Goal: Task Accomplishment & Management: Complete application form

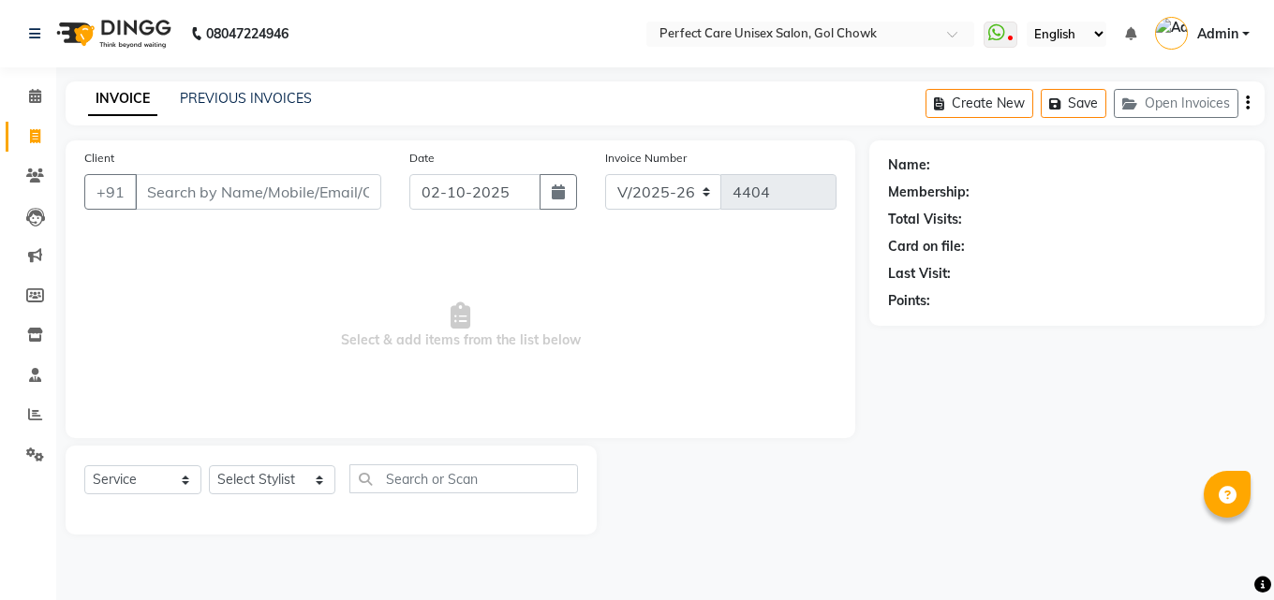
select select "4751"
select select "service"
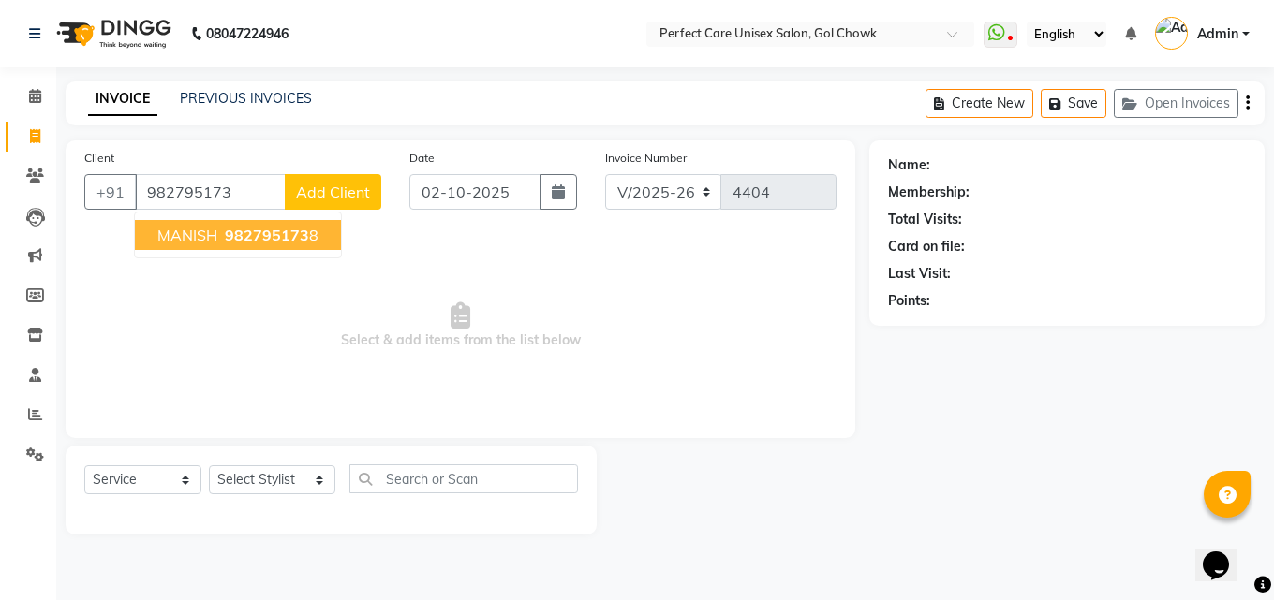
click at [245, 239] on span "982795173" at bounding box center [267, 235] width 84 height 19
type input "9827951738"
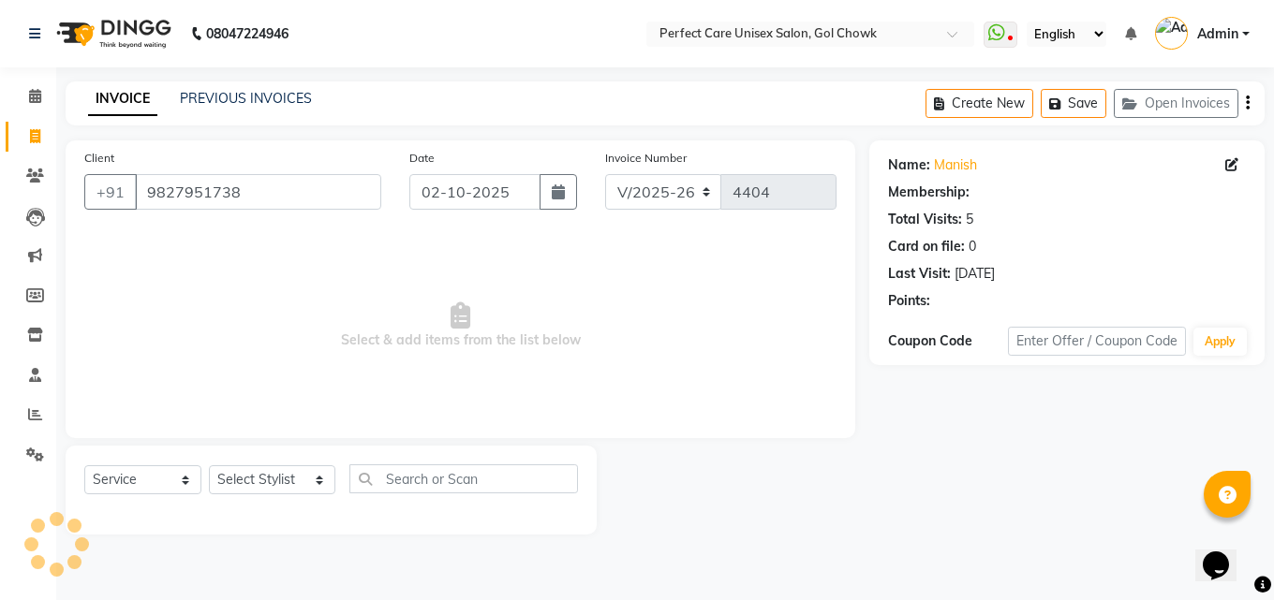
select select "1: Object"
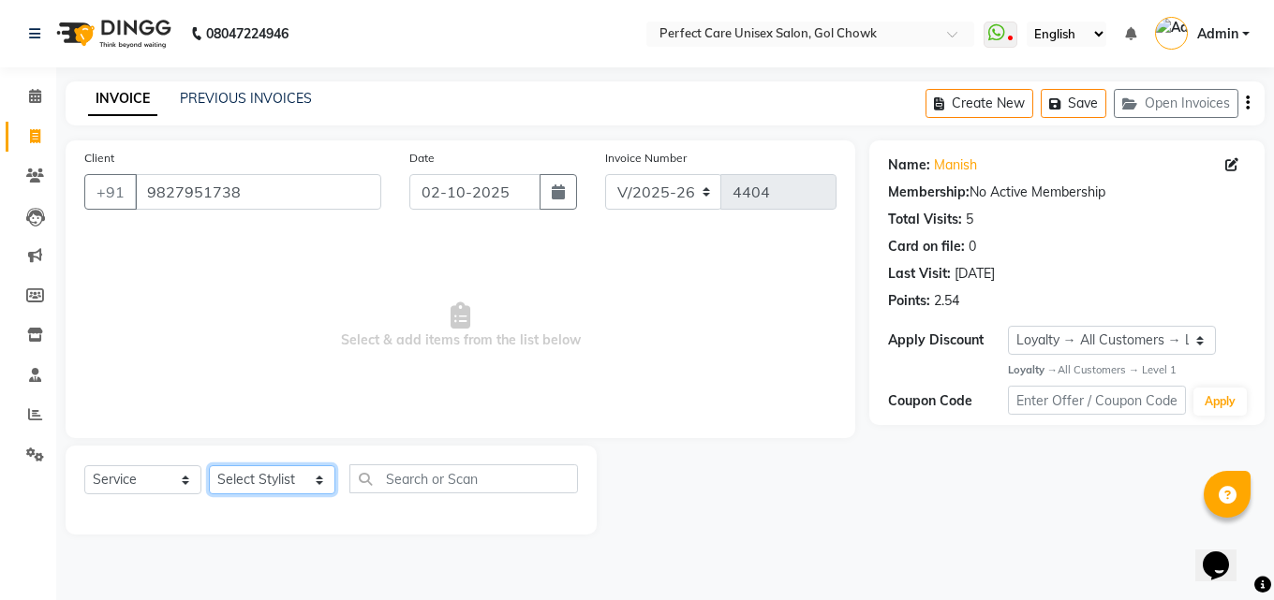
click at [286, 475] on select "Select Stylist MISS. [PERSON_NAME] [PERSON_NAME] MISS [PERSON_NAME] MISS [PERSO…" at bounding box center [272, 480] width 126 height 29
select select "30233"
click at [209, 466] on select "Select Stylist MISS. [PERSON_NAME] [PERSON_NAME] MISS [PERSON_NAME] MISS [PERSO…" at bounding box center [272, 480] width 126 height 29
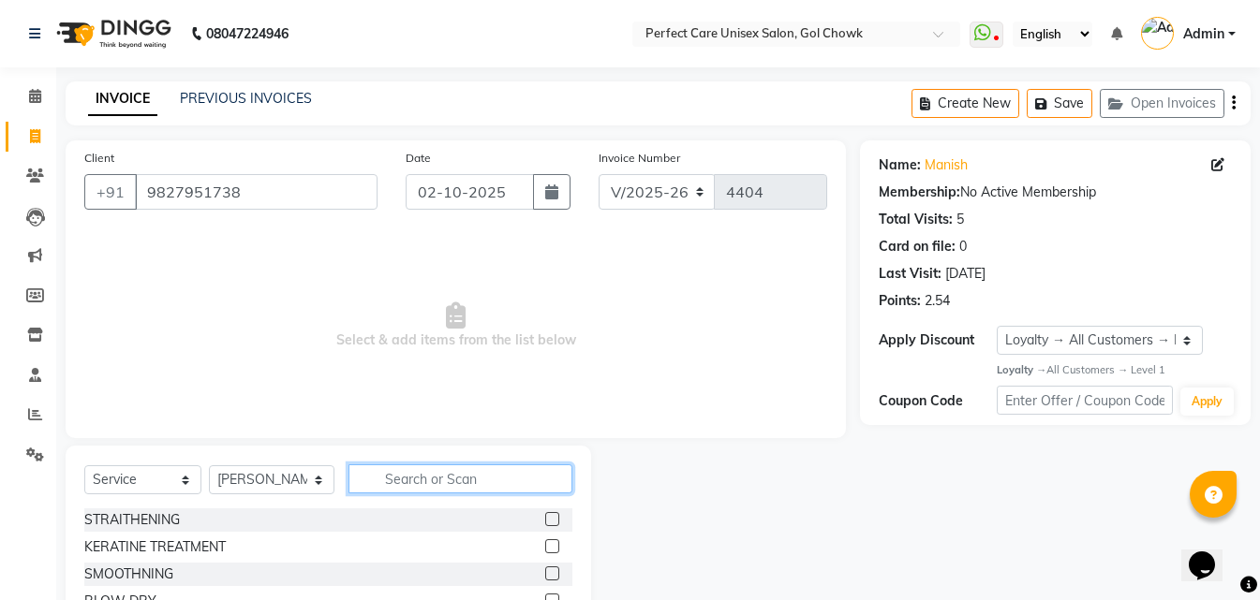
click at [467, 478] on input "text" at bounding box center [459, 479] width 223 height 29
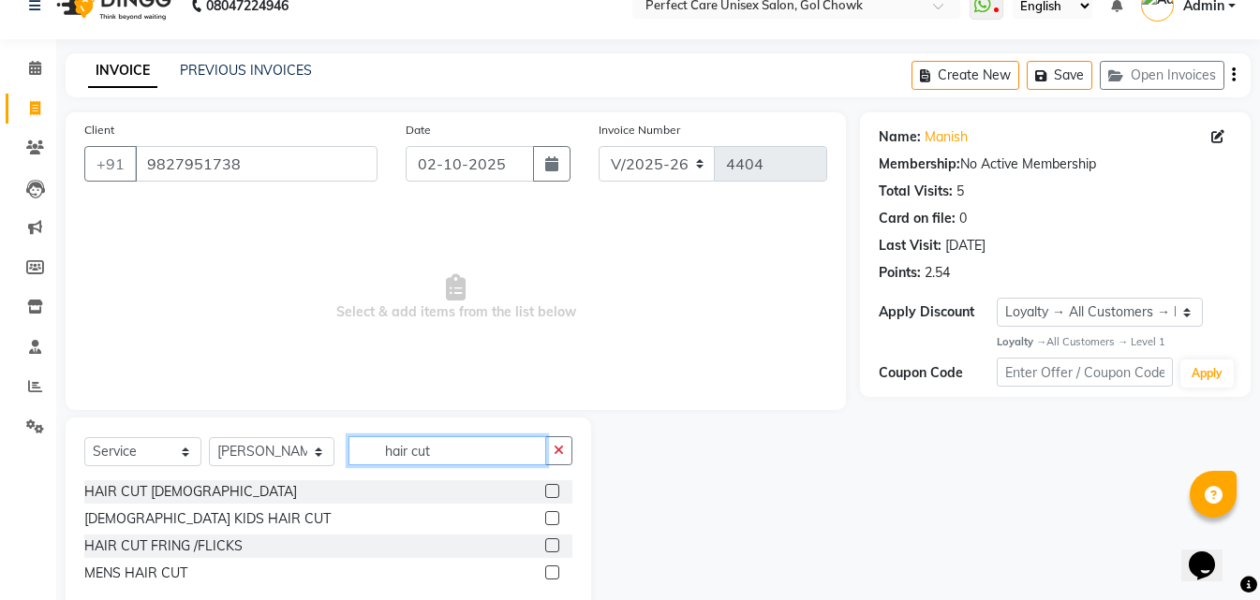
scroll to position [71, 0]
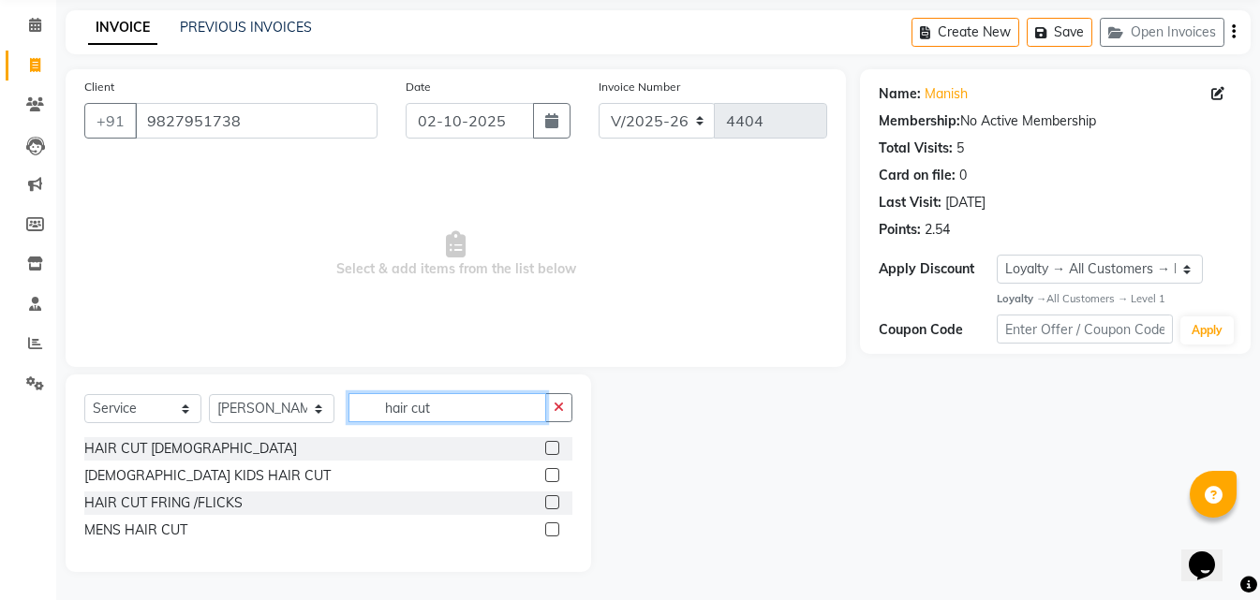
type input "hair cut"
click at [552, 532] on label at bounding box center [552, 530] width 14 height 14
click at [552, 532] on input "checkbox" at bounding box center [551, 531] width 12 height 12
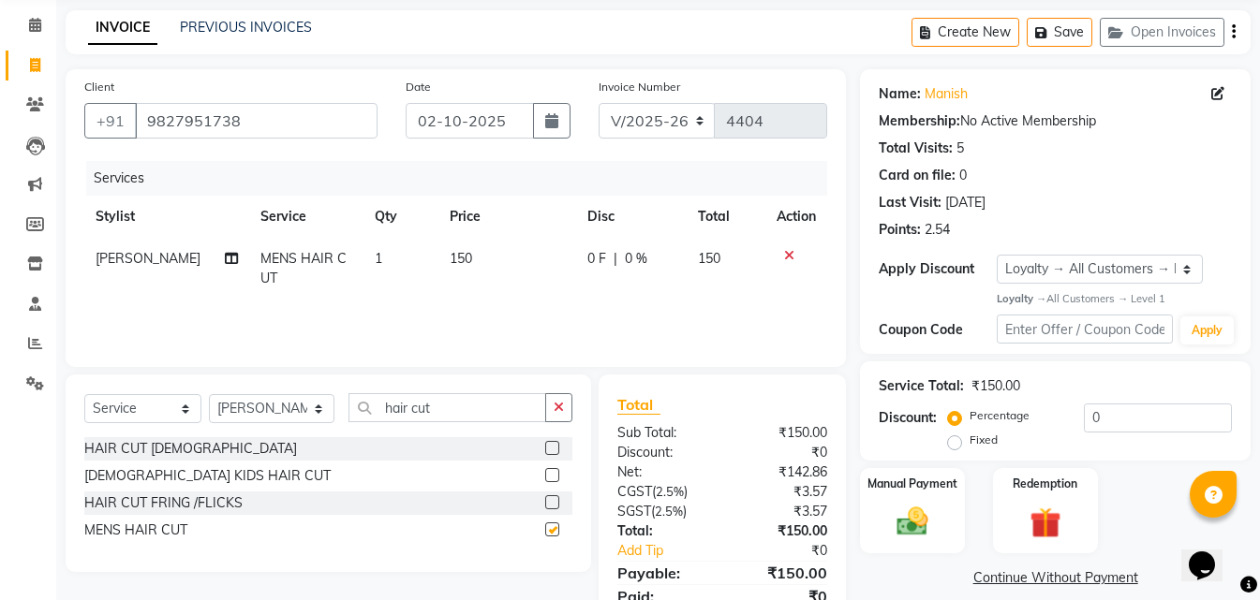
checkbox input "false"
drag, startPoint x: 469, startPoint y: 408, endPoint x: 352, endPoint y: 415, distance: 117.3
click at [352, 415] on input "hair cut" at bounding box center [446, 407] width 197 height 29
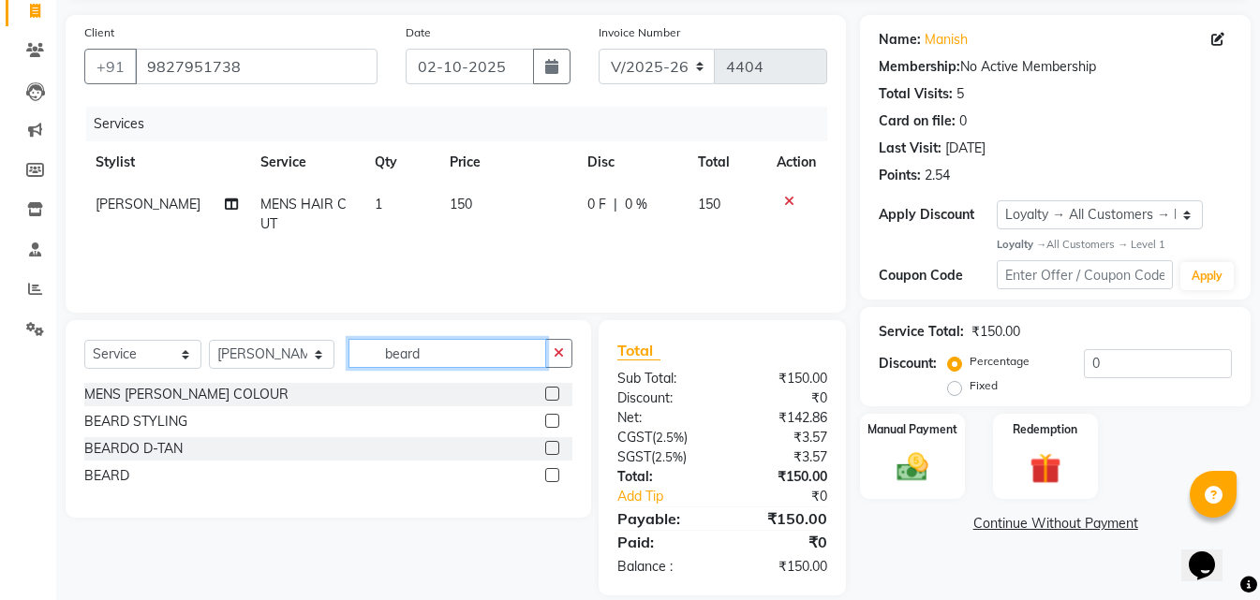
scroll to position [149, 0]
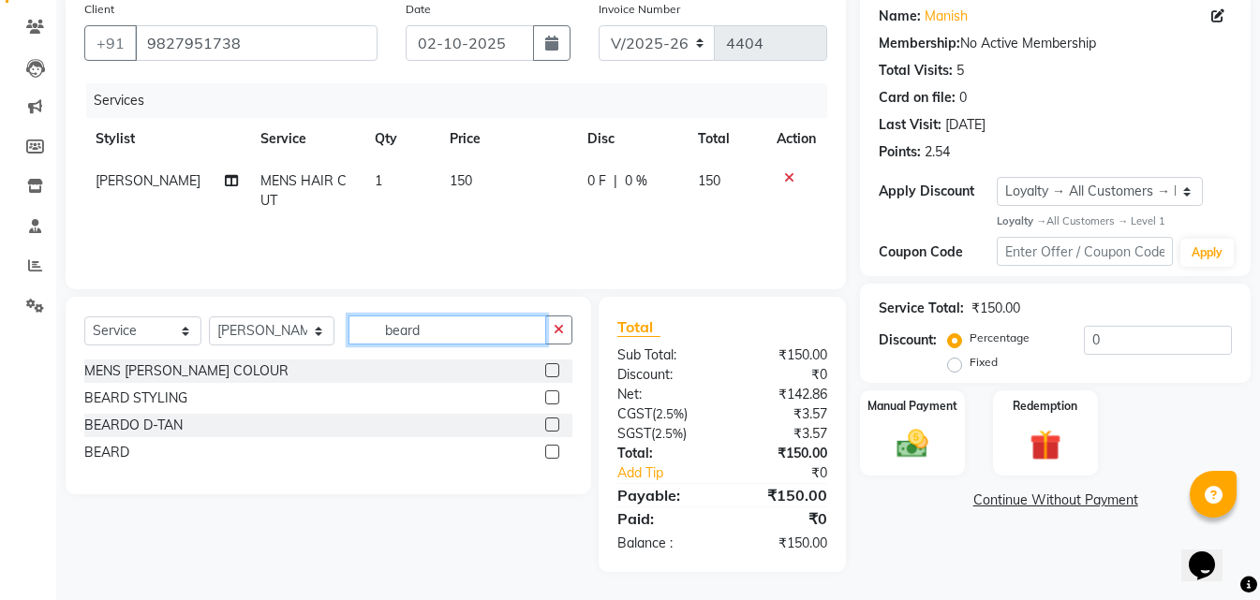
type input "beard"
click at [556, 451] on label at bounding box center [552, 452] width 14 height 14
click at [556, 451] on input "checkbox" at bounding box center [551, 453] width 12 height 12
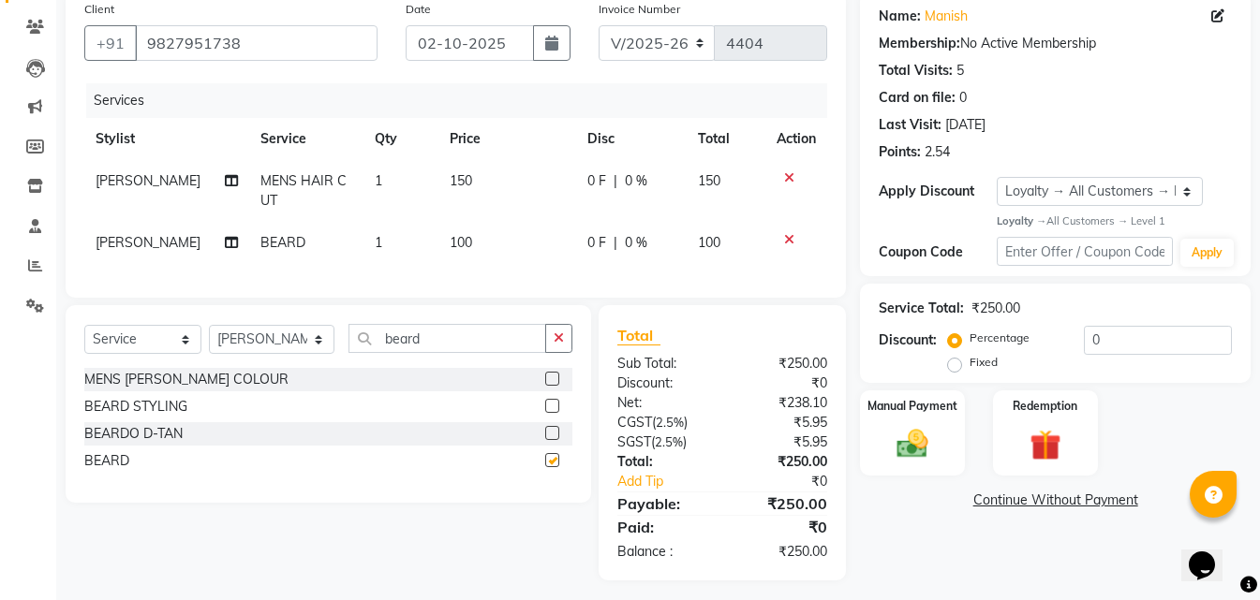
checkbox input "false"
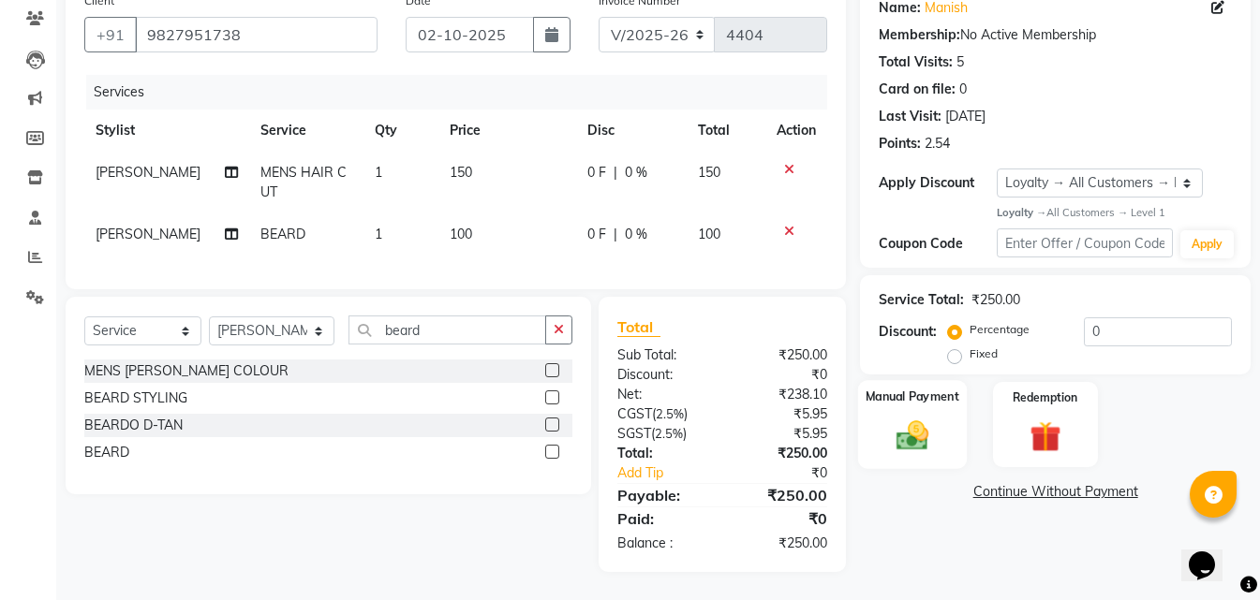
scroll to position [171, 0]
click at [913, 389] on label "Manual Payment" at bounding box center [913, 398] width 94 height 18
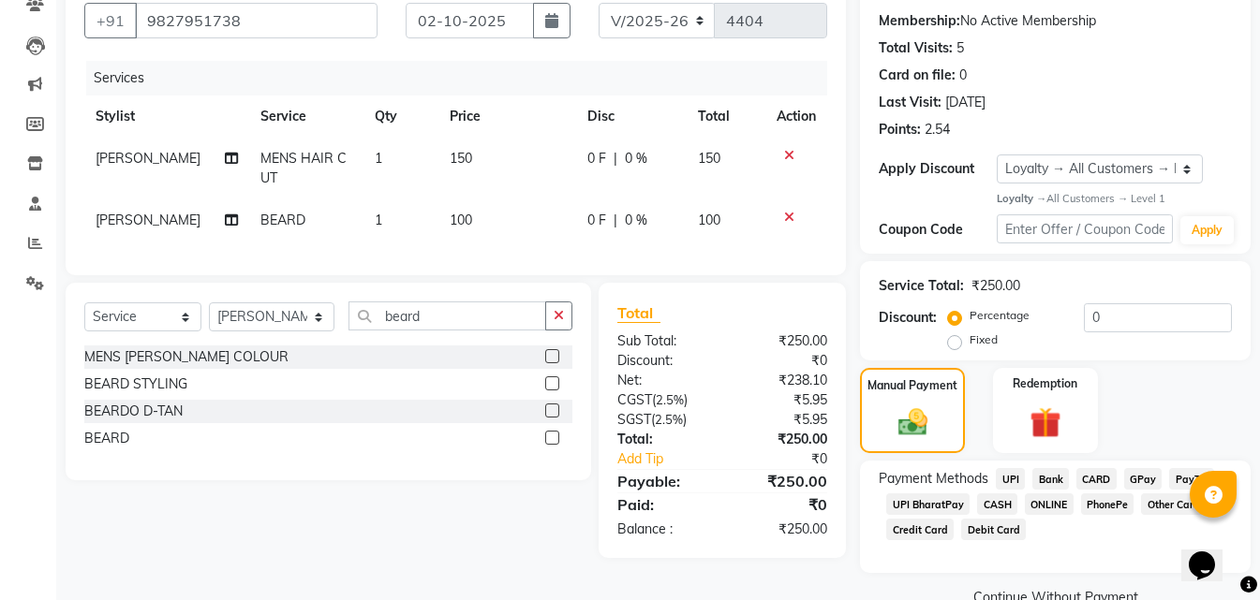
click at [992, 510] on span "CASH" at bounding box center [997, 505] width 40 height 22
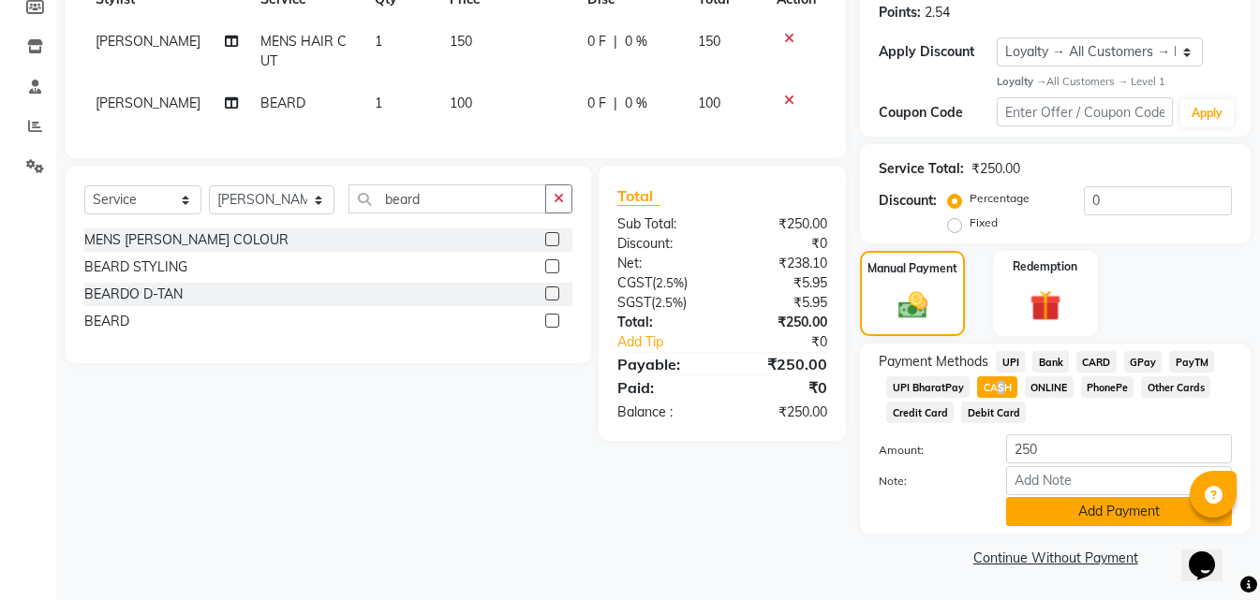
click at [1039, 517] on button "Add Payment" at bounding box center [1119, 511] width 226 height 29
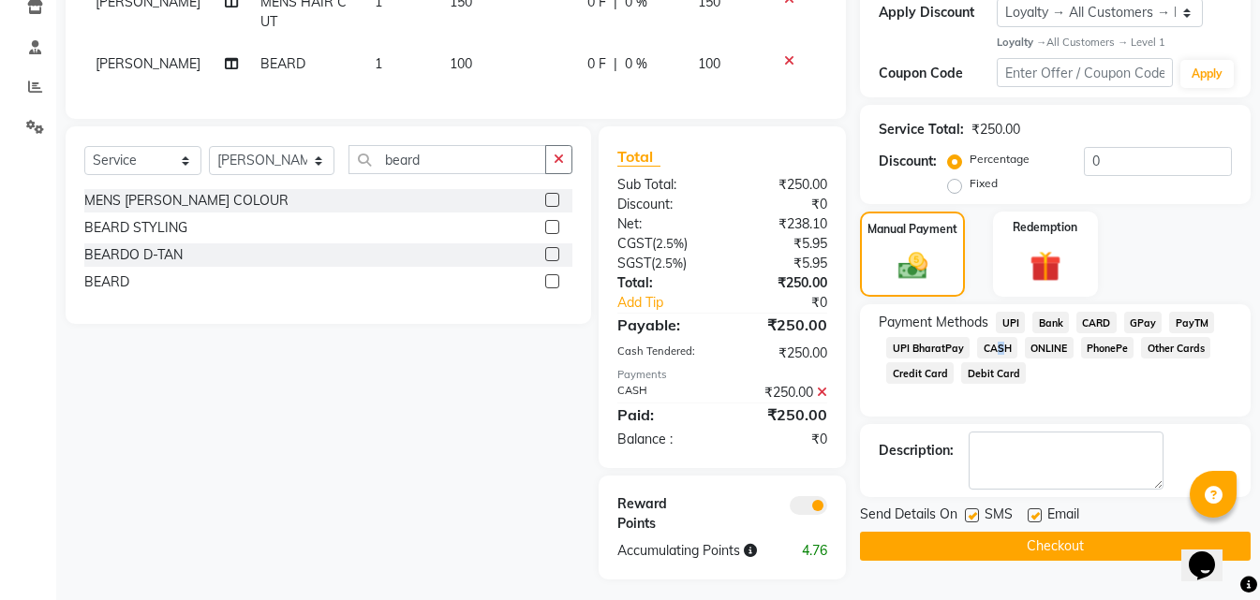
scroll to position [349, 0]
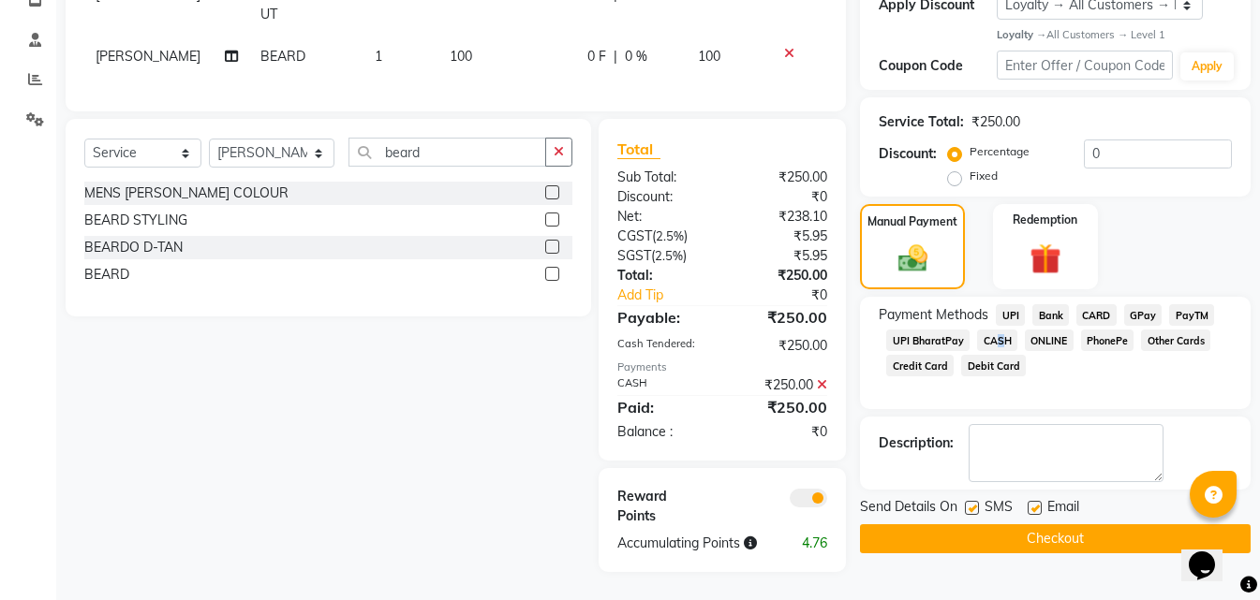
click at [968, 530] on button "Checkout" at bounding box center [1055, 539] width 391 height 29
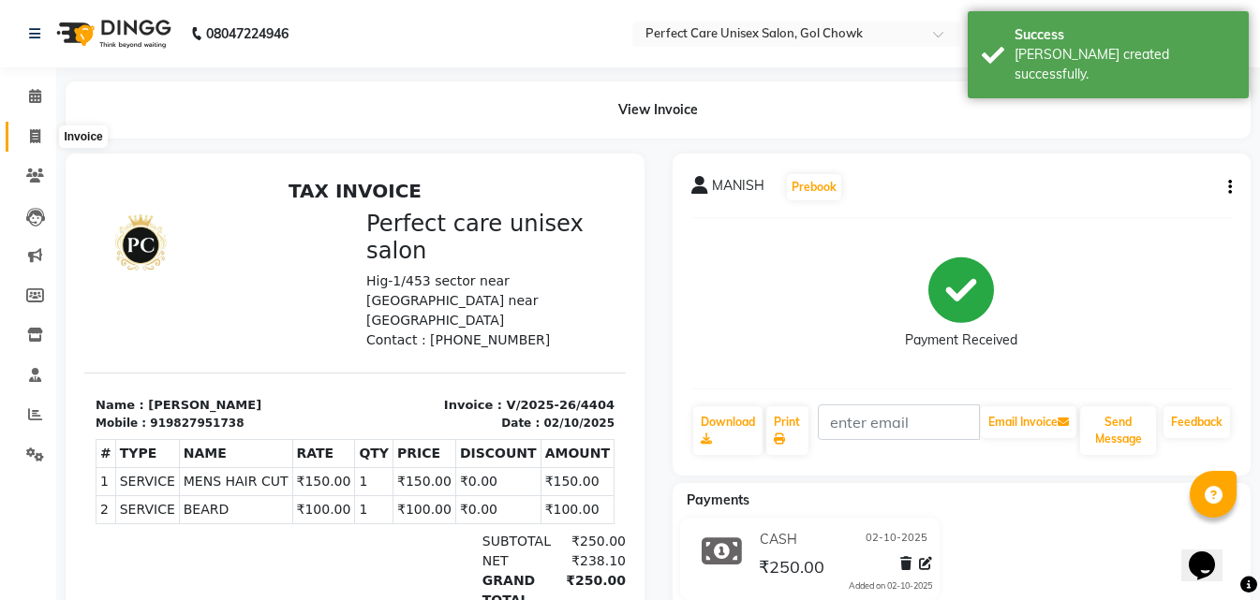
click at [31, 134] on icon at bounding box center [35, 136] width 10 height 14
select select "service"
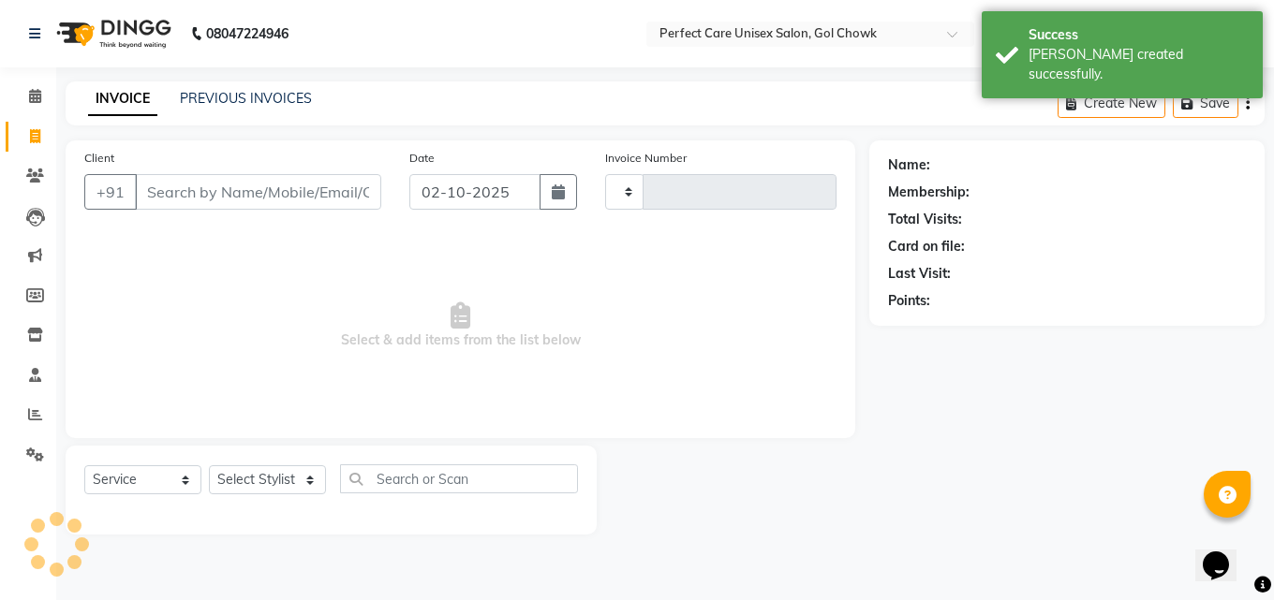
type input "4405"
select select "4751"
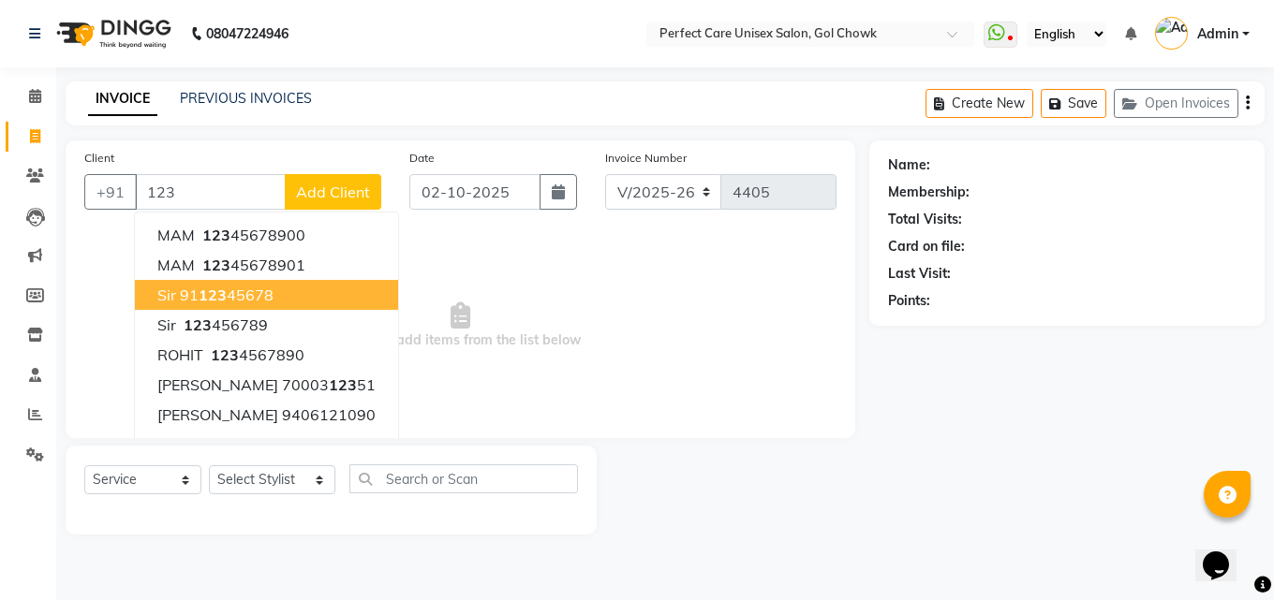
click at [287, 295] on button "sir 91 123 45678" at bounding box center [266, 295] width 263 height 30
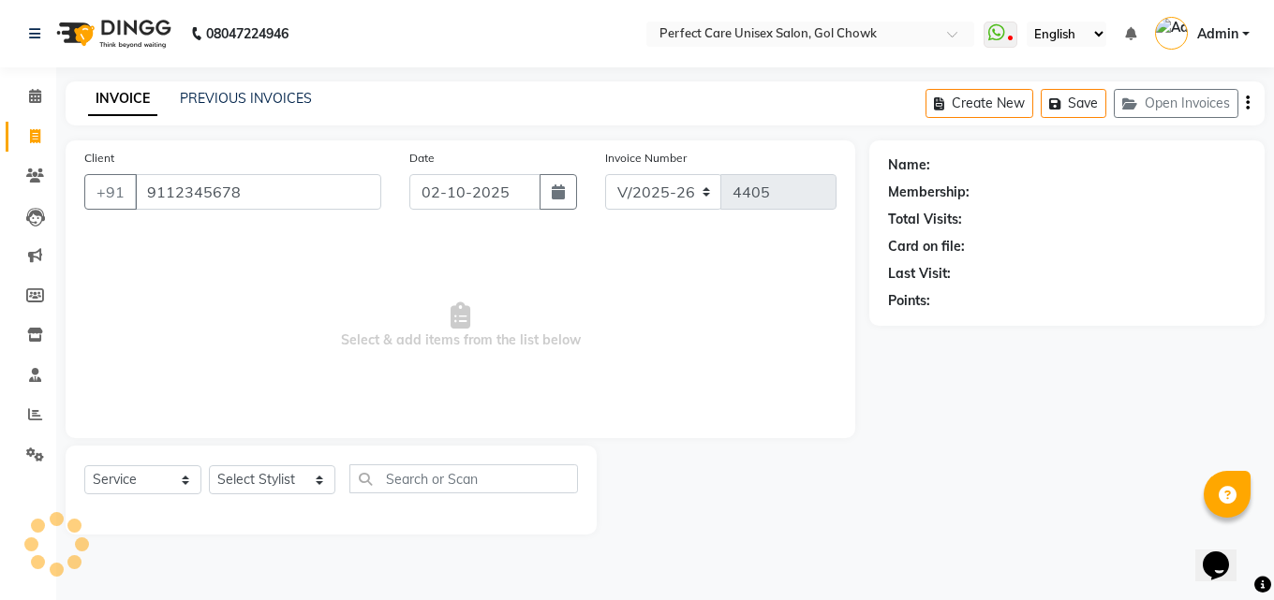
type input "9112345678"
click at [277, 478] on select "Select Stylist MISS. [PERSON_NAME] [PERSON_NAME] MISS [PERSON_NAME] MISS [PERSO…" at bounding box center [272, 480] width 126 height 29
select select "1: Object"
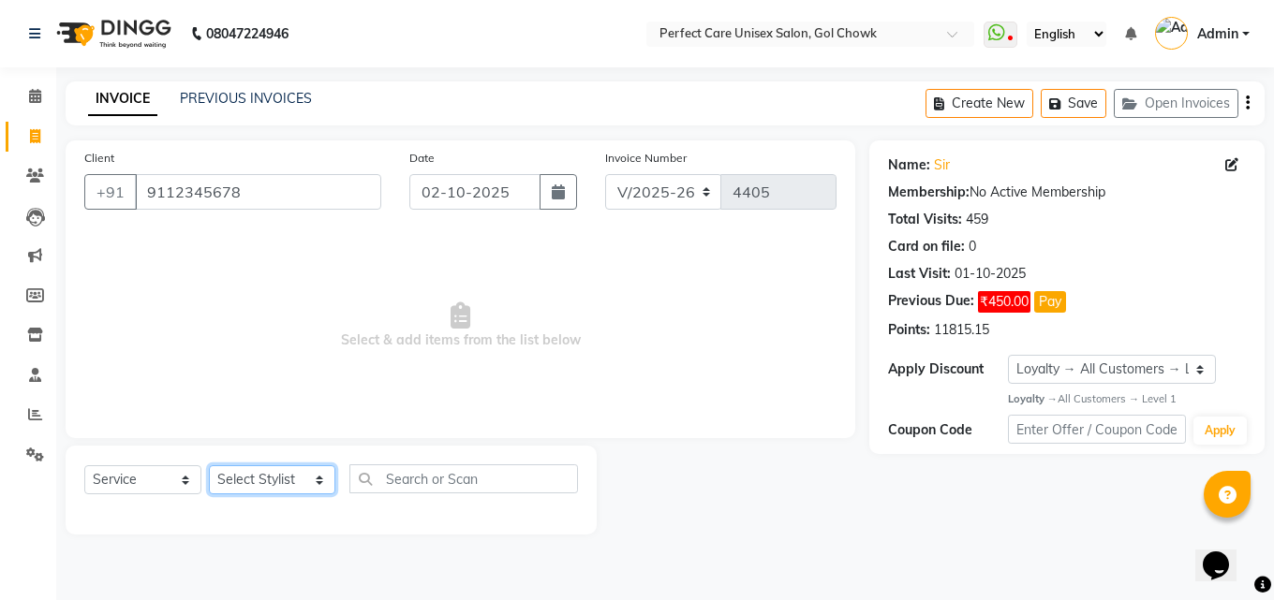
select select "30233"
click at [209, 466] on select "Select Stylist MISS. [PERSON_NAME] [PERSON_NAME] MISS [PERSON_NAME] MISS [PERSO…" at bounding box center [272, 480] width 126 height 29
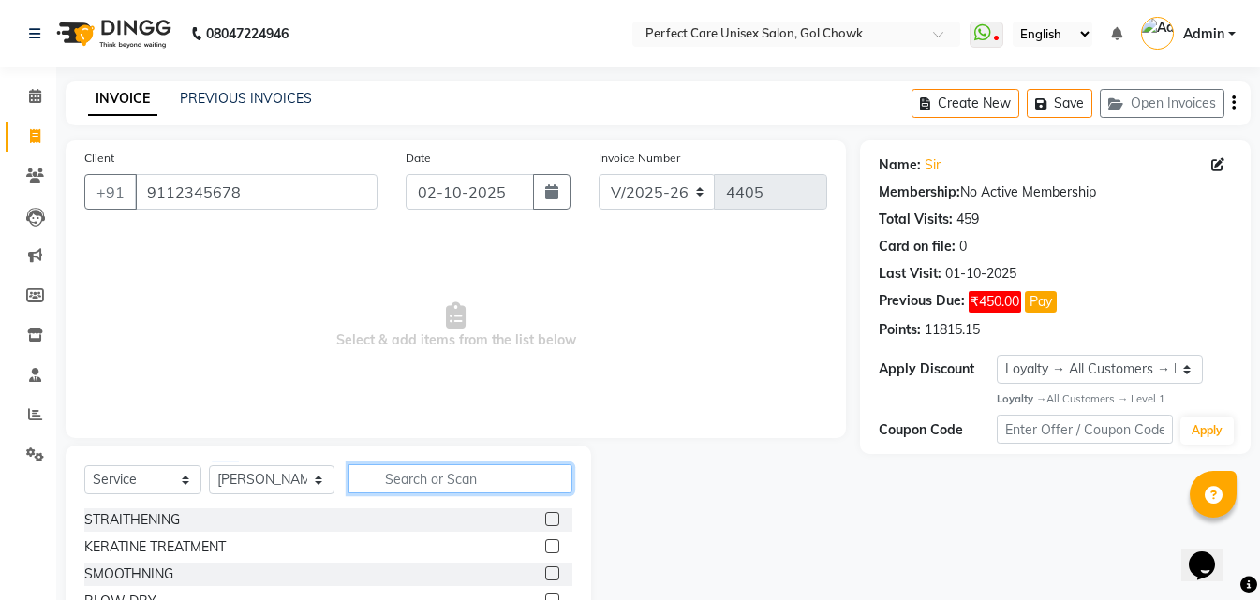
click at [418, 476] on input "text" at bounding box center [459, 479] width 223 height 29
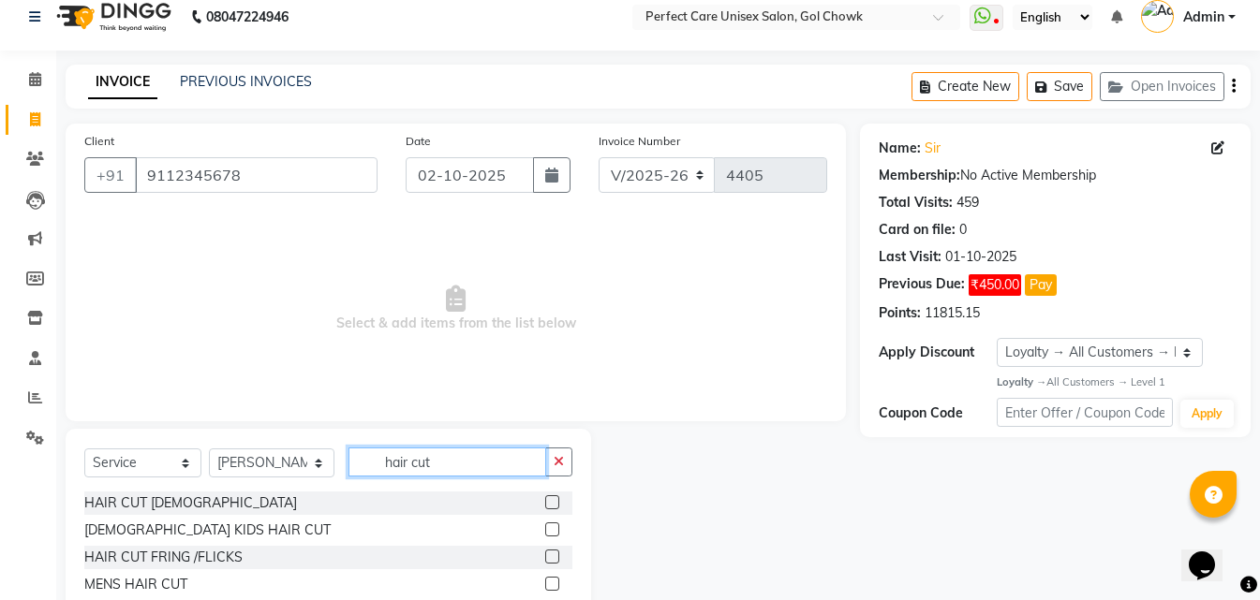
scroll to position [71, 0]
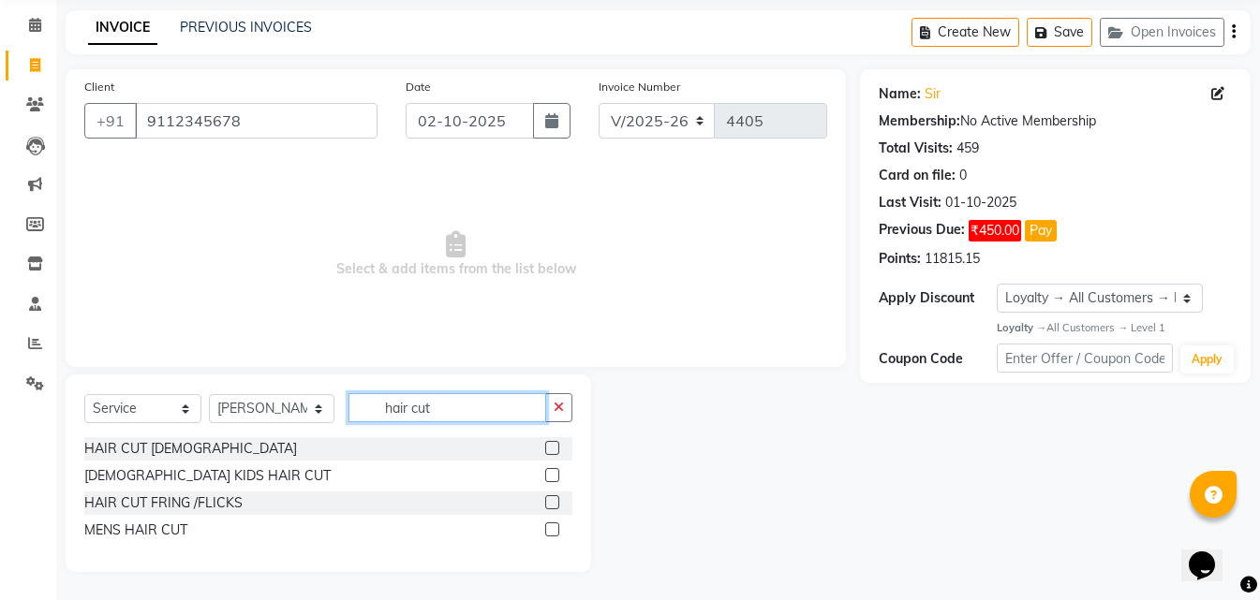
type input "hair cut"
click at [547, 534] on label at bounding box center [552, 530] width 14 height 14
click at [547, 534] on input "checkbox" at bounding box center [551, 531] width 12 height 12
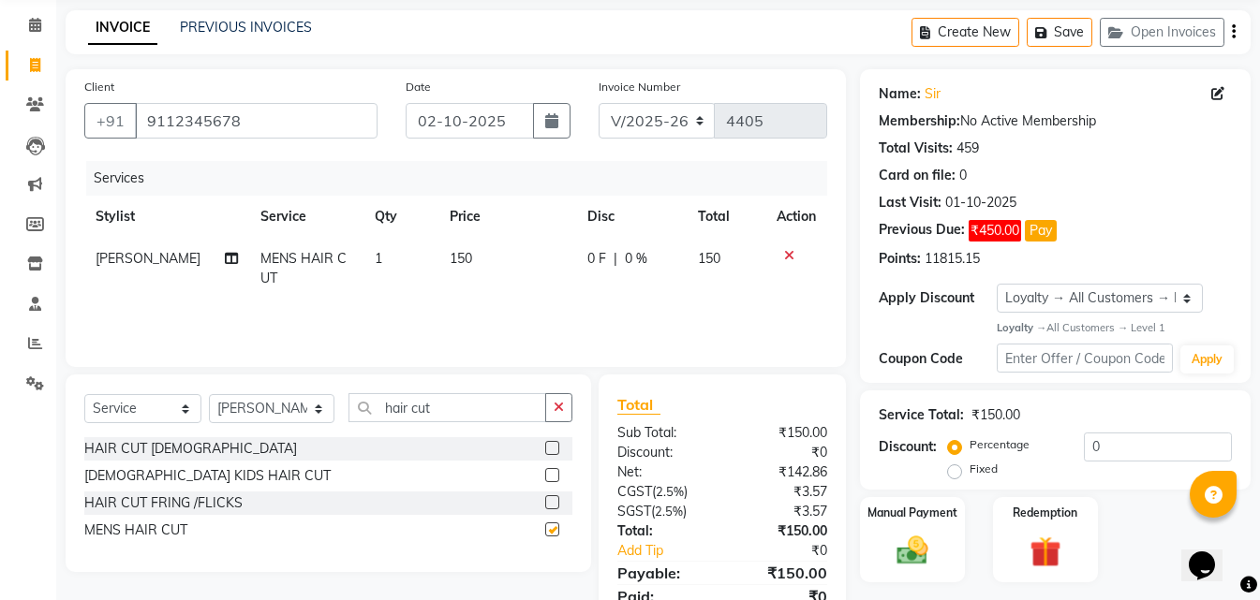
checkbox input "false"
drag, startPoint x: 437, startPoint y: 411, endPoint x: 287, endPoint y: 411, distance: 150.8
click at [287, 411] on div "Select Service Product Membership Package Voucher Prepaid Gift Card Select Styl…" at bounding box center [328, 415] width 488 height 44
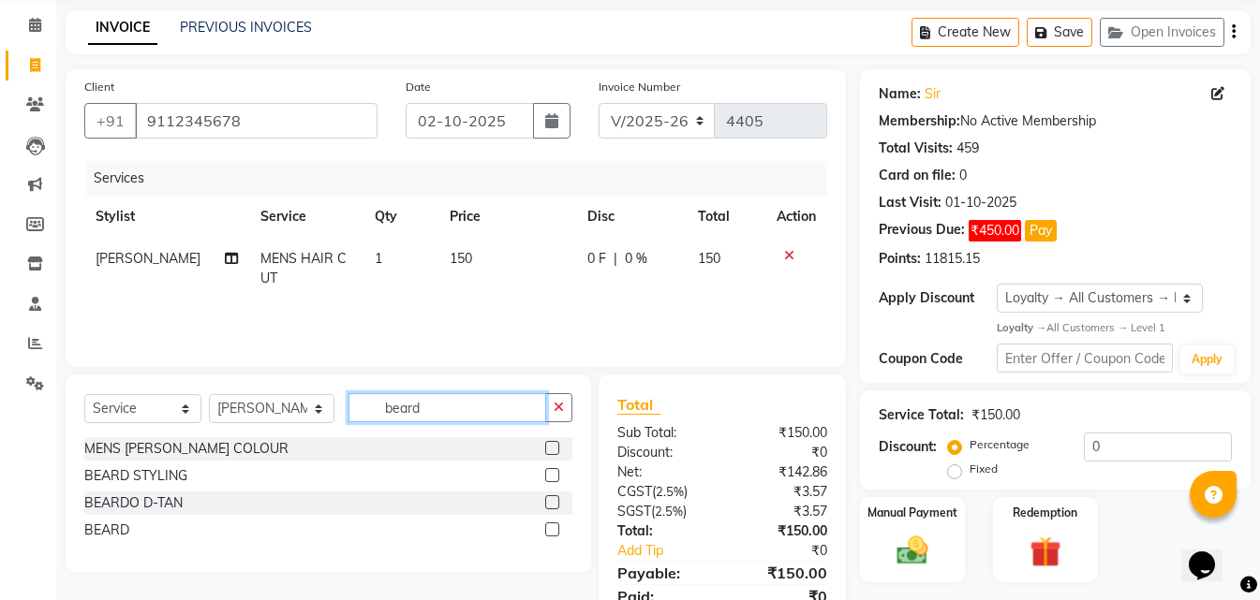
type input "beard"
click at [555, 529] on label at bounding box center [552, 530] width 14 height 14
click at [555, 529] on input "checkbox" at bounding box center [551, 531] width 12 height 12
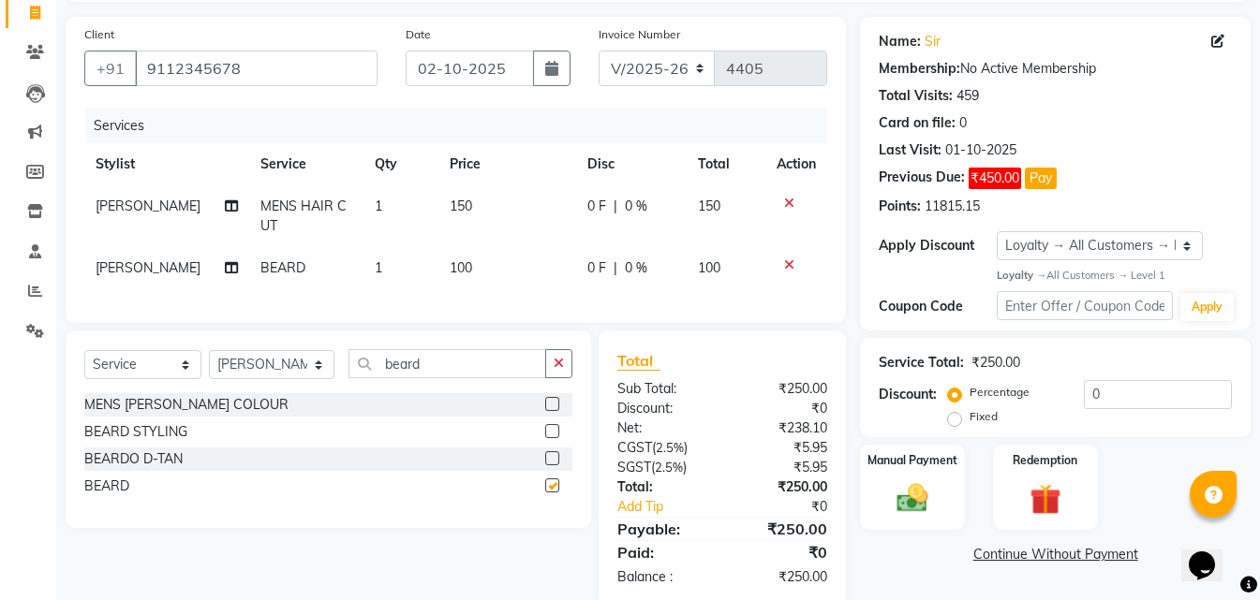
checkbox input "false"
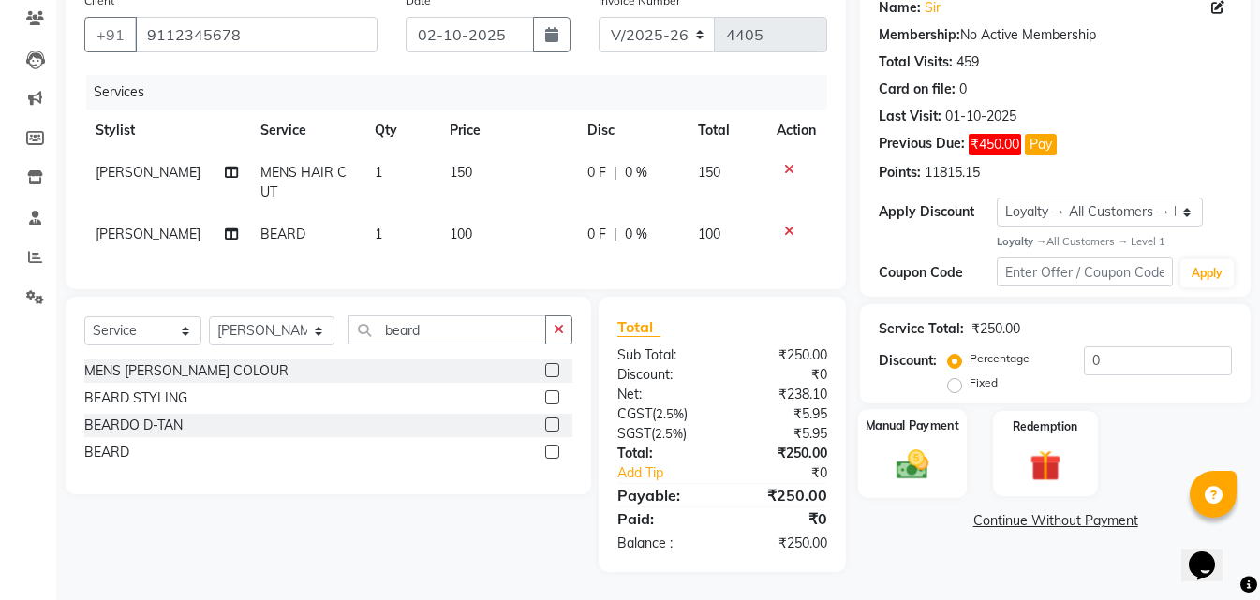
click at [941, 459] on div "Manual Payment" at bounding box center [912, 453] width 109 height 89
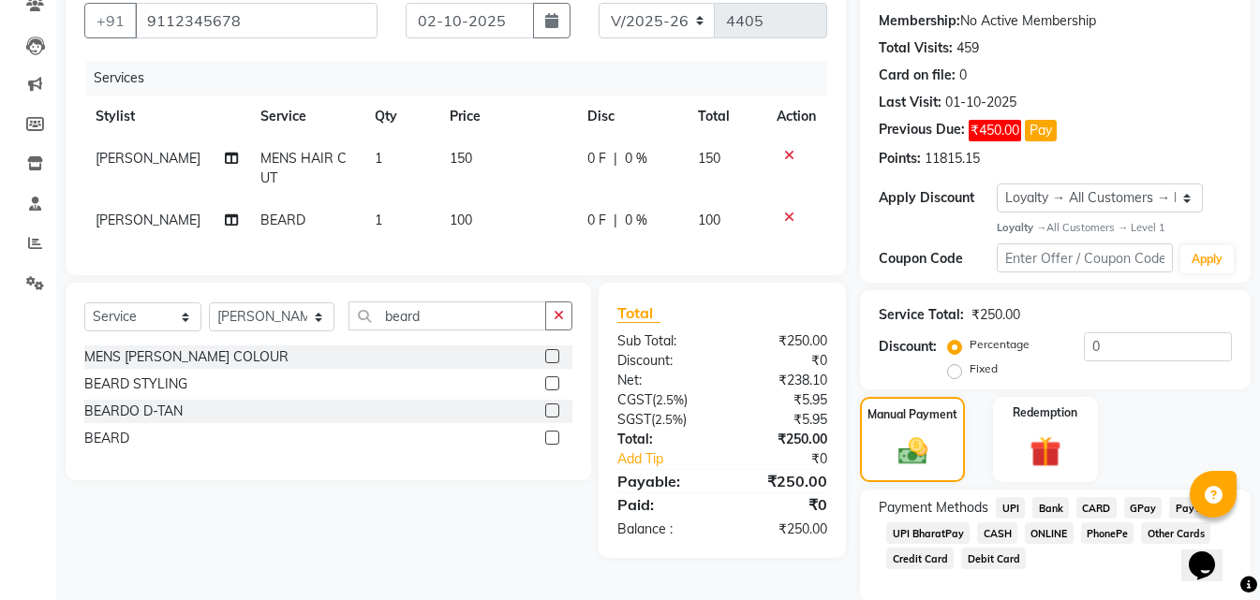
click at [1055, 530] on span "ONLINE" at bounding box center [1049, 534] width 49 height 22
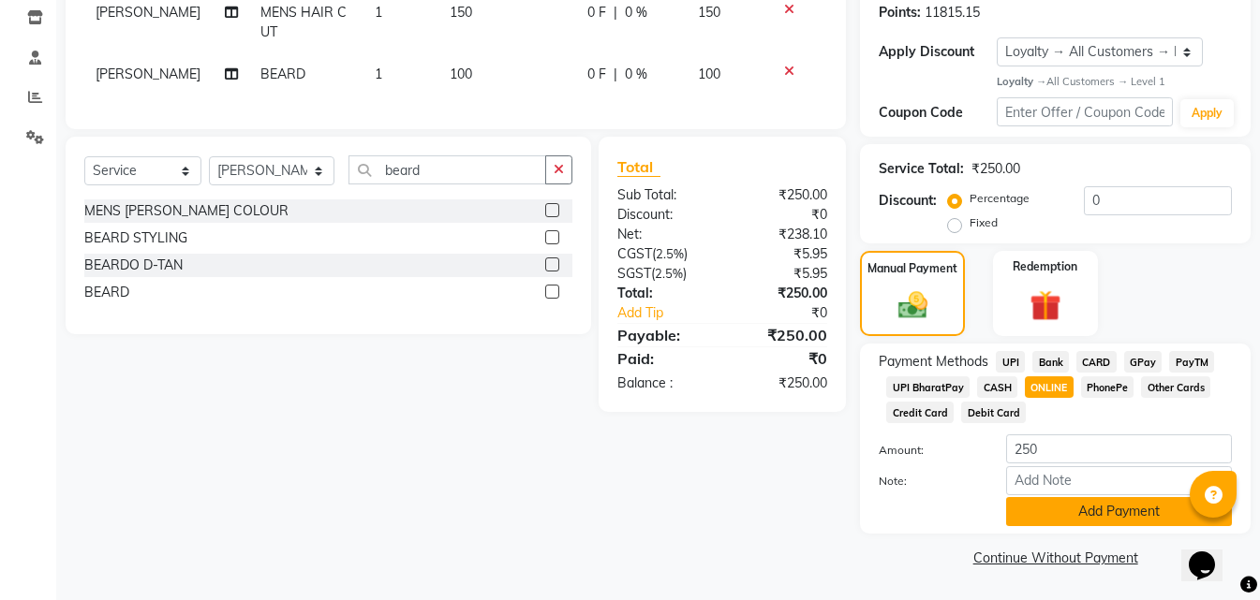
click at [1043, 503] on button "Add Payment" at bounding box center [1119, 511] width 226 height 29
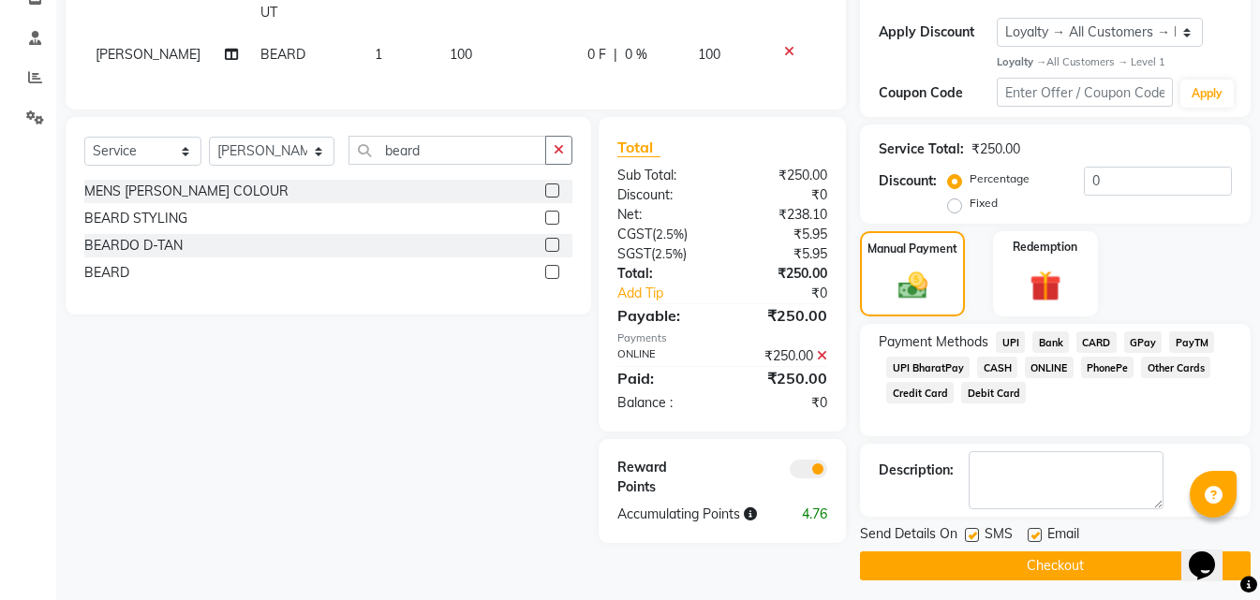
scroll to position [346, 0]
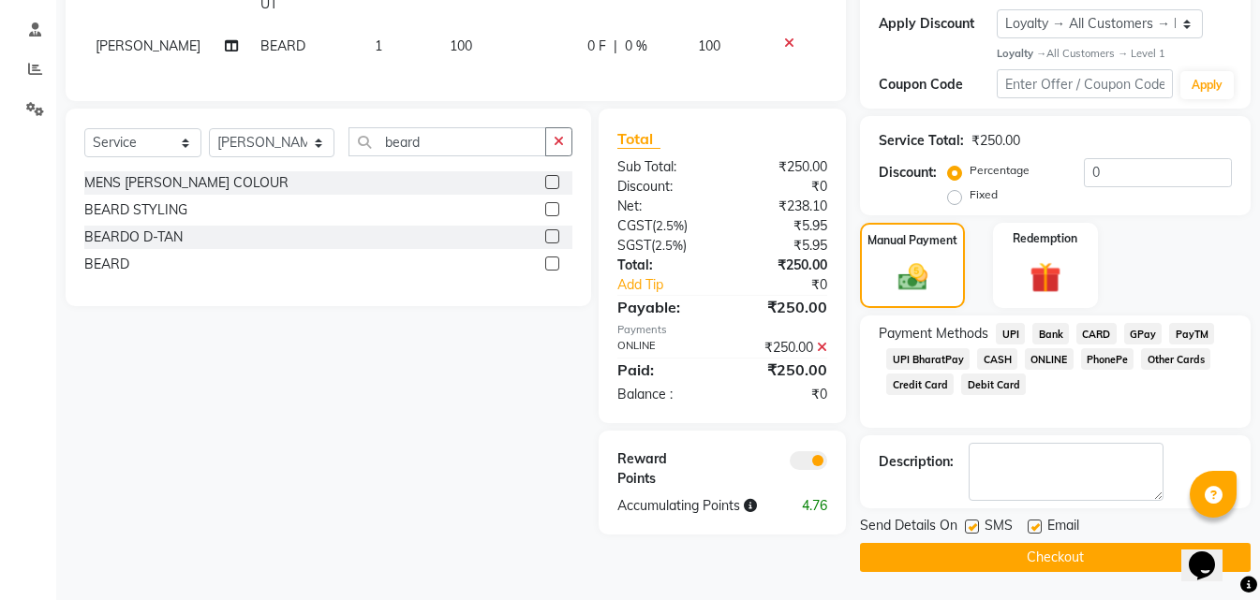
click at [982, 551] on button "Checkout" at bounding box center [1055, 557] width 391 height 29
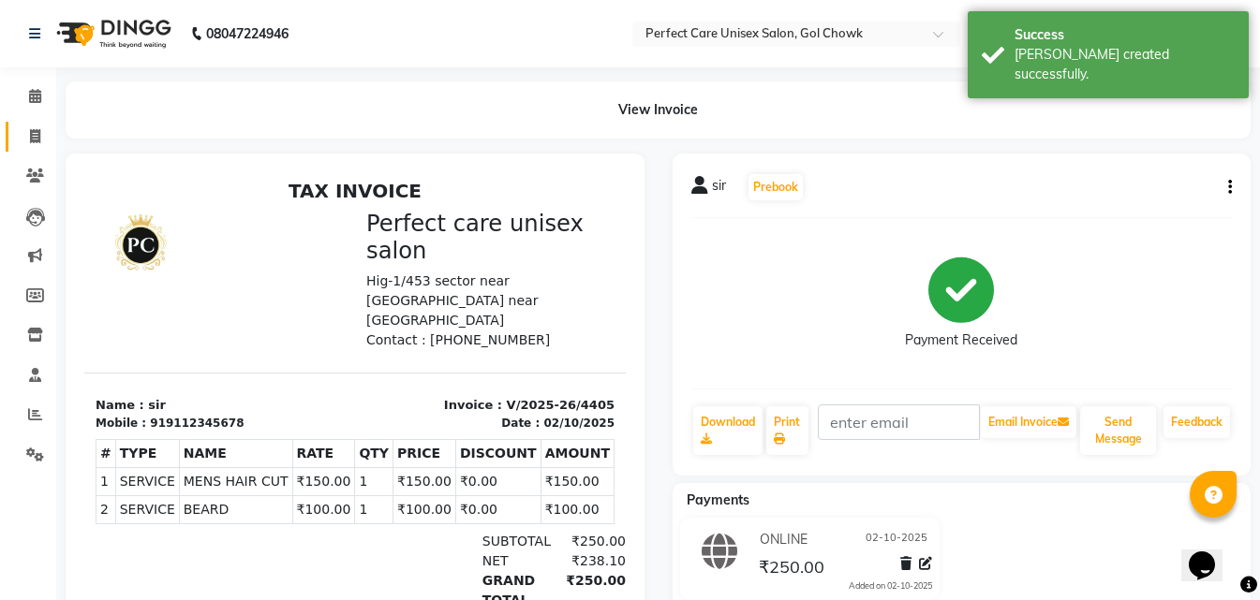
drag, startPoint x: 38, startPoint y: 125, endPoint x: 44, endPoint y: 141, distance: 16.9
click at [37, 125] on link "Invoice" at bounding box center [28, 137] width 45 height 31
select select "service"
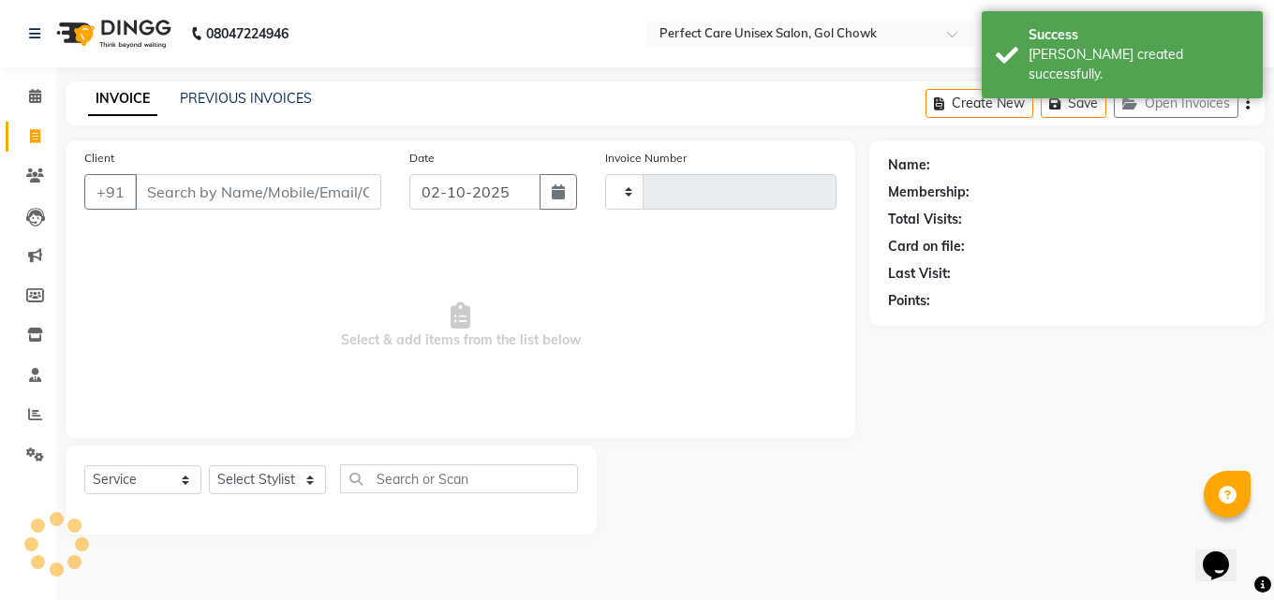
type input "4406"
select select "4751"
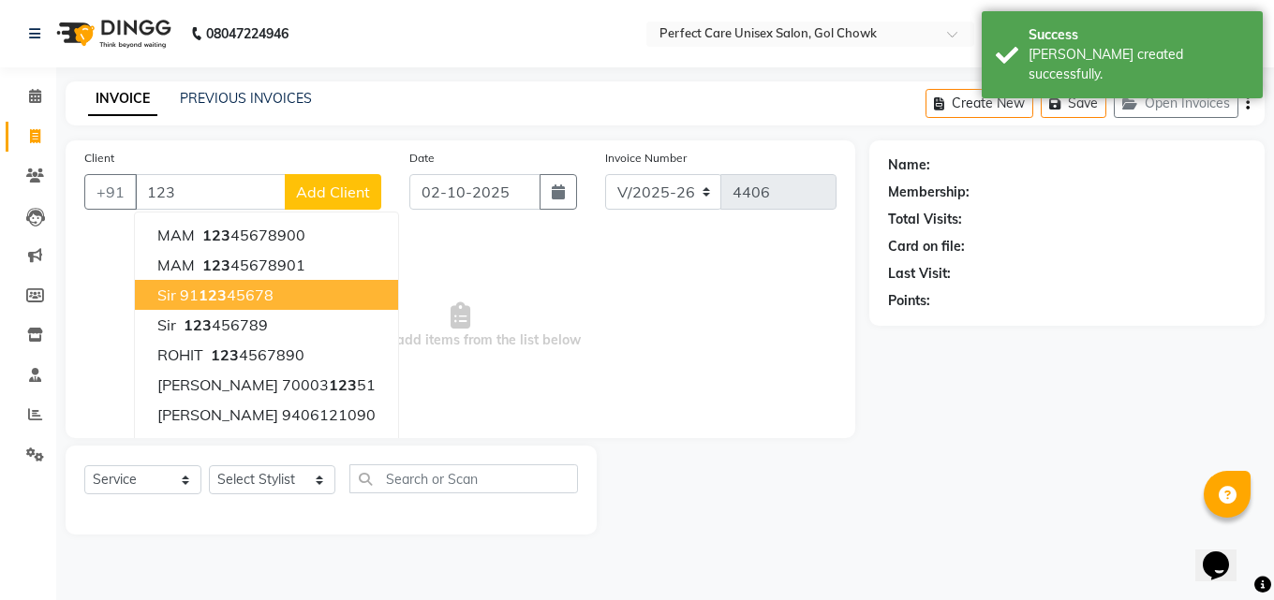
click at [220, 290] on span "123" at bounding box center [213, 295] width 28 height 19
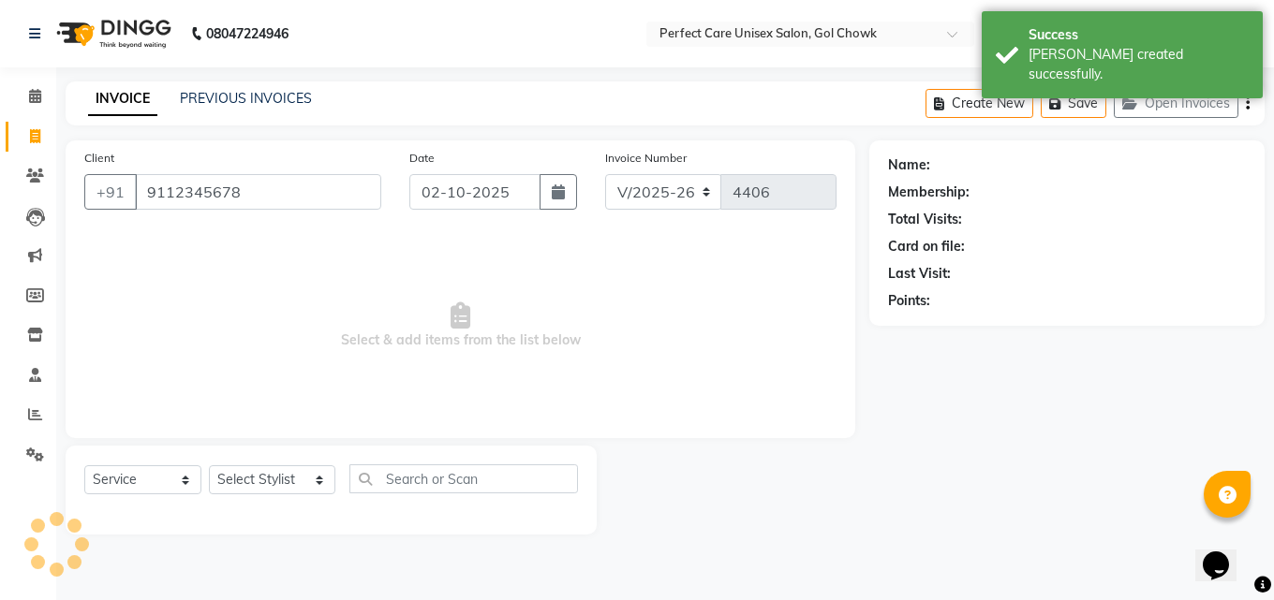
type input "9112345678"
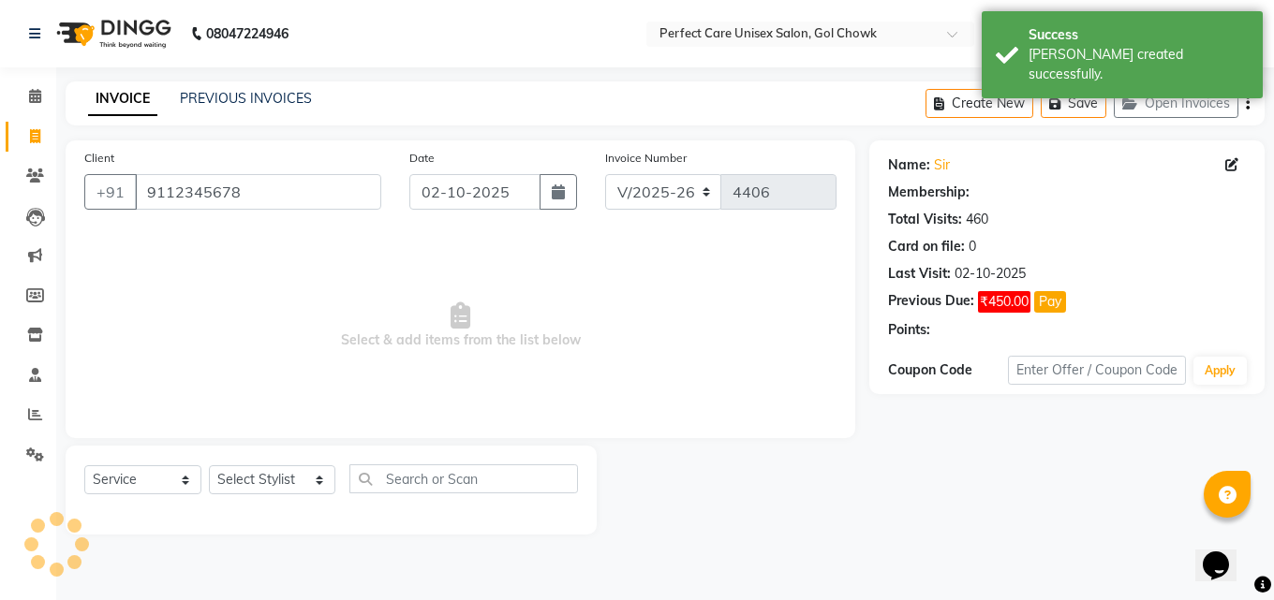
select select "1: Object"
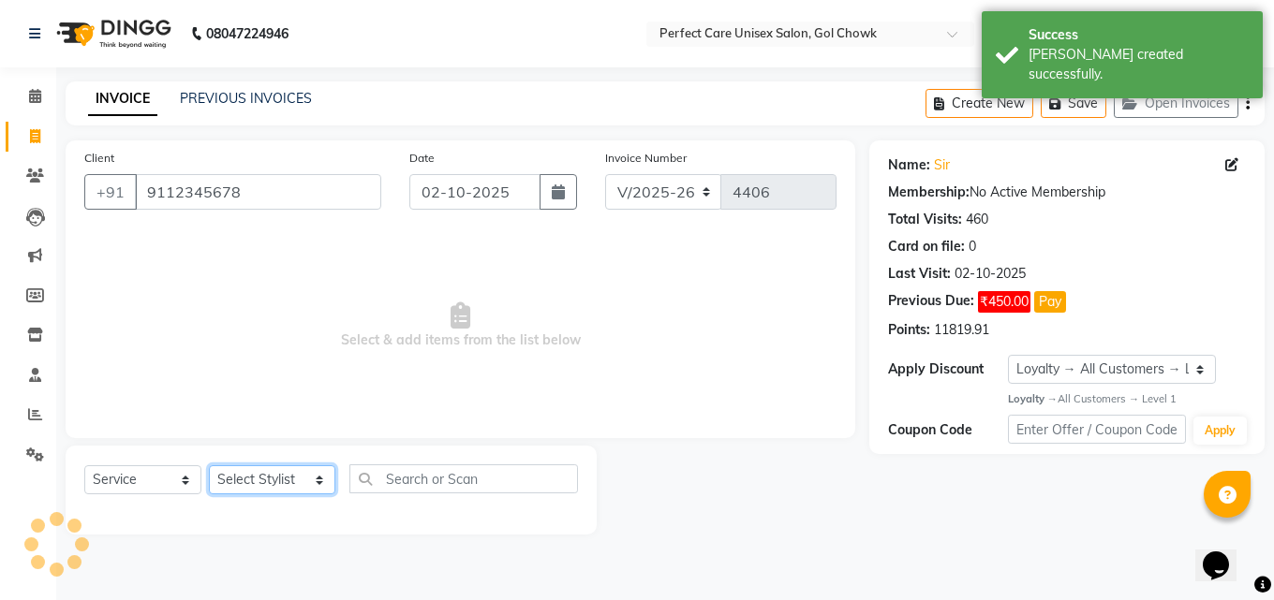
click at [294, 473] on select "Select Stylist MISS. [PERSON_NAME] [PERSON_NAME] MISS [PERSON_NAME] MISS [PERSO…" at bounding box center [272, 480] width 126 height 29
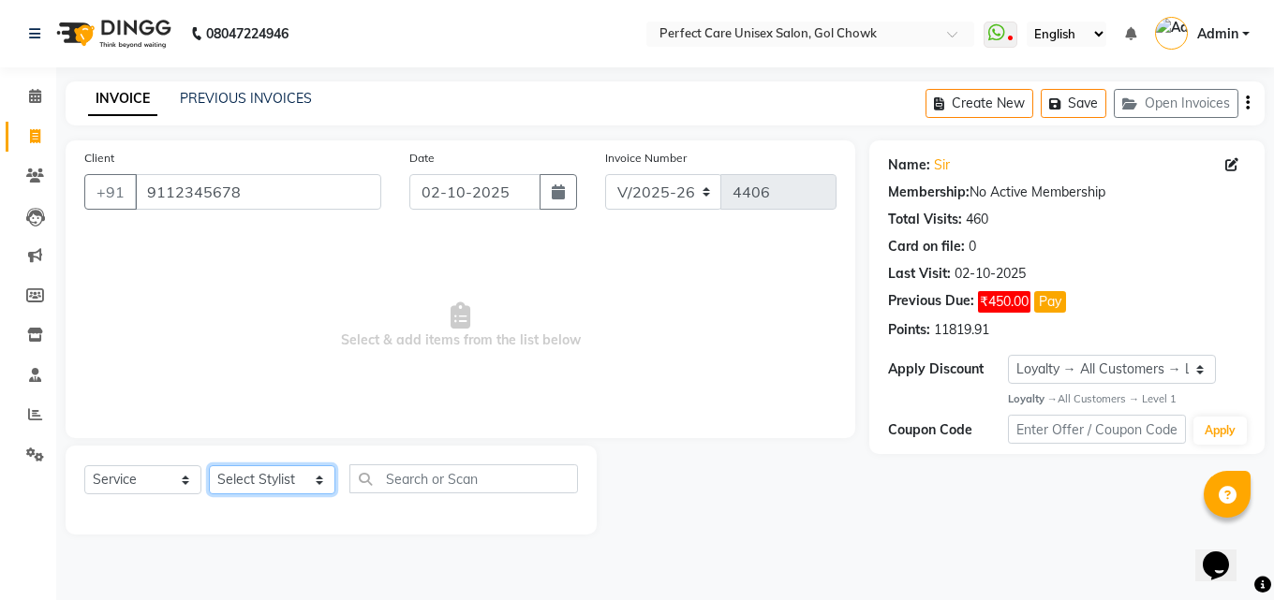
select select "86172"
click at [209, 466] on select "Select Stylist MISS. [PERSON_NAME] [PERSON_NAME] MISS [PERSON_NAME] MISS [PERSO…" at bounding box center [272, 480] width 126 height 29
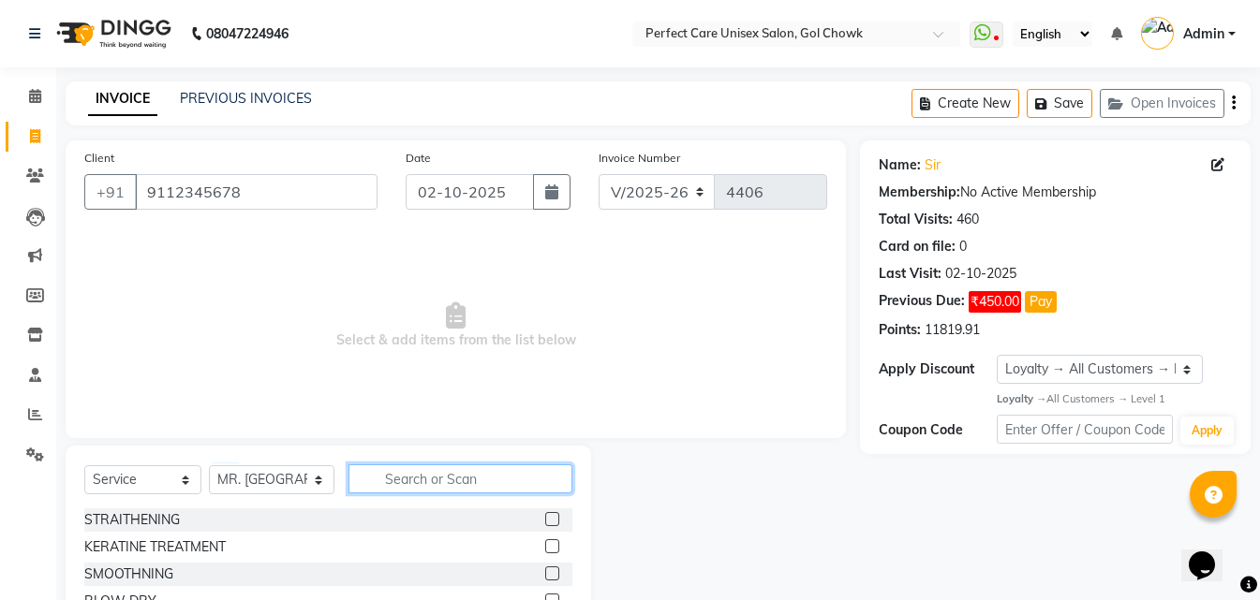
click at [437, 478] on input "text" at bounding box center [459, 479] width 223 height 29
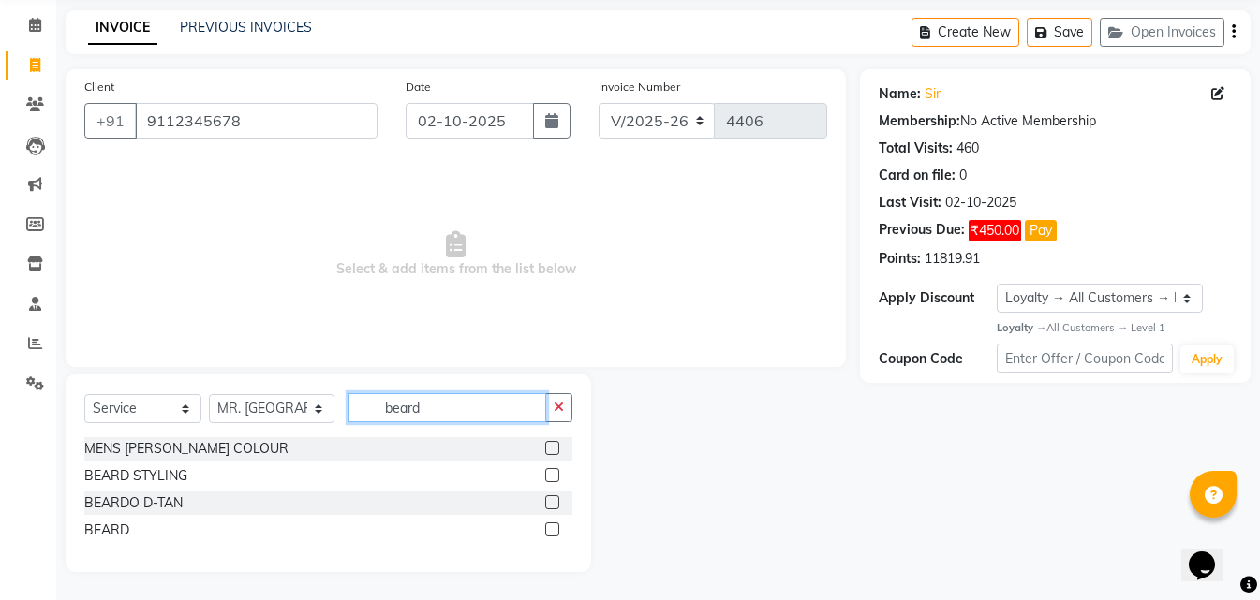
type input "beard"
click at [550, 528] on label at bounding box center [552, 530] width 14 height 14
click at [550, 528] on input "checkbox" at bounding box center [551, 531] width 12 height 12
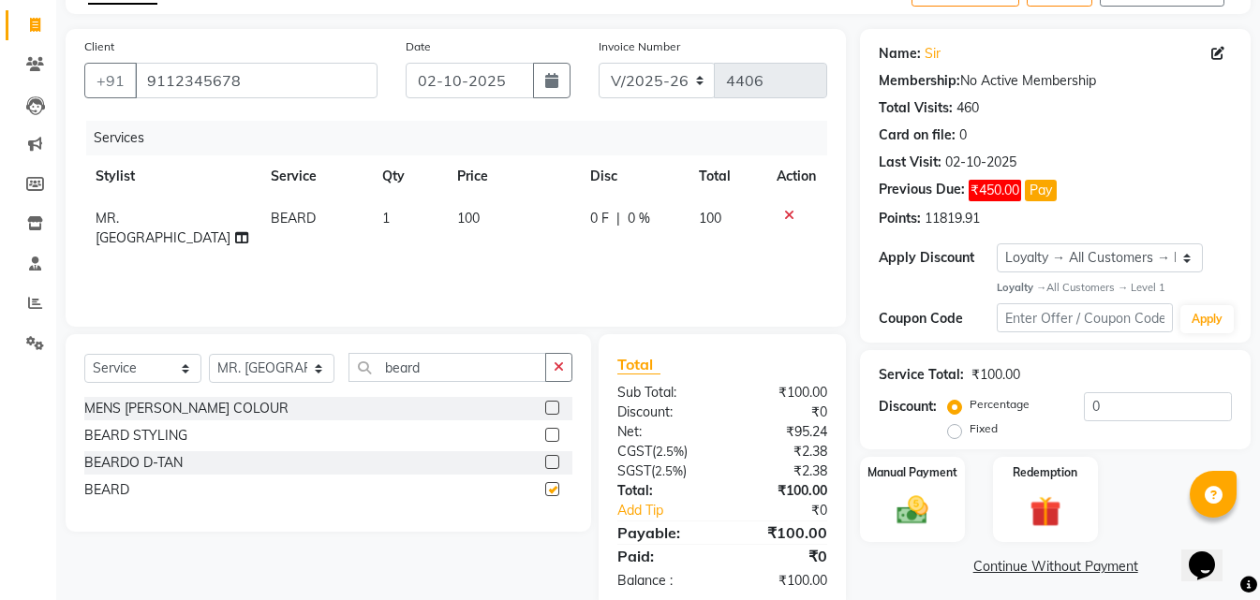
scroll to position [149, 0]
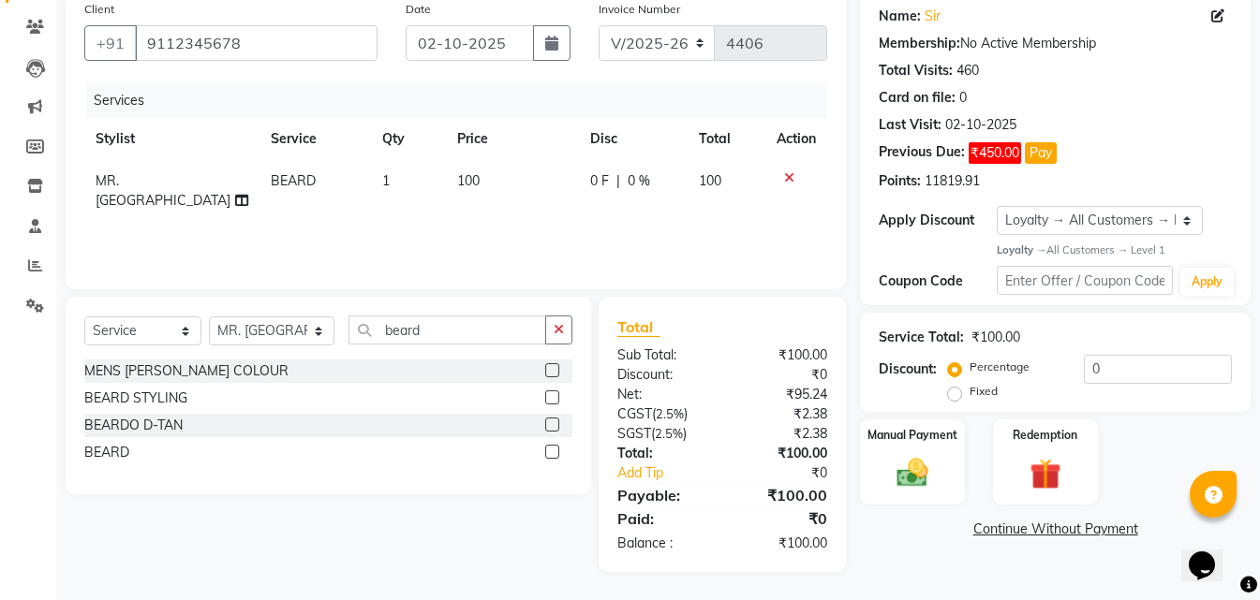
checkbox input "false"
drag, startPoint x: 953, startPoint y: 497, endPoint x: 967, endPoint y: 511, distance: 19.2
click at [954, 498] on div "Manual Payment" at bounding box center [912, 462] width 105 height 85
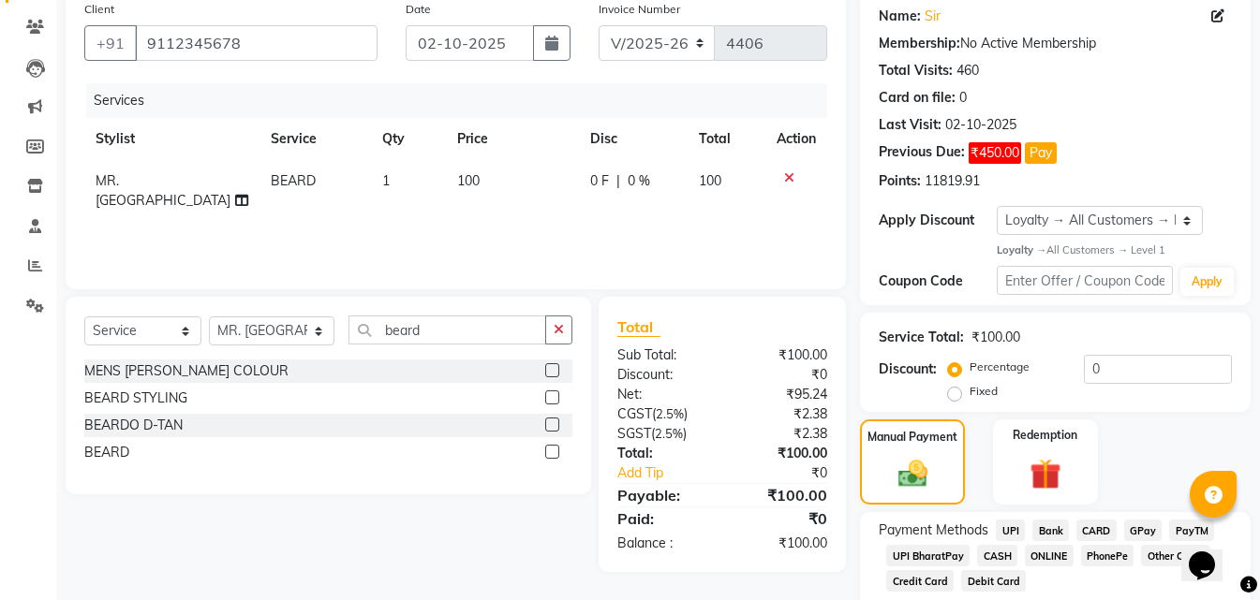
click at [1050, 553] on span "ONLINE" at bounding box center [1049, 556] width 49 height 22
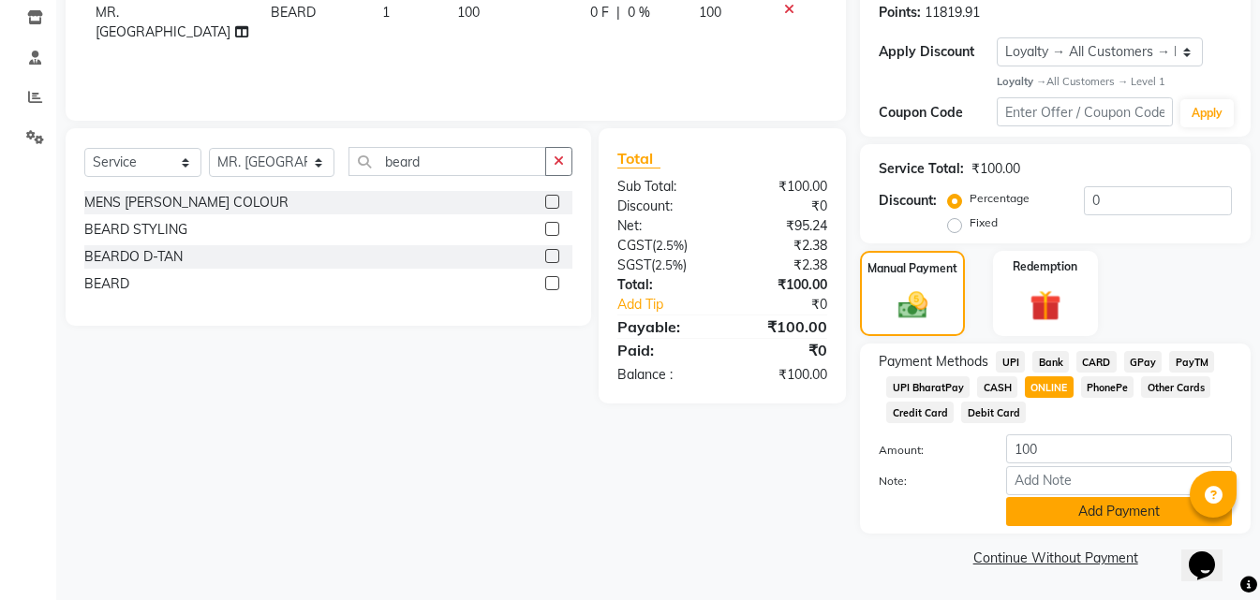
click at [1032, 507] on button "Add Payment" at bounding box center [1119, 511] width 226 height 29
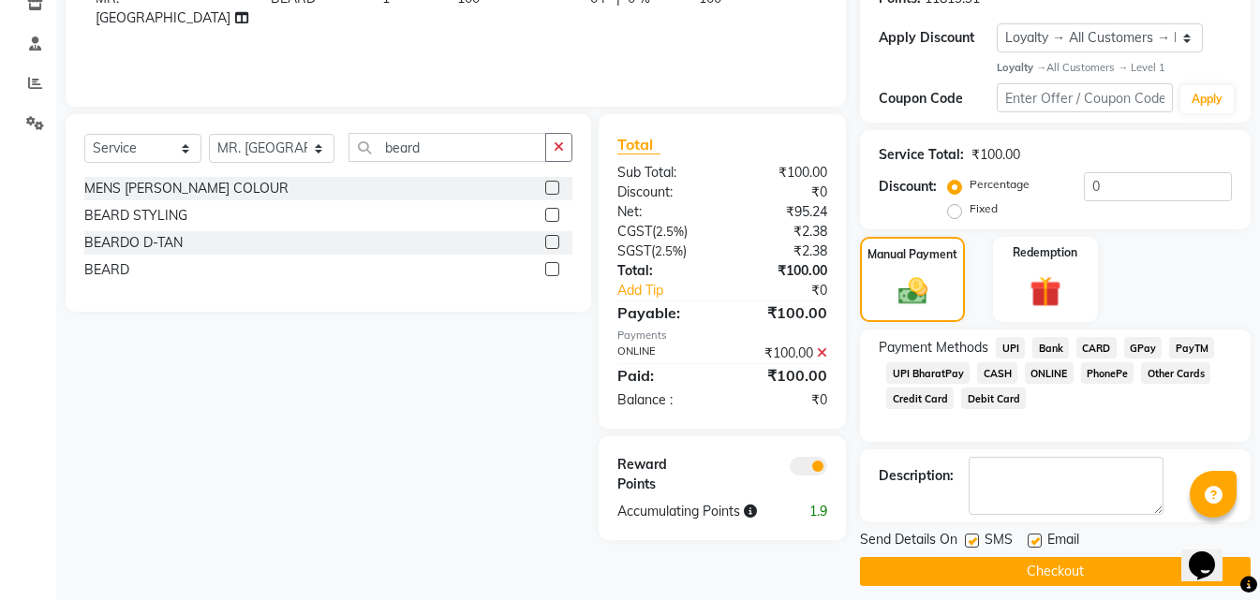
scroll to position [346, 0]
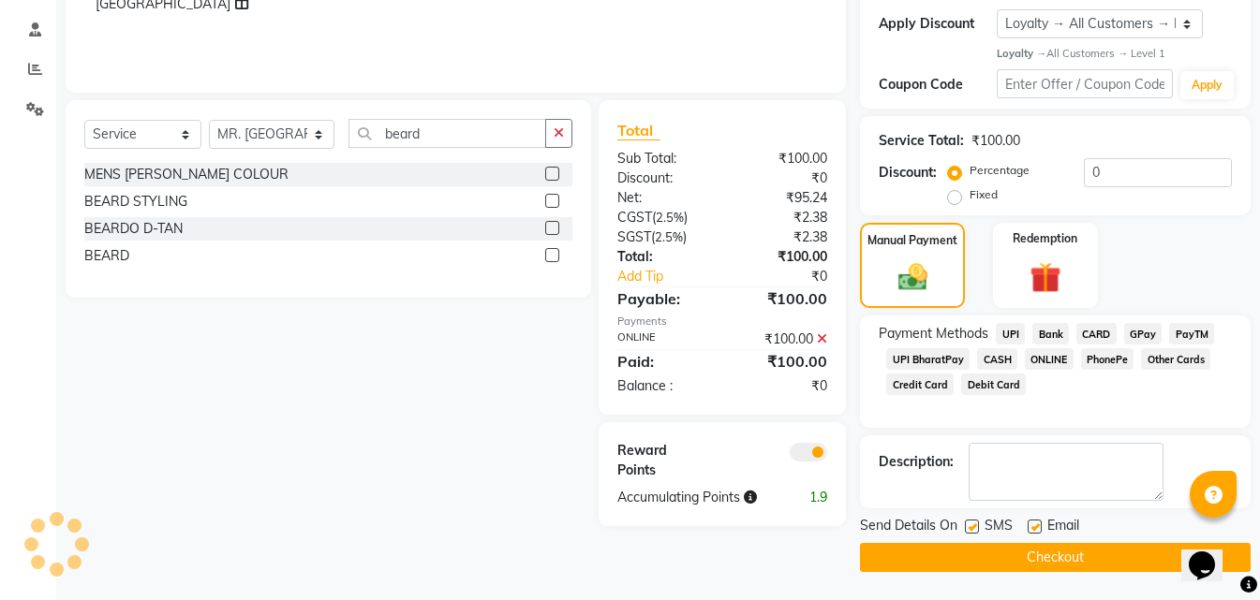
click at [973, 561] on button "Checkout" at bounding box center [1055, 557] width 391 height 29
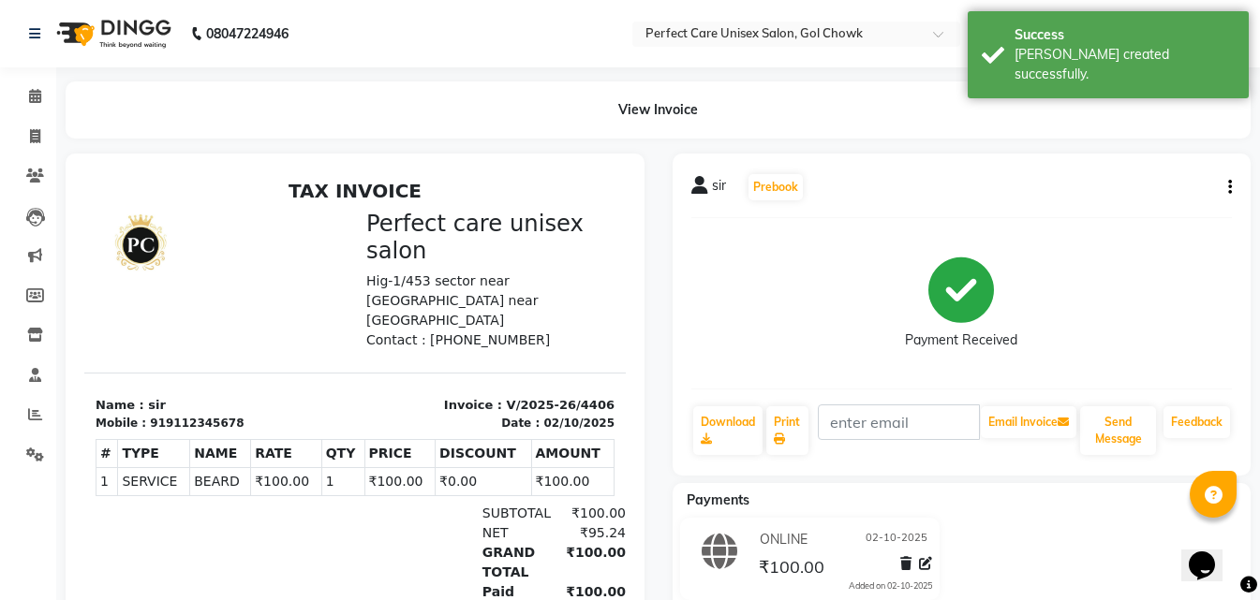
click at [1226, 180] on button "button" at bounding box center [1226, 188] width 11 height 20
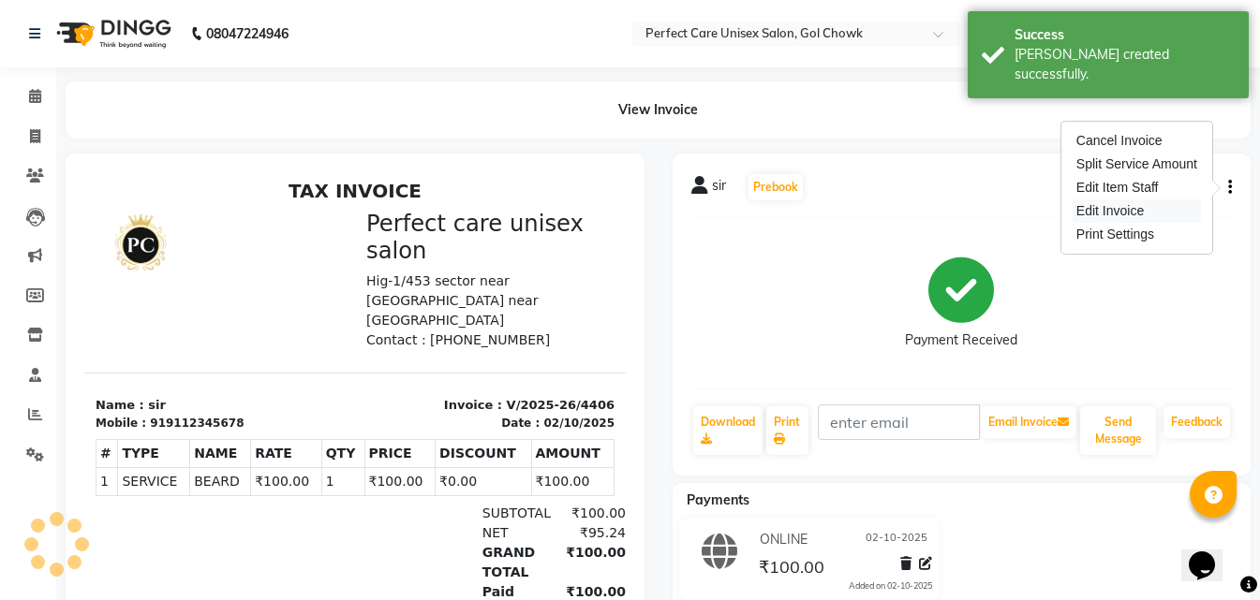
click at [1144, 213] on div "Edit Invoice" at bounding box center [1137, 211] width 128 height 23
select select "service"
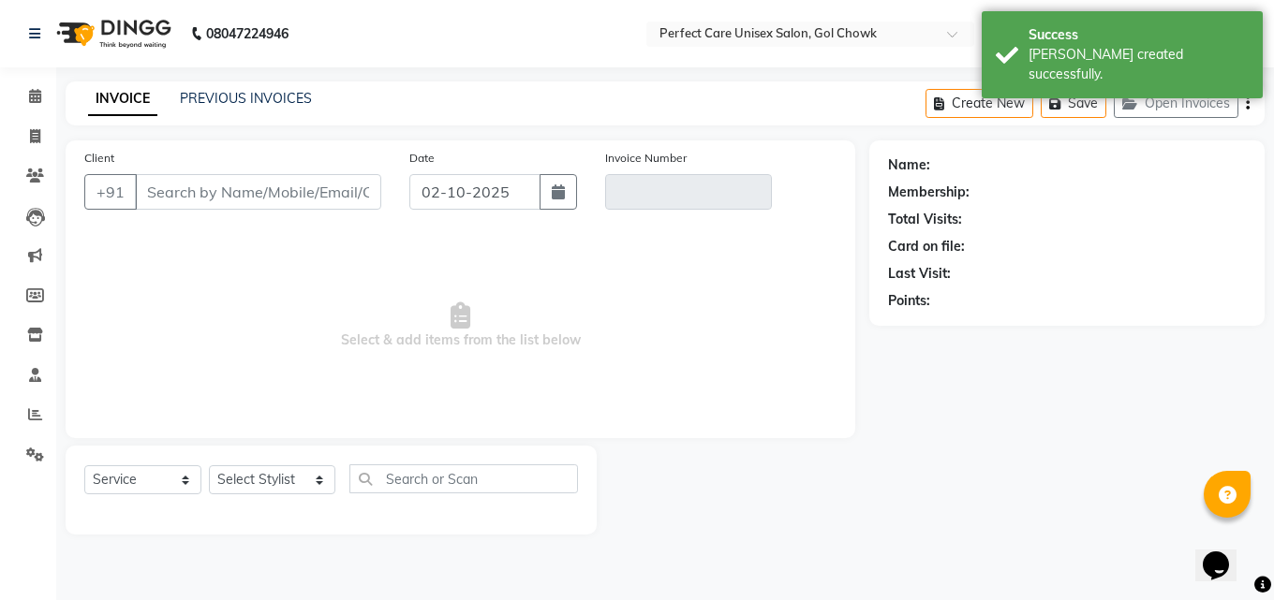
type input "9112345678"
type input "V/2025-26/4406"
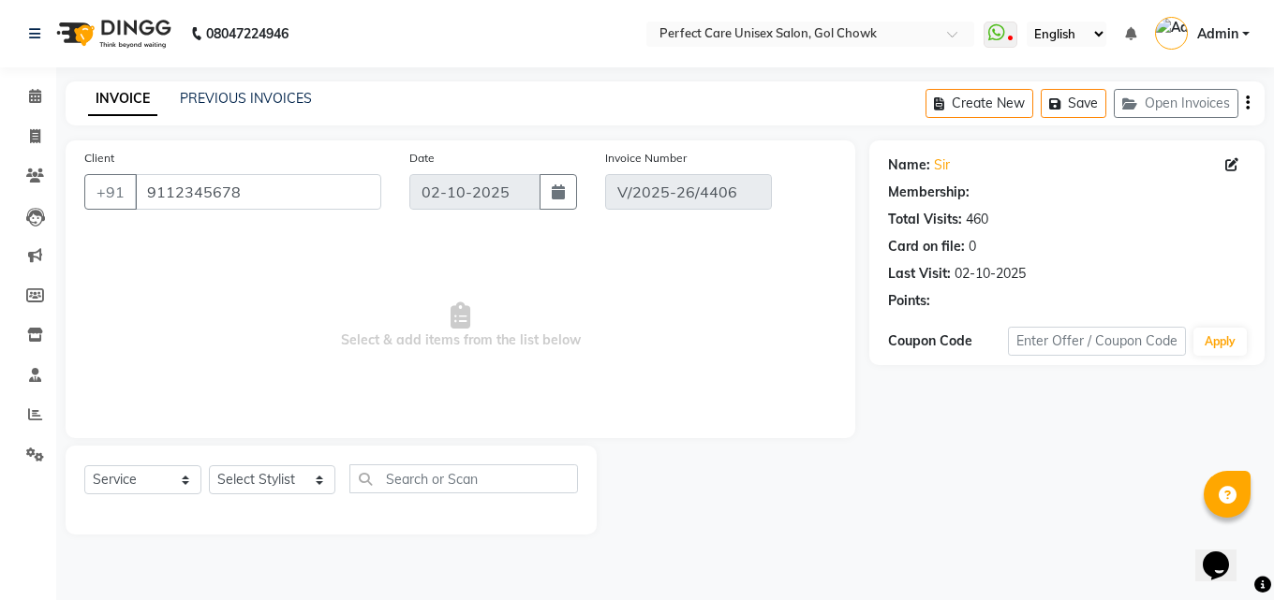
select select "select"
select select "1: Object"
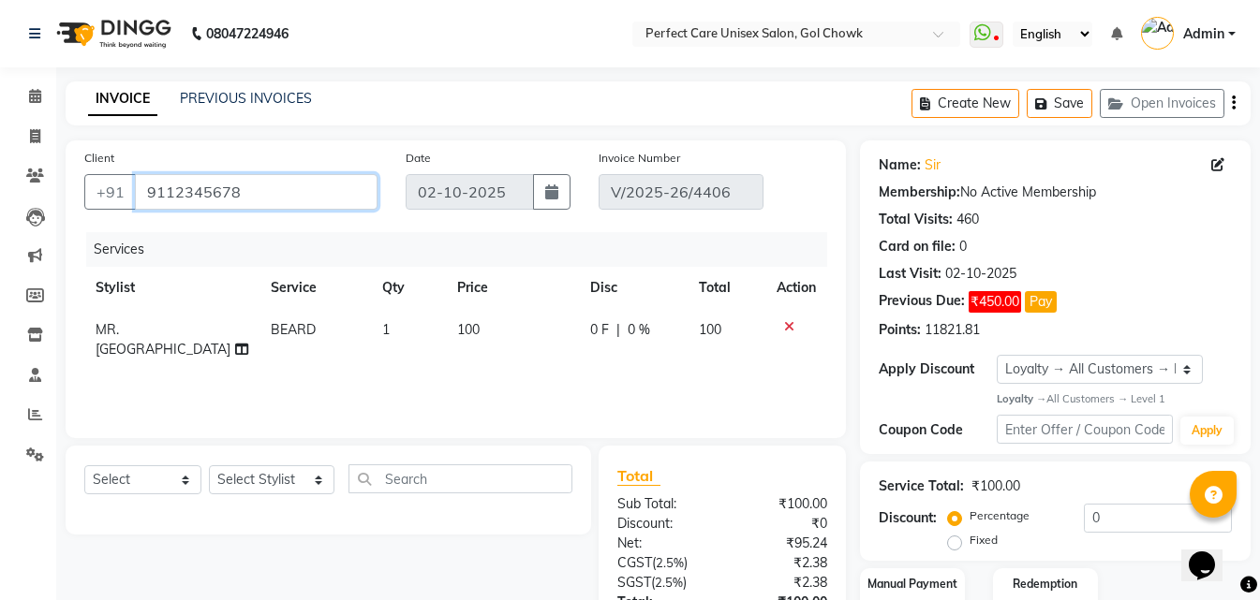
click at [190, 197] on input "9112345678" at bounding box center [256, 192] width 243 height 36
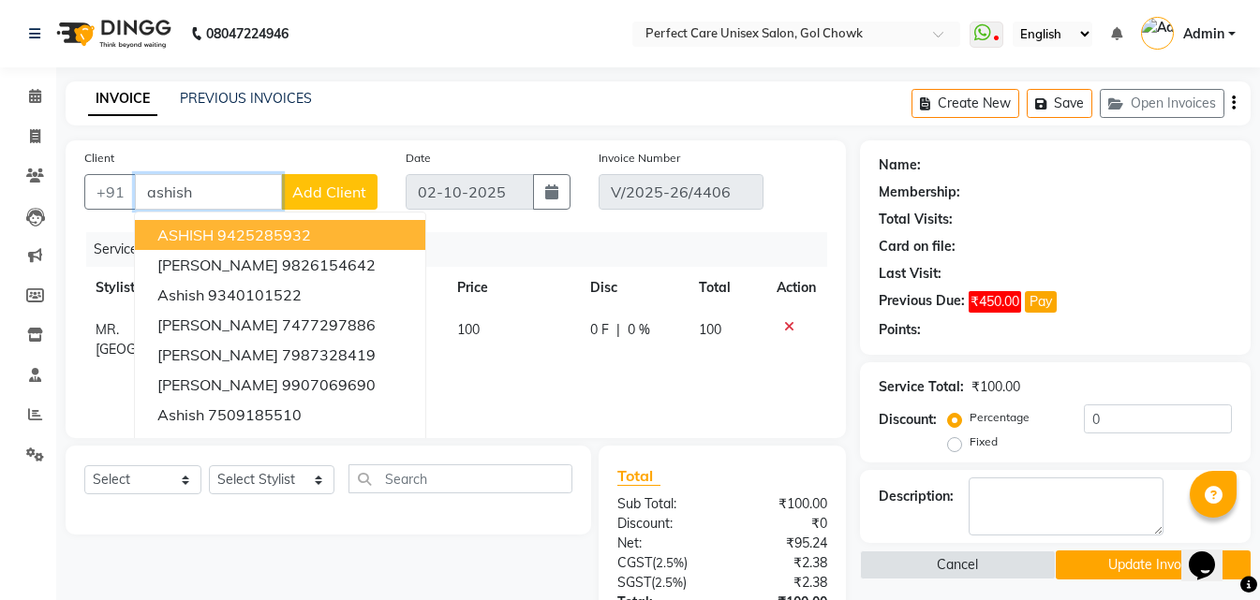
click at [227, 238] on ngb-highlight "9425285932" at bounding box center [264, 235] width 94 height 19
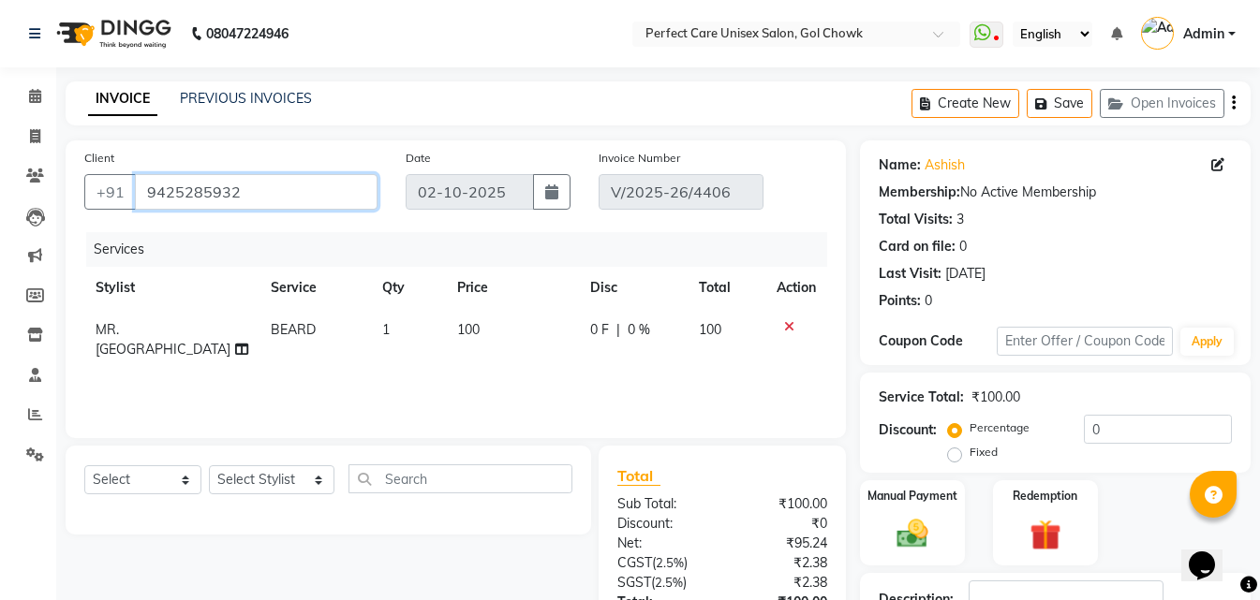
click at [189, 191] on input "9425285932" at bounding box center [256, 192] width 243 height 36
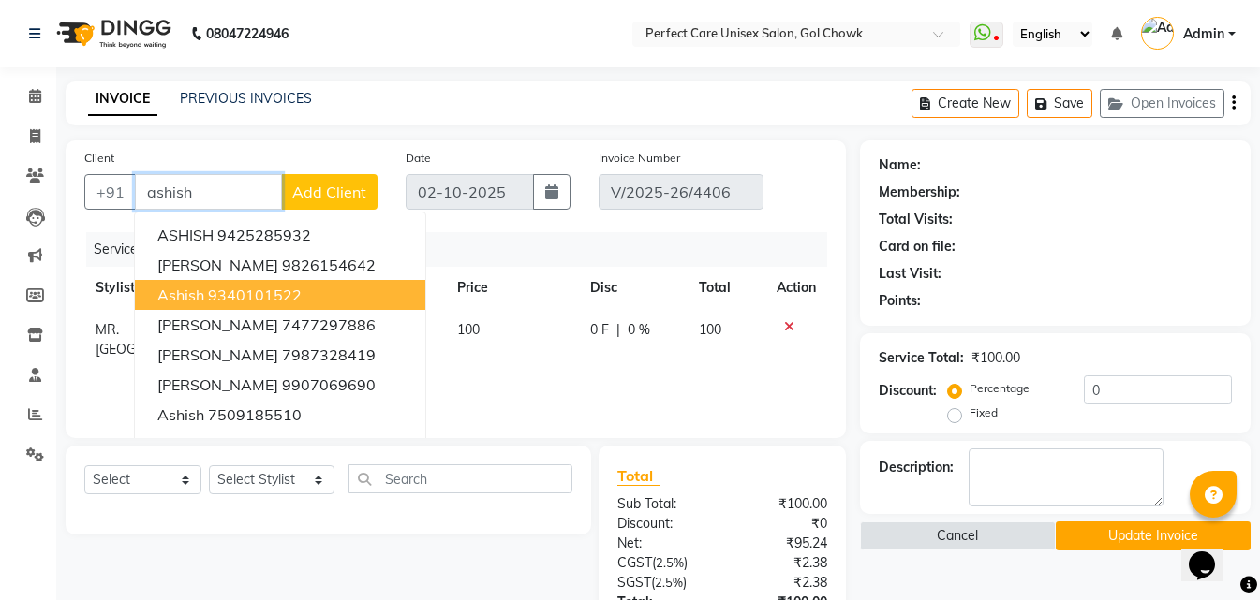
click at [235, 298] on ngb-highlight "9340101522" at bounding box center [255, 295] width 94 height 19
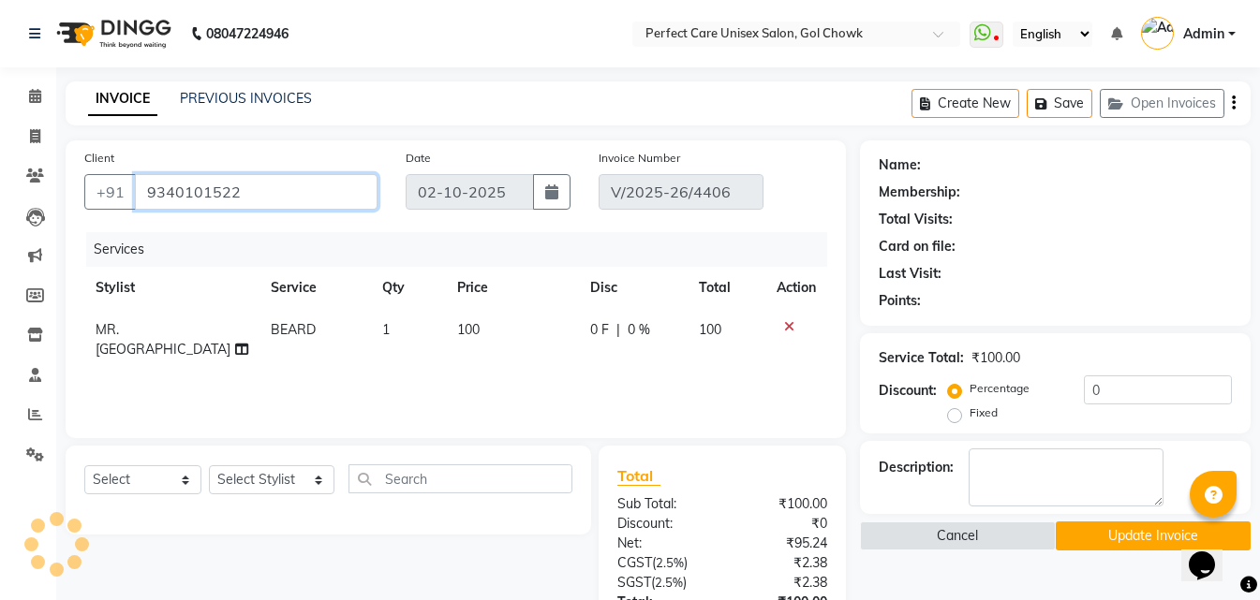
type input "9340101522"
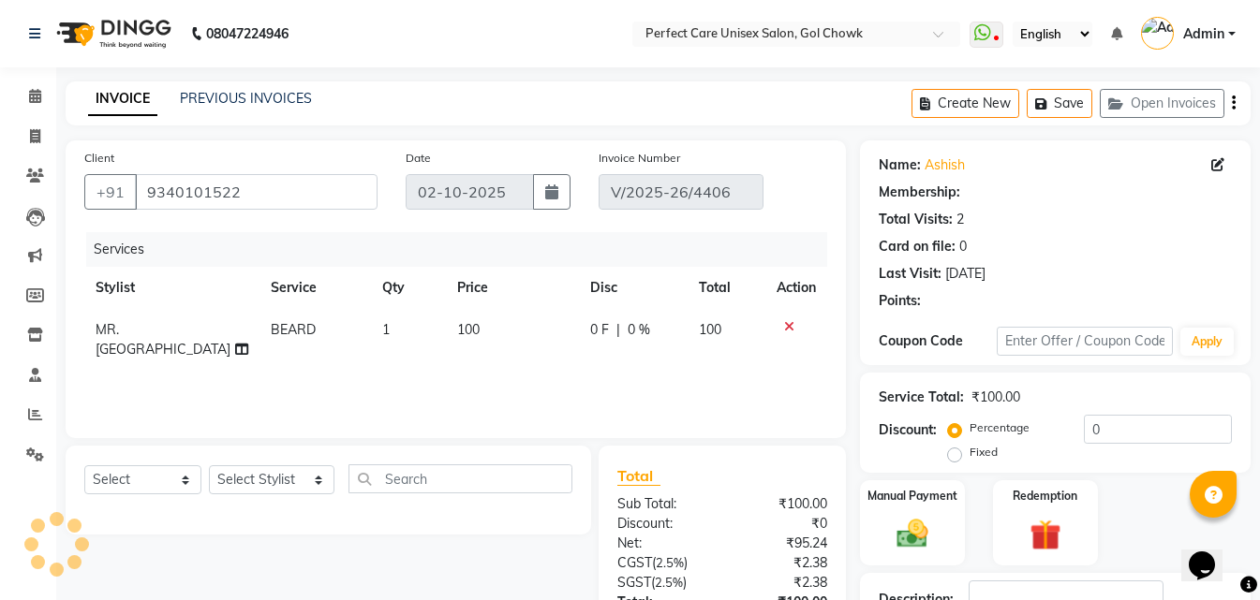
select select "1: Object"
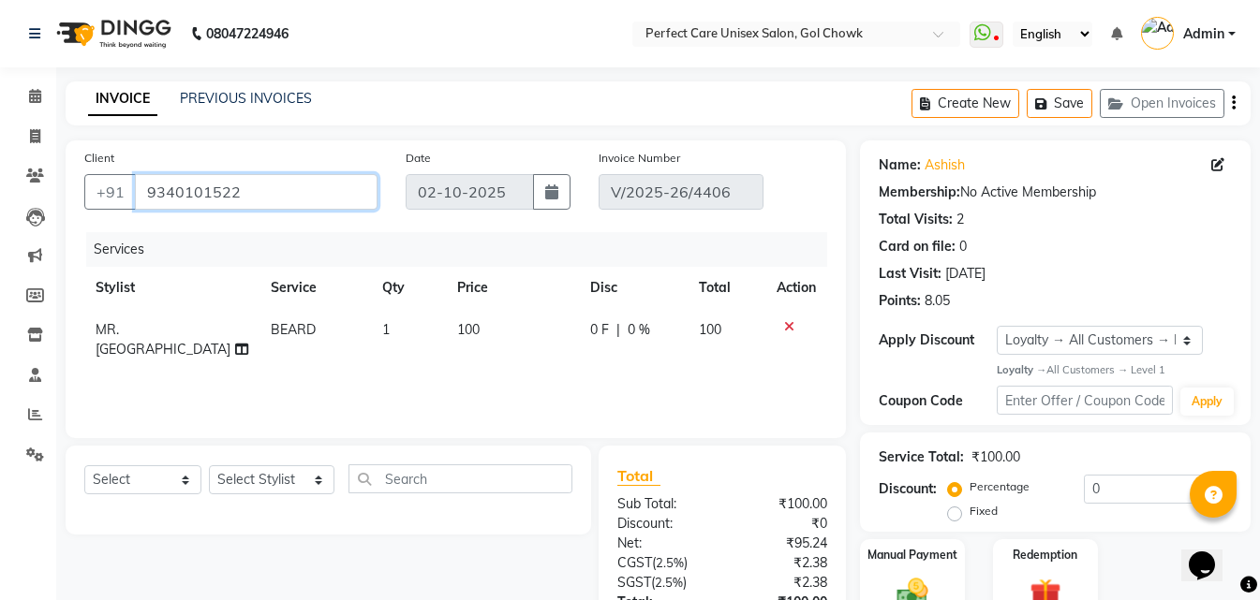
click at [200, 197] on input "9340101522" at bounding box center [256, 192] width 243 height 36
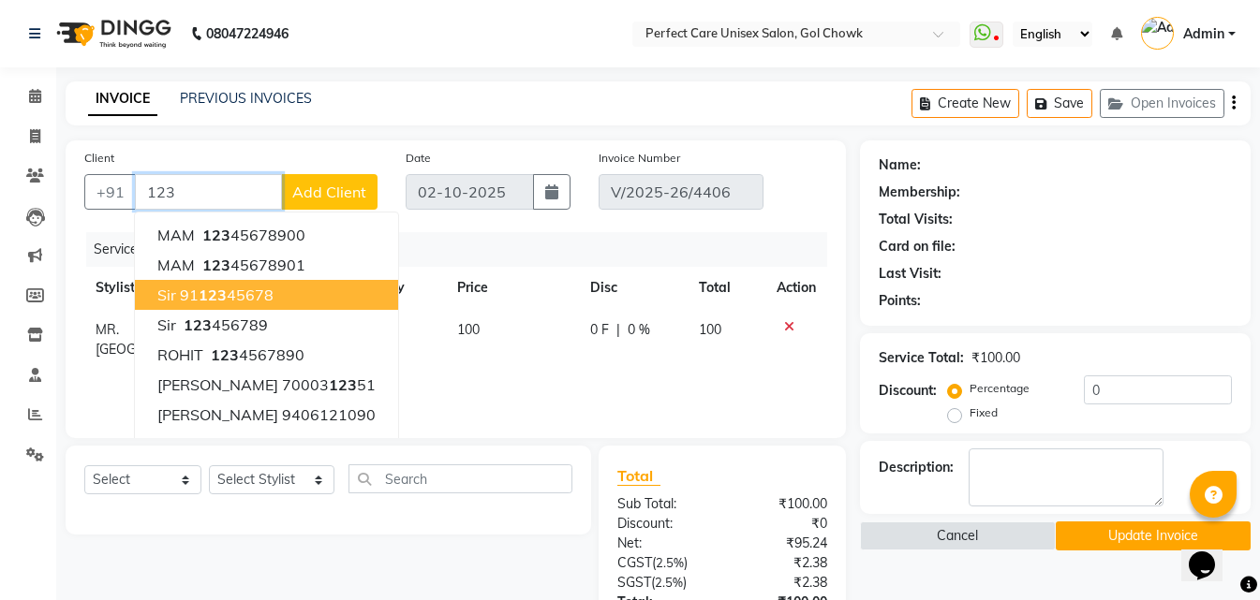
click at [201, 294] on span "123" at bounding box center [213, 295] width 28 height 19
type input "9112345678"
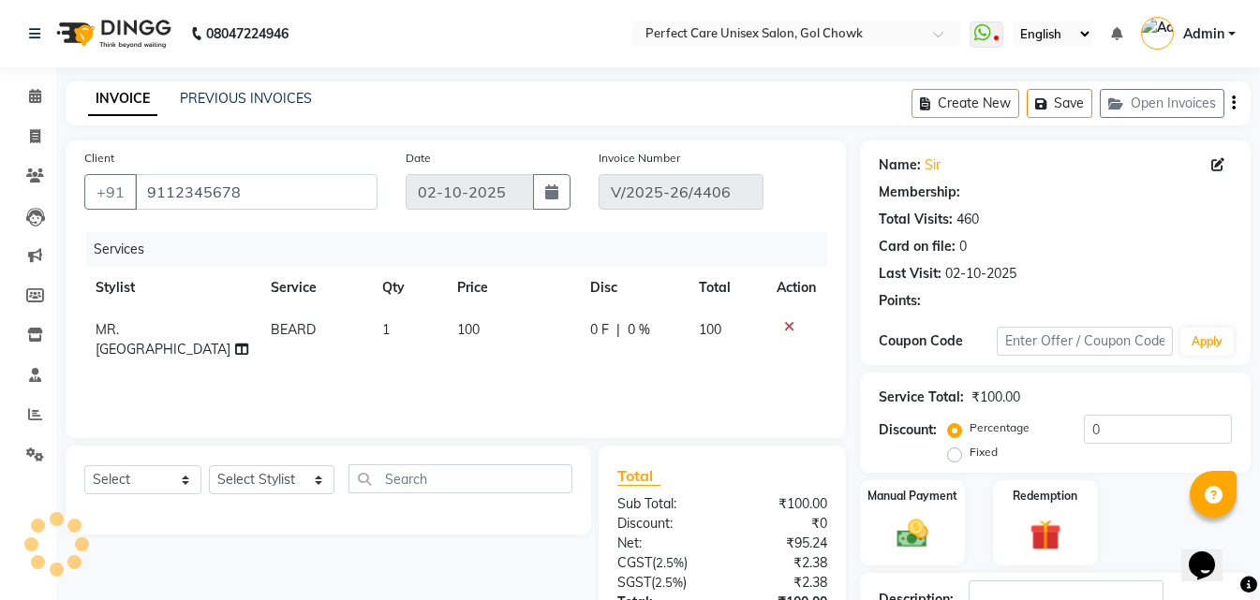
select select "1: Object"
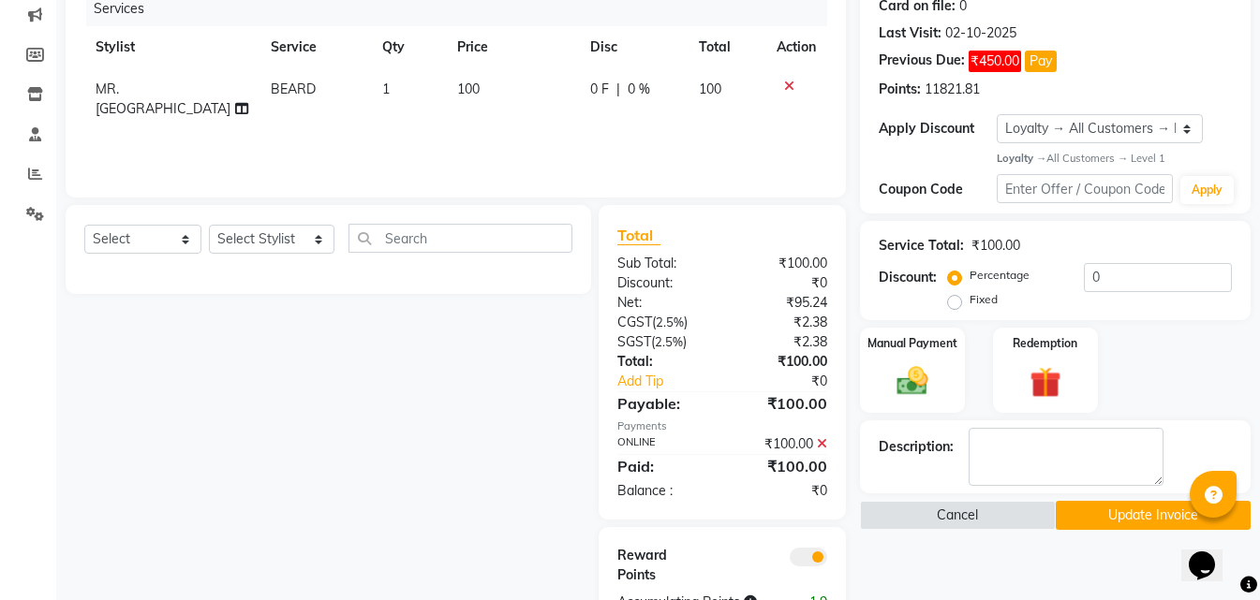
scroll to position [300, 0]
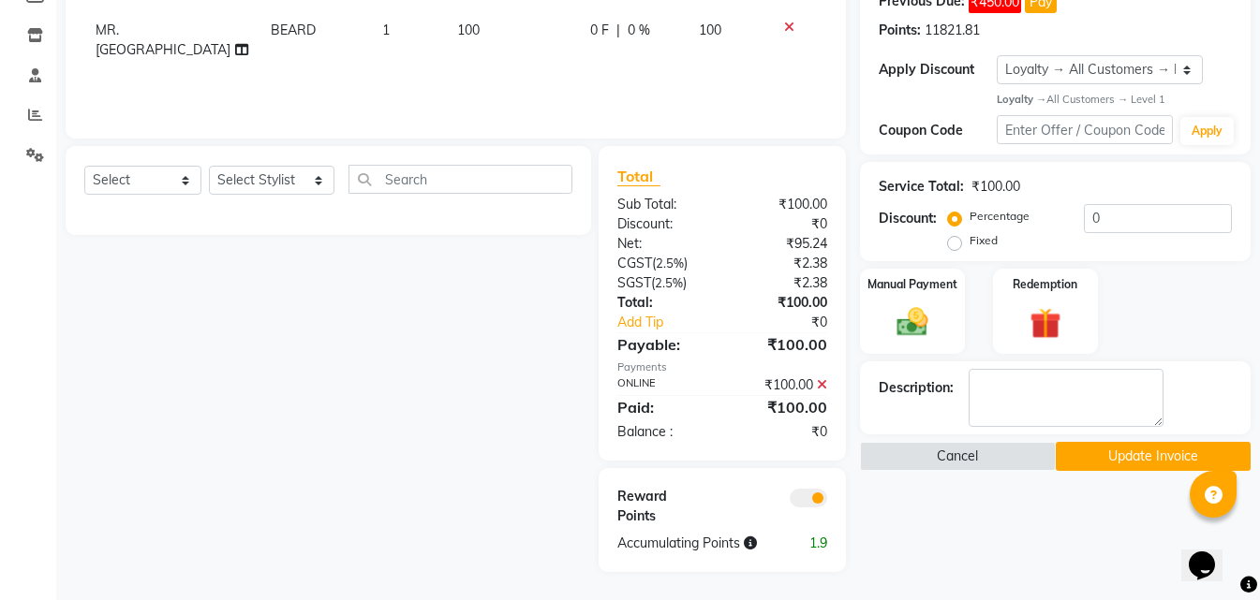
click at [1108, 464] on button "Update Invoice" at bounding box center [1153, 456] width 195 height 29
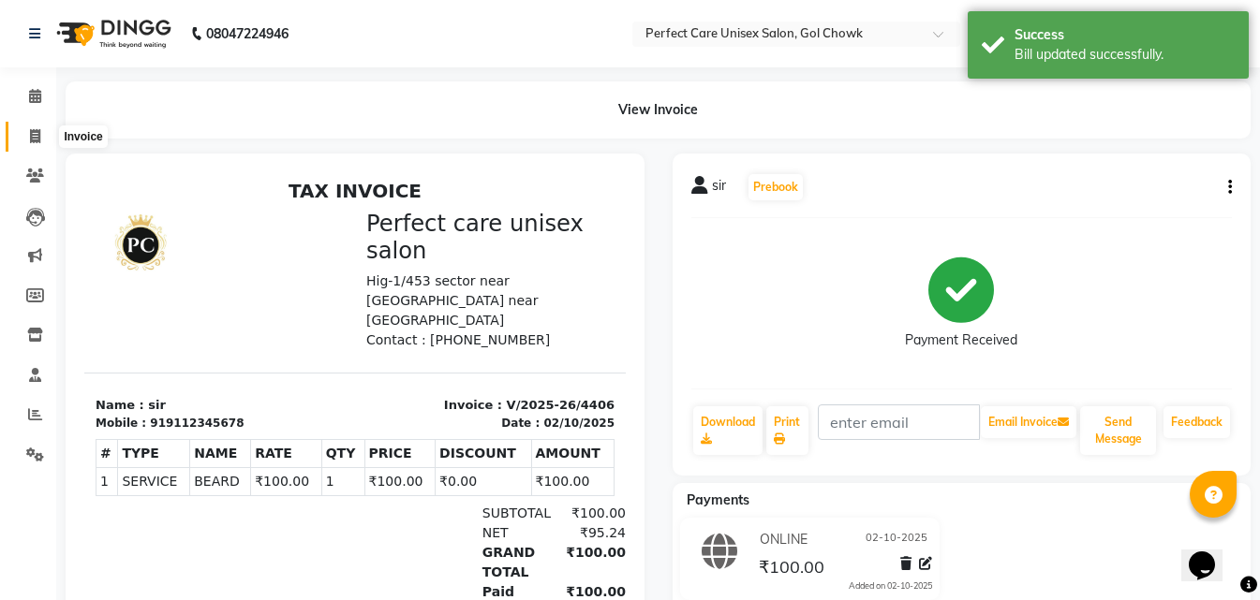
click at [38, 134] on icon at bounding box center [35, 136] width 10 height 14
select select "4751"
select select "service"
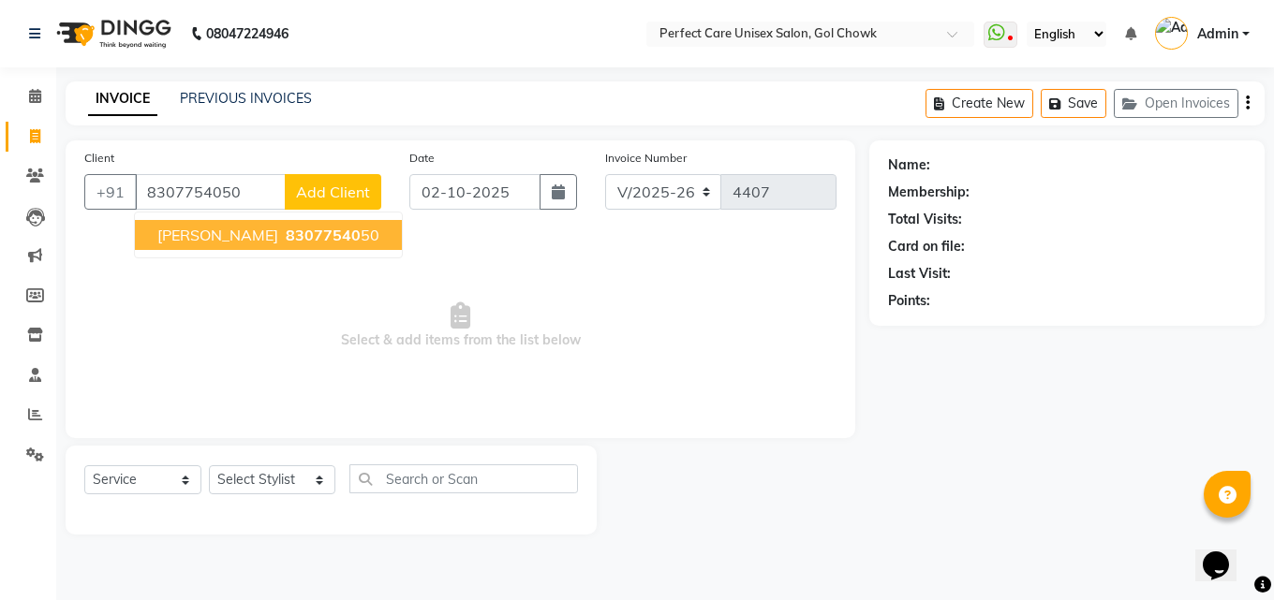
type input "8307754050"
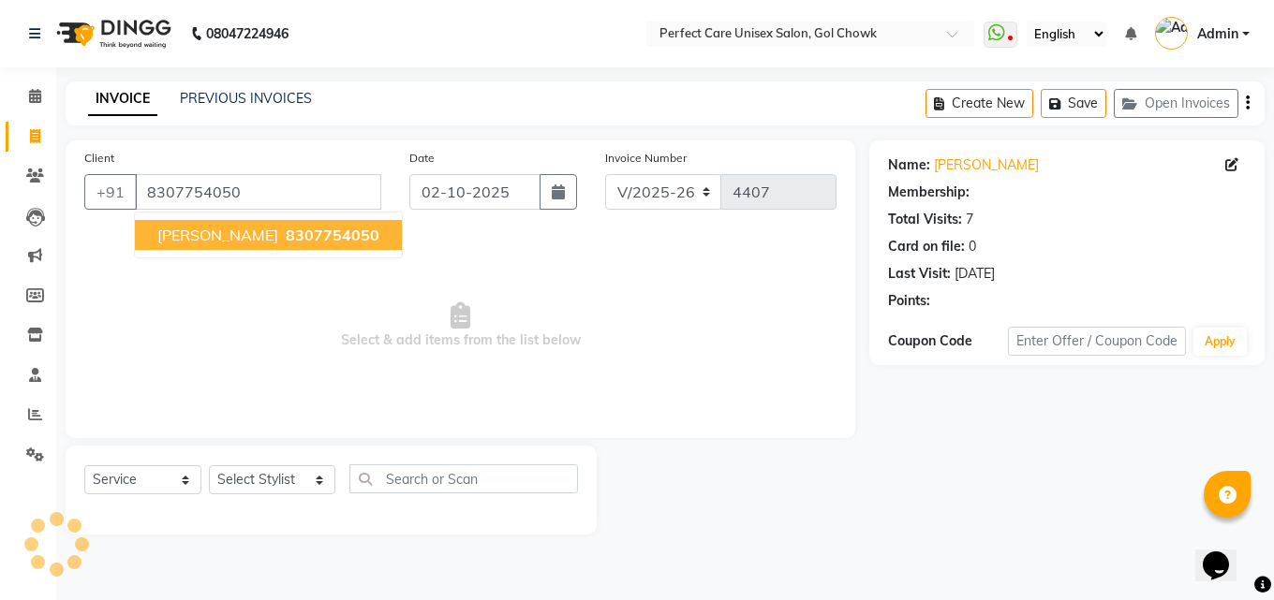
select select "1: Object"
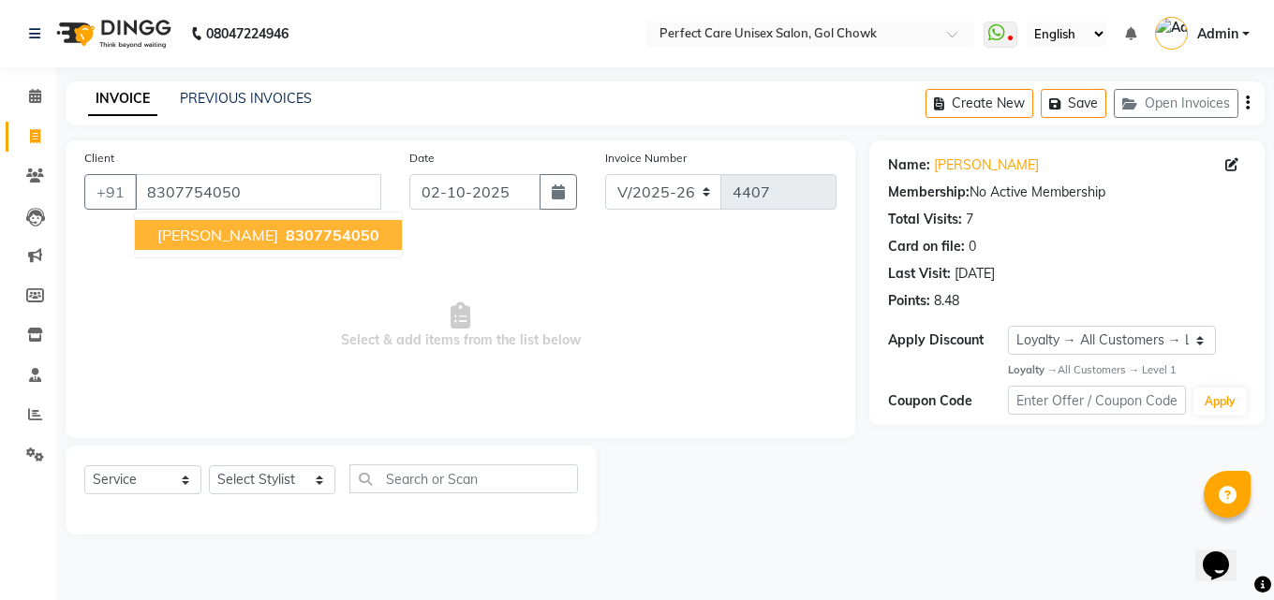
click at [267, 230] on span "[PERSON_NAME]" at bounding box center [217, 235] width 121 height 19
select select "1: Object"
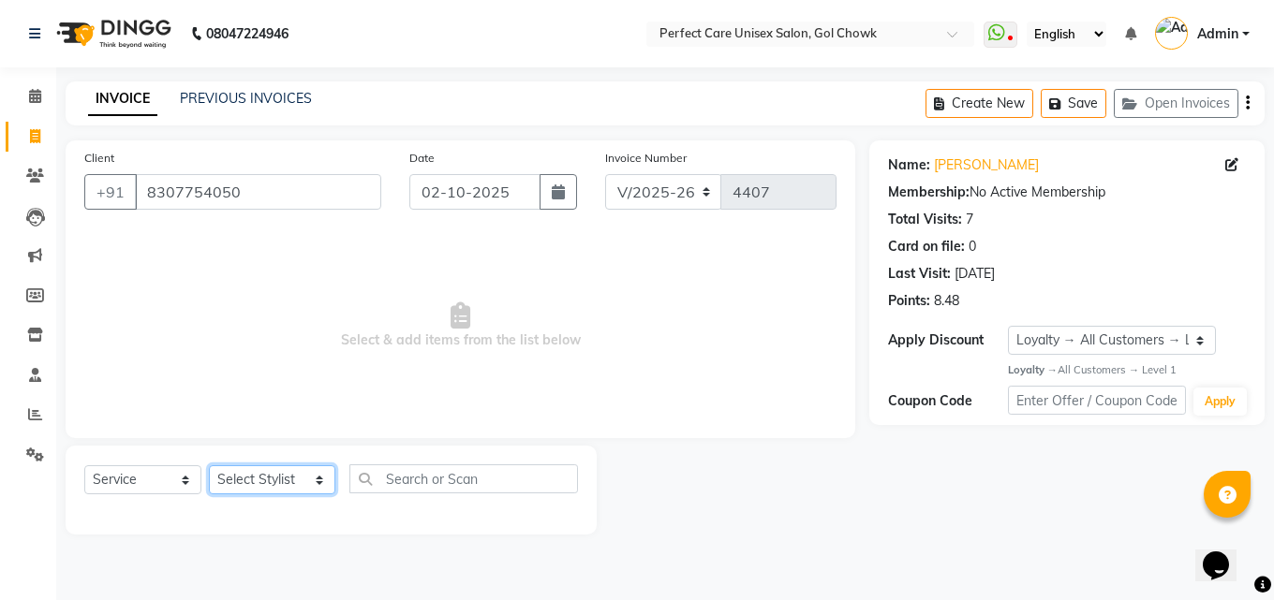
click at [294, 492] on select "Select Stylist MISS. [PERSON_NAME] [PERSON_NAME] MISS [PERSON_NAME] MISS [PERSO…" at bounding box center [272, 480] width 126 height 29
select select "86172"
click at [209, 466] on select "Select Stylist MISS. [PERSON_NAME] [PERSON_NAME] MISS [PERSON_NAME] MISS [PERSO…" at bounding box center [272, 480] width 126 height 29
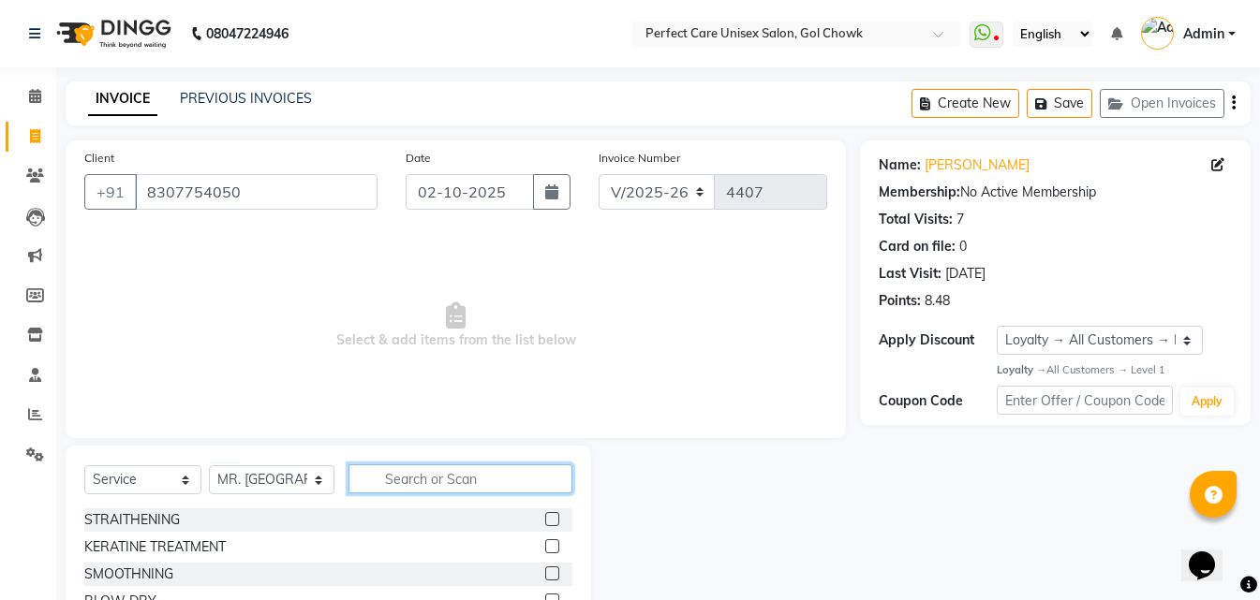
click at [385, 487] on input "text" at bounding box center [459, 479] width 223 height 29
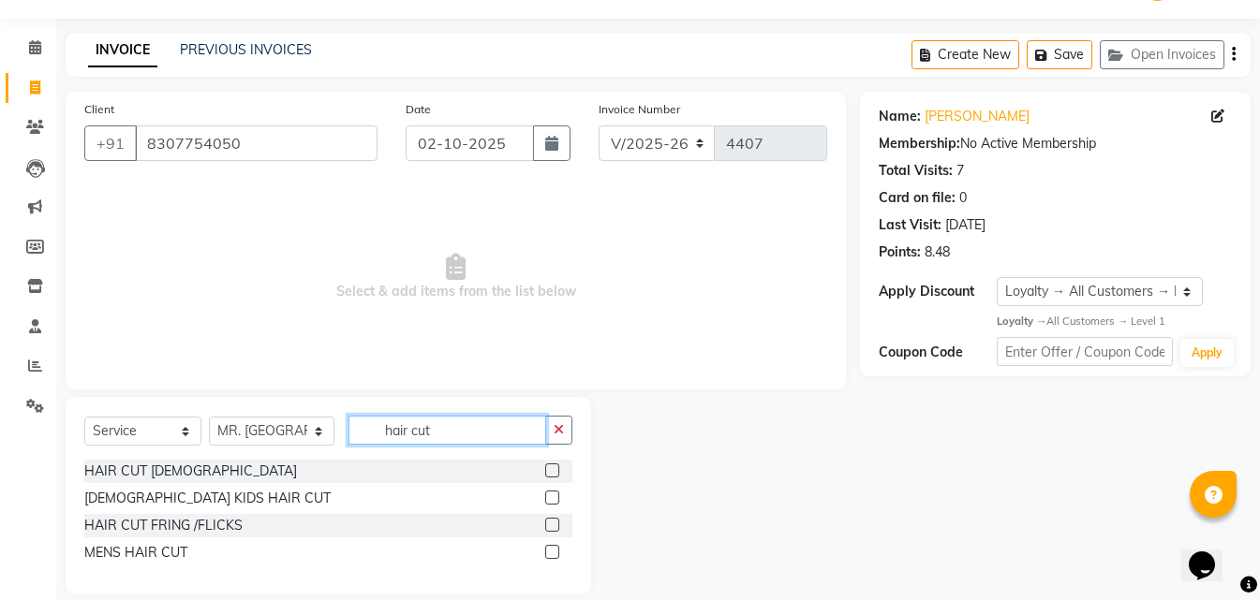
scroll to position [71, 0]
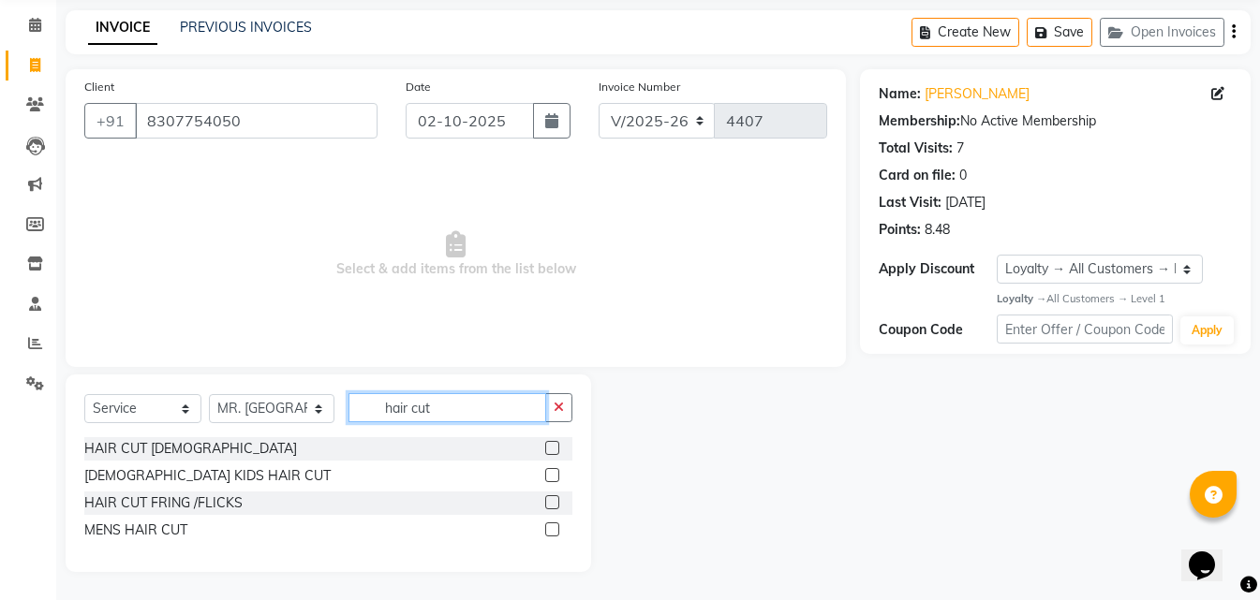
type input "hair cut"
click at [549, 534] on label at bounding box center [552, 530] width 14 height 14
click at [549, 534] on input "checkbox" at bounding box center [551, 531] width 12 height 12
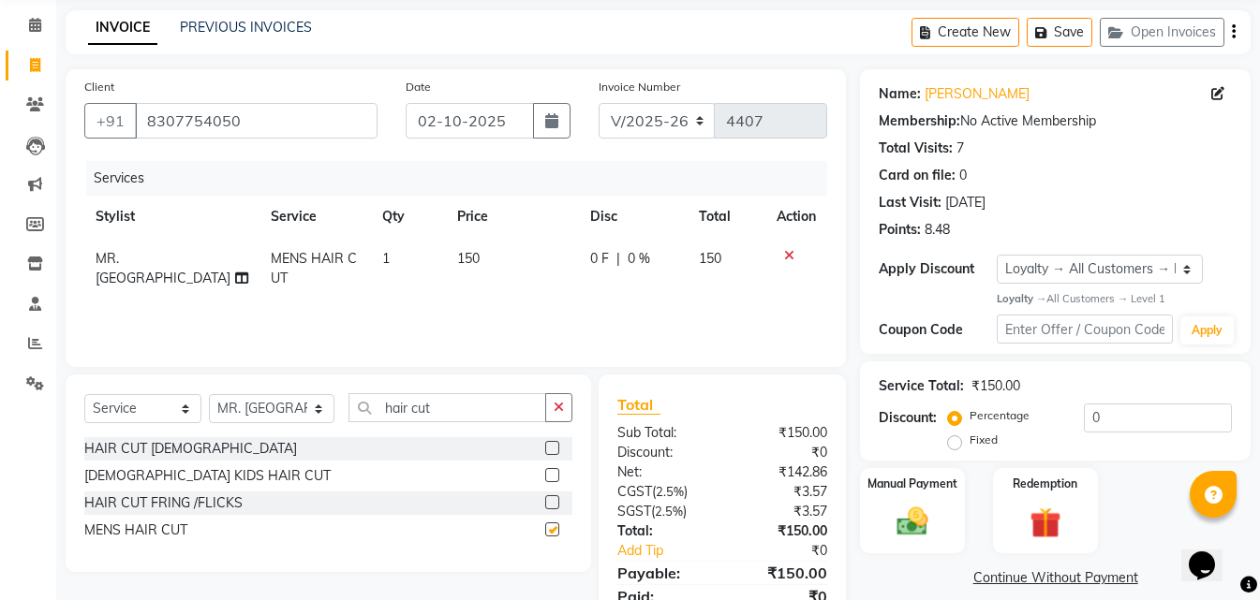
checkbox input "false"
drag, startPoint x: 448, startPoint y: 413, endPoint x: 312, endPoint y: 409, distance: 135.9
click at [312, 409] on div "Select Service Product Membership Package Voucher Prepaid Gift Card Select Styl…" at bounding box center [328, 415] width 488 height 44
type input "v"
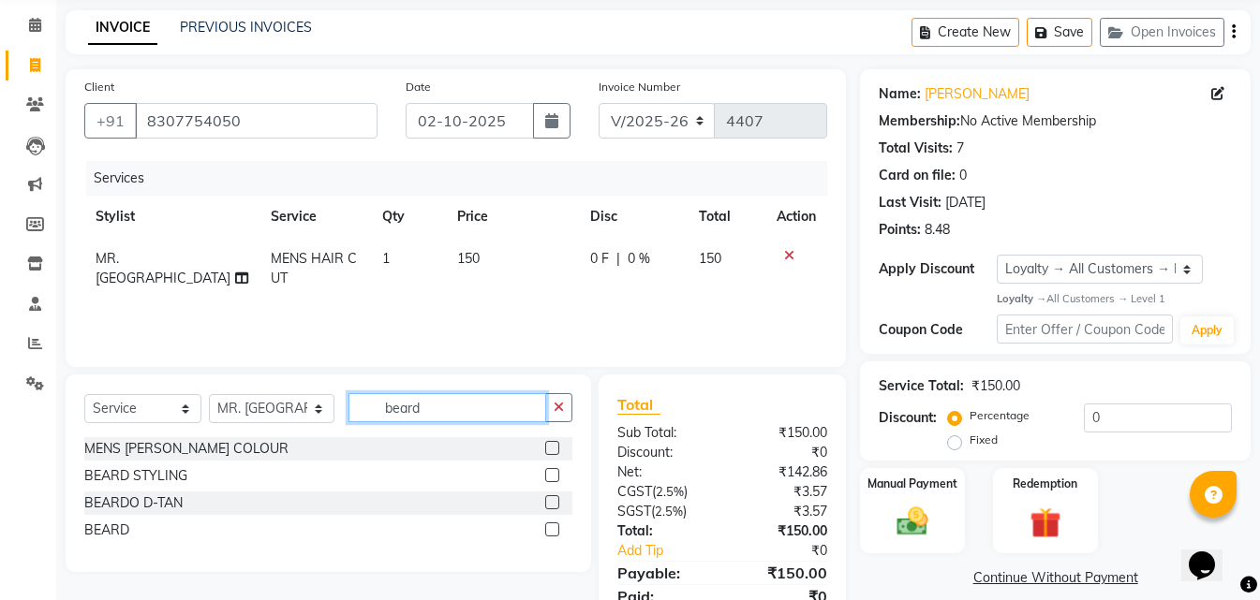
type input "beard"
click at [555, 529] on label at bounding box center [552, 530] width 14 height 14
click at [555, 529] on input "checkbox" at bounding box center [551, 531] width 12 height 12
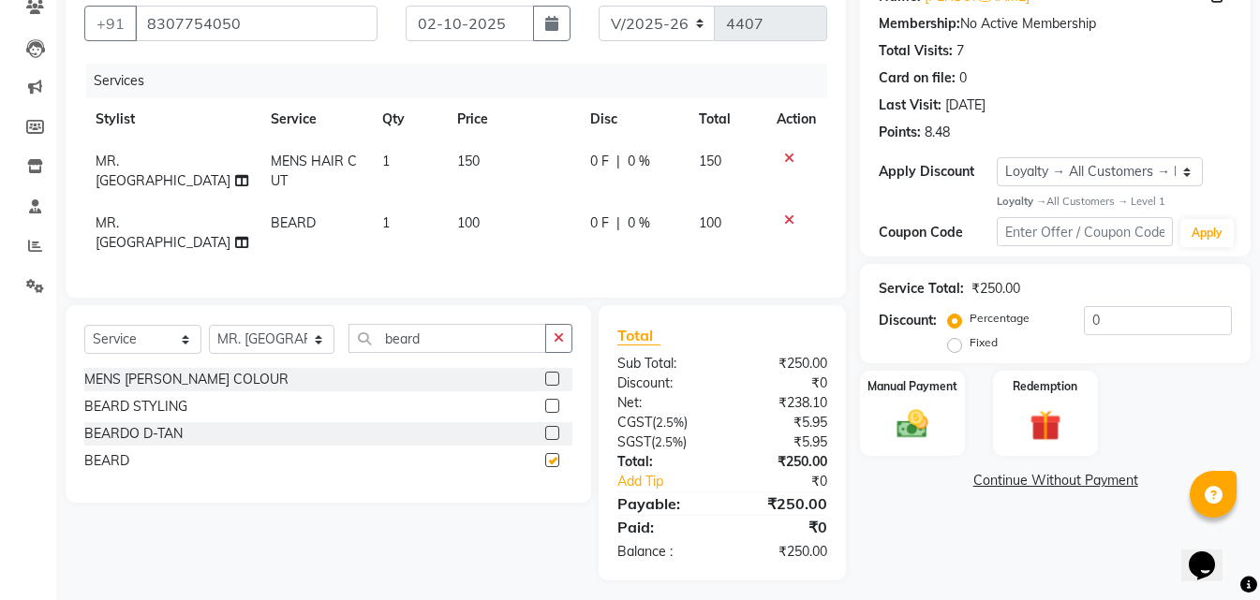
checkbox input "false"
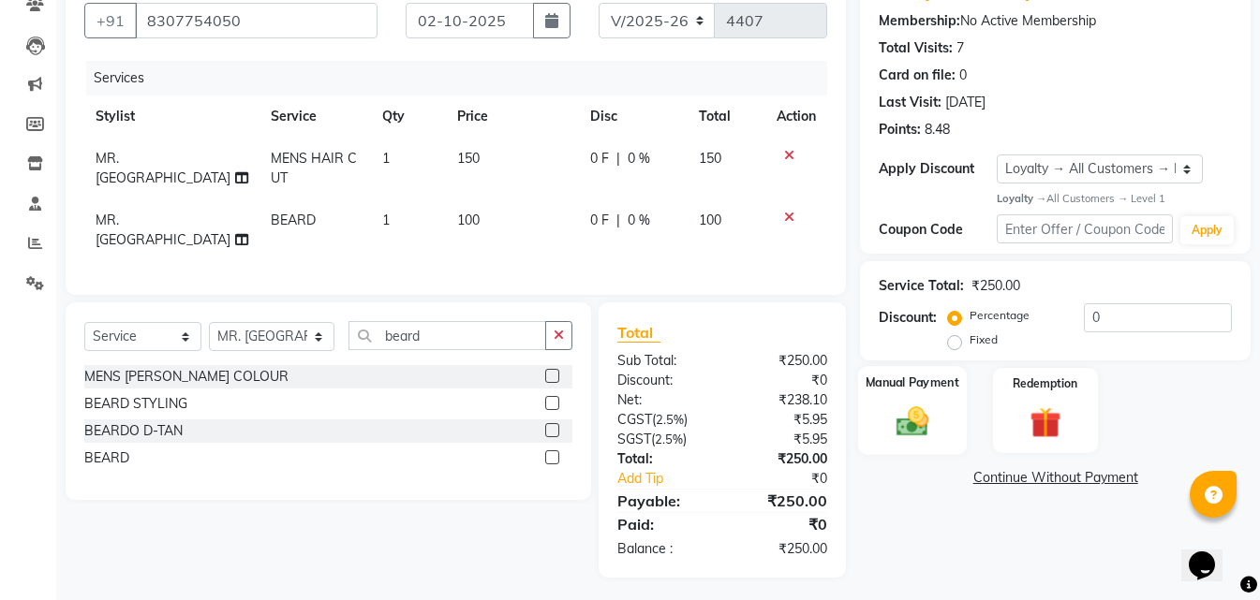
drag, startPoint x: 904, startPoint y: 435, endPoint x: 921, endPoint y: 452, distance: 23.8
click at [907, 435] on img at bounding box center [912, 422] width 52 height 37
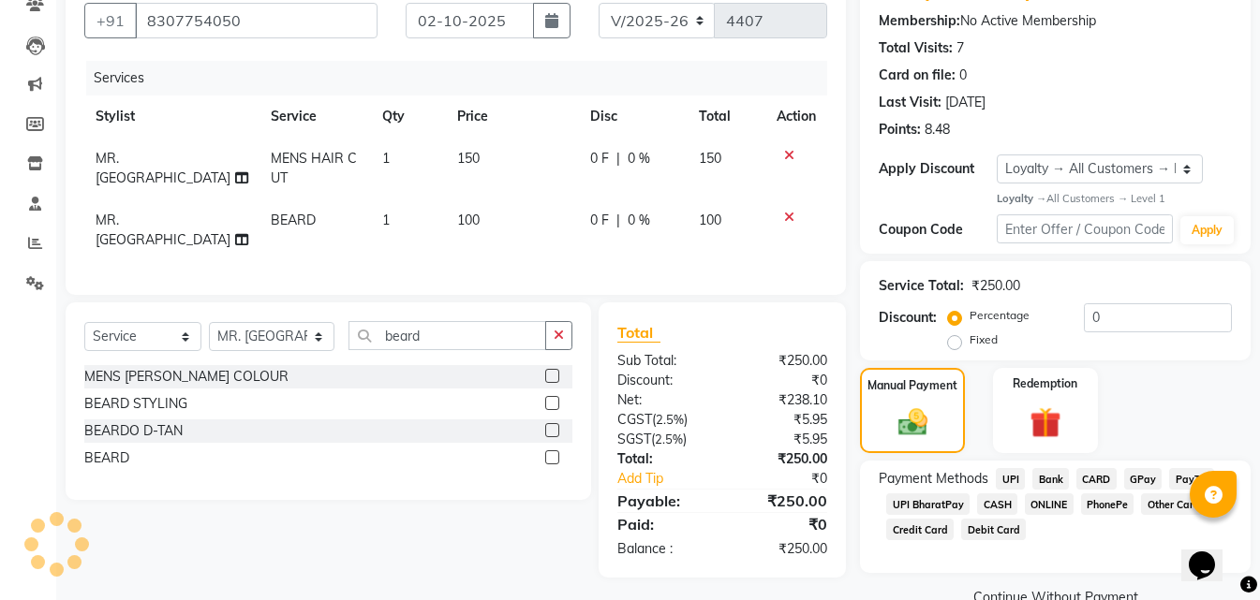
click at [1059, 507] on span "ONLINE" at bounding box center [1049, 505] width 49 height 22
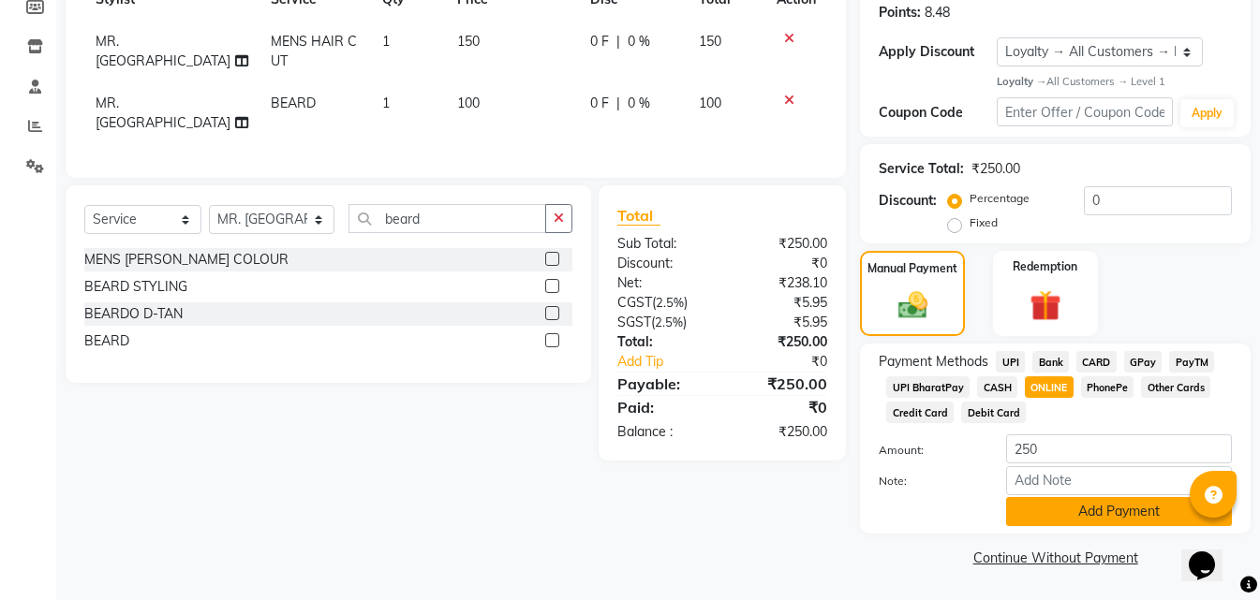
click at [1053, 515] on button "Add Payment" at bounding box center [1119, 511] width 226 height 29
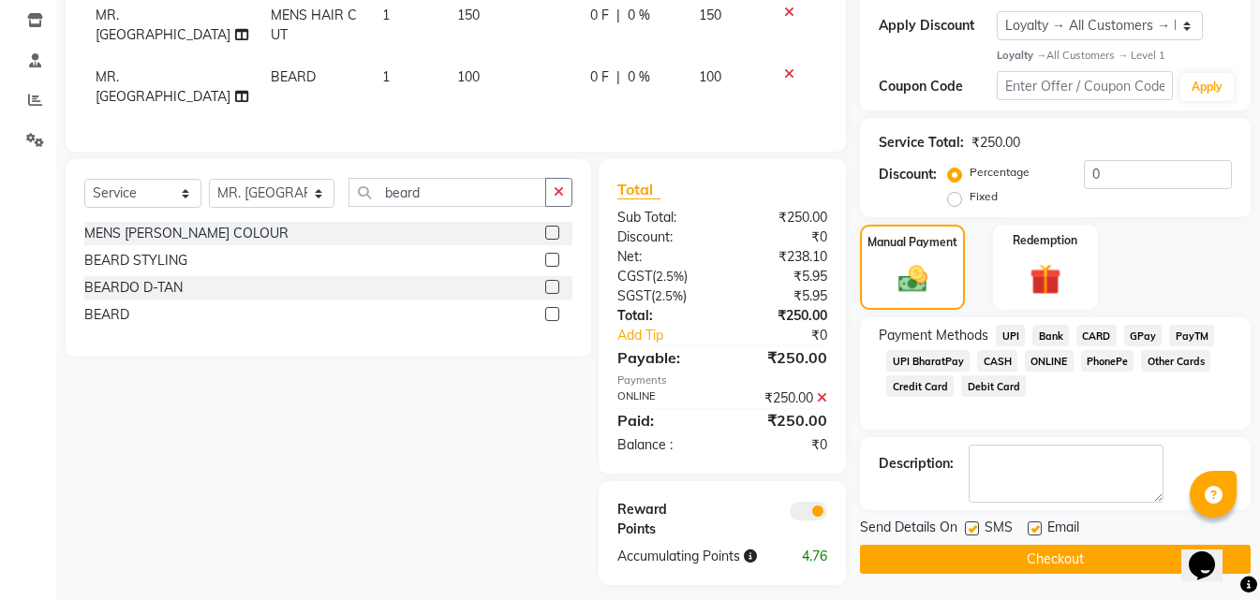
scroll to position [322, 0]
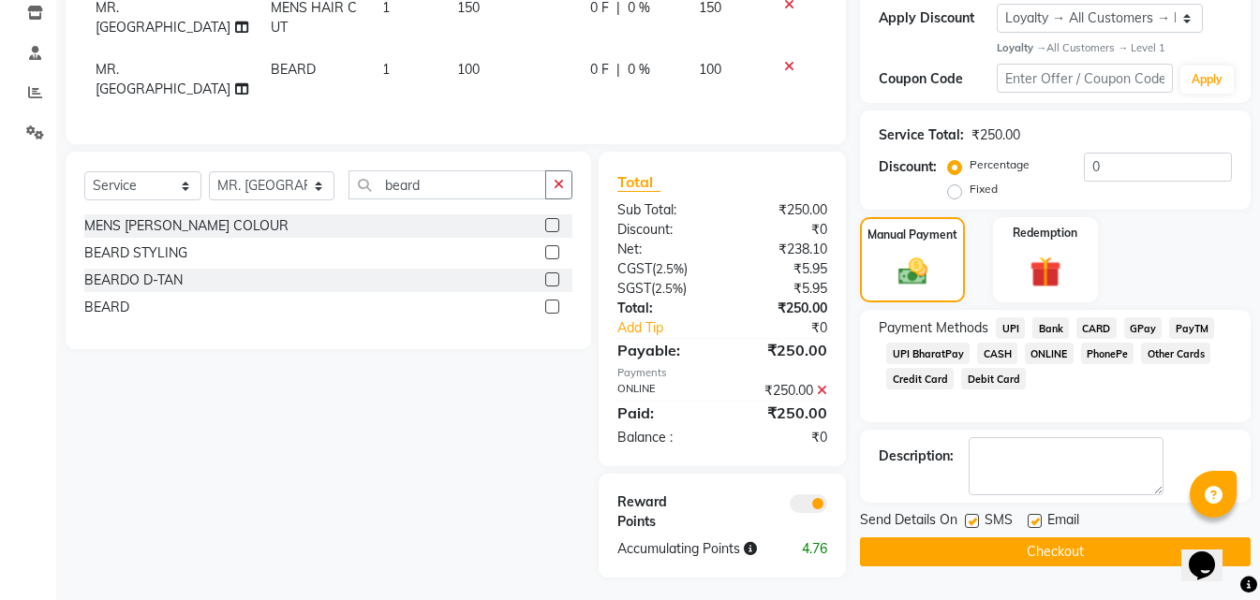
click at [1044, 550] on button "Checkout" at bounding box center [1055, 552] width 391 height 29
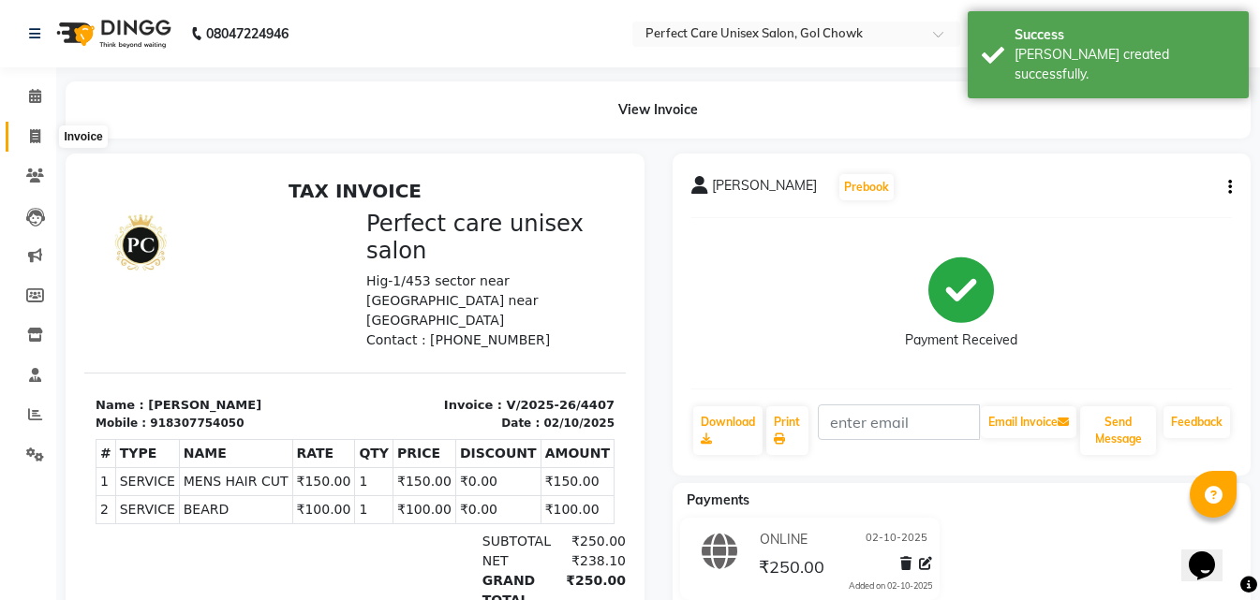
click at [33, 129] on icon at bounding box center [35, 136] width 10 height 14
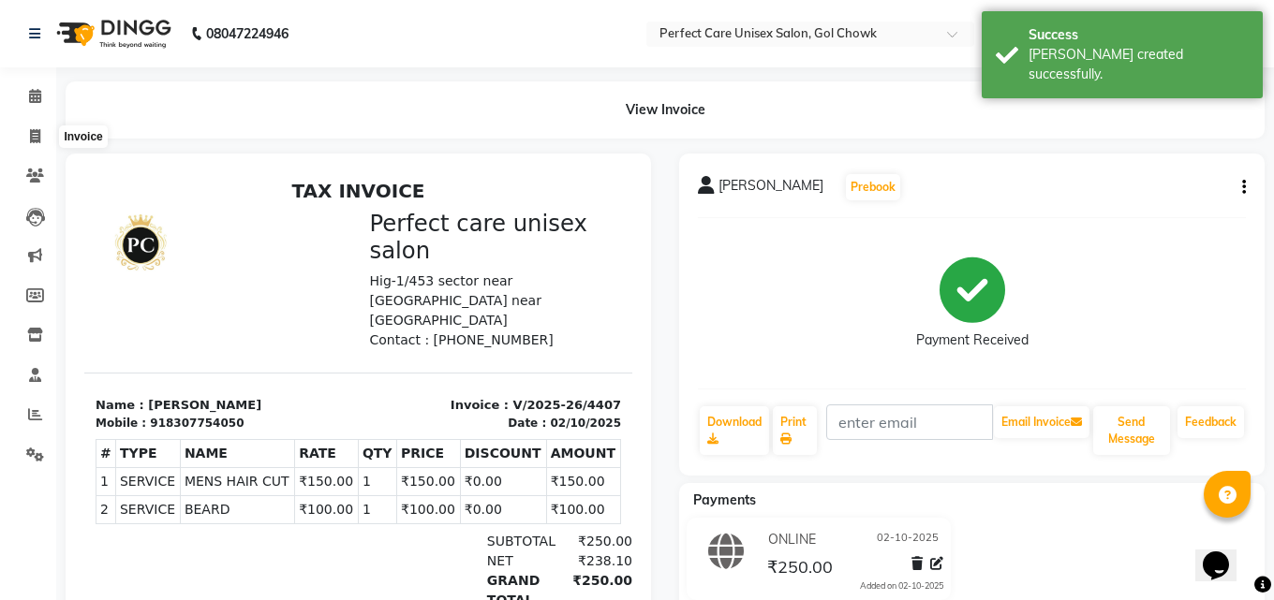
select select "4751"
select select "service"
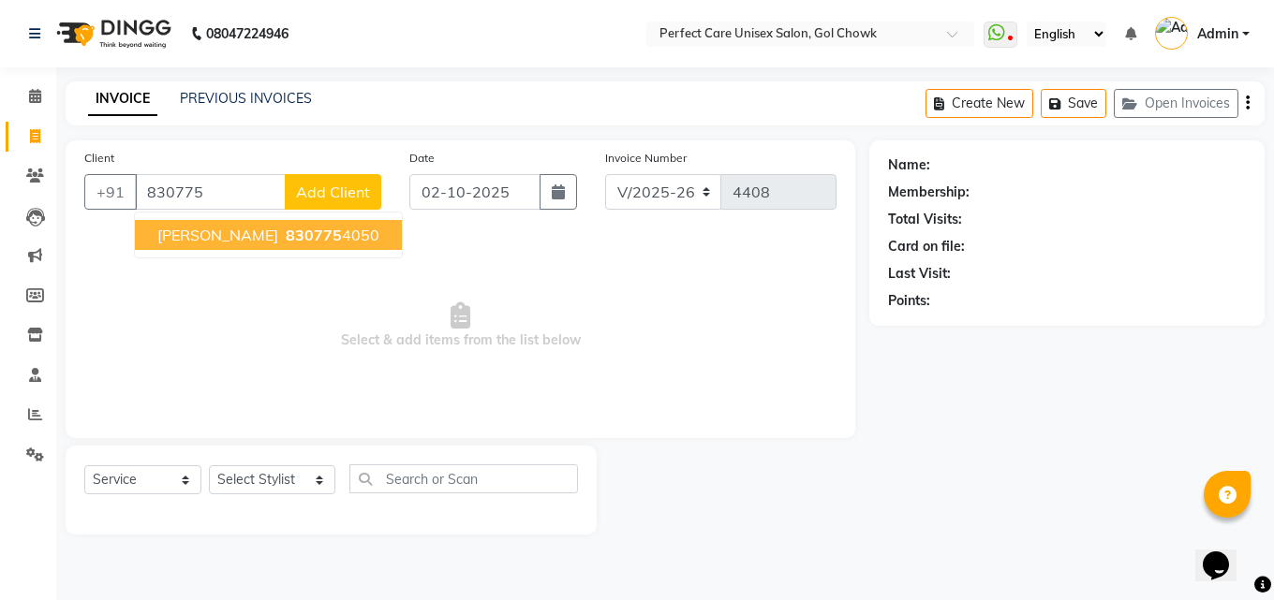
click at [316, 236] on span "830775" at bounding box center [314, 235] width 56 height 19
type input "8307754050"
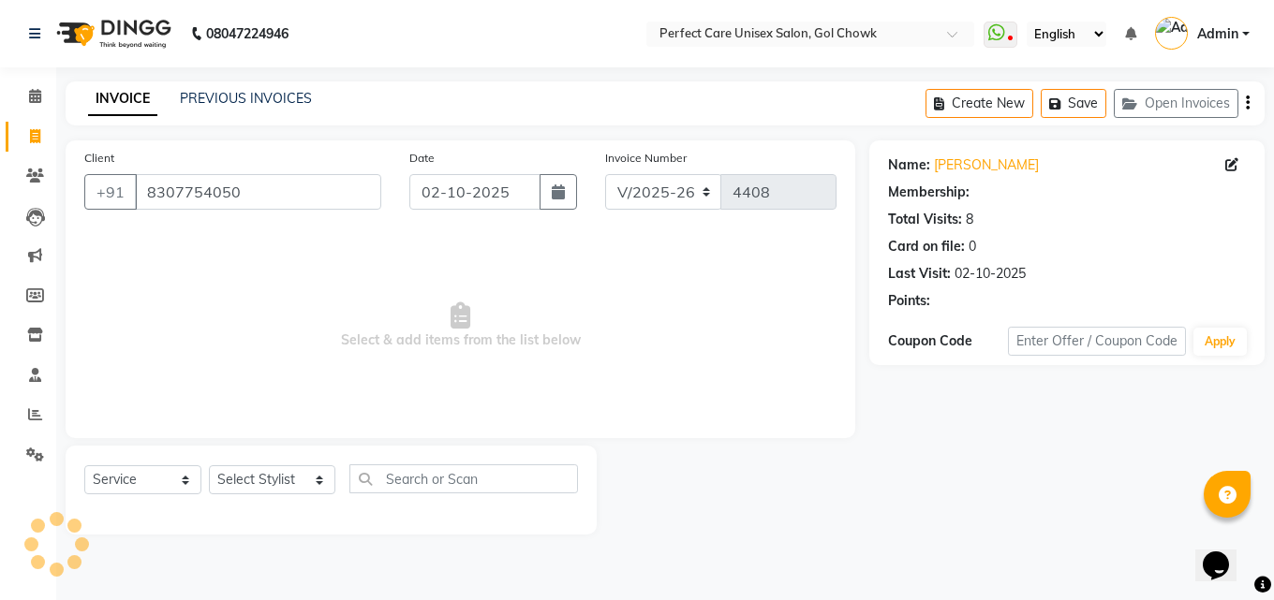
select select "1: Object"
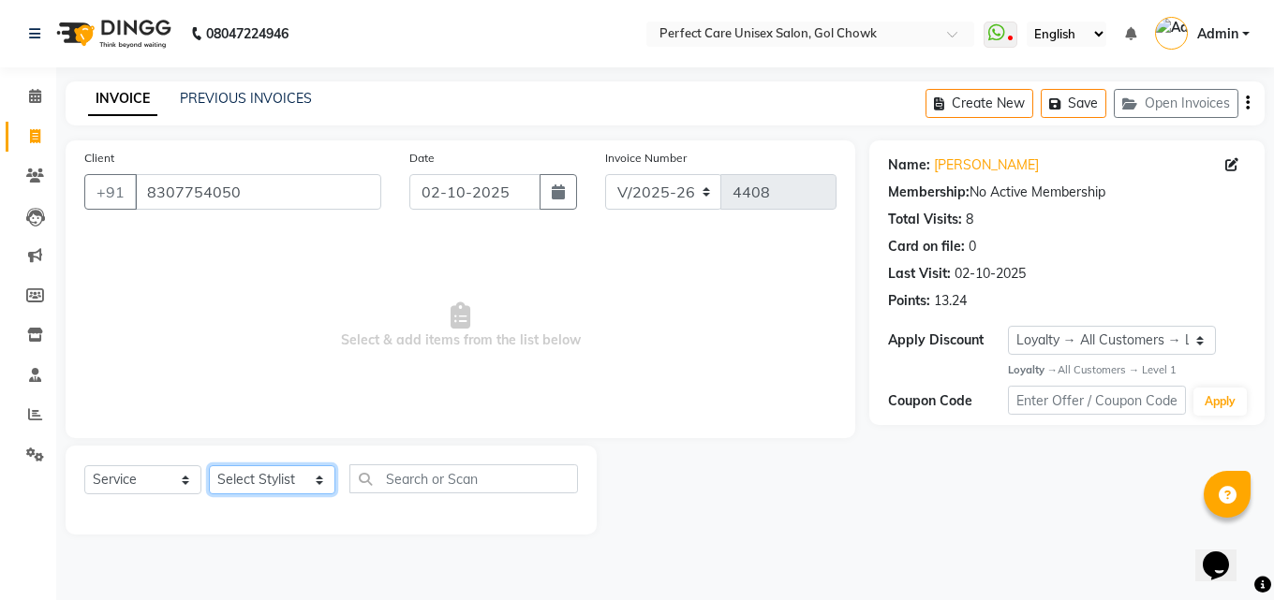
click at [297, 492] on select "Select Stylist MISS. [PERSON_NAME] [PERSON_NAME] MISS [PERSON_NAME] MISS [PERSO…" at bounding box center [272, 480] width 126 height 29
select select "32649"
click at [209, 466] on select "Select Stylist MISS. [PERSON_NAME] [PERSON_NAME] MISS [PERSON_NAME] MISS [PERSO…" at bounding box center [272, 480] width 126 height 29
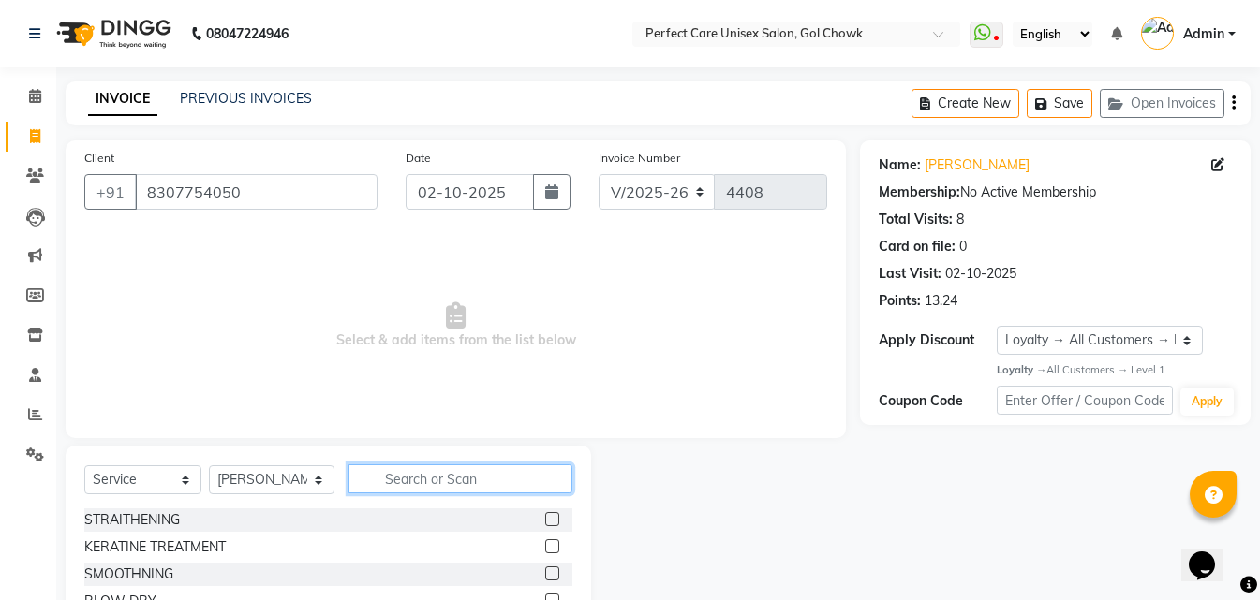
click at [424, 476] on input "text" at bounding box center [459, 479] width 223 height 29
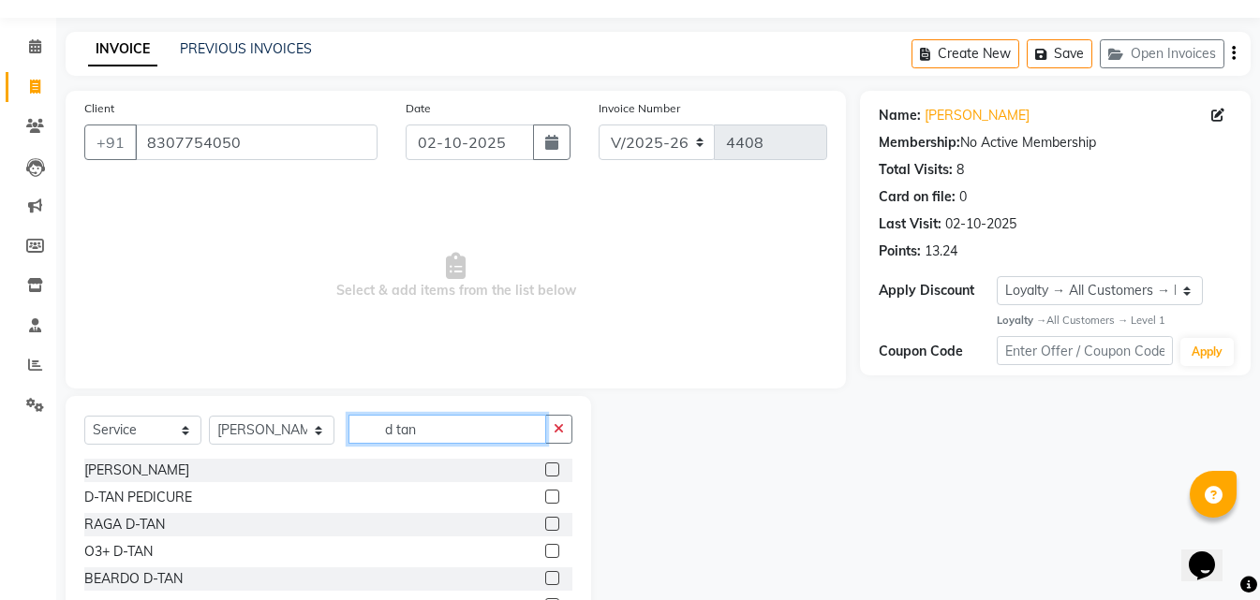
scroll to position [150, 0]
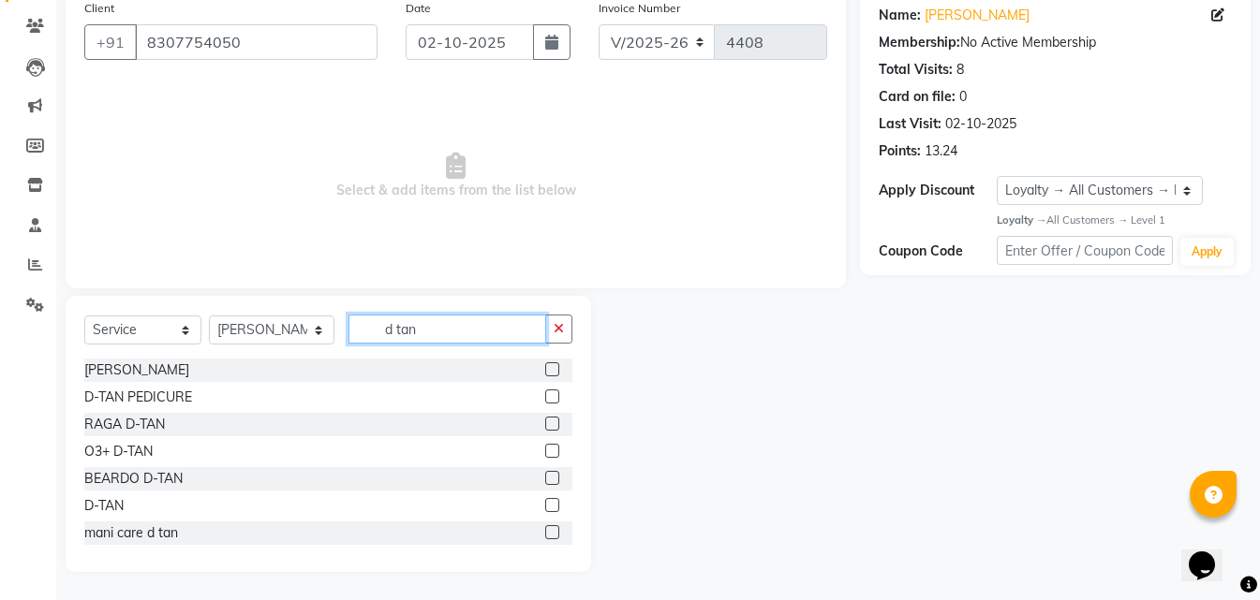
type input "d tan"
click at [545, 431] on div at bounding box center [551, 427] width 12 height 20
click at [545, 428] on label at bounding box center [552, 424] width 14 height 14
click at [545, 428] on input "checkbox" at bounding box center [551, 425] width 12 height 12
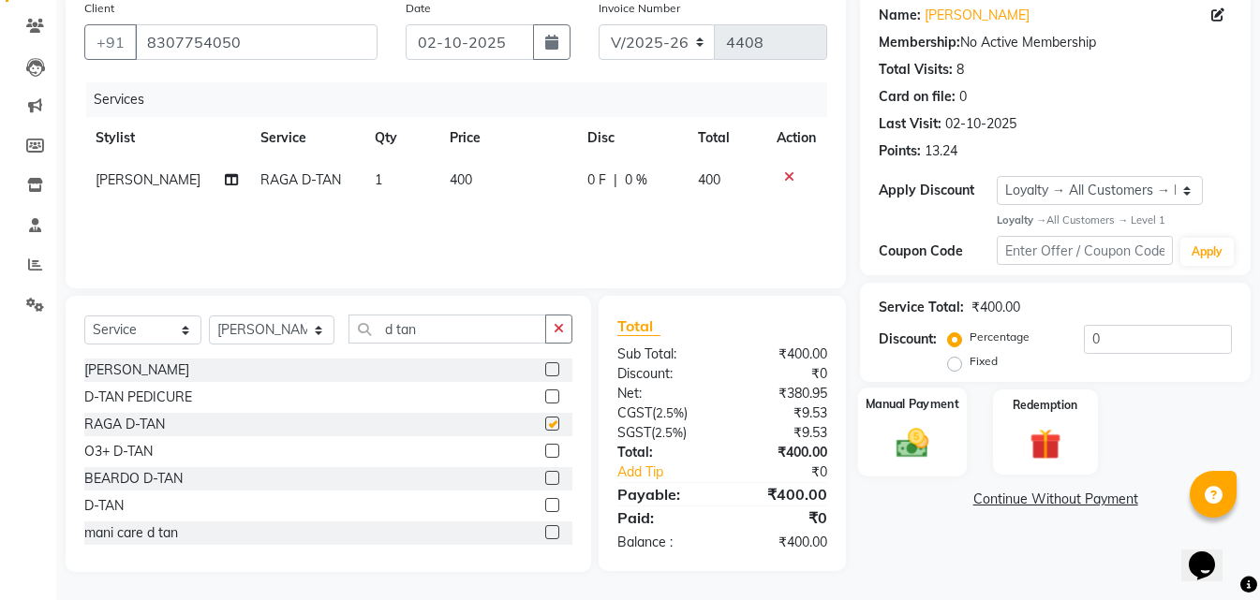
checkbox input "false"
click at [961, 431] on div "Manual Payment" at bounding box center [912, 432] width 109 height 89
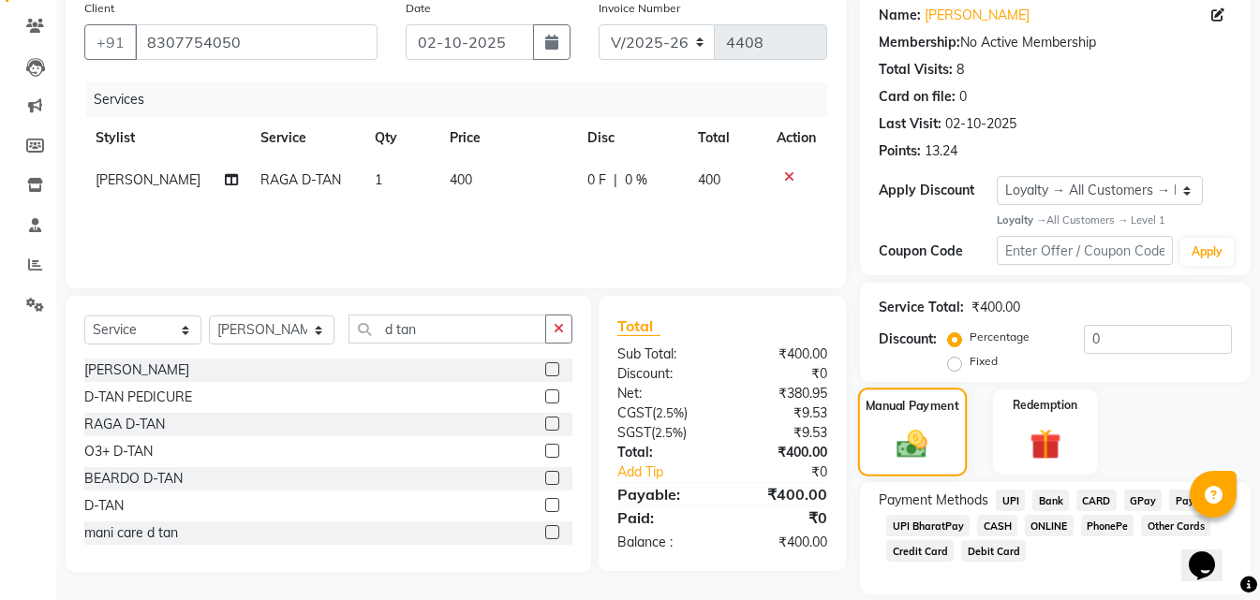
click at [937, 437] on img at bounding box center [913, 444] width 50 height 35
click at [938, 452] on div "Manual Payment" at bounding box center [912, 432] width 109 height 89
click at [1036, 516] on span "ONLINE" at bounding box center [1049, 526] width 49 height 22
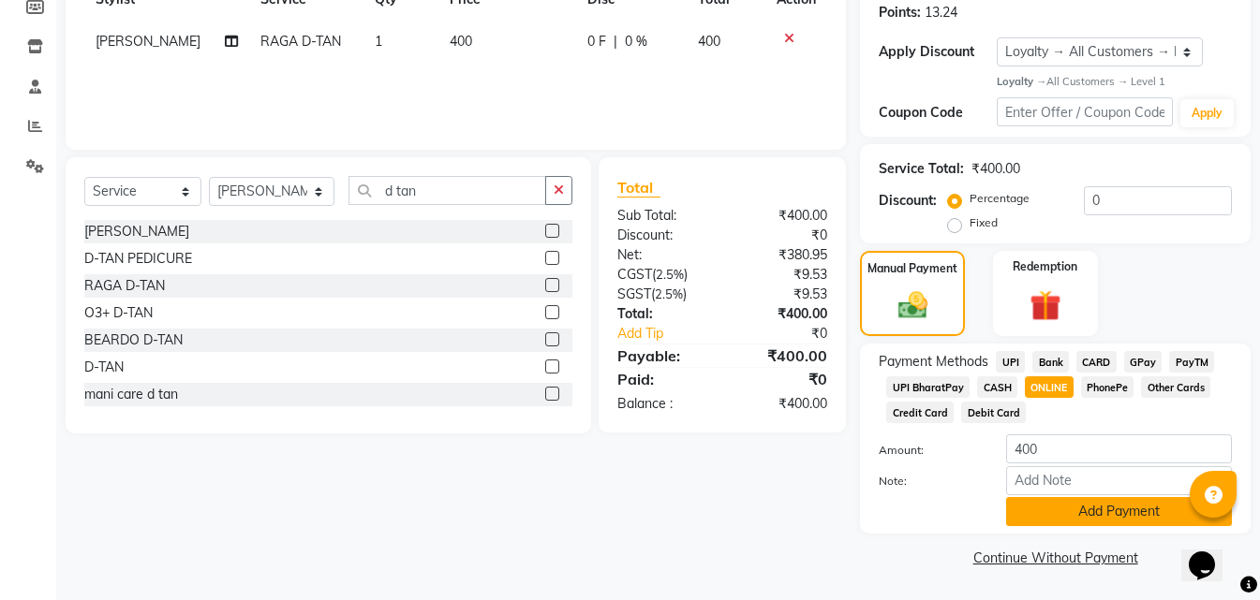
click at [1075, 523] on button "Add Payment" at bounding box center [1119, 511] width 226 height 29
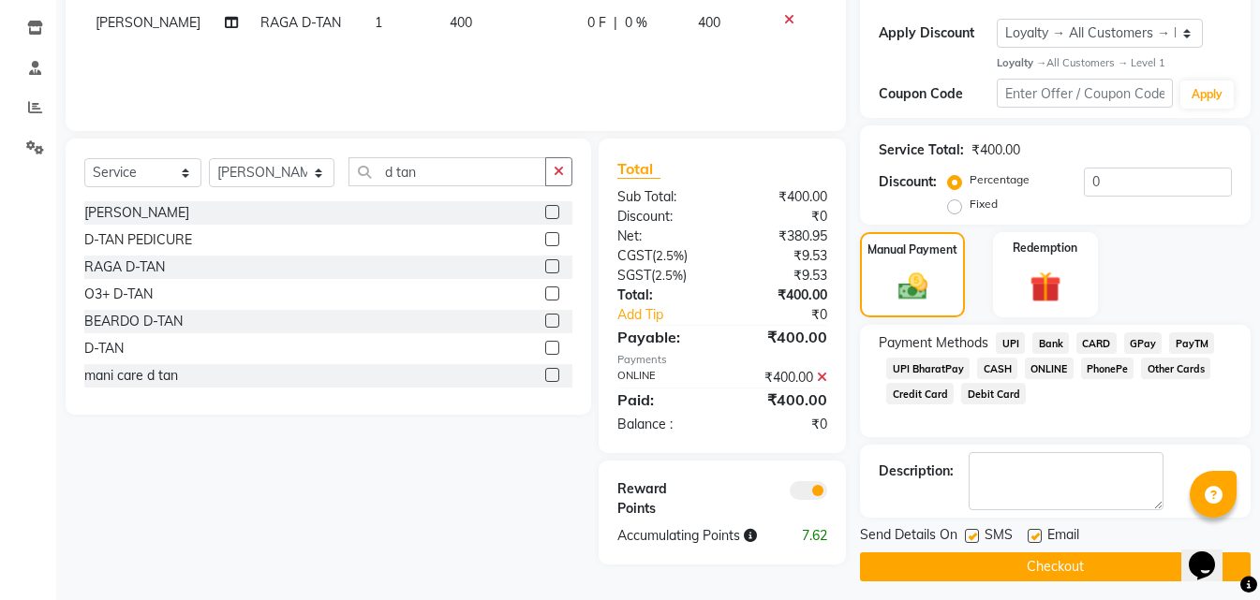
scroll to position [317, 0]
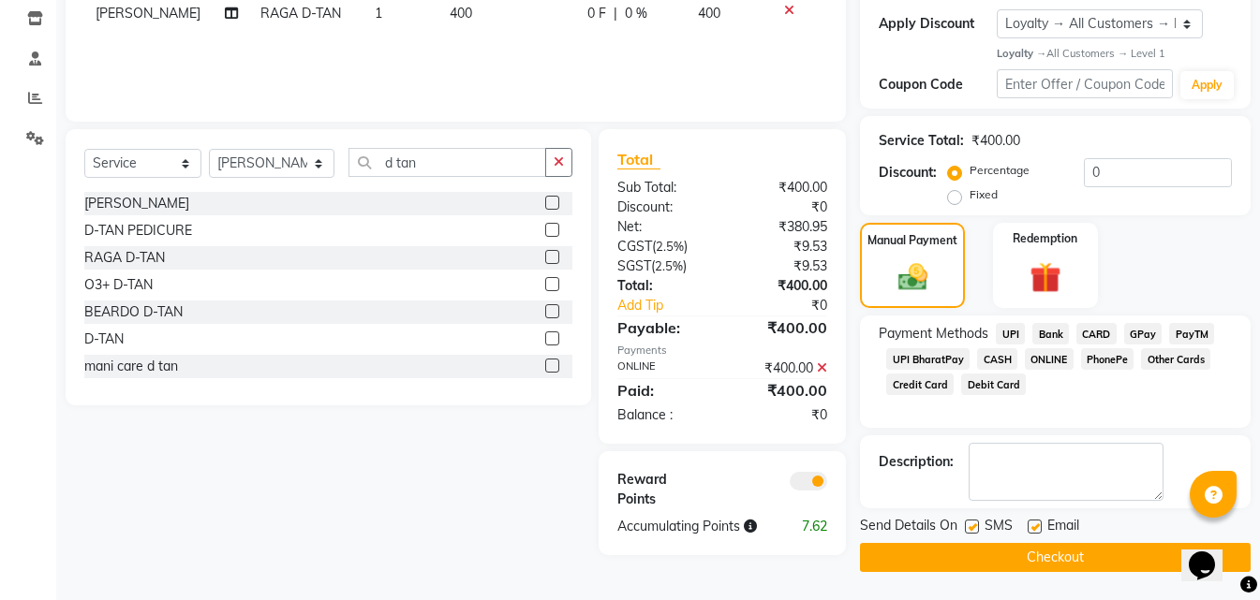
click at [1036, 567] on button "Checkout" at bounding box center [1055, 557] width 391 height 29
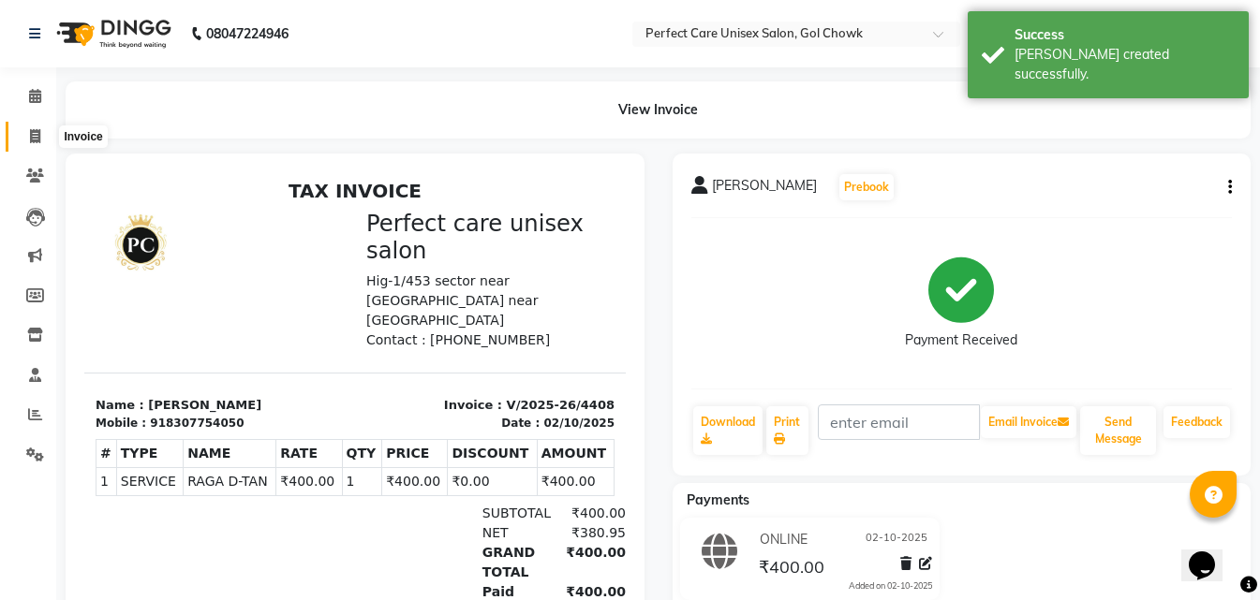
click at [37, 146] on span at bounding box center [35, 137] width 33 height 22
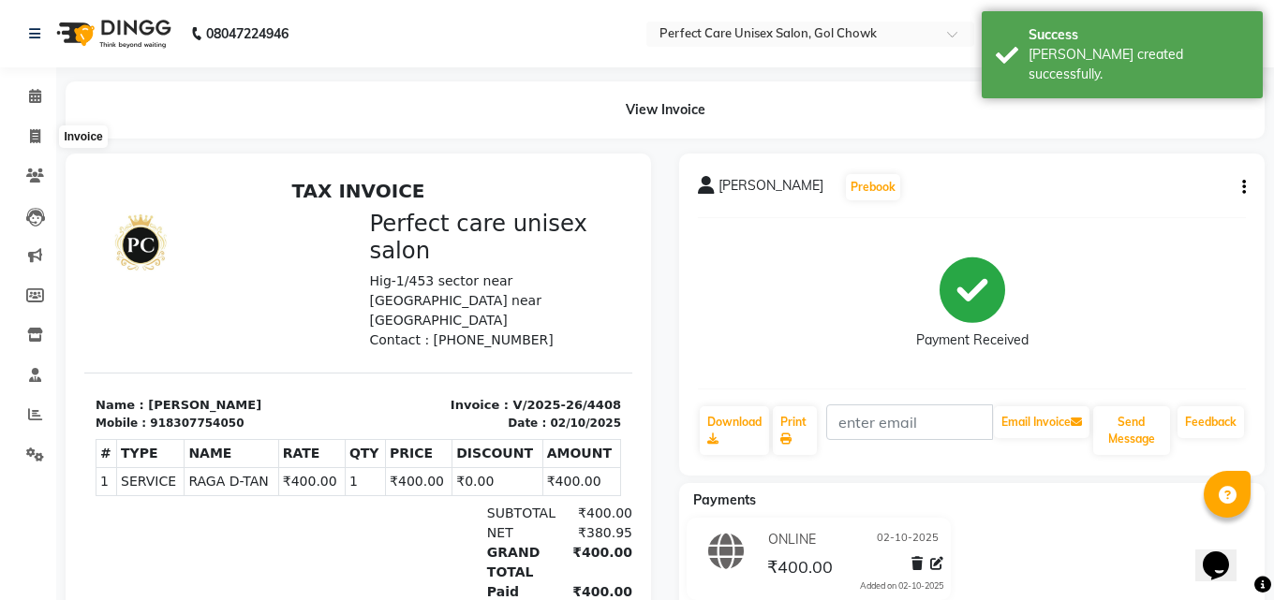
select select "4751"
select select "service"
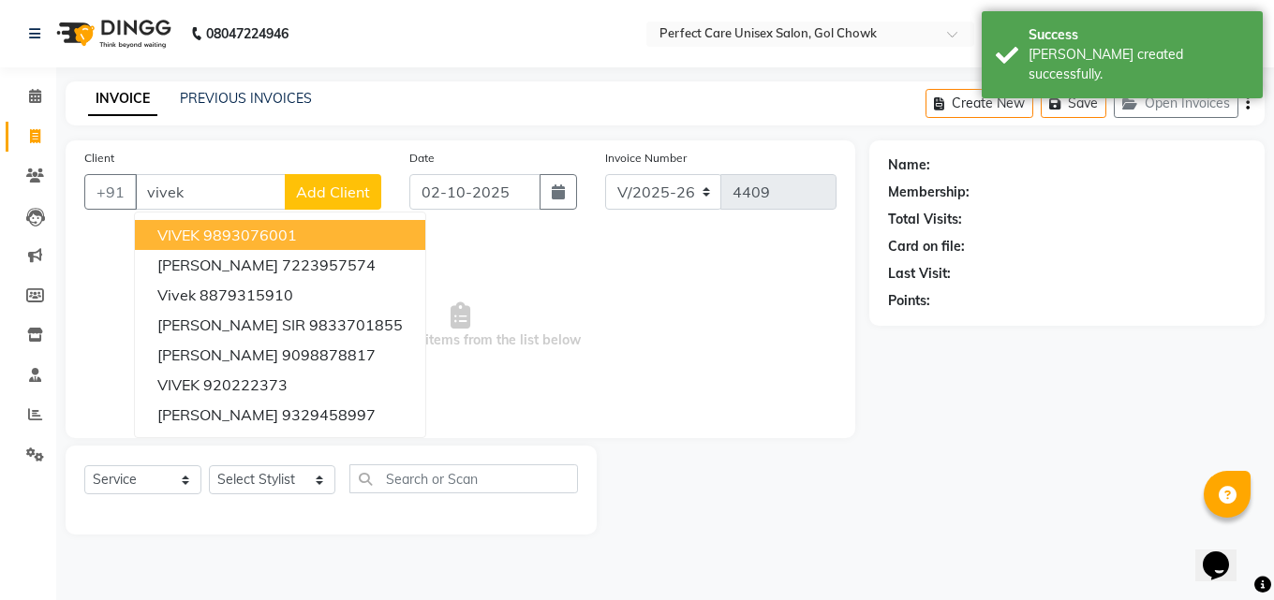
click at [193, 245] on button "[PERSON_NAME] 9893076001" at bounding box center [280, 235] width 290 height 30
type input "9893076001"
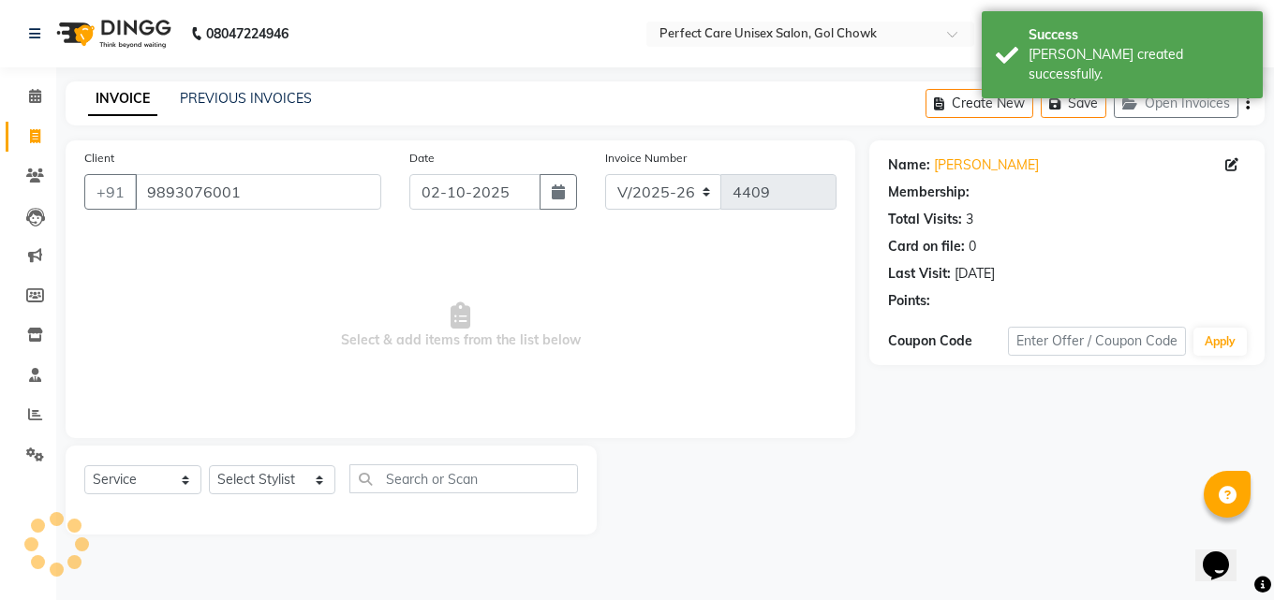
select select "1: Object"
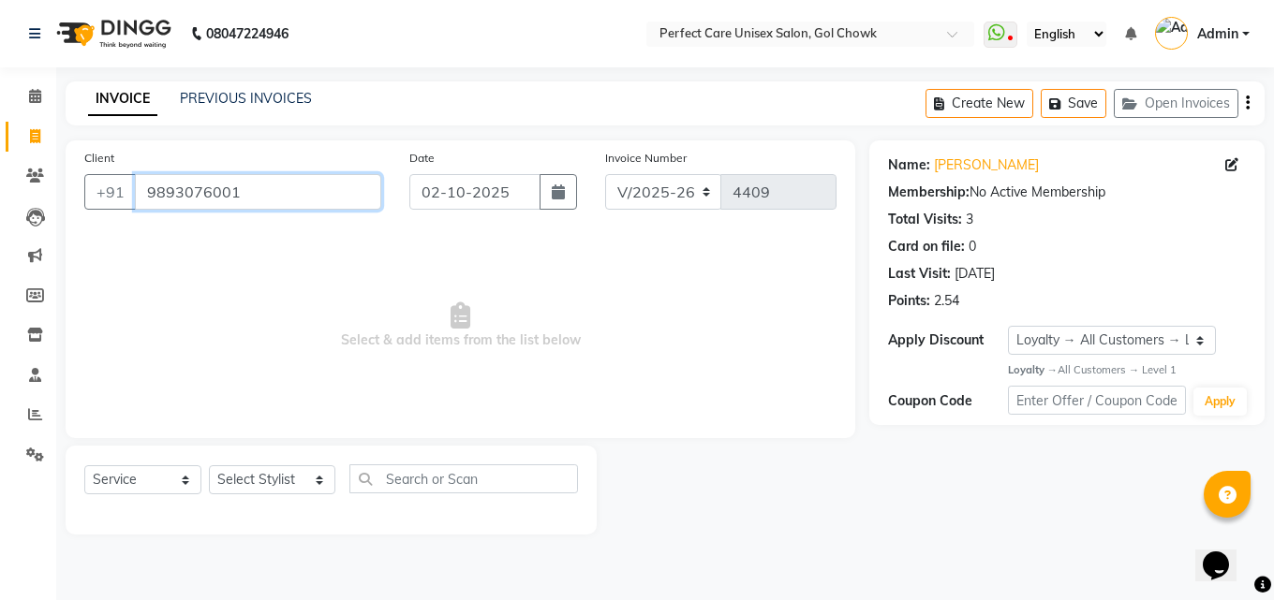
click at [213, 203] on input "9893076001" at bounding box center [258, 192] width 246 height 36
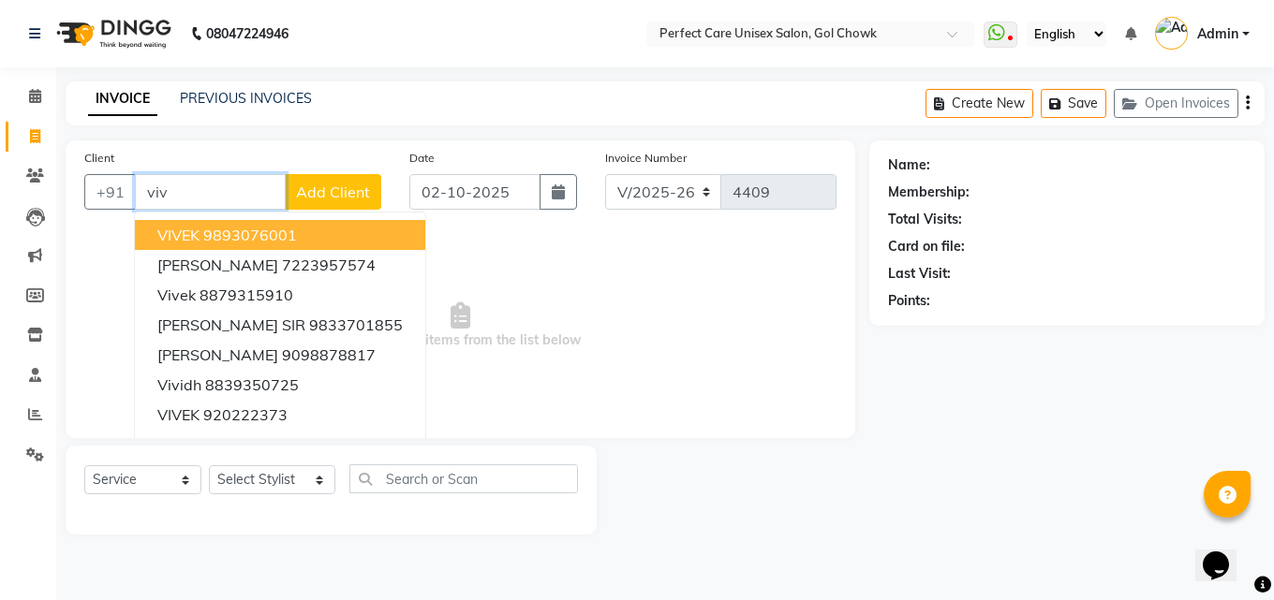
click at [227, 243] on ngb-highlight "9893076001" at bounding box center [250, 235] width 94 height 19
type input "9893076001"
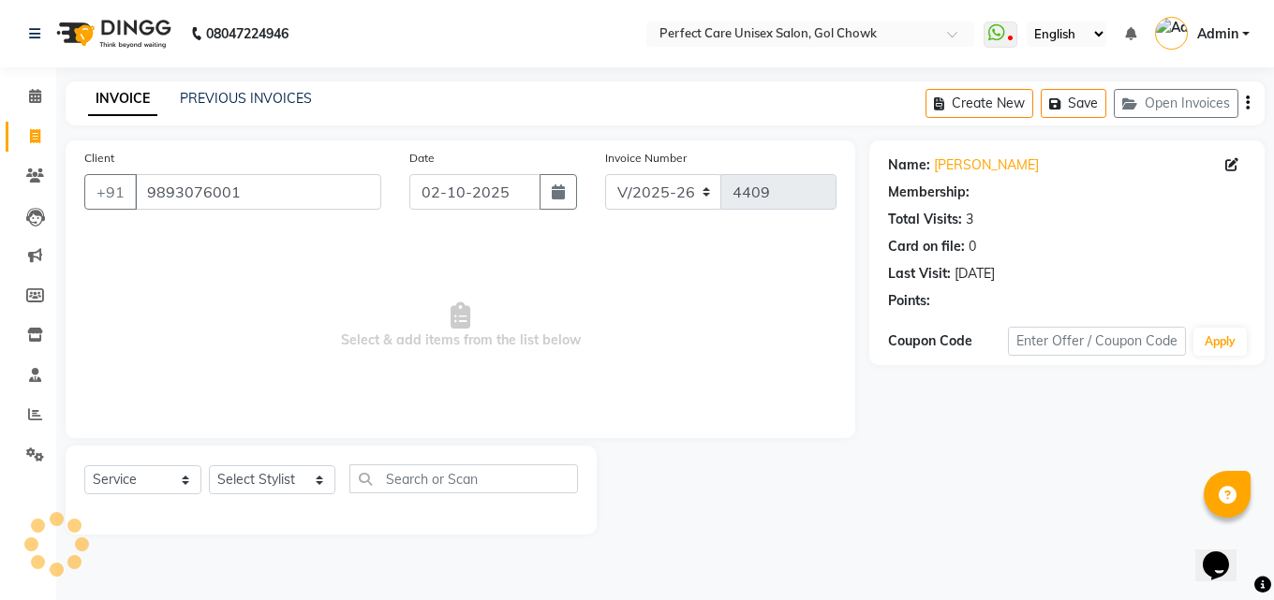
select select "1: Object"
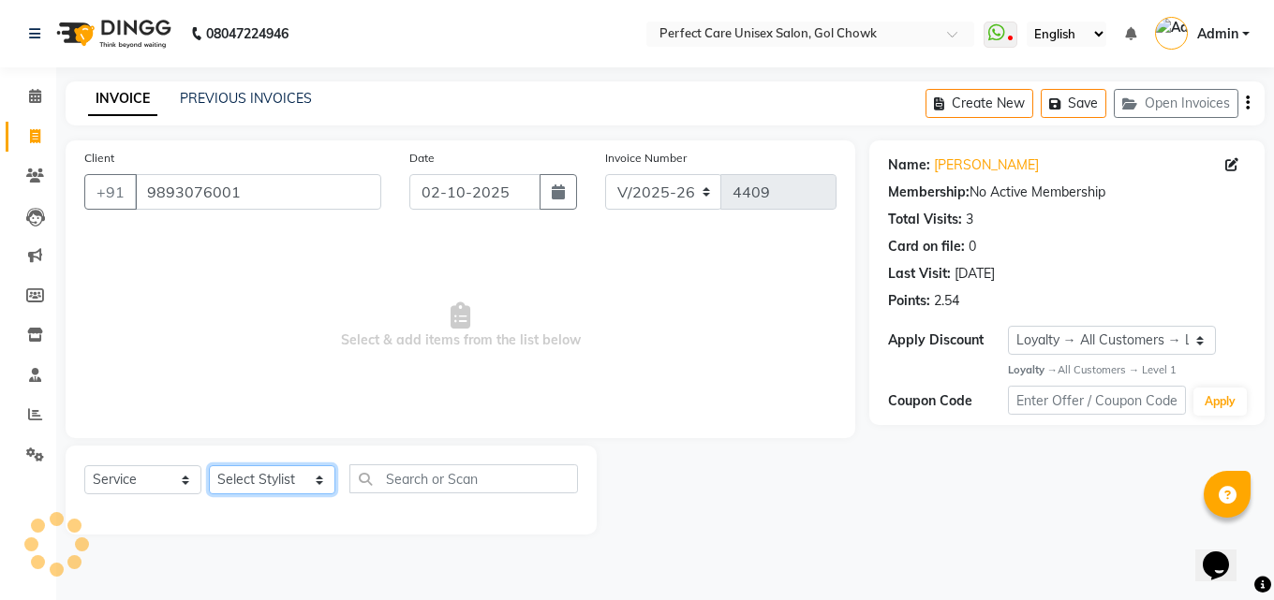
click at [259, 487] on select "Select Stylist MISS. [PERSON_NAME] [PERSON_NAME] MISS [PERSON_NAME] MISS [PERSO…" at bounding box center [272, 480] width 126 height 29
select select "86172"
click at [209, 466] on select "Select Stylist MISS. [PERSON_NAME] [PERSON_NAME] MISS [PERSON_NAME] MISS [PERSO…" at bounding box center [272, 480] width 126 height 29
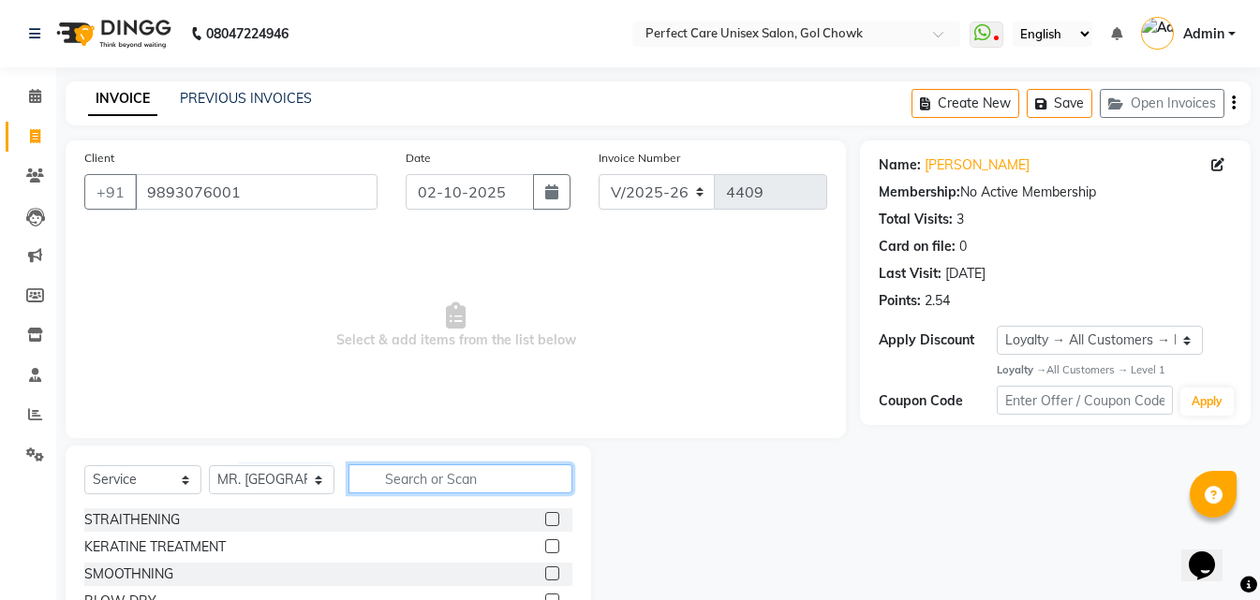
click at [389, 471] on input "text" at bounding box center [459, 479] width 223 height 29
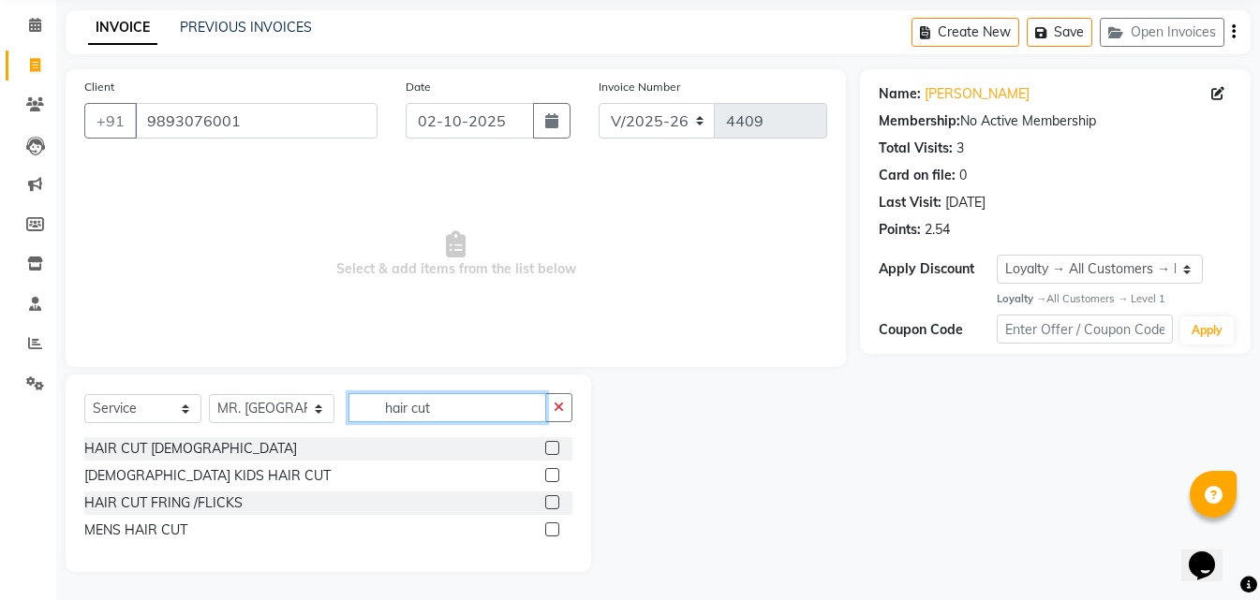
type input "hair cut"
click at [547, 530] on label at bounding box center [552, 530] width 14 height 14
click at [547, 530] on input "checkbox" at bounding box center [551, 531] width 12 height 12
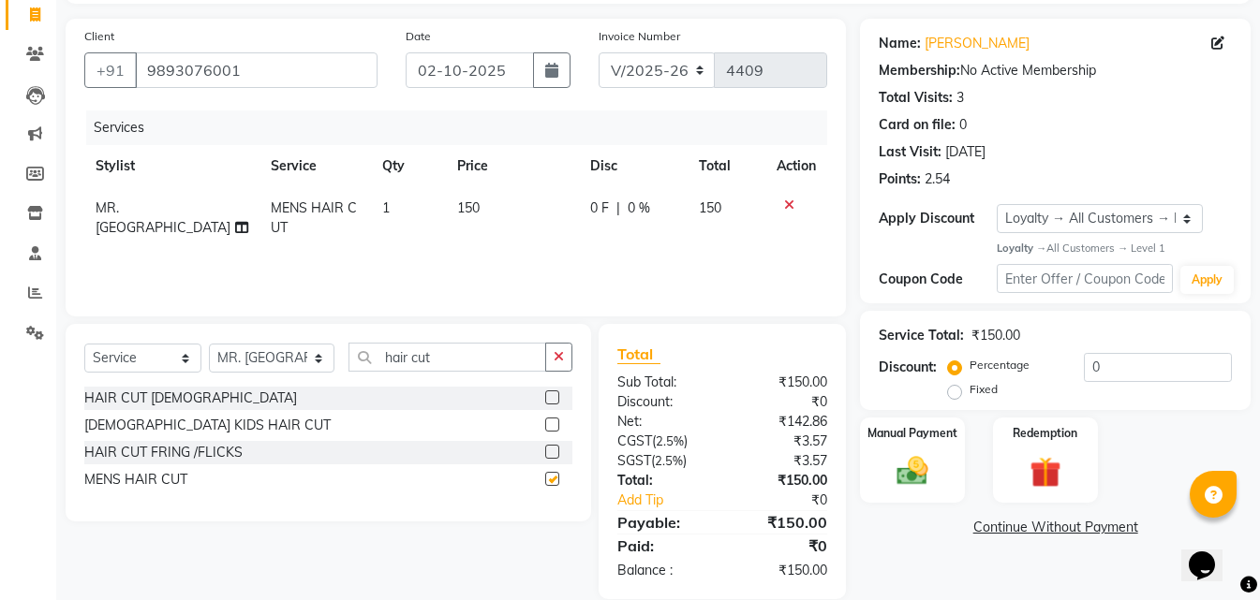
scroll to position [149, 0]
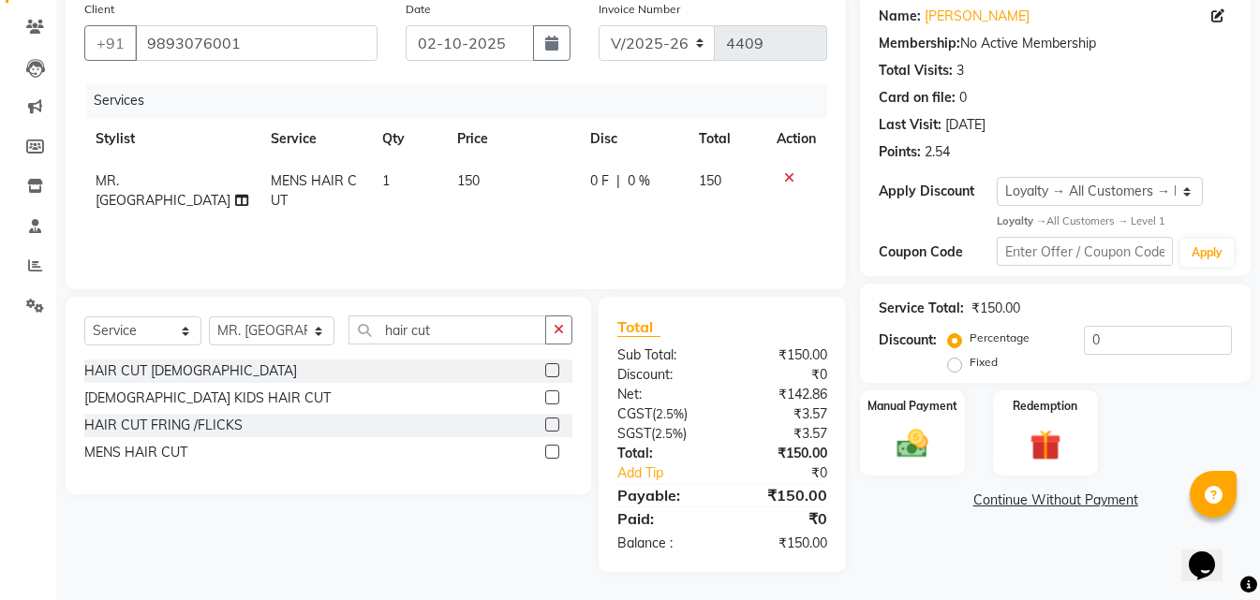
checkbox input "false"
click at [899, 437] on img at bounding box center [912, 444] width 52 height 37
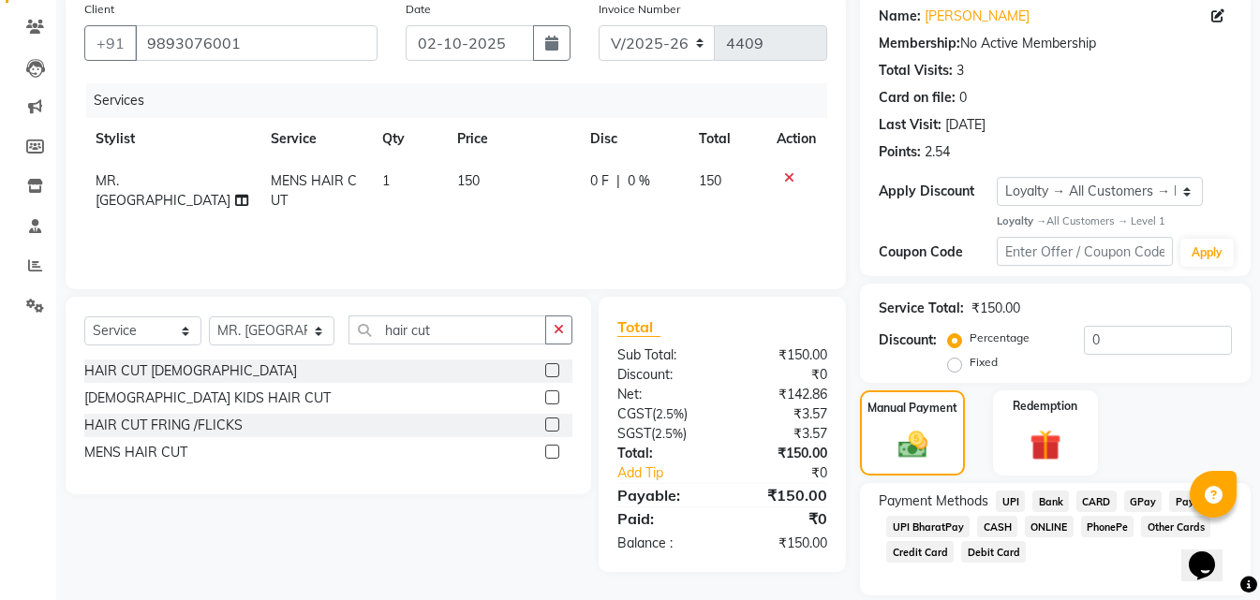
click at [1033, 527] on span "ONLINE" at bounding box center [1049, 527] width 49 height 22
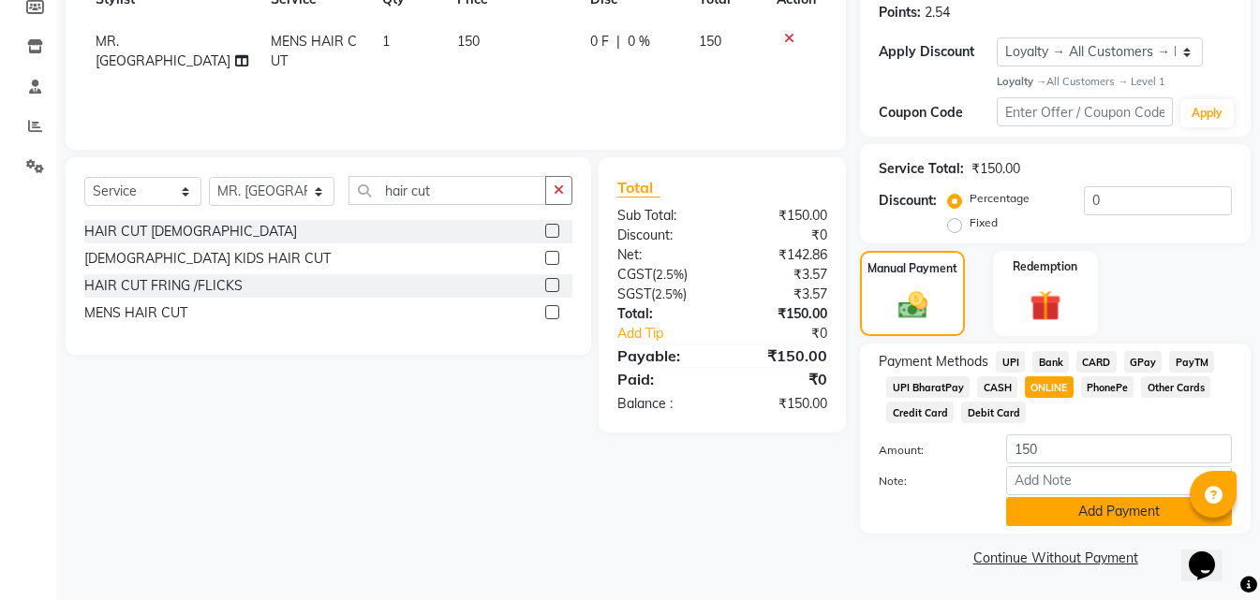
click at [1036, 522] on button "Add Payment" at bounding box center [1119, 511] width 226 height 29
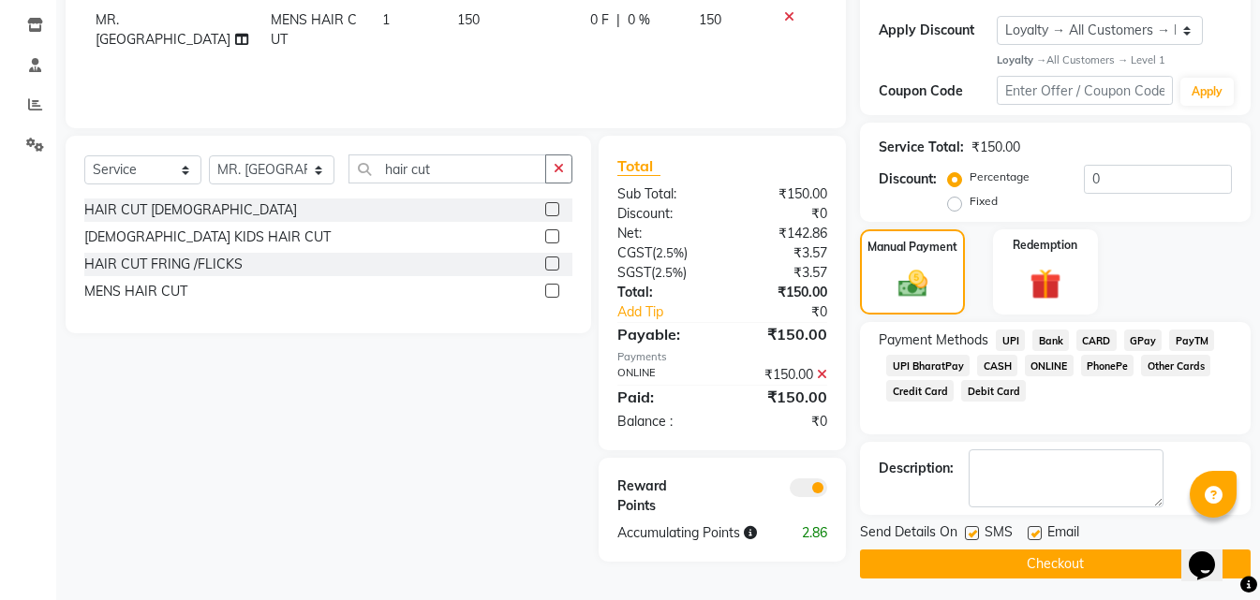
scroll to position [317, 0]
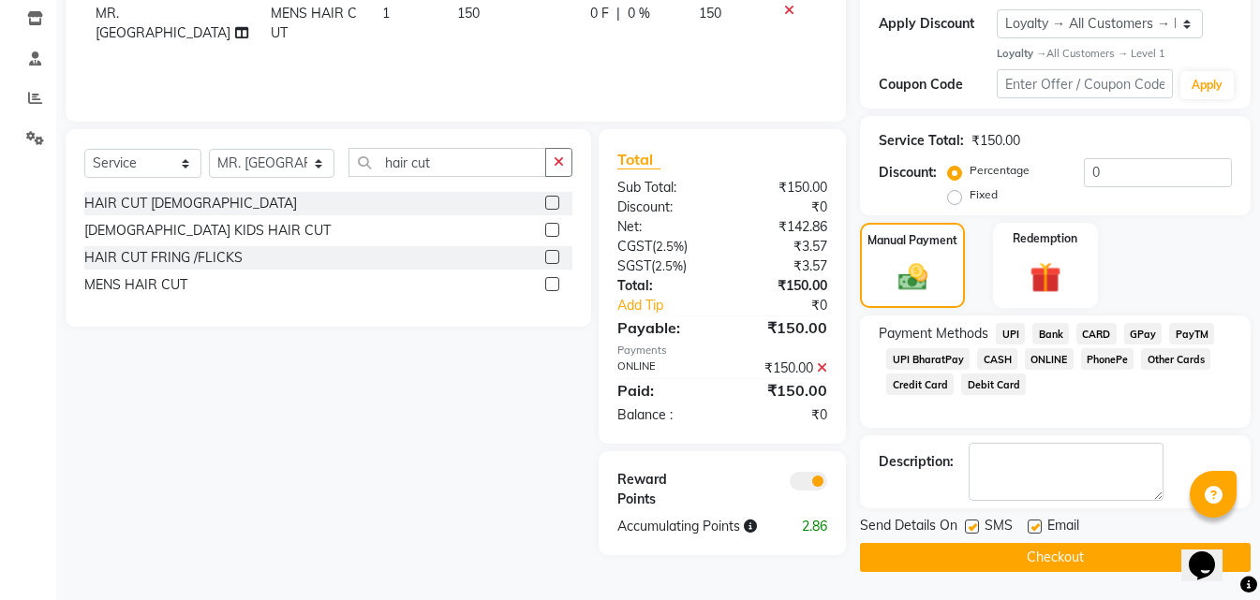
click at [999, 549] on button "Checkout" at bounding box center [1055, 557] width 391 height 29
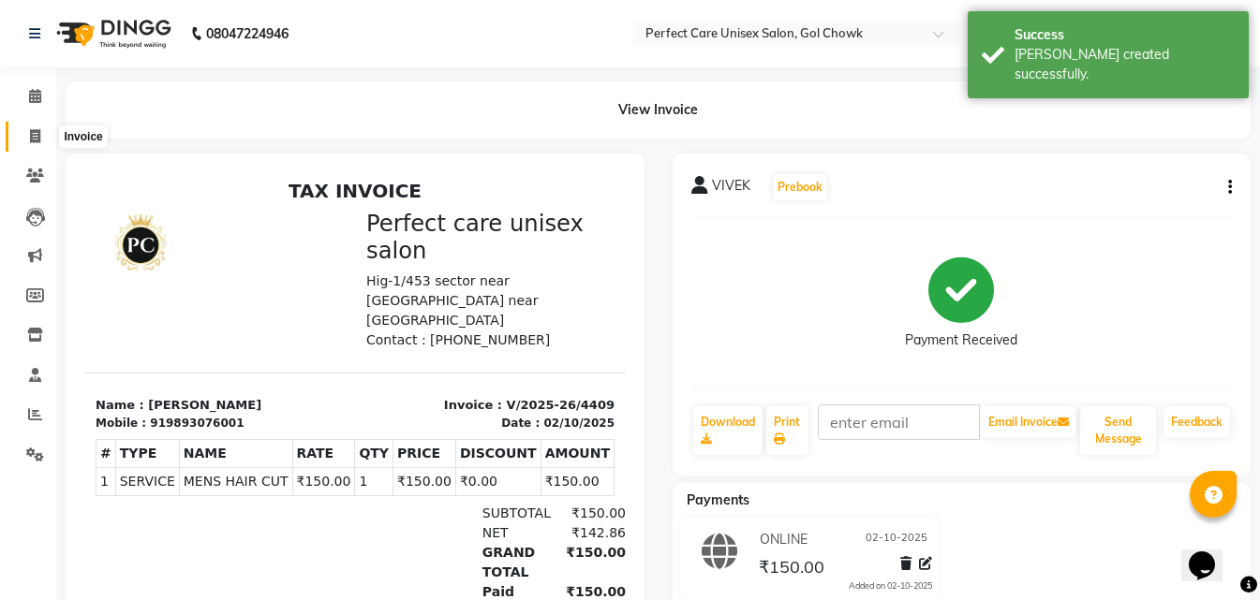
click at [38, 134] on icon at bounding box center [35, 136] width 10 height 14
select select "4751"
select select "service"
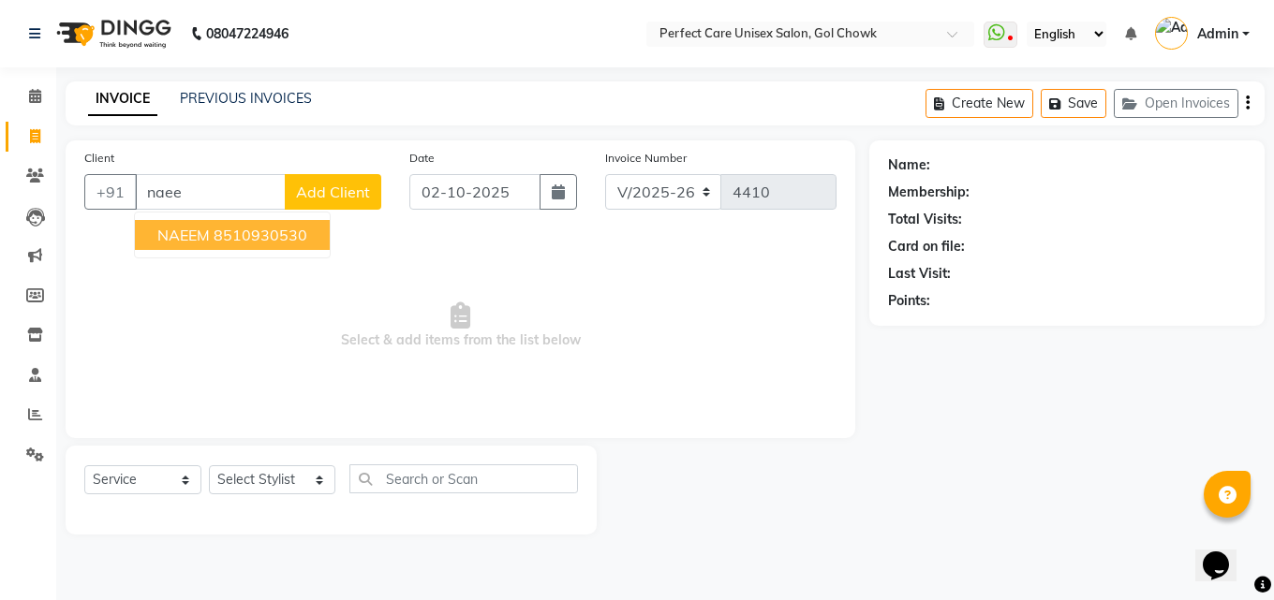
click at [293, 240] on ngb-highlight "8510930530" at bounding box center [261, 235] width 94 height 19
type input "8510930530"
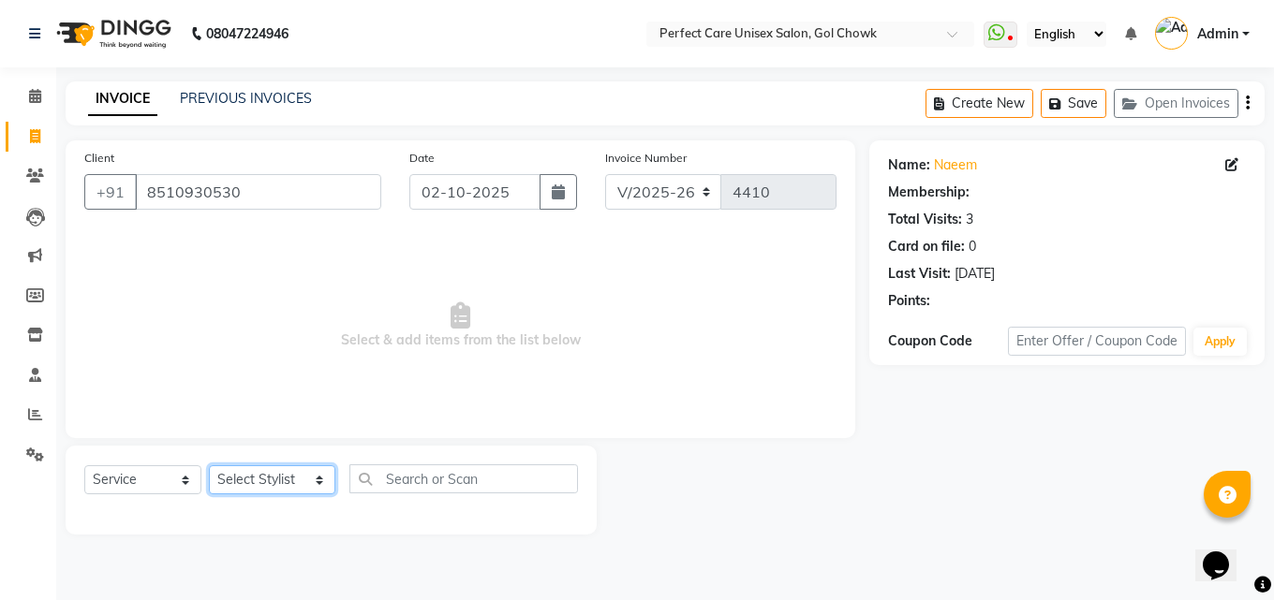
click at [264, 484] on select "Select Stylist MISS. [PERSON_NAME] [PERSON_NAME] MISS [PERSON_NAME] MISS [PERSO…" at bounding box center [272, 480] width 126 height 29
select select "86125"
click at [209, 466] on select "Select Stylist MISS. [PERSON_NAME] [PERSON_NAME] MISS [PERSON_NAME] MISS [PERSO…" at bounding box center [272, 480] width 126 height 29
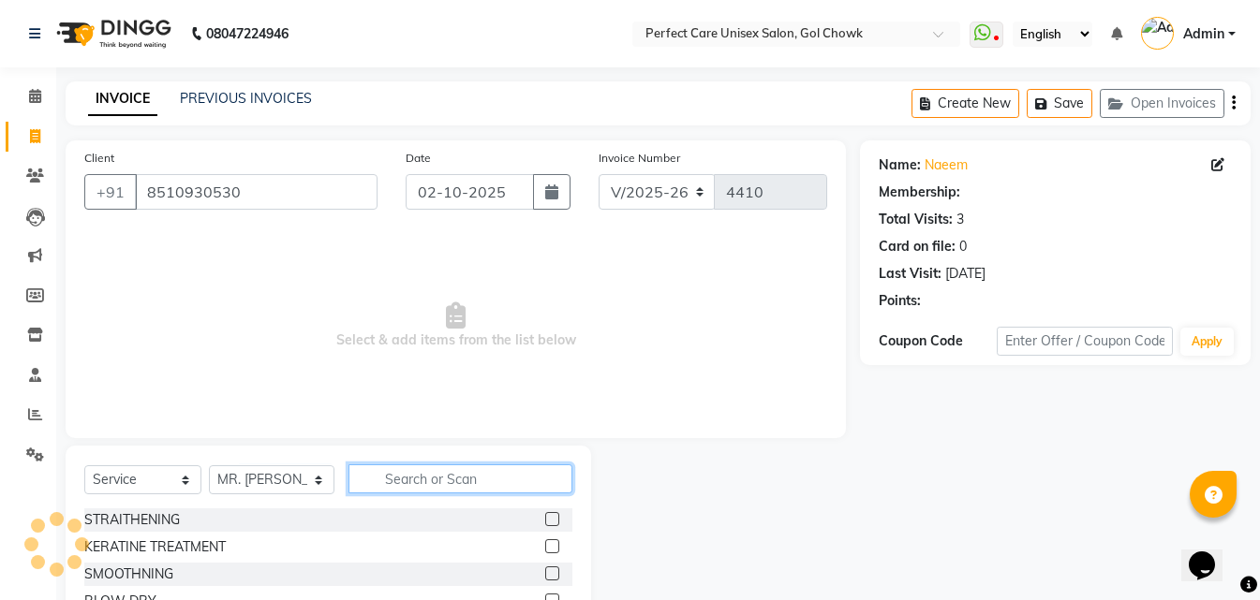
click at [393, 477] on input "text" at bounding box center [459, 479] width 223 height 29
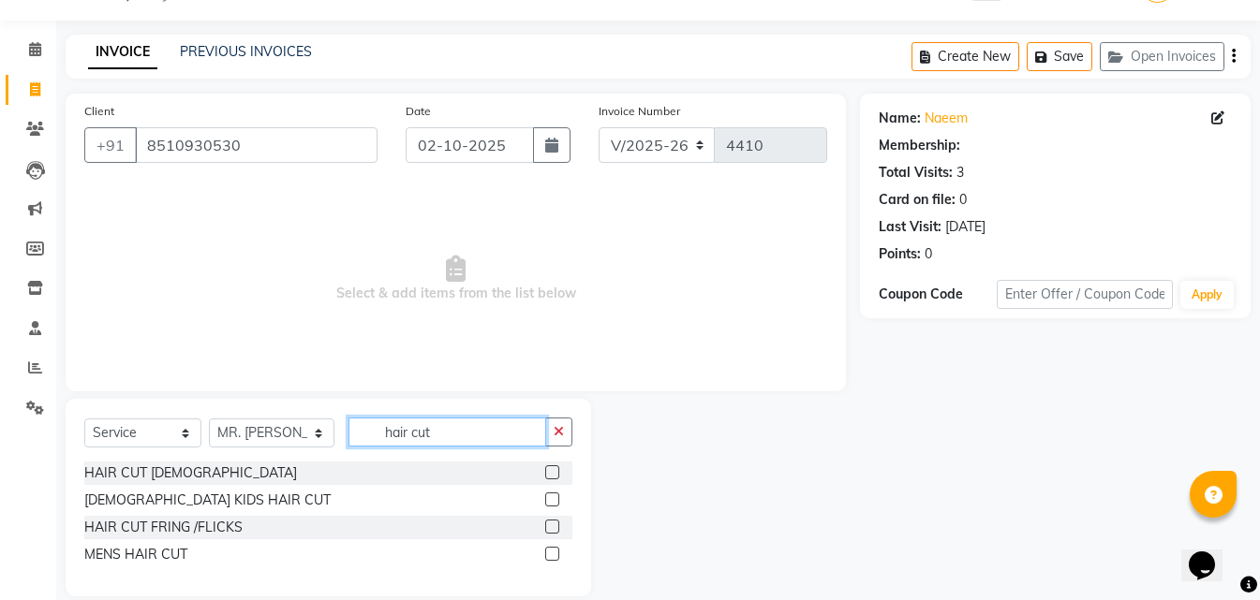
scroll to position [71, 0]
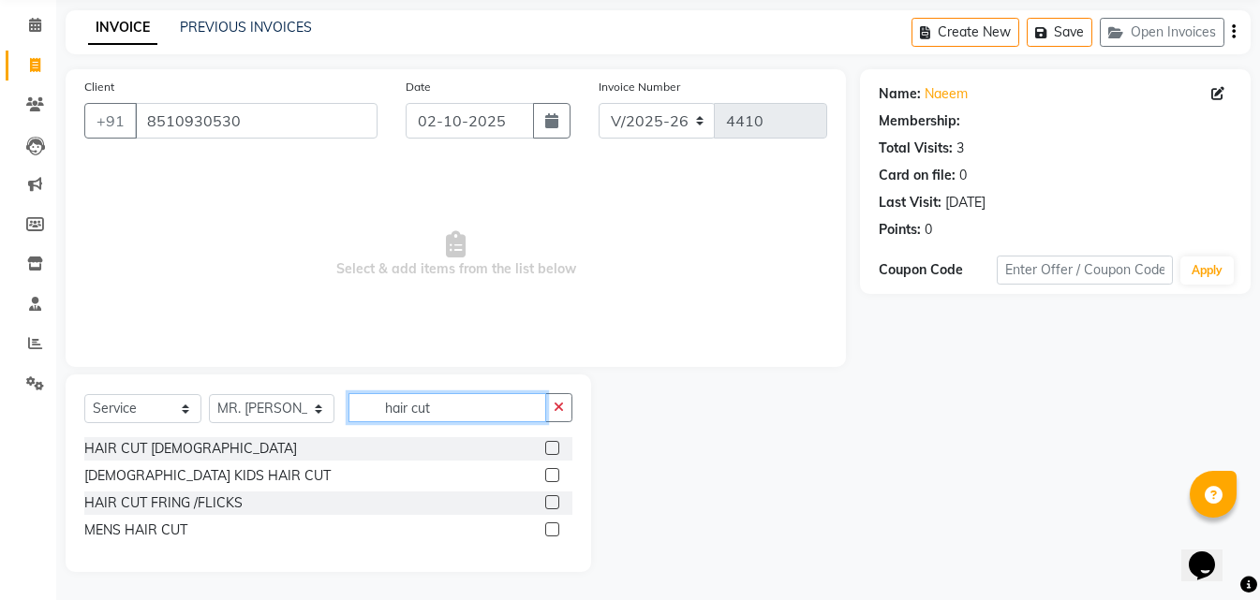
type input "hair cut"
click at [552, 526] on label at bounding box center [552, 530] width 14 height 14
click at [552, 526] on input "checkbox" at bounding box center [551, 531] width 12 height 12
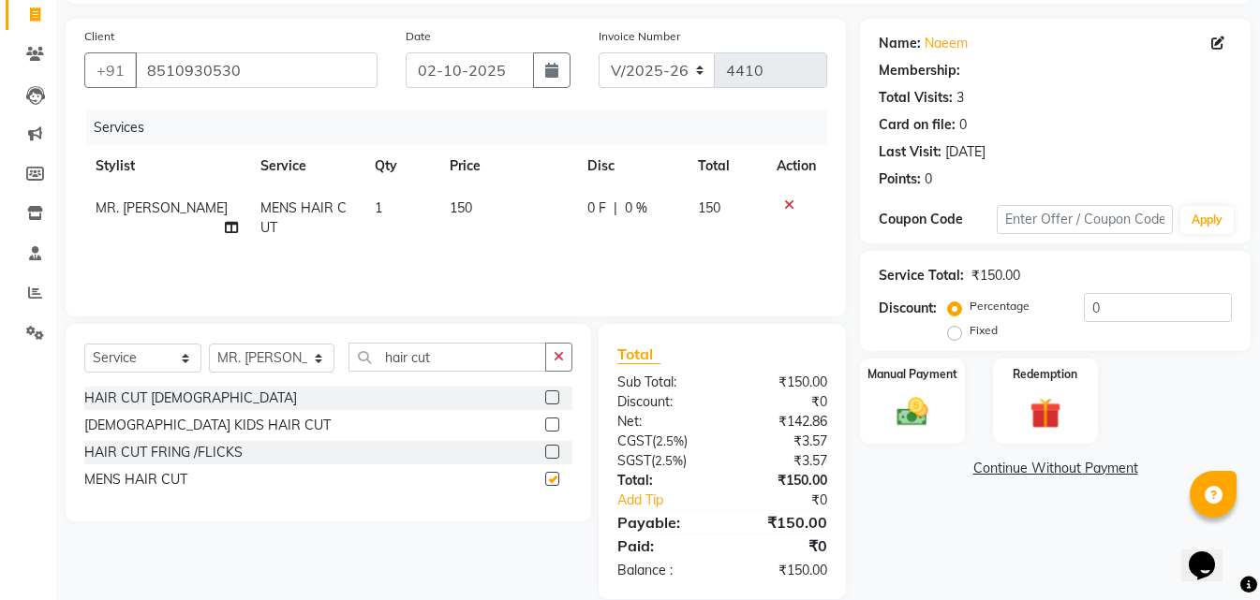
scroll to position [149, 0]
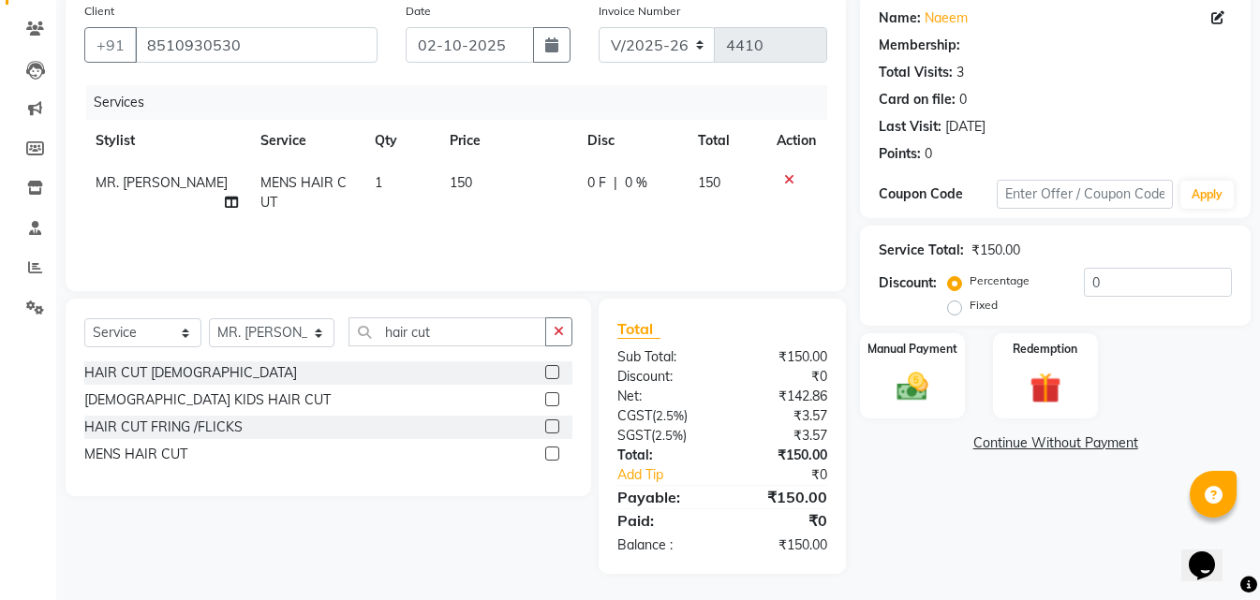
checkbox input "false"
click at [938, 424] on div "Name: Naeem Membership: Total Visits: 3 Card on file: 0 Last Visit: [DATE] Poin…" at bounding box center [1062, 282] width 405 height 581
click at [941, 406] on div "Manual Payment" at bounding box center [912, 374] width 109 height 89
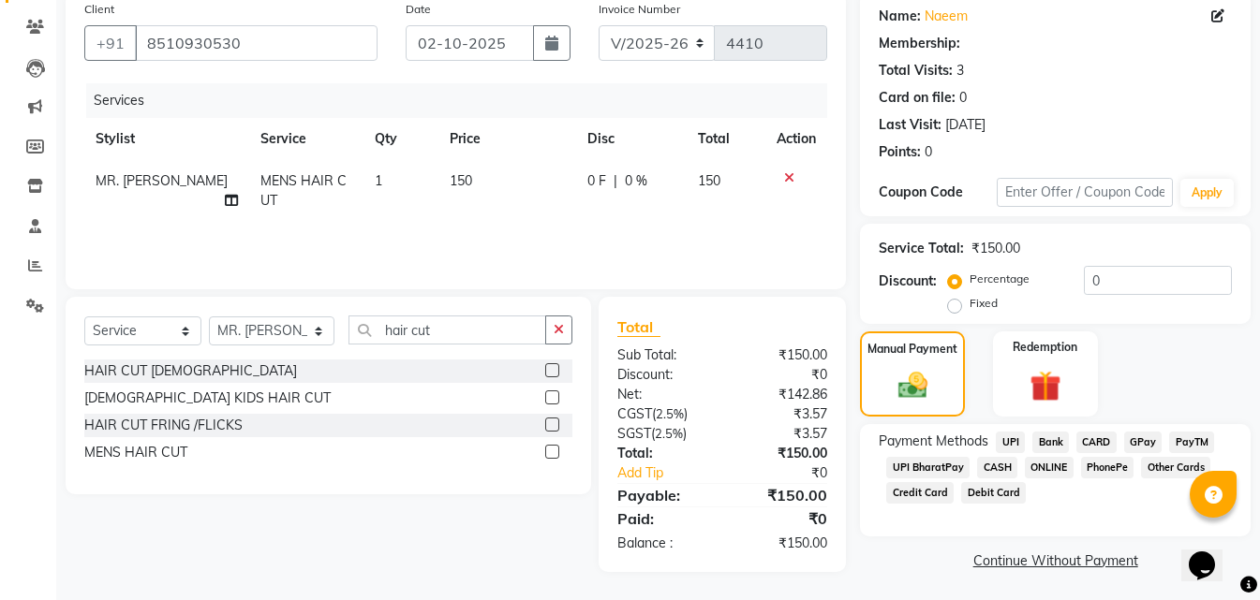
click at [1041, 466] on span "ONLINE" at bounding box center [1049, 468] width 49 height 22
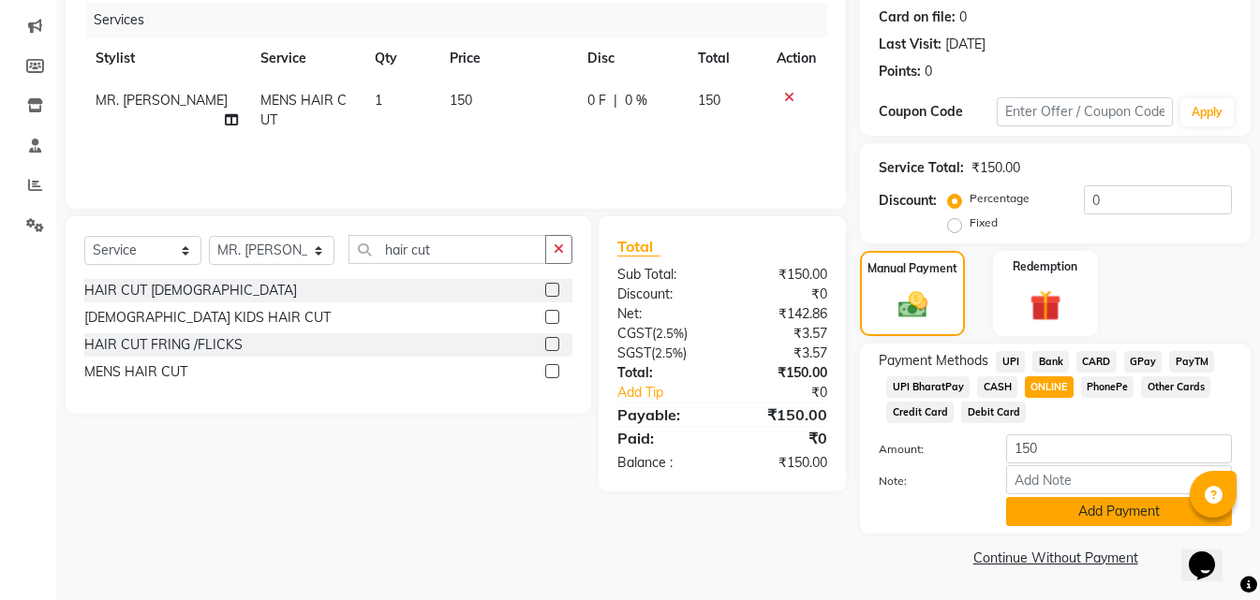
click at [1103, 525] on button "Add Payment" at bounding box center [1119, 511] width 226 height 29
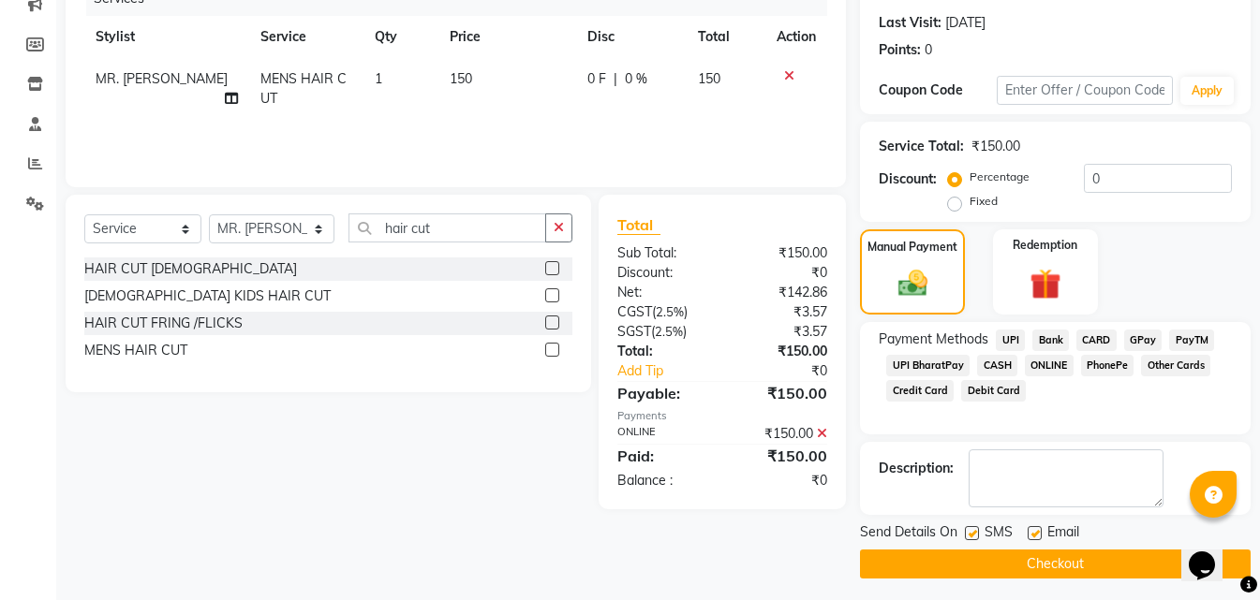
scroll to position [258, 0]
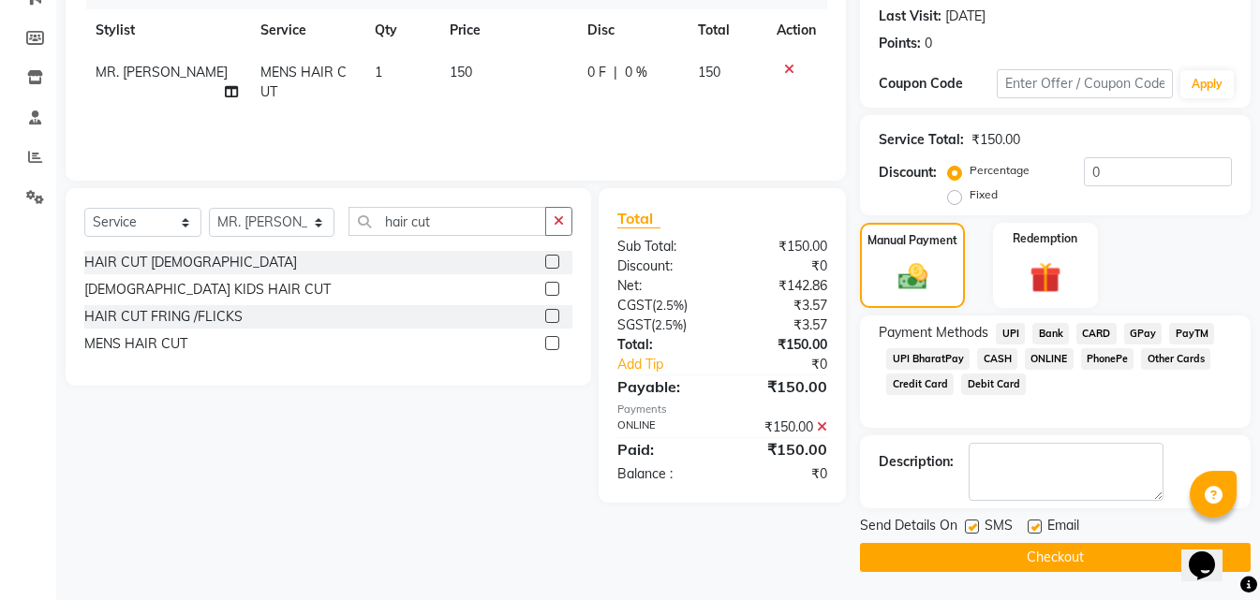
click at [1064, 555] on button "Checkout" at bounding box center [1055, 557] width 391 height 29
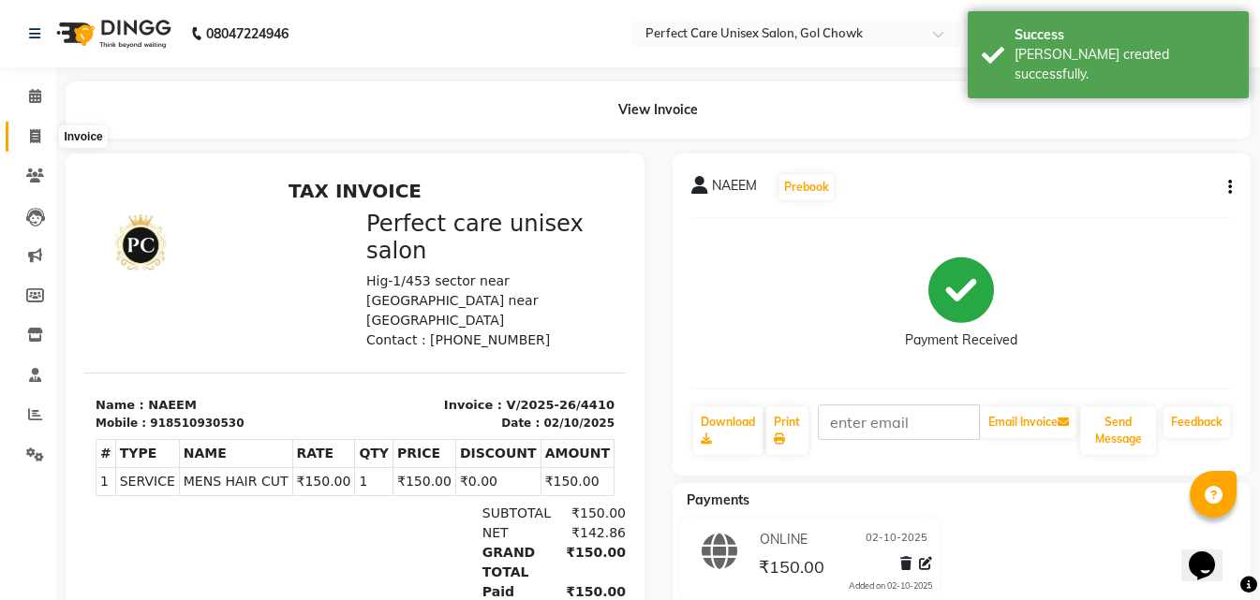
click at [40, 144] on span at bounding box center [35, 137] width 33 height 22
select select "4751"
select select "service"
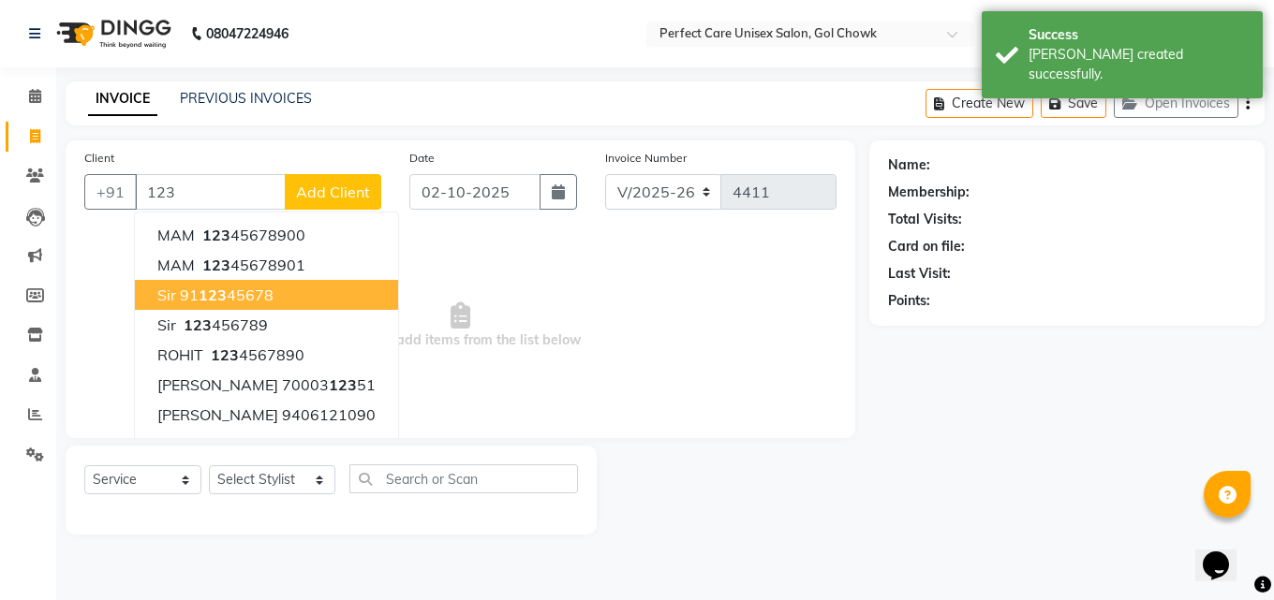
click at [198, 285] on button "sir 91 123 45678" at bounding box center [266, 295] width 263 height 30
type input "9112345678"
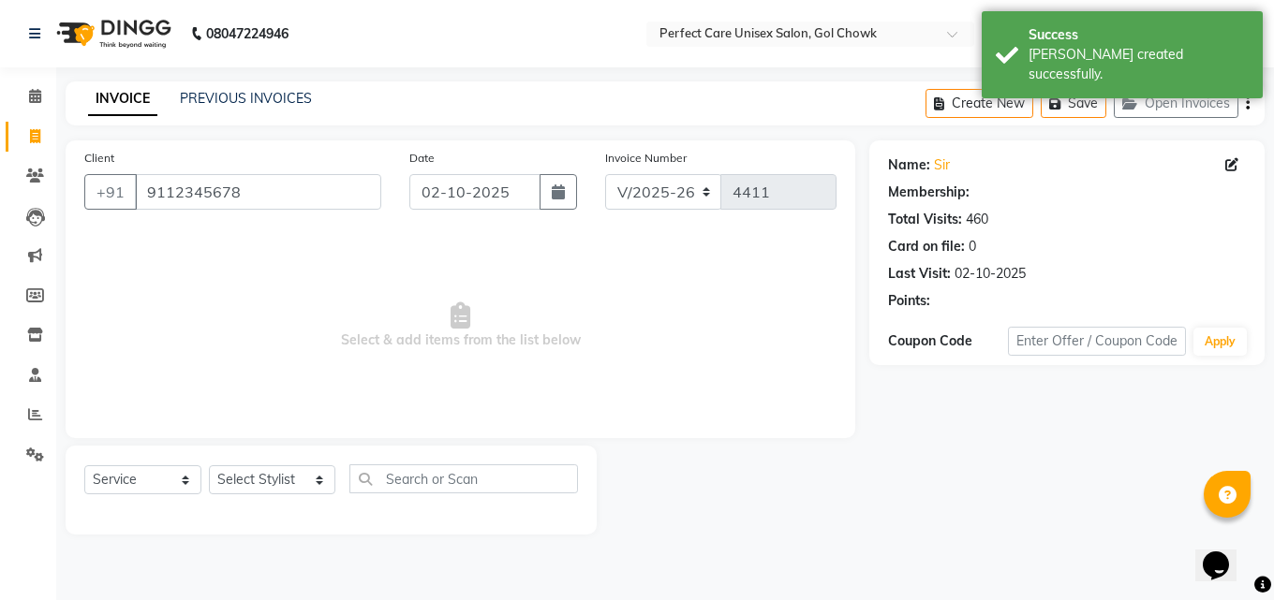
select select "1: Object"
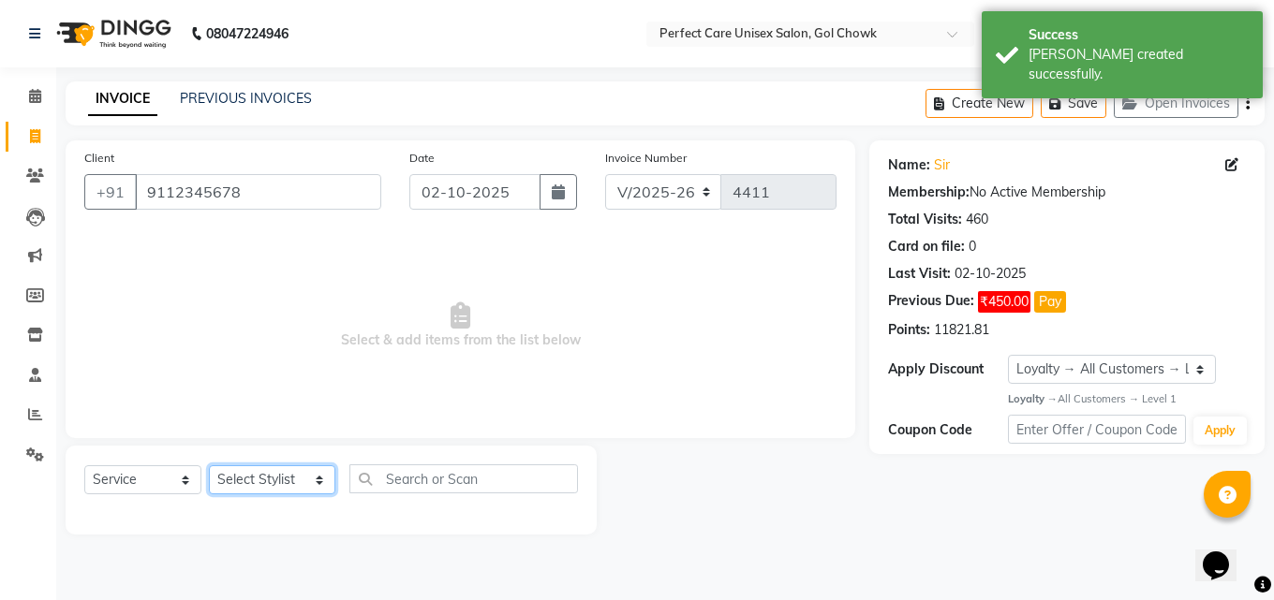
click at [275, 482] on select "Select Stylist MISS. [PERSON_NAME] [PERSON_NAME] MISS [PERSON_NAME] MISS [PERSO…" at bounding box center [272, 480] width 126 height 29
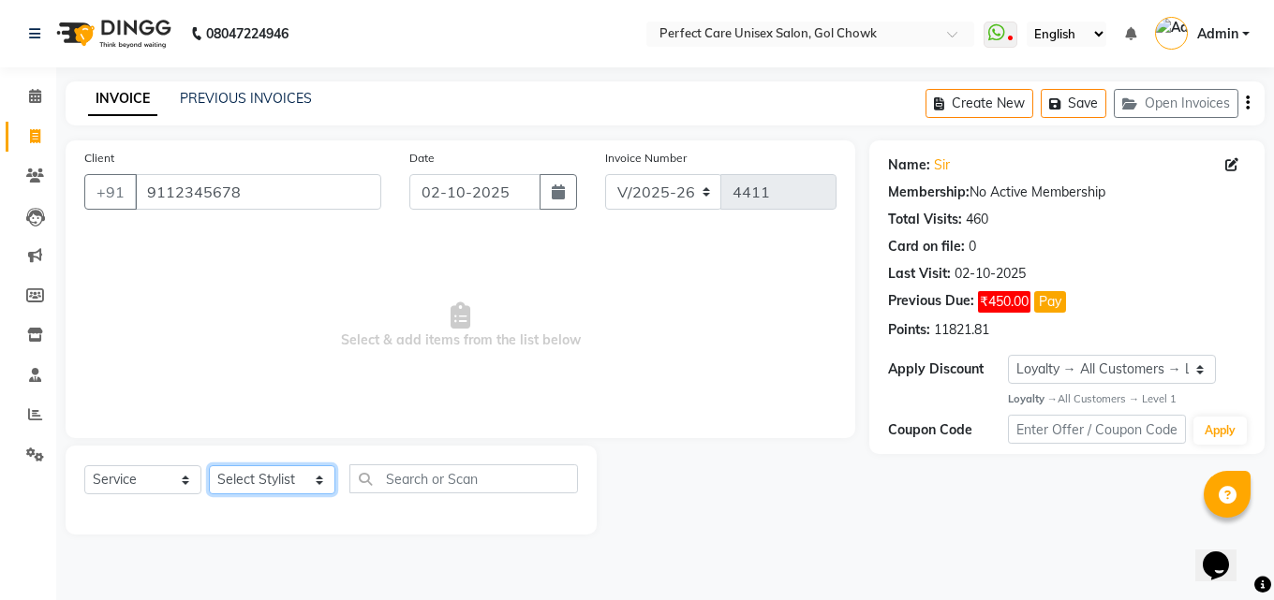
select select "86172"
click at [209, 466] on select "Select Stylist MISS. [PERSON_NAME] [PERSON_NAME] MISS [PERSON_NAME] MISS [PERSO…" at bounding box center [272, 480] width 126 height 29
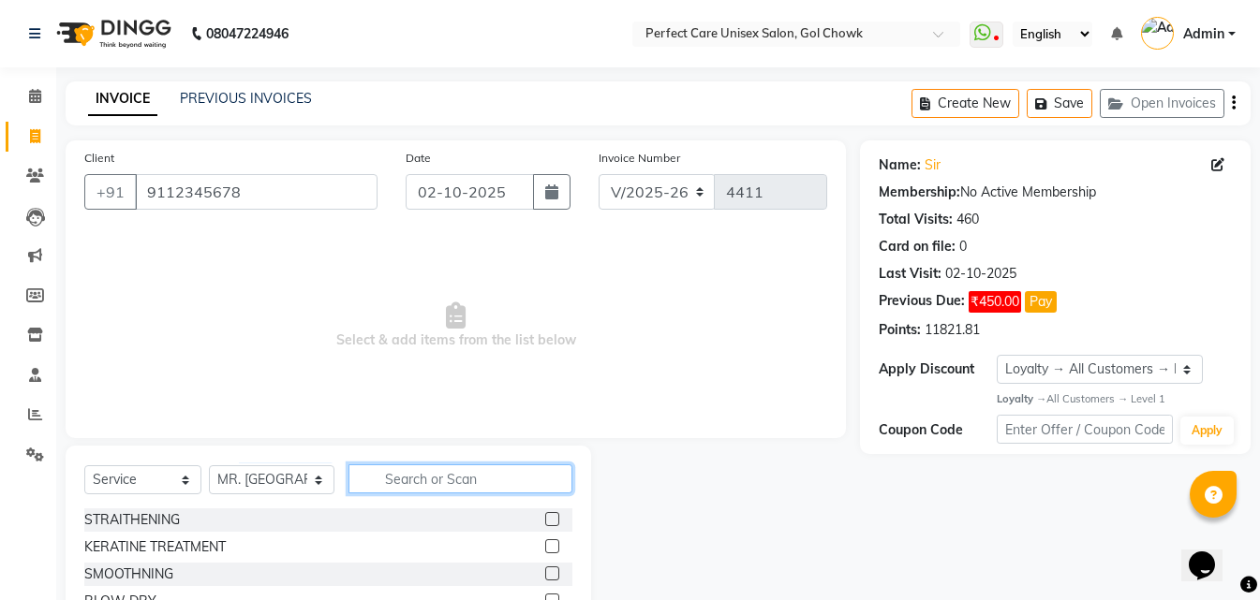
click at [407, 471] on input "text" at bounding box center [459, 479] width 223 height 29
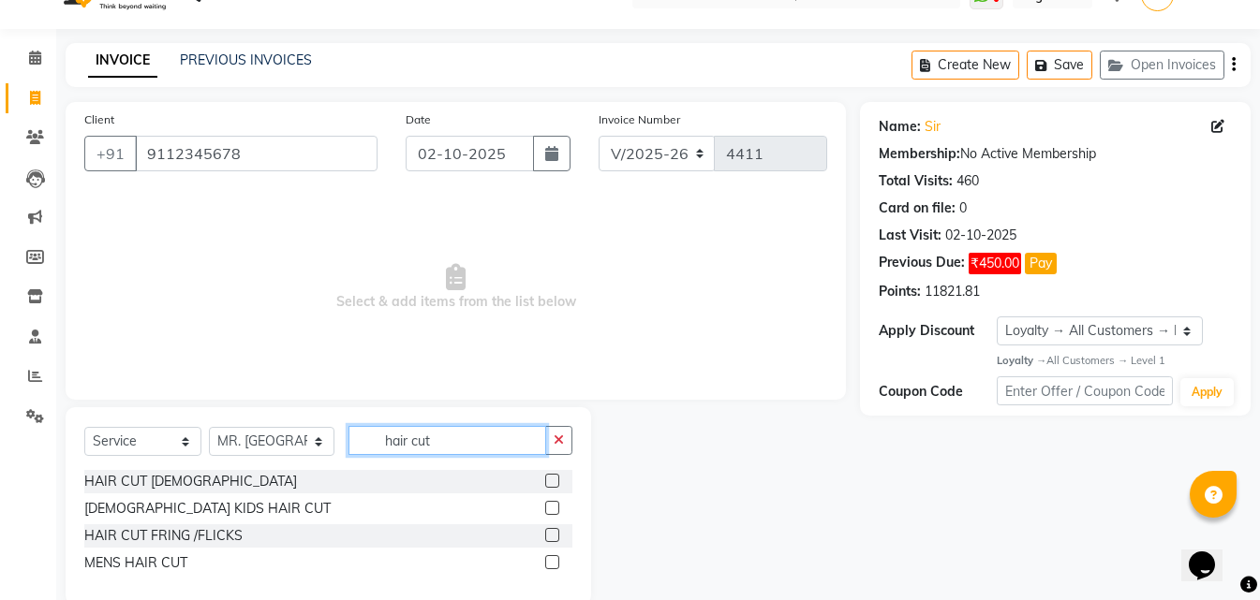
scroll to position [71, 0]
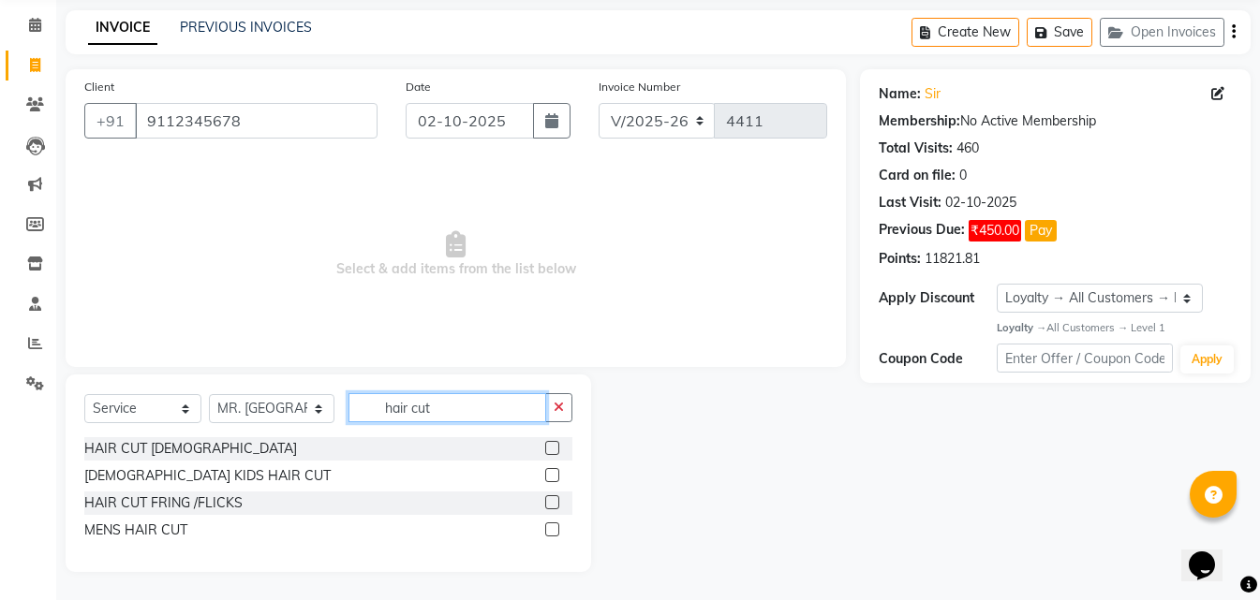
type input "hair cut"
click at [552, 535] on label at bounding box center [552, 530] width 14 height 14
click at [552, 535] on input "checkbox" at bounding box center [551, 531] width 12 height 12
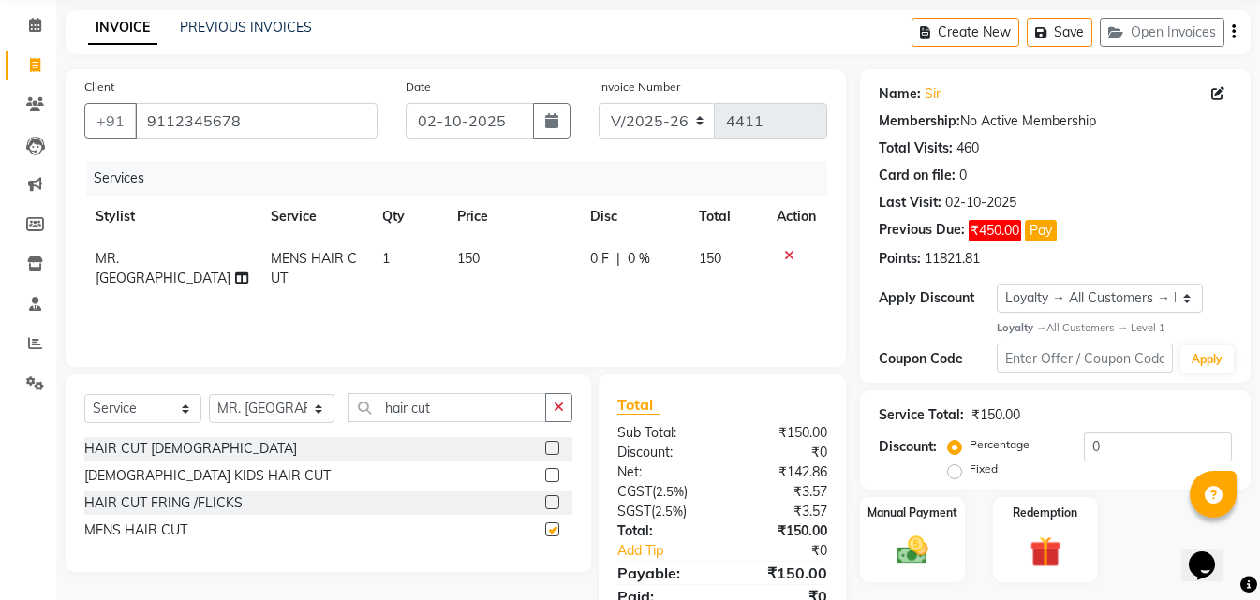
checkbox input "false"
drag, startPoint x: 479, startPoint y: 422, endPoint x: 318, endPoint y: 412, distance: 161.5
click at [318, 412] on div "Select Service Product Membership Package Voucher Prepaid Gift Card Select Styl…" at bounding box center [328, 415] width 488 height 44
click at [558, 405] on icon "button" at bounding box center [559, 407] width 10 height 13
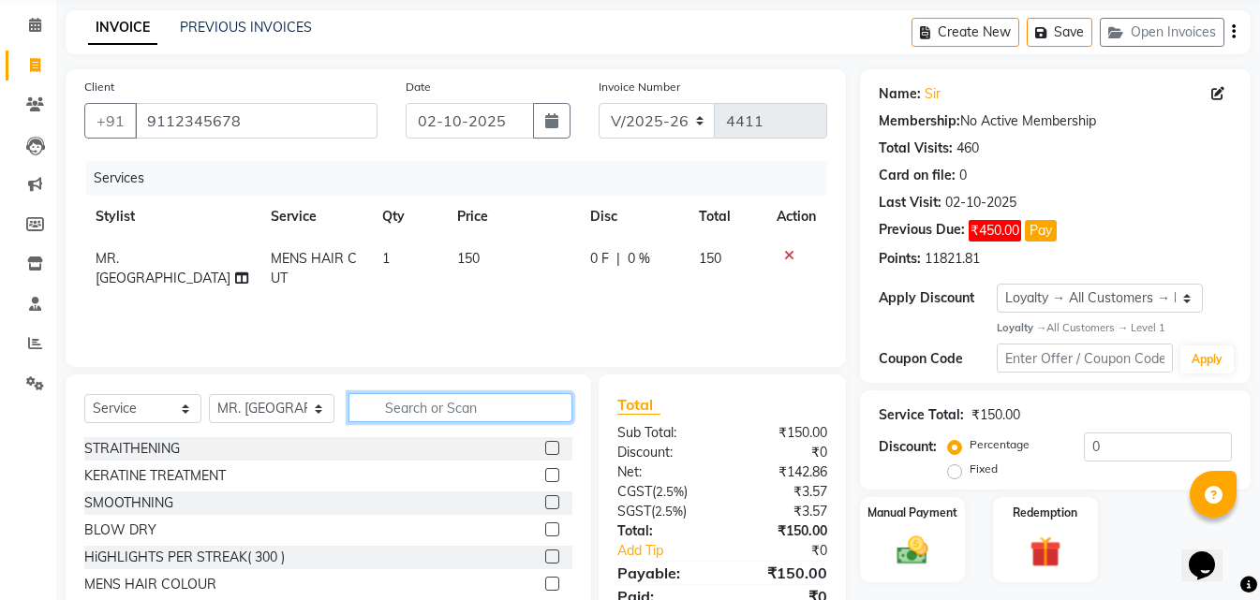
click at [449, 409] on input "text" at bounding box center [459, 407] width 223 height 29
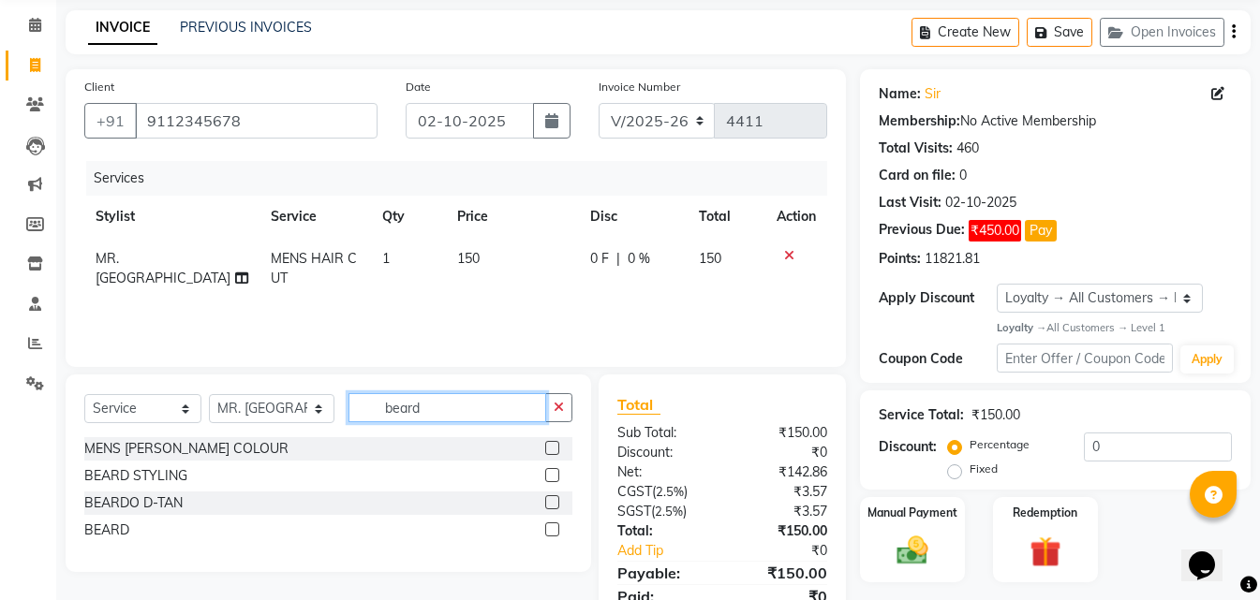
type input "beard"
click at [557, 529] on label at bounding box center [552, 530] width 14 height 14
click at [557, 529] on input "checkbox" at bounding box center [551, 531] width 12 height 12
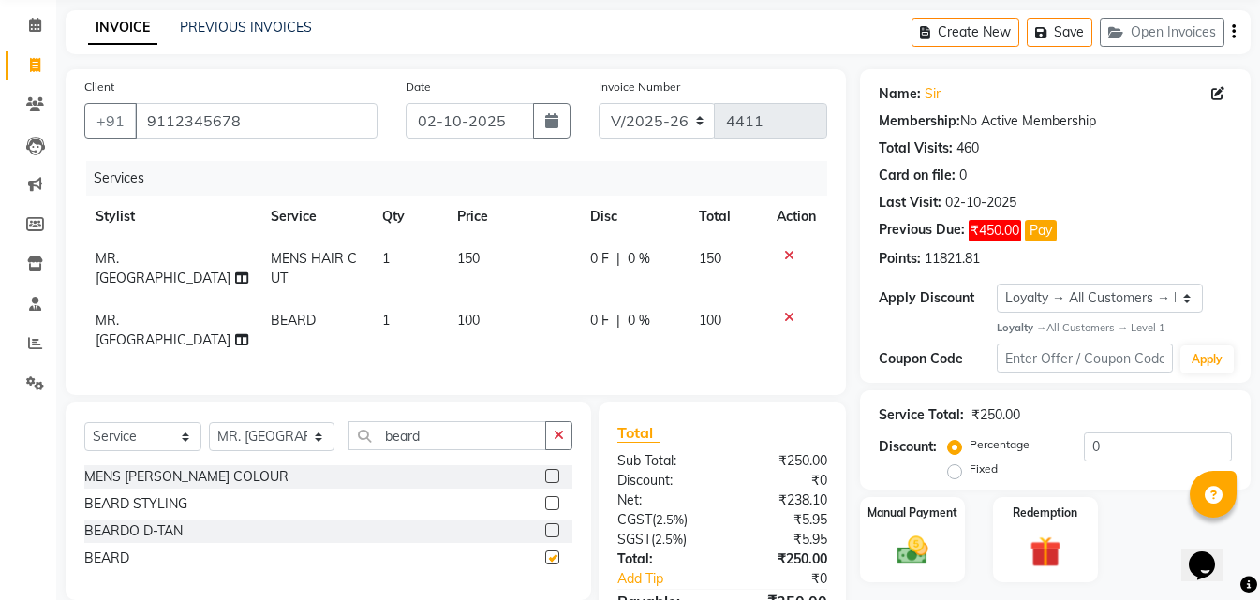
checkbox input "false"
click at [901, 520] on label "Manual Payment" at bounding box center [913, 513] width 94 height 18
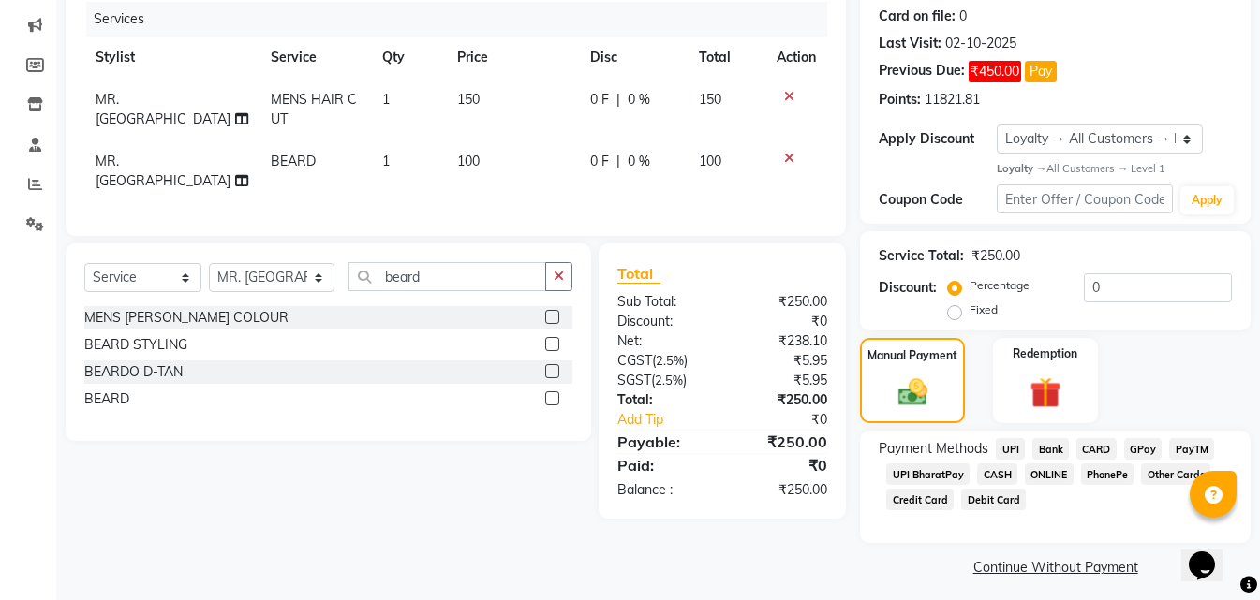
scroll to position [240, 0]
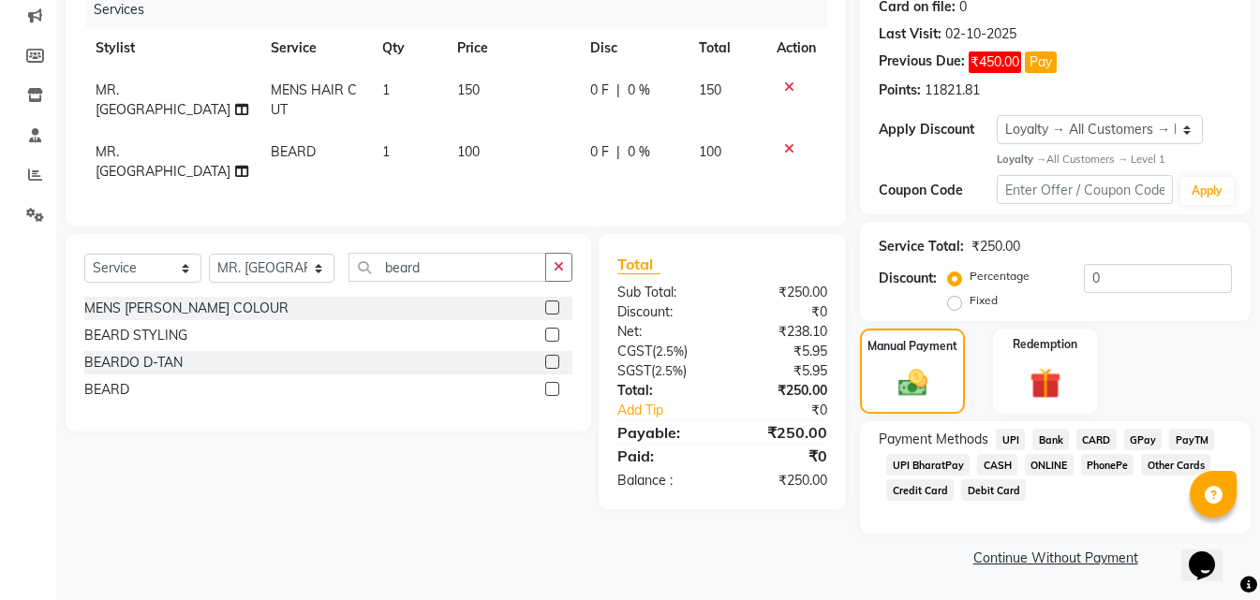
click at [1050, 460] on span "ONLINE" at bounding box center [1049, 465] width 49 height 22
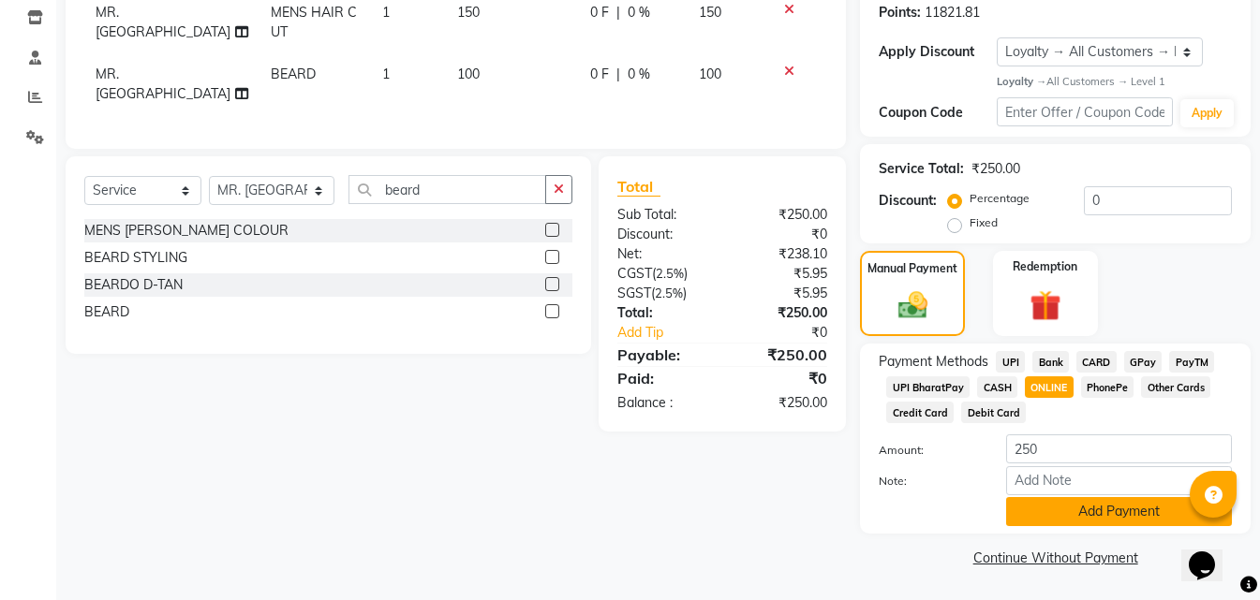
click at [1010, 524] on button "Add Payment" at bounding box center [1119, 511] width 226 height 29
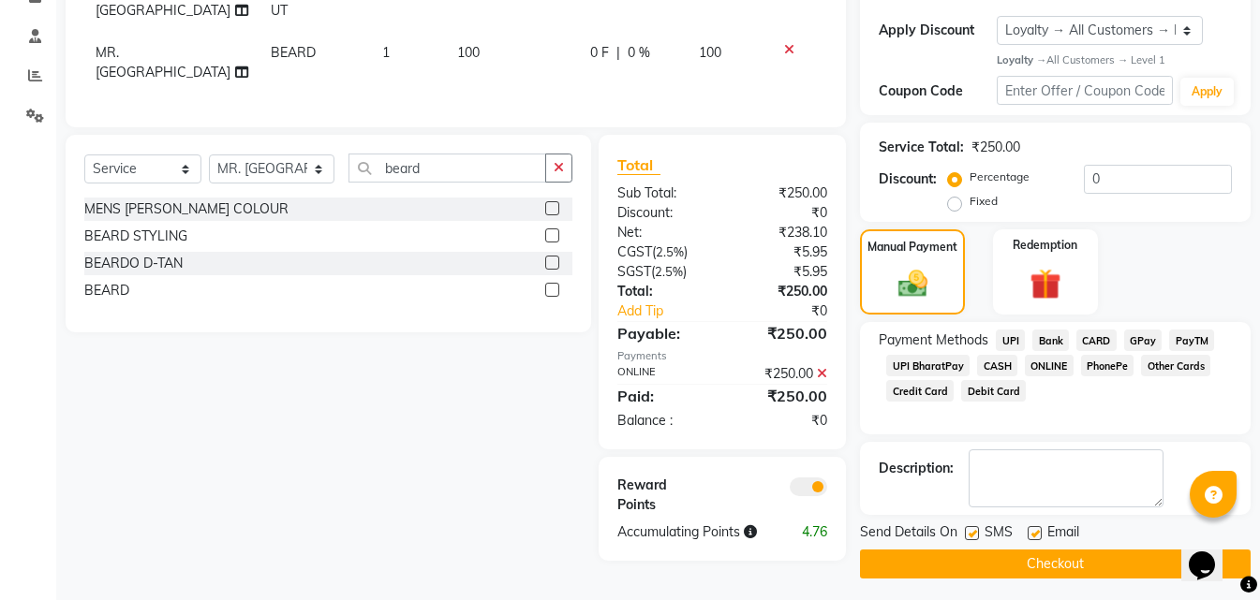
scroll to position [346, 0]
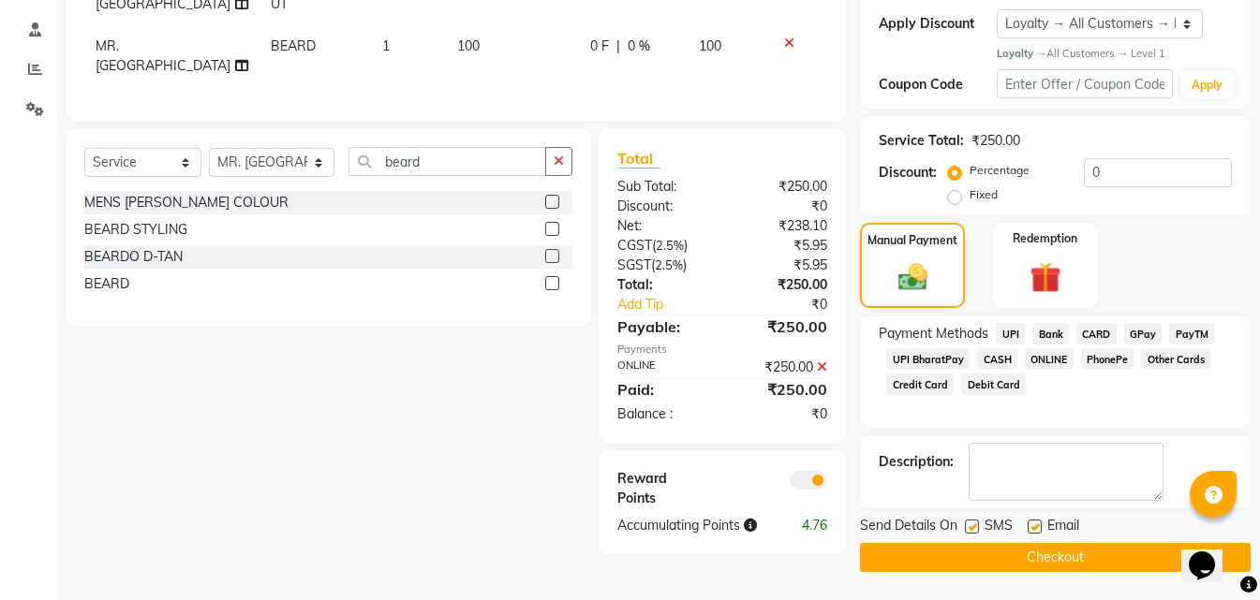
click at [947, 553] on button "Checkout" at bounding box center [1055, 557] width 391 height 29
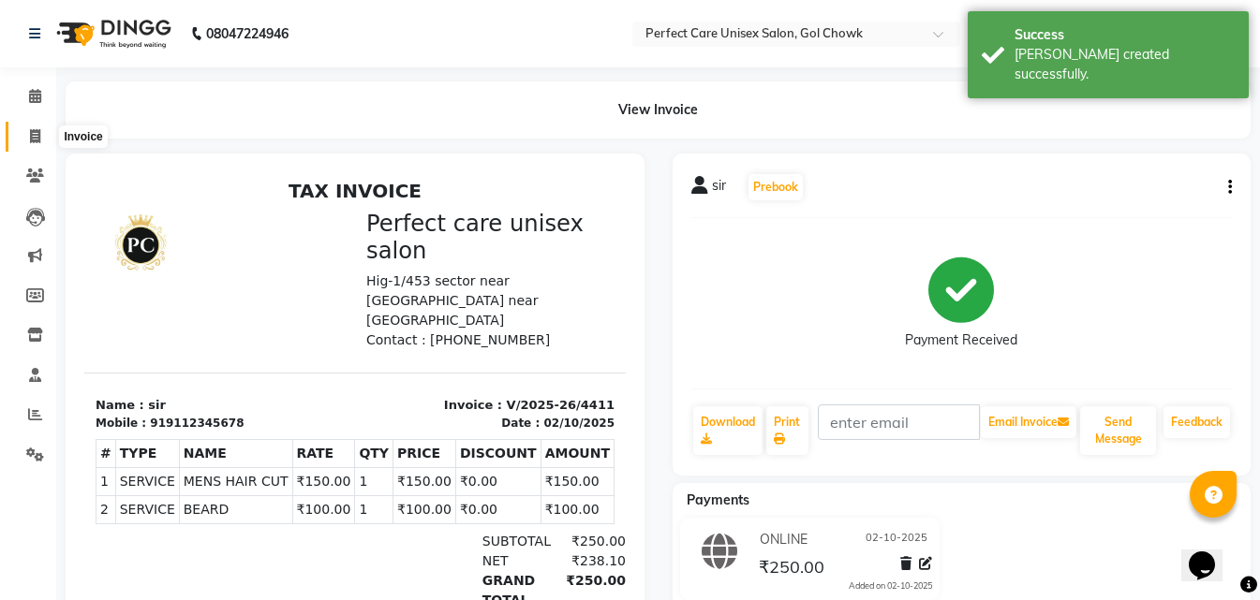
click at [37, 138] on icon at bounding box center [35, 136] width 10 height 14
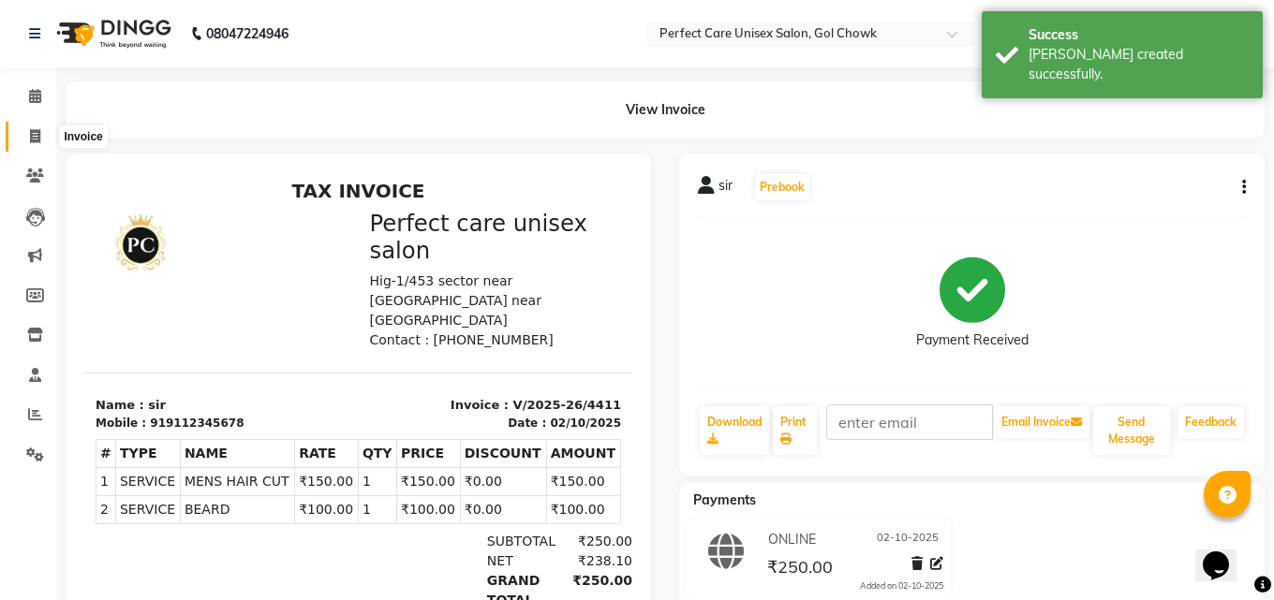
select select "4751"
select select "service"
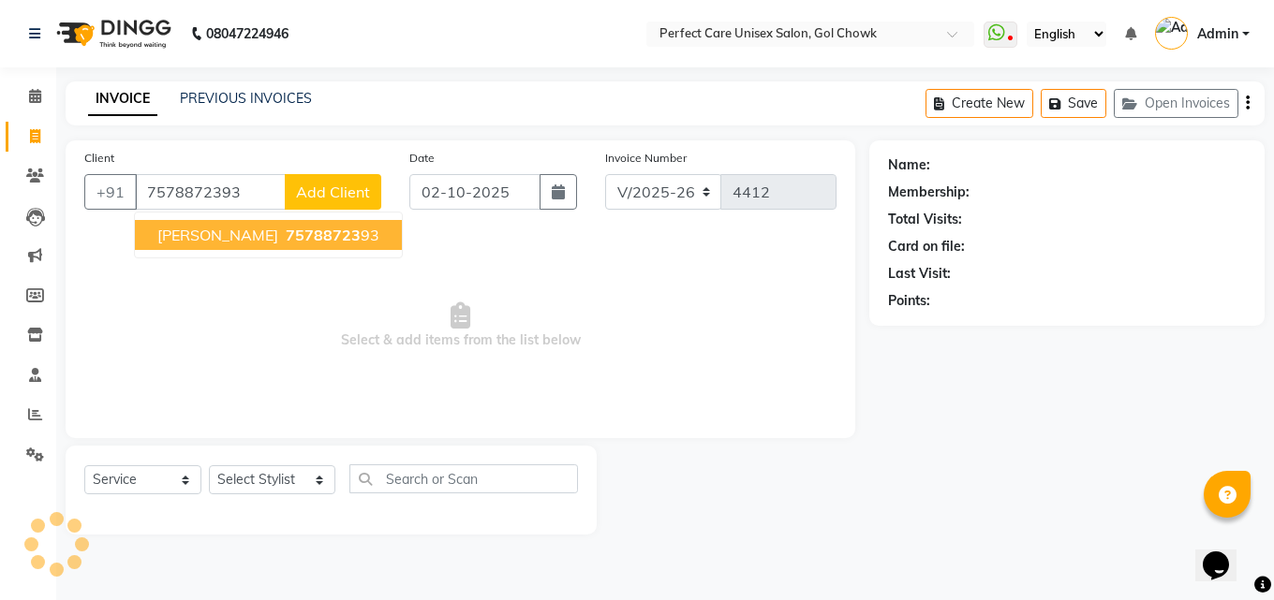
type input "7578872393"
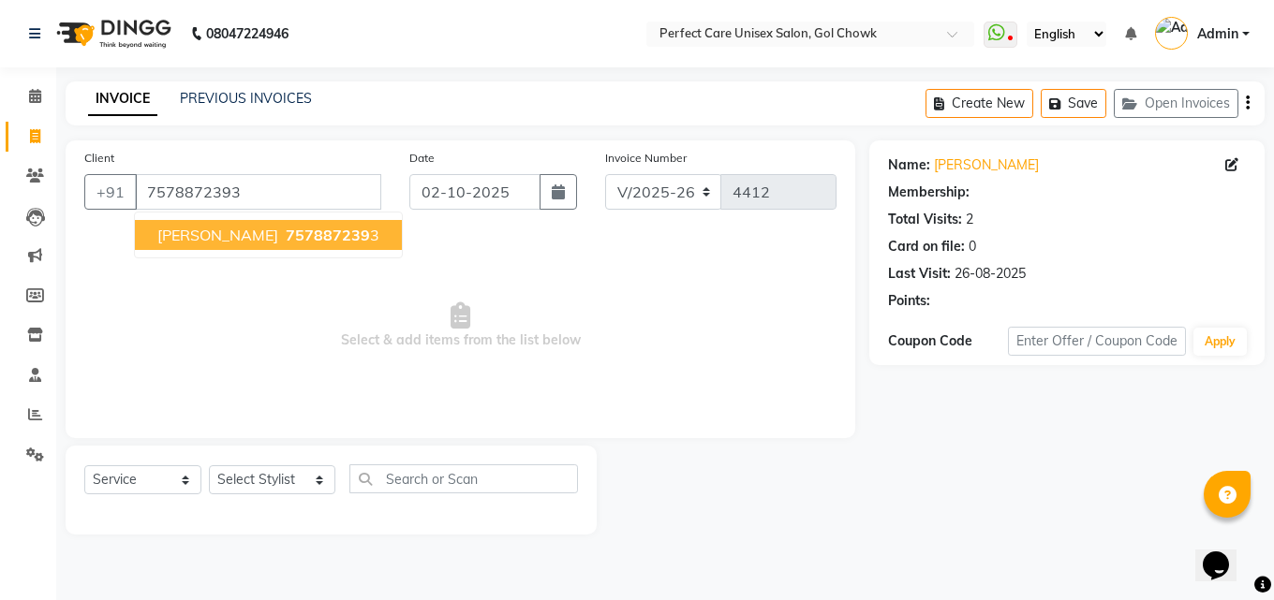
select select "1: Object"
click at [286, 240] on span "757887239" at bounding box center [328, 235] width 84 height 19
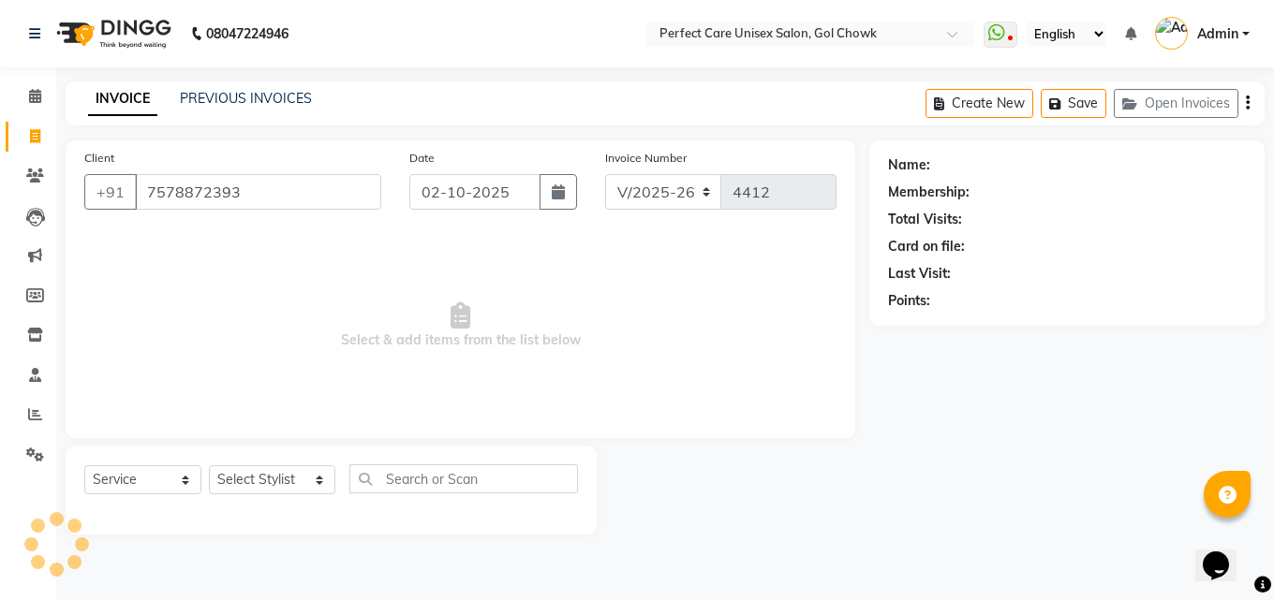
select select "1: Object"
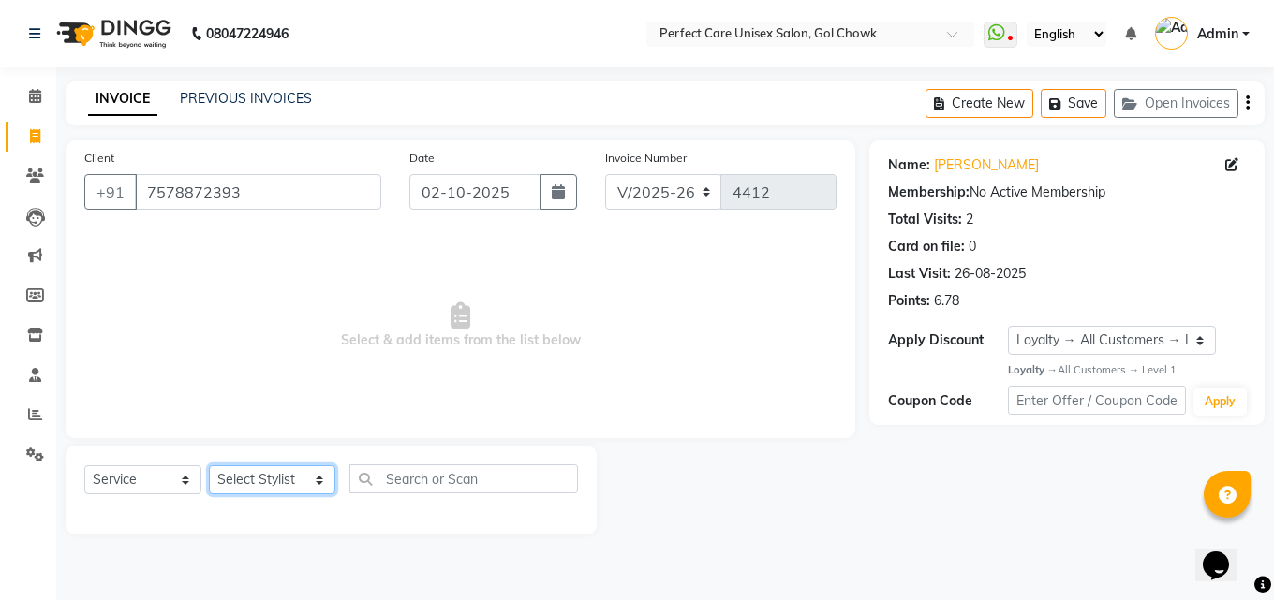
click at [255, 481] on select "Select Stylist MISS. [PERSON_NAME] [PERSON_NAME] MISS [PERSON_NAME] MISS [PERSO…" at bounding box center [272, 480] width 126 height 29
select select "71364"
click at [209, 466] on select "Select Stylist MISS. [PERSON_NAME] [PERSON_NAME] MISS [PERSON_NAME] MISS [PERSO…" at bounding box center [272, 480] width 126 height 29
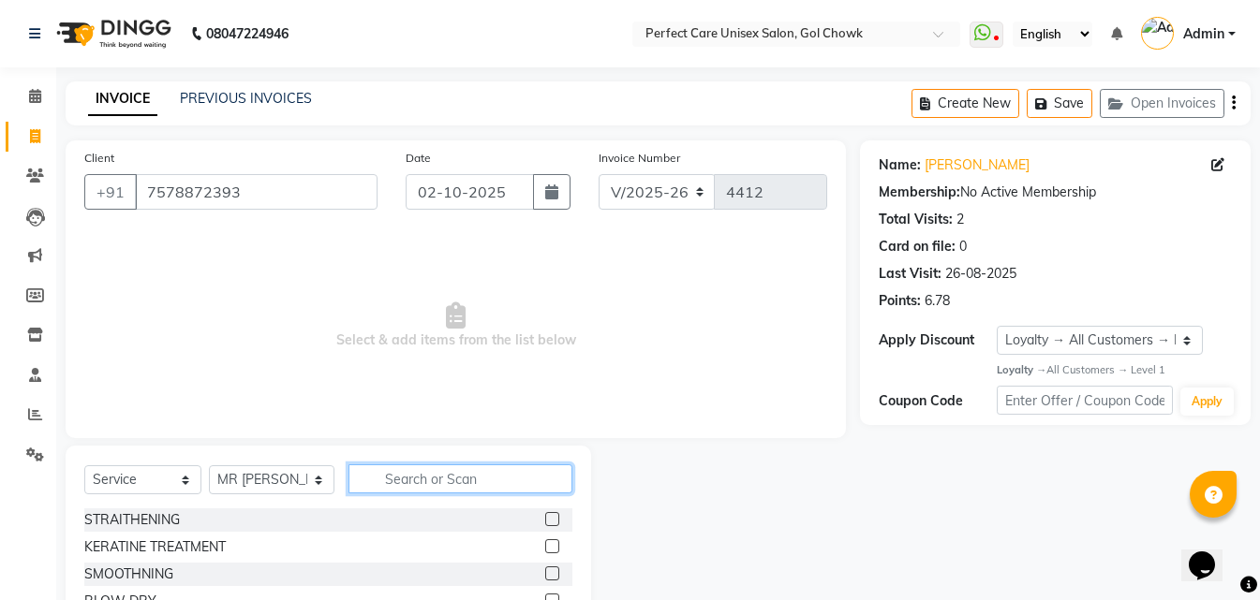
click at [444, 484] on input "text" at bounding box center [459, 479] width 223 height 29
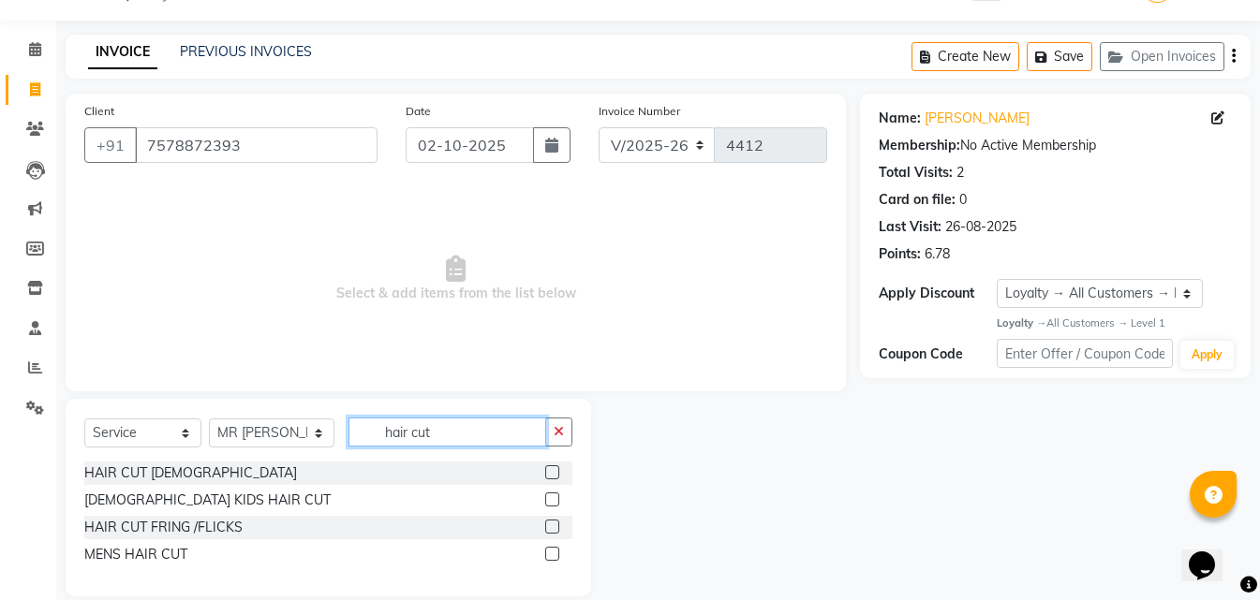
scroll to position [71, 0]
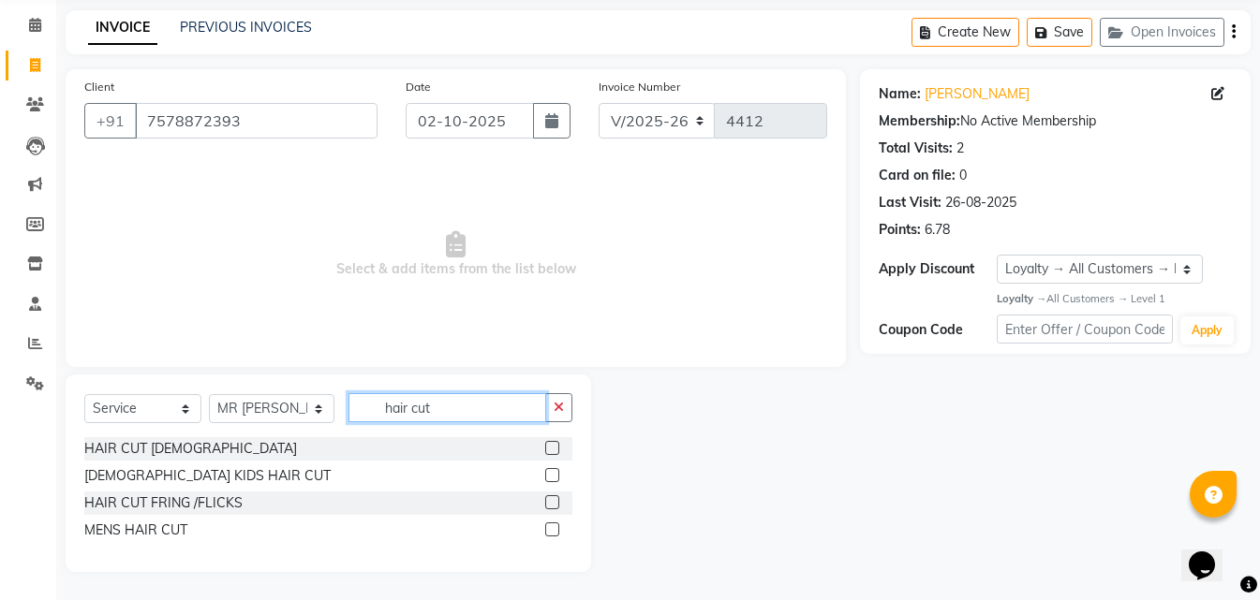
type input "hair cut"
click at [549, 533] on label at bounding box center [552, 530] width 14 height 14
click at [549, 533] on input "checkbox" at bounding box center [551, 531] width 12 height 12
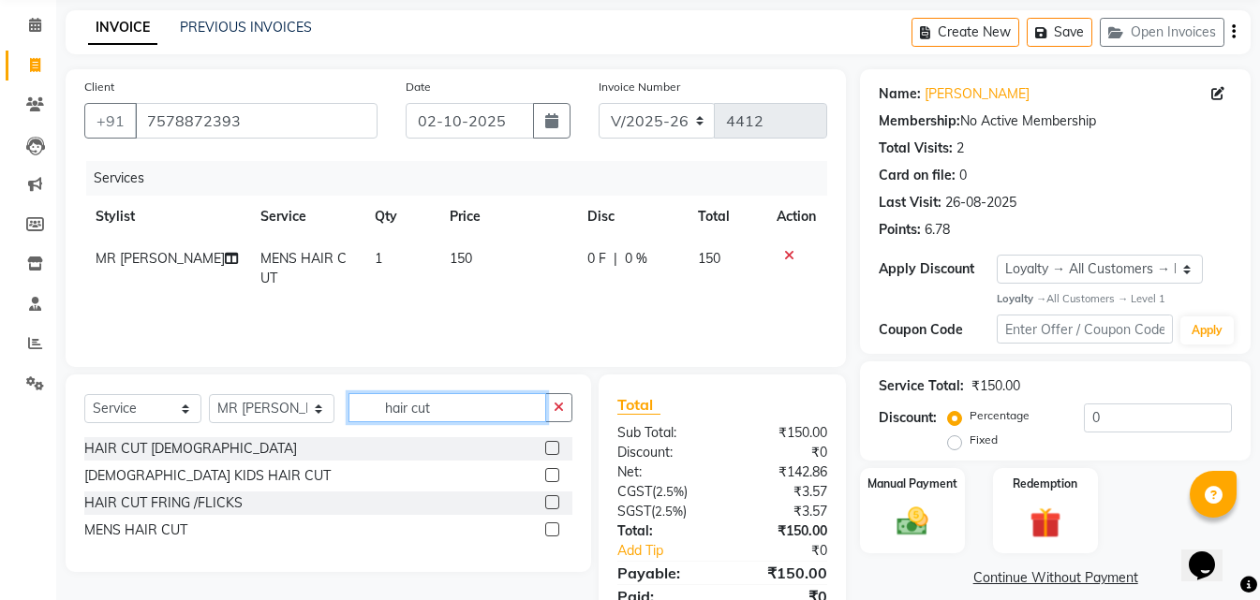
checkbox input "false"
drag, startPoint x: 474, startPoint y: 418, endPoint x: 295, endPoint y: 422, distance: 179.0
click at [296, 422] on div "Select Service Product Membership Package Voucher Prepaid Gift Card Select Styl…" at bounding box center [328, 415] width 488 height 44
type input "beard"
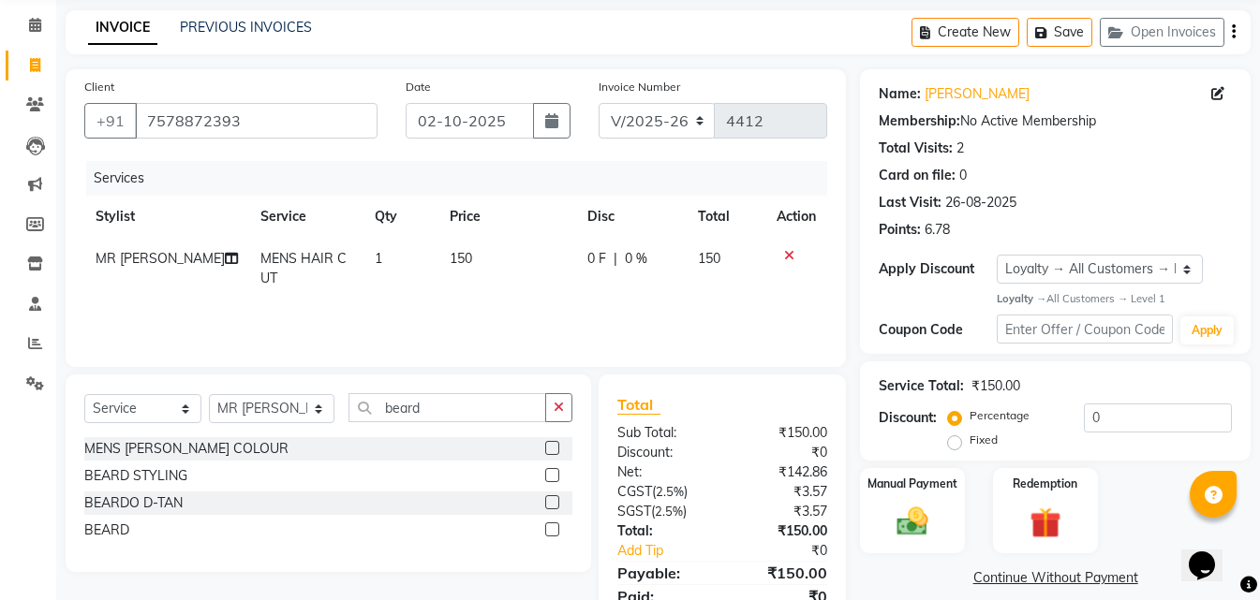
click at [548, 531] on label at bounding box center [552, 530] width 14 height 14
click at [548, 531] on input "checkbox" at bounding box center [551, 531] width 12 height 12
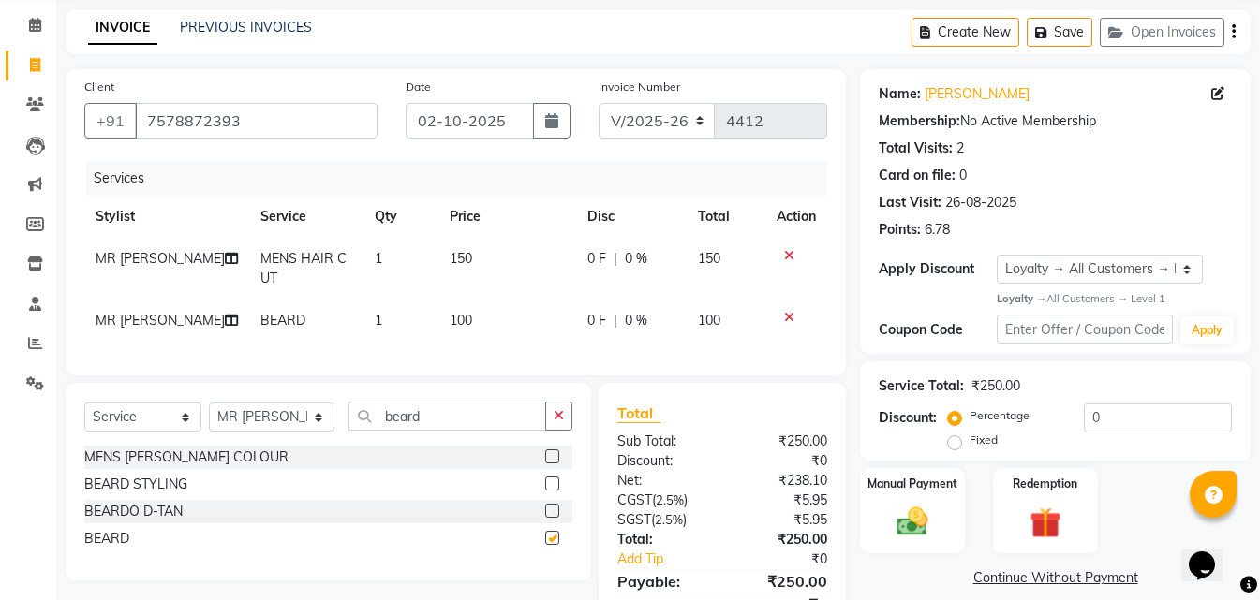
checkbox input "false"
click at [183, 126] on input "7578872393" at bounding box center [256, 121] width 243 height 36
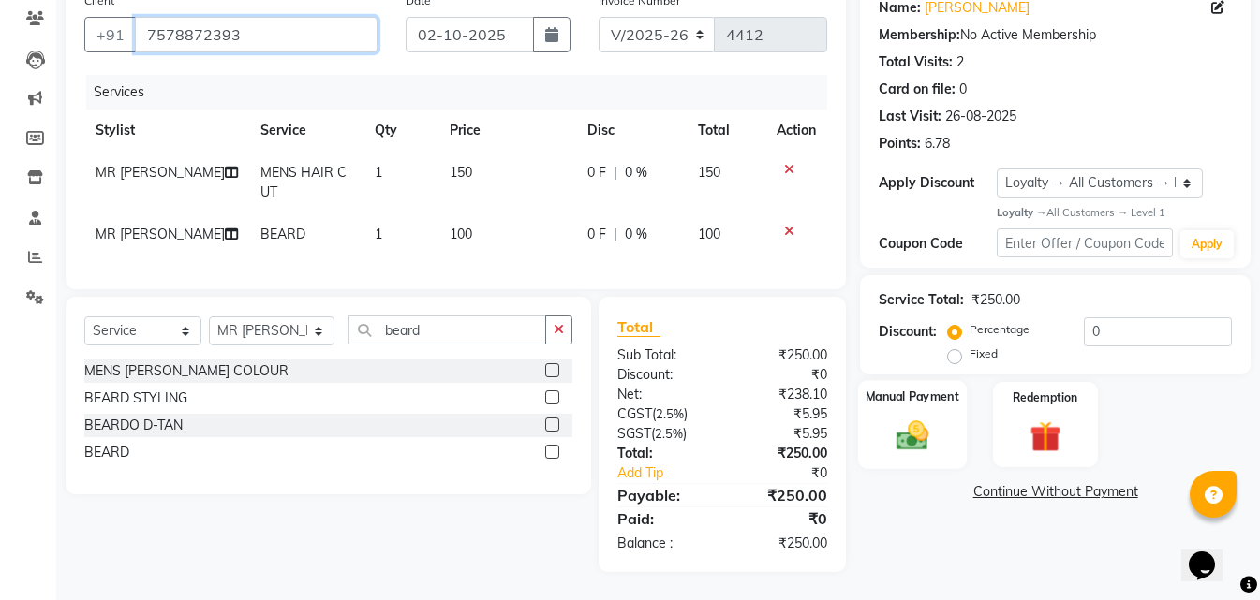
scroll to position [171, 0]
click at [952, 416] on div "Manual Payment" at bounding box center [912, 424] width 109 height 89
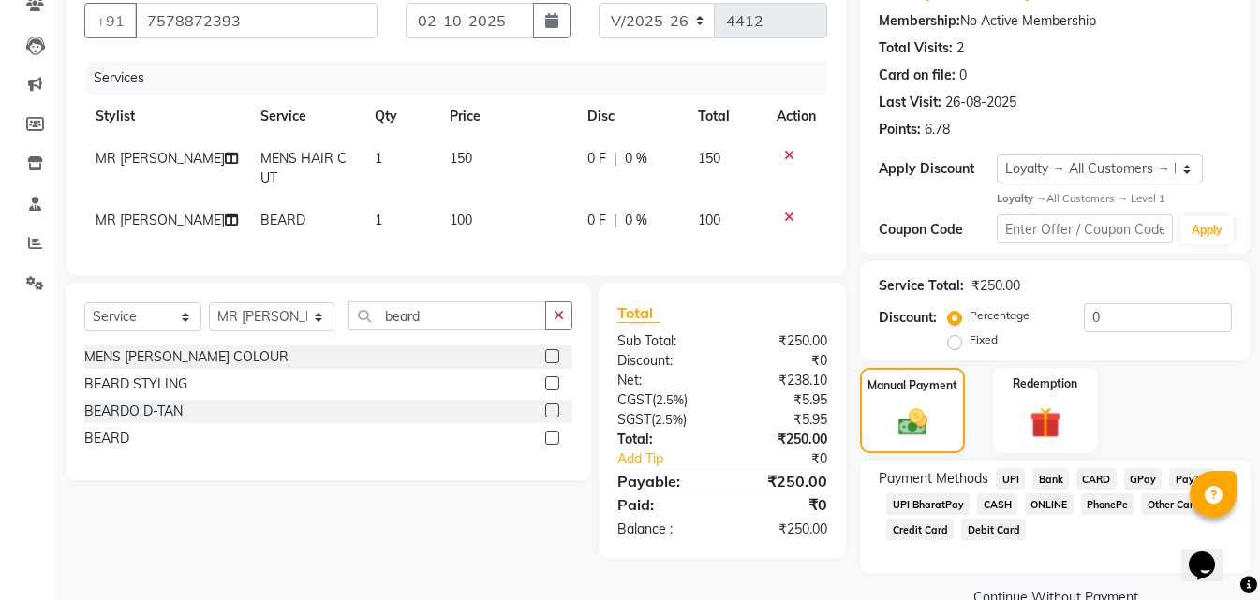
click at [1041, 501] on span "ONLINE" at bounding box center [1049, 505] width 49 height 22
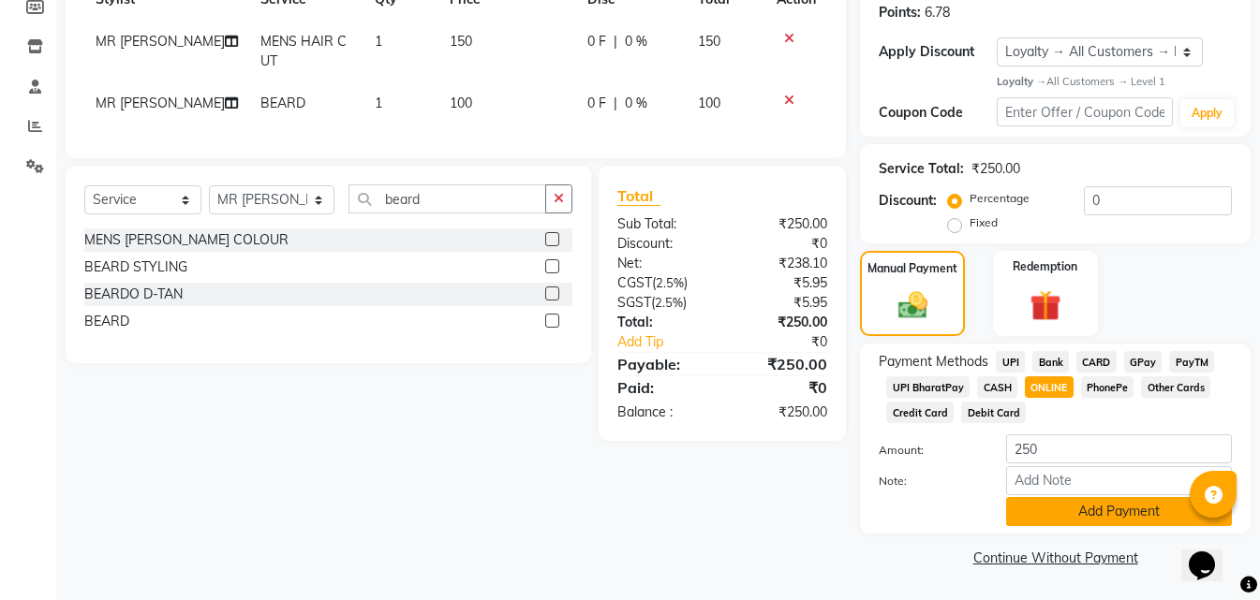
click at [1060, 517] on button "Add Payment" at bounding box center [1119, 511] width 226 height 29
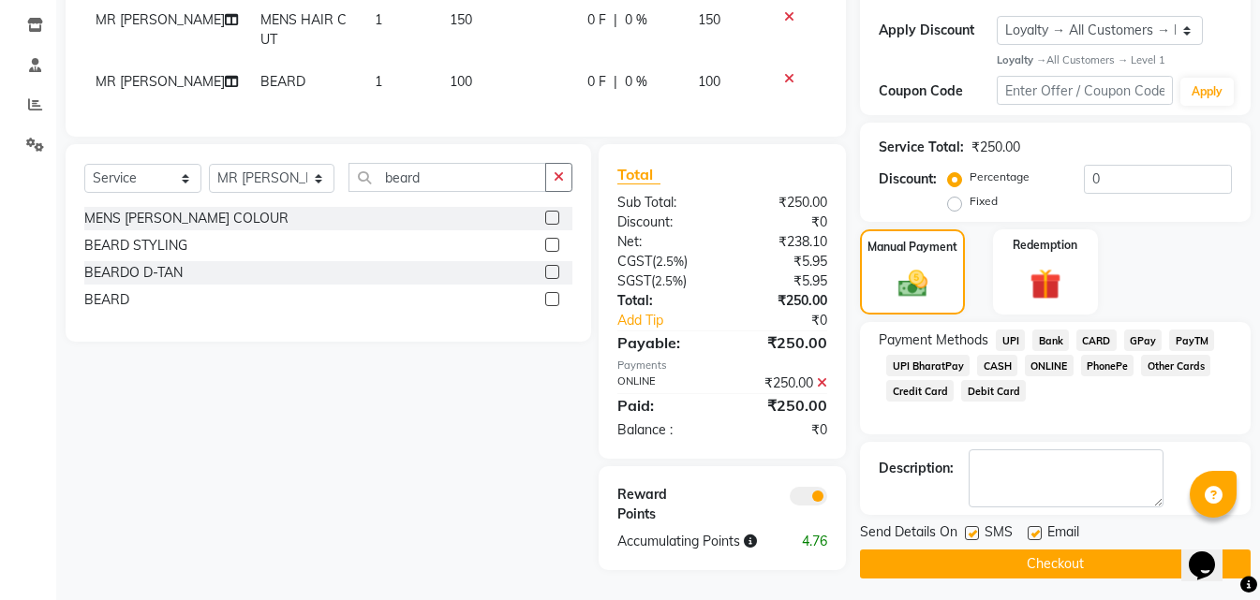
scroll to position [322, 0]
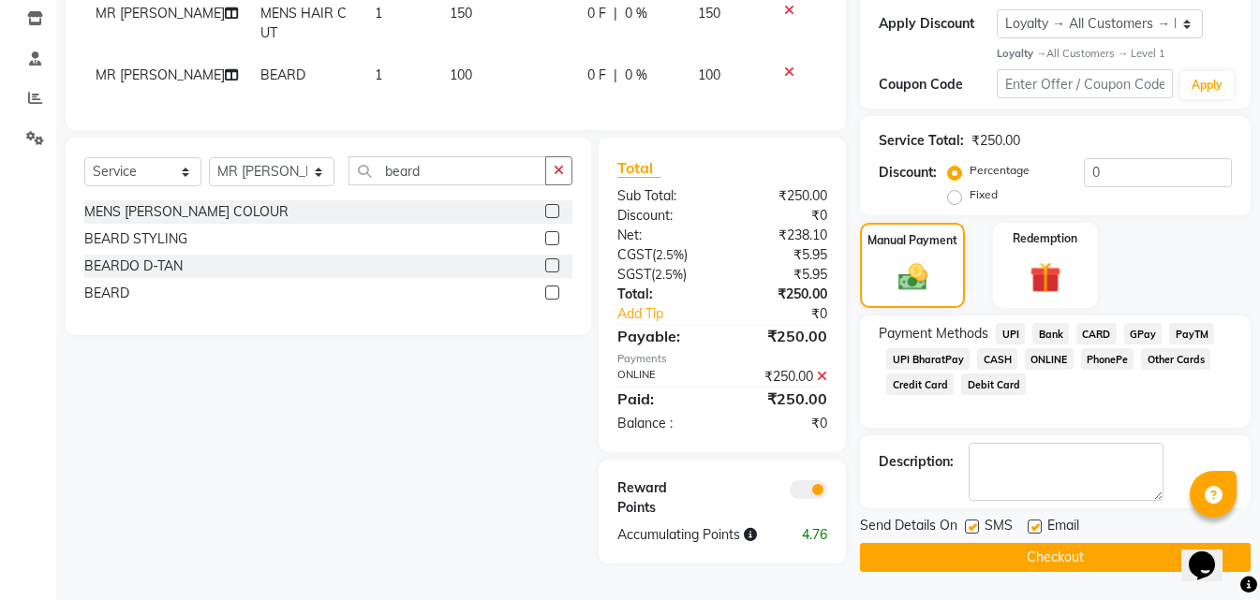
click at [1036, 561] on button "Checkout" at bounding box center [1055, 557] width 391 height 29
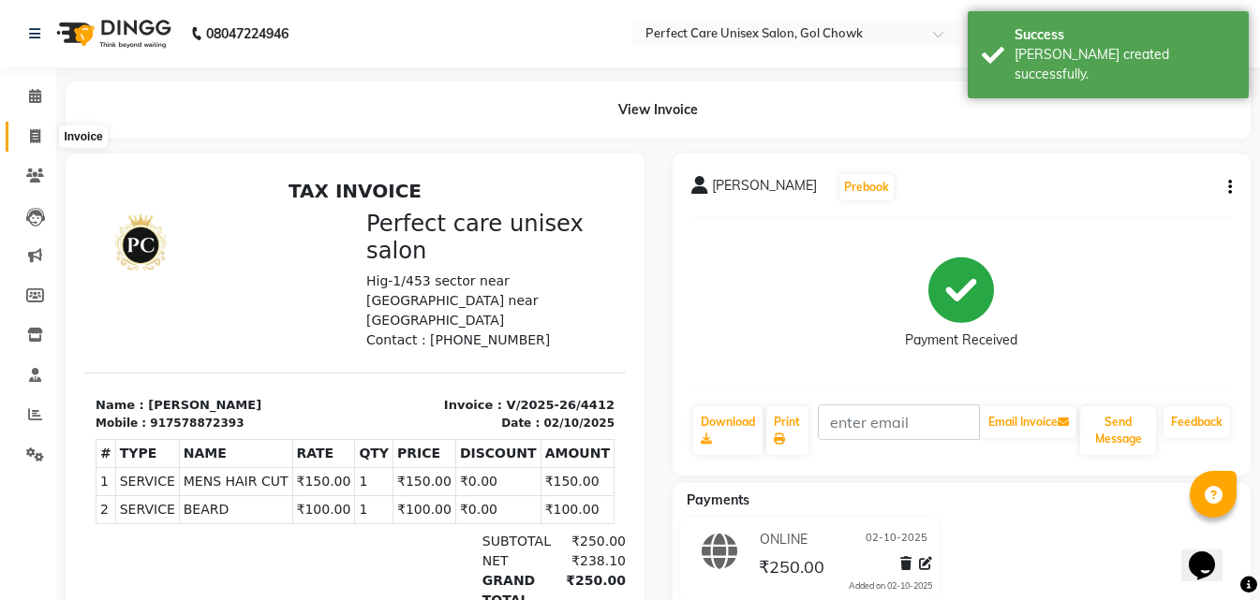
click at [43, 135] on span at bounding box center [35, 137] width 33 height 22
select select "service"
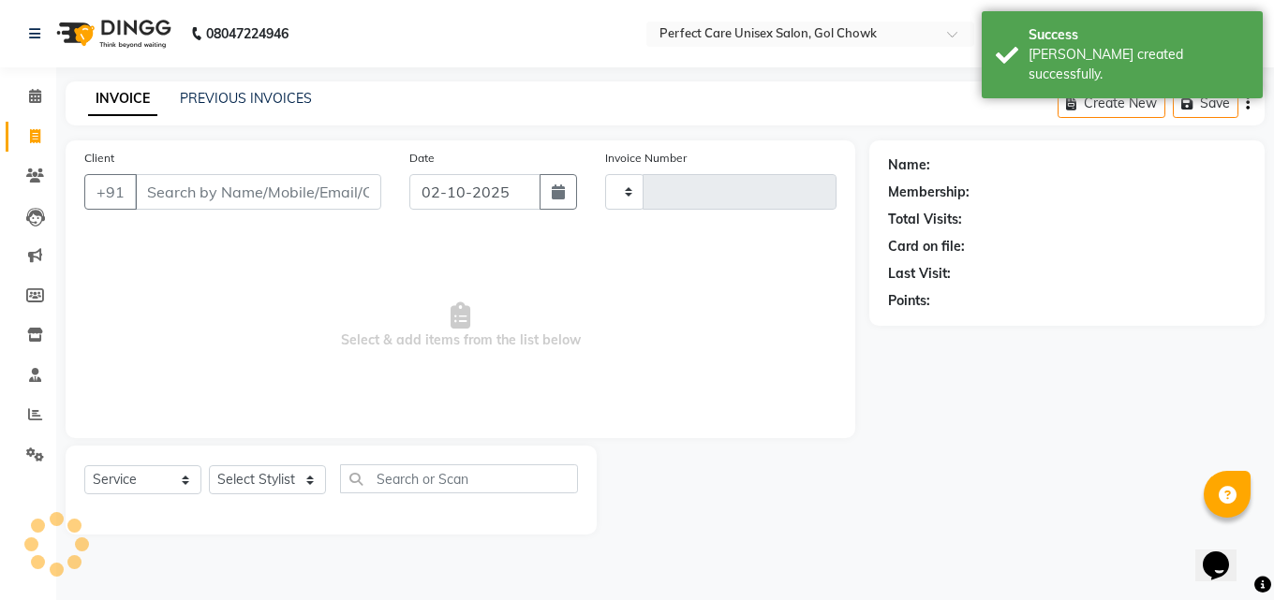
type input "4413"
select select "4751"
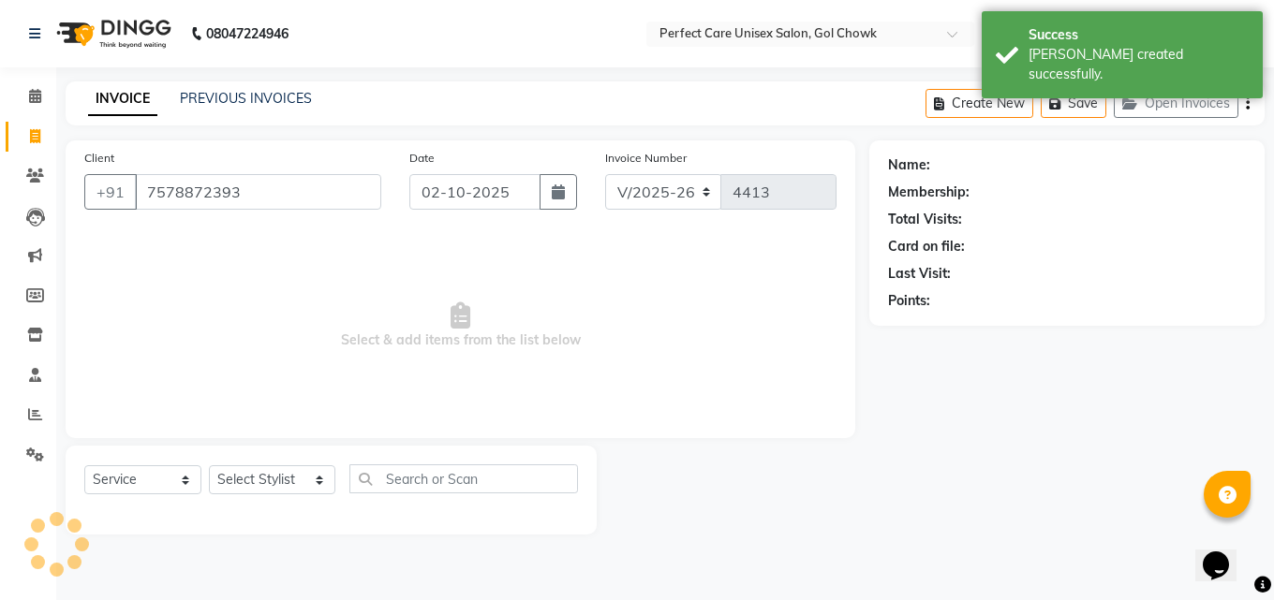
type input "7578872393"
select select "1: Object"
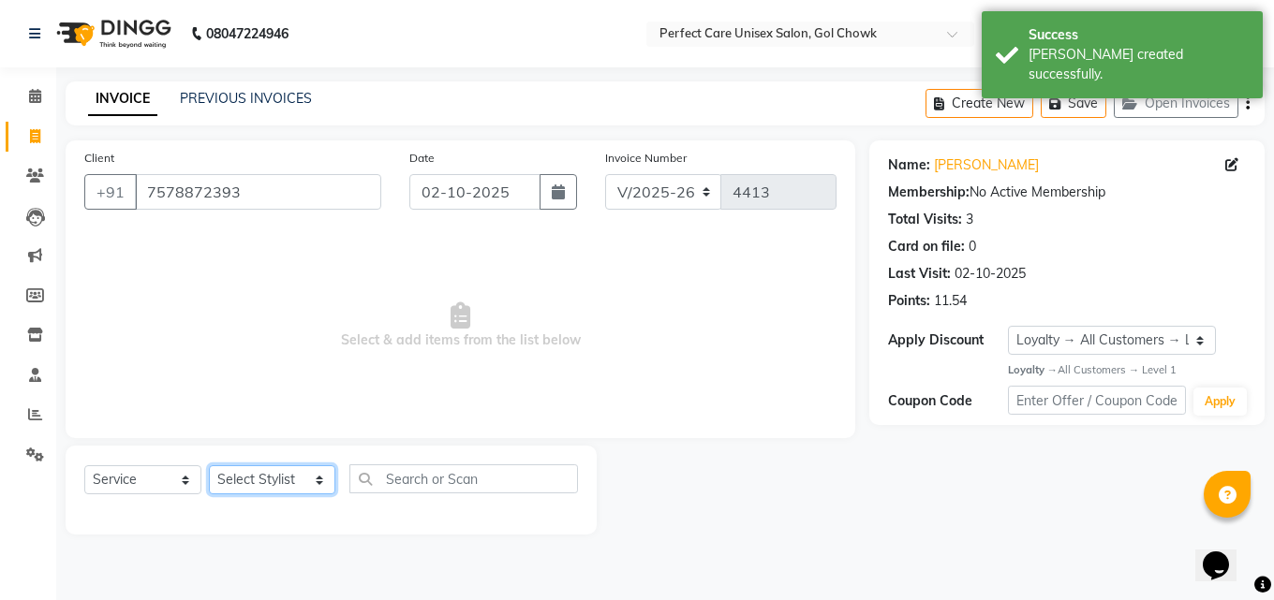
click at [275, 474] on select "Select Stylist MISS. [PERSON_NAME] [PERSON_NAME] MISS [PERSON_NAME] MISS [PERSO…" at bounding box center [272, 480] width 126 height 29
select select "52316"
click at [209, 466] on select "Select Stylist MISS. [PERSON_NAME] [PERSON_NAME] MISS [PERSON_NAME] MISS [PERSO…" at bounding box center [272, 480] width 126 height 29
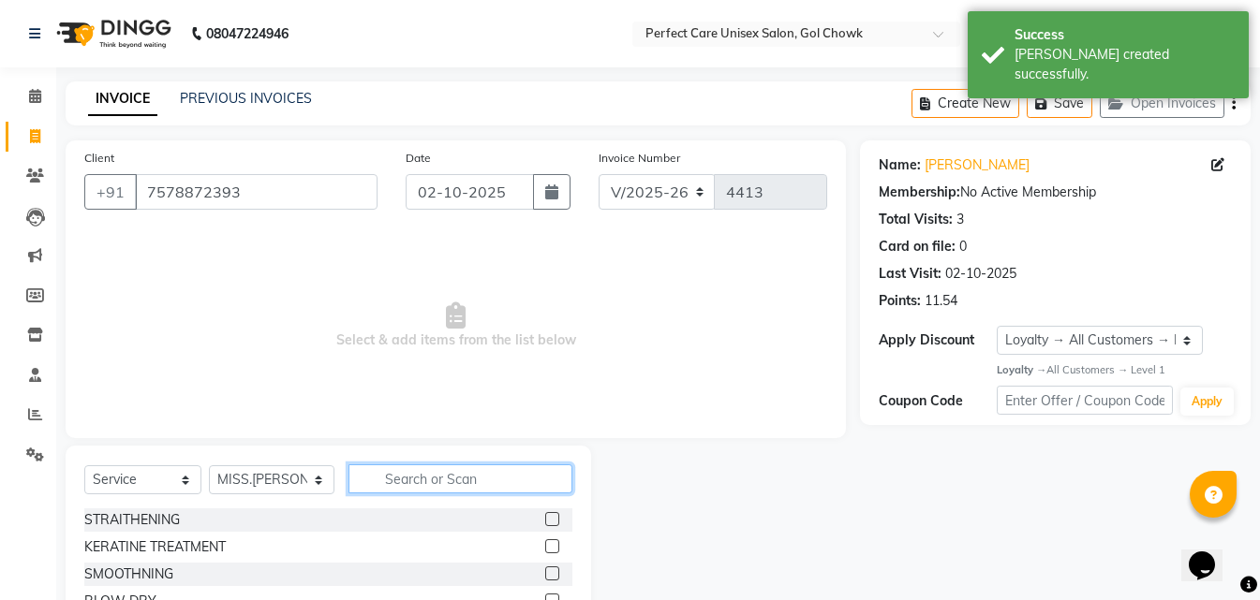
click at [436, 481] on input "text" at bounding box center [459, 479] width 223 height 29
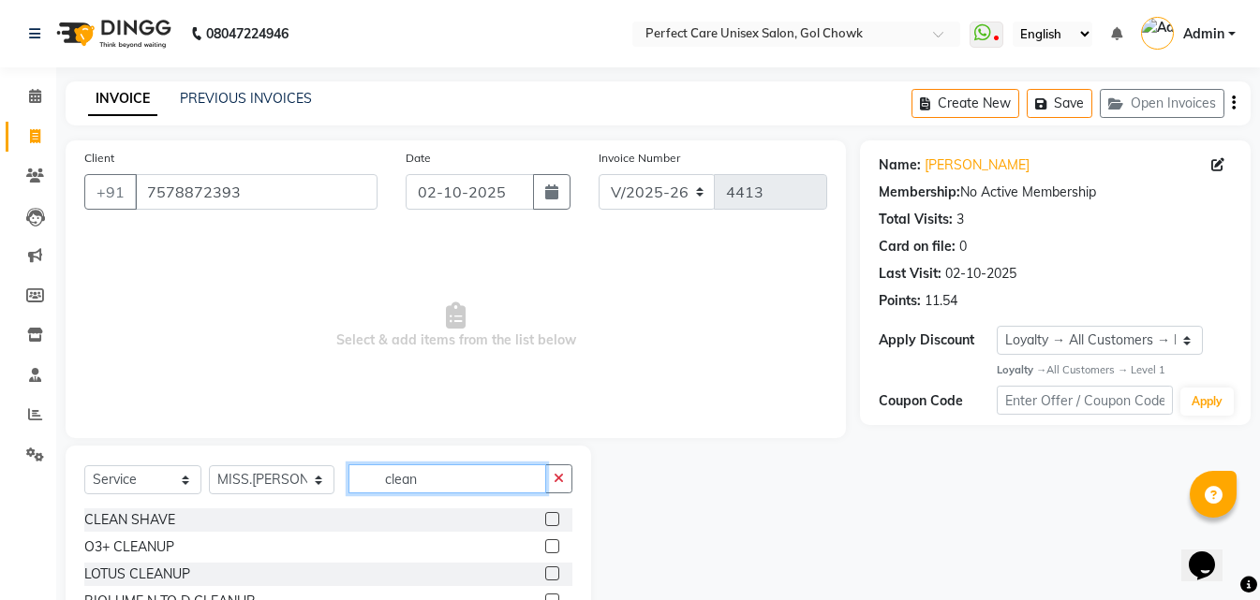
scroll to position [126, 0]
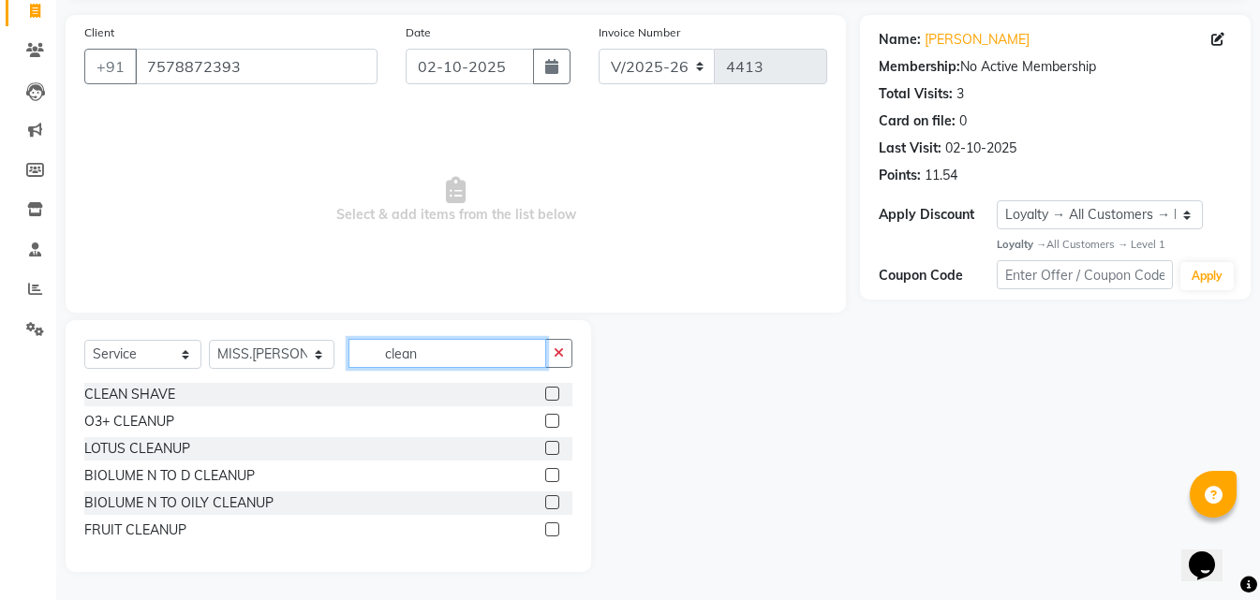
type input "clean"
click at [549, 533] on label at bounding box center [552, 530] width 14 height 14
click at [549, 533] on input "checkbox" at bounding box center [551, 531] width 12 height 12
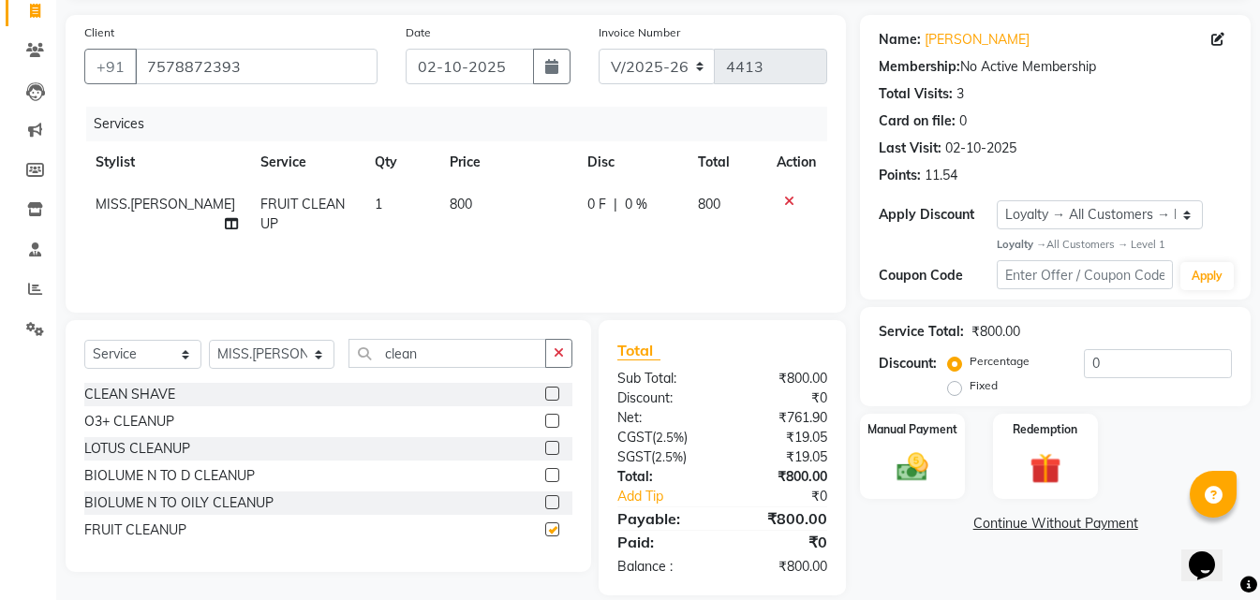
checkbox input "false"
click at [483, 211] on td "800" at bounding box center [507, 215] width 138 height 62
select select "52316"
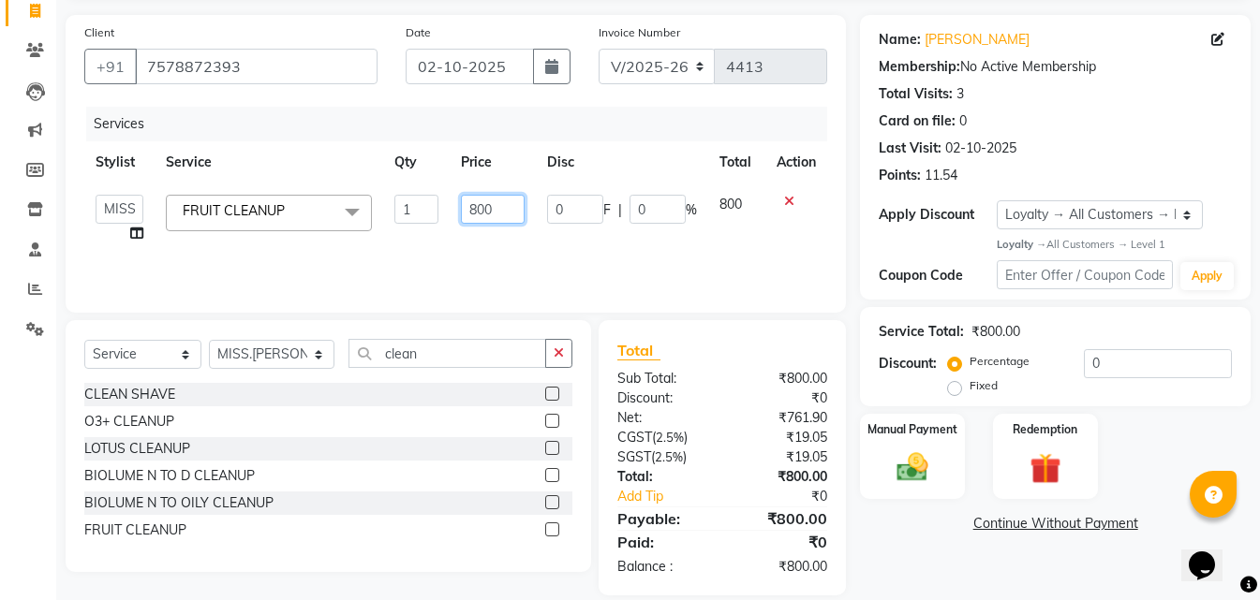
drag, startPoint x: 504, startPoint y: 205, endPoint x: 465, endPoint y: 215, distance: 40.4
click at [465, 215] on input "800" at bounding box center [493, 209] width 64 height 29
type input "1200"
click at [512, 248] on div "Services Stylist Service Qty Price Disc Total Action MISS. [PERSON_NAME] [PERSO…" at bounding box center [455, 200] width 743 height 187
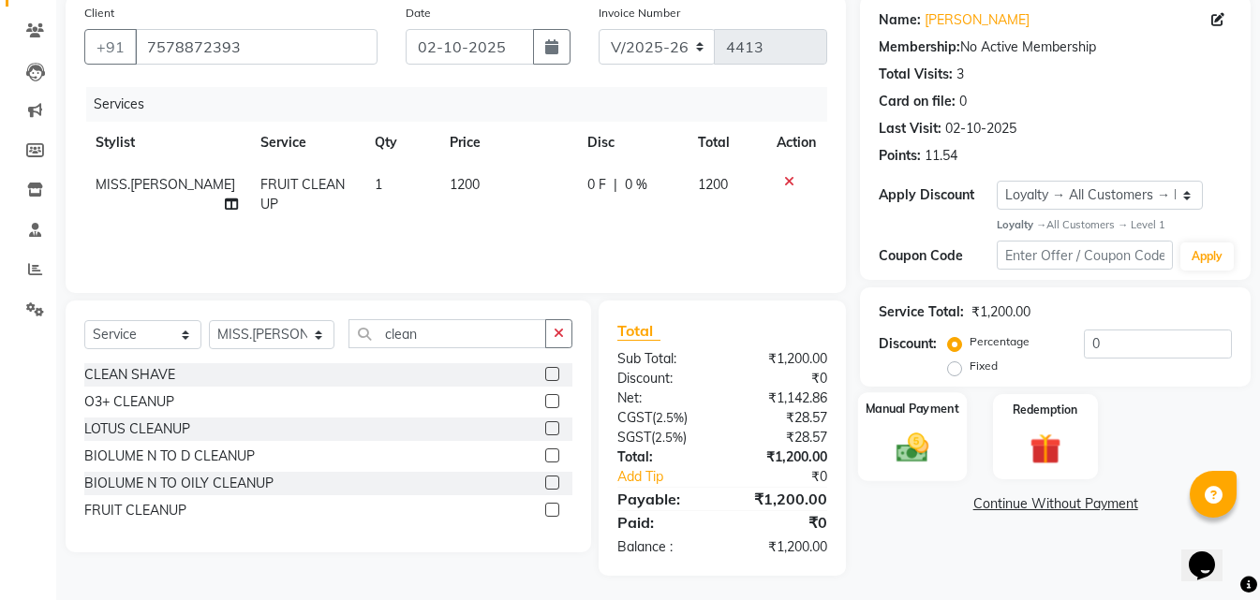
scroll to position [149, 0]
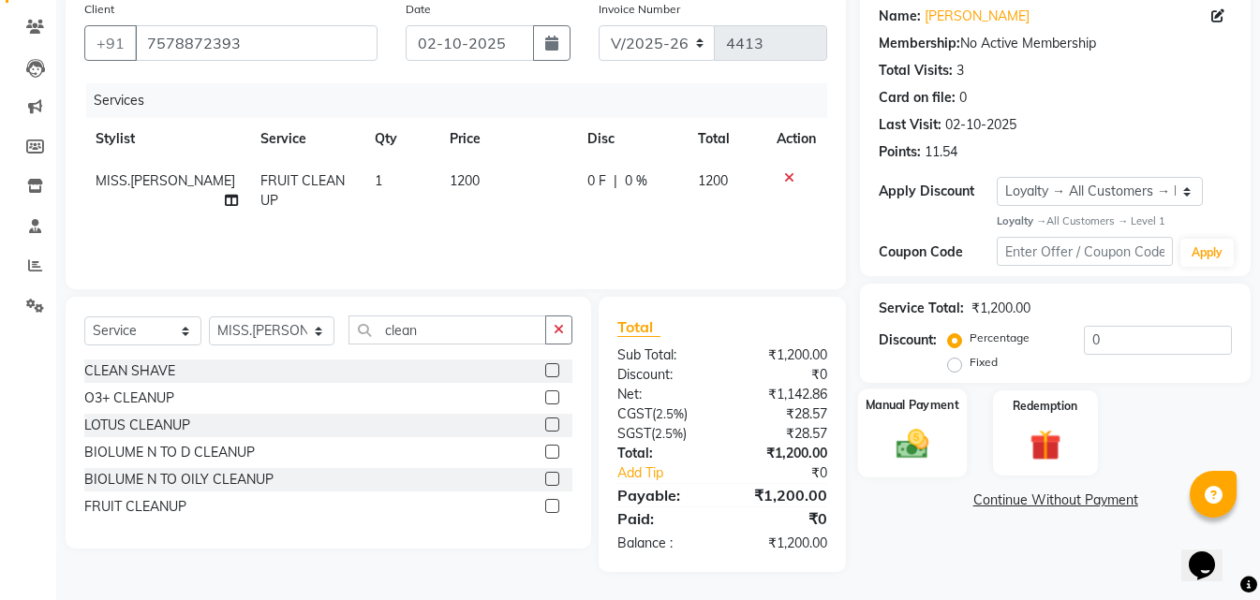
drag, startPoint x: 916, startPoint y: 409, endPoint x: 934, endPoint y: 467, distance: 59.9
click at [917, 409] on label "Manual Payment" at bounding box center [913, 406] width 94 height 18
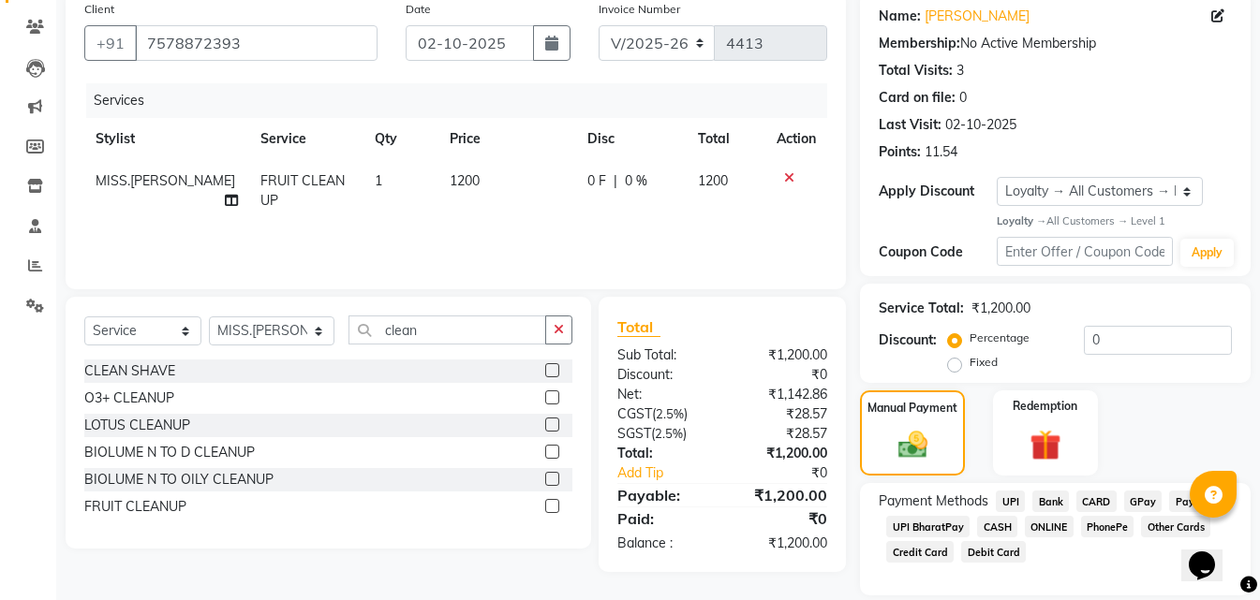
click at [1048, 526] on span "ONLINE" at bounding box center [1049, 527] width 49 height 22
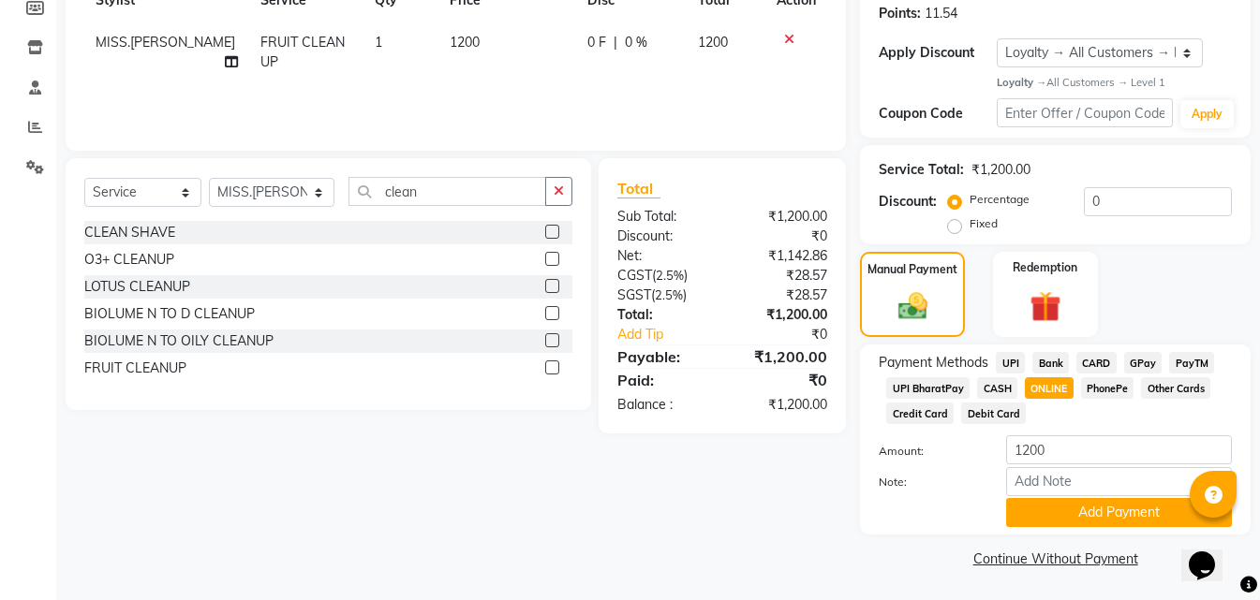
scroll to position [289, 0]
click at [1045, 517] on button "Add Payment" at bounding box center [1119, 511] width 226 height 29
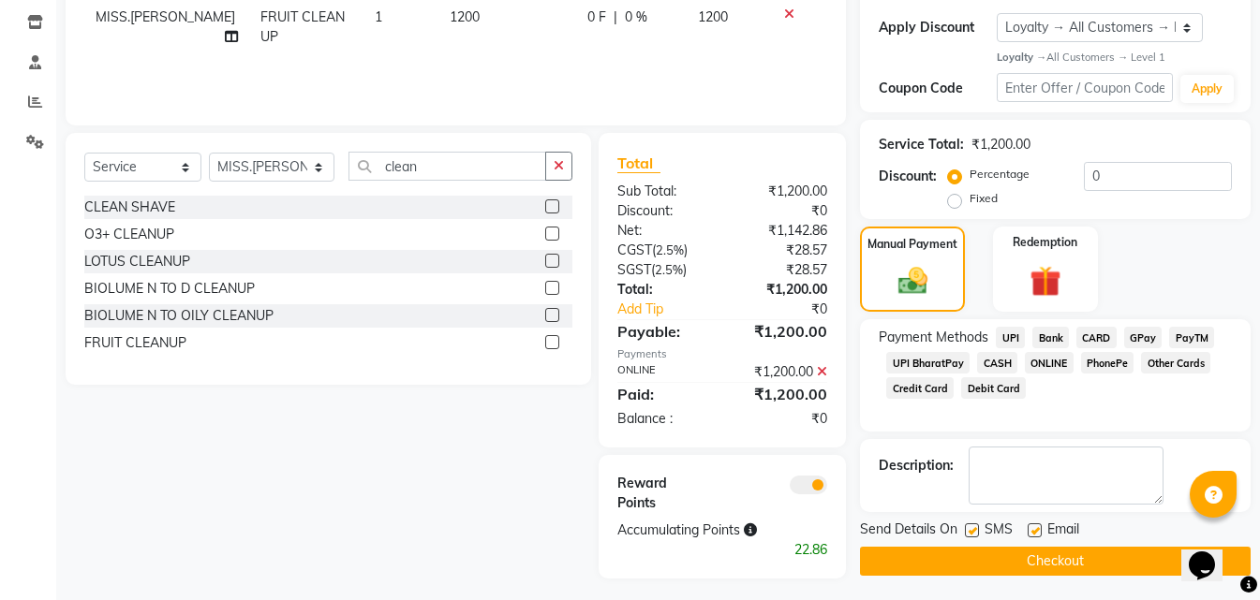
scroll to position [319, 0]
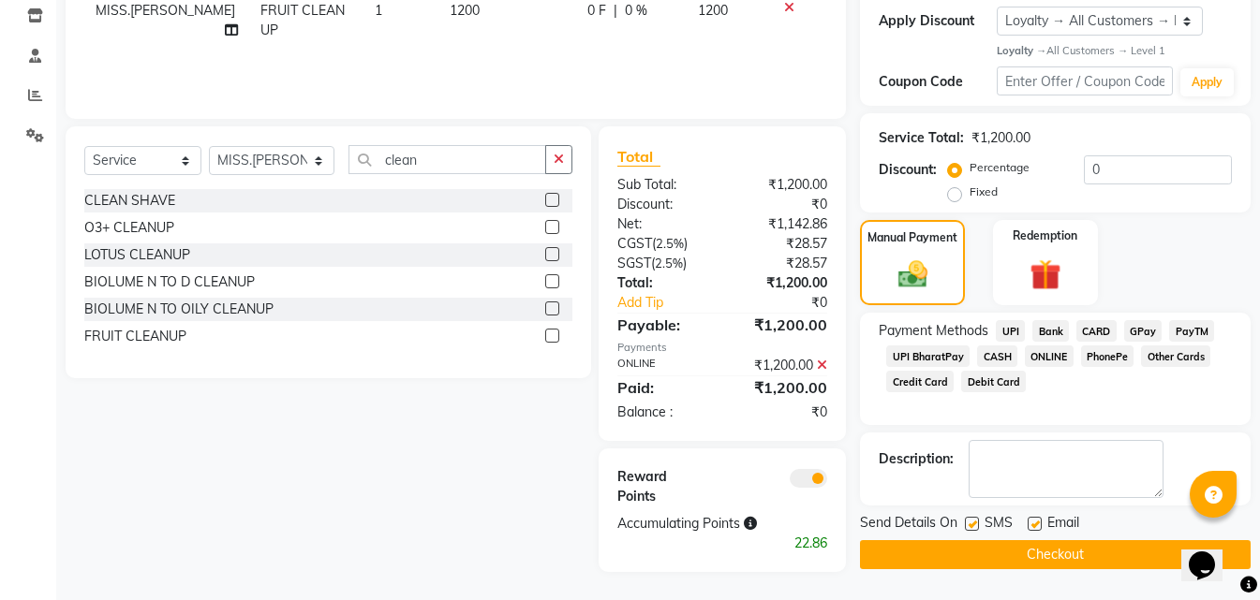
click at [926, 556] on button "Checkout" at bounding box center [1055, 555] width 391 height 29
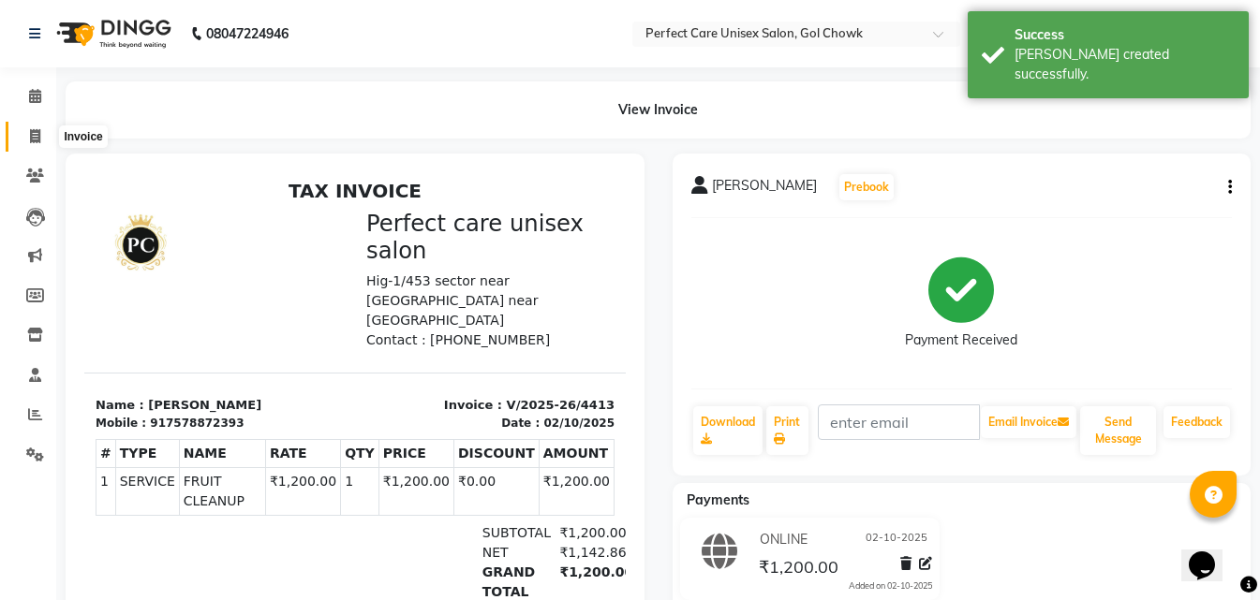
click at [32, 142] on icon at bounding box center [35, 136] width 10 height 14
select select "4751"
select select "service"
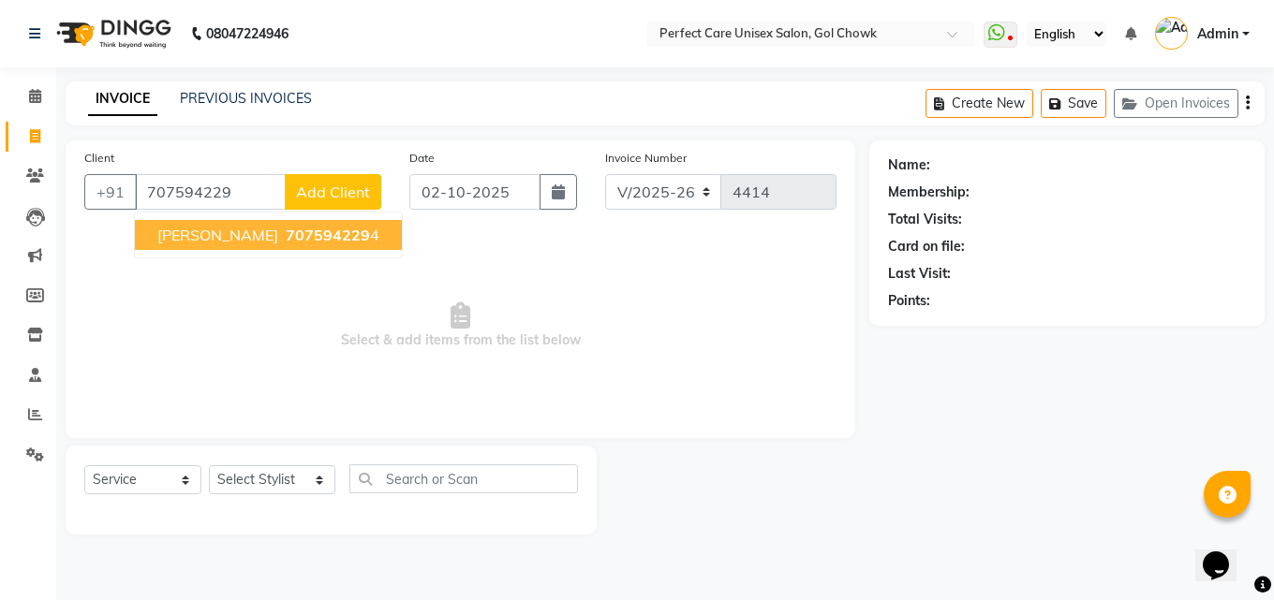
click at [286, 233] on span "707594229" at bounding box center [328, 235] width 84 height 19
type input "7075942294"
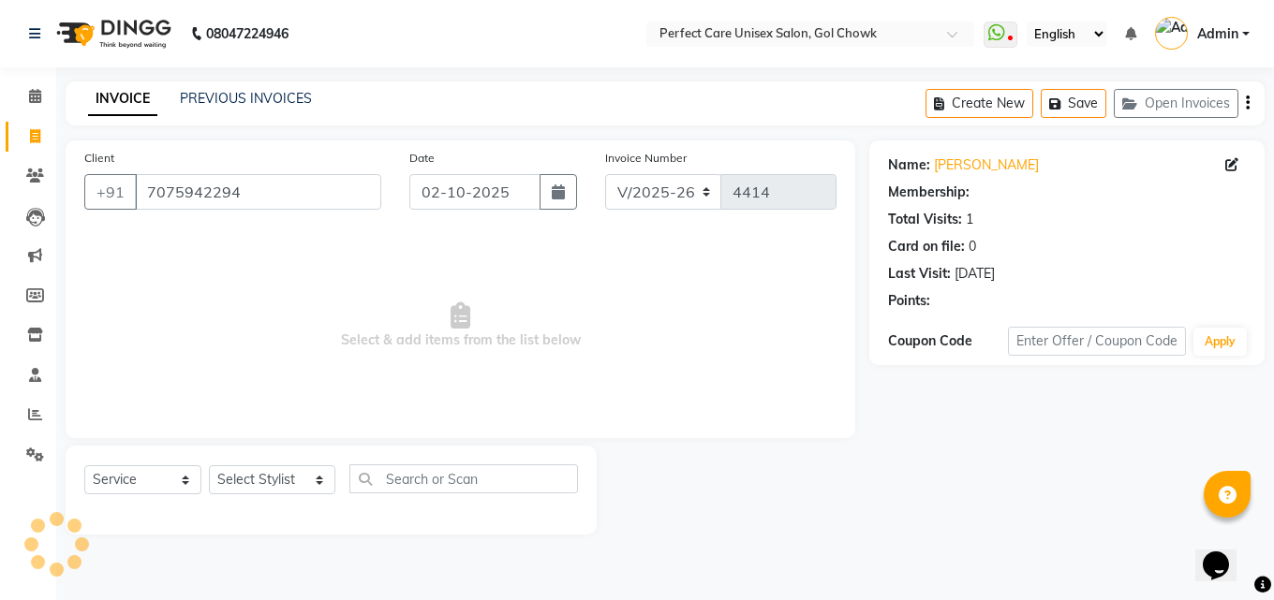
select select "1: Object"
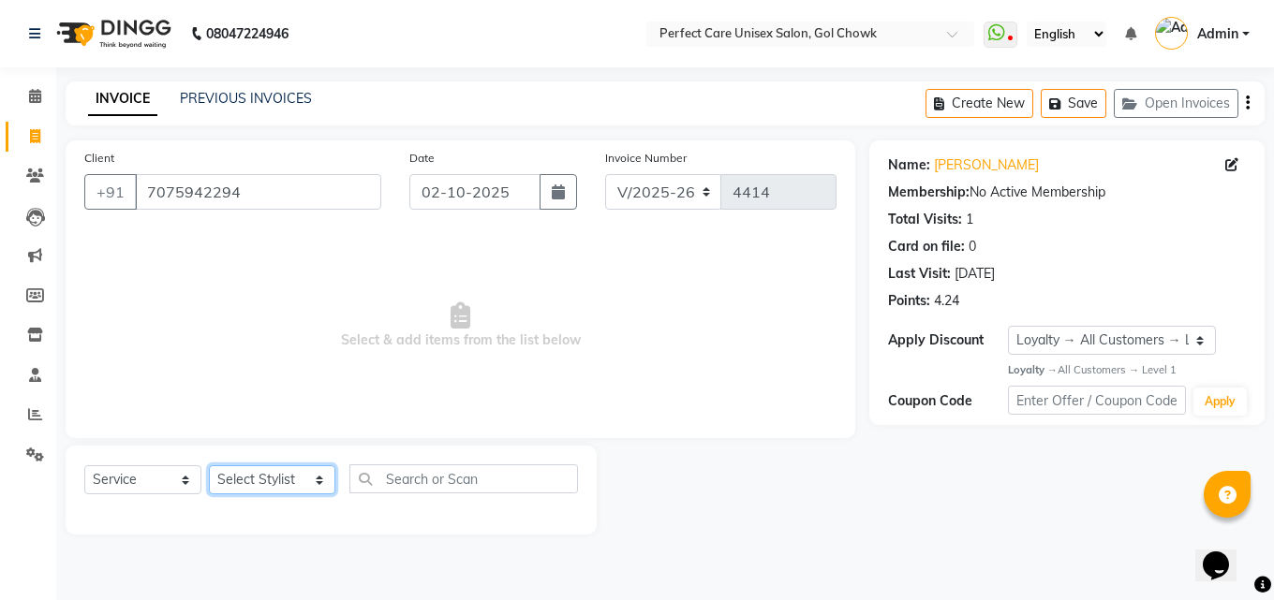
click at [259, 479] on select "Select Stylist MISS. [PERSON_NAME] [PERSON_NAME] MISS [PERSON_NAME] MISS [PERSO…" at bounding box center [272, 480] width 126 height 29
select select "71364"
click at [209, 466] on select "Select Stylist MISS. [PERSON_NAME] [PERSON_NAME] MISS [PERSON_NAME] MISS [PERSO…" at bounding box center [272, 480] width 126 height 29
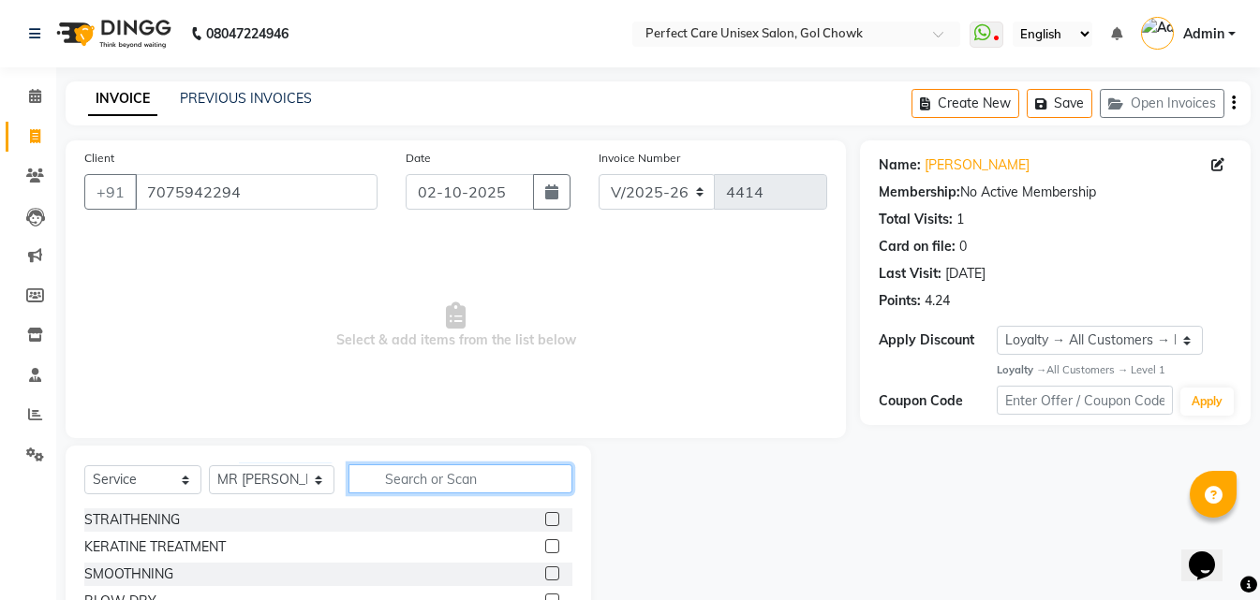
click at [422, 484] on input "text" at bounding box center [459, 479] width 223 height 29
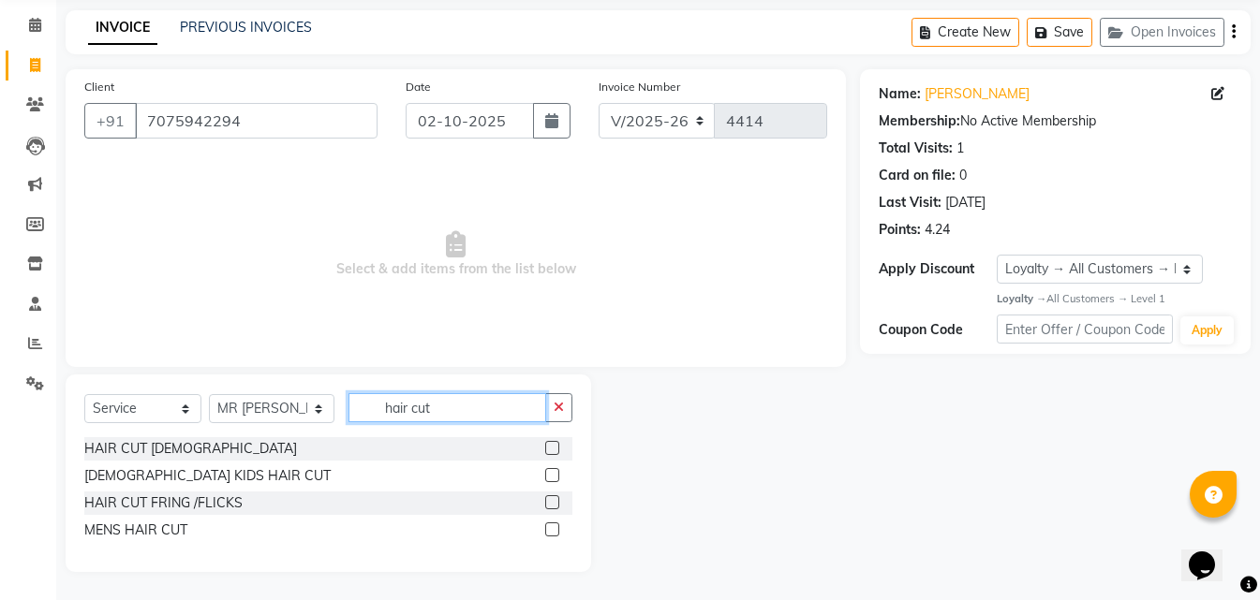
type input "hair cut"
click at [553, 528] on label at bounding box center [552, 530] width 14 height 14
click at [553, 528] on input "checkbox" at bounding box center [551, 531] width 12 height 12
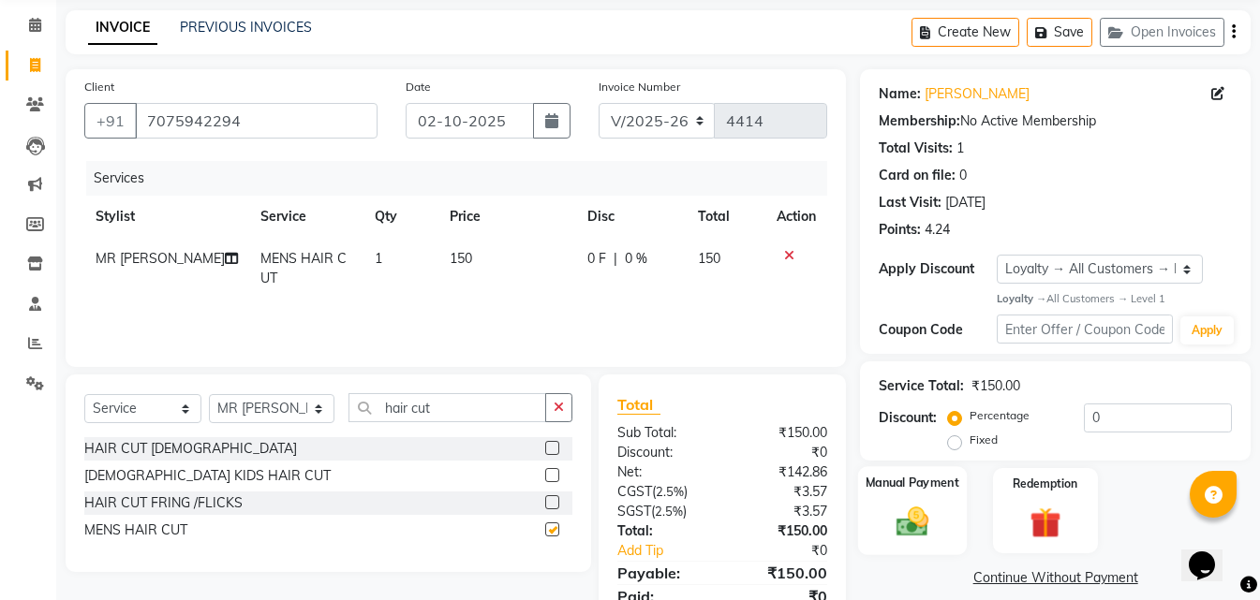
scroll to position [149, 0]
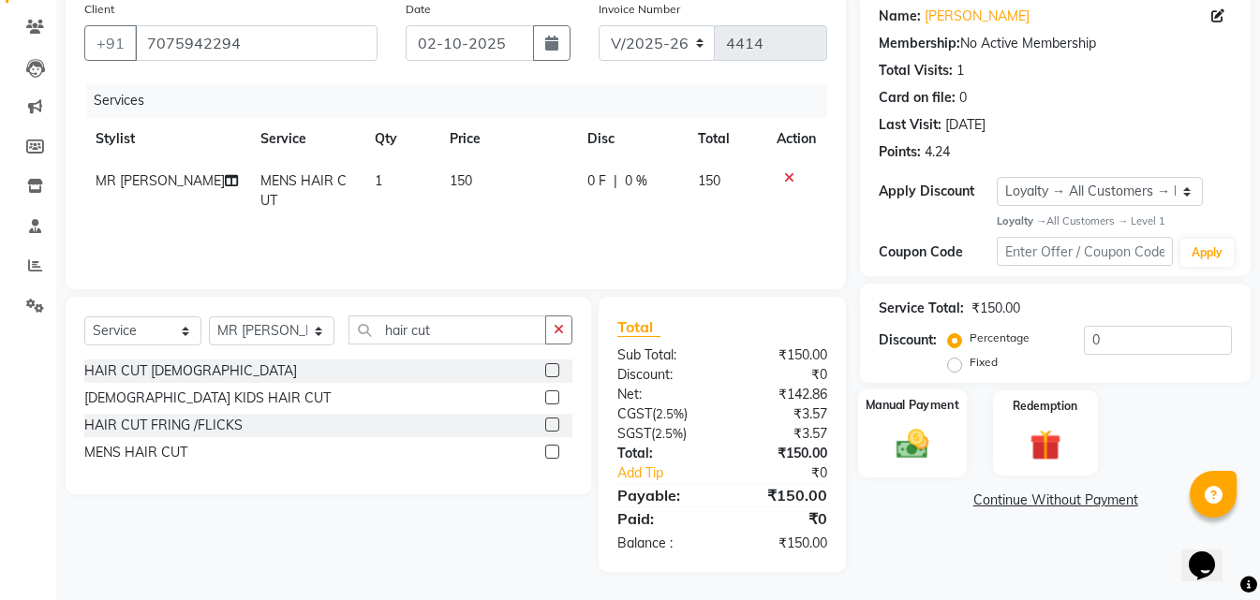
checkbox input "false"
drag, startPoint x: 917, startPoint y: 452, endPoint x: 927, endPoint y: 468, distance: 19.0
click at [918, 452] on img at bounding box center [912, 444] width 52 height 37
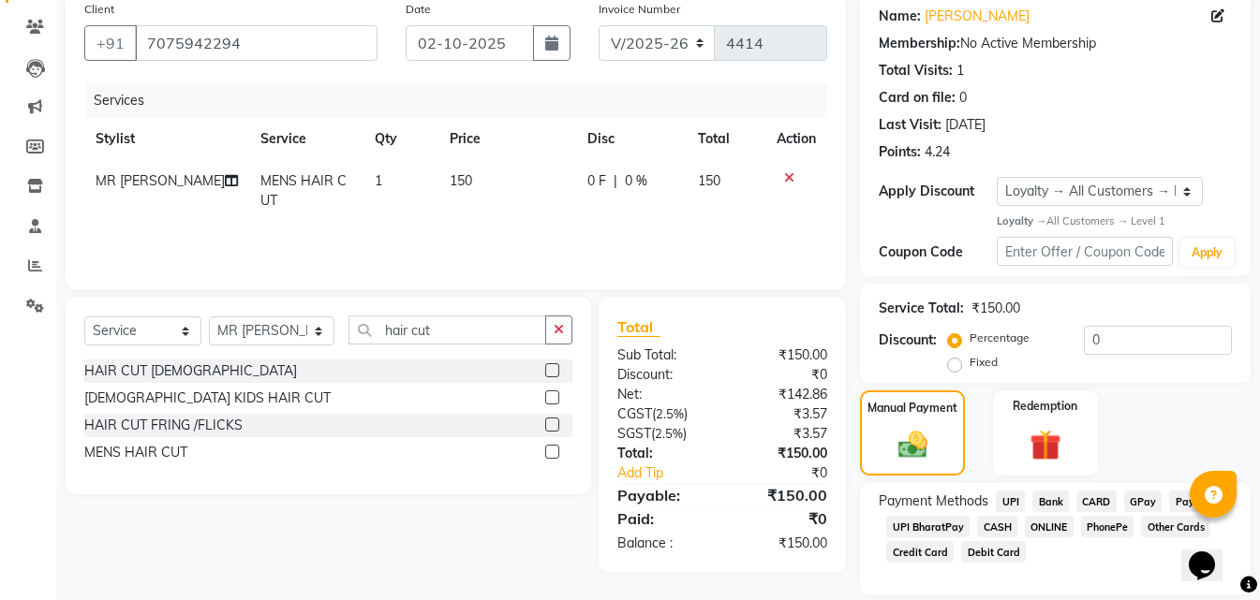
click at [1040, 531] on span "ONLINE" at bounding box center [1049, 527] width 49 height 22
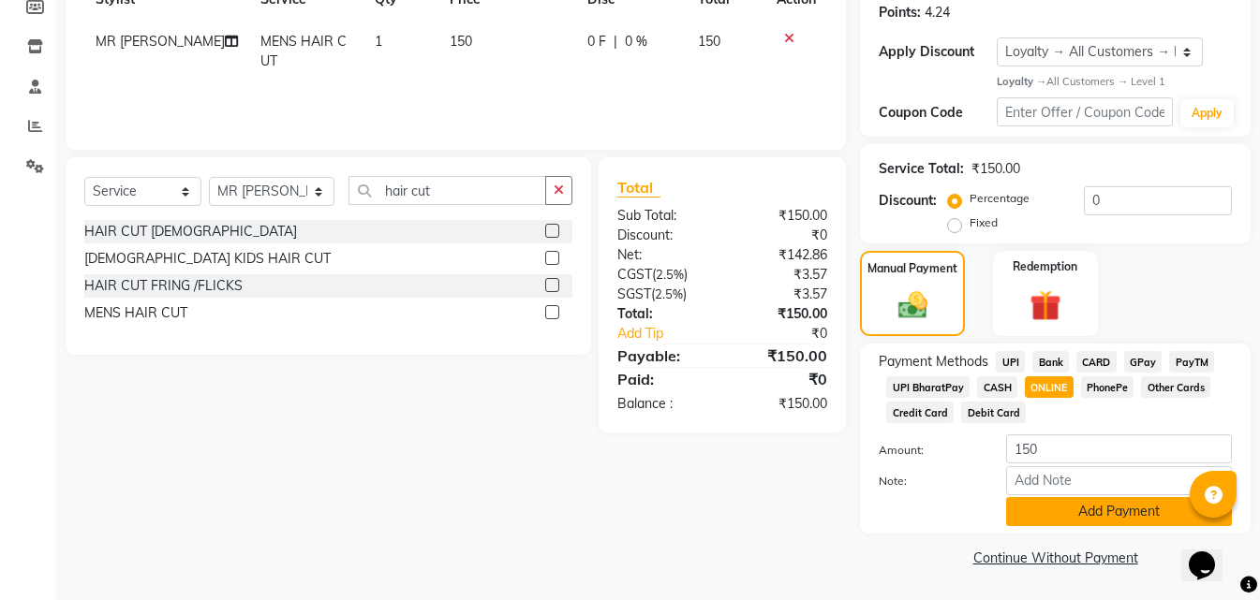
click at [1039, 514] on button "Add Payment" at bounding box center [1119, 511] width 226 height 29
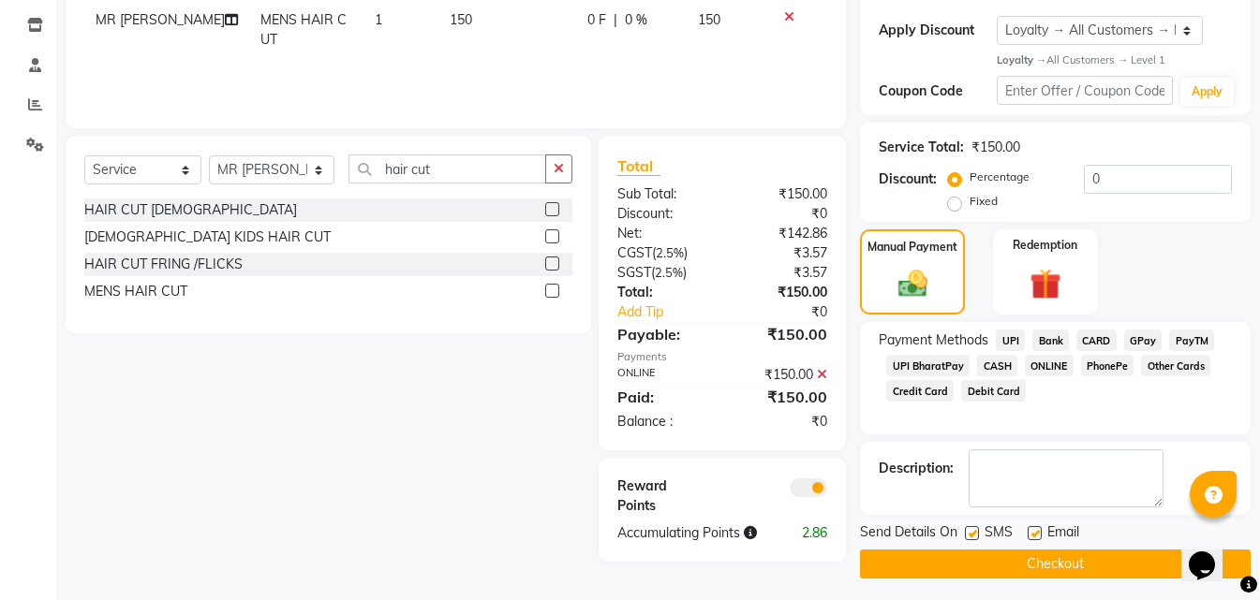
scroll to position [317, 0]
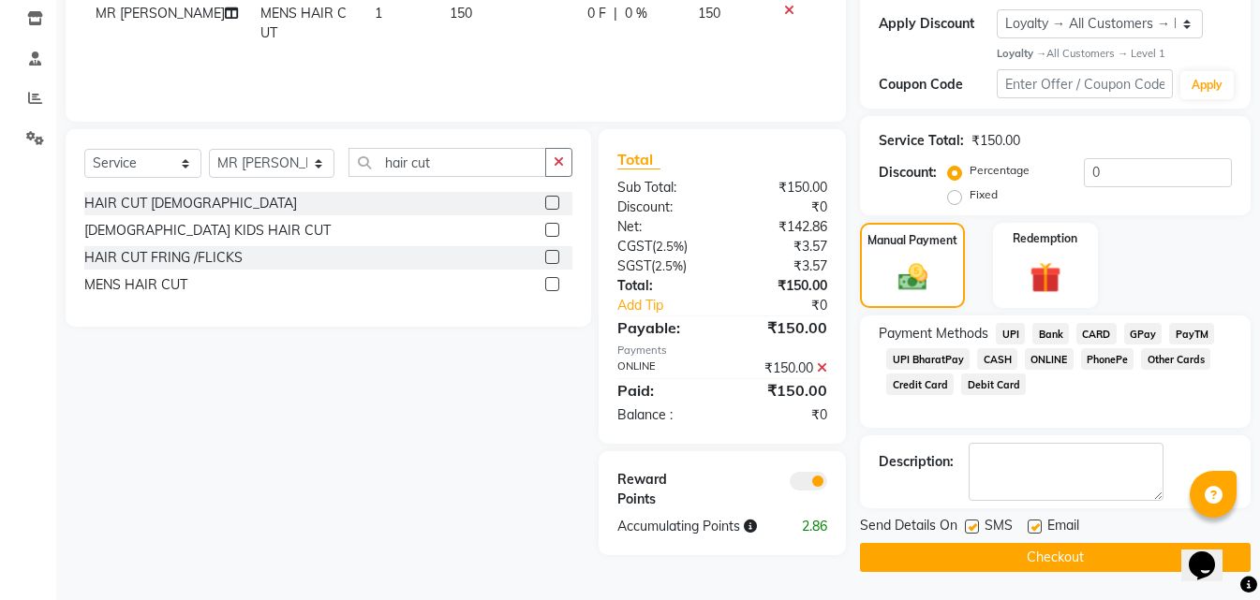
click at [1006, 562] on button "Checkout" at bounding box center [1055, 557] width 391 height 29
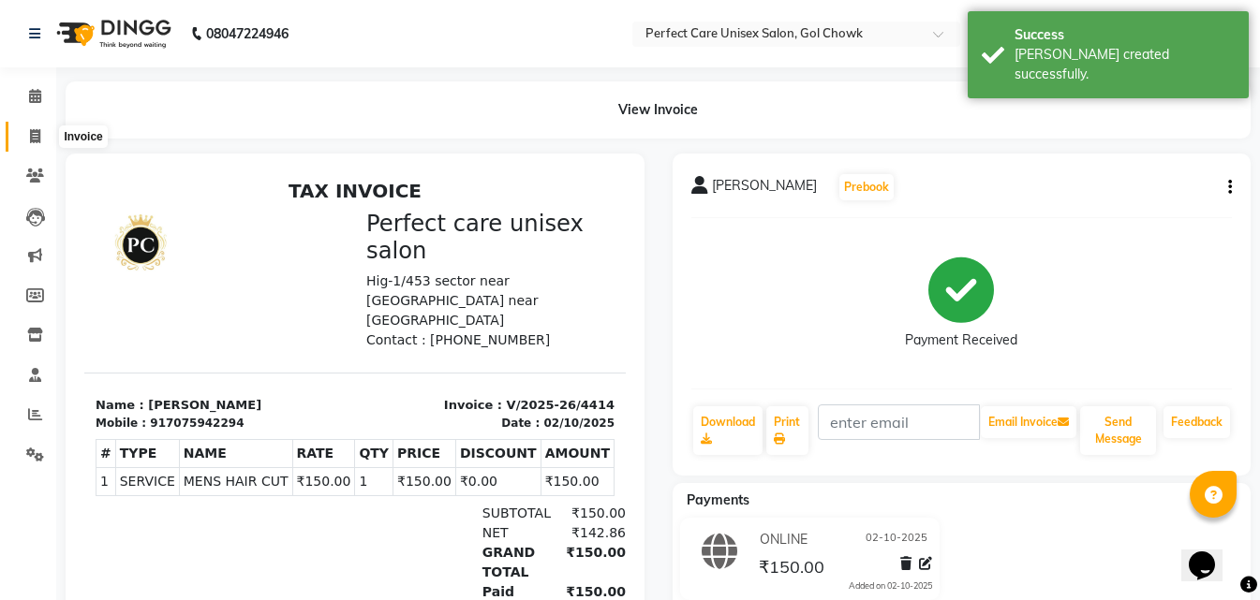
click at [40, 135] on icon at bounding box center [35, 136] width 10 height 14
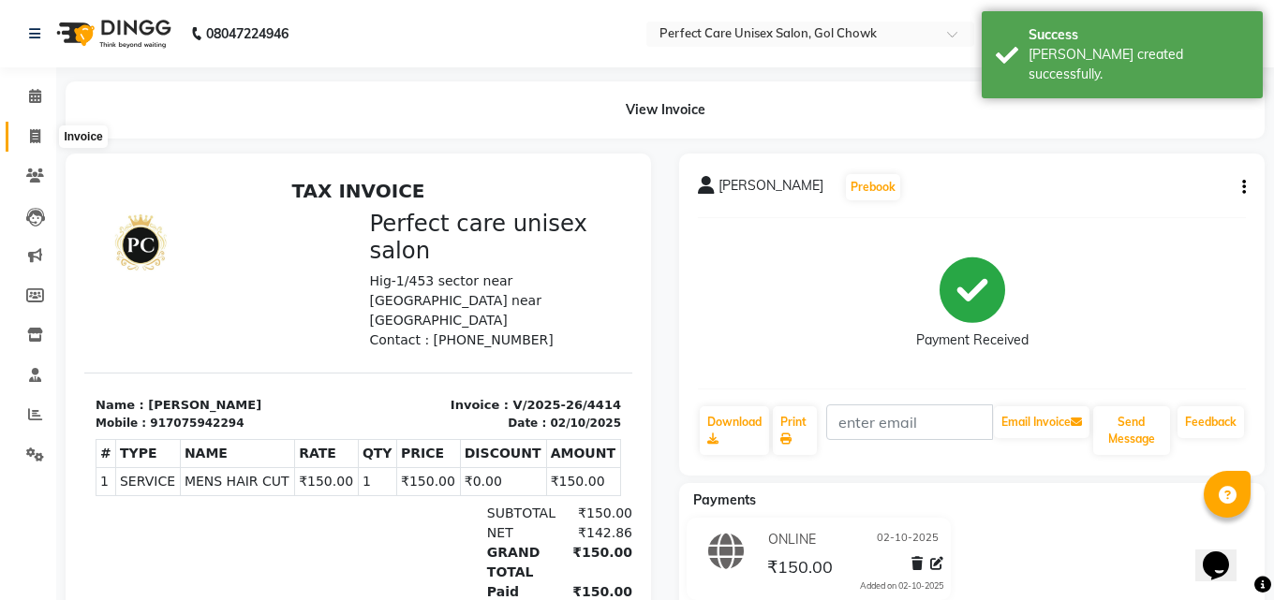
select select "4751"
select select "service"
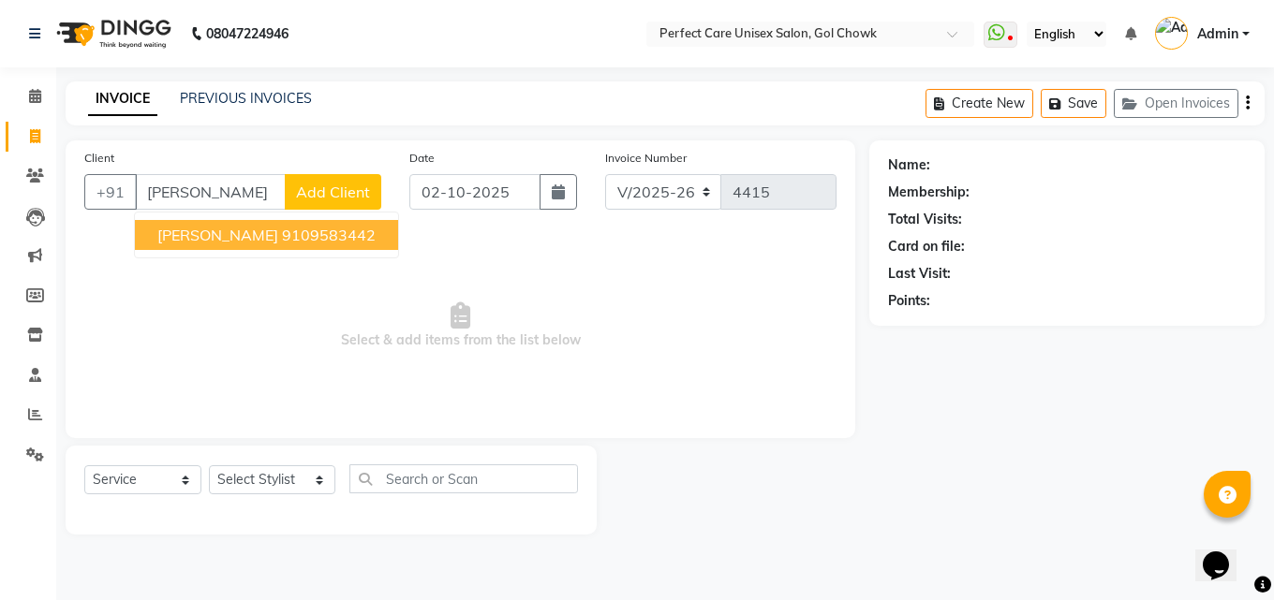
drag, startPoint x: 265, startPoint y: 231, endPoint x: 265, endPoint y: 254, distance: 22.5
click at [282, 244] on ngb-highlight "9109583442" at bounding box center [329, 235] width 94 height 19
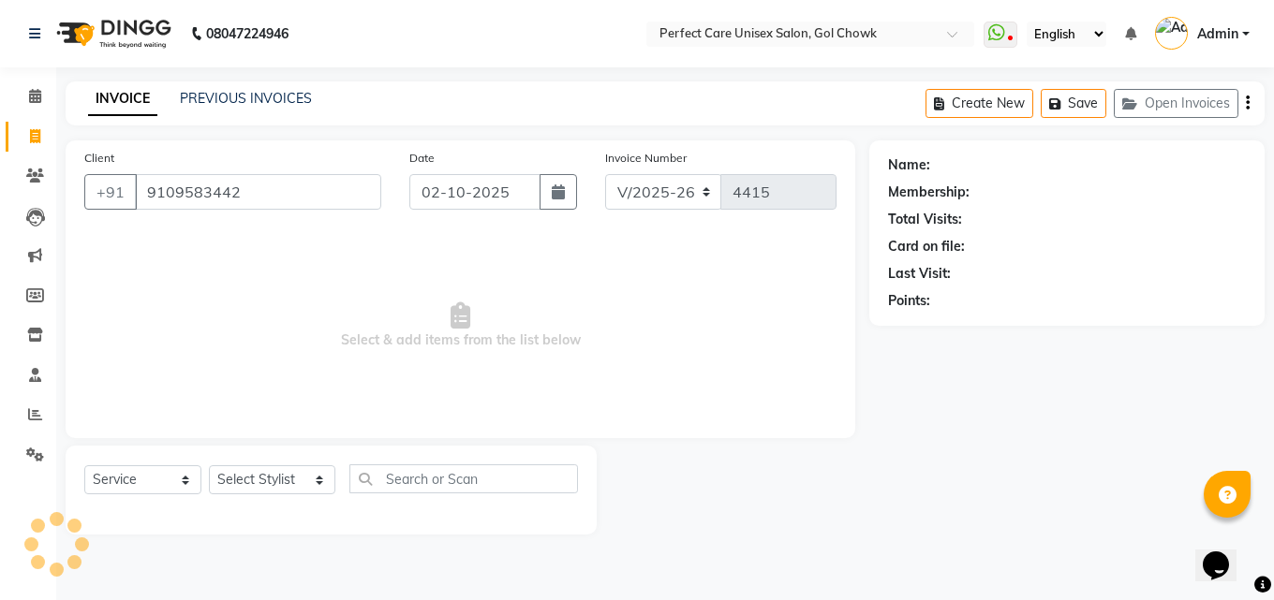
type input "9109583442"
select select "1: Object"
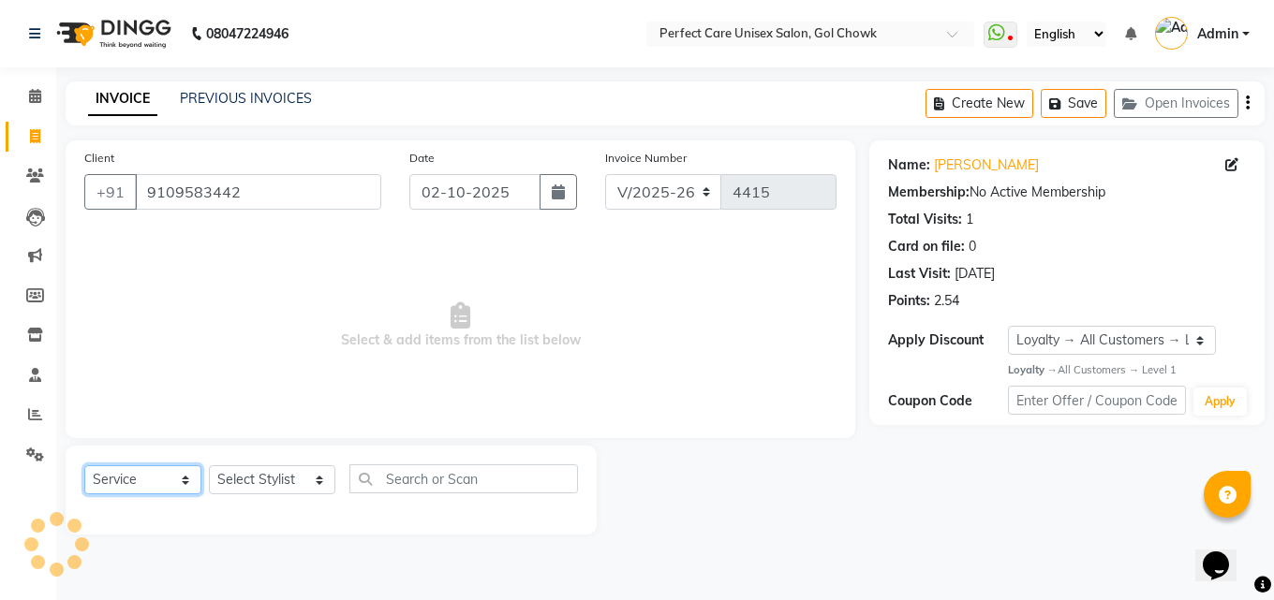
click at [159, 485] on select "Select Service Product Membership Package Voucher Prepaid Gift Card" at bounding box center [142, 480] width 117 height 29
select select "product"
click at [84, 466] on select "Select Service Product Membership Package Voucher Prepaid Gift Card" at bounding box center [142, 480] width 117 height 29
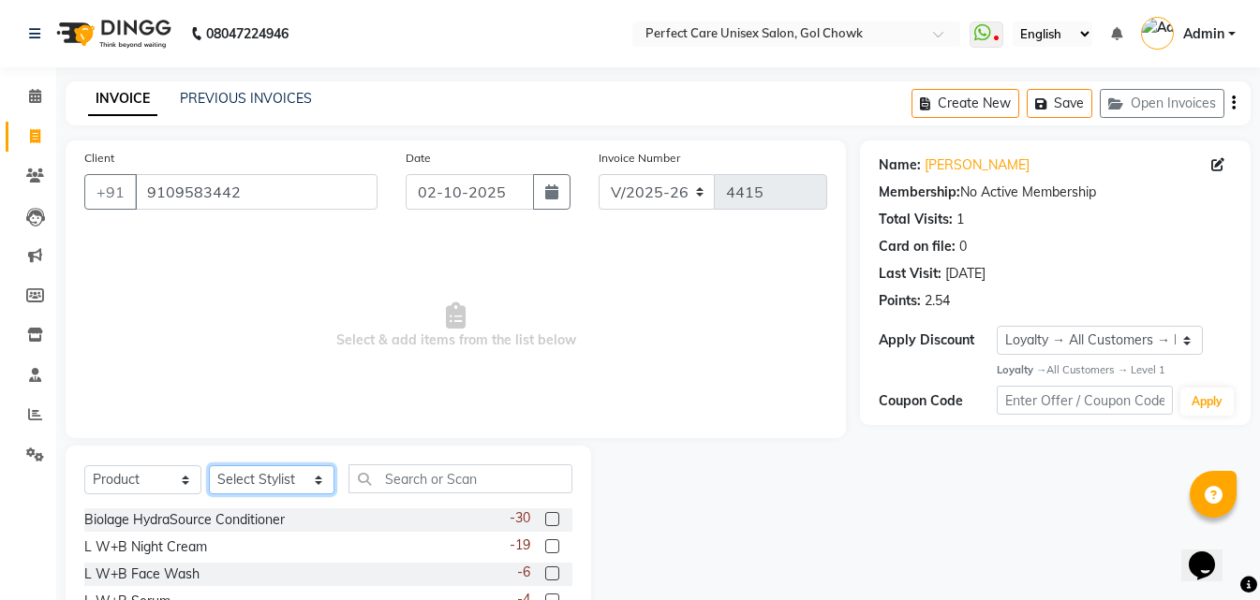
click at [245, 489] on select "Select Stylist MISS. [PERSON_NAME] [PERSON_NAME] MISS [PERSON_NAME] MISS [PERSO…" at bounding box center [272, 480] width 126 height 29
select select "28404"
click at [209, 466] on select "Select Stylist MISS. [PERSON_NAME] [PERSON_NAME] MISS [PERSON_NAME] MISS [PERSO…" at bounding box center [272, 480] width 126 height 29
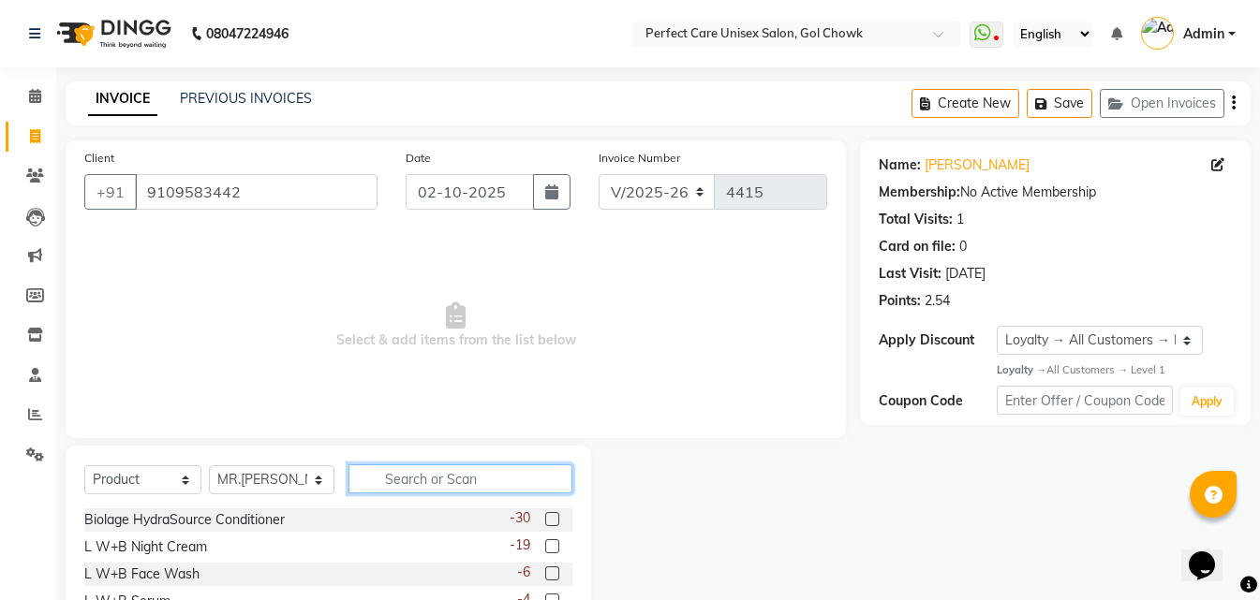
click at [388, 482] on input "text" at bounding box center [459, 479] width 223 height 29
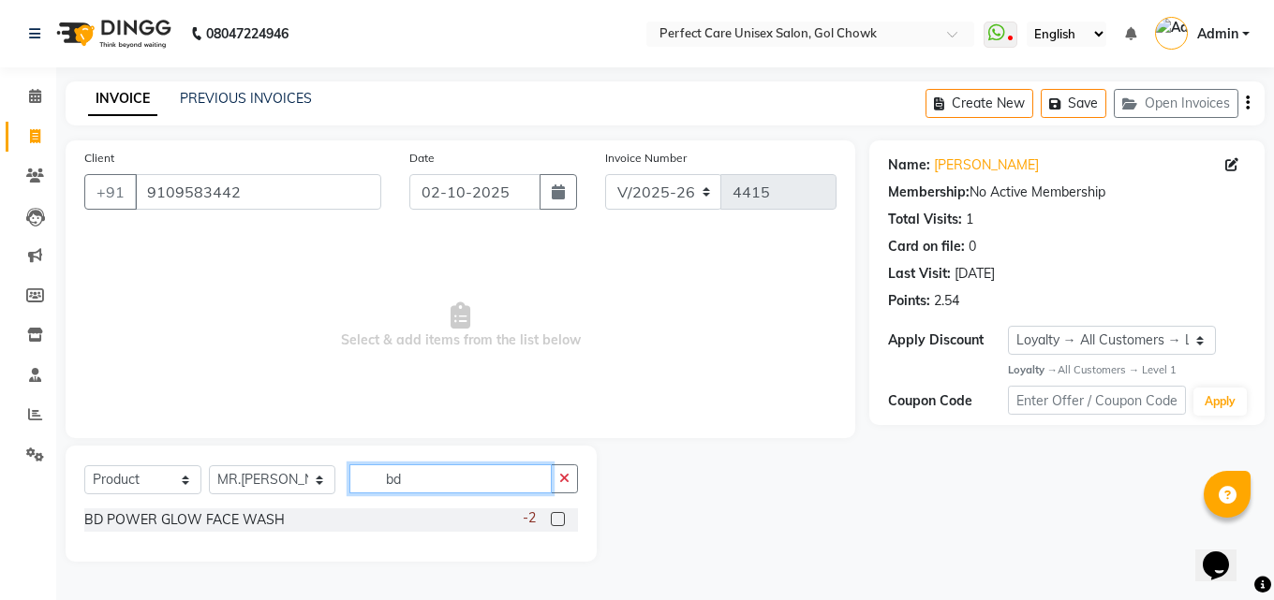
type input "bd"
click at [556, 522] on label at bounding box center [558, 519] width 14 height 14
click at [556, 522] on input "checkbox" at bounding box center [557, 520] width 12 height 12
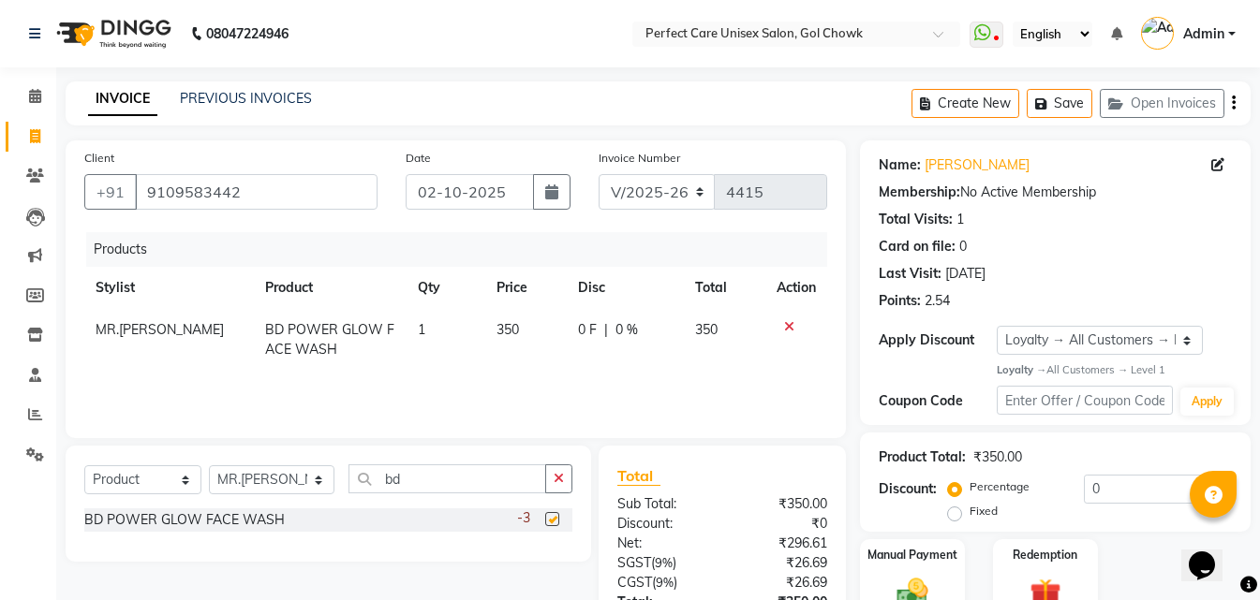
checkbox input "false"
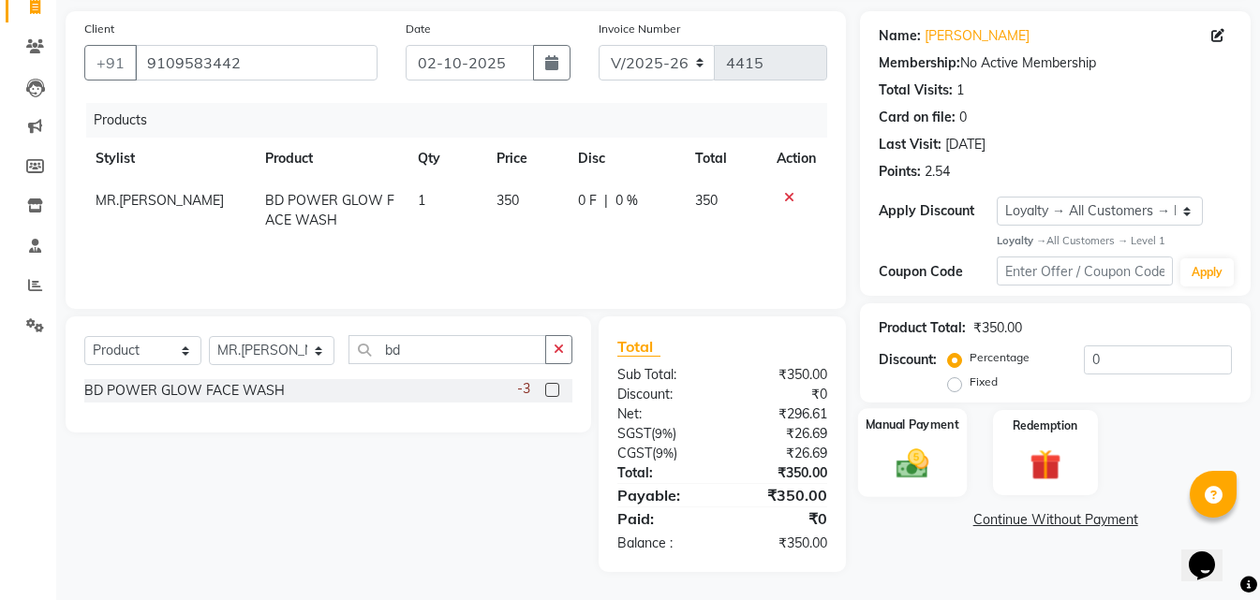
click at [911, 478] on img at bounding box center [912, 464] width 52 height 37
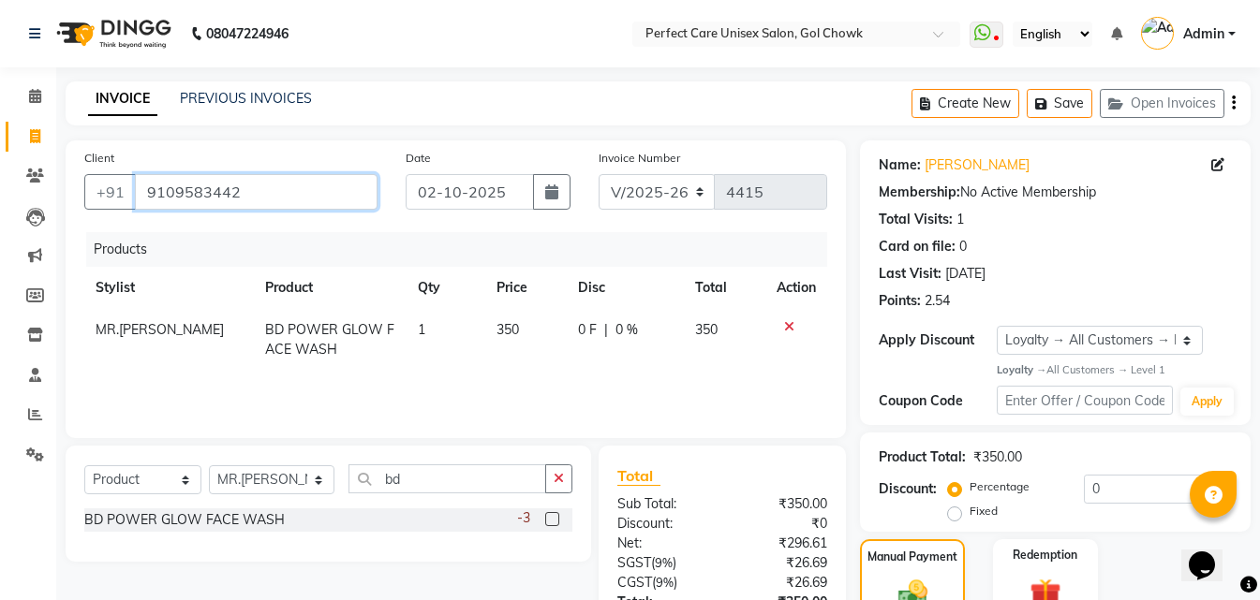
click at [172, 184] on input "9109583442" at bounding box center [256, 192] width 243 height 36
click at [172, 185] on input "9109583442" at bounding box center [256, 192] width 243 height 36
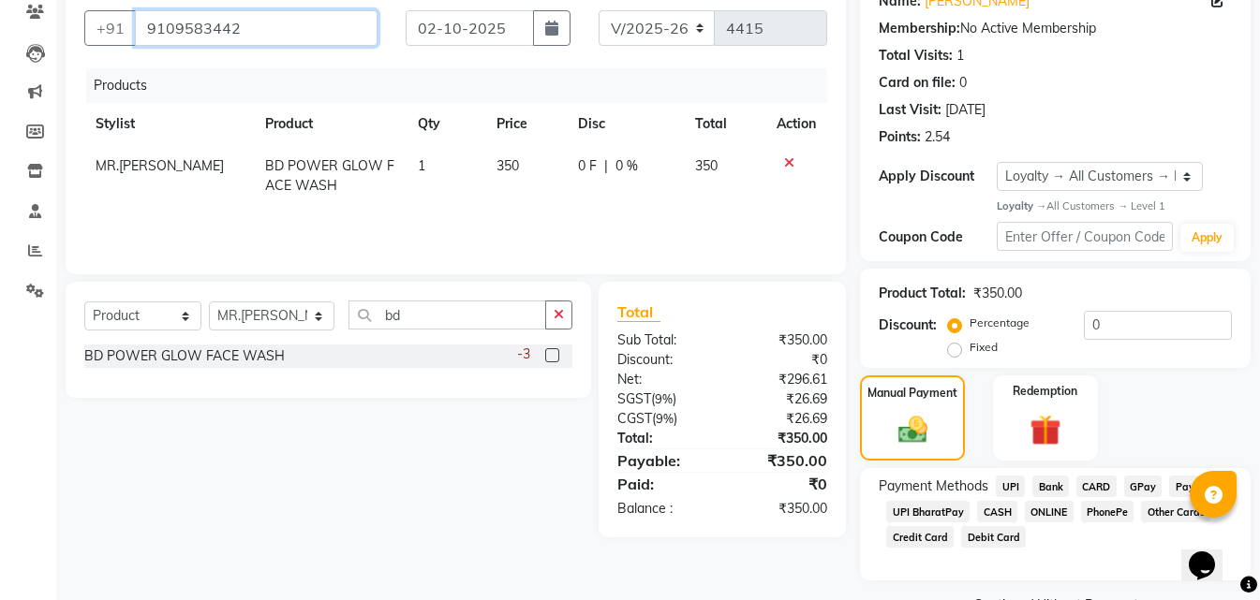
scroll to position [211, 0]
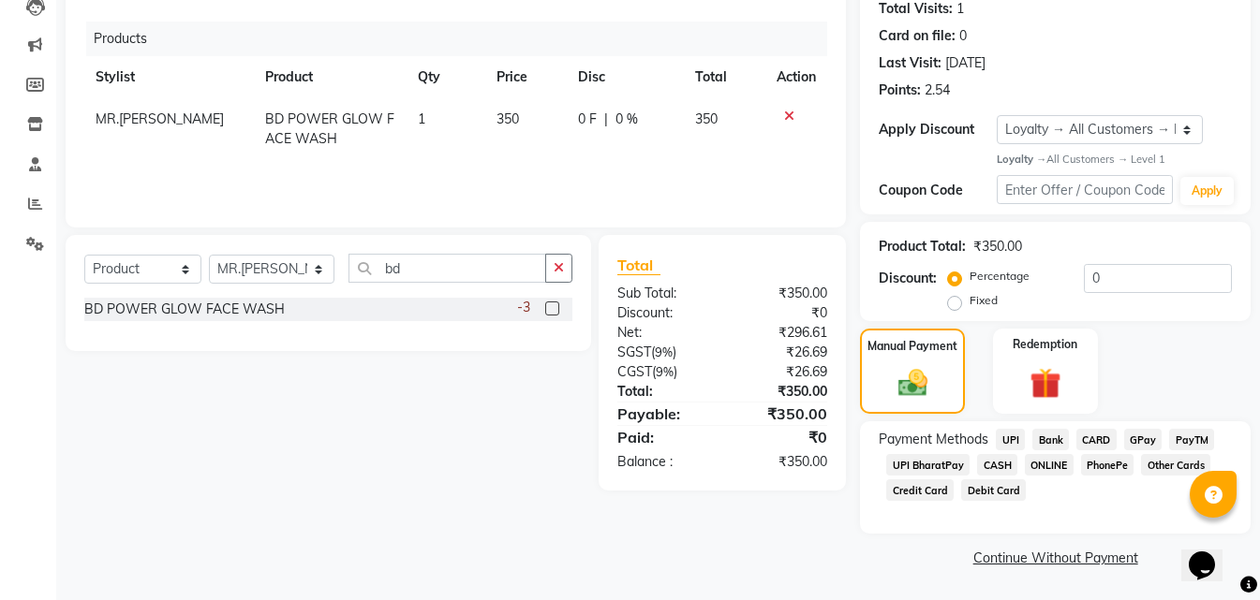
click at [1060, 468] on span "ONLINE" at bounding box center [1049, 465] width 49 height 22
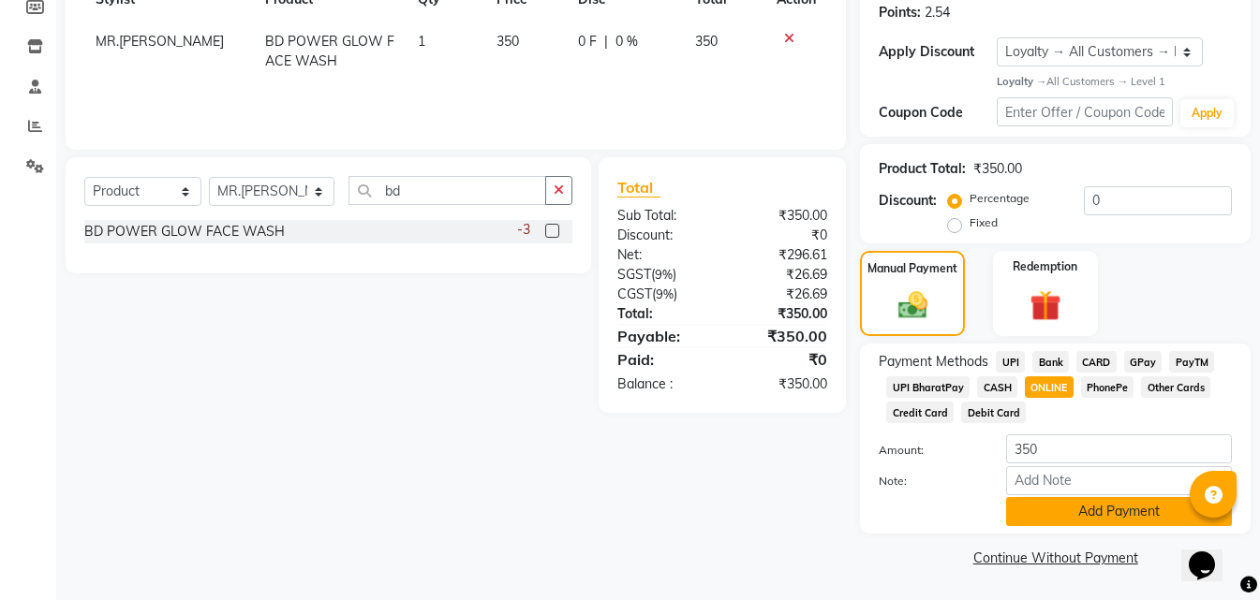
click at [1060, 519] on button "Add Payment" at bounding box center [1119, 511] width 226 height 29
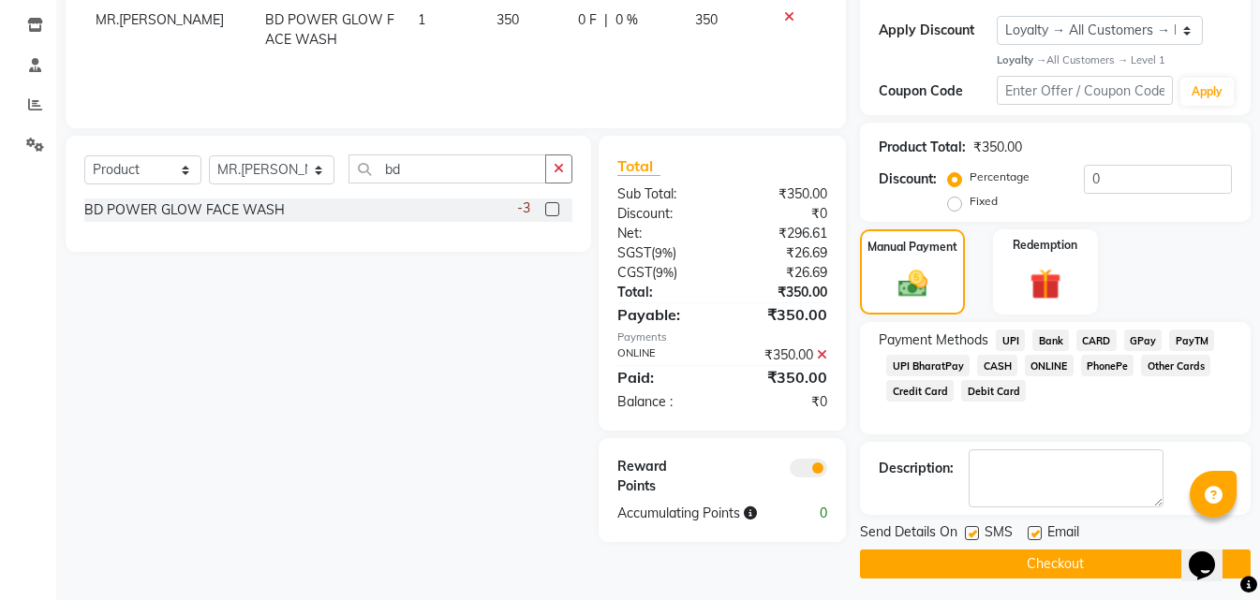
scroll to position [317, 0]
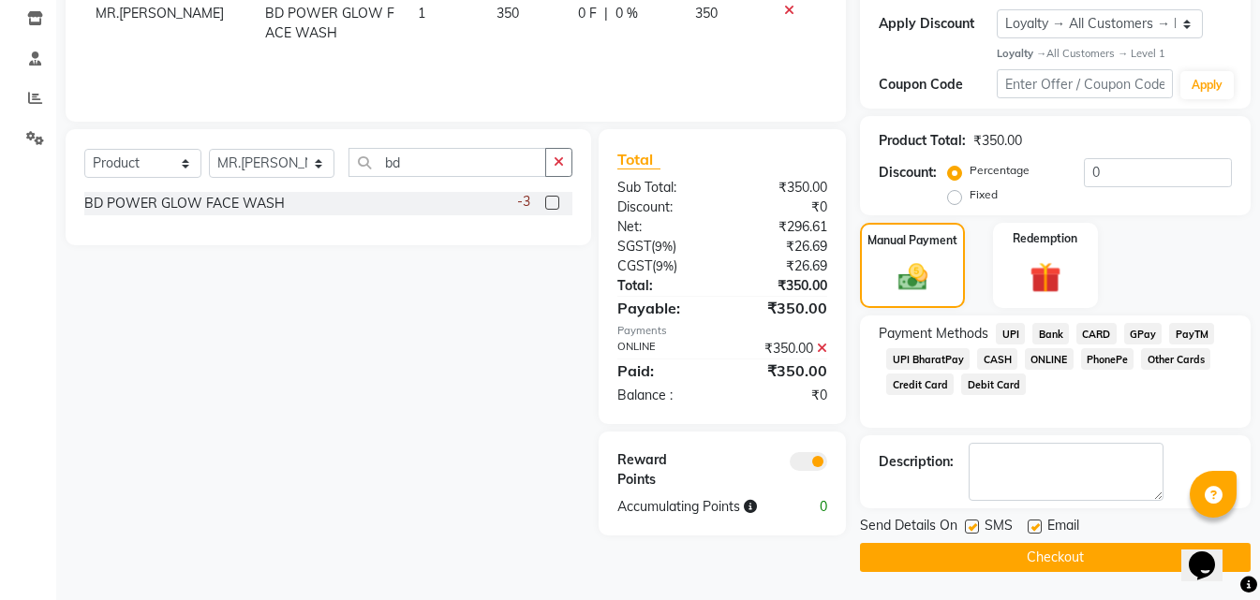
click at [1030, 561] on button "Checkout" at bounding box center [1055, 557] width 391 height 29
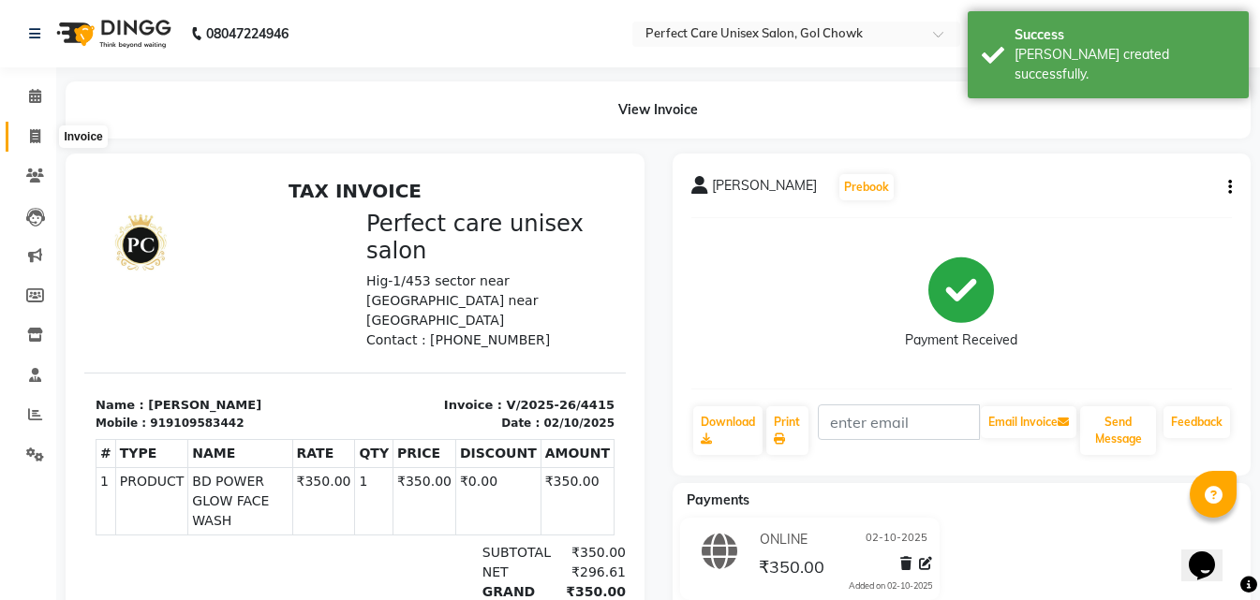
click at [37, 135] on icon at bounding box center [35, 136] width 10 height 14
select select "4751"
select select "service"
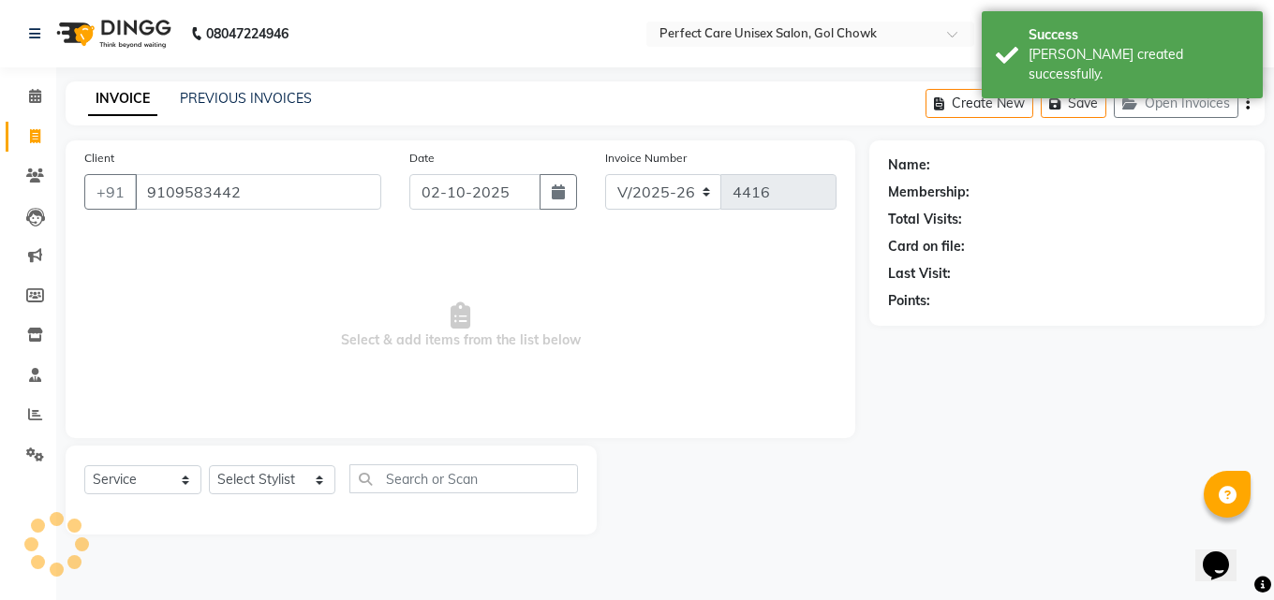
type input "9109583442"
select select "1: Object"
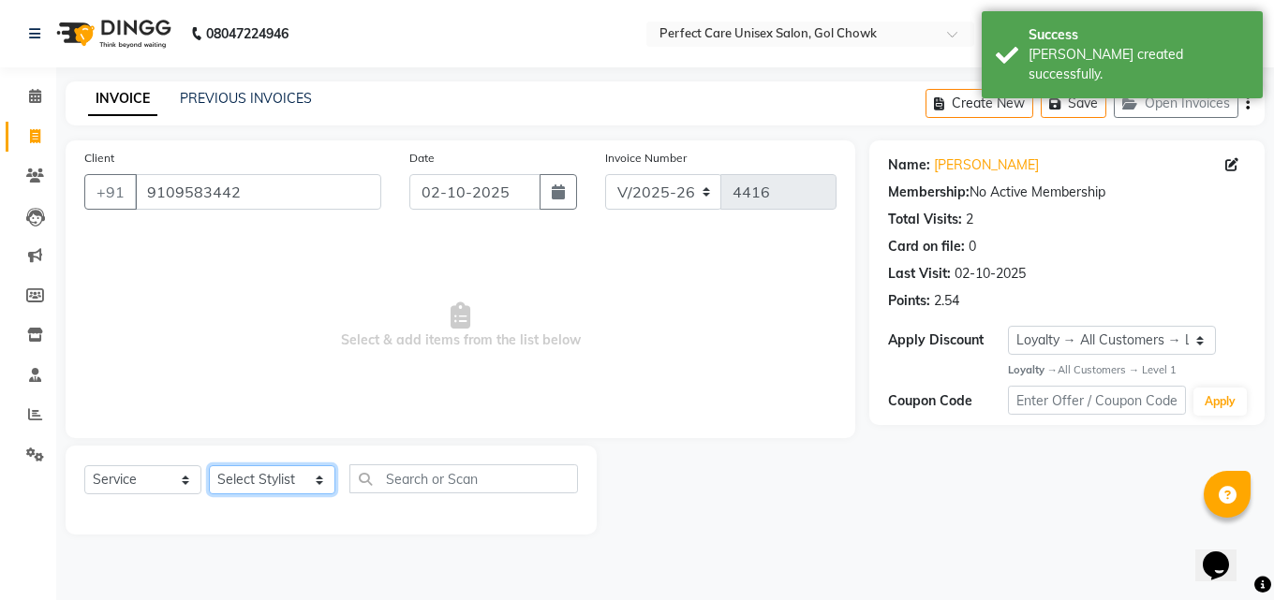
click at [269, 487] on select "Select Stylist MISS. [PERSON_NAME] [PERSON_NAME] MISS [PERSON_NAME] MISS [PERSO…" at bounding box center [272, 480] width 126 height 29
select select "78640"
click at [209, 466] on select "Select Stylist MISS. [PERSON_NAME] [PERSON_NAME] MISS [PERSON_NAME] MISS [PERSO…" at bounding box center [272, 480] width 126 height 29
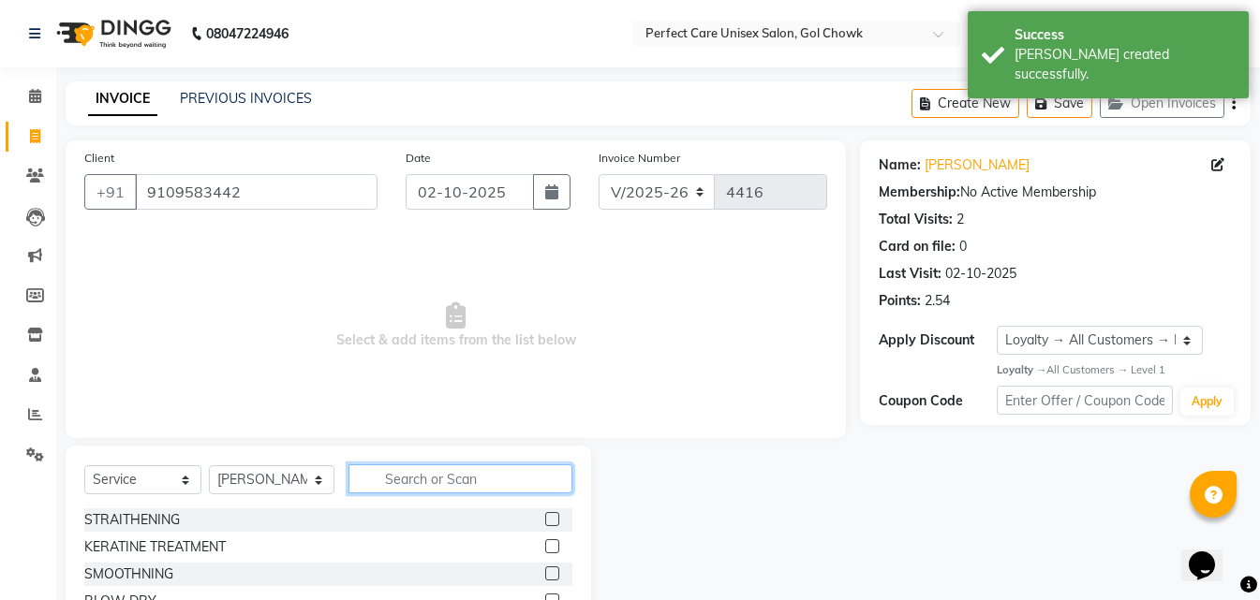
click at [385, 476] on input "text" at bounding box center [459, 479] width 223 height 29
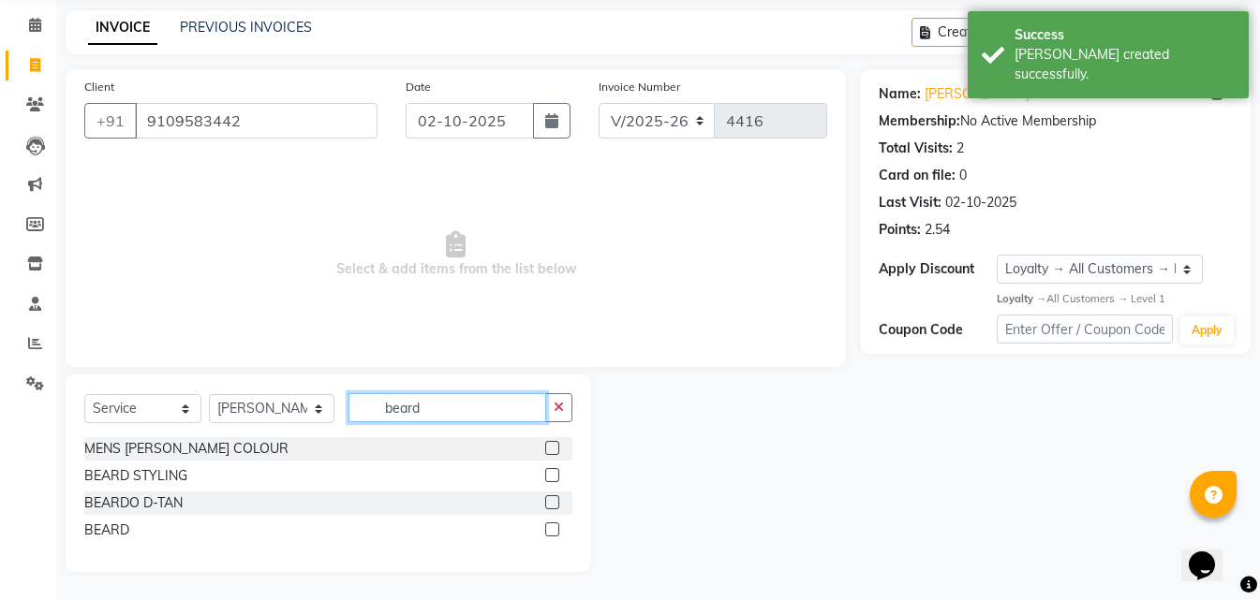
type input "beard"
click at [550, 528] on label at bounding box center [552, 530] width 14 height 14
click at [550, 528] on input "checkbox" at bounding box center [551, 531] width 12 height 12
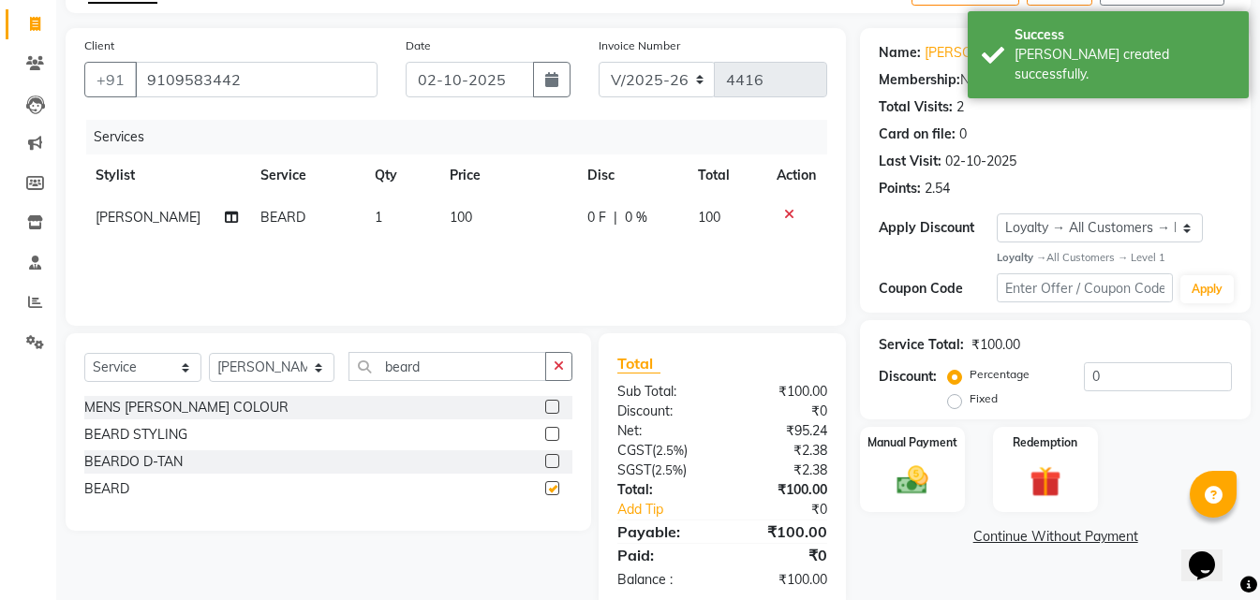
scroll to position [149, 0]
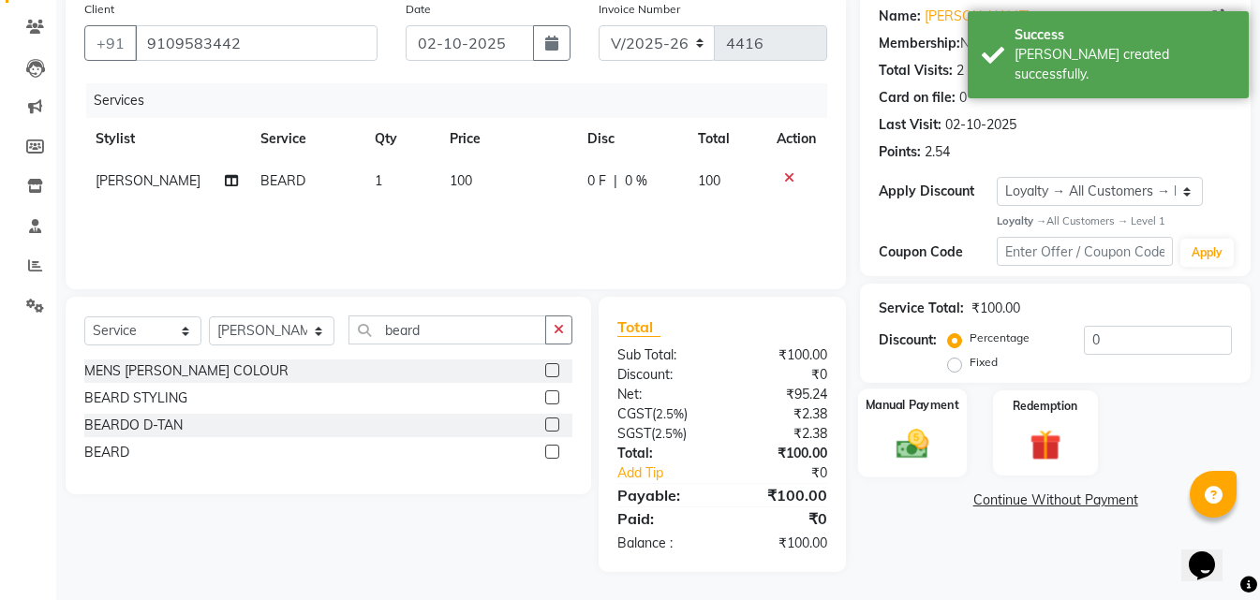
checkbox input "false"
click at [945, 424] on div "Manual Payment" at bounding box center [912, 433] width 109 height 89
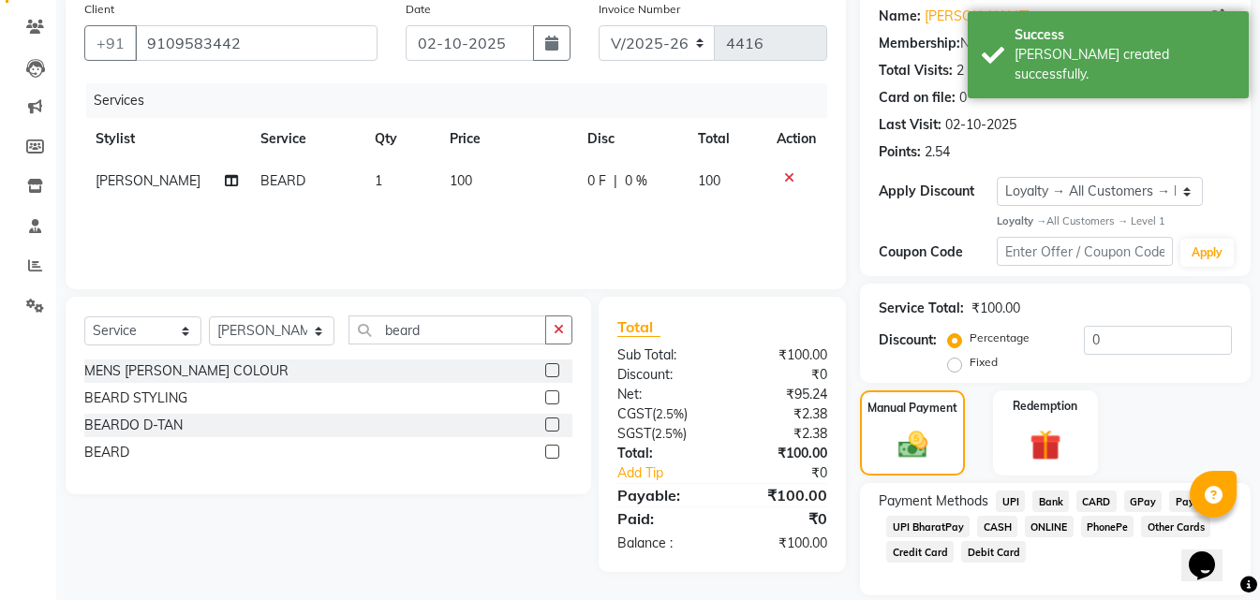
drag, startPoint x: 1048, startPoint y: 524, endPoint x: 1104, endPoint y: 556, distance: 65.1
click at [1048, 526] on span "ONLINE" at bounding box center [1049, 527] width 49 height 22
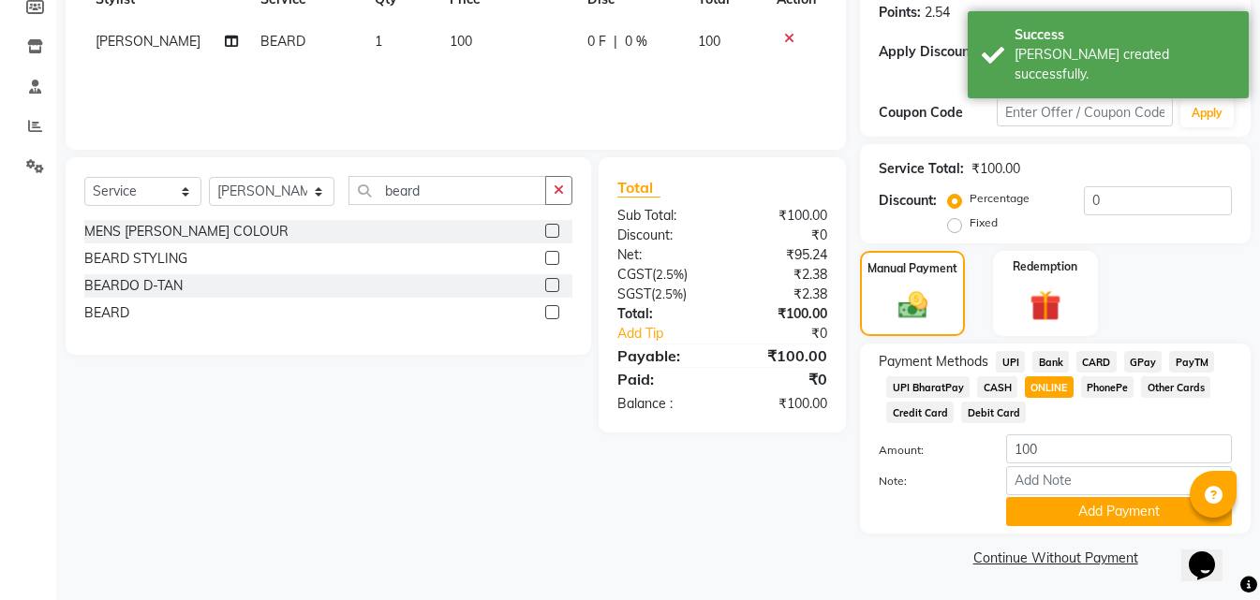
click at [1060, 528] on div "Payment Methods UPI Bank CARD GPay PayTM UPI BharatPay CASH ONLINE PhonePe Othe…" at bounding box center [1055, 439] width 391 height 190
click at [1073, 514] on button "Add Payment" at bounding box center [1119, 511] width 226 height 29
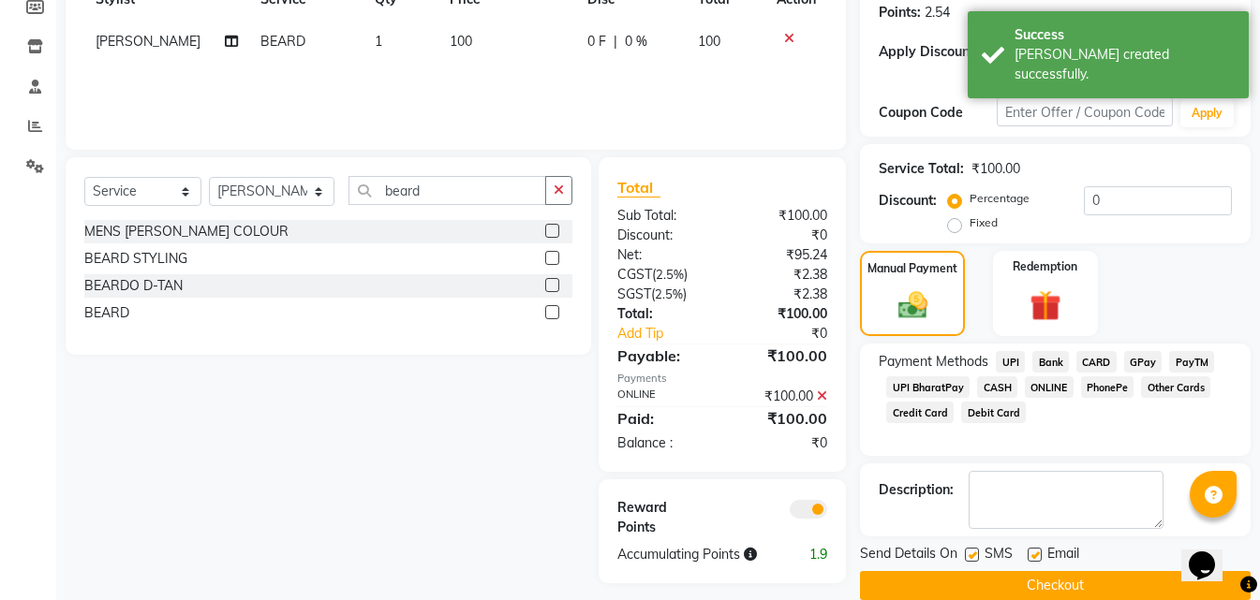
scroll to position [317, 0]
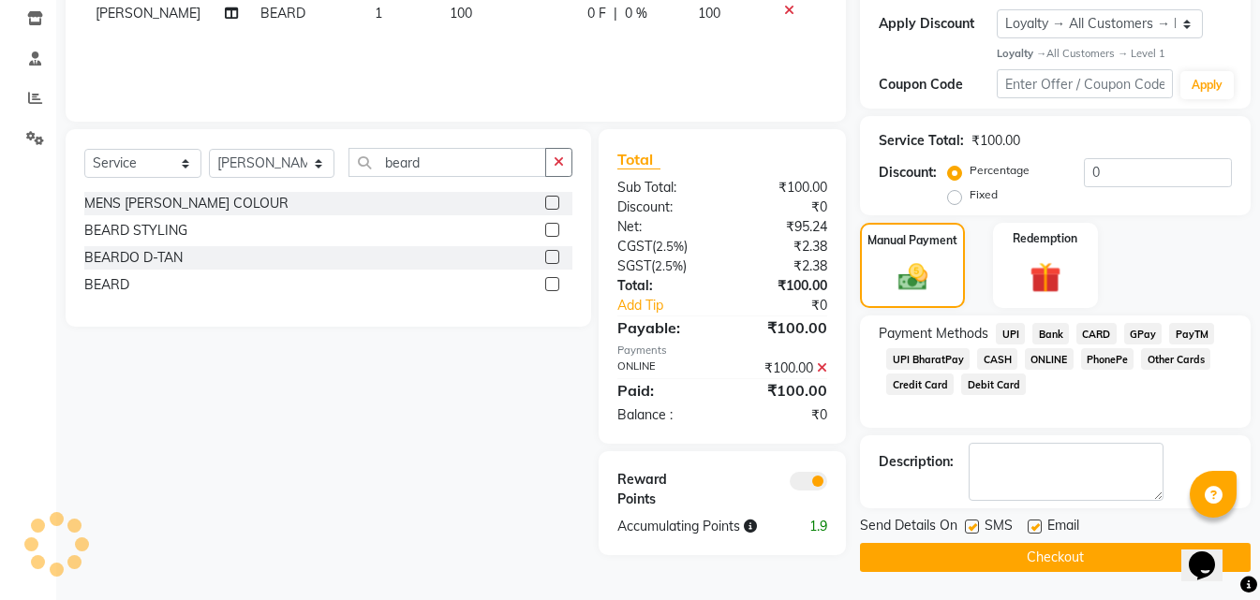
click at [1003, 564] on button "Checkout" at bounding box center [1055, 557] width 391 height 29
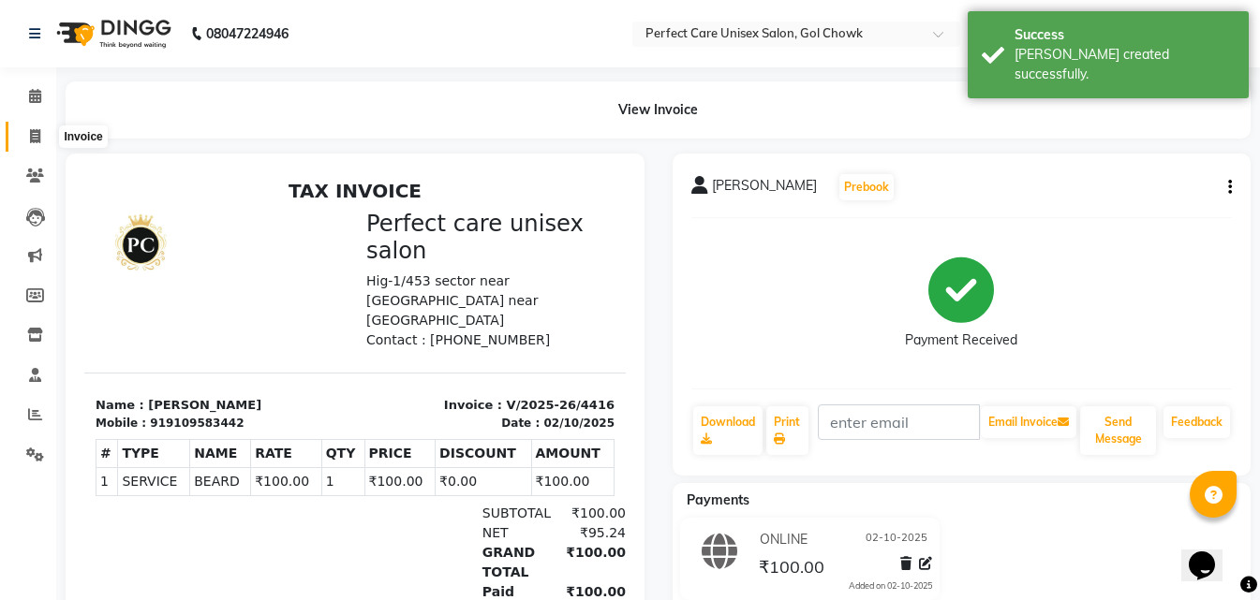
click at [39, 132] on icon at bounding box center [35, 136] width 10 height 14
select select "service"
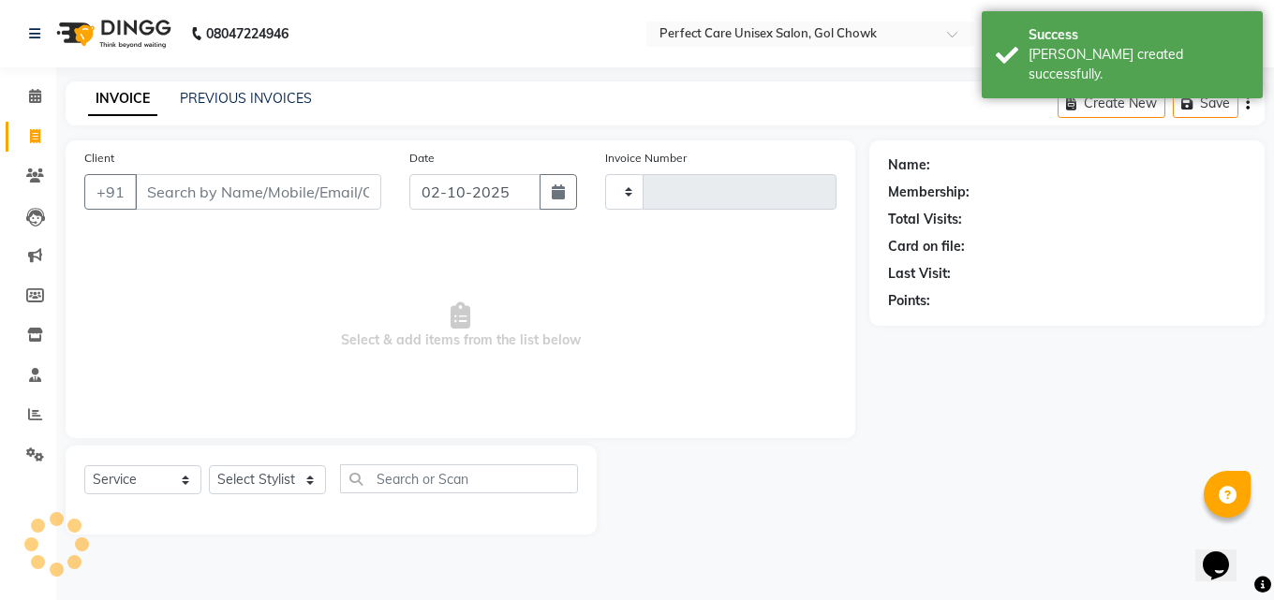
type input "4417"
select select "4751"
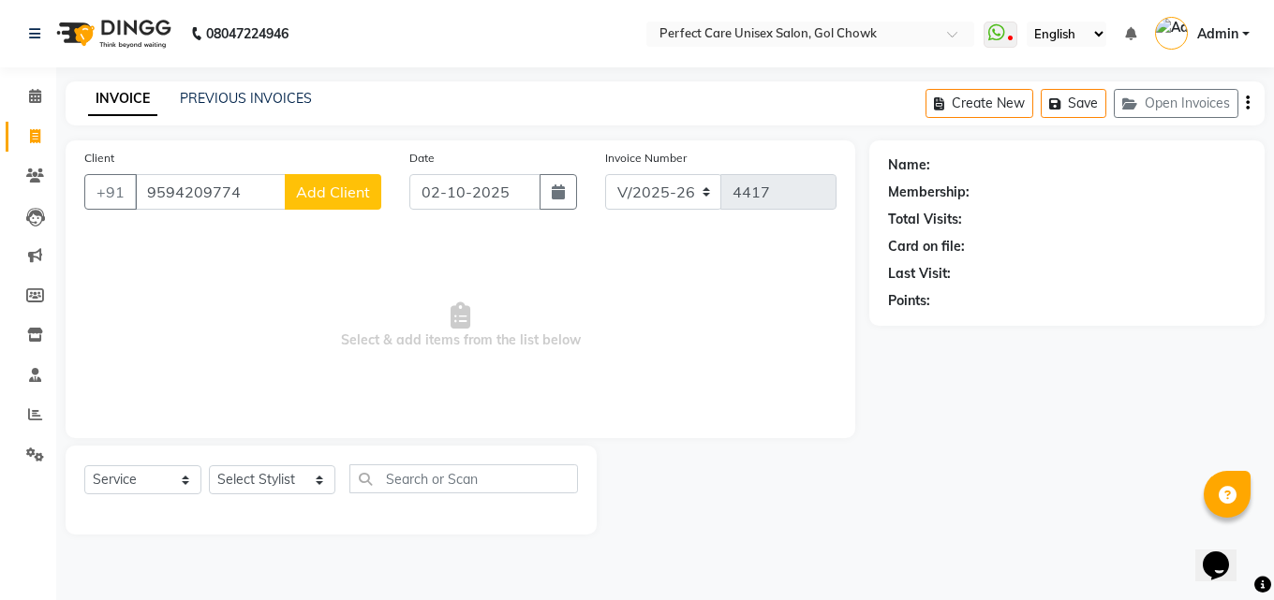
type input "9594209774"
click at [337, 199] on span "Add Client" at bounding box center [333, 192] width 74 height 19
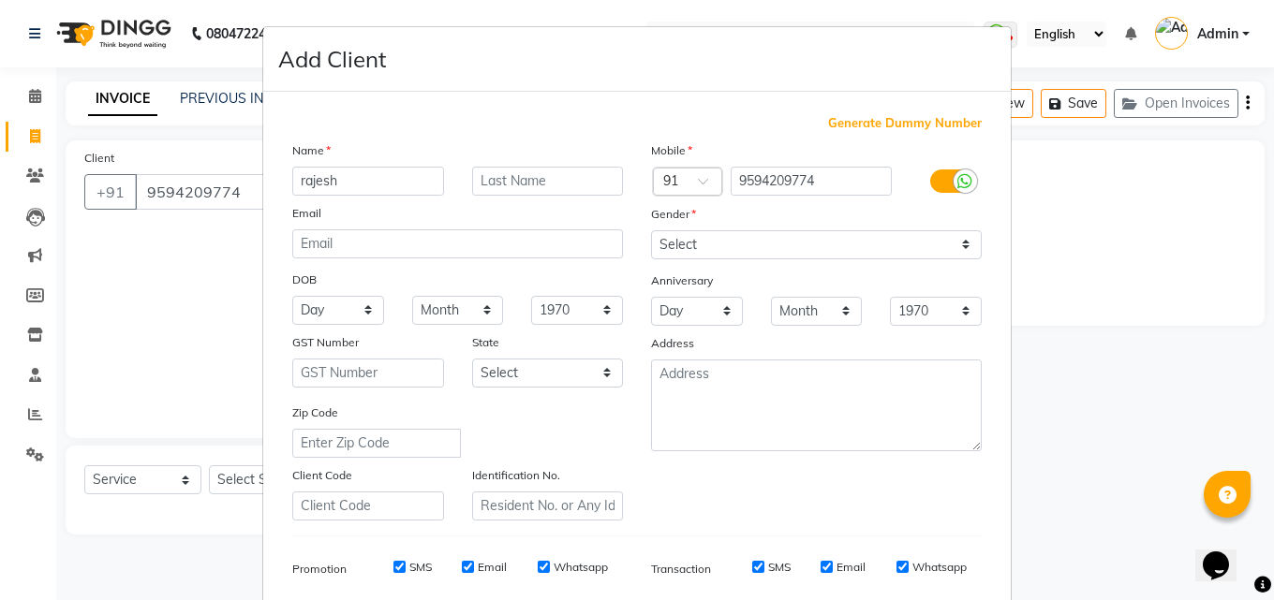
drag, startPoint x: 366, startPoint y: 179, endPoint x: 250, endPoint y: 192, distance: 116.9
click at [252, 190] on ngb-modal-window "Add Client Generate Dummy Number Name rajesh Email DOB Day 01 02 03 04 05 06 07…" at bounding box center [637, 300] width 1274 height 600
type input "[PERSON_NAME]"
click at [668, 246] on select "Select [DEMOGRAPHIC_DATA] [DEMOGRAPHIC_DATA] Other Prefer Not To Say" at bounding box center [816, 244] width 331 height 29
select select "[DEMOGRAPHIC_DATA]"
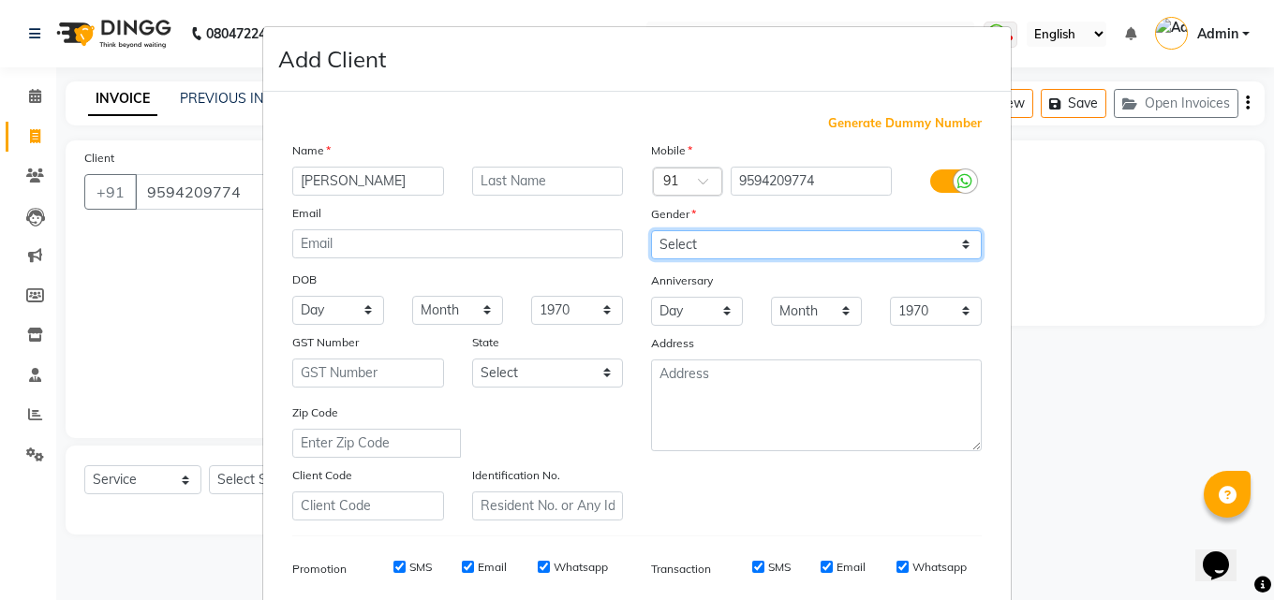
click at [651, 230] on select "Select [DEMOGRAPHIC_DATA] [DEMOGRAPHIC_DATA] Other Prefer Not To Say" at bounding box center [816, 244] width 331 height 29
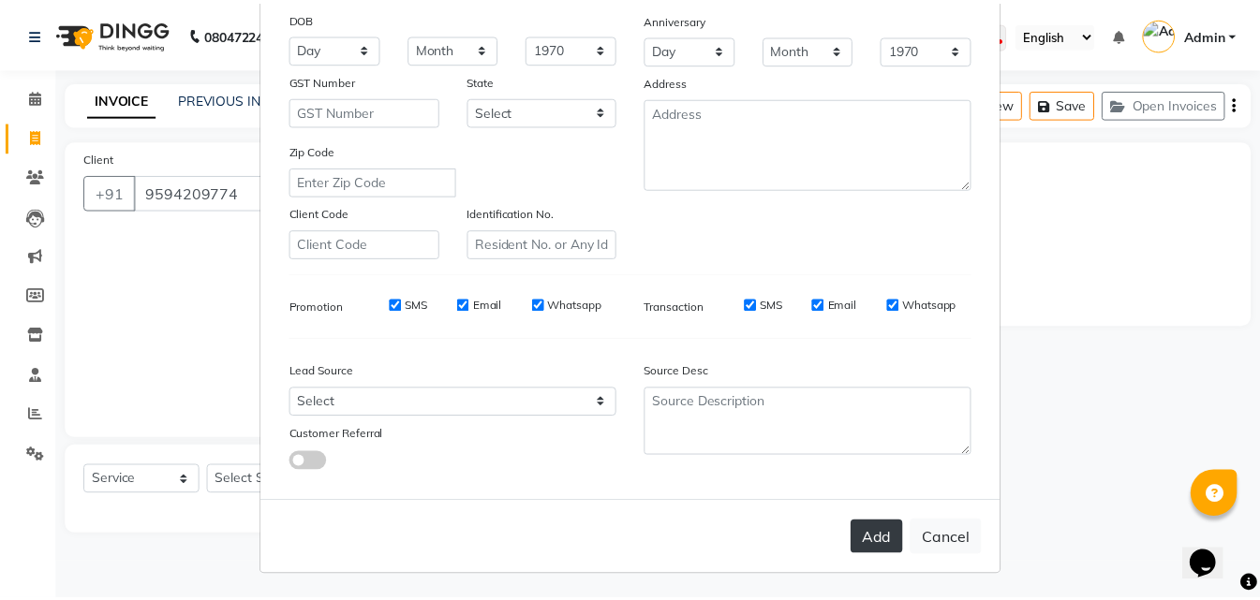
scroll to position [264, 0]
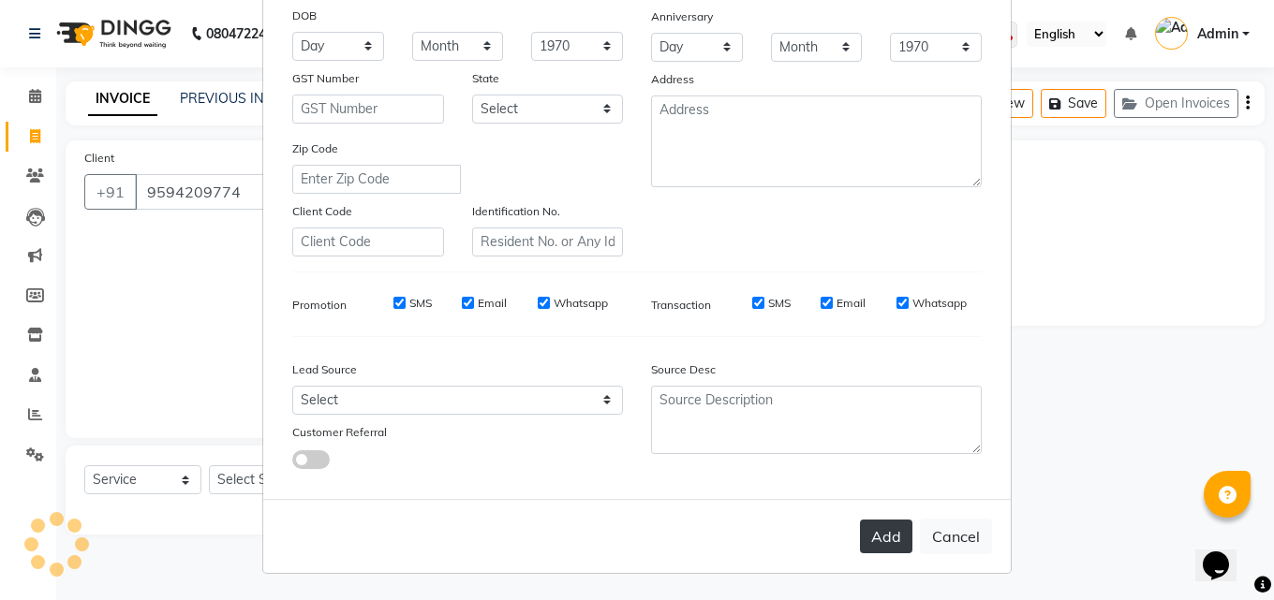
click at [870, 526] on button "Add" at bounding box center [886, 537] width 52 height 34
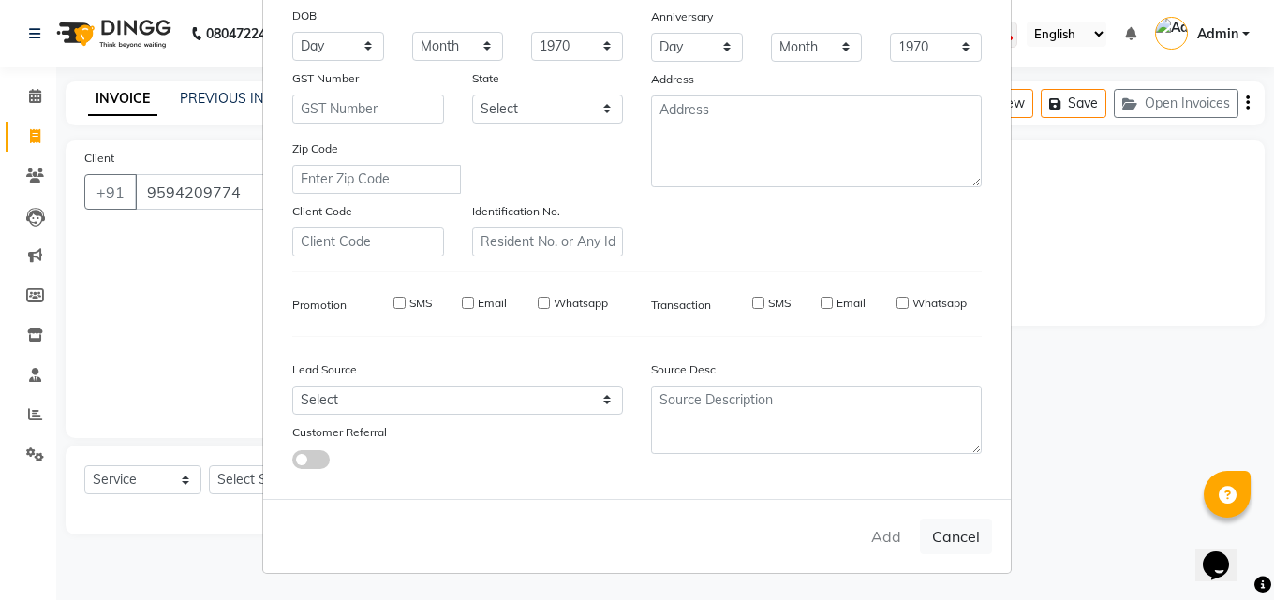
select select
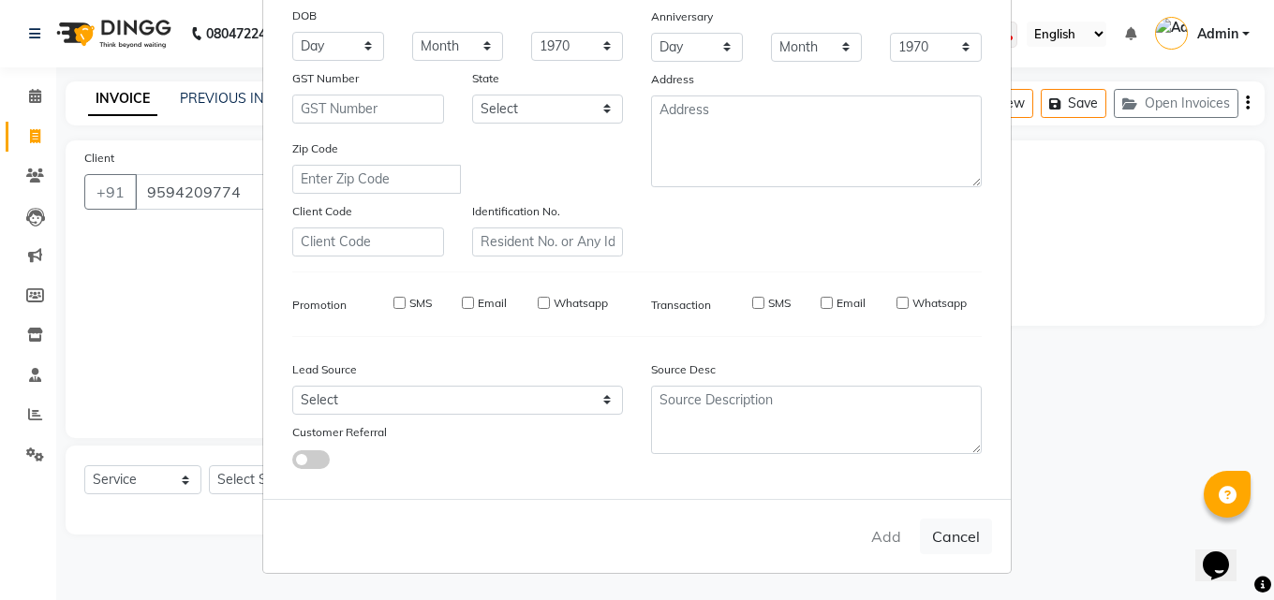
select select
checkbox input "false"
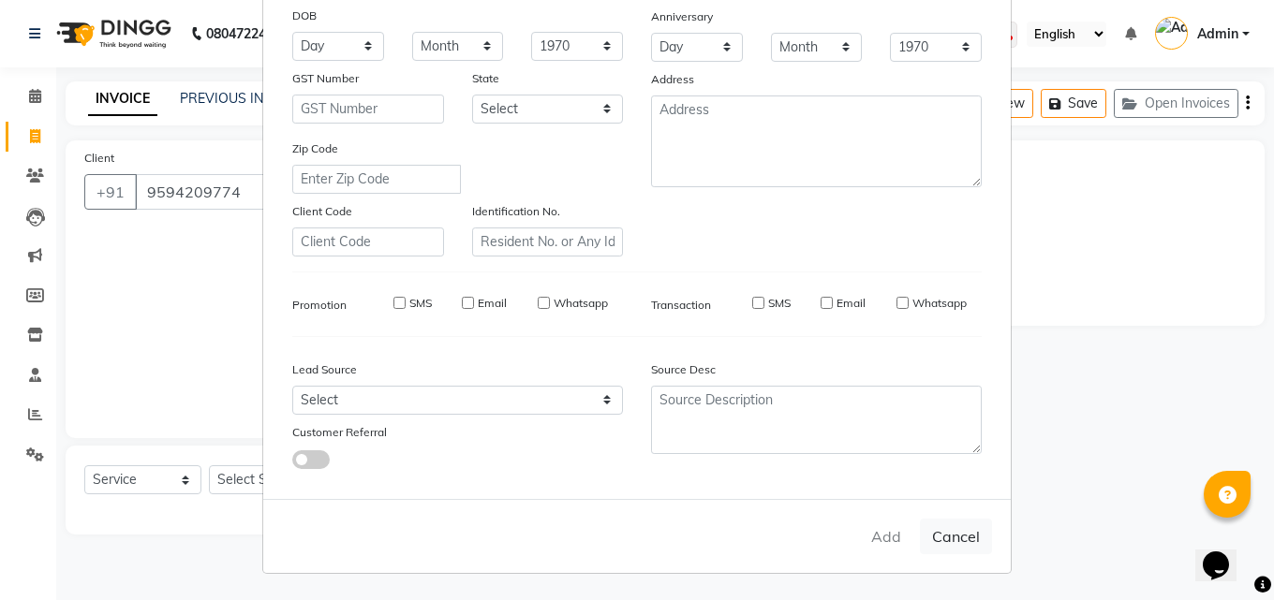
checkbox input "false"
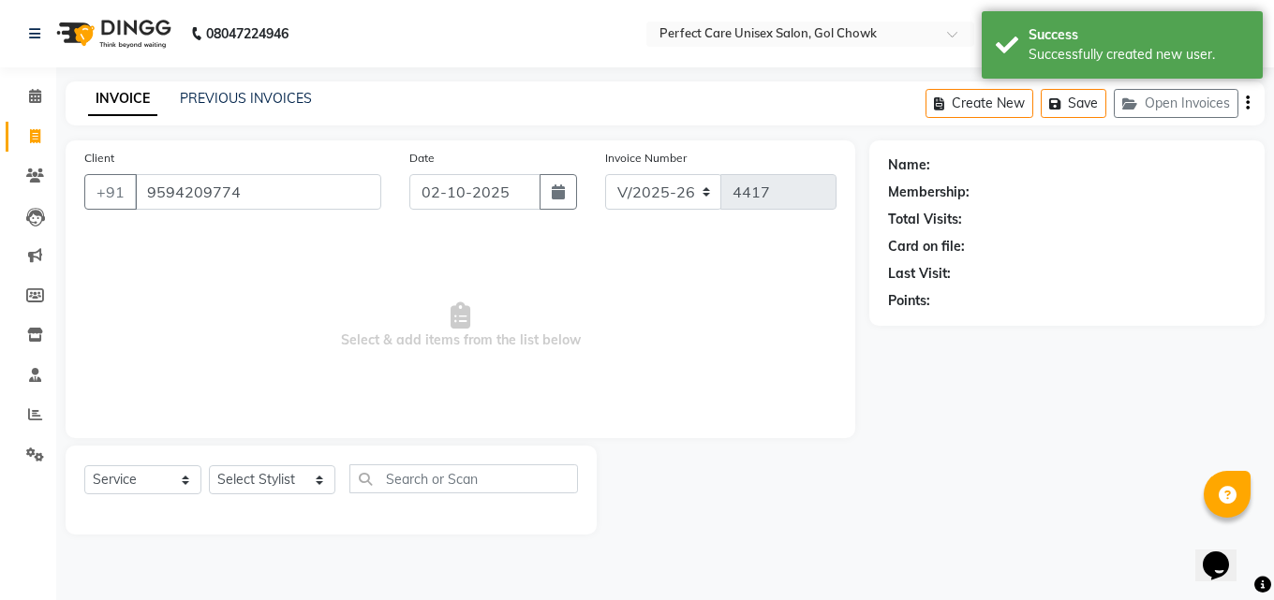
select select "1: Object"
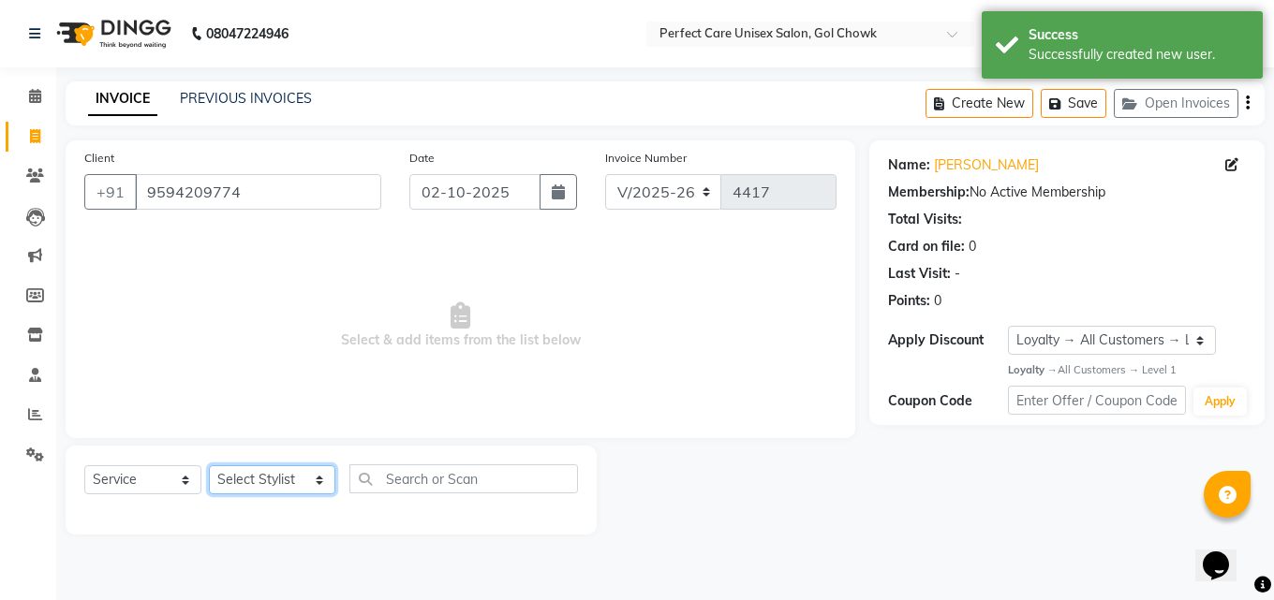
click at [289, 478] on select "Select Stylist MISS. [PERSON_NAME] [PERSON_NAME] MISS [PERSON_NAME] MISS [PERSO…" at bounding box center [272, 480] width 126 height 29
select select "71364"
click at [209, 466] on select "Select Stylist MISS. [PERSON_NAME] [PERSON_NAME] MISS [PERSON_NAME] MISS [PERSO…" at bounding box center [272, 480] width 126 height 29
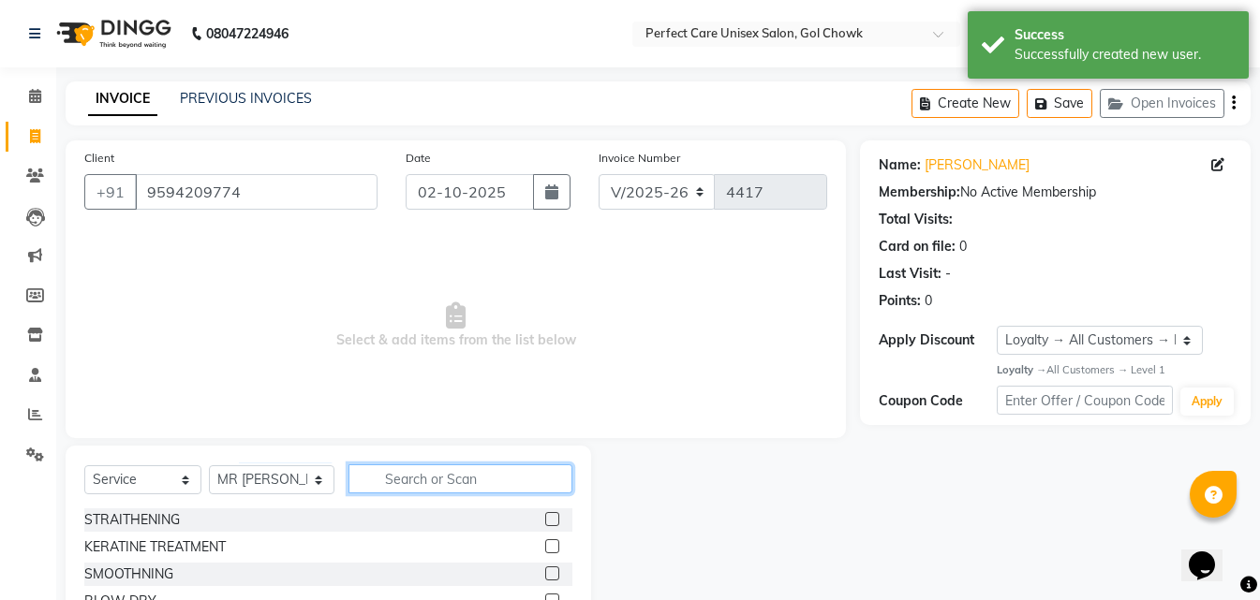
click at [411, 488] on input "text" at bounding box center [459, 479] width 223 height 29
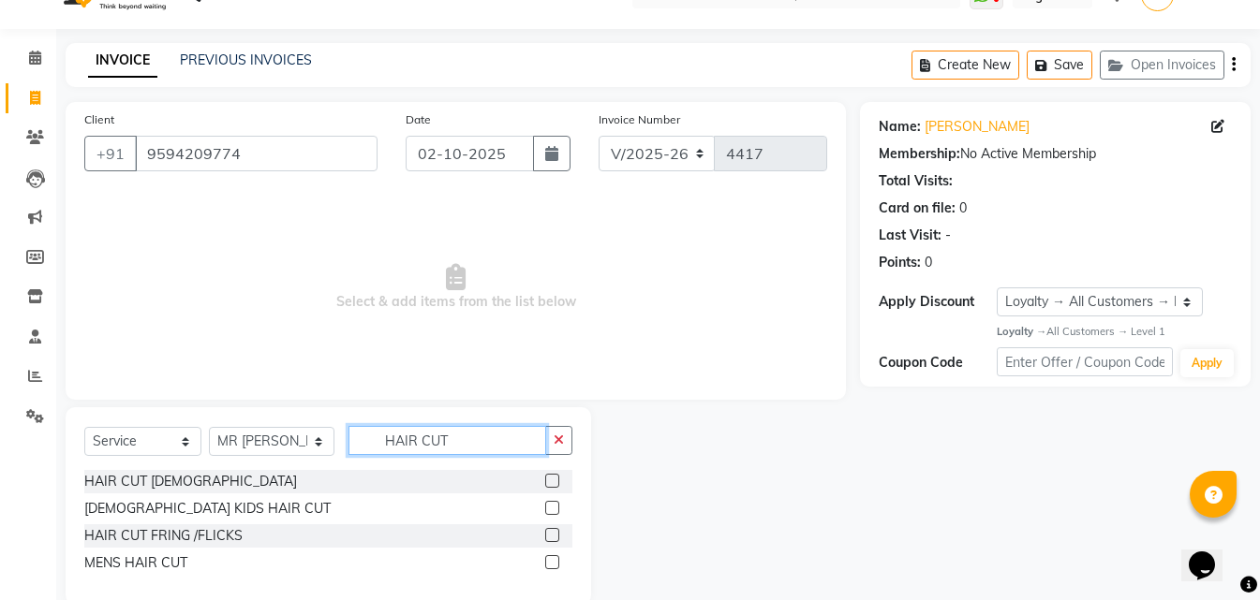
scroll to position [71, 0]
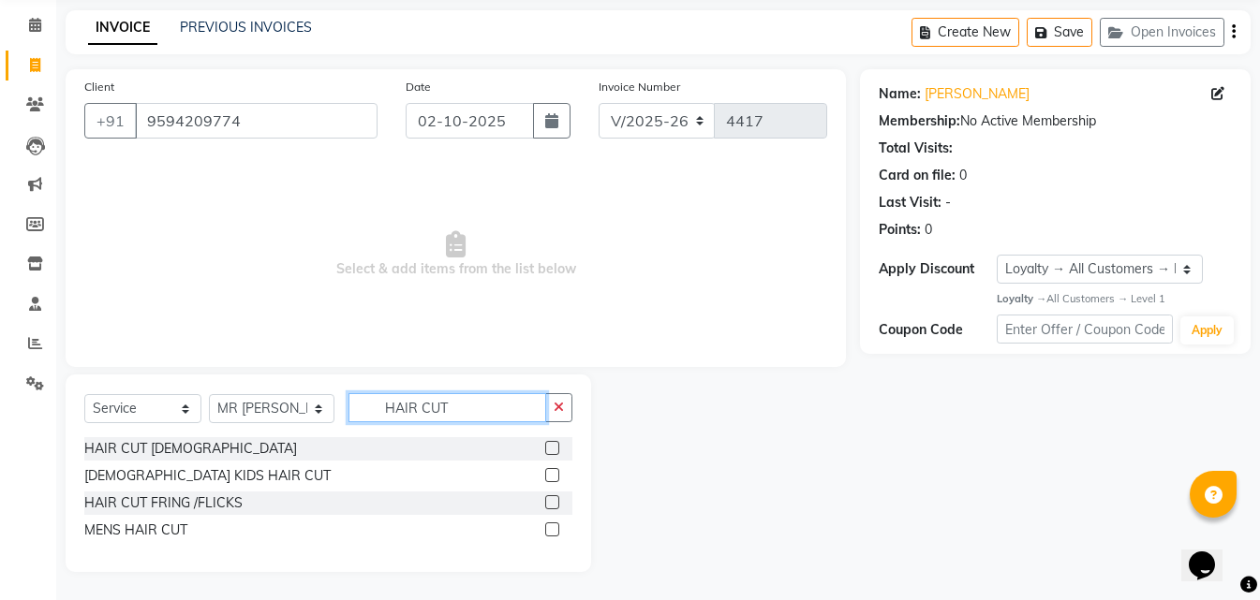
type input "HAIR CUT"
click at [550, 519] on div at bounding box center [558, 530] width 27 height 23
drag, startPoint x: 555, startPoint y: 530, endPoint x: 545, endPoint y: 529, distance: 9.4
click at [553, 530] on label at bounding box center [552, 530] width 14 height 14
click at [553, 530] on input "checkbox" at bounding box center [551, 531] width 12 height 12
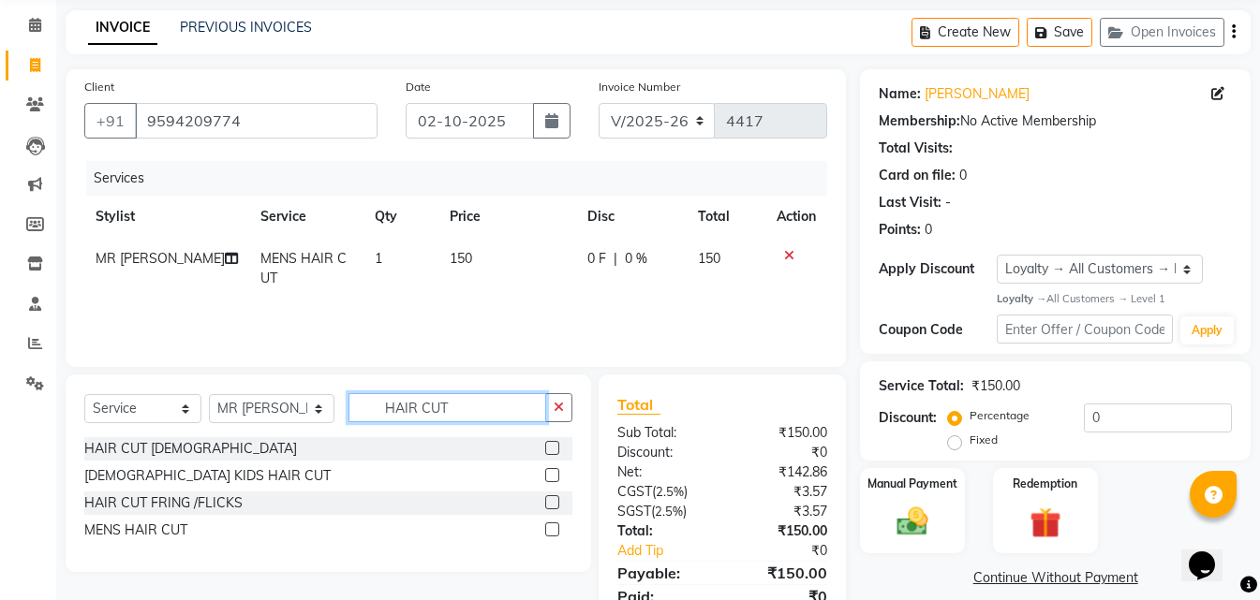
checkbox input "false"
drag, startPoint x: 444, startPoint y: 409, endPoint x: 354, endPoint y: 419, distance: 90.4
click at [354, 419] on input "HAIR CUT" at bounding box center [446, 407] width 197 height 29
type input "BEARD"
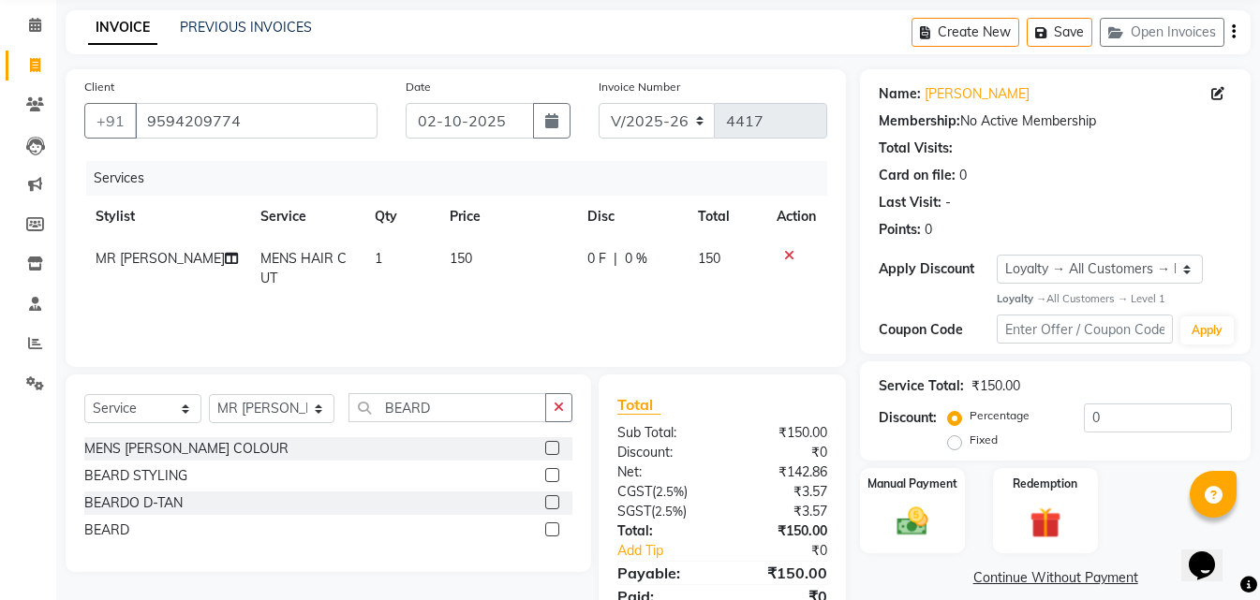
click at [549, 531] on label at bounding box center [552, 530] width 14 height 14
click at [549, 531] on input "checkbox" at bounding box center [551, 531] width 12 height 12
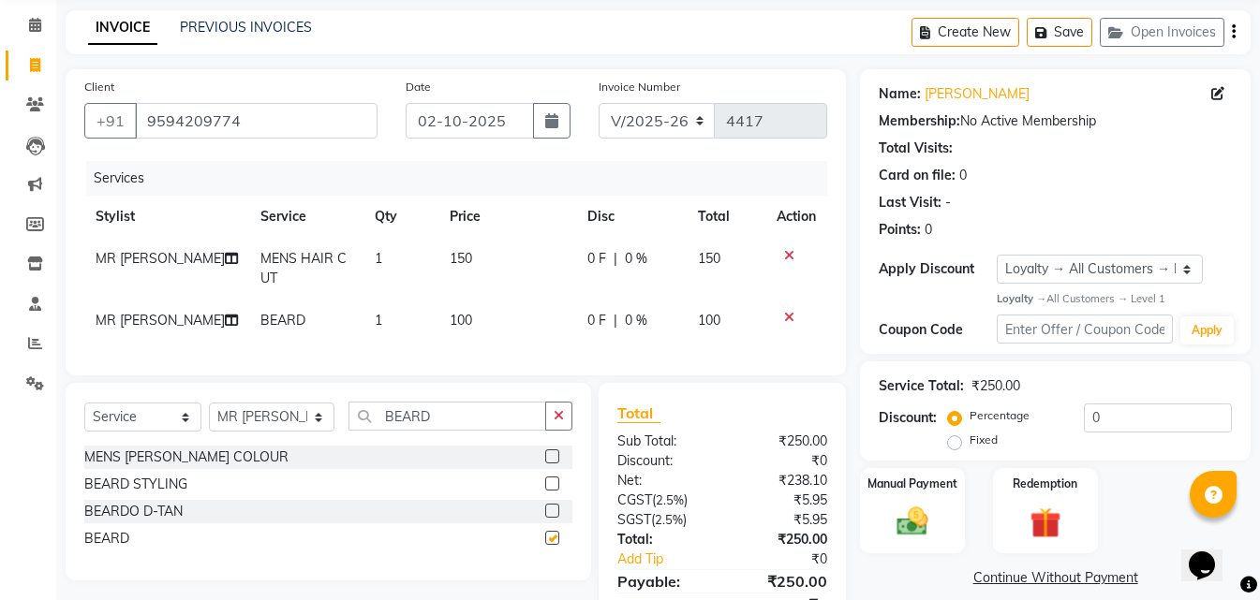
checkbox input "false"
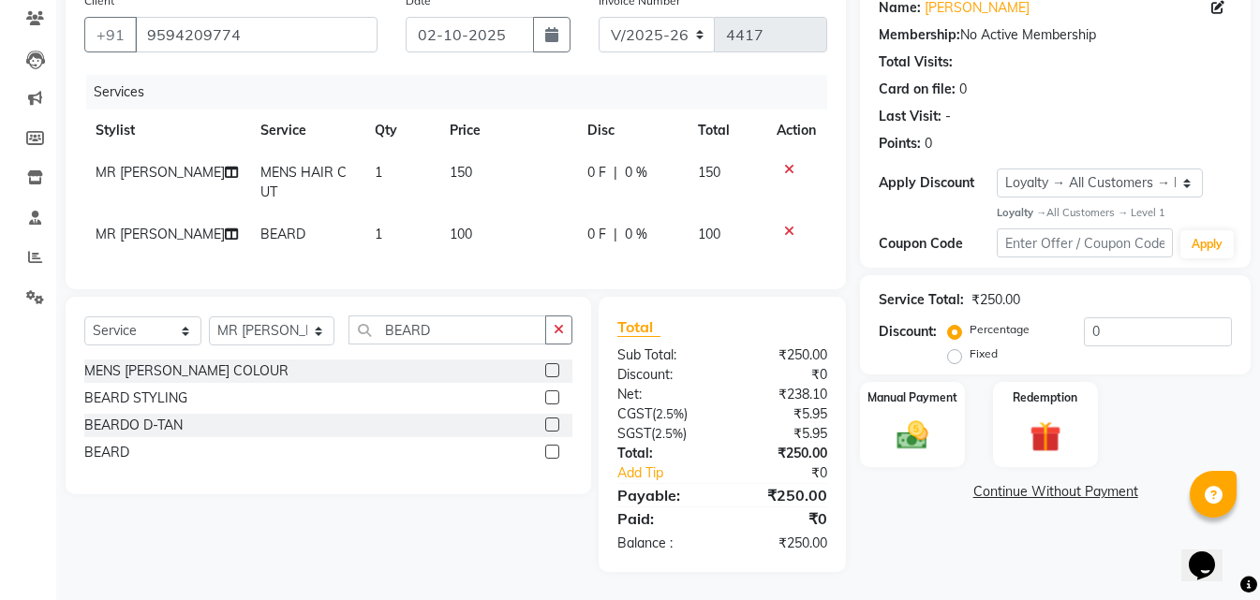
scroll to position [171, 0]
drag, startPoint x: 469, startPoint y: 327, endPoint x: 372, endPoint y: 343, distance: 98.7
click at [372, 343] on input "BEARD" at bounding box center [446, 330] width 197 height 29
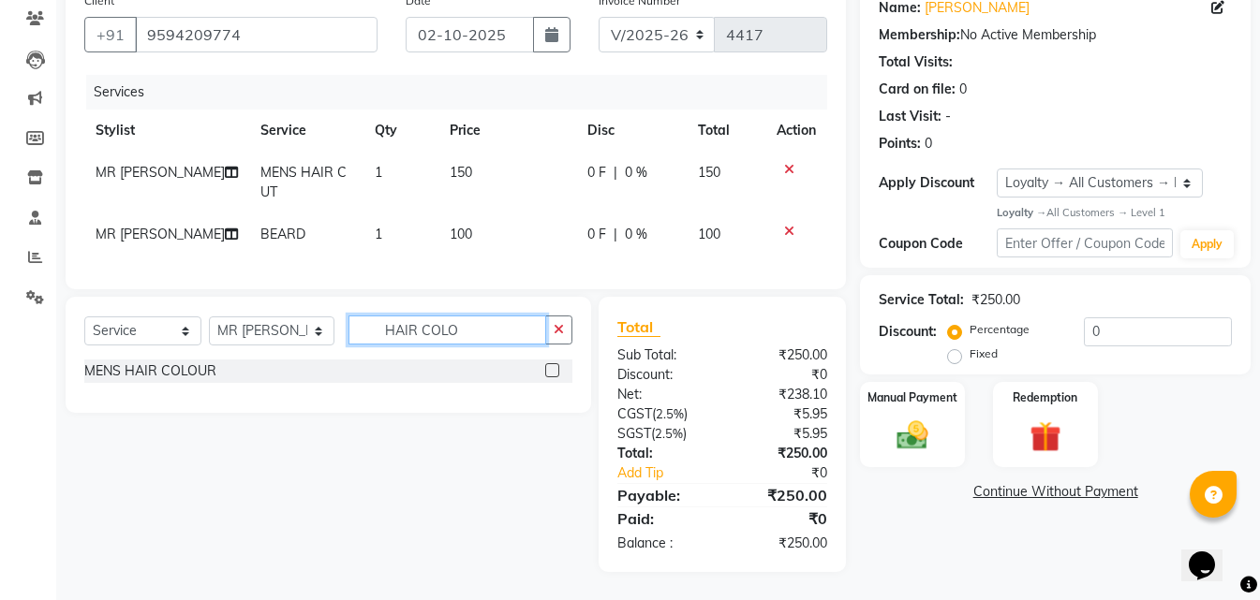
type input "HAIR COLO"
click at [556, 371] on label at bounding box center [552, 370] width 14 height 14
click at [556, 371] on input "checkbox" at bounding box center [551, 371] width 12 height 12
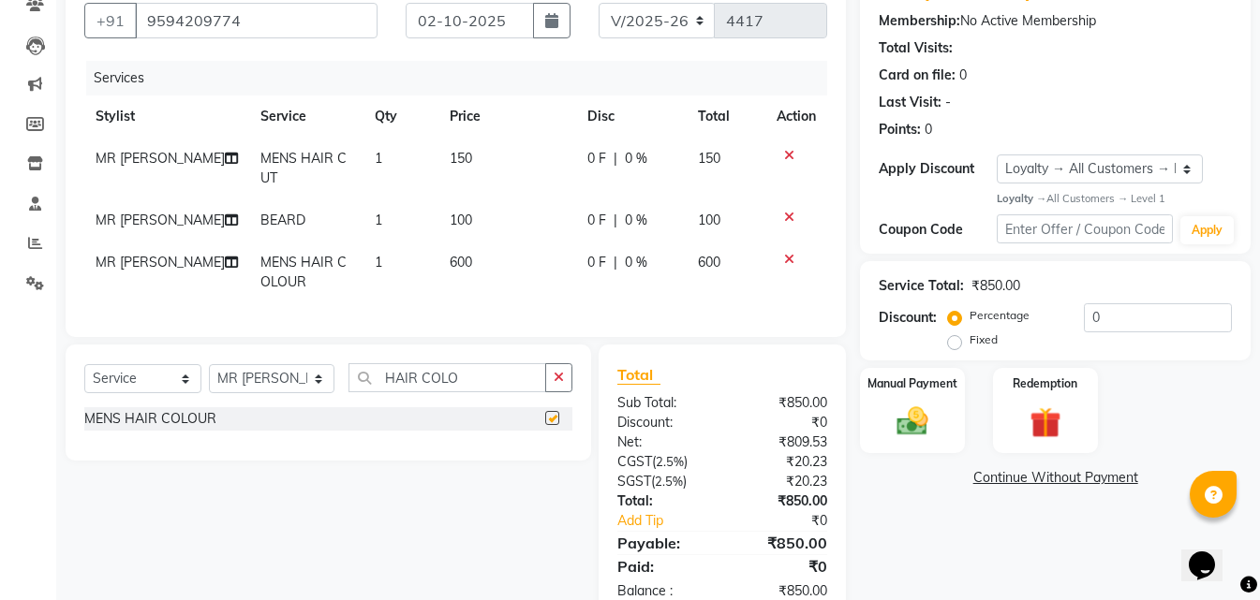
checkbox input "false"
click at [789, 159] on icon at bounding box center [789, 155] width 10 height 13
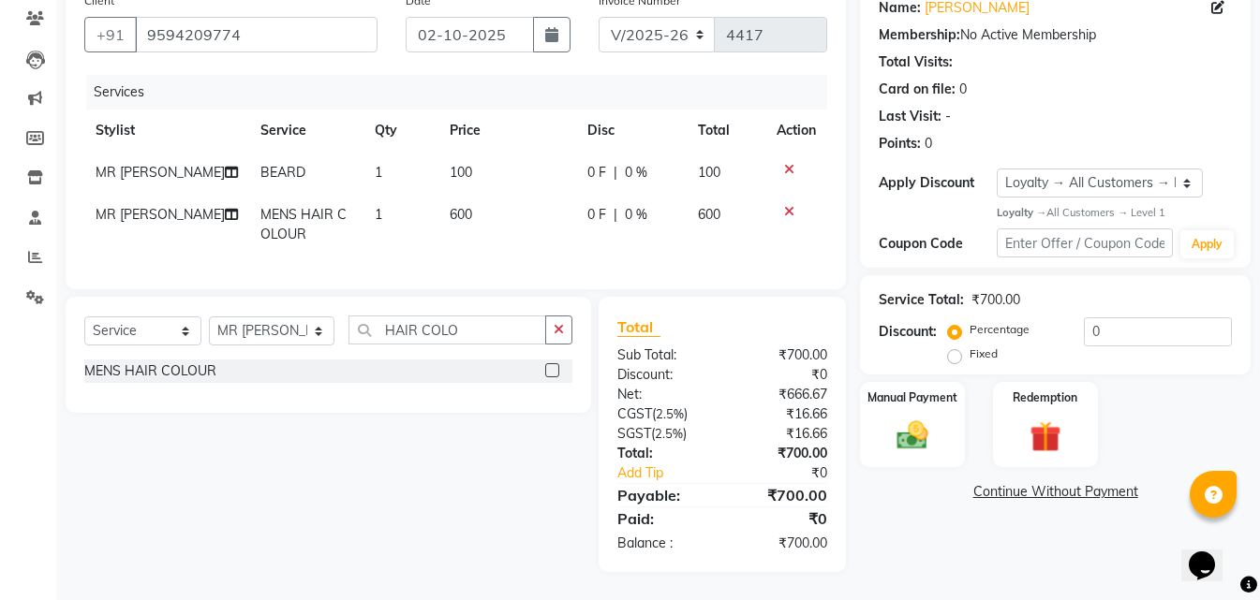
click at [784, 163] on icon at bounding box center [789, 169] width 10 height 13
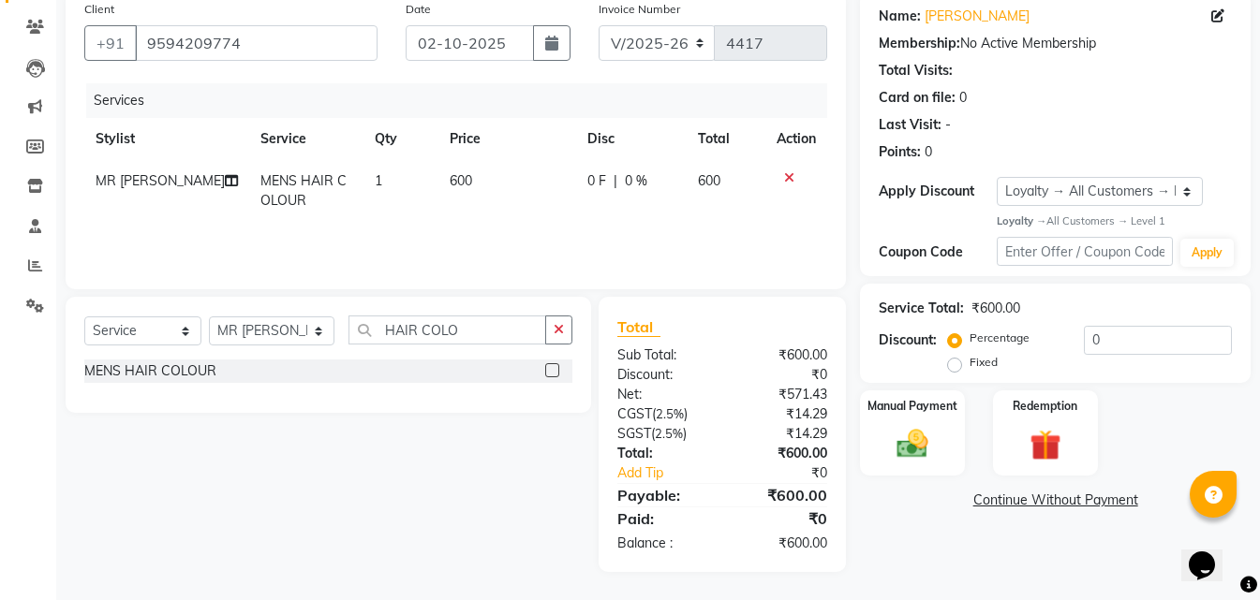
click at [452, 174] on span "600" at bounding box center [461, 180] width 22 height 17
select select "71364"
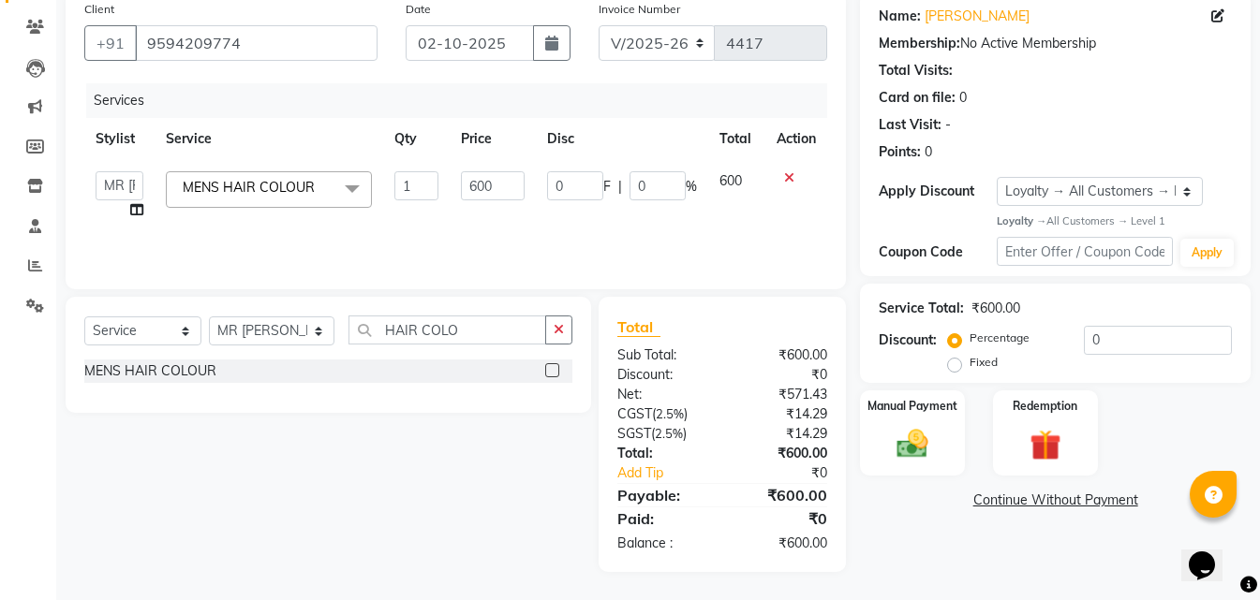
click at [452, 174] on td "600" at bounding box center [493, 195] width 86 height 71
drag, startPoint x: 515, startPoint y: 184, endPoint x: 459, endPoint y: 200, distance: 58.4
click at [459, 200] on td "600" at bounding box center [493, 195] width 86 height 71
type input "1200"
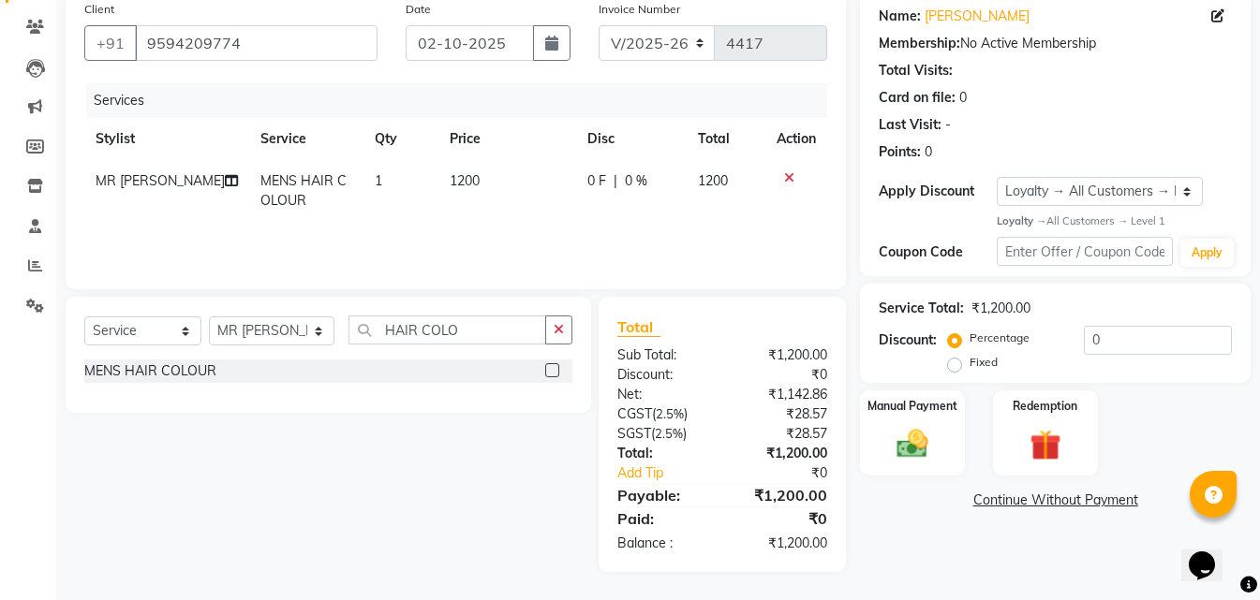
click at [471, 215] on td "1200" at bounding box center [507, 191] width 138 height 62
select select "71364"
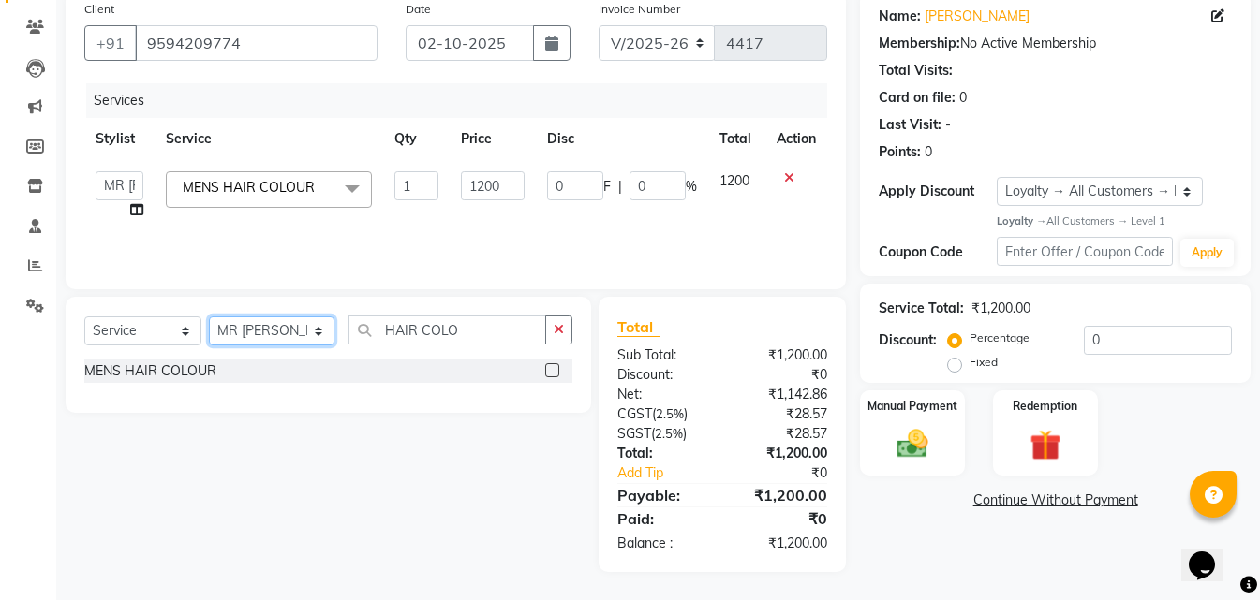
click at [291, 337] on select "Select Stylist MISS. [PERSON_NAME] [PERSON_NAME] MISS [PERSON_NAME] MISS [PERSO…" at bounding box center [272, 331] width 126 height 29
select select "78640"
click at [209, 317] on select "Select Stylist MISS. [PERSON_NAME] [PERSON_NAME] MISS [PERSON_NAME] MISS [PERSO…" at bounding box center [272, 331] width 126 height 29
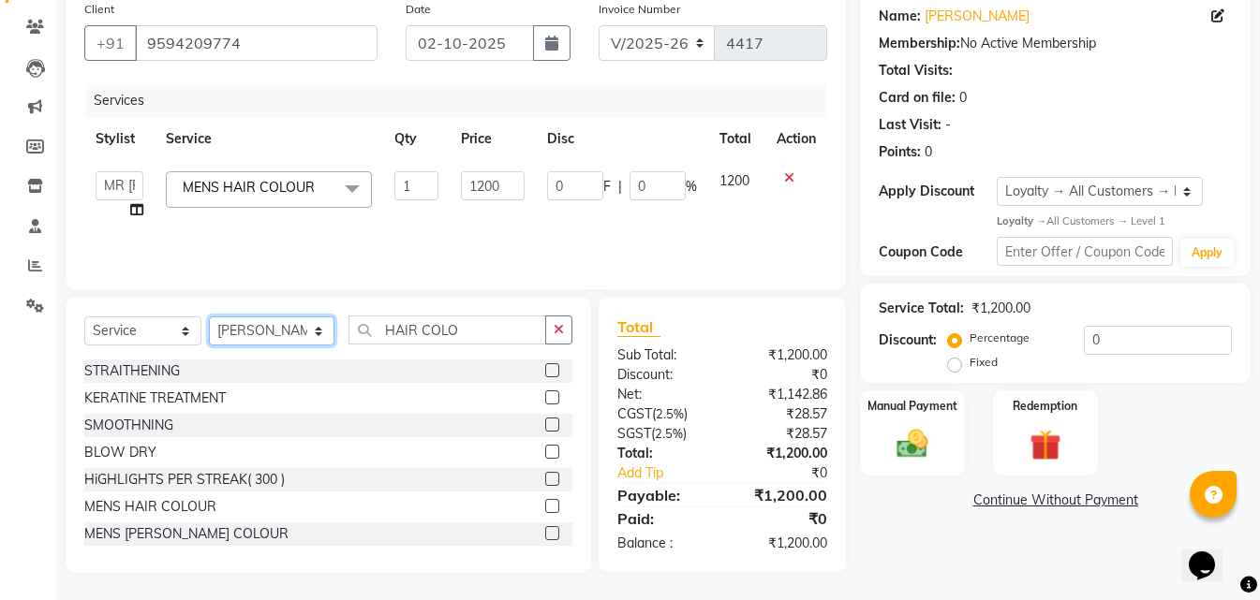
scroll to position [150, 0]
click at [570, 235] on div "Services Stylist Service Qty Price Disc Total Action MISS. [PERSON_NAME] [PERSO…" at bounding box center [455, 175] width 743 height 187
click at [703, 222] on td "0 F | 0 %" at bounding box center [622, 194] width 172 height 71
click at [927, 431] on img at bounding box center [912, 443] width 52 height 37
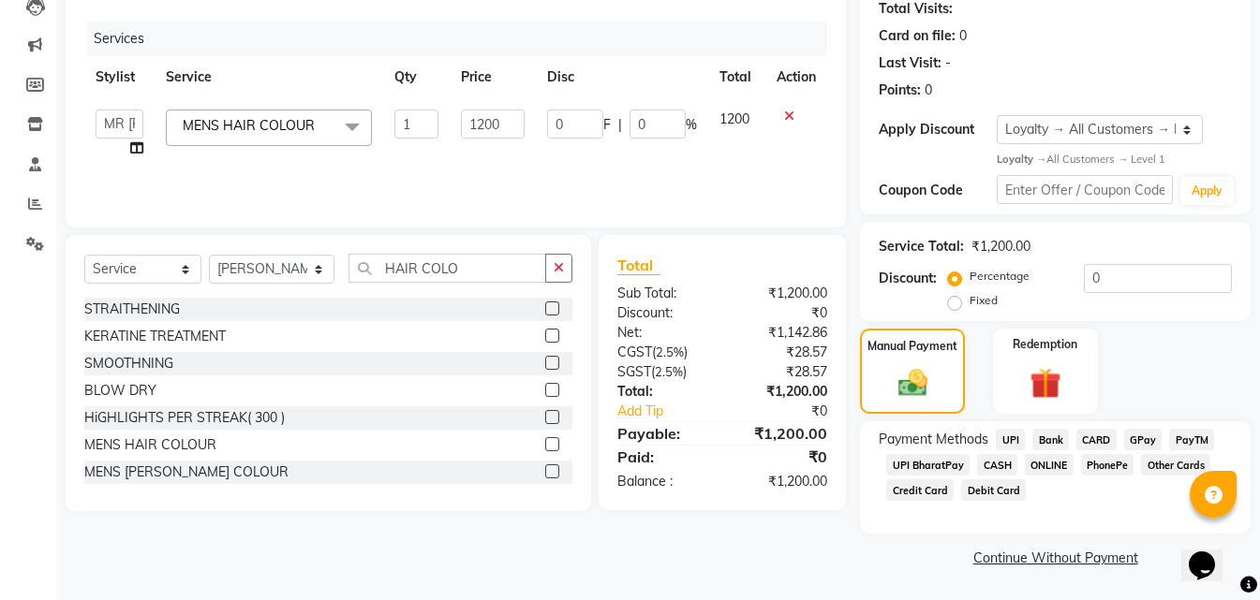
click at [1045, 463] on span "ONLINE" at bounding box center [1049, 465] width 49 height 22
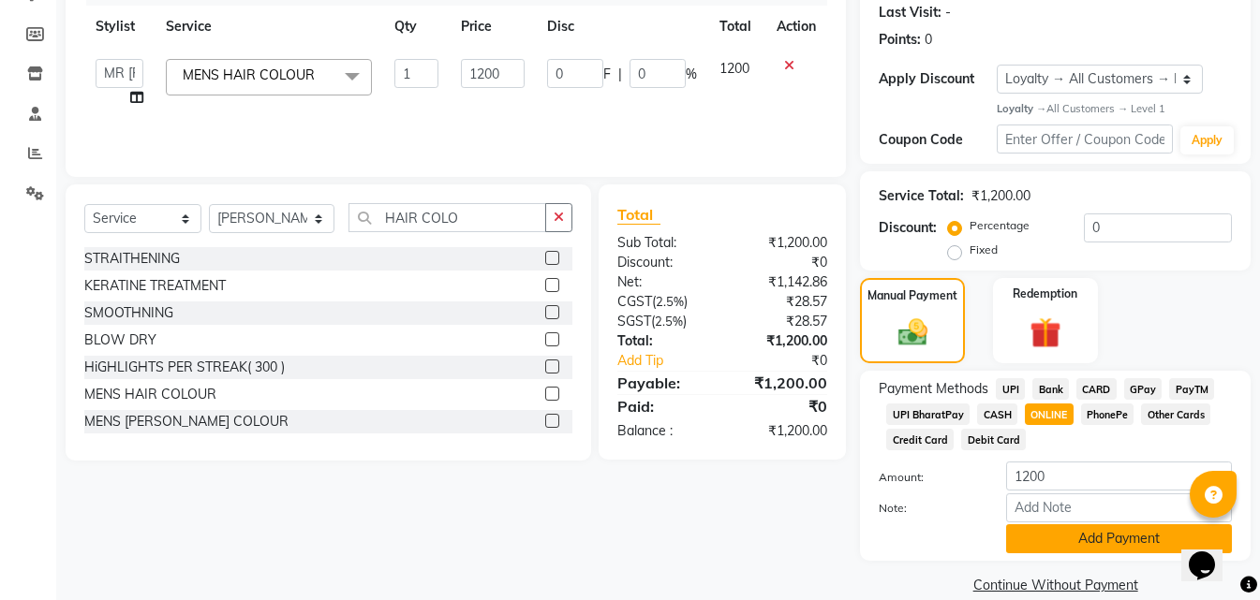
scroll to position [289, 0]
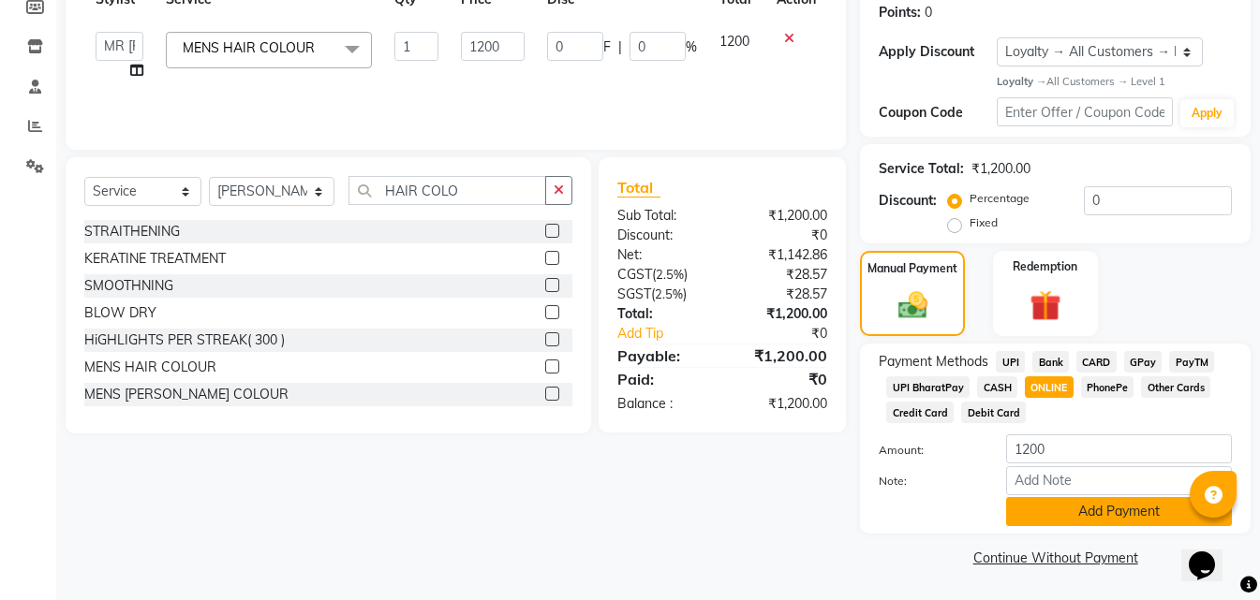
click at [1046, 511] on button "Add Payment" at bounding box center [1119, 511] width 226 height 29
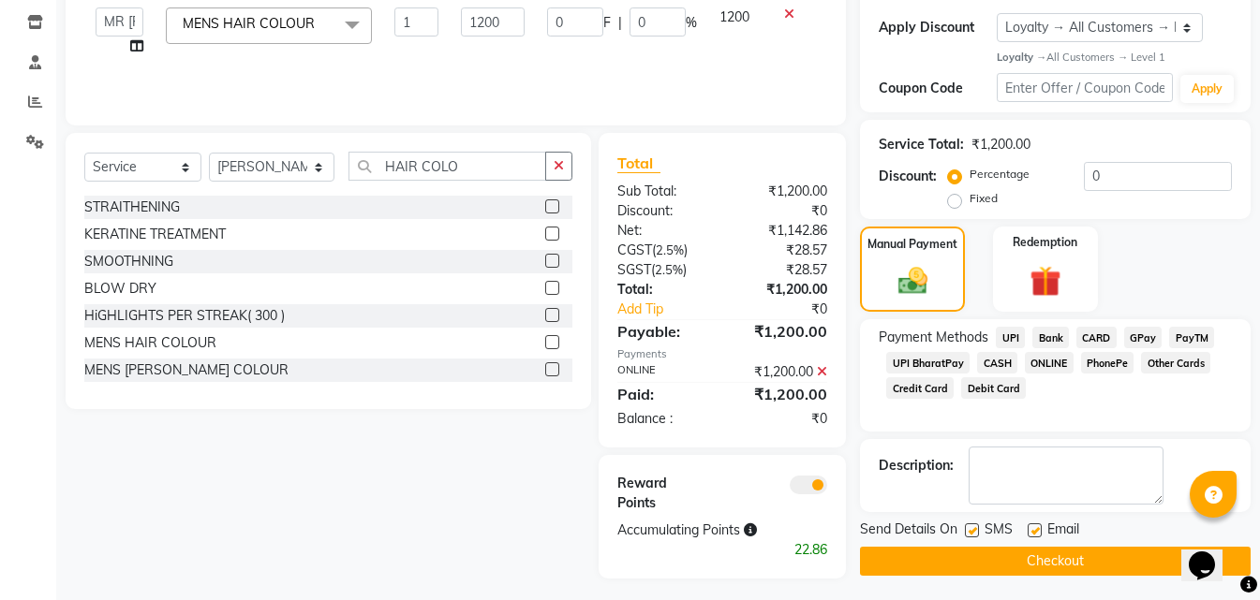
scroll to position [319, 0]
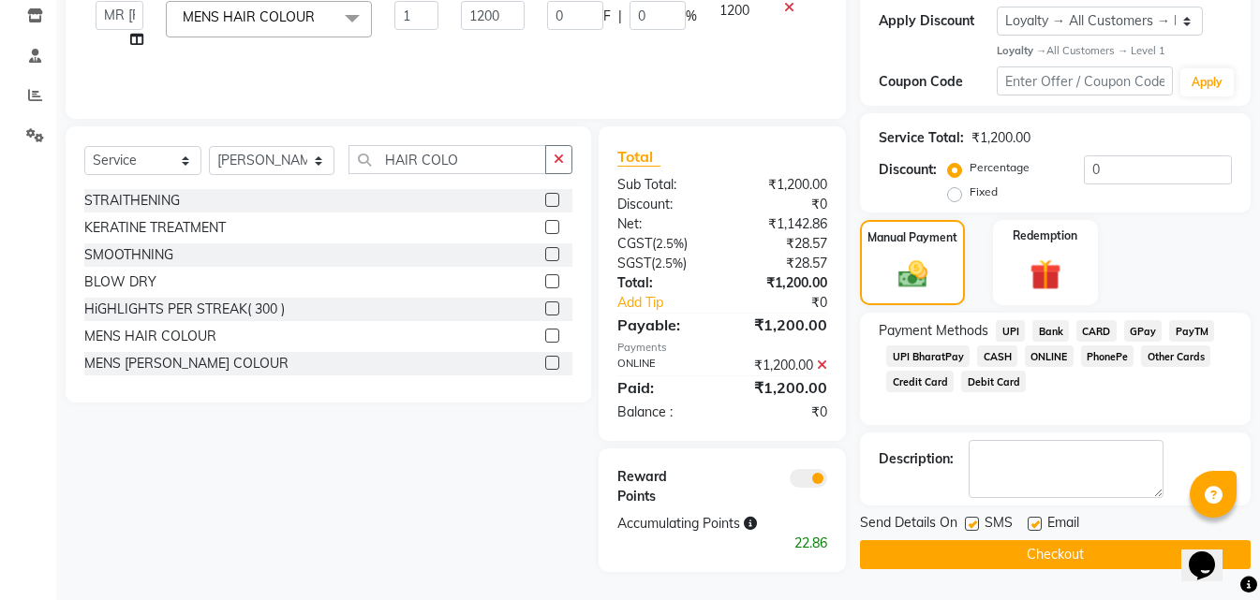
click at [923, 561] on button "Checkout" at bounding box center [1055, 555] width 391 height 29
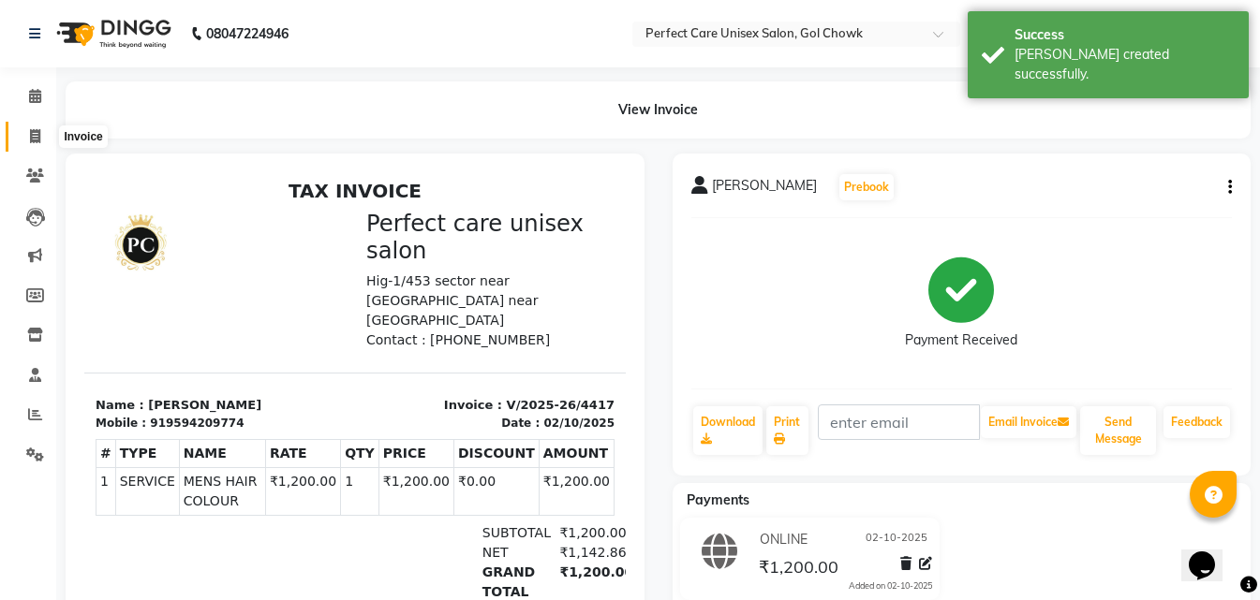
click at [33, 141] on icon at bounding box center [35, 136] width 10 height 14
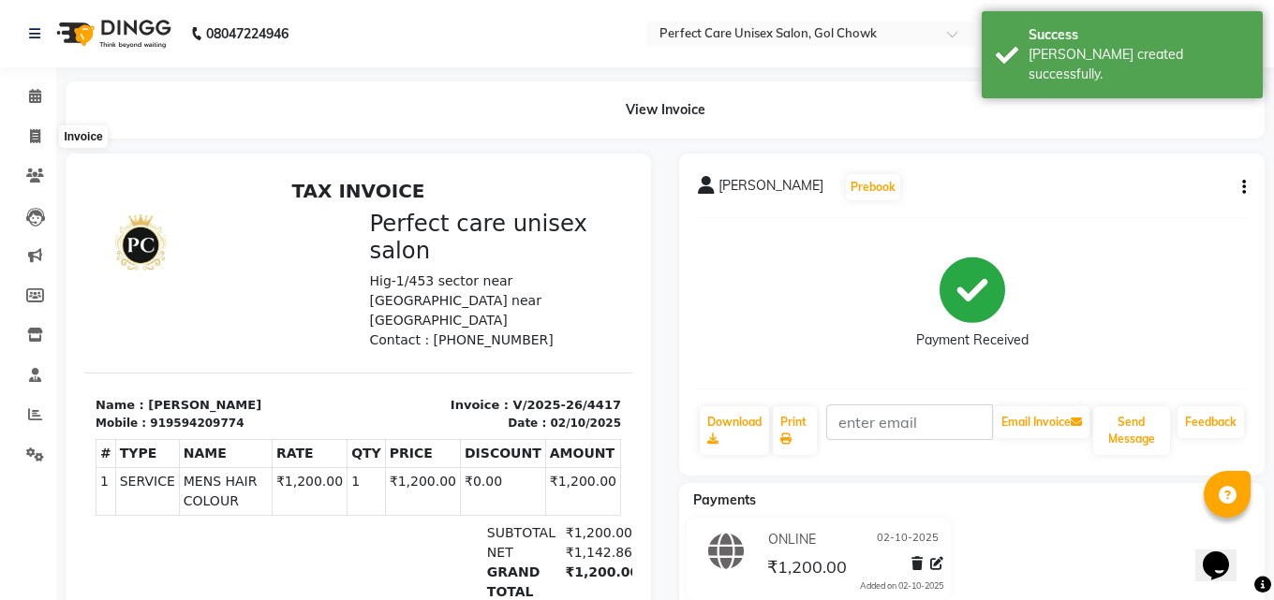
select select "4751"
select select "service"
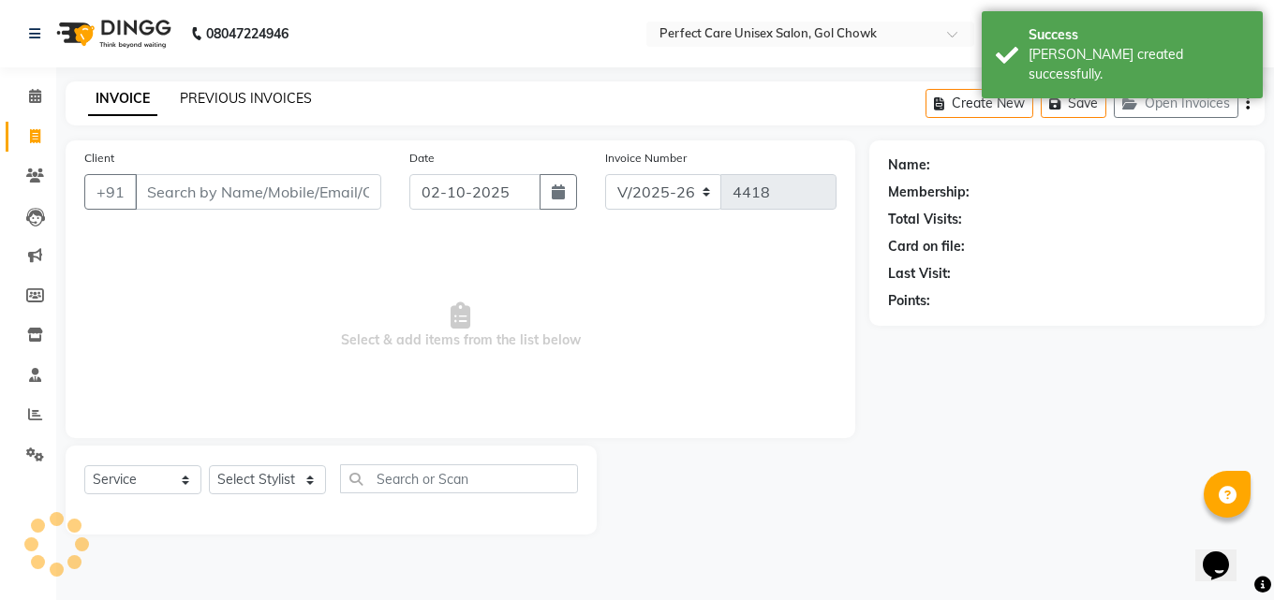
click at [239, 96] on link "PREVIOUS INVOICES" at bounding box center [246, 98] width 132 height 17
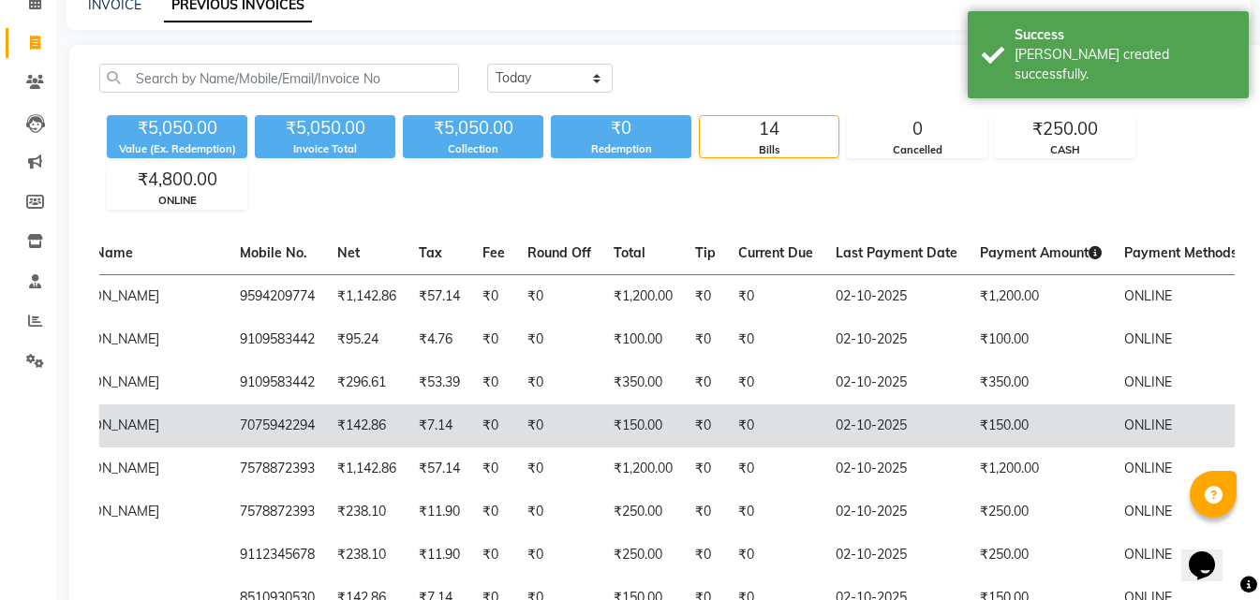
scroll to position [0, 397]
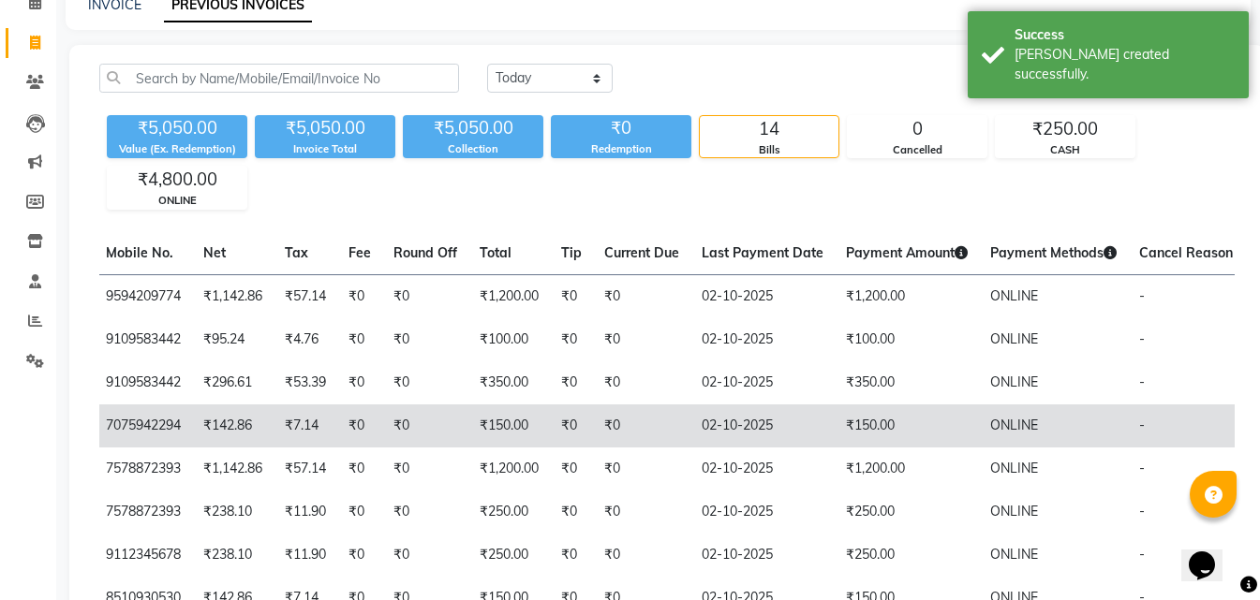
drag, startPoint x: 392, startPoint y: 341, endPoint x: 813, endPoint y: 418, distance: 428.5
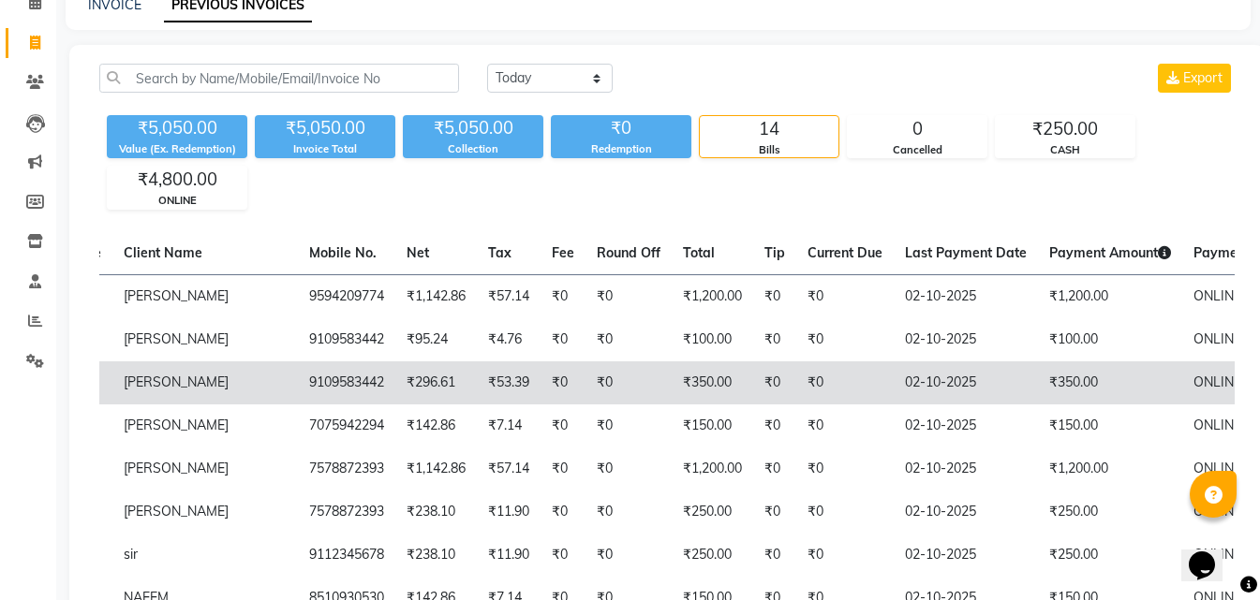
scroll to position [0, 0]
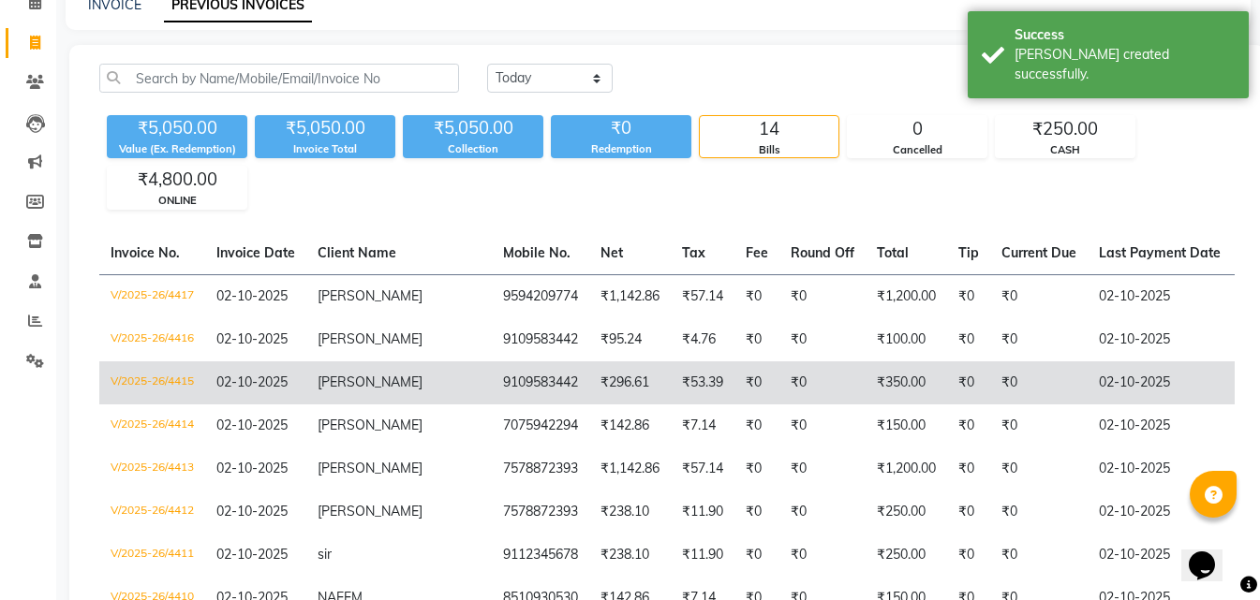
drag, startPoint x: 595, startPoint y: 417, endPoint x: 363, endPoint y: 378, distance: 234.6
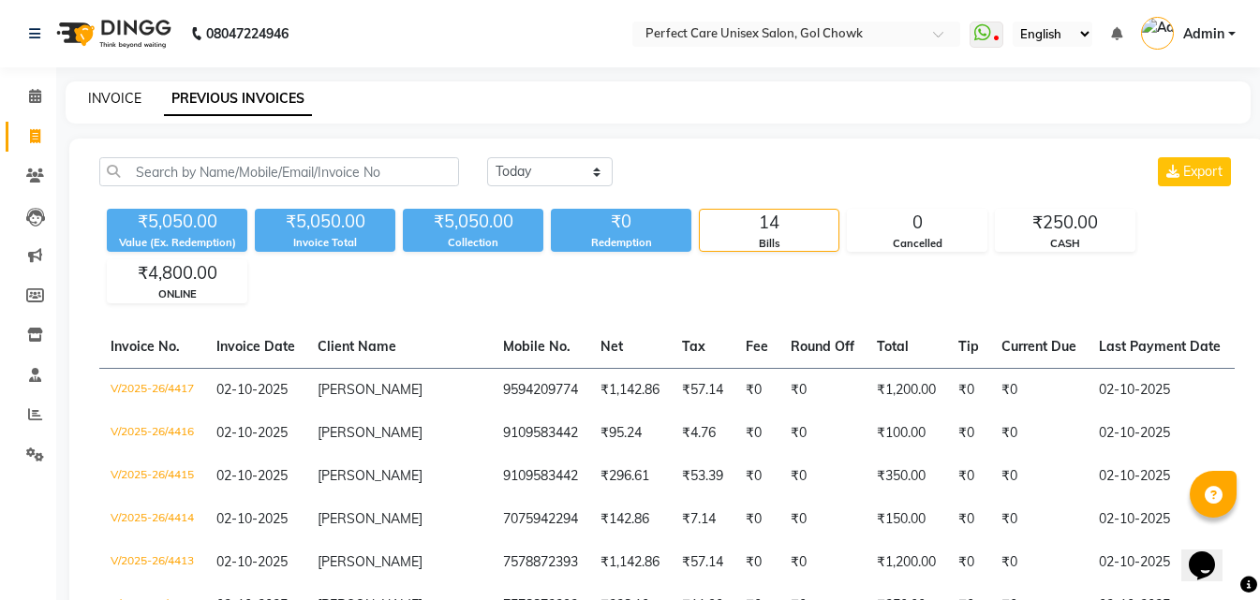
click at [111, 94] on link "INVOICE" at bounding box center [114, 98] width 53 height 17
select select "service"
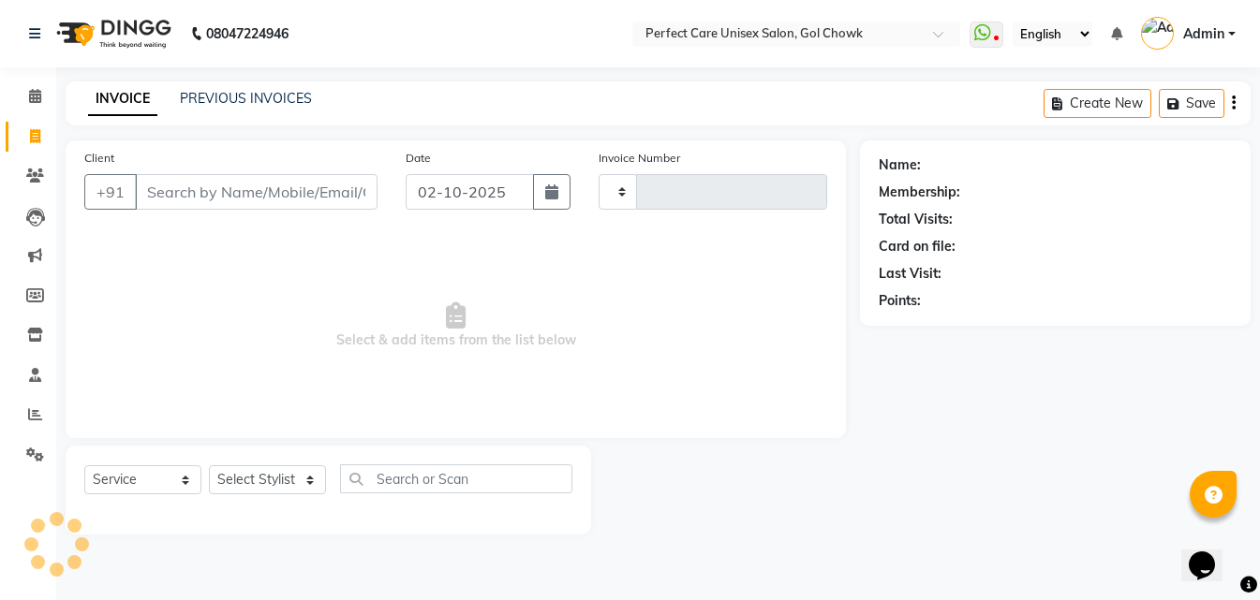
type input "4418"
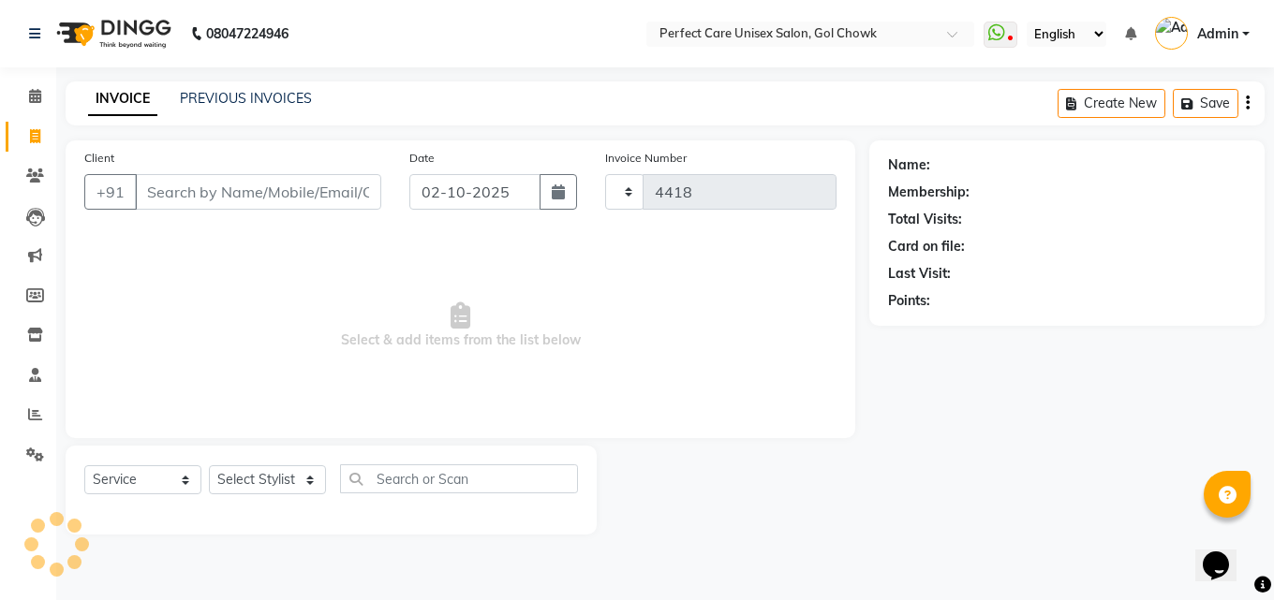
select select "4751"
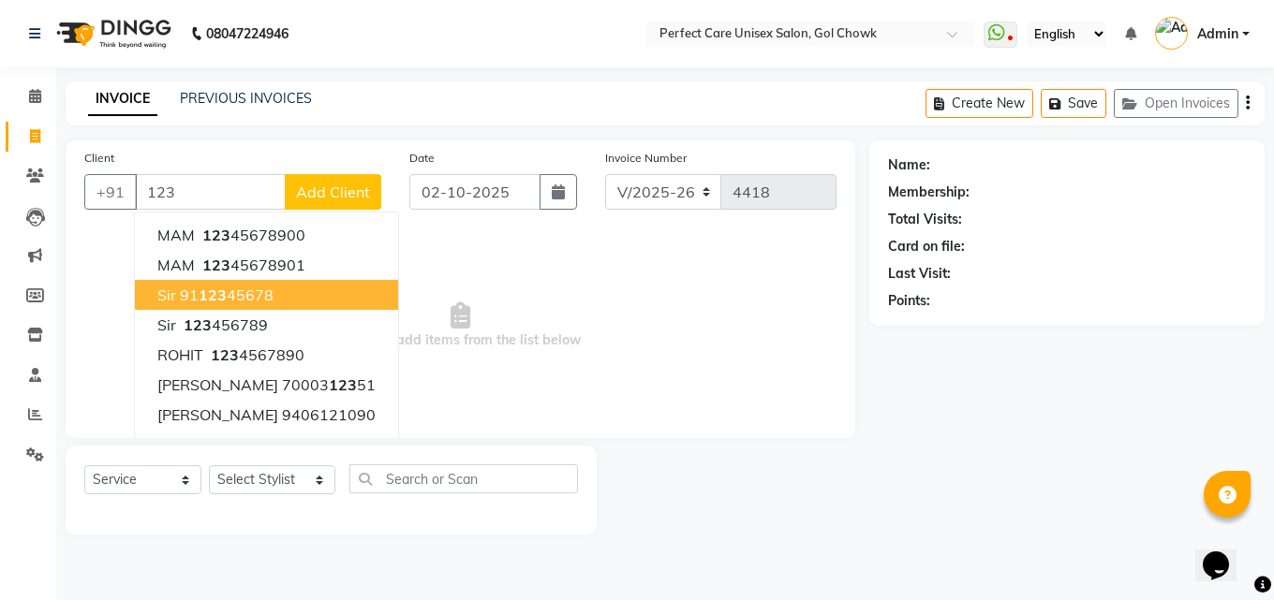
click at [282, 299] on button "sir 91 123 45678" at bounding box center [266, 295] width 263 height 30
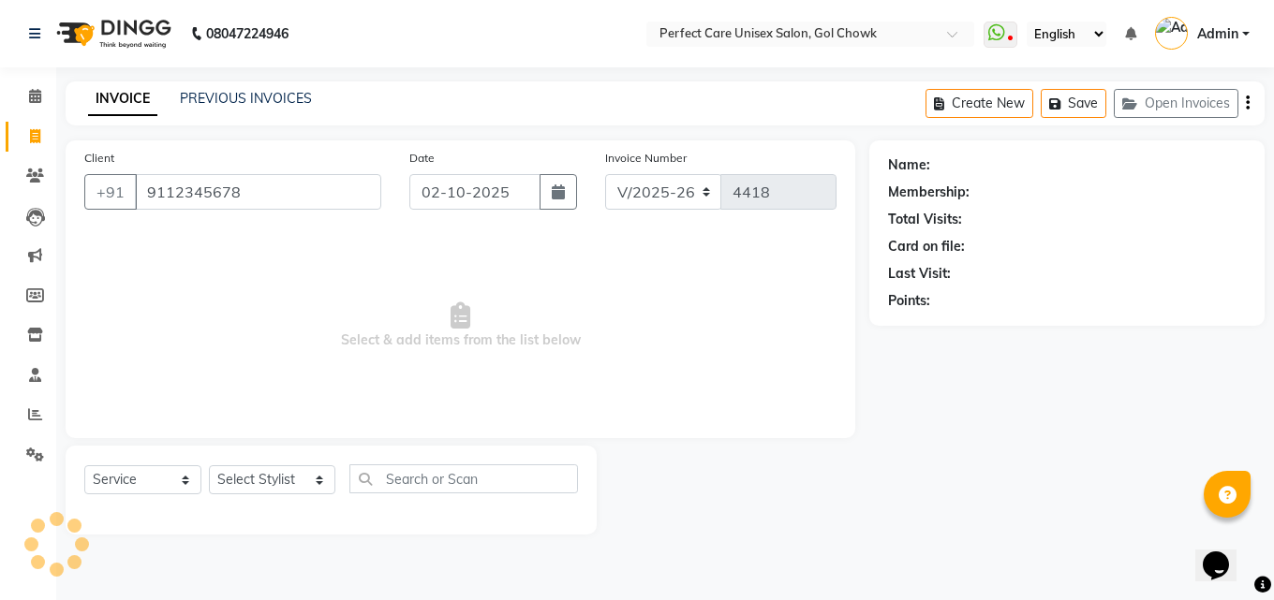
type input "9112345678"
select select "1: Object"
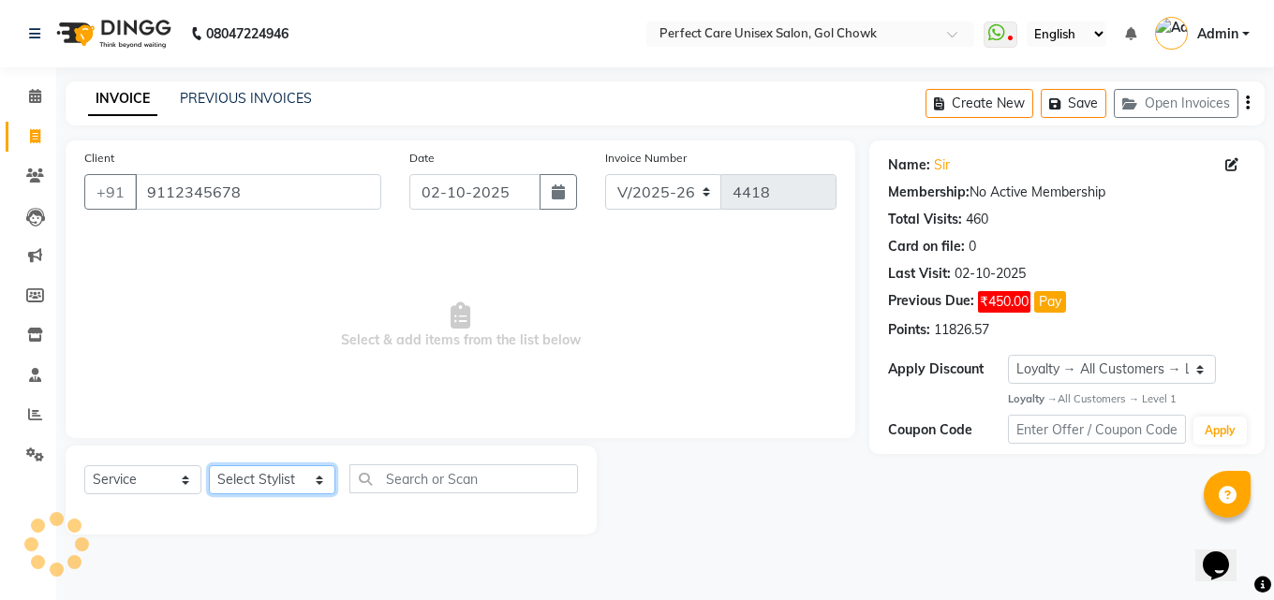
click at [285, 486] on select "Select Stylist MISS. [PERSON_NAME] [PERSON_NAME] MISS [PERSON_NAME] MISS [PERSO…" at bounding box center [272, 480] width 126 height 29
select select "86172"
click at [209, 466] on select "Select Stylist MISS. [PERSON_NAME] [PERSON_NAME] MISS [PERSON_NAME] MISS [PERSO…" at bounding box center [272, 480] width 126 height 29
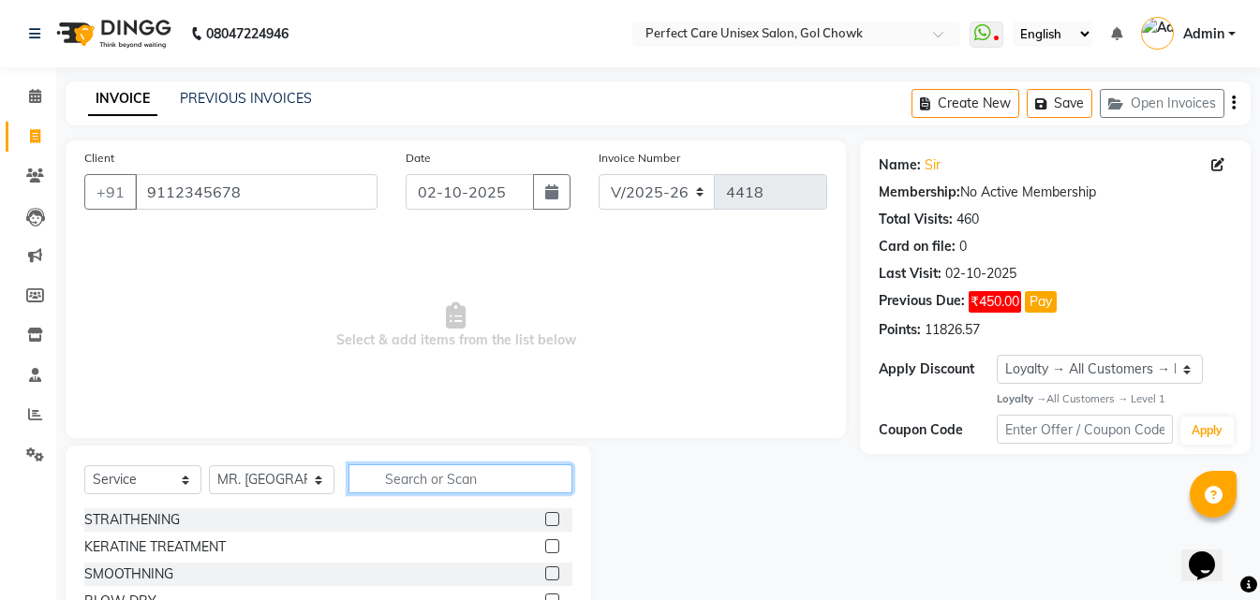
click at [430, 487] on input "text" at bounding box center [459, 479] width 223 height 29
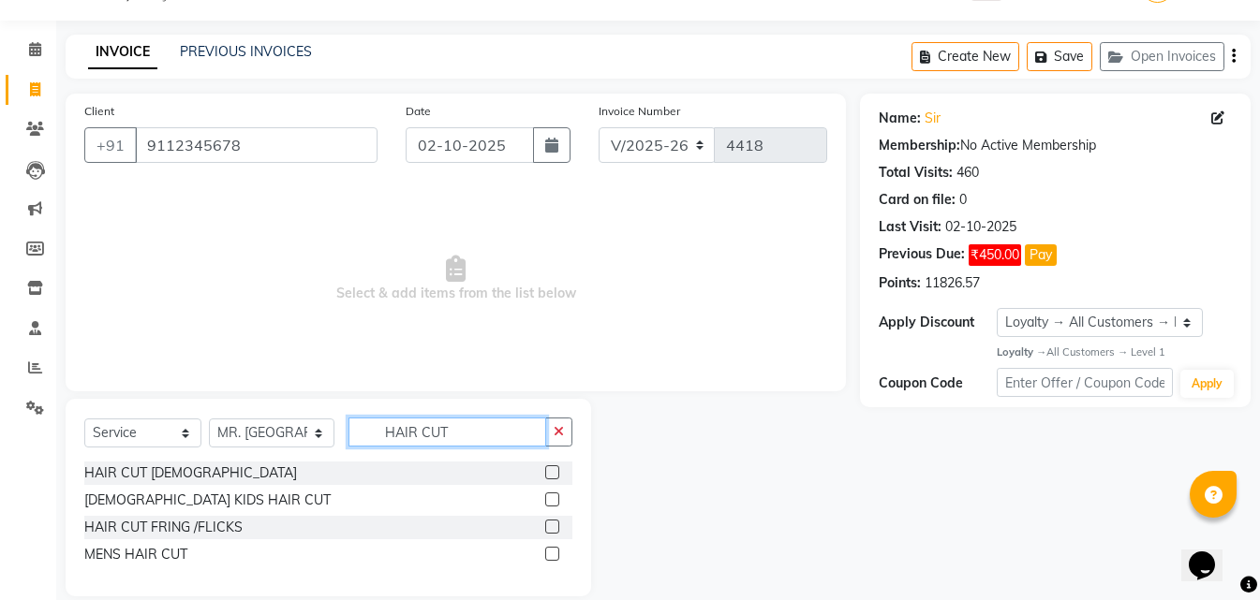
scroll to position [71, 0]
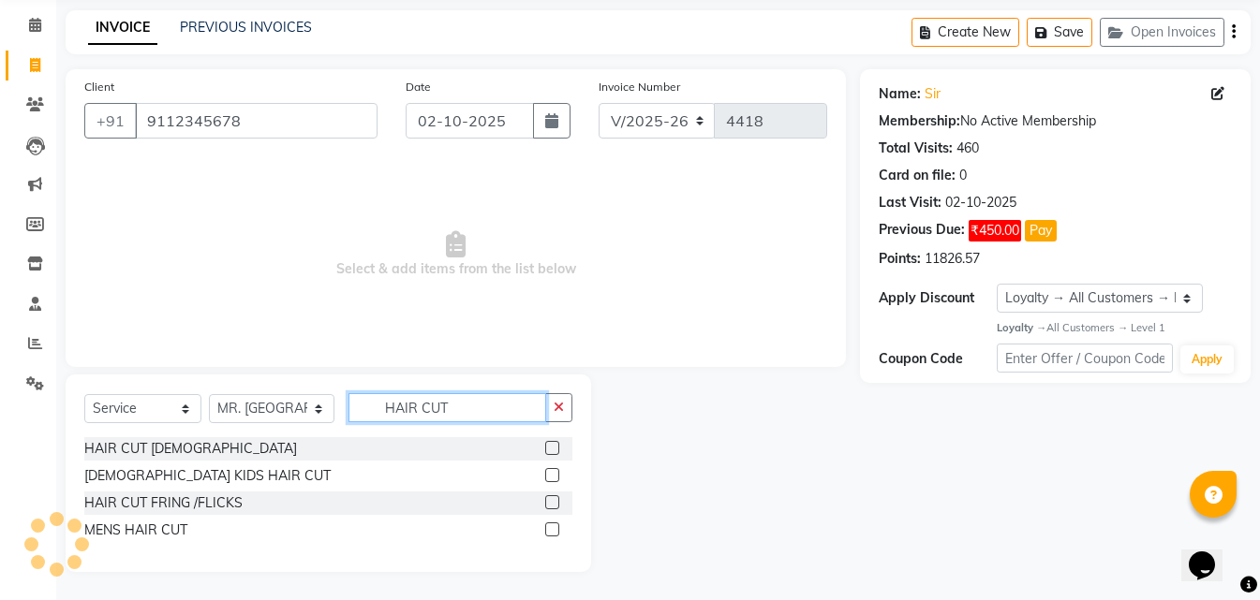
type input "HAIR CUT"
click at [554, 534] on label at bounding box center [552, 530] width 14 height 14
click at [554, 534] on input "checkbox" at bounding box center [551, 531] width 12 height 12
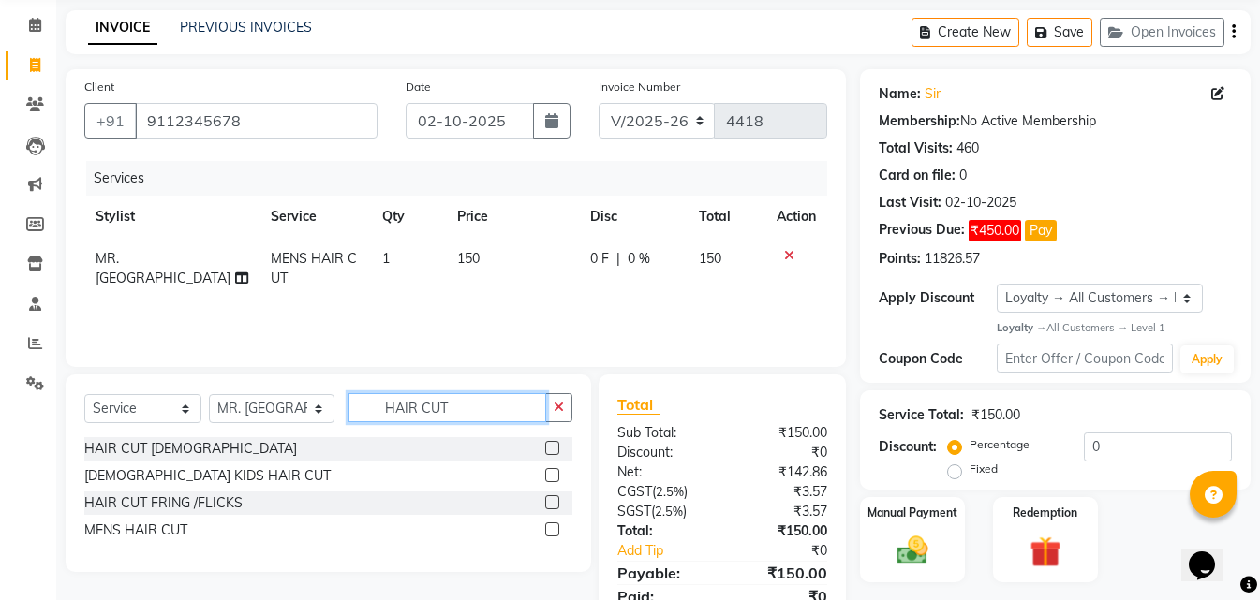
checkbox input "false"
drag, startPoint x: 419, startPoint y: 410, endPoint x: 364, endPoint y: 408, distance: 54.4
click at [364, 408] on input "HAIR CUT" at bounding box center [446, 407] width 197 height 29
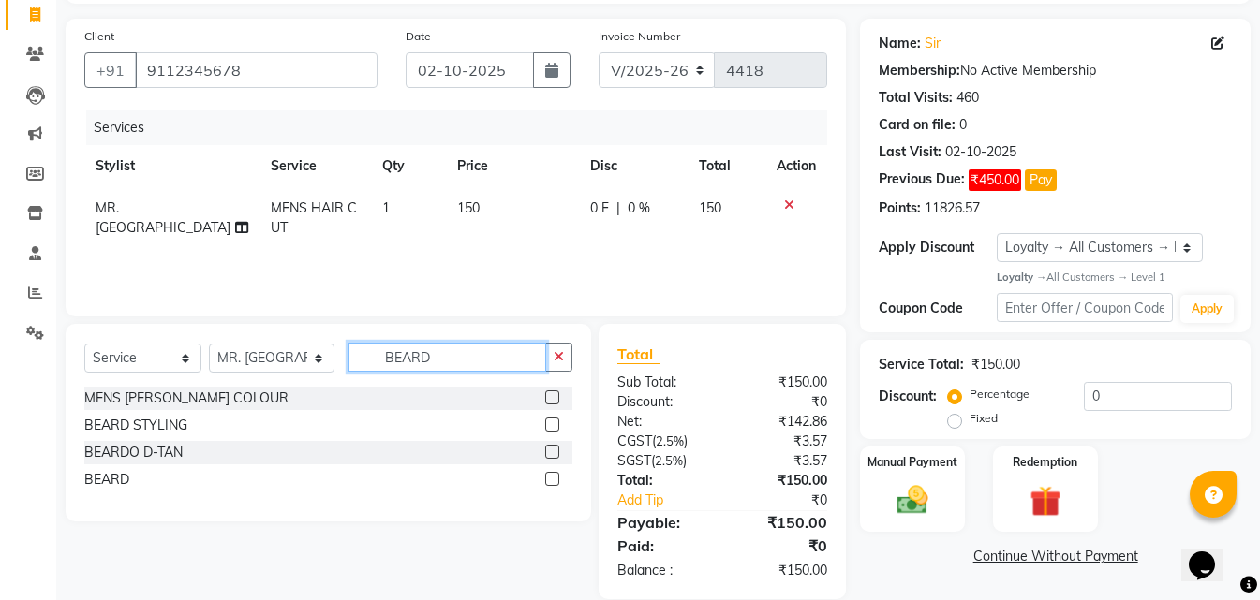
scroll to position [149, 0]
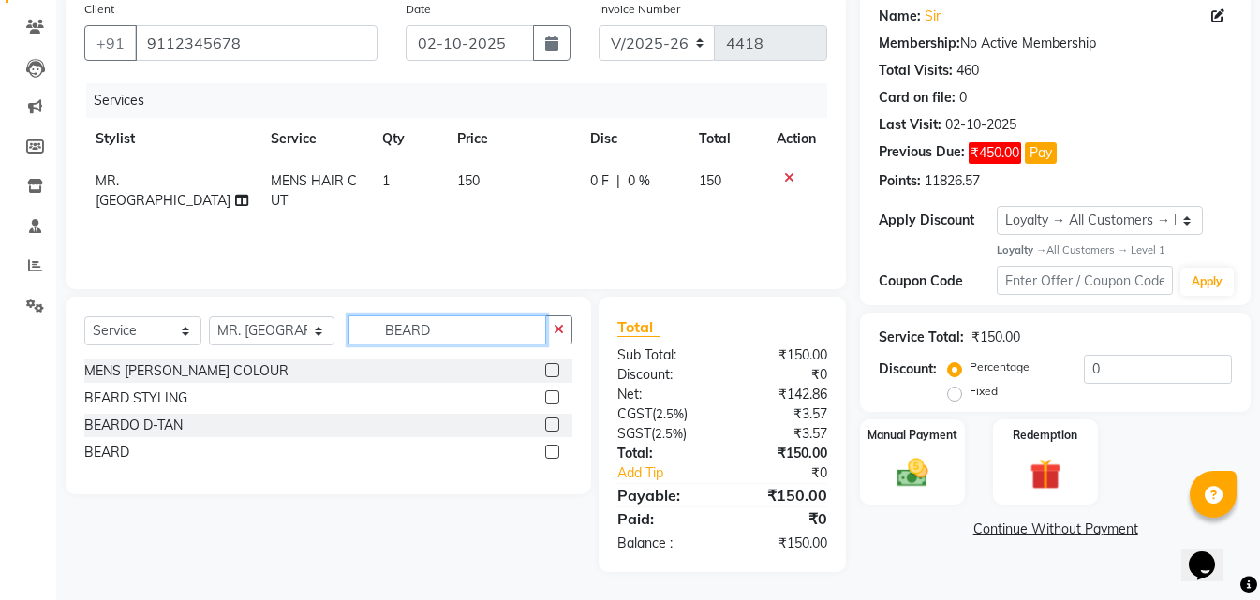
type input "BEARD"
click at [551, 450] on label at bounding box center [552, 452] width 14 height 14
click at [551, 450] on input "checkbox" at bounding box center [551, 453] width 12 height 12
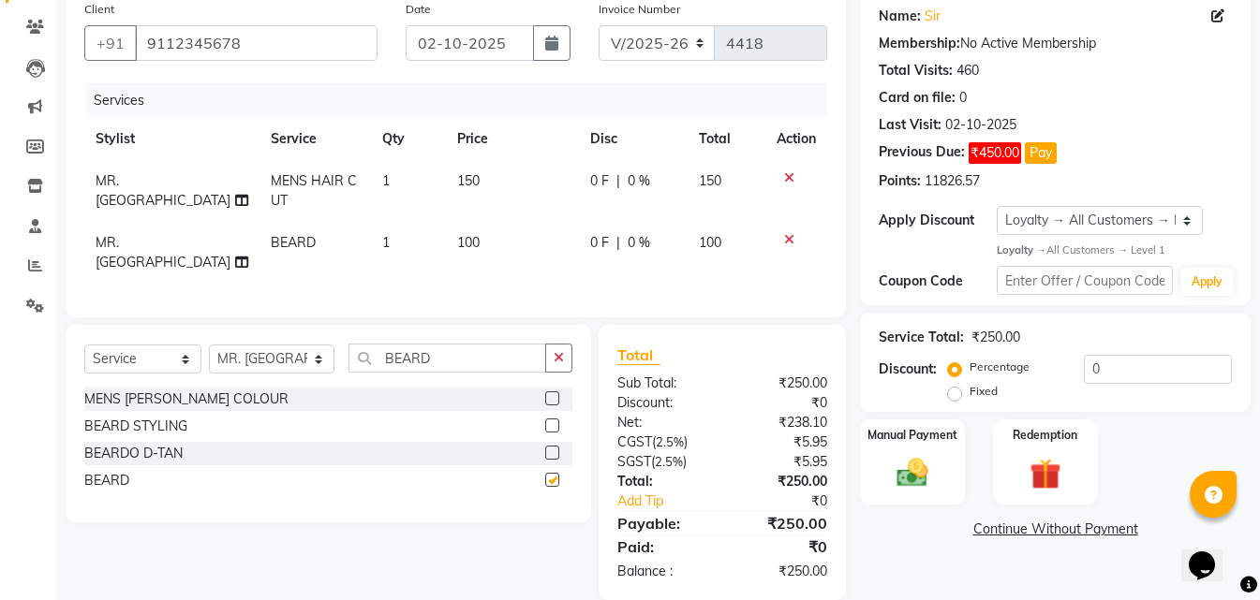
checkbox input "false"
click at [930, 474] on img at bounding box center [912, 473] width 52 height 37
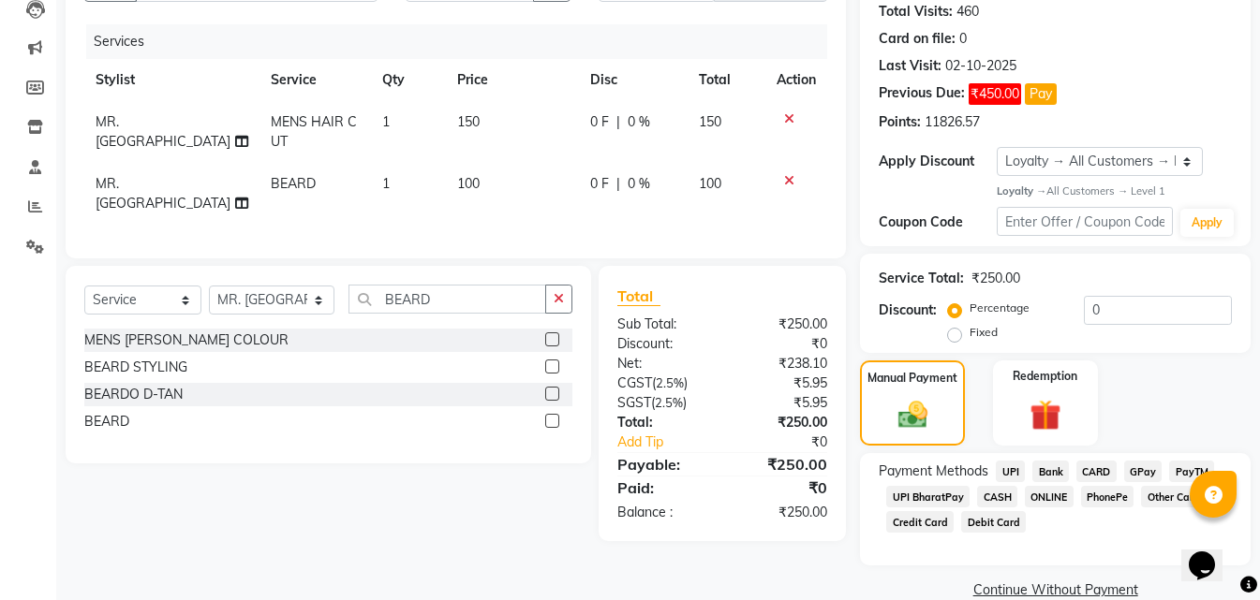
scroll to position [240, 0]
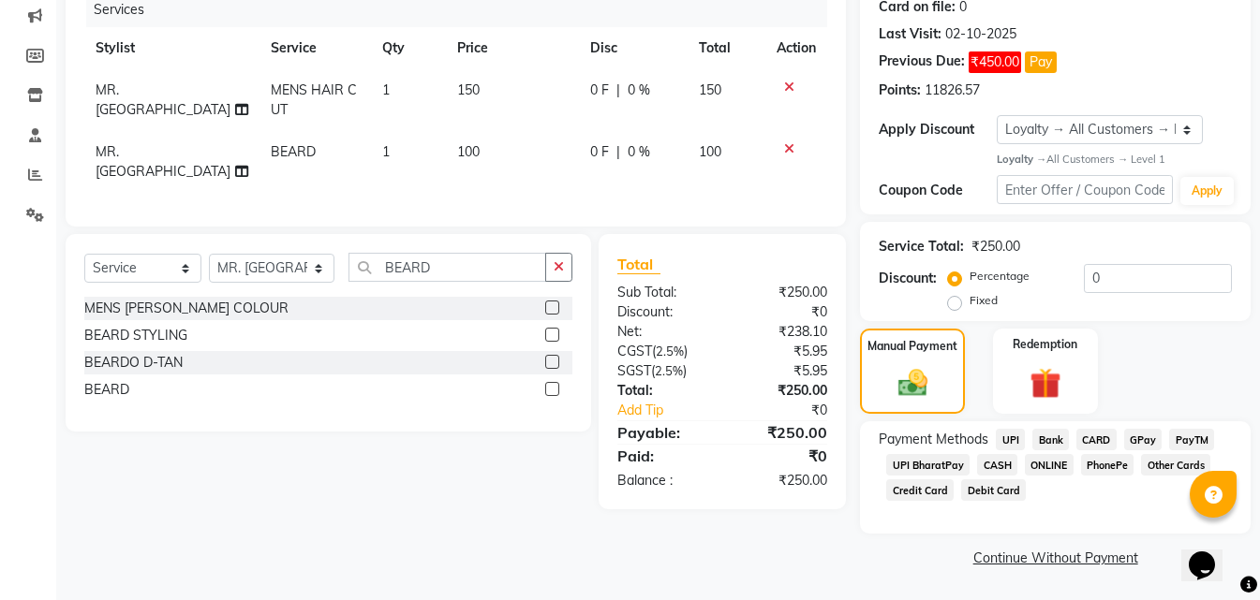
click at [1046, 467] on span "ONLINE" at bounding box center [1049, 465] width 49 height 22
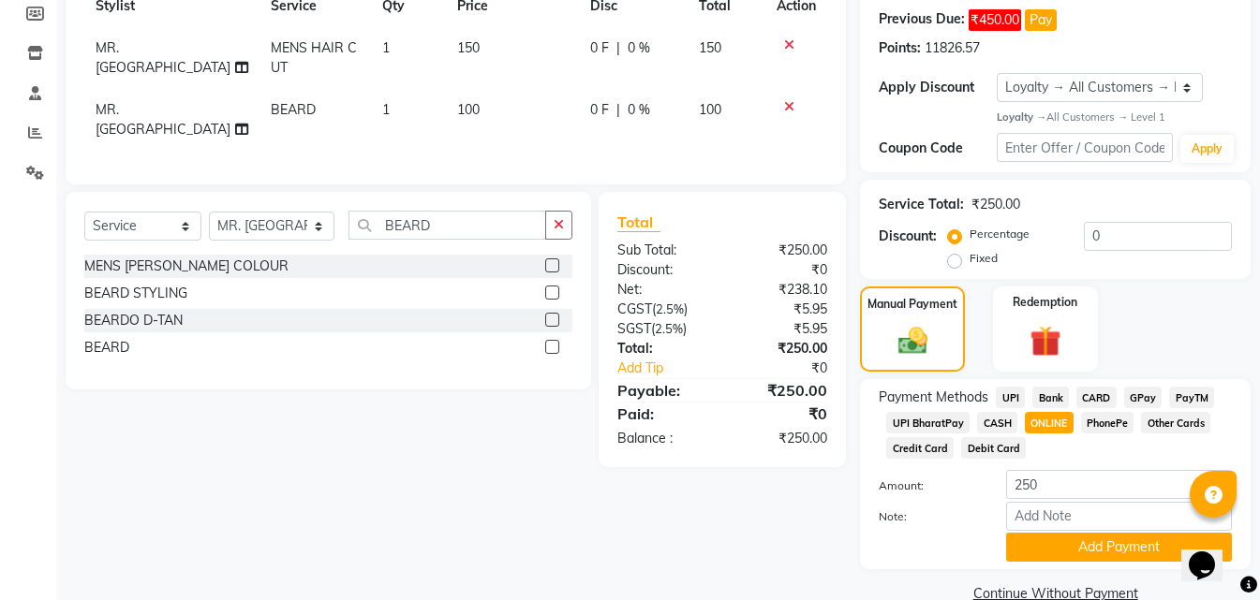
scroll to position [318, 0]
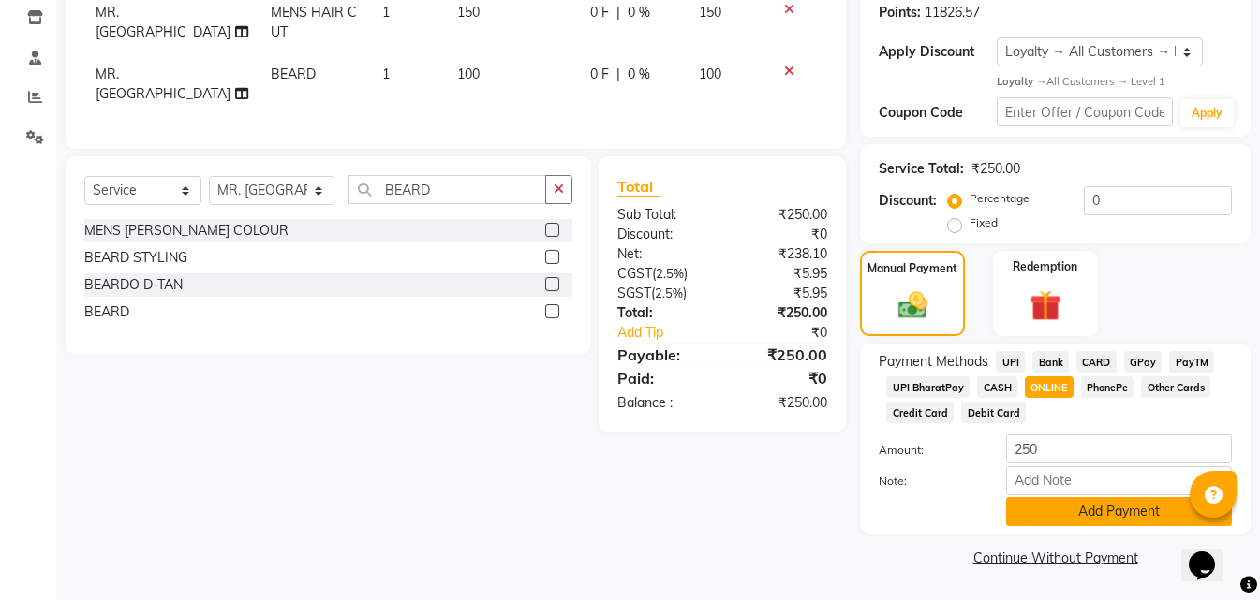
click at [1044, 515] on button "Add Payment" at bounding box center [1119, 511] width 226 height 29
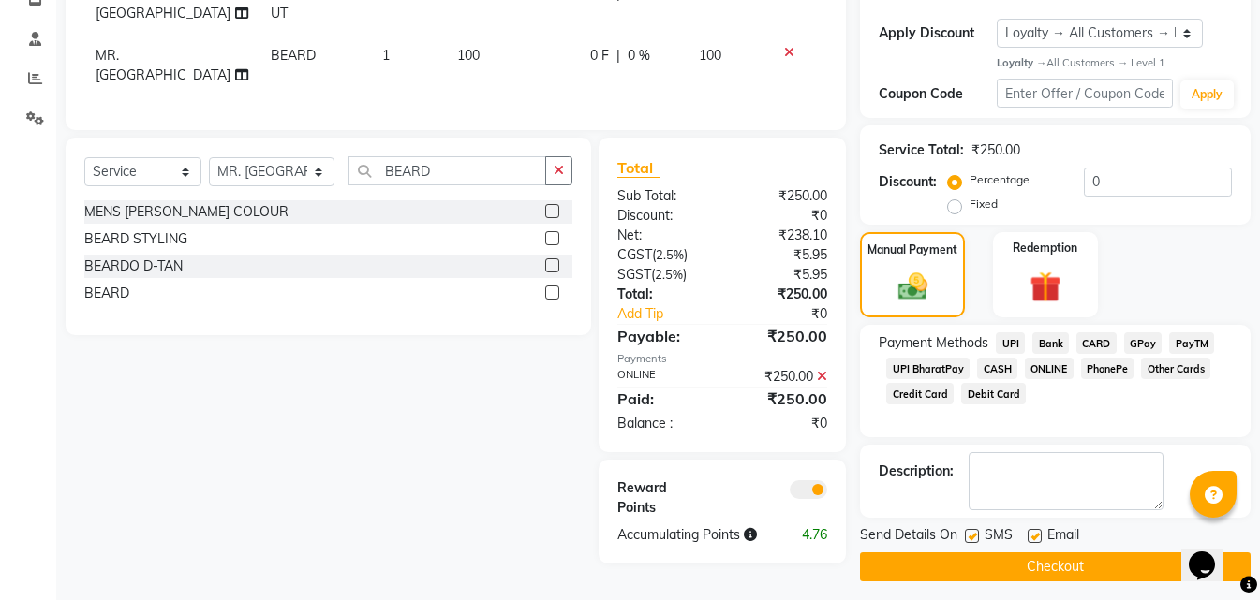
scroll to position [346, 0]
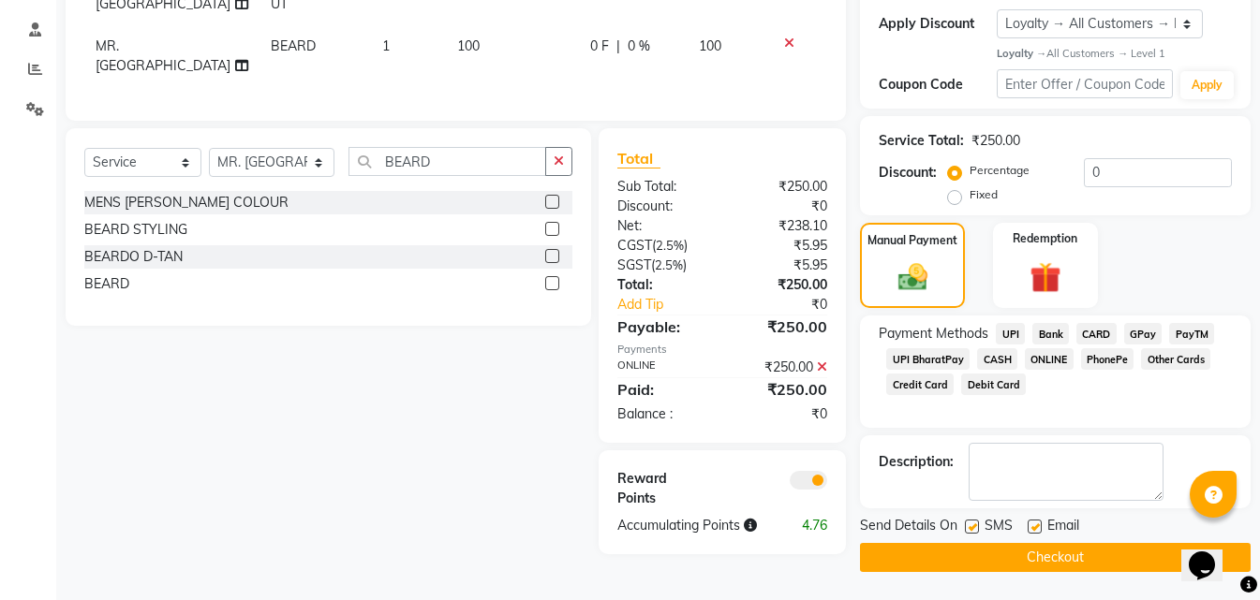
click at [1023, 553] on button "Checkout" at bounding box center [1055, 557] width 391 height 29
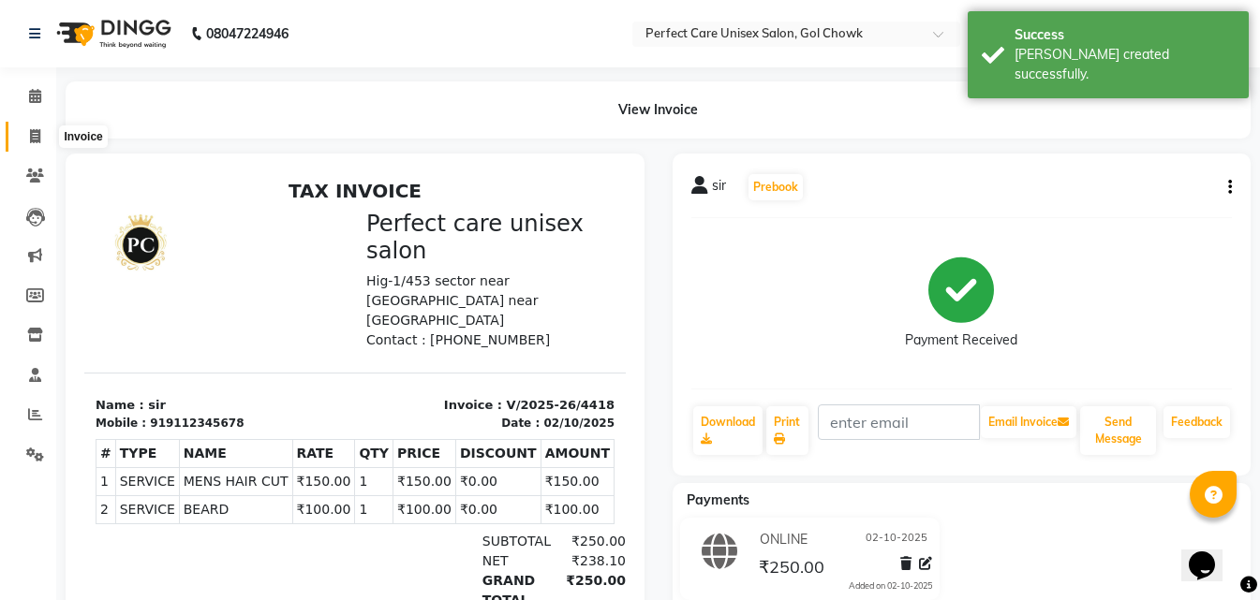
click at [38, 139] on icon at bounding box center [35, 136] width 10 height 14
select select "service"
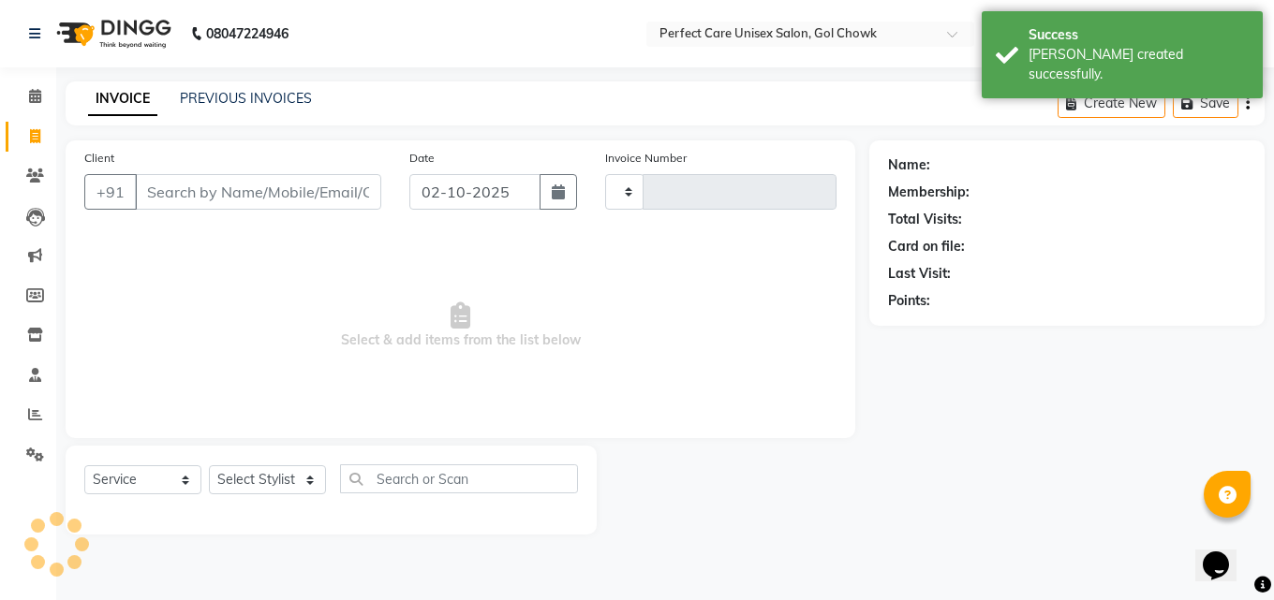
type input "4419"
select select "4751"
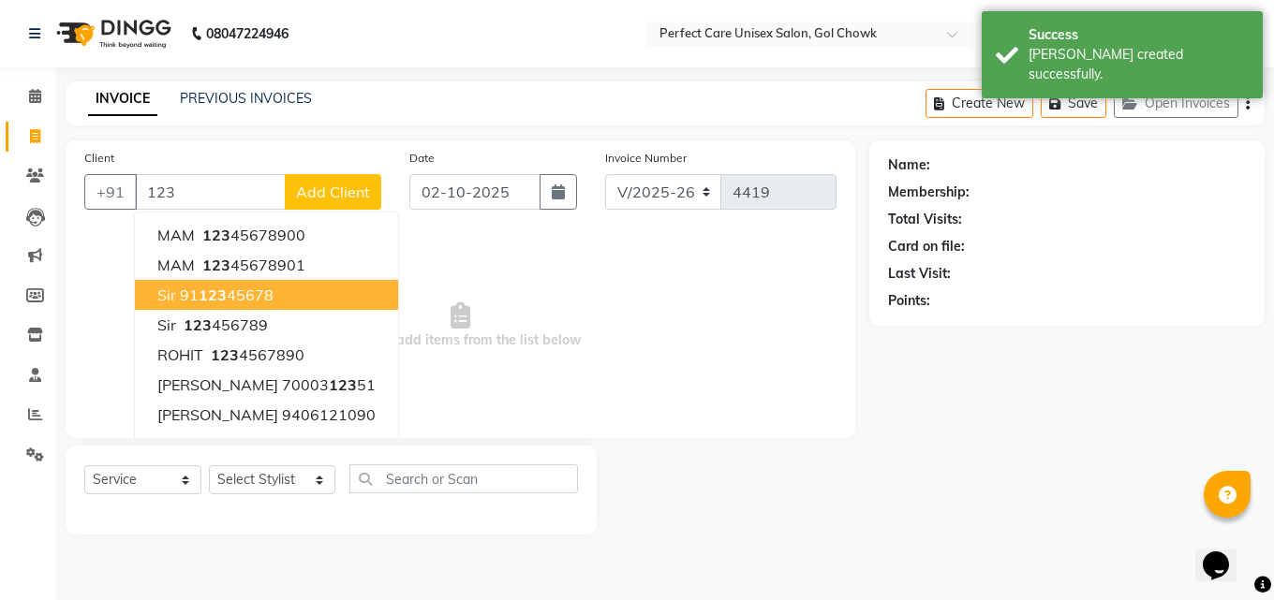
click at [218, 300] on span "123" at bounding box center [213, 295] width 28 height 19
type input "9112345678"
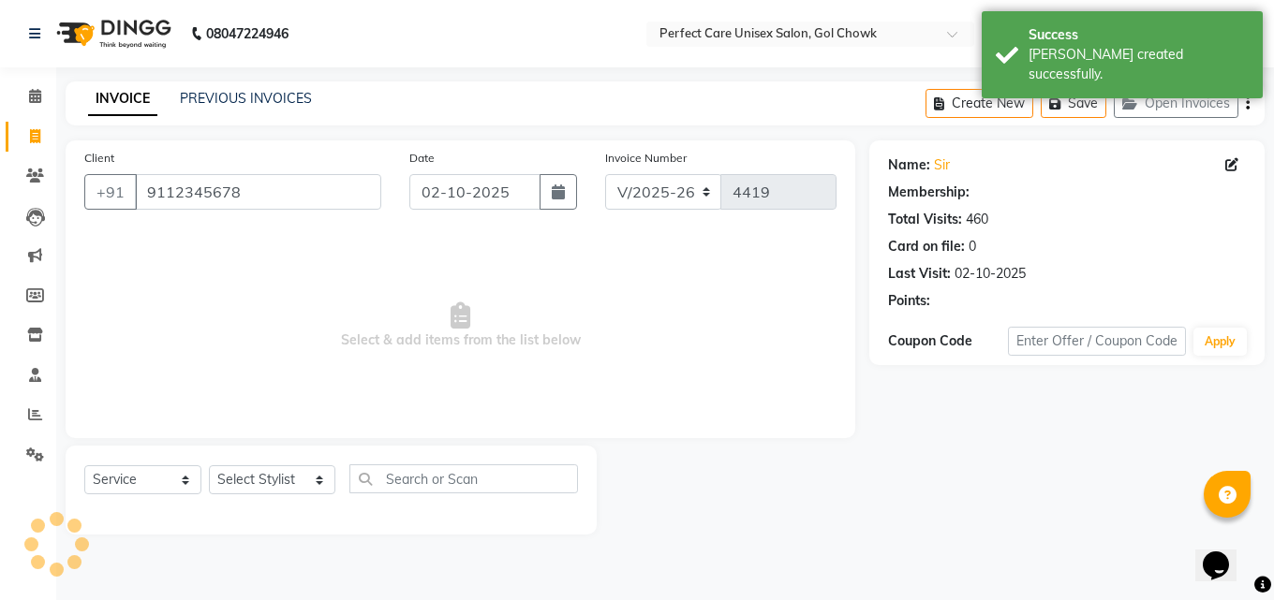
select select "1: Object"
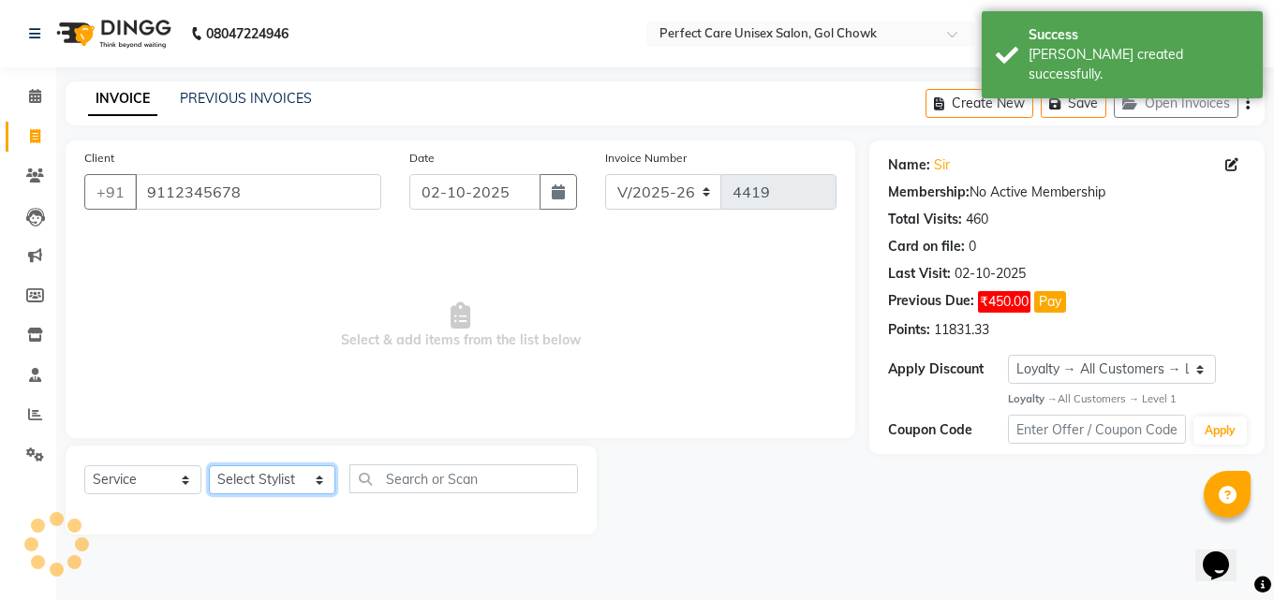
drag, startPoint x: 264, startPoint y: 490, endPoint x: 264, endPoint y: 479, distance: 11.2
click at [264, 490] on select "Select Stylist MISS. [PERSON_NAME] [PERSON_NAME] MISS [PERSON_NAME] MISS [PERSO…" at bounding box center [272, 480] width 126 height 29
select select "32649"
click at [209, 466] on select "Select Stylist MISS. [PERSON_NAME] [PERSON_NAME] MISS [PERSON_NAME] MISS [PERSO…" at bounding box center [272, 480] width 126 height 29
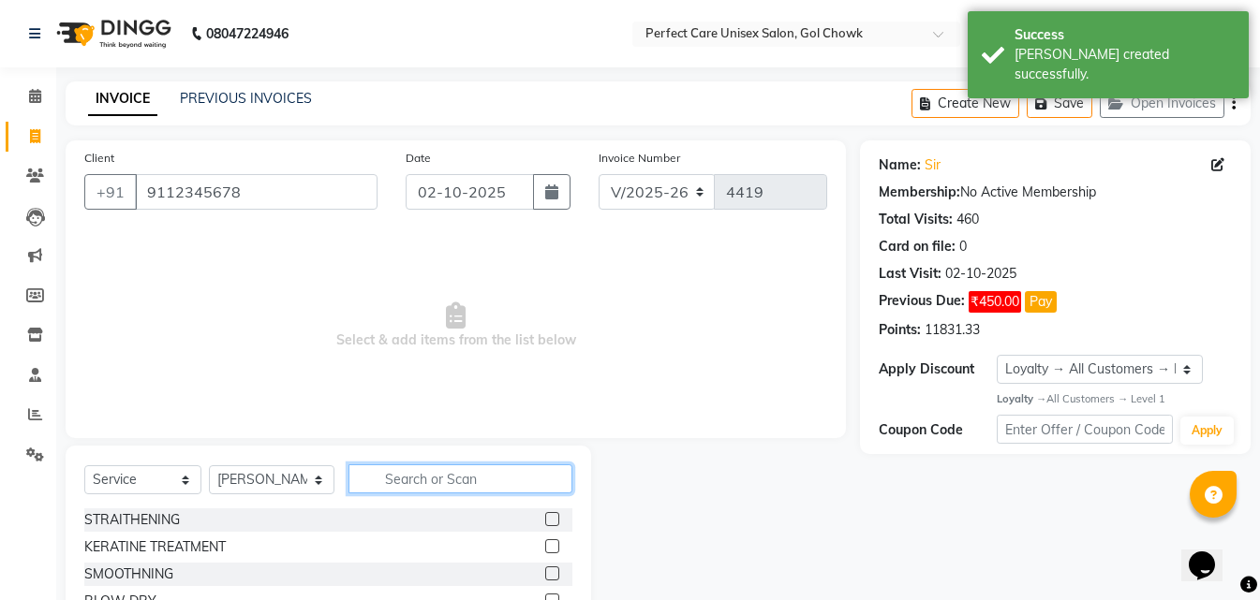
click at [448, 478] on input "text" at bounding box center [459, 479] width 223 height 29
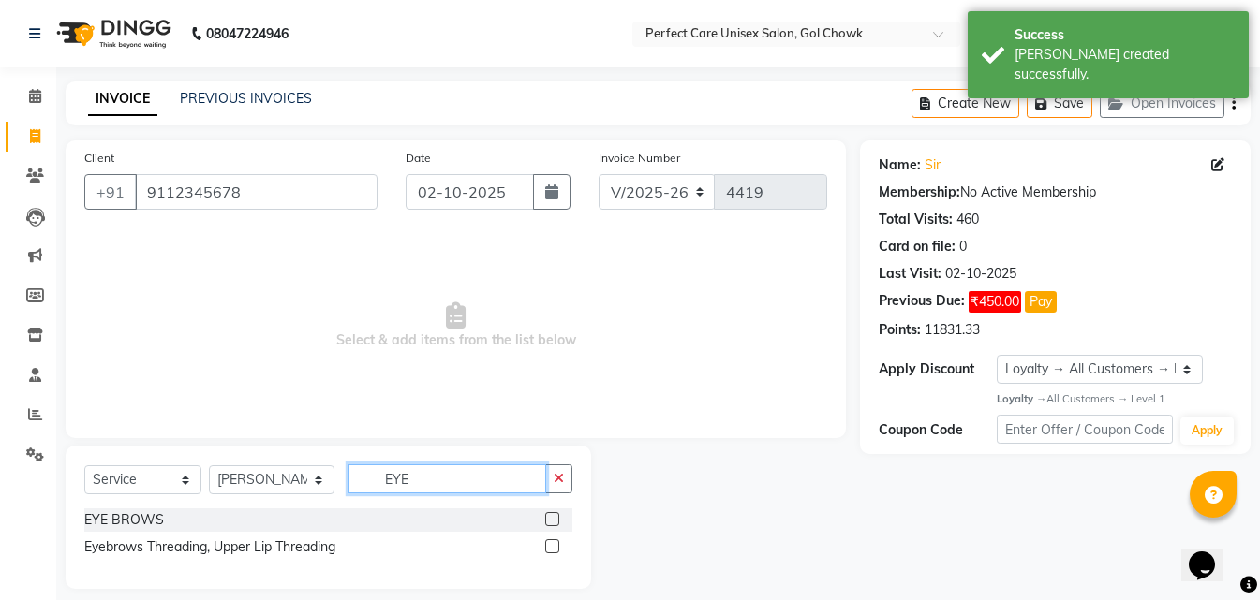
type input "EYE"
click at [558, 515] on label at bounding box center [552, 519] width 14 height 14
click at [557, 515] on input "checkbox" at bounding box center [551, 520] width 12 height 12
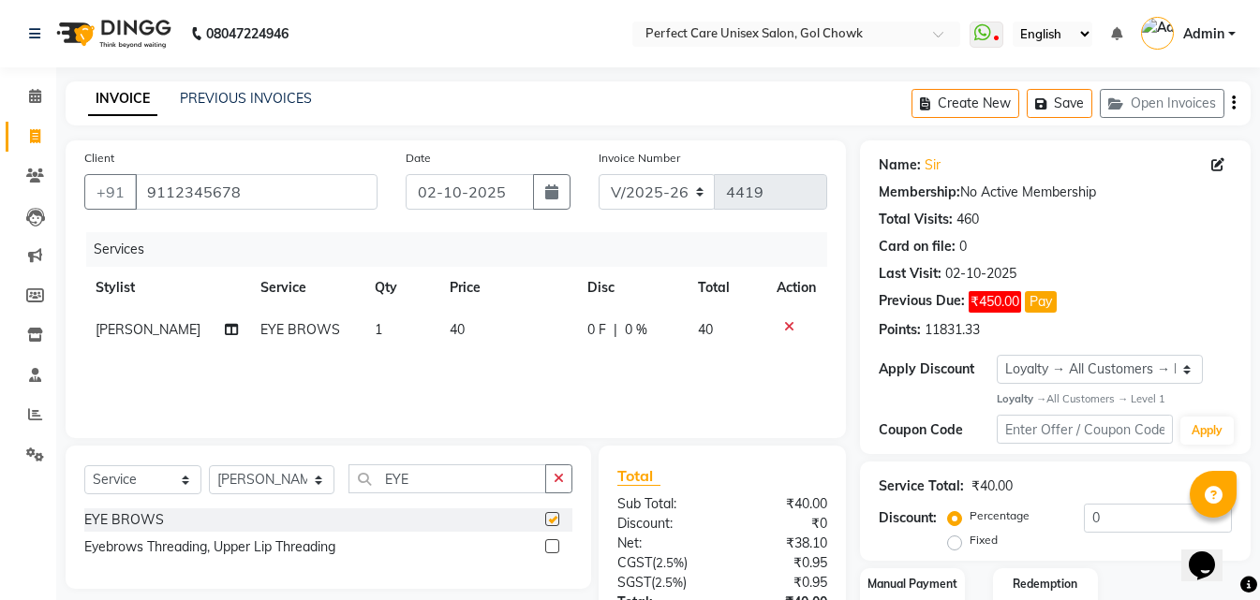
checkbox input "false"
click at [465, 335] on td "40" at bounding box center [507, 330] width 138 height 42
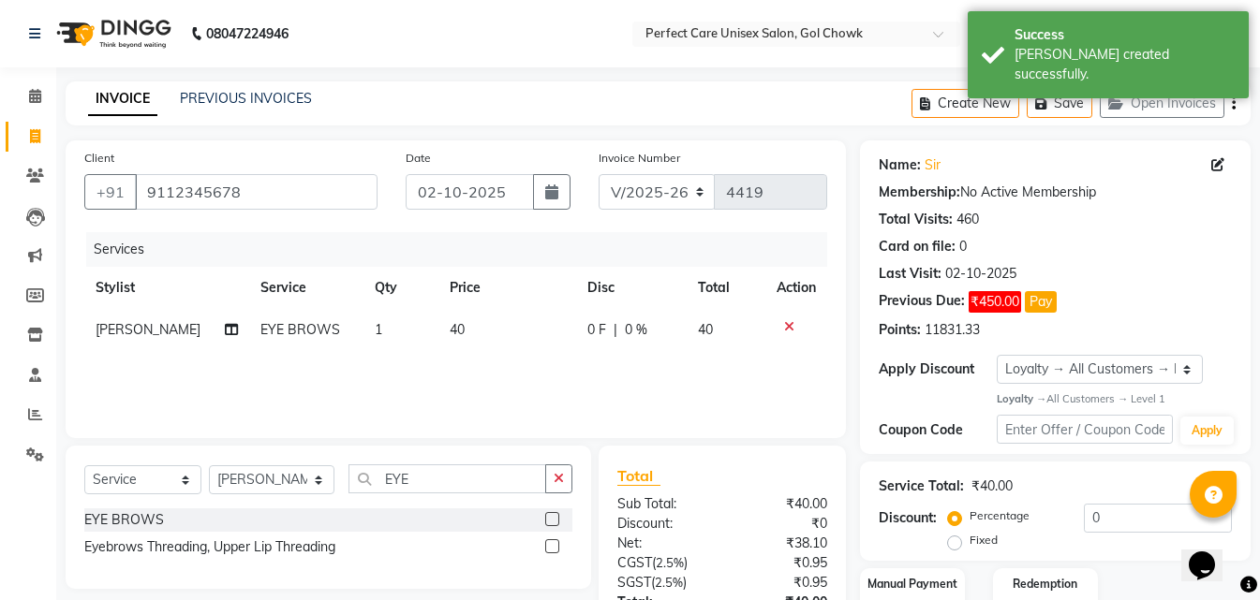
select select "32649"
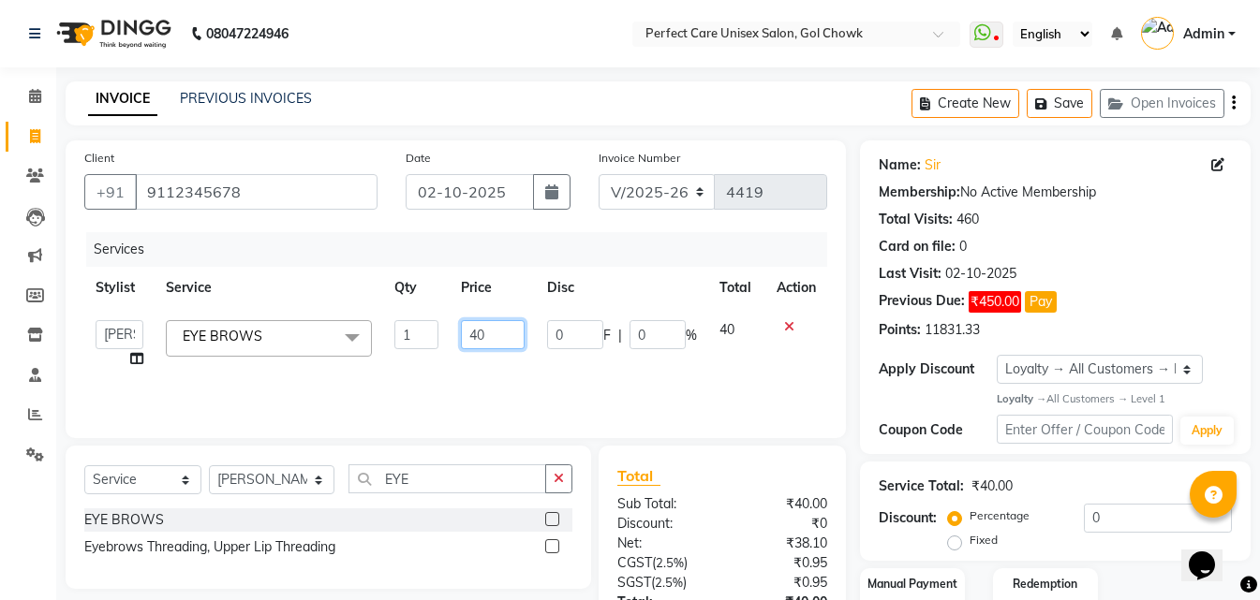
drag, startPoint x: 507, startPoint y: 336, endPoint x: 434, endPoint y: 347, distance: 73.8
click at [434, 346] on tr "MISS. [PERSON_NAME] [PERSON_NAME] MISS [PERSON_NAME] MISS [PERSON_NAME] MISS PI…" at bounding box center [455, 344] width 743 height 71
type input "50"
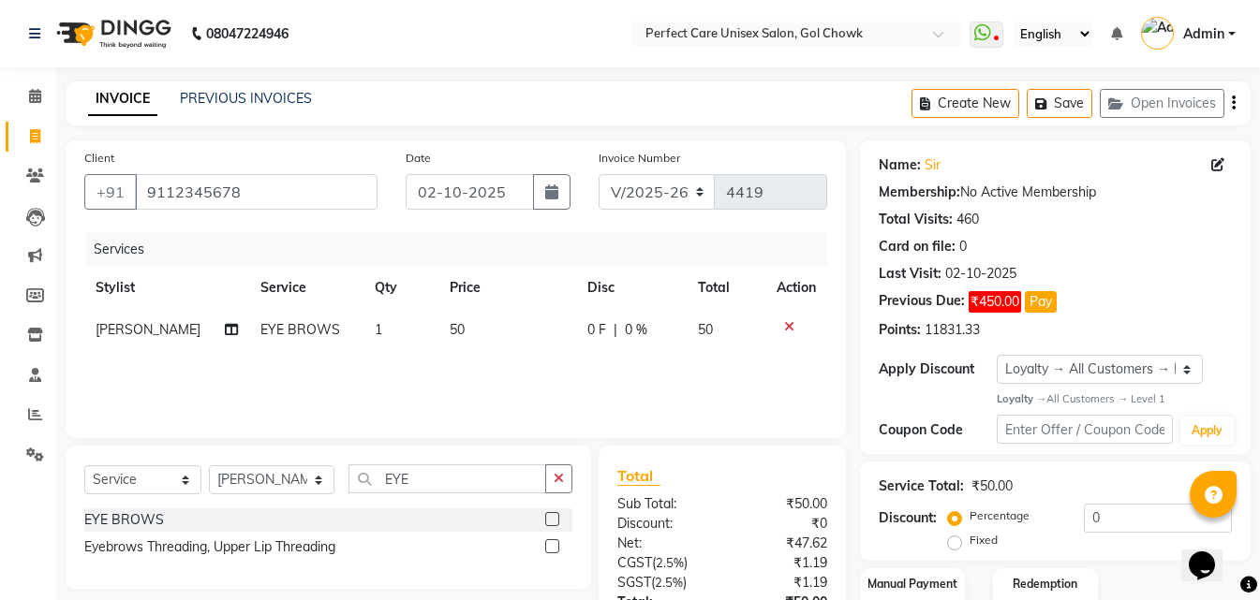
click at [450, 389] on div "Services Stylist Service Qty Price Disc Total Action [PERSON_NAME] EYE BROWS 1 …" at bounding box center [455, 325] width 743 height 187
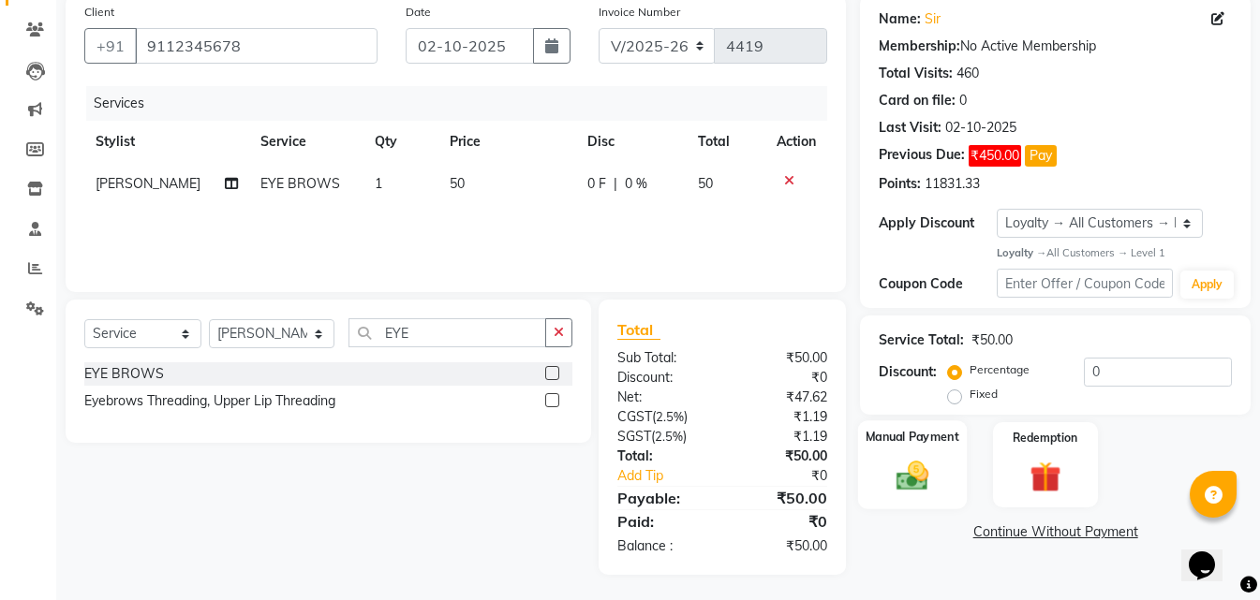
scroll to position [149, 0]
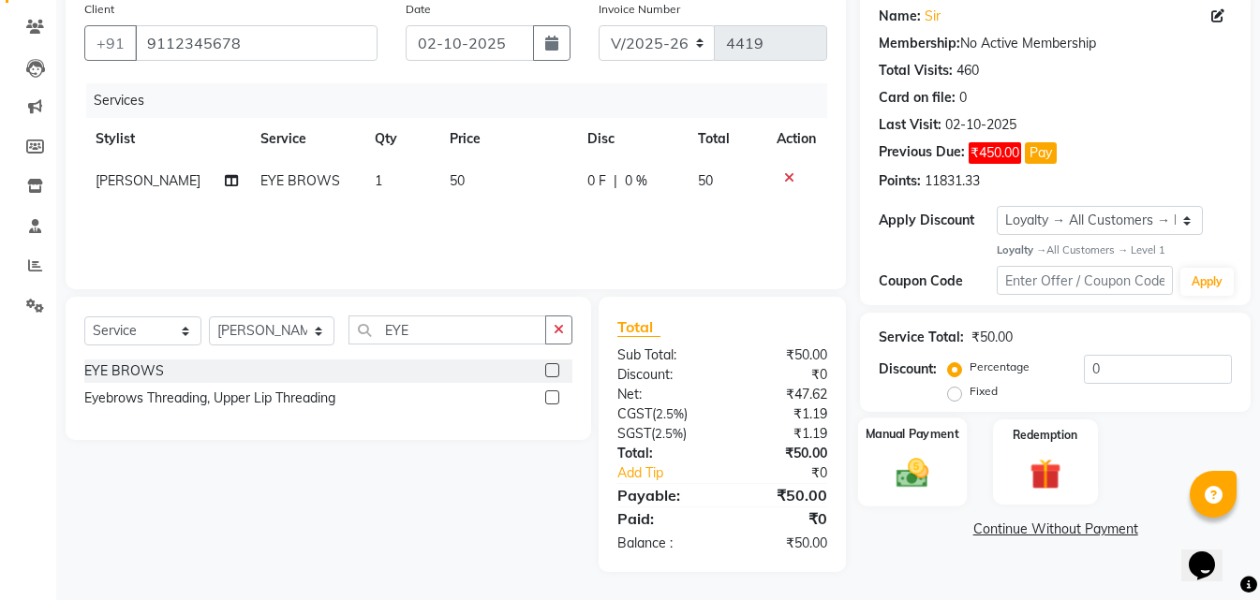
click at [899, 472] on img at bounding box center [912, 473] width 52 height 37
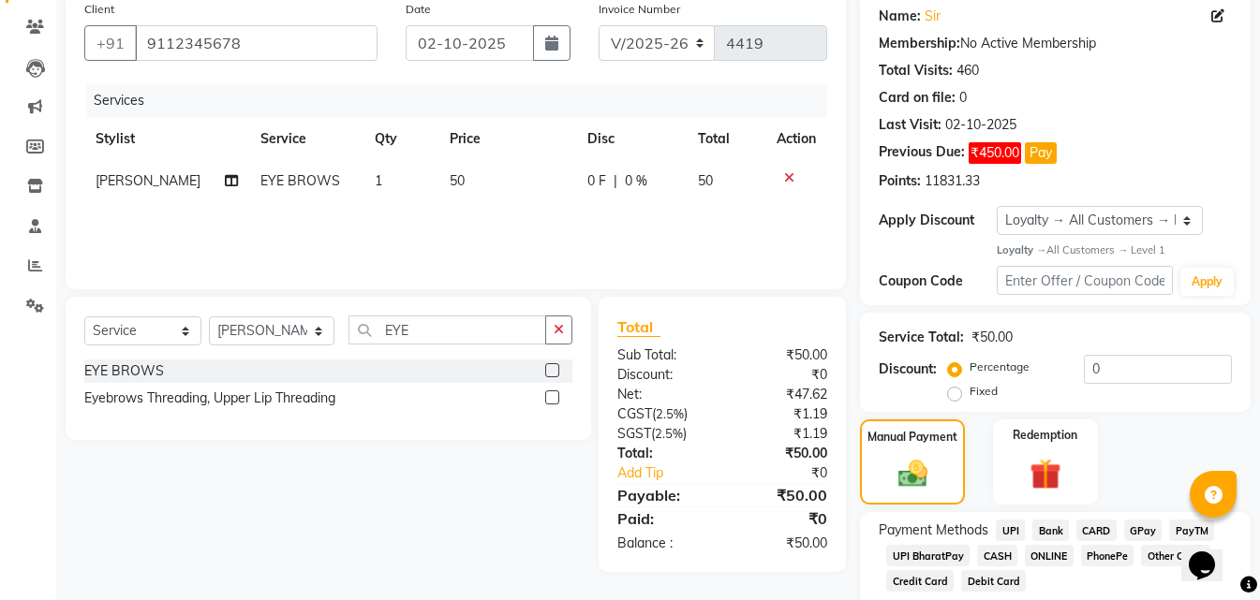
click at [1048, 557] on span "ONLINE" at bounding box center [1049, 556] width 49 height 22
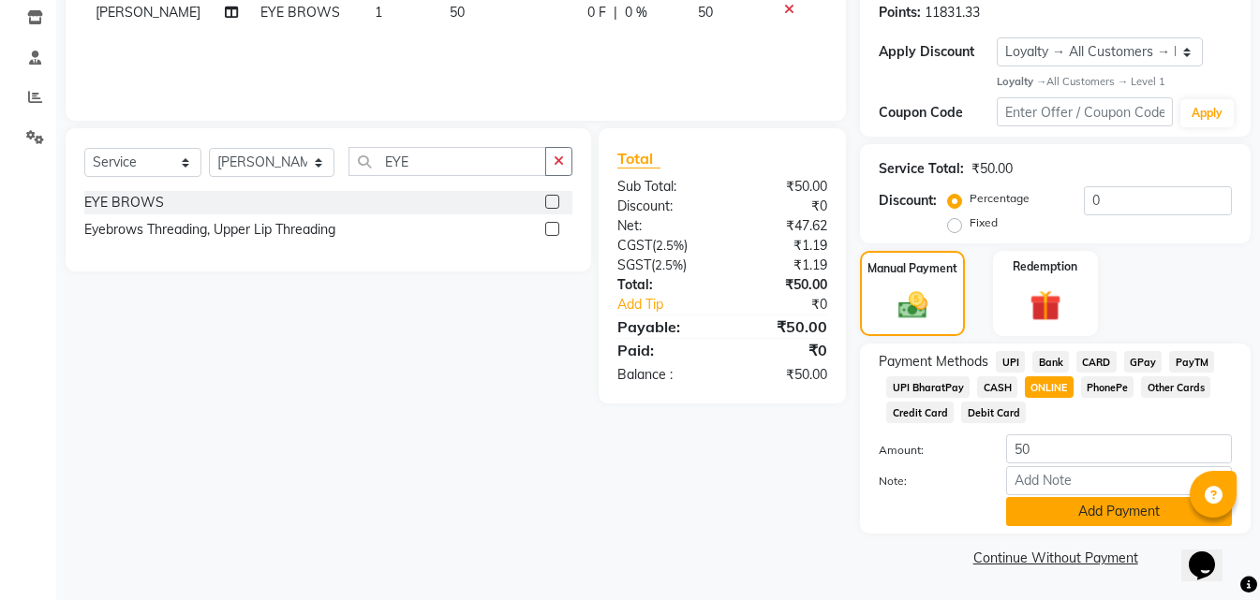
click at [1042, 514] on button "Add Payment" at bounding box center [1119, 511] width 226 height 29
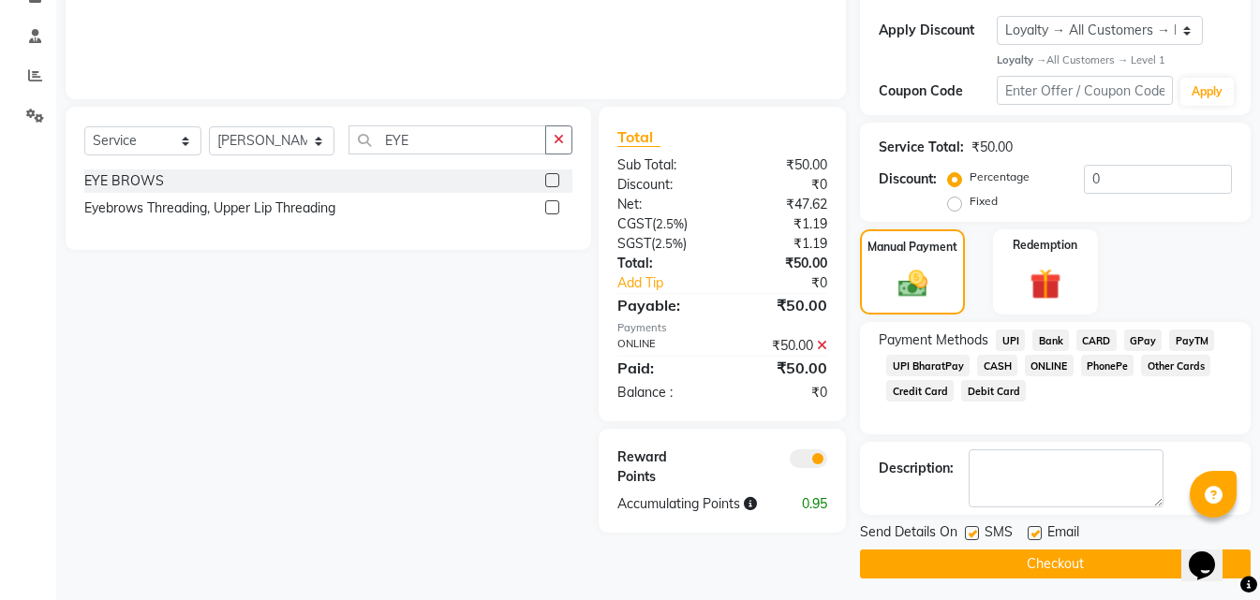
scroll to position [346, 0]
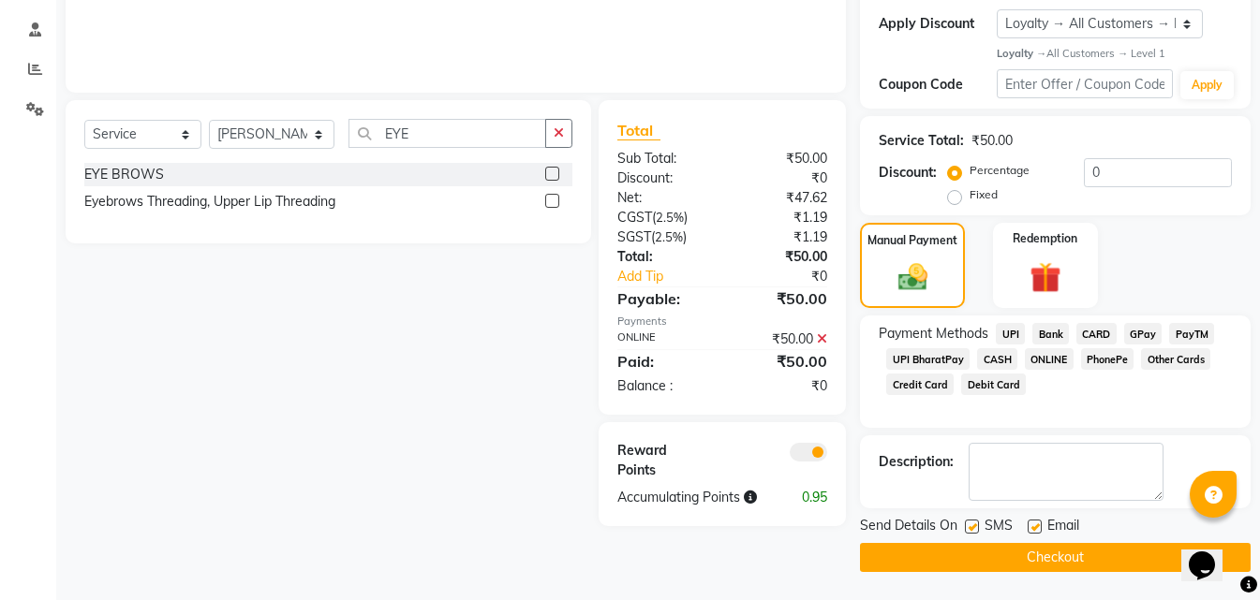
click at [987, 560] on button "Checkout" at bounding box center [1055, 557] width 391 height 29
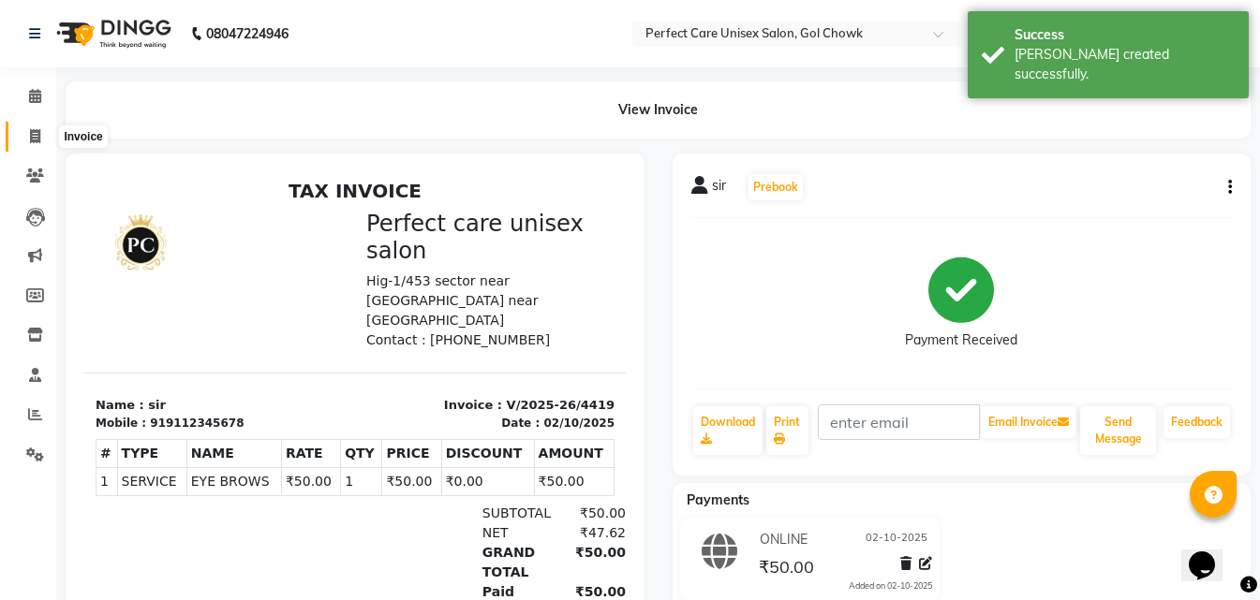
click at [33, 133] on icon at bounding box center [35, 136] width 10 height 14
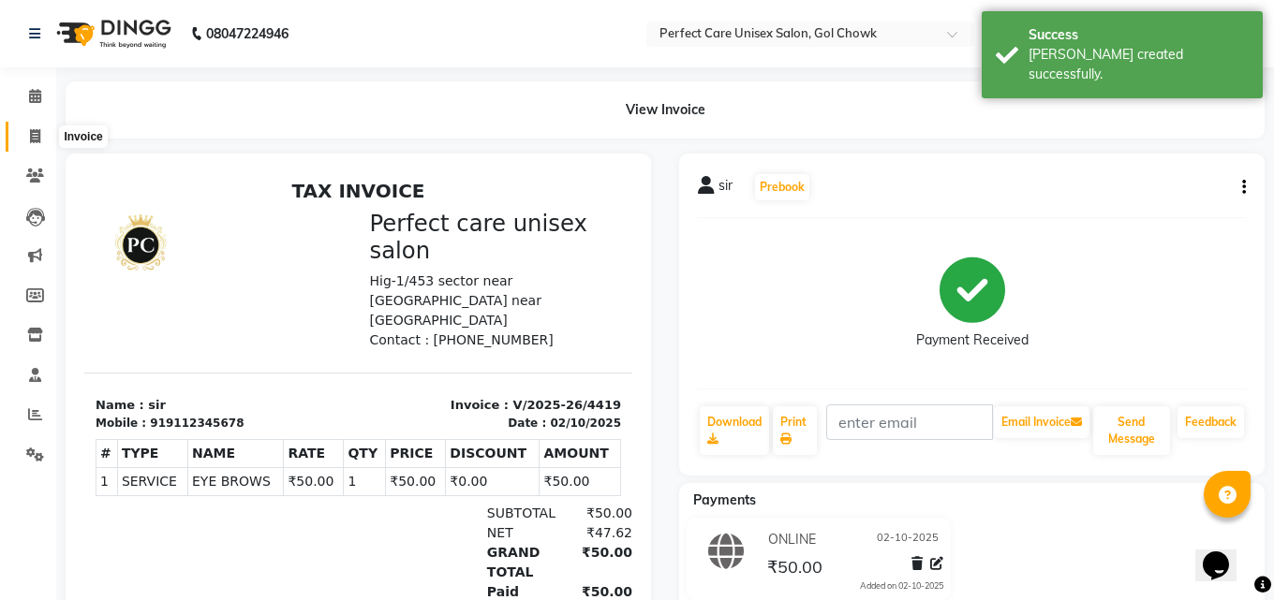
select select "4751"
select select "service"
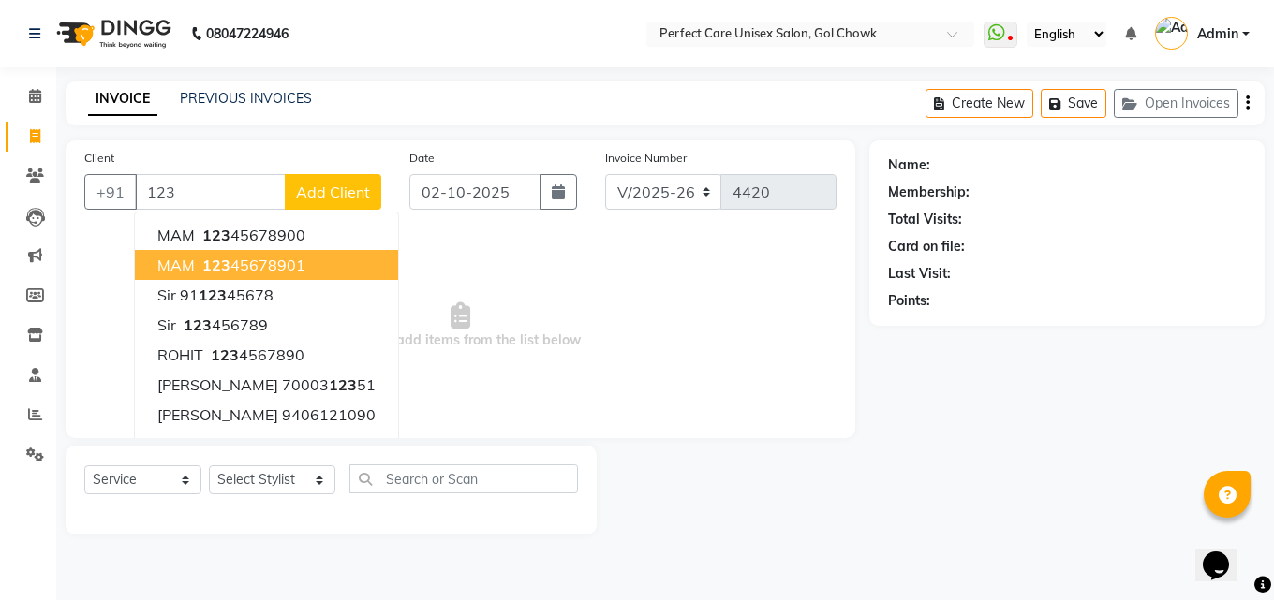
click at [266, 272] on ngb-highlight "123 45678901" at bounding box center [252, 265] width 107 height 19
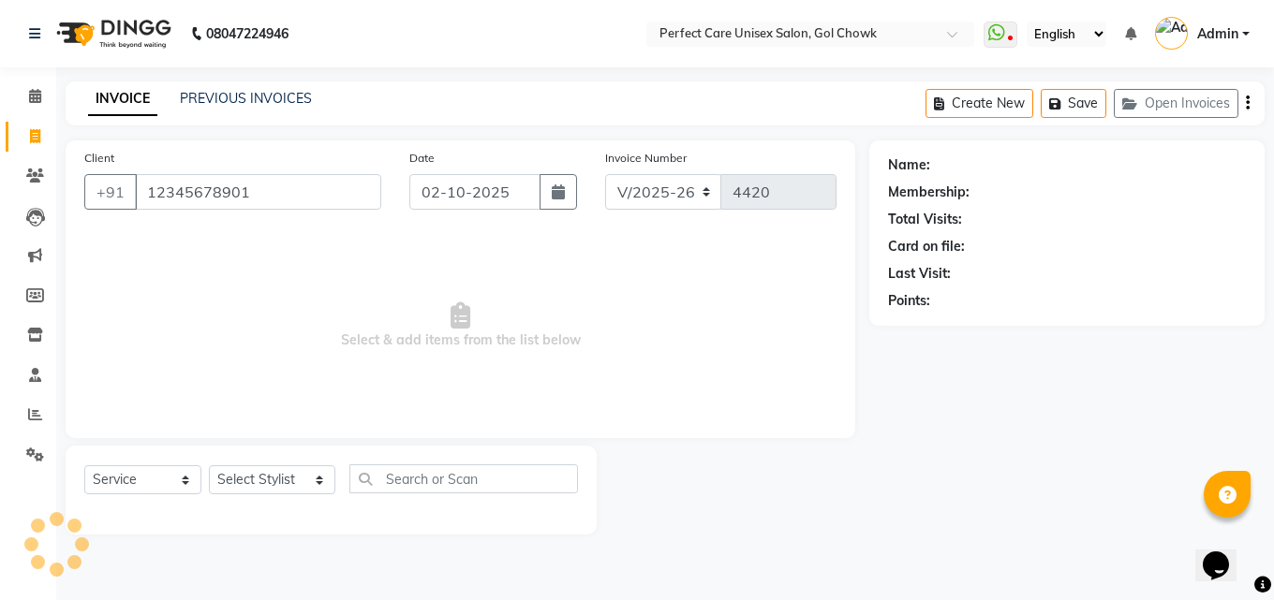
type input "12345678901"
select select "1: Object"
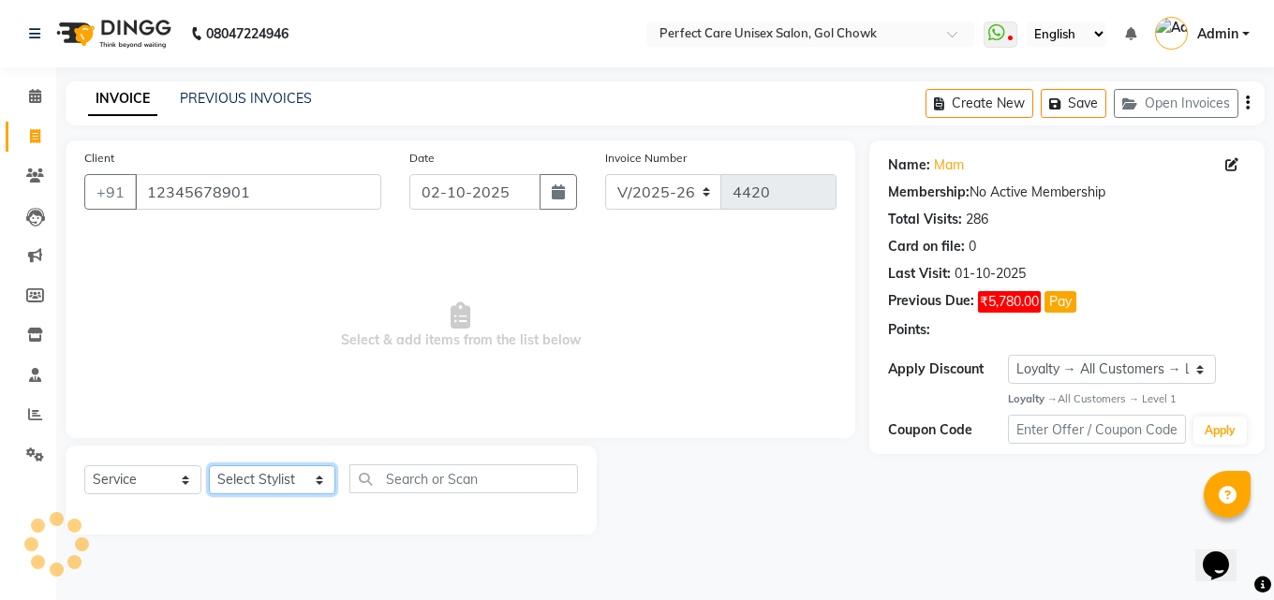
click at [258, 482] on select "Select Stylist MISS. [PERSON_NAME] [PERSON_NAME] MISS [PERSON_NAME] MISS [PERSO…" at bounding box center [272, 480] width 126 height 29
select select "78640"
click at [209, 466] on select "Select Stylist MISS. [PERSON_NAME] [PERSON_NAME] MISS [PERSON_NAME] MISS [PERSO…" at bounding box center [272, 480] width 126 height 29
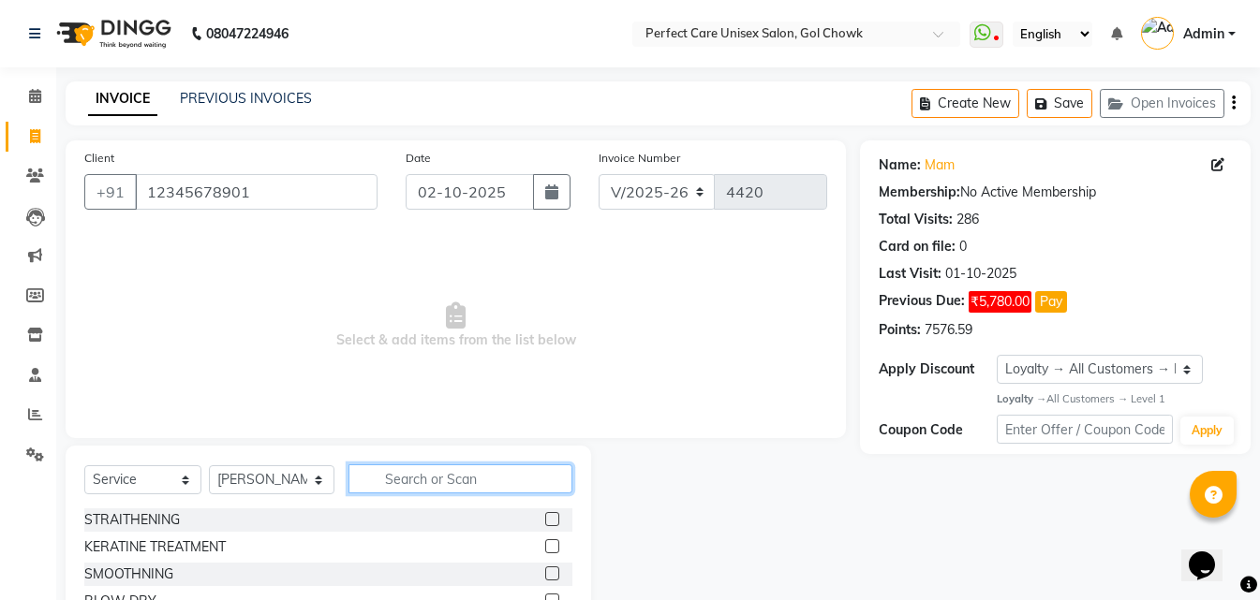
click at [421, 483] on input "text" at bounding box center [459, 479] width 223 height 29
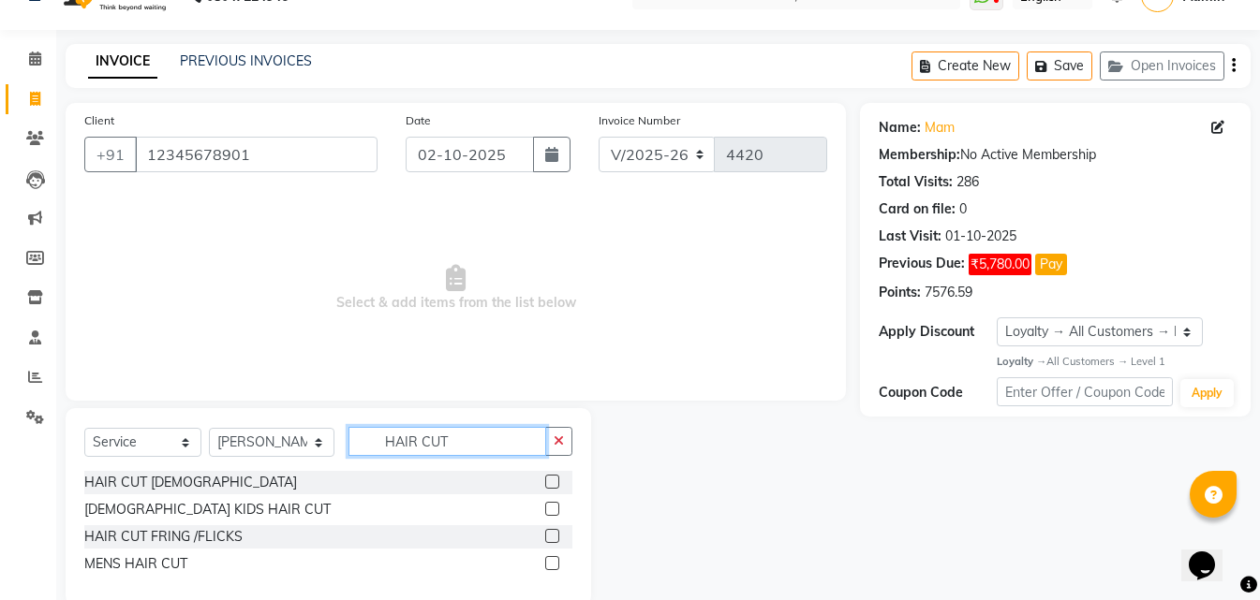
scroll to position [71, 0]
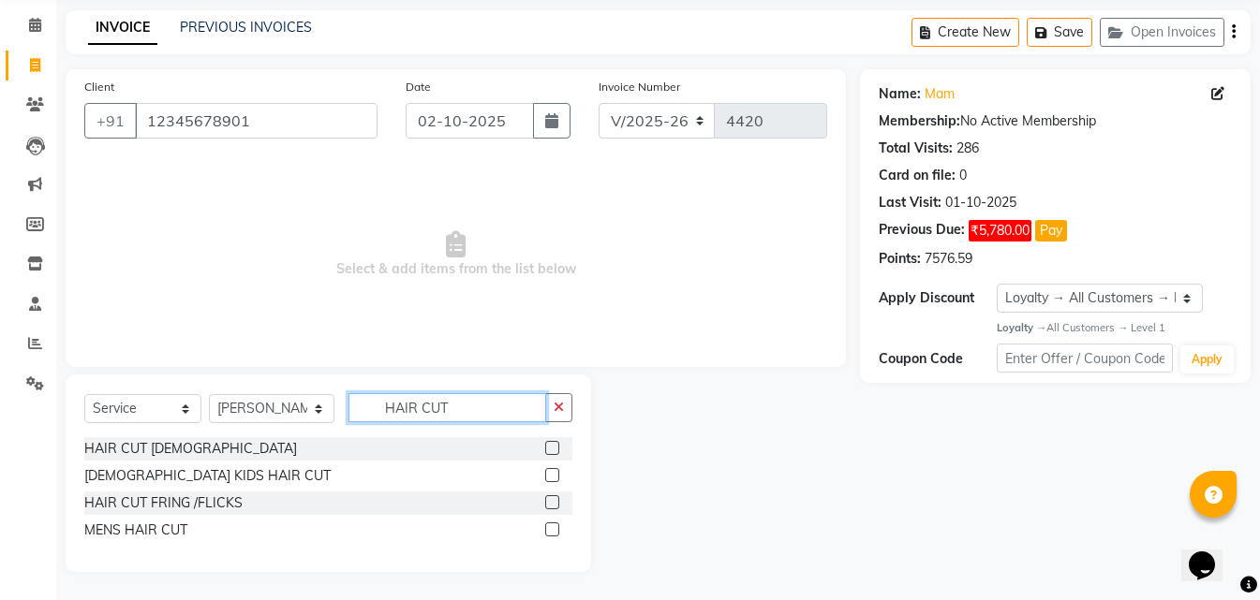
type input "HAIR CUT"
click at [550, 445] on label at bounding box center [552, 448] width 14 height 14
click at [550, 445] on input "checkbox" at bounding box center [551, 449] width 12 height 12
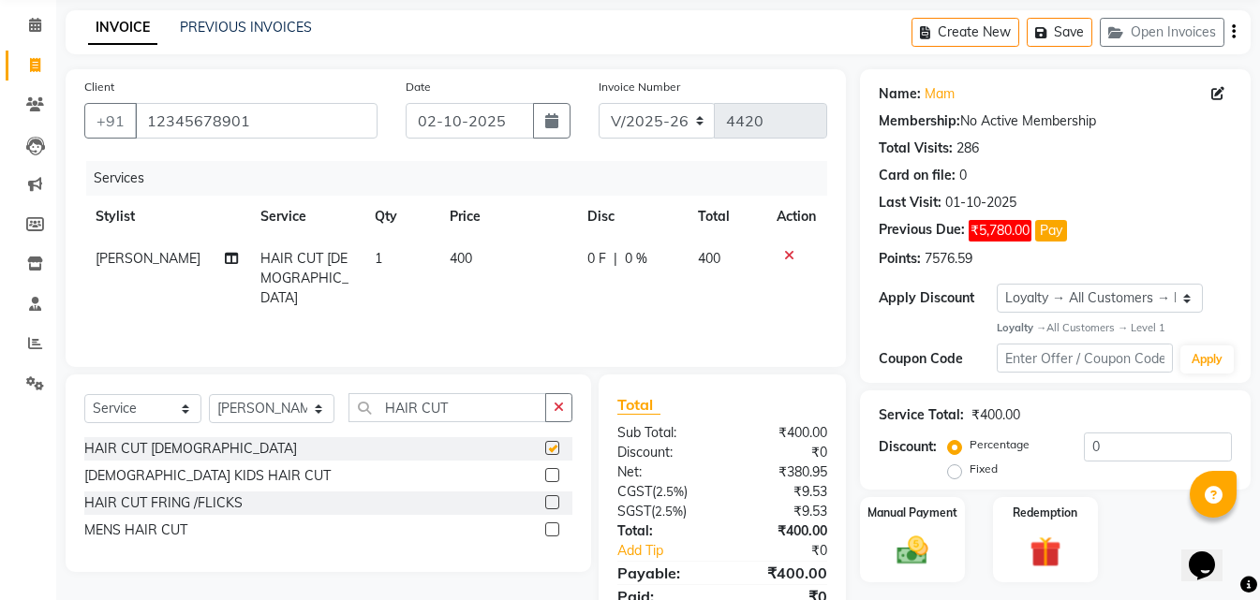
checkbox input "false"
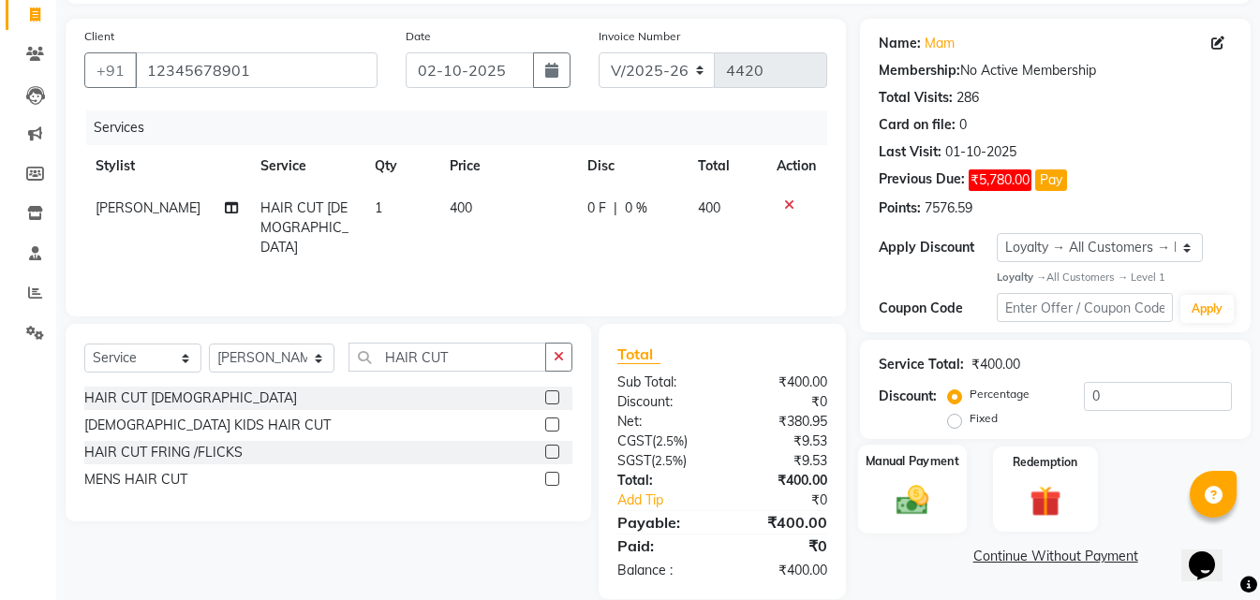
scroll to position [149, 0]
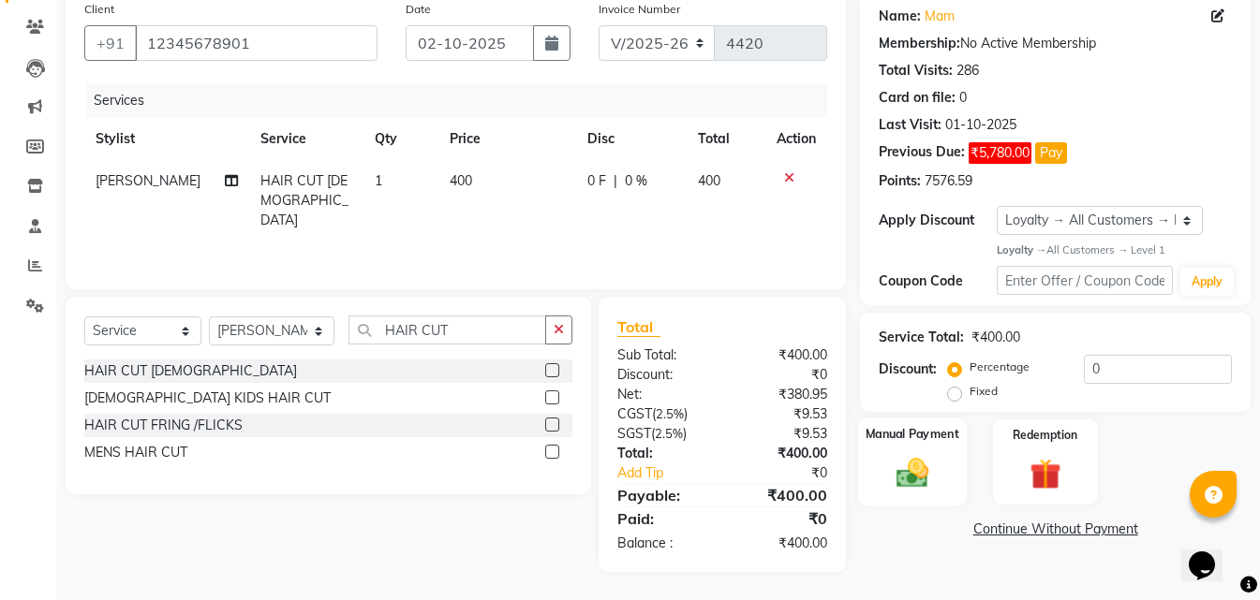
click at [943, 475] on div "Manual Payment" at bounding box center [912, 462] width 109 height 89
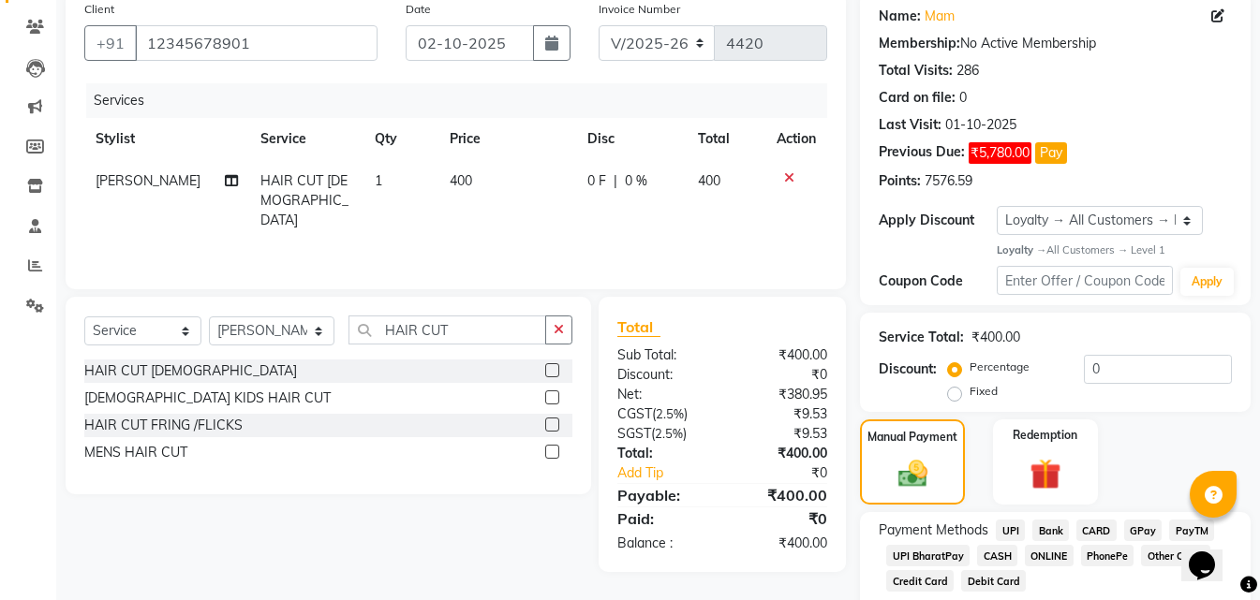
click at [1044, 556] on span "ONLINE" at bounding box center [1049, 556] width 49 height 22
drag, startPoint x: 998, startPoint y: 553, endPoint x: 924, endPoint y: 547, distance: 74.2
click at [997, 553] on span "CASH" at bounding box center [997, 556] width 40 height 22
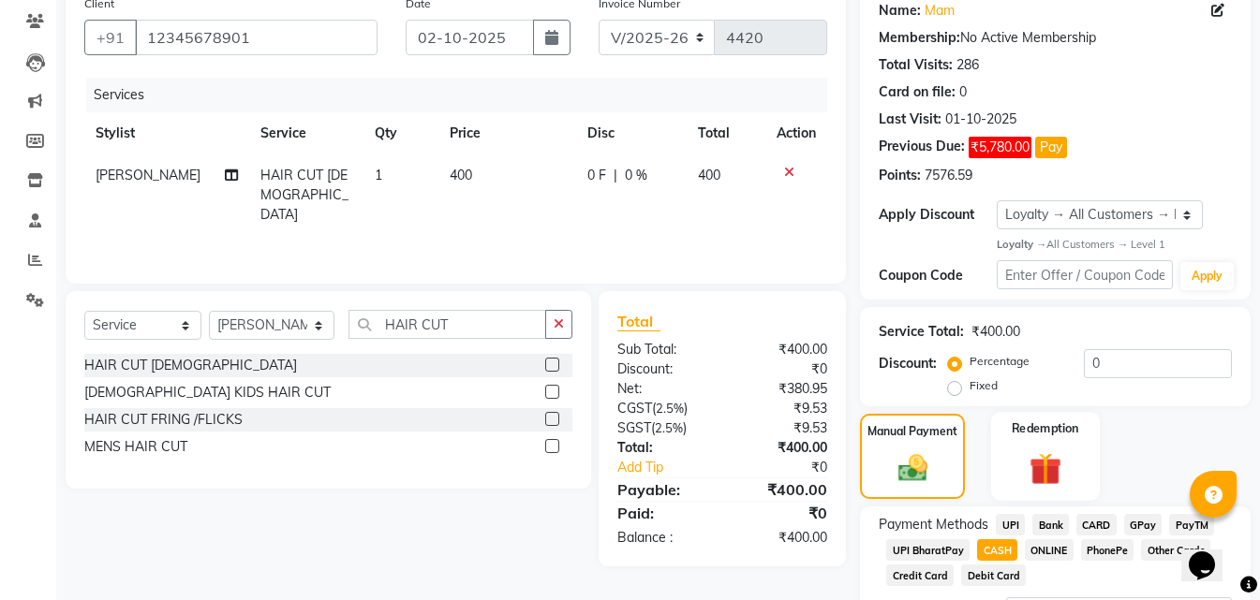
scroll to position [318, 0]
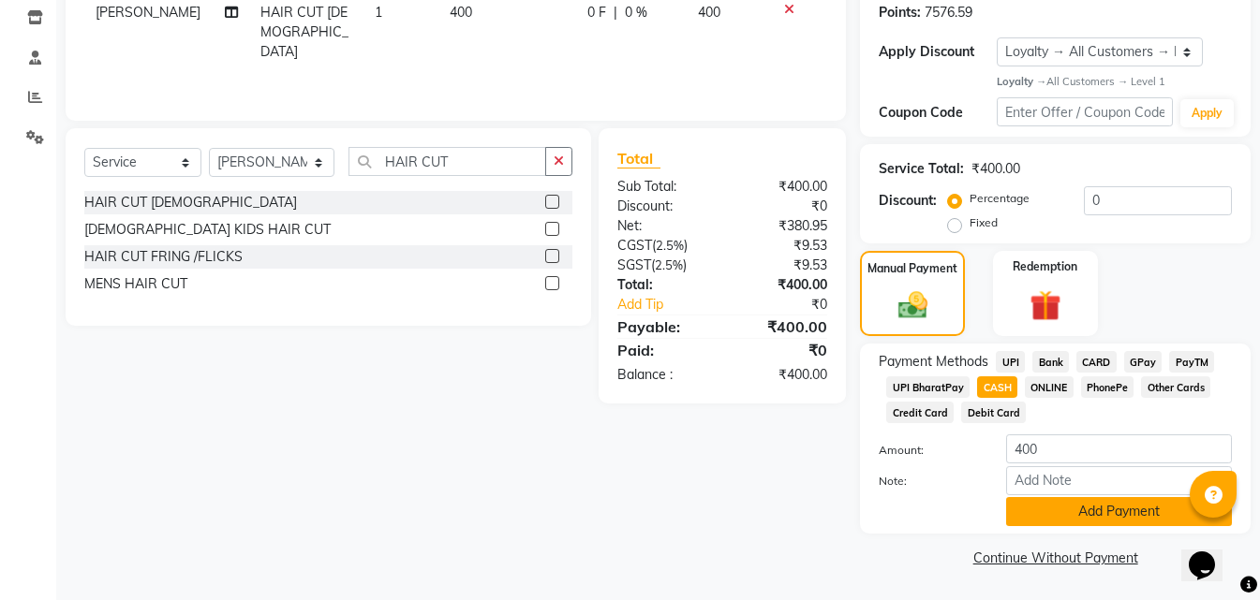
click at [1026, 515] on button "Add Payment" at bounding box center [1119, 511] width 226 height 29
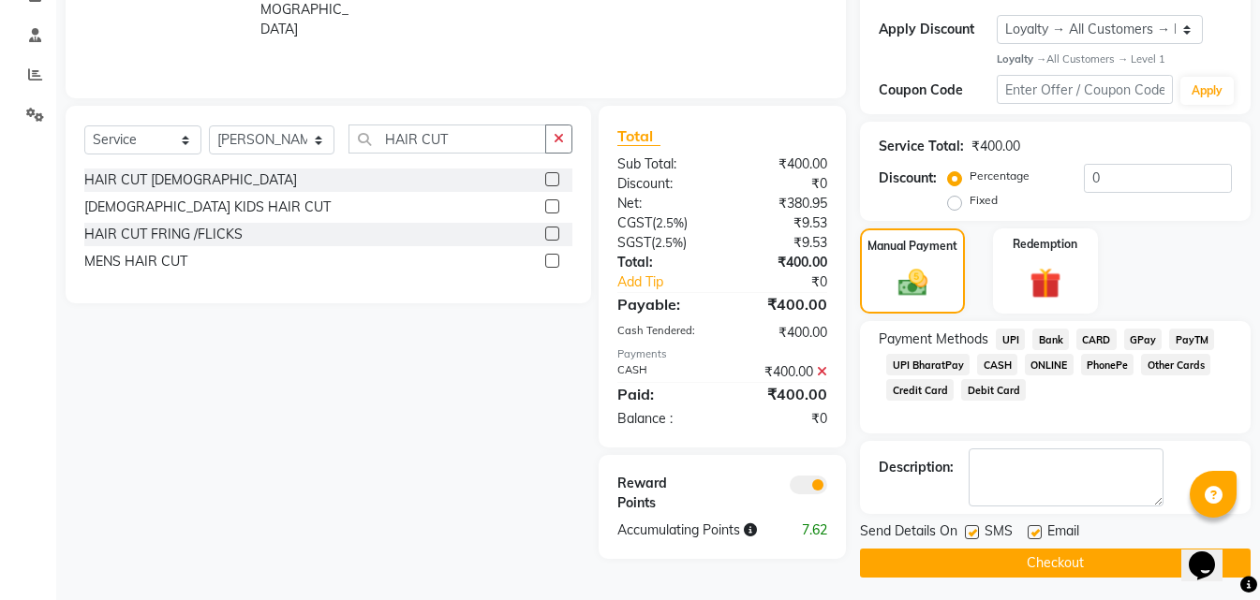
scroll to position [346, 0]
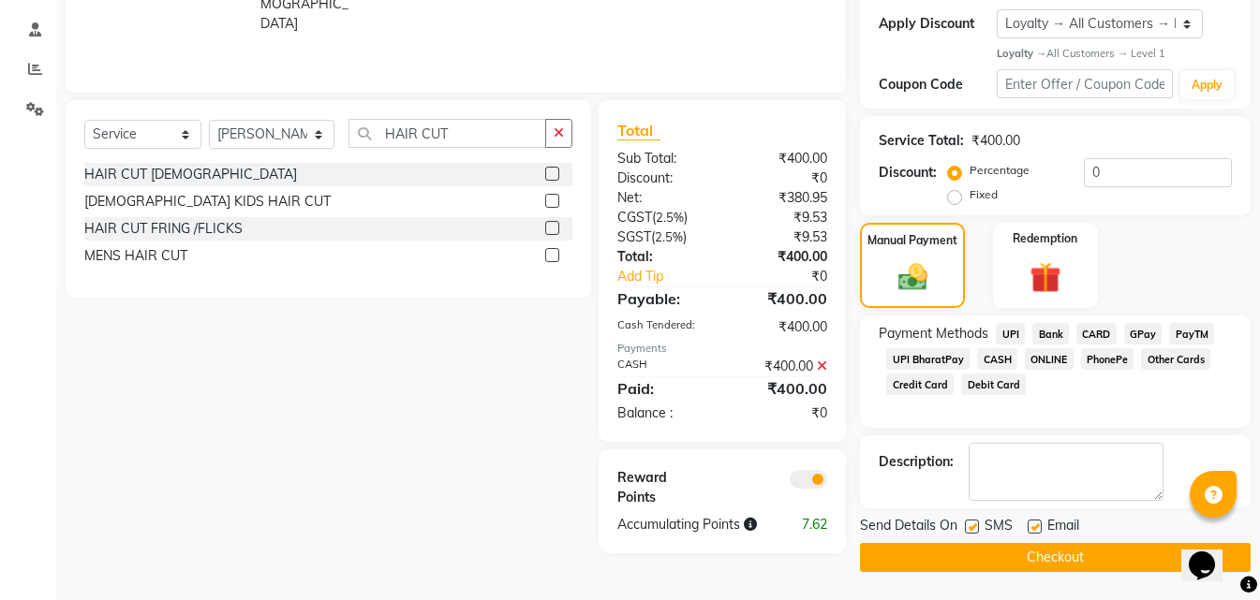
click at [971, 556] on button "Checkout" at bounding box center [1055, 557] width 391 height 29
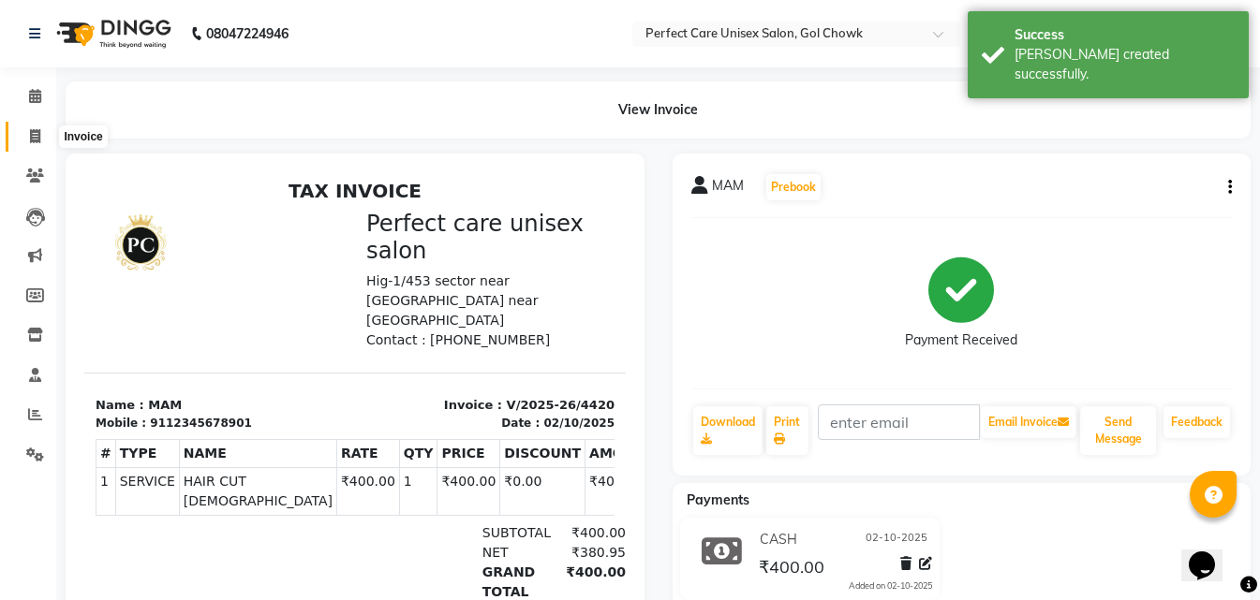
click at [32, 135] on icon at bounding box center [35, 136] width 10 height 14
select select "service"
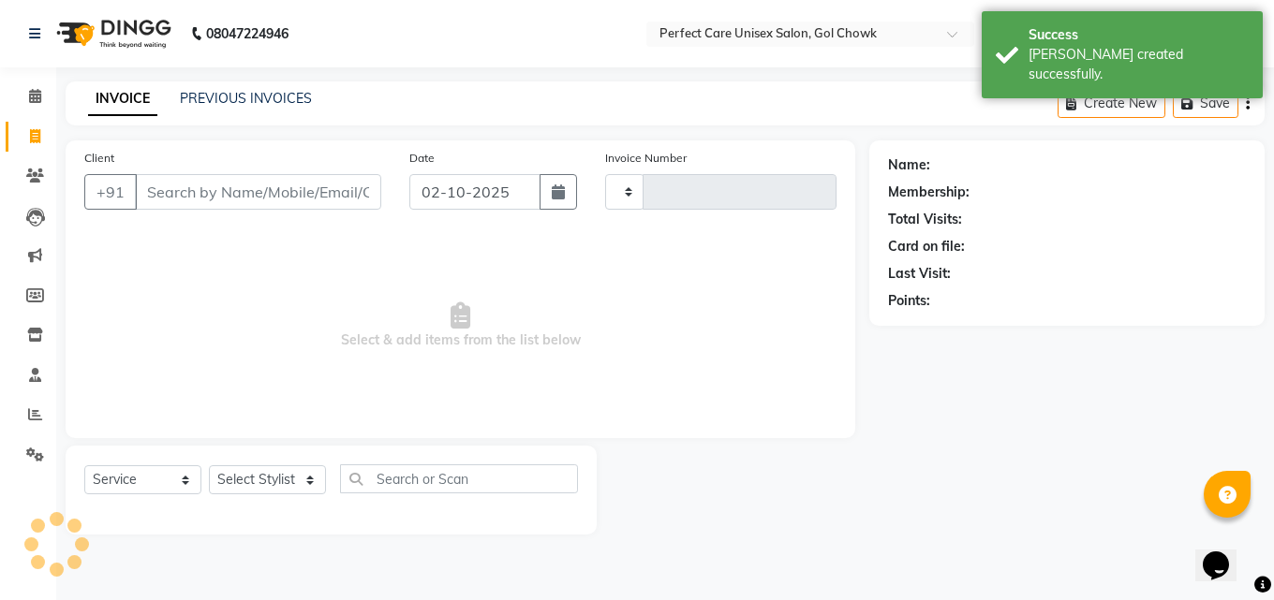
type input "4421"
select select "4751"
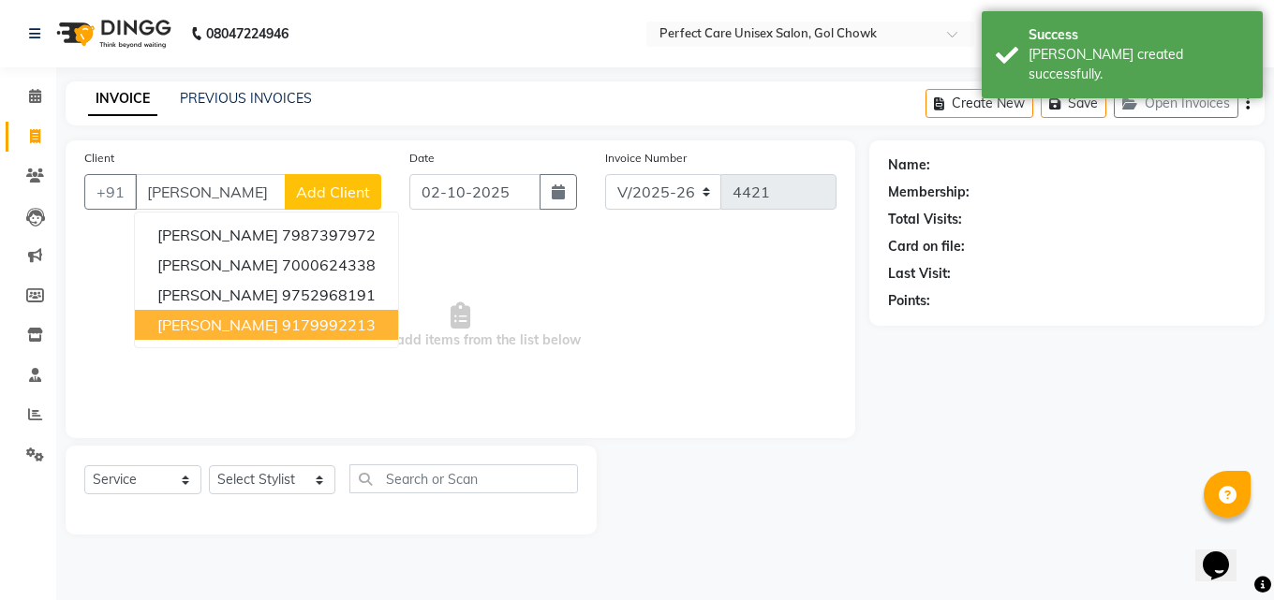
click at [210, 322] on span "[PERSON_NAME]" at bounding box center [217, 325] width 121 height 19
type input "9179992213"
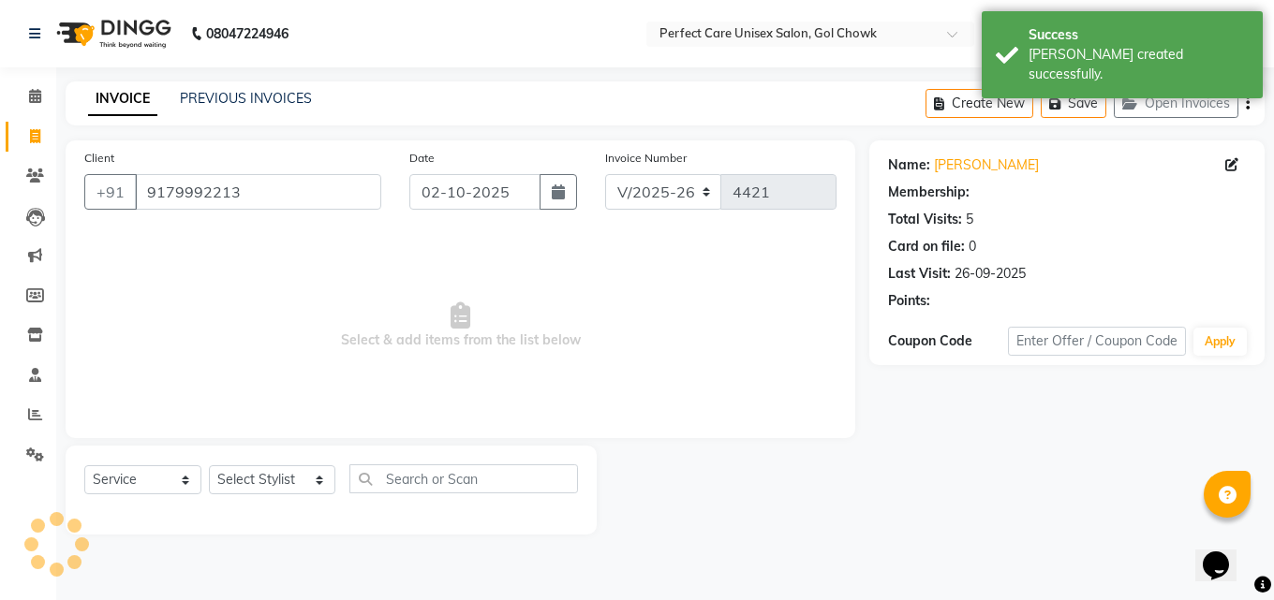
select select "1: Object"
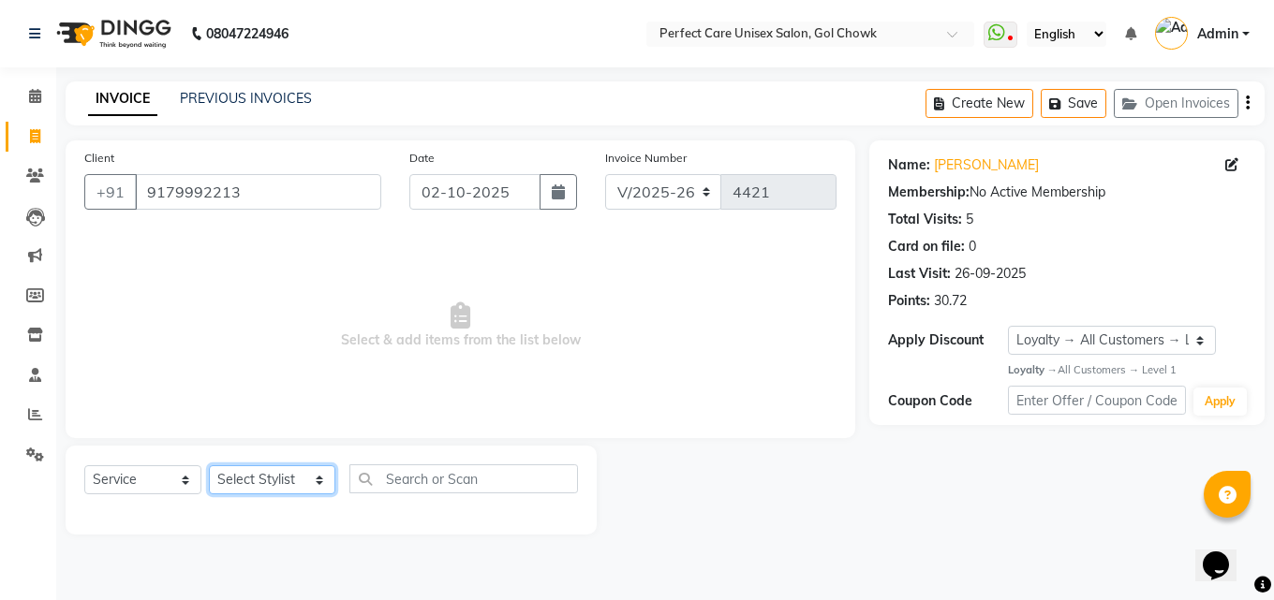
click at [253, 478] on select "Select Stylist MISS. [PERSON_NAME] [PERSON_NAME] MISS [PERSON_NAME] MISS [PERSO…" at bounding box center [272, 480] width 126 height 29
select select "71364"
click at [209, 466] on select "Select Stylist MISS. [PERSON_NAME] [PERSON_NAME] MISS [PERSON_NAME] MISS [PERSO…" at bounding box center [272, 480] width 126 height 29
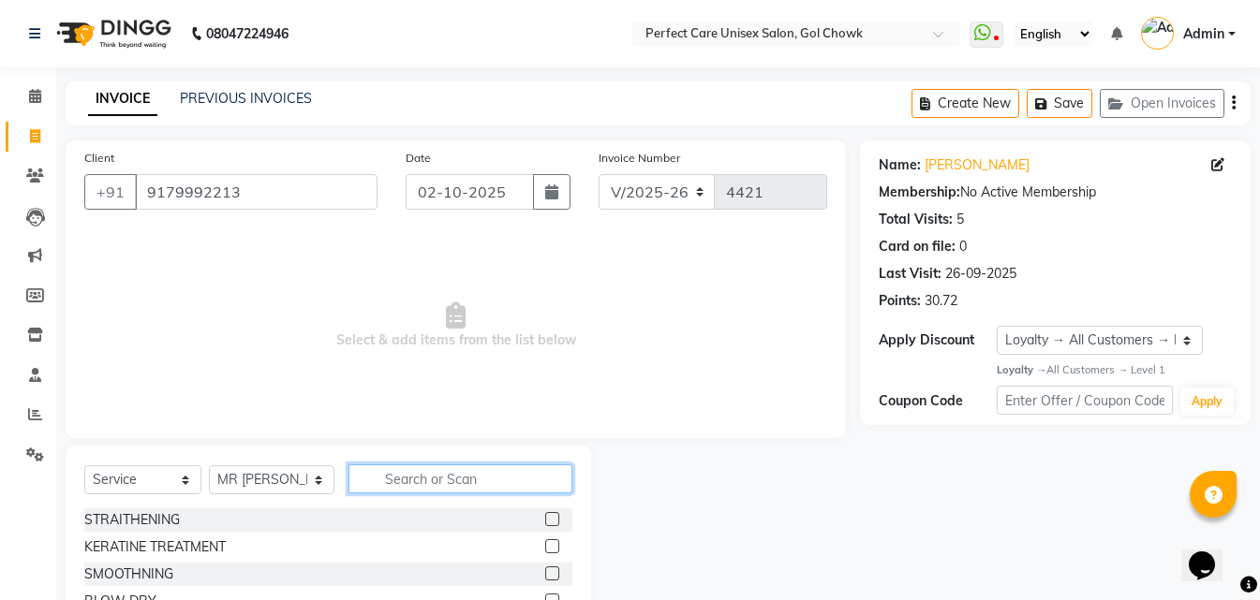
click at [438, 490] on input "text" at bounding box center [459, 479] width 223 height 29
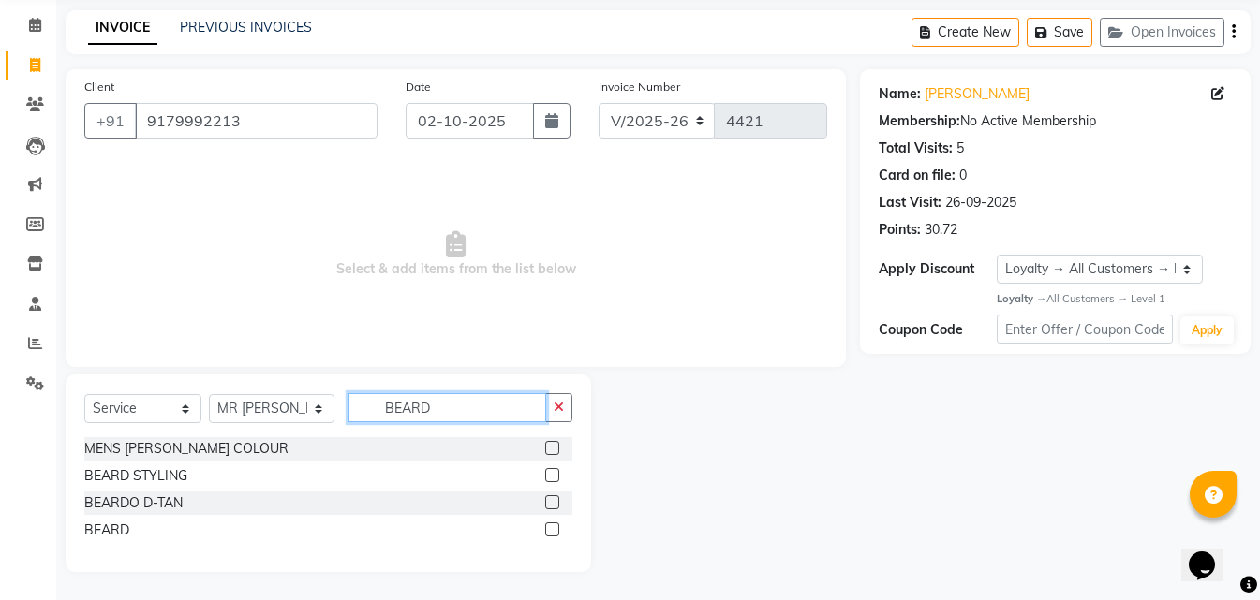
type input "BEARD"
click at [551, 526] on label at bounding box center [552, 530] width 14 height 14
click at [551, 526] on input "checkbox" at bounding box center [551, 531] width 12 height 12
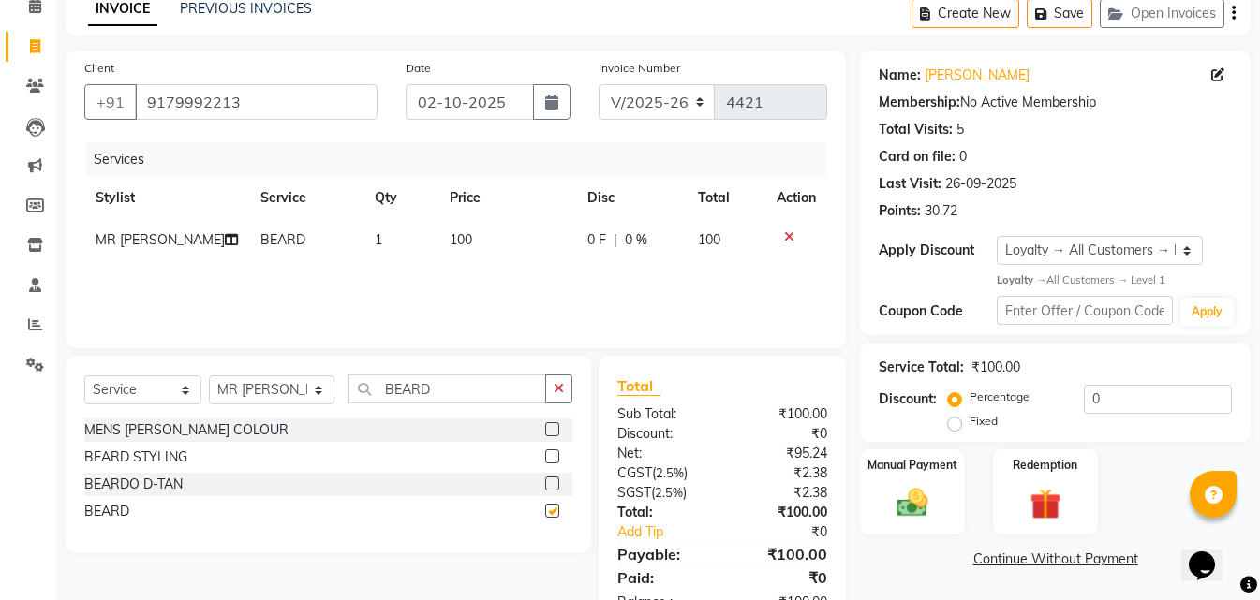
scroll to position [149, 0]
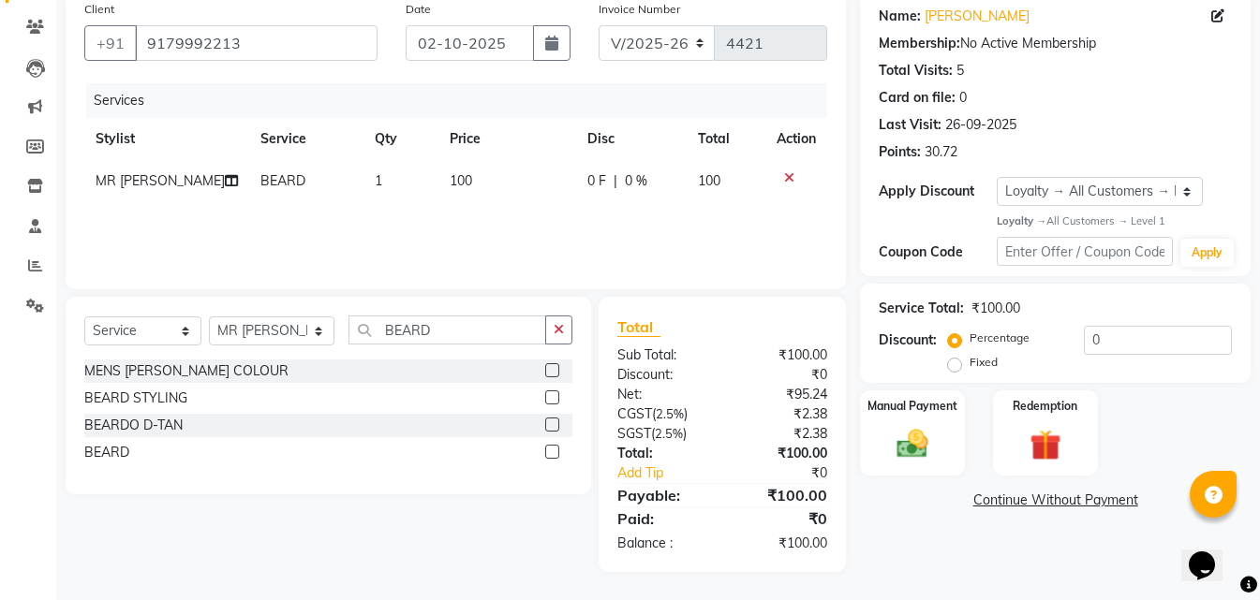
checkbox input "false"
click at [863, 426] on div "Manual Payment" at bounding box center [912, 433] width 109 height 89
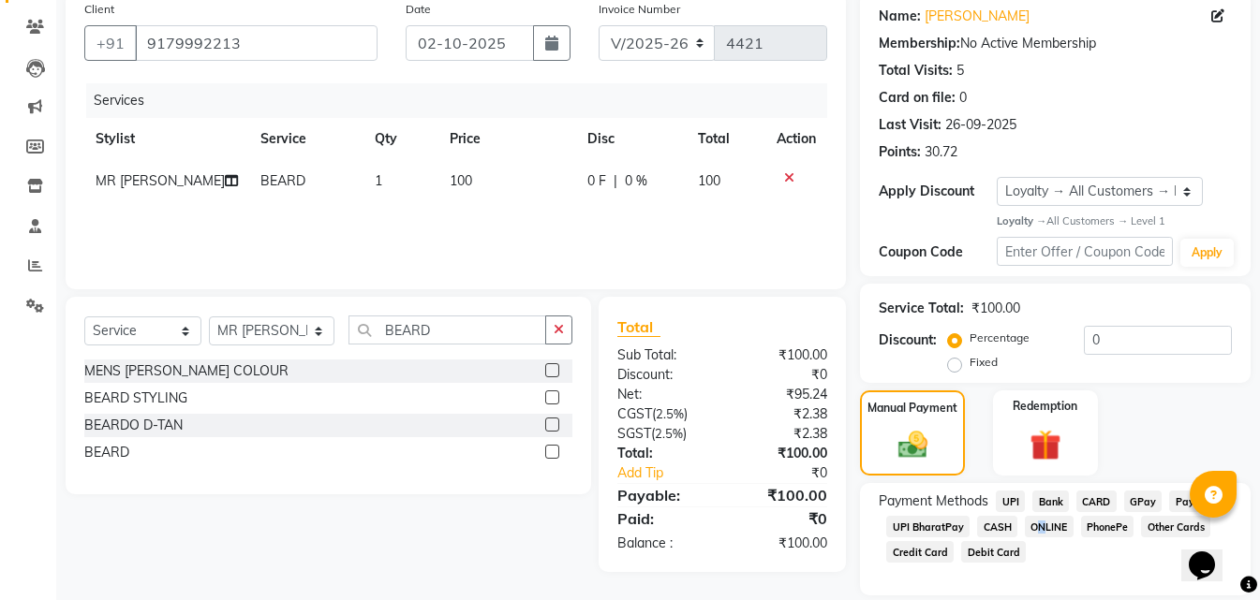
click at [1035, 529] on span "ONLINE" at bounding box center [1049, 527] width 49 height 22
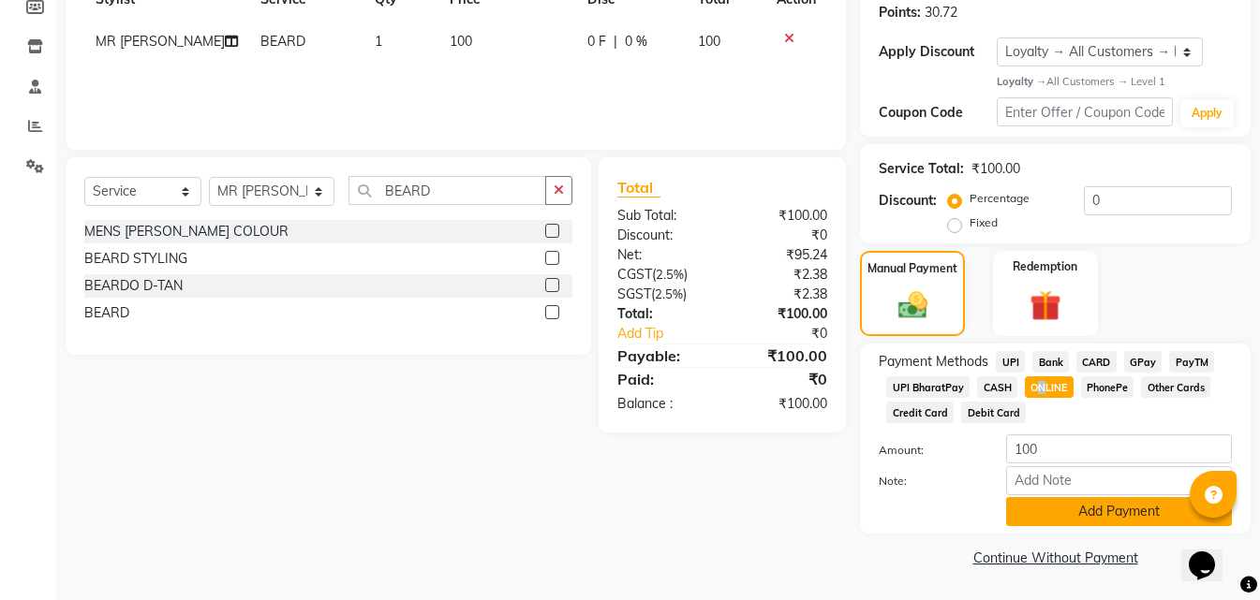
drag, startPoint x: 1024, startPoint y: 505, endPoint x: 1039, endPoint y: 509, distance: 15.5
click at [1039, 509] on button "Add Payment" at bounding box center [1119, 511] width 226 height 29
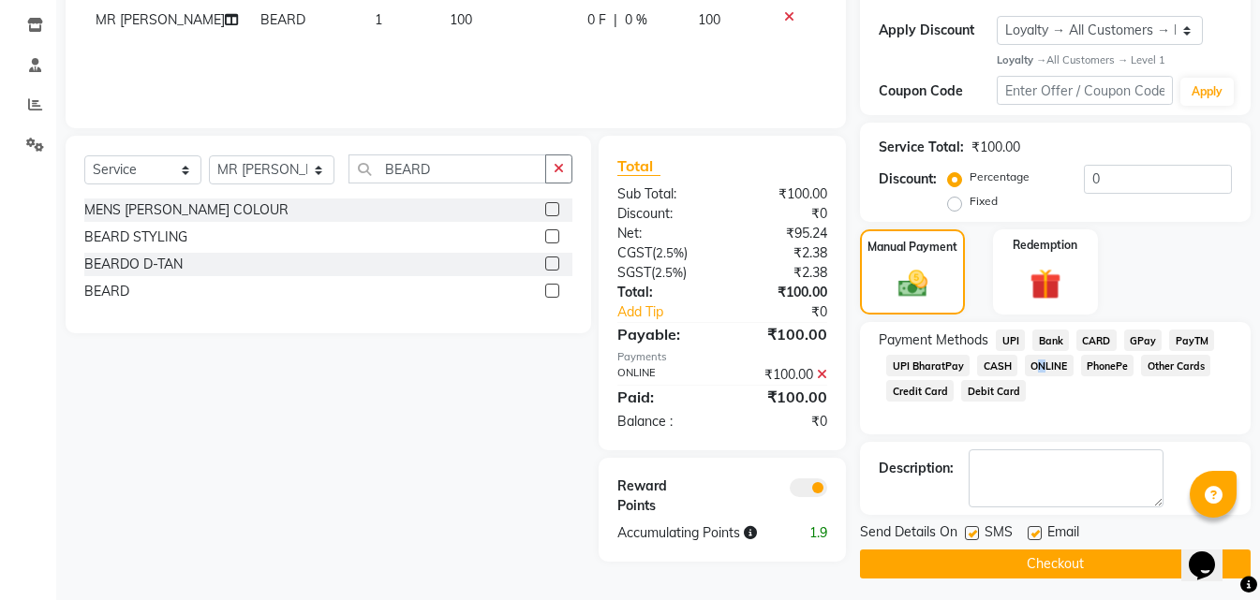
scroll to position [317, 0]
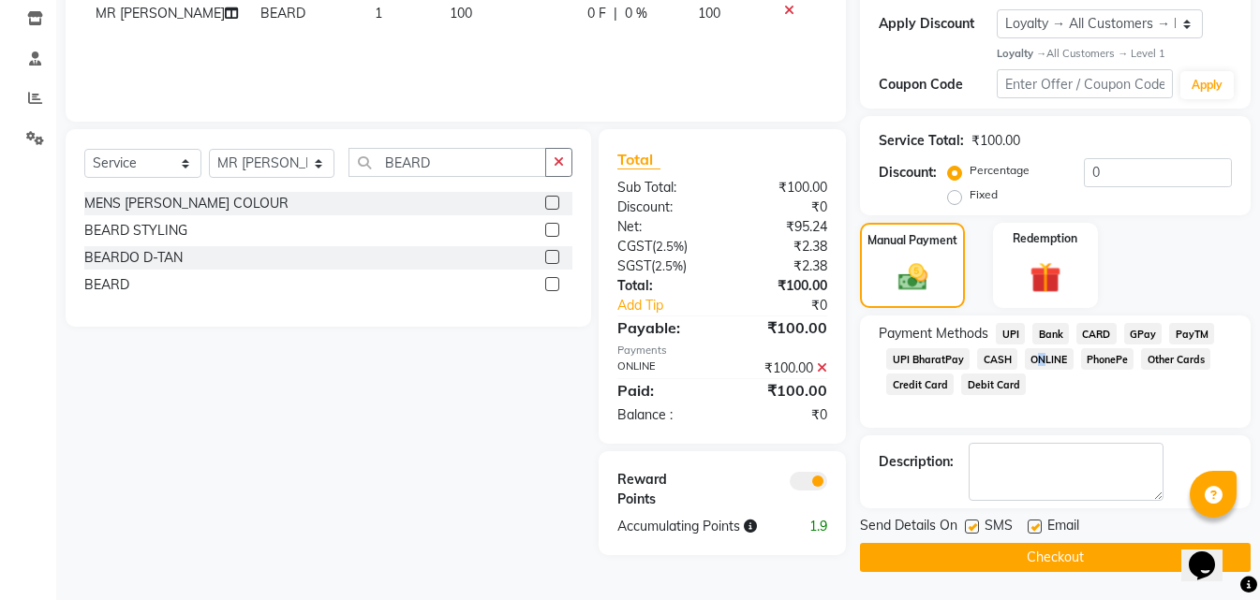
click at [995, 563] on button "Checkout" at bounding box center [1055, 557] width 391 height 29
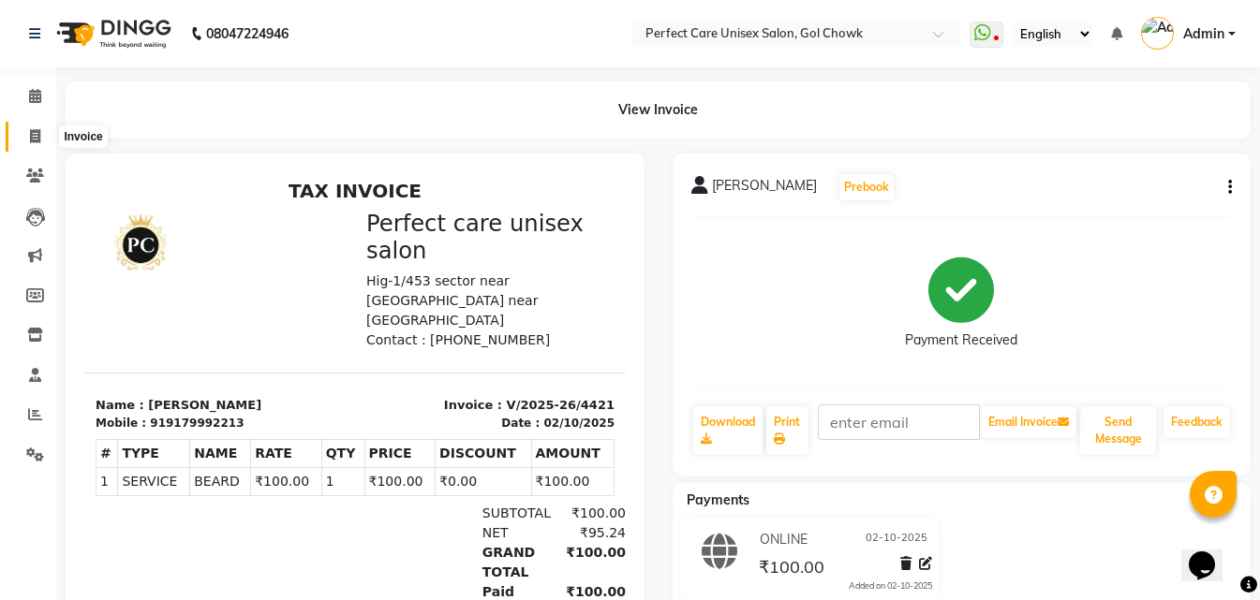
click at [34, 144] on span at bounding box center [35, 137] width 33 height 22
select select "service"
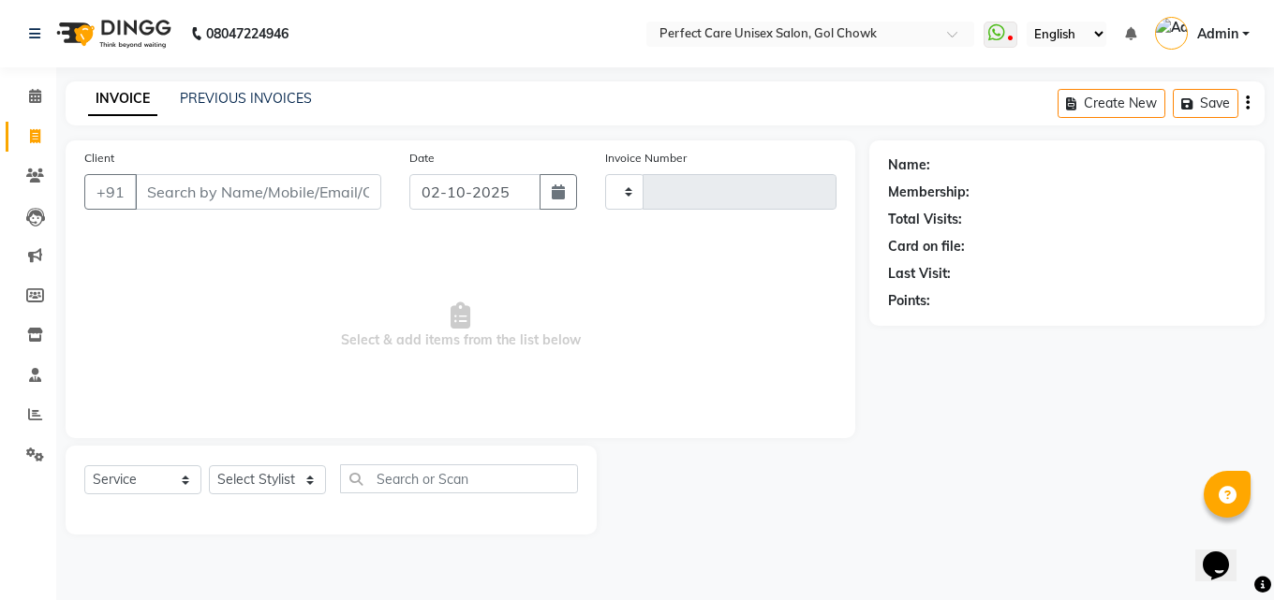
type input "4422"
select select "4751"
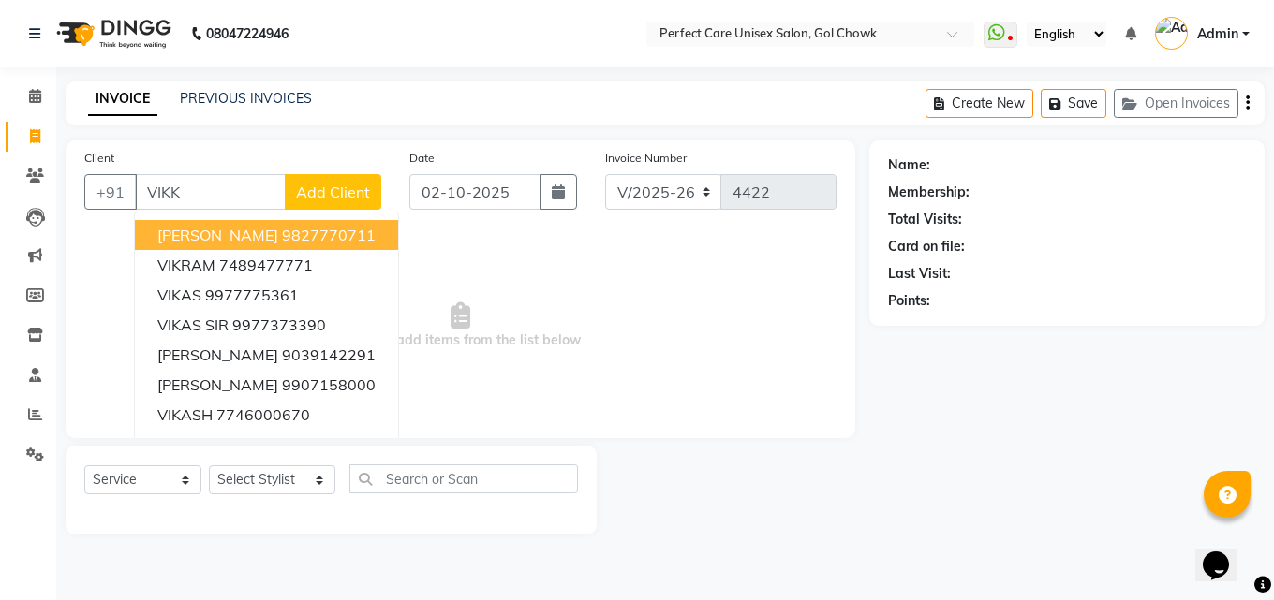
type input "VIKKY"
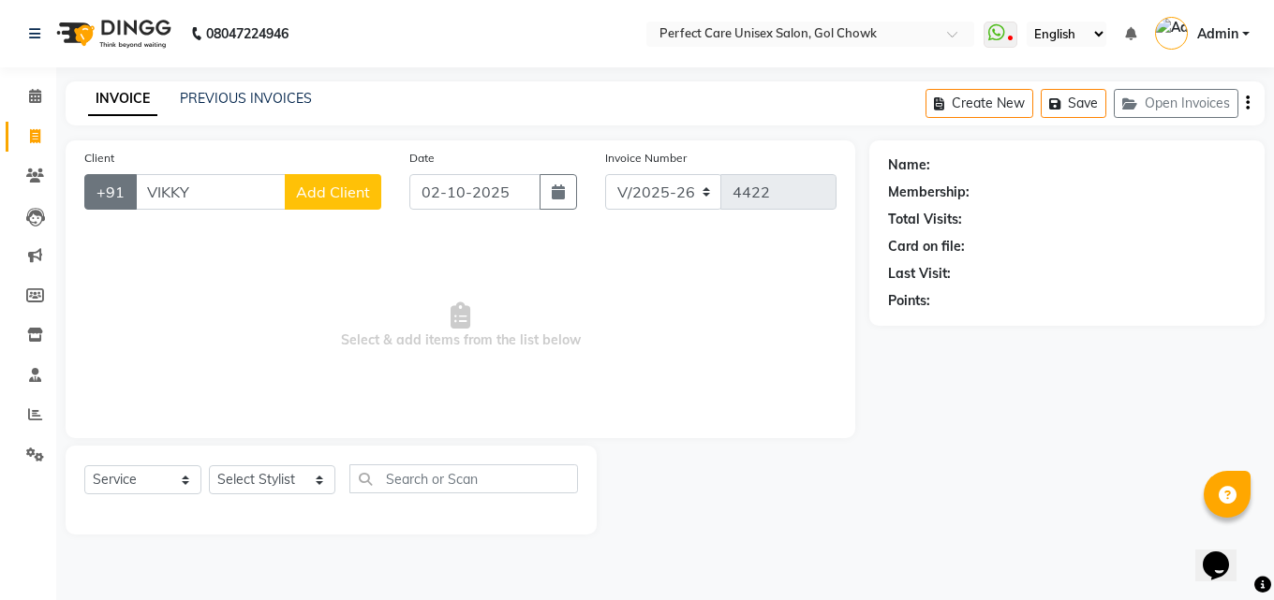
drag, startPoint x: 141, startPoint y: 192, endPoint x: 96, endPoint y: 192, distance: 45.0
click at [96, 192] on div "+91 VIKKY Add Client" at bounding box center [232, 192] width 297 height 36
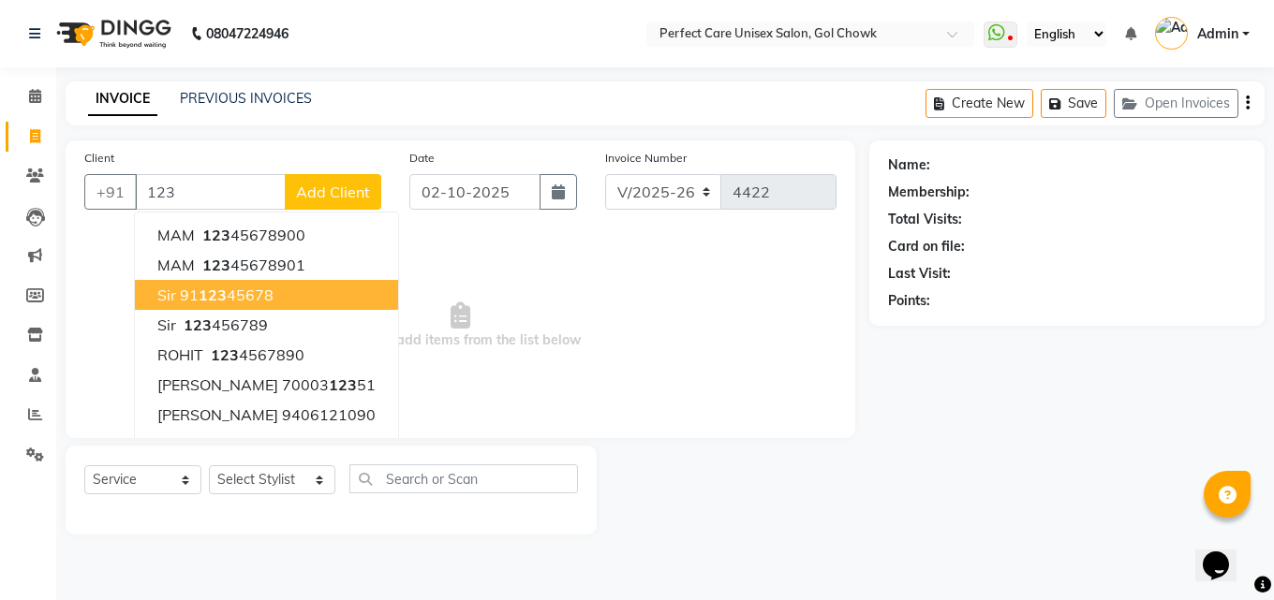
click at [279, 303] on button "sir 91 123 45678" at bounding box center [266, 295] width 263 height 30
type input "9112345678"
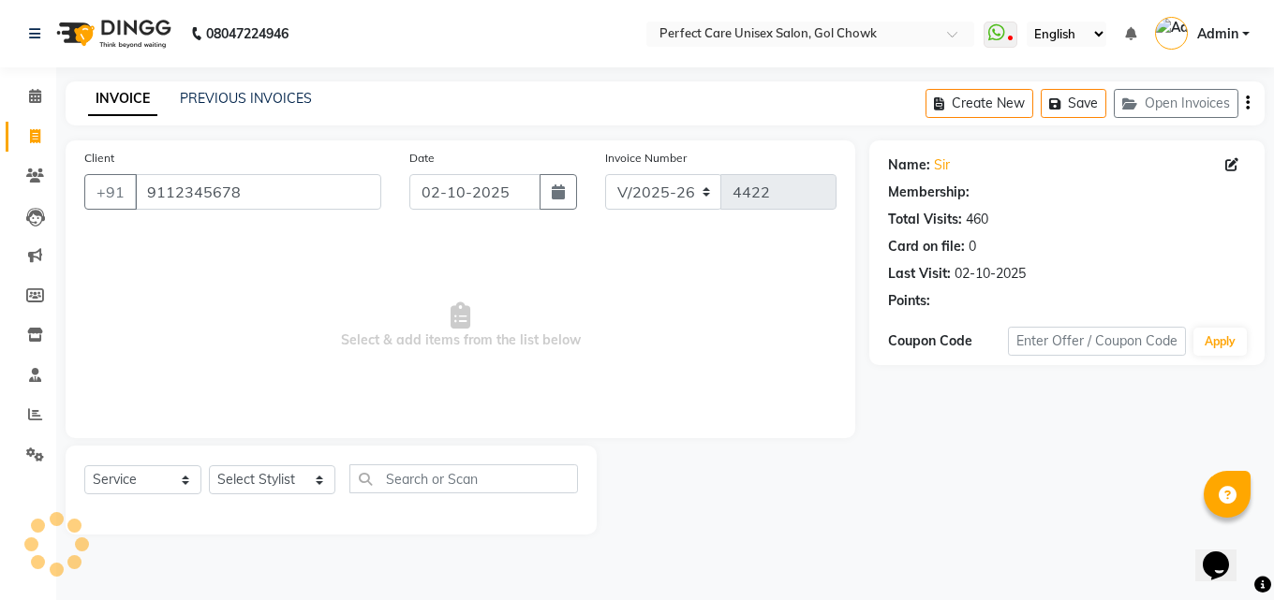
select select "1: Object"
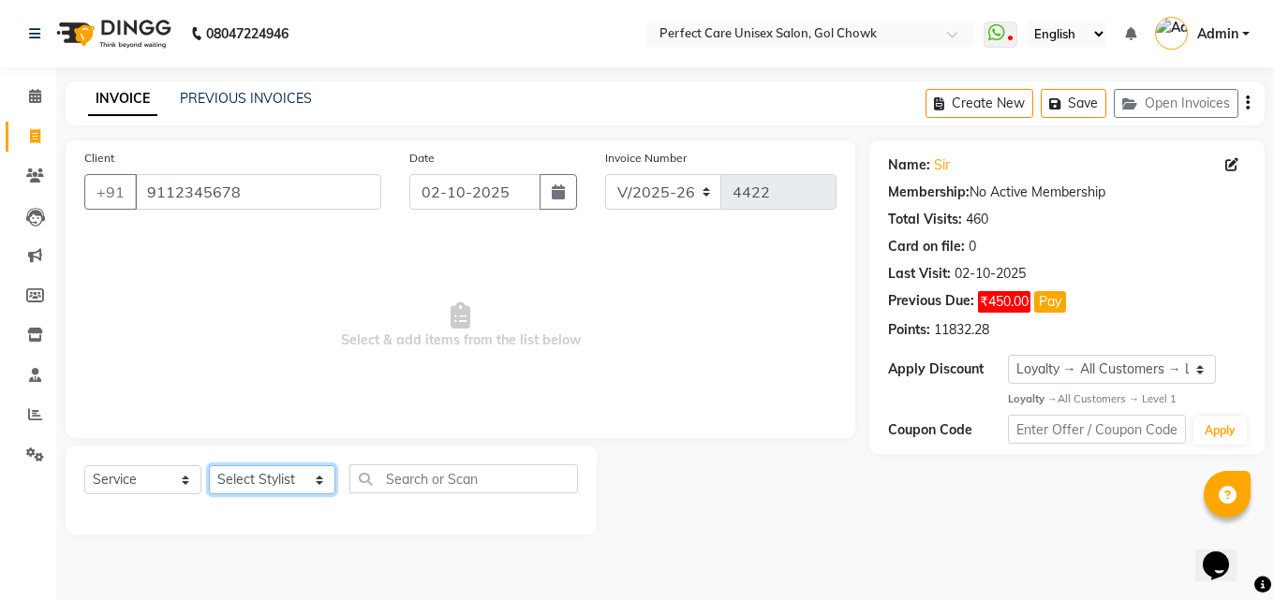
click at [261, 475] on select "Select Stylist MISS. [PERSON_NAME] [PERSON_NAME] MISS [PERSON_NAME] MISS [PERSO…" at bounding box center [272, 480] width 126 height 29
select select "86172"
click at [209, 466] on select "Select Stylist MISS. [PERSON_NAME] [PERSON_NAME] MISS [PERSON_NAME] MISS [PERSO…" at bounding box center [272, 480] width 126 height 29
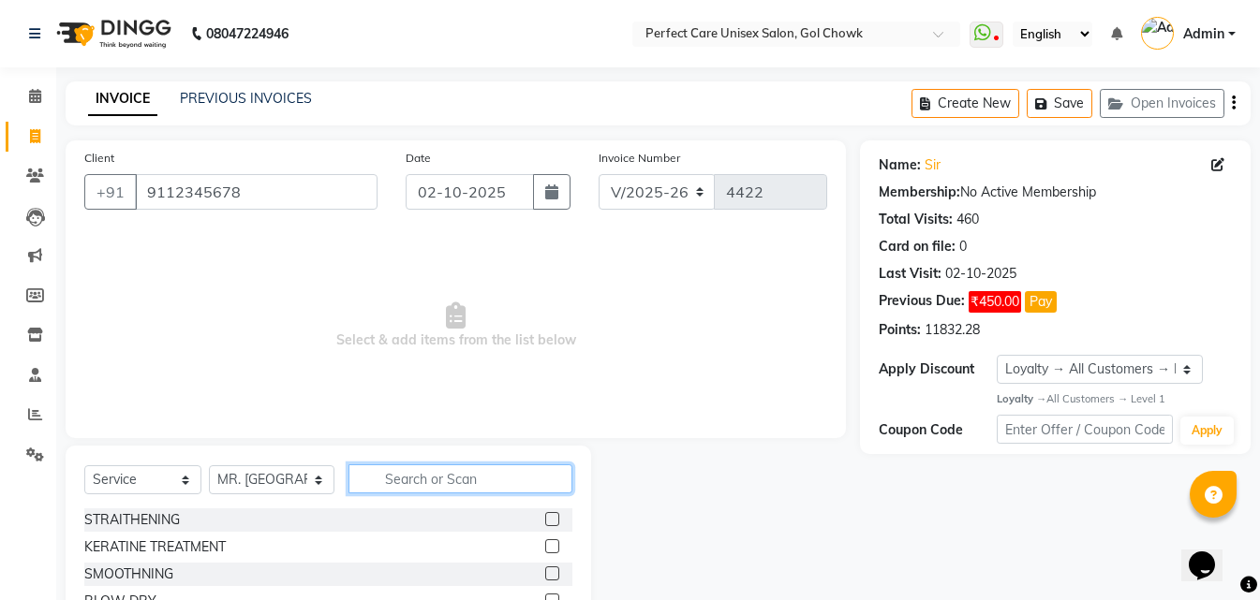
click at [364, 481] on input "text" at bounding box center [459, 479] width 223 height 29
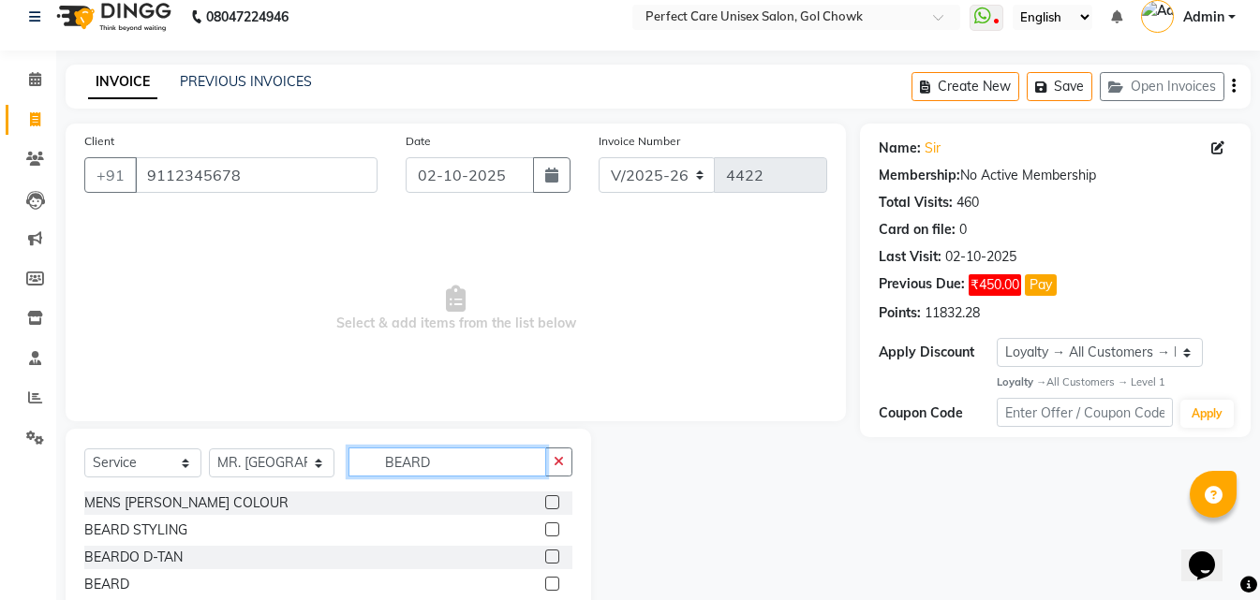
scroll to position [71, 0]
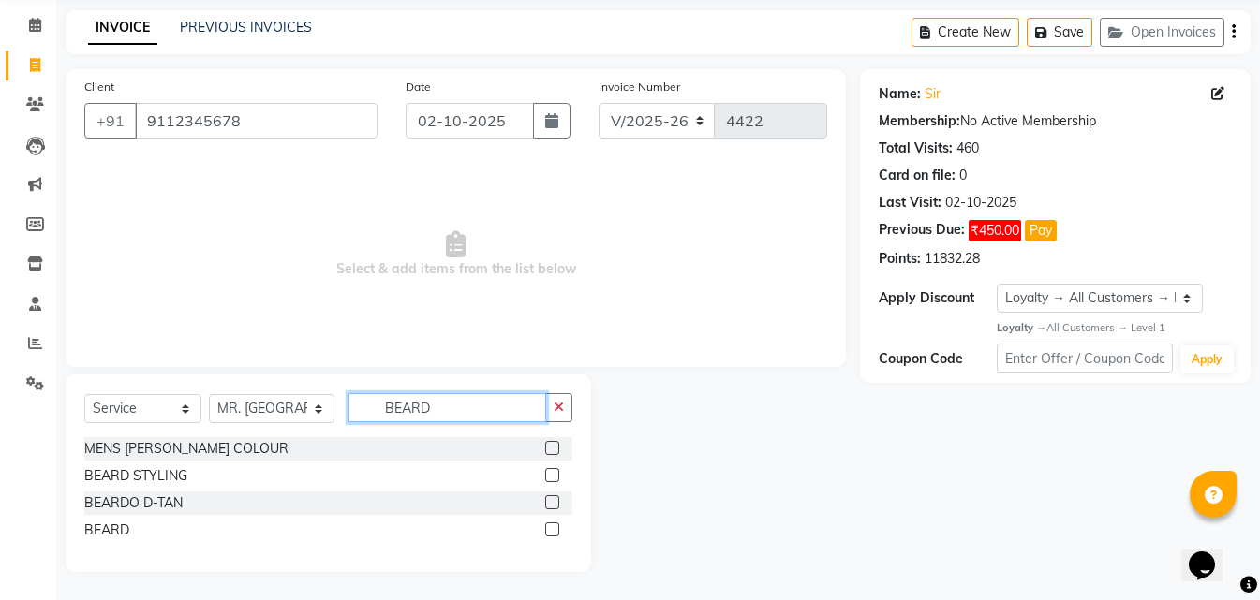
type input "BEARD"
click at [547, 525] on label at bounding box center [552, 530] width 14 height 14
click at [547, 525] on input "checkbox" at bounding box center [551, 531] width 12 height 12
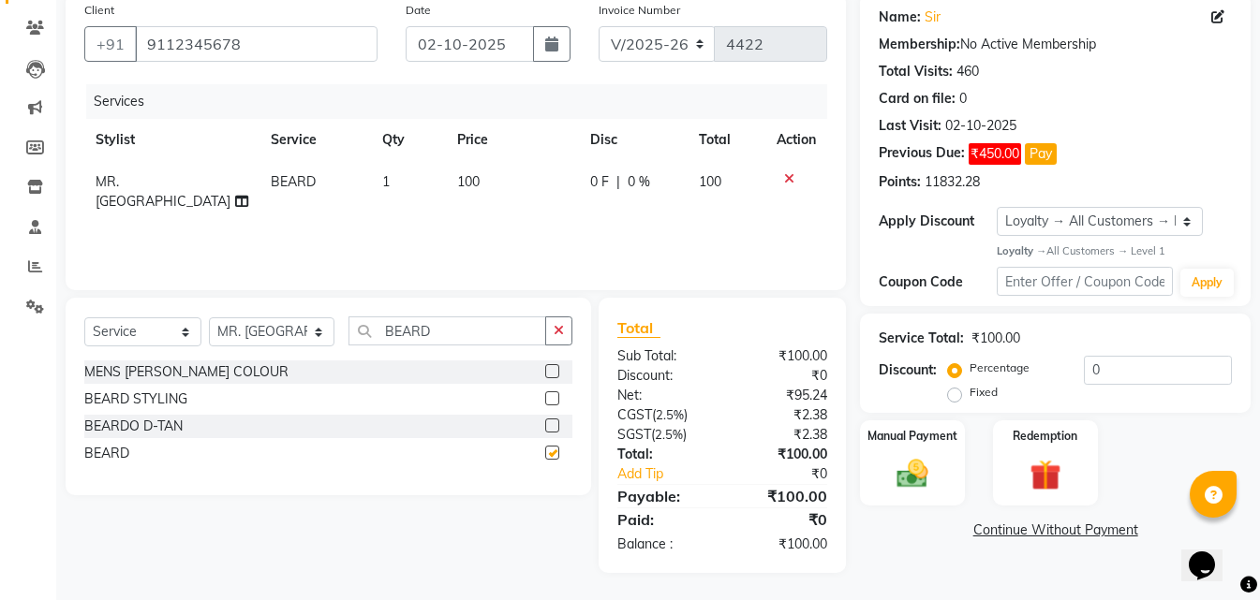
checkbox input "false"
click at [932, 448] on div "Manual Payment" at bounding box center [912, 462] width 109 height 89
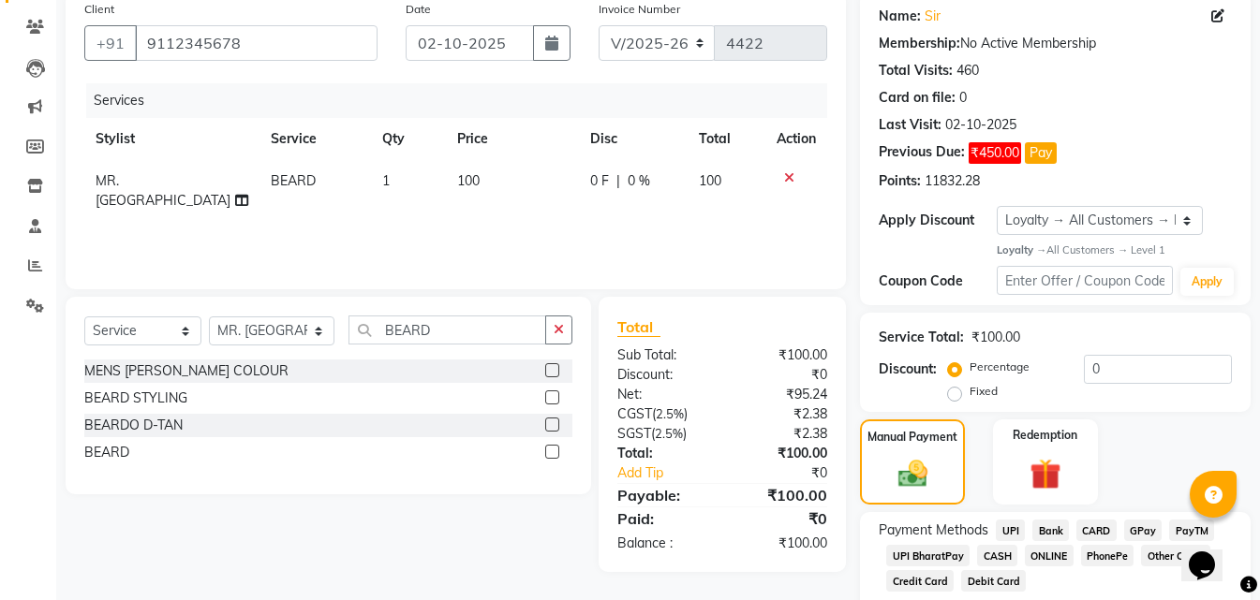
click at [1034, 556] on span "ONLINE" at bounding box center [1049, 556] width 49 height 22
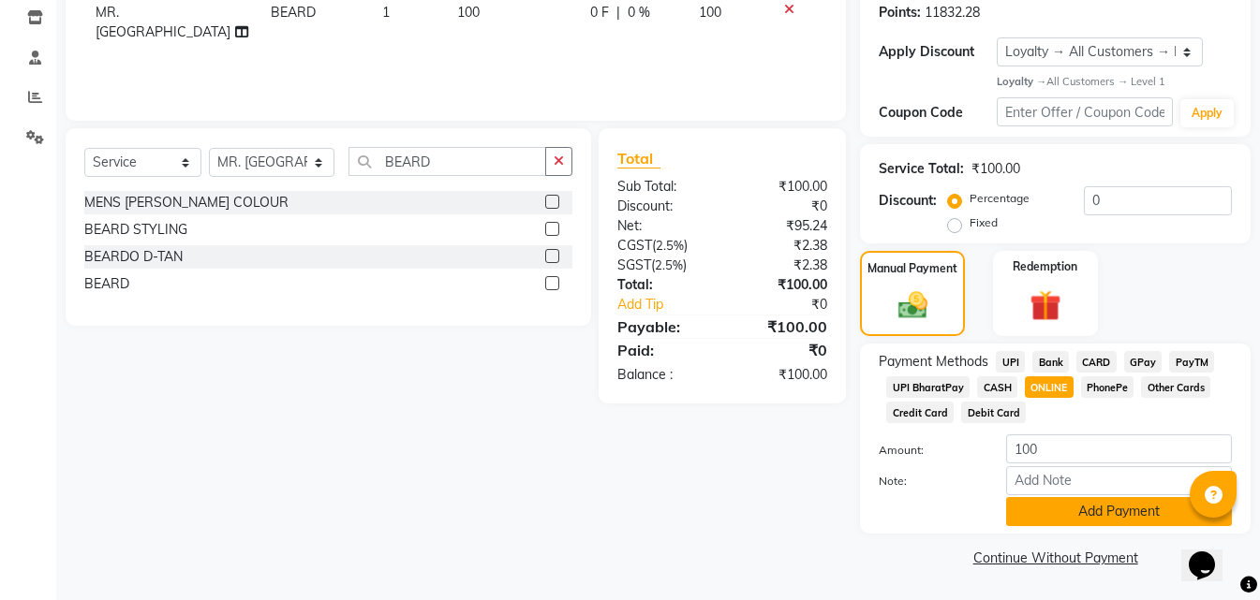
click at [1040, 512] on button "Add Payment" at bounding box center [1119, 511] width 226 height 29
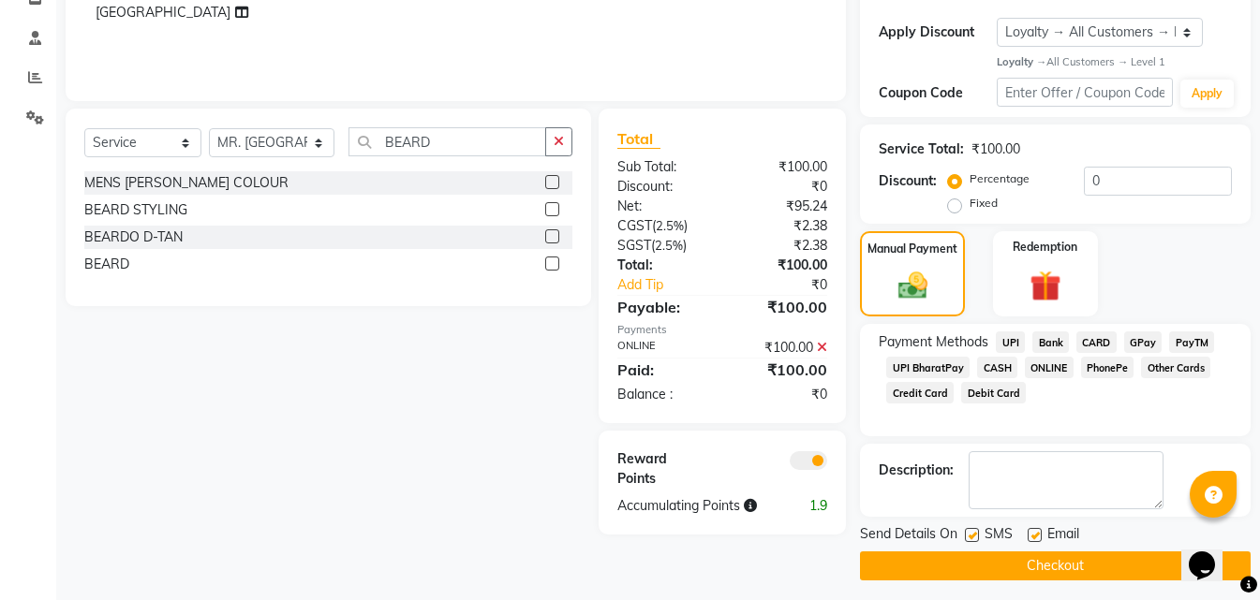
scroll to position [346, 0]
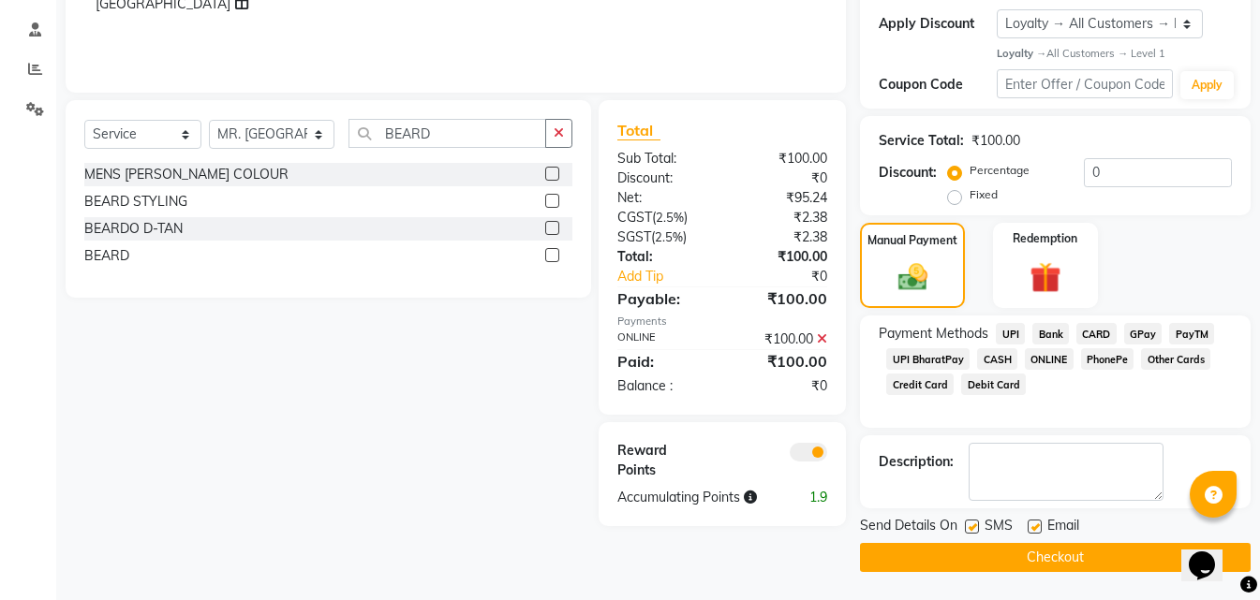
click at [976, 555] on button "Checkout" at bounding box center [1055, 557] width 391 height 29
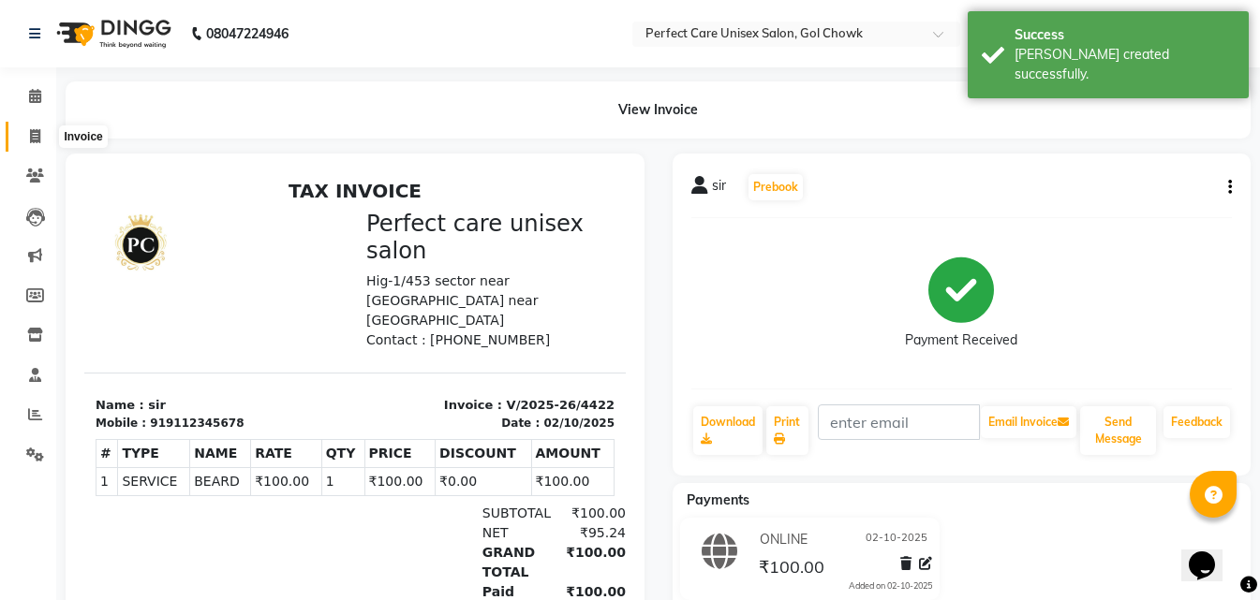
drag, startPoint x: 34, startPoint y: 134, endPoint x: 47, endPoint y: 147, distance: 18.5
click at [35, 135] on icon at bounding box center [35, 136] width 10 height 14
select select "4751"
select select "service"
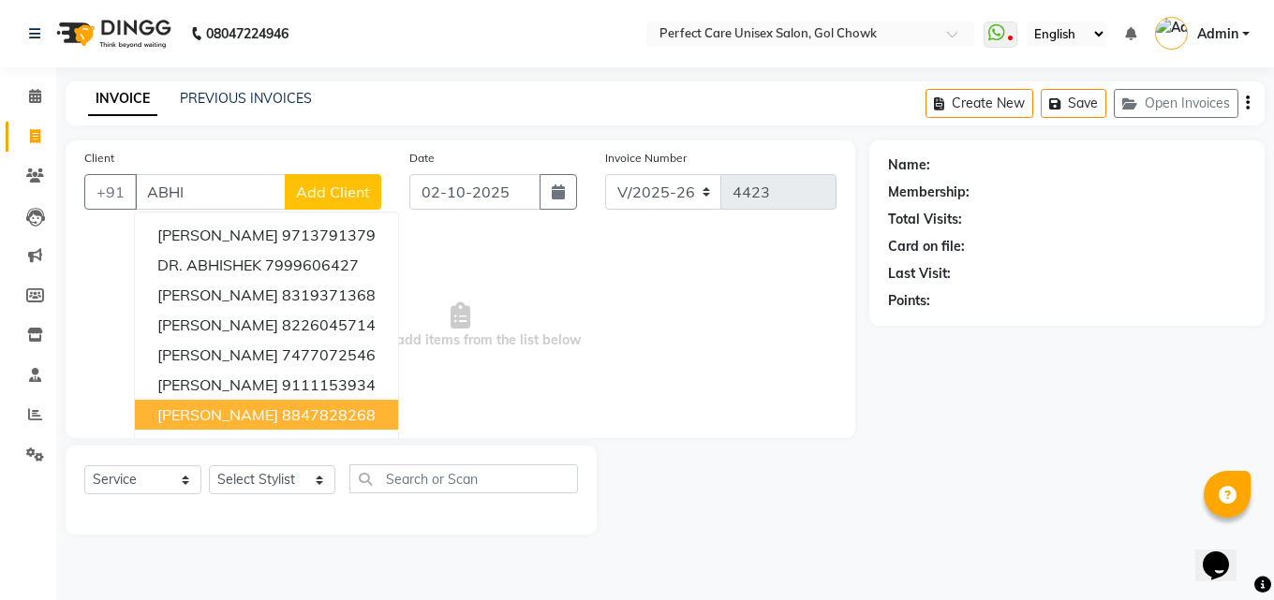
click at [244, 417] on span "[PERSON_NAME]" at bounding box center [217, 415] width 121 height 19
type input "8847828268"
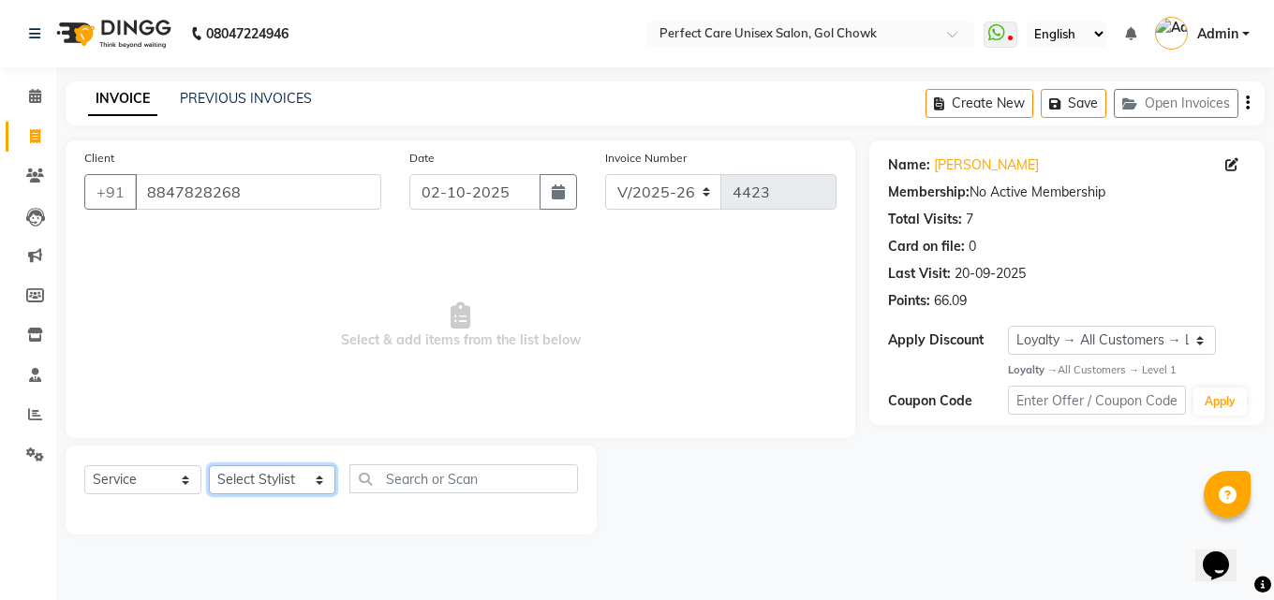
drag, startPoint x: 259, startPoint y: 479, endPoint x: 266, endPoint y: 466, distance: 14.7
click at [259, 479] on select "Select Stylist MISS. [PERSON_NAME] [PERSON_NAME] MISS [PERSON_NAME] MISS [PERSO…" at bounding box center [272, 480] width 126 height 29
click at [209, 466] on select "Select Stylist MISS. [PERSON_NAME] [PERSON_NAME] MISS [PERSON_NAME] MISS [PERSO…" at bounding box center [272, 480] width 126 height 29
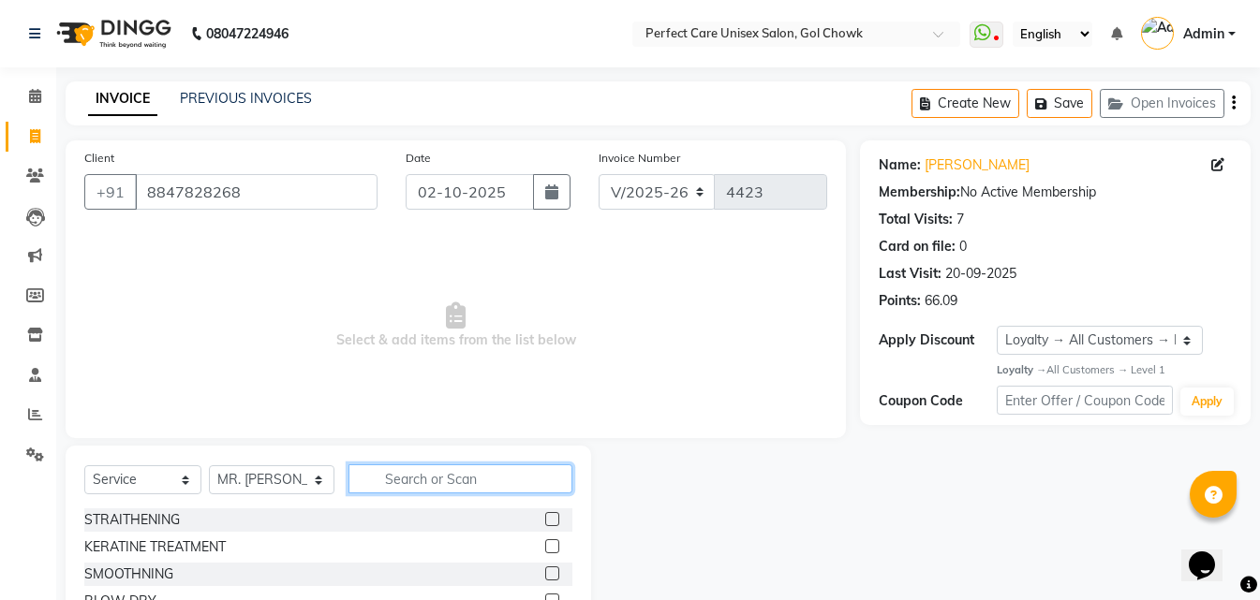
click at [392, 486] on input "text" at bounding box center [459, 479] width 223 height 29
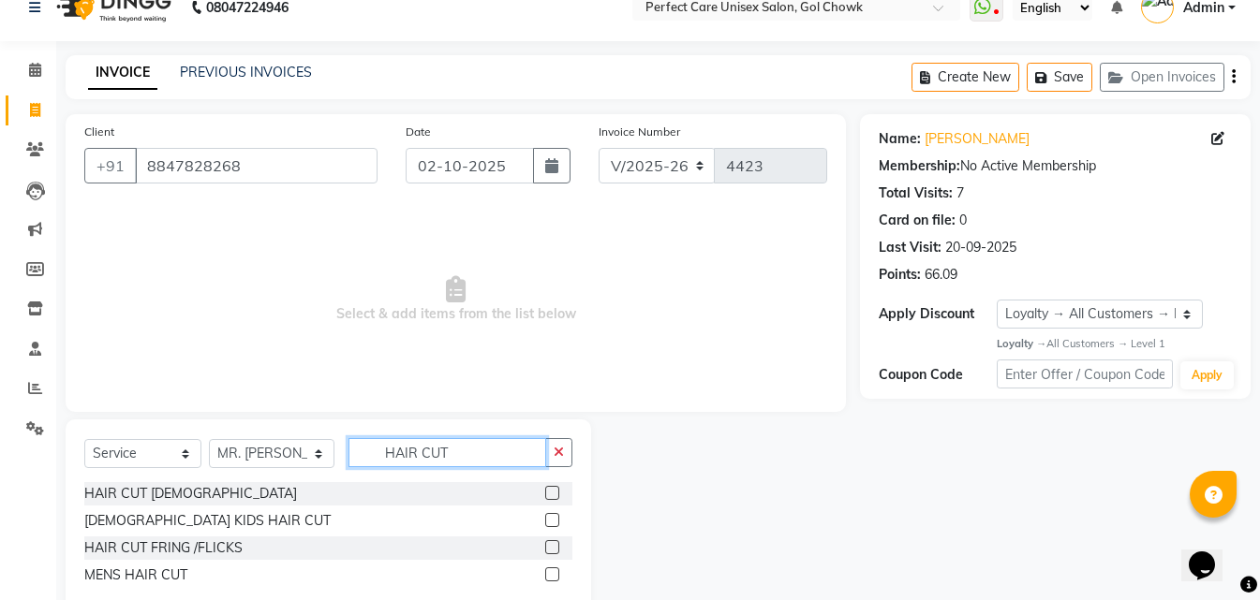
scroll to position [71, 0]
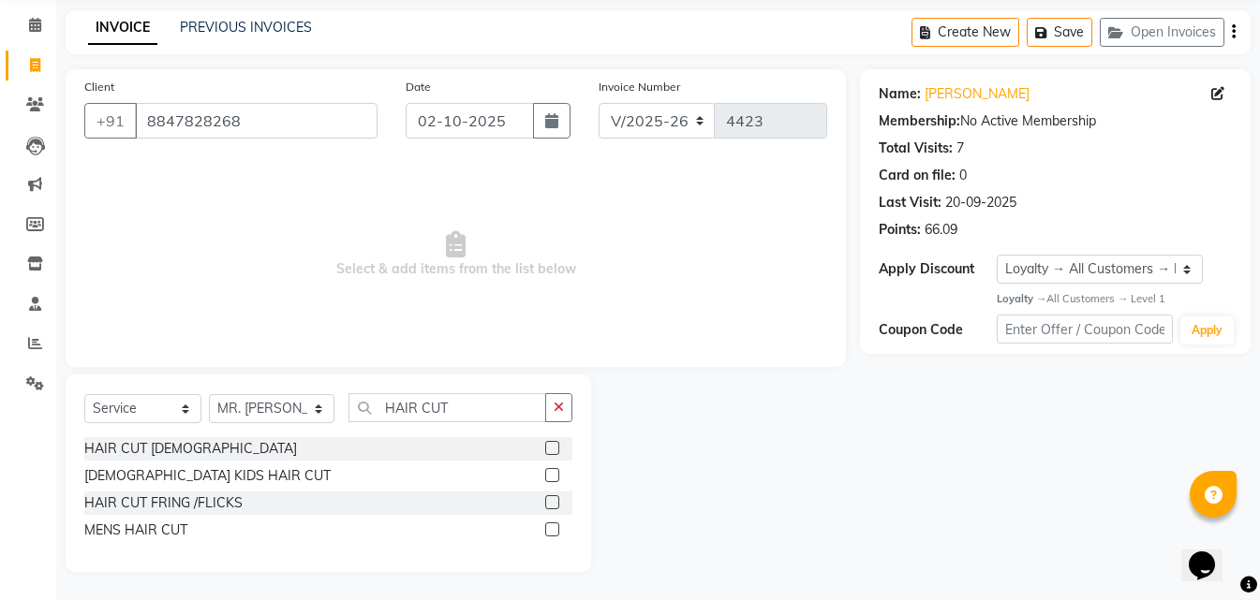
click at [546, 529] on label at bounding box center [552, 530] width 14 height 14
click at [546, 529] on input "checkbox" at bounding box center [551, 531] width 12 height 12
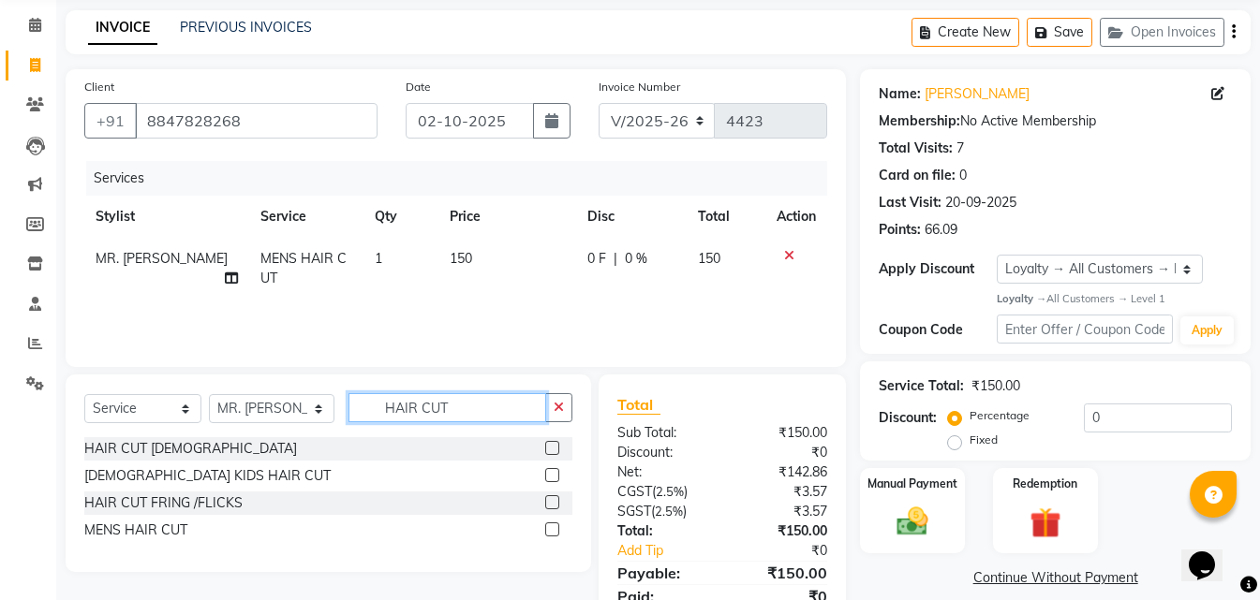
drag, startPoint x: 463, startPoint y: 404, endPoint x: 336, endPoint y: 412, distance: 126.7
click at [336, 412] on div "Select Service Product Membership Package Voucher Prepaid Gift Card Select Styl…" at bounding box center [328, 415] width 488 height 44
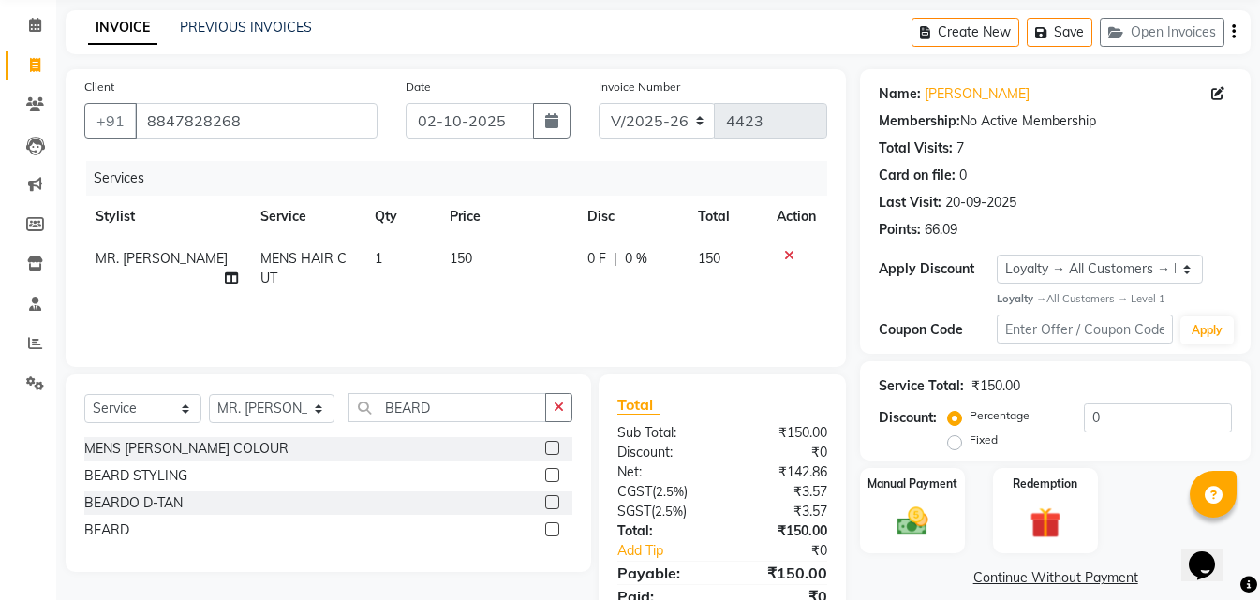
click at [549, 528] on label at bounding box center [552, 530] width 14 height 14
click at [549, 528] on input "checkbox" at bounding box center [551, 531] width 12 height 12
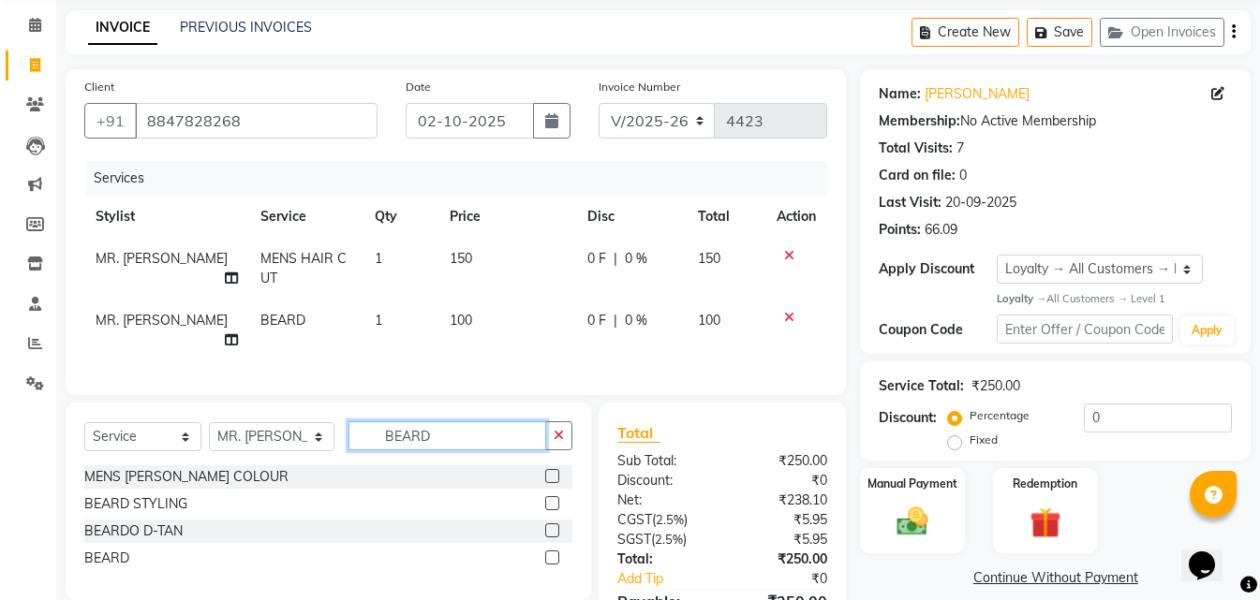
drag, startPoint x: 461, startPoint y: 437, endPoint x: 345, endPoint y: 445, distance: 116.4
click at [345, 445] on div "Select Service Product Membership Package Voucher Prepaid Gift Card Select Styl…" at bounding box center [328, 444] width 488 height 44
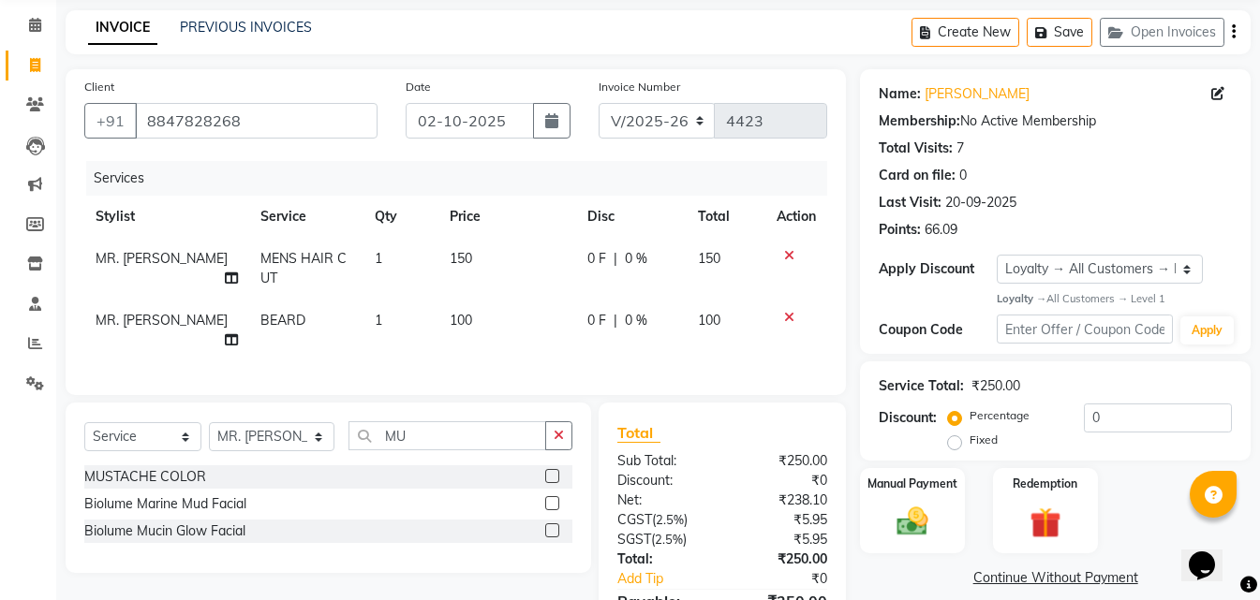
click at [550, 469] on label at bounding box center [552, 476] width 14 height 14
click at [550, 471] on input "checkbox" at bounding box center [551, 477] width 12 height 12
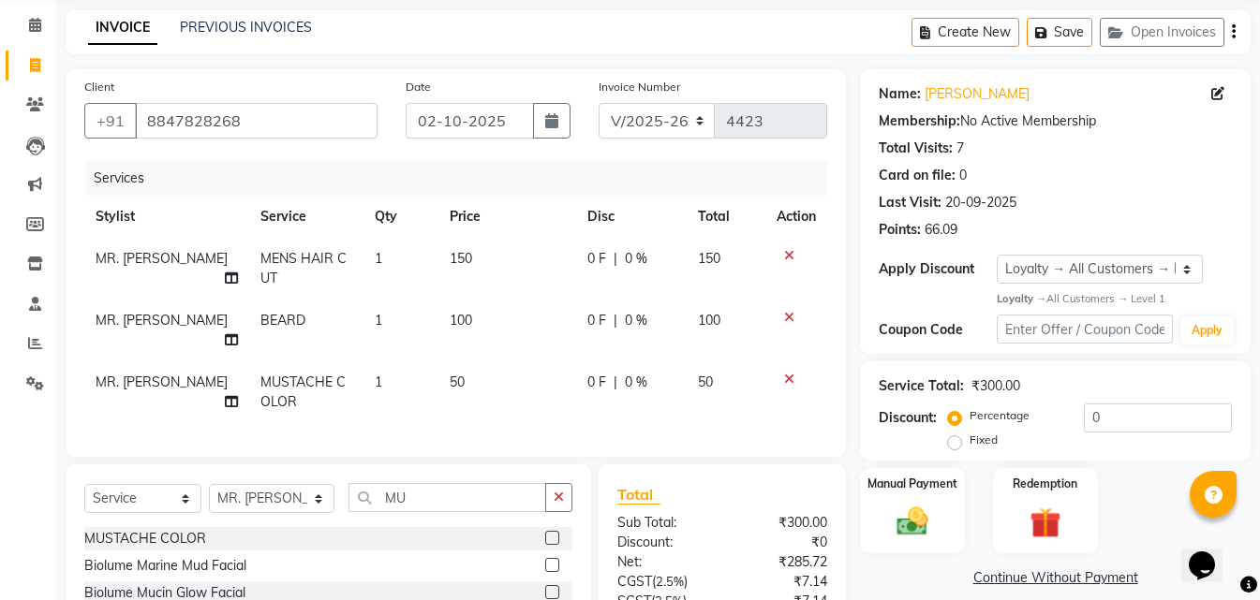
click at [451, 374] on span "50" at bounding box center [457, 382] width 15 height 17
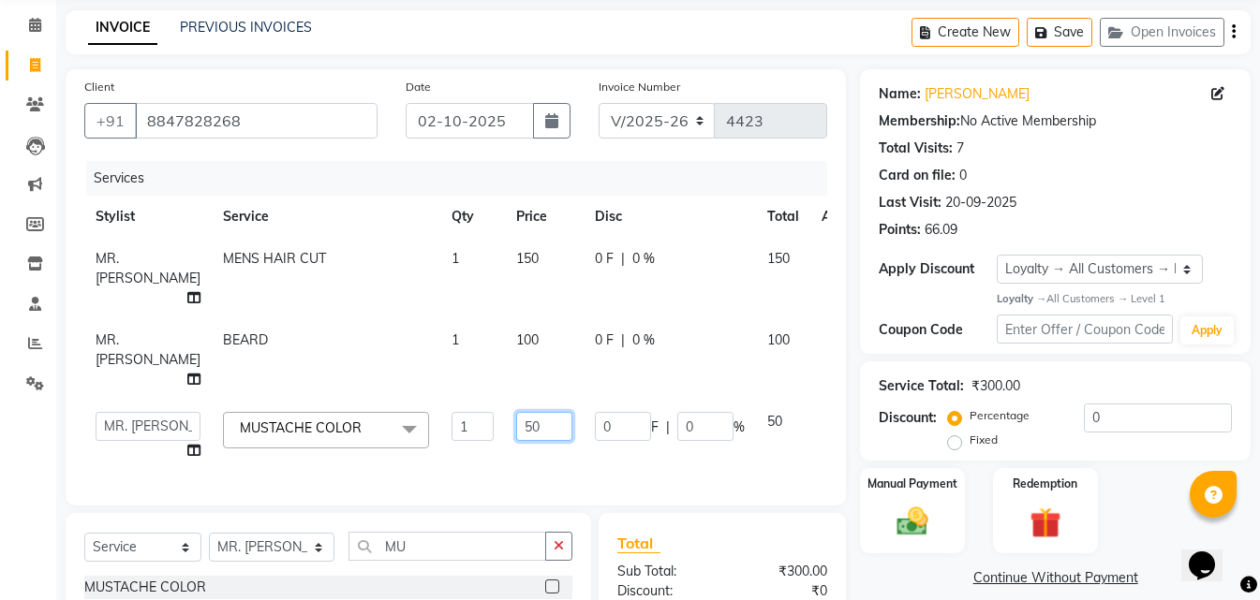
drag, startPoint x: 498, startPoint y: 385, endPoint x: 467, endPoint y: 393, distance: 32.0
click at [516, 412] on input "50" at bounding box center [544, 426] width 56 height 29
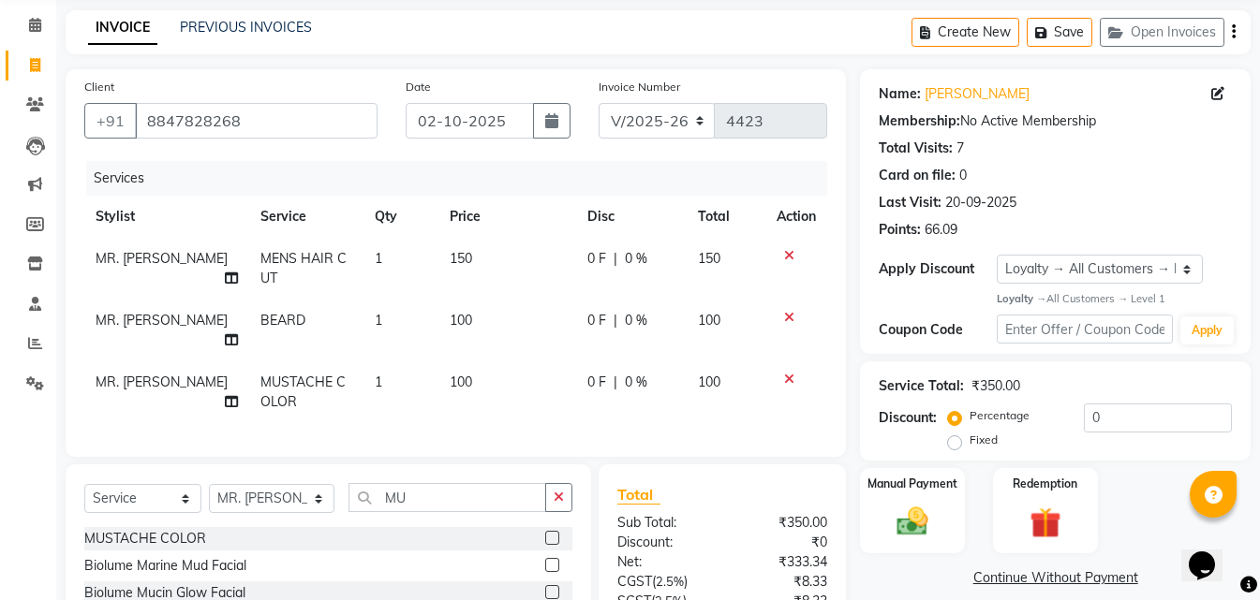
click at [492, 409] on div "Services Stylist Service Qty Price Disc Total Action MR. [PERSON_NAME] MENS HAI…" at bounding box center [455, 299] width 743 height 277
click at [909, 529] on img at bounding box center [912, 522] width 52 height 37
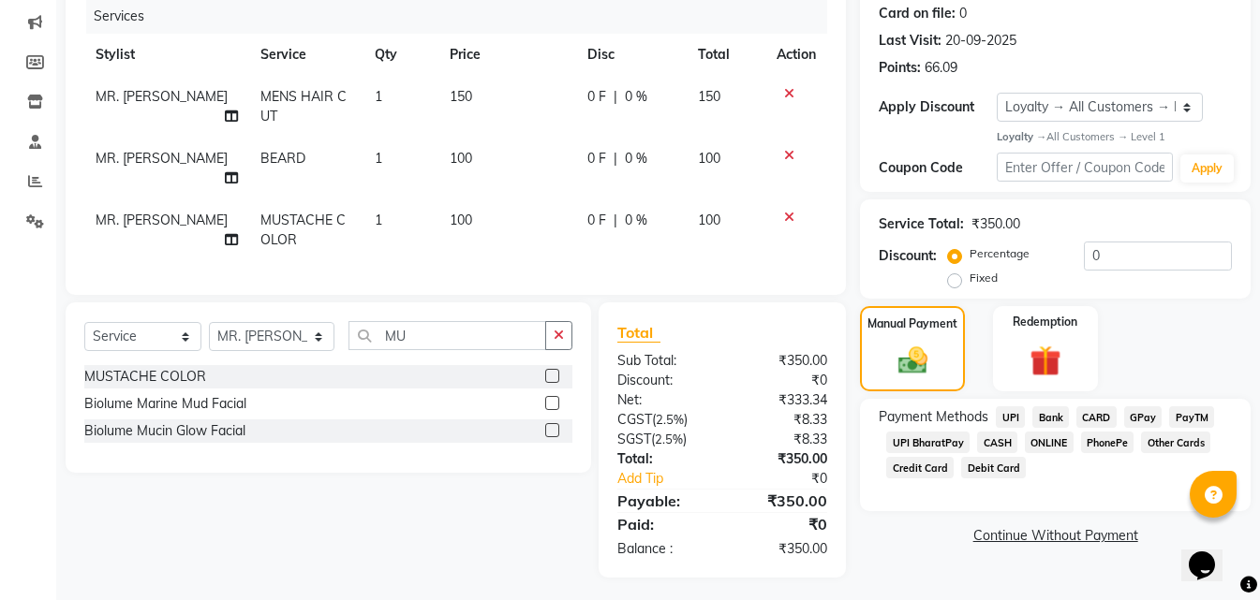
click at [1045, 446] on span "ONLINE" at bounding box center [1049, 443] width 49 height 22
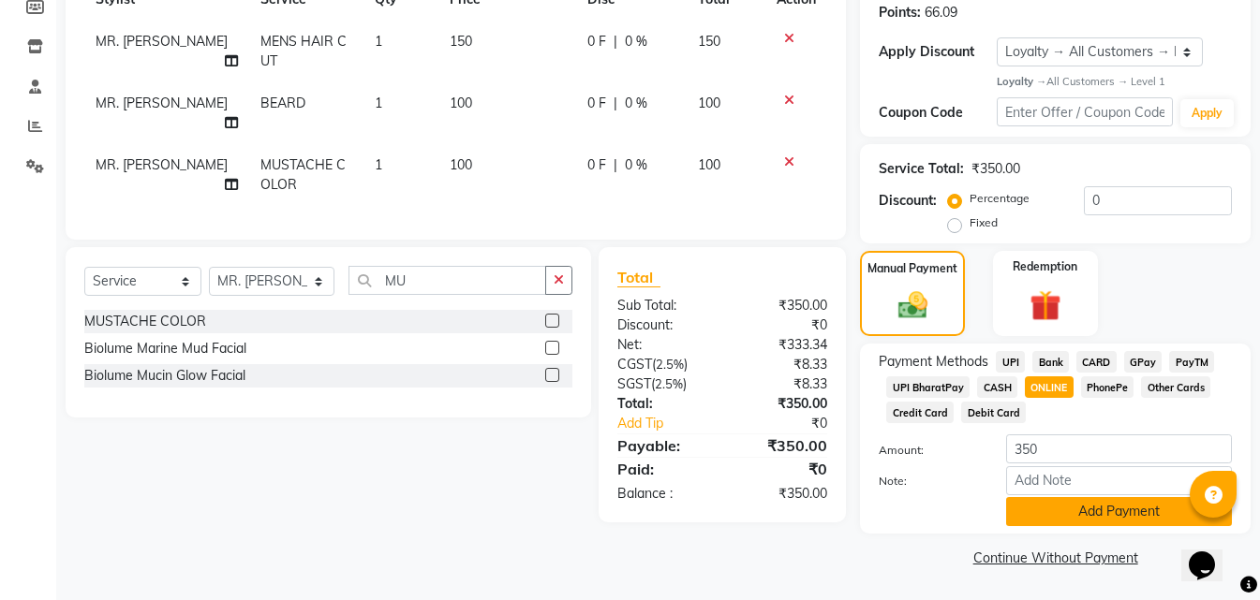
click at [1039, 515] on button "Add Payment" at bounding box center [1119, 511] width 226 height 29
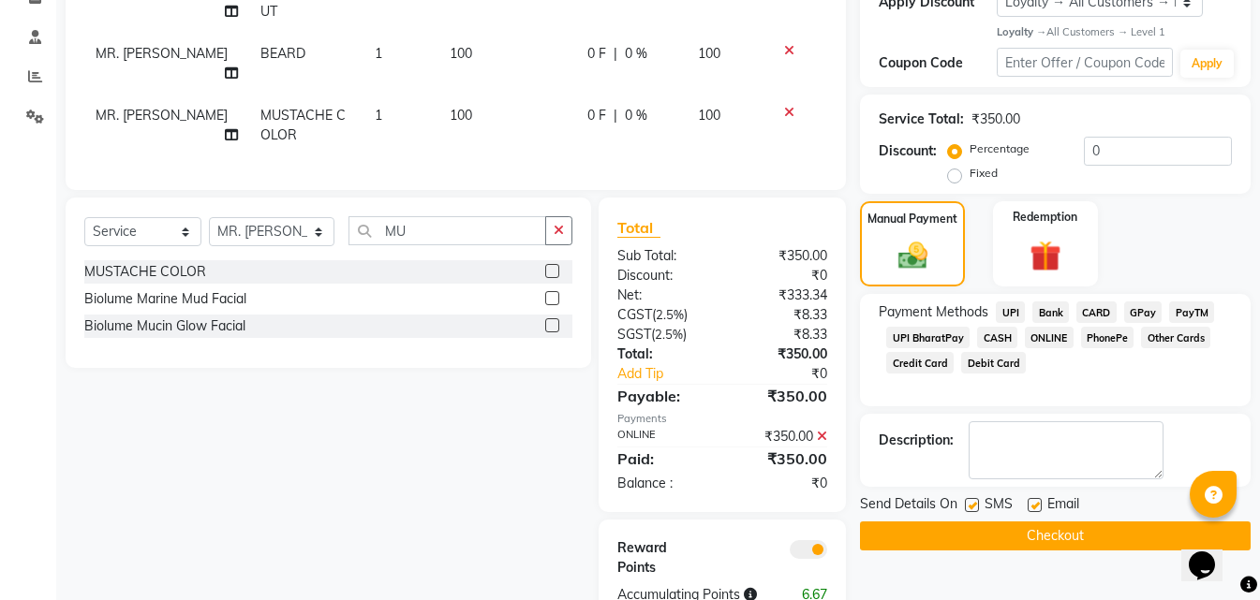
scroll to position [384, 0]
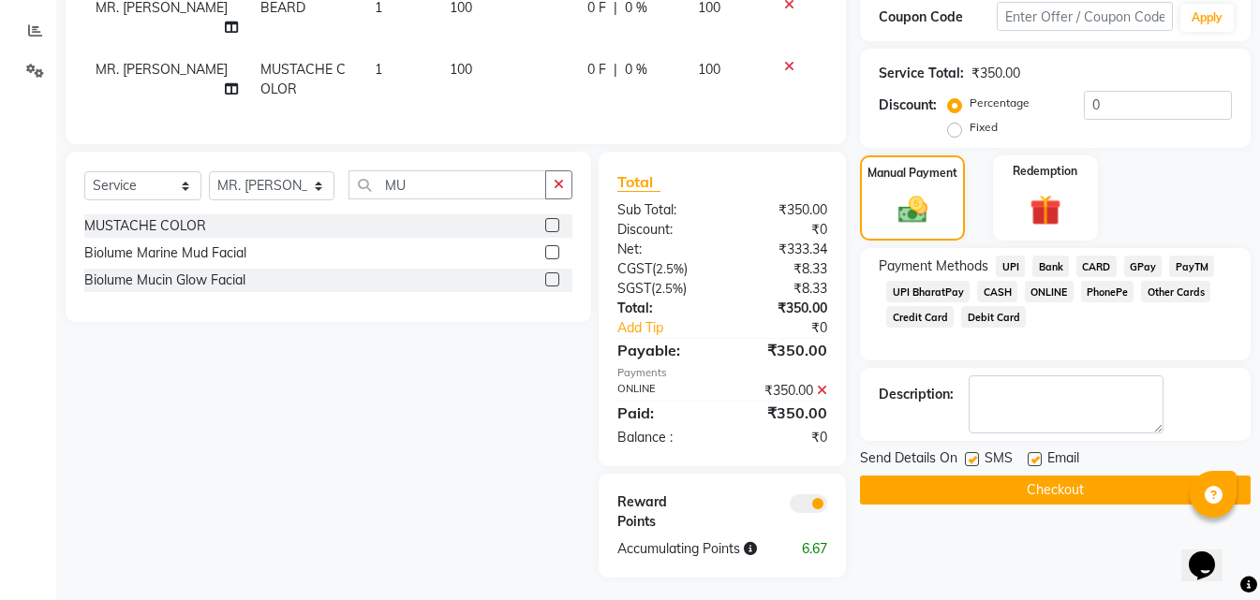
click at [1000, 490] on button "Checkout" at bounding box center [1055, 490] width 391 height 29
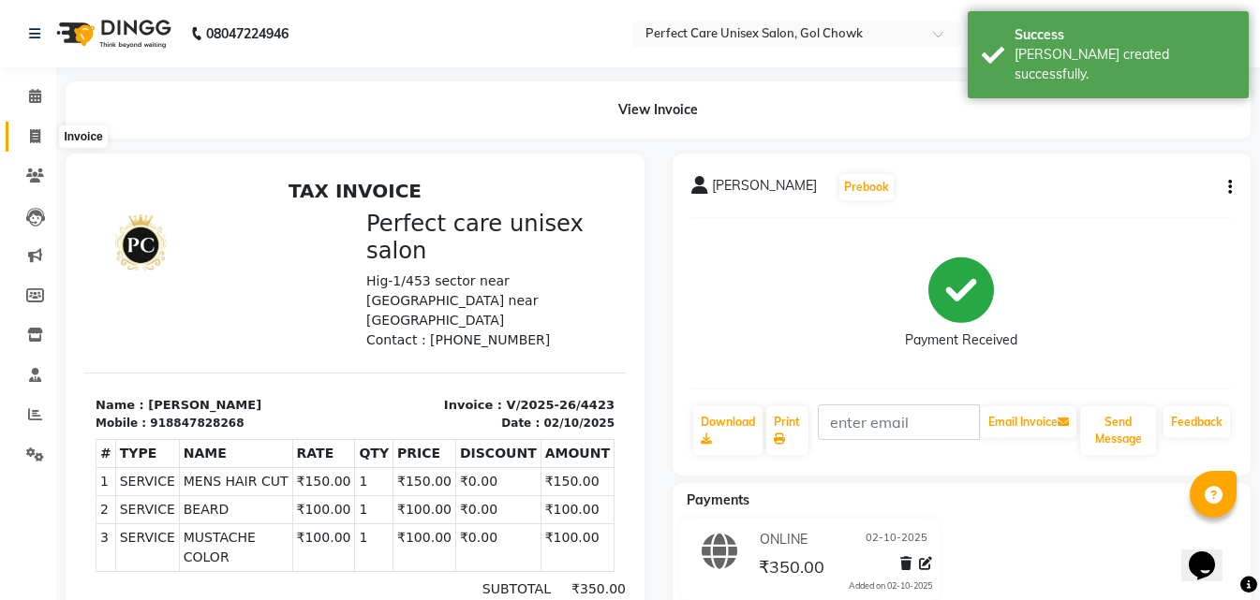
click at [27, 141] on span at bounding box center [35, 137] width 33 height 22
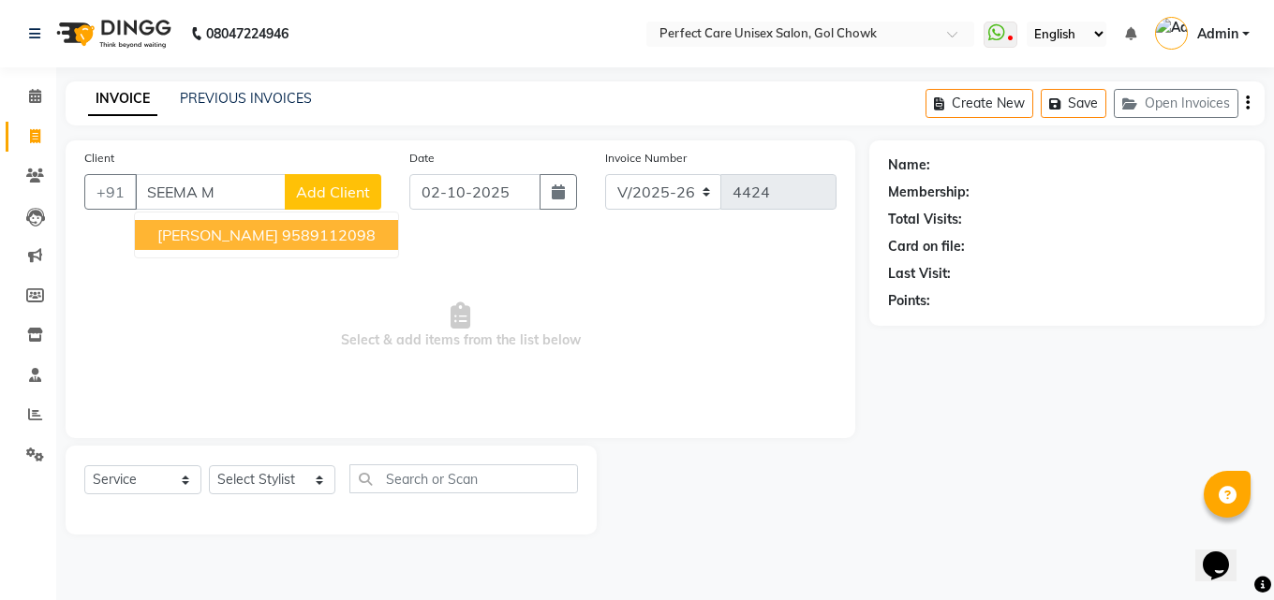
click at [220, 238] on span "[PERSON_NAME]" at bounding box center [217, 235] width 121 height 19
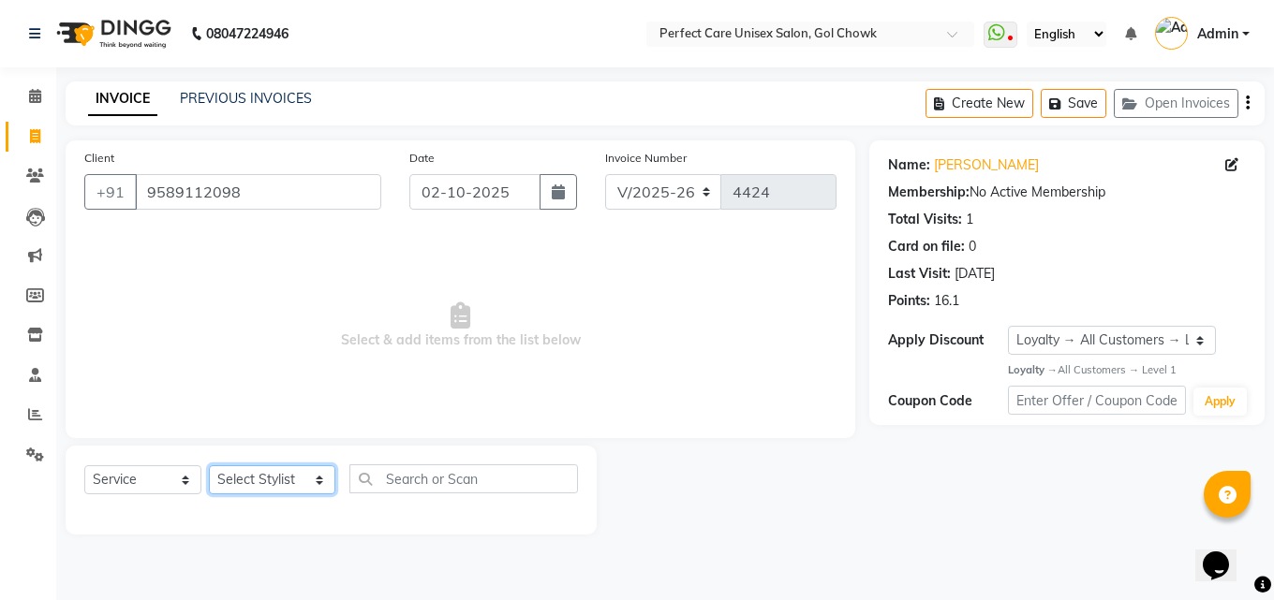
click at [258, 483] on select "Select Stylist MISS. [PERSON_NAME] [PERSON_NAME] MISS [PERSON_NAME] MISS [PERSO…" at bounding box center [272, 480] width 126 height 29
click at [209, 466] on select "Select Stylist MISS. [PERSON_NAME] [PERSON_NAME] MISS [PERSON_NAME] MISS [PERSO…" at bounding box center [272, 480] width 126 height 29
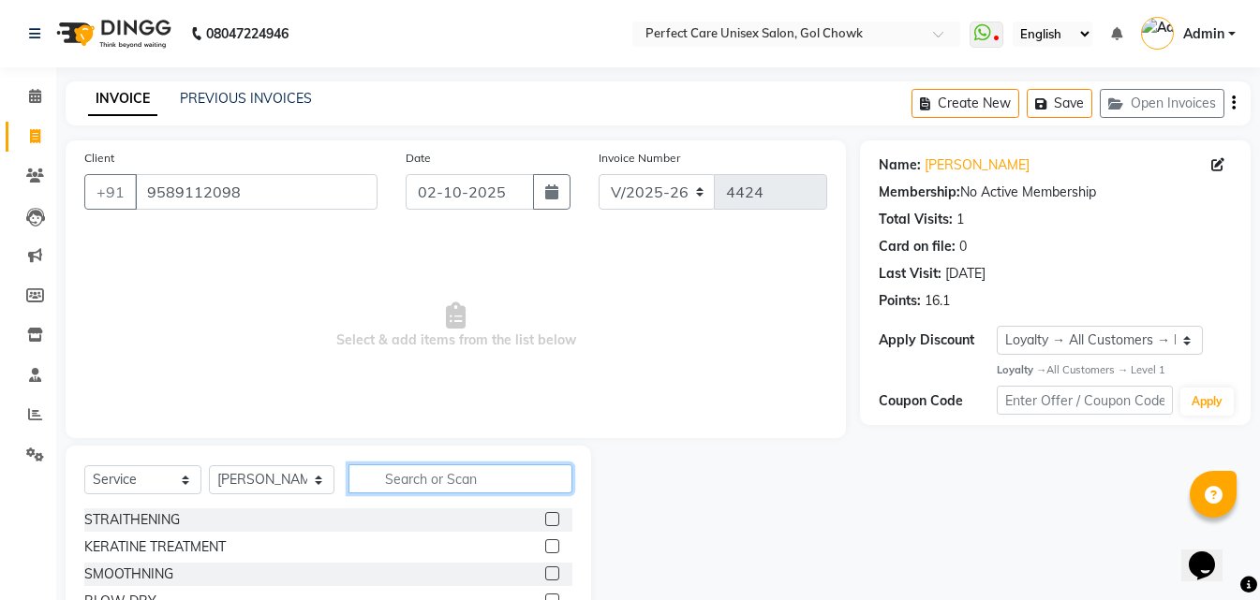
click at [425, 483] on input "text" at bounding box center [459, 479] width 223 height 29
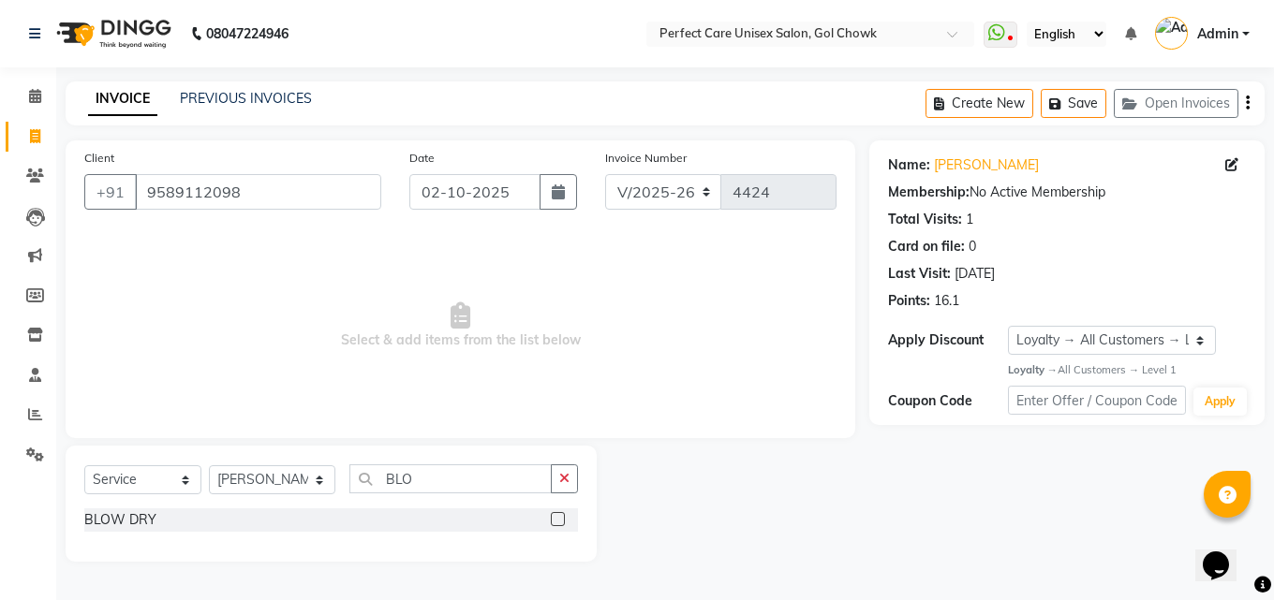
click at [554, 521] on label at bounding box center [558, 519] width 14 height 14
click at [554, 521] on input "checkbox" at bounding box center [557, 520] width 12 height 12
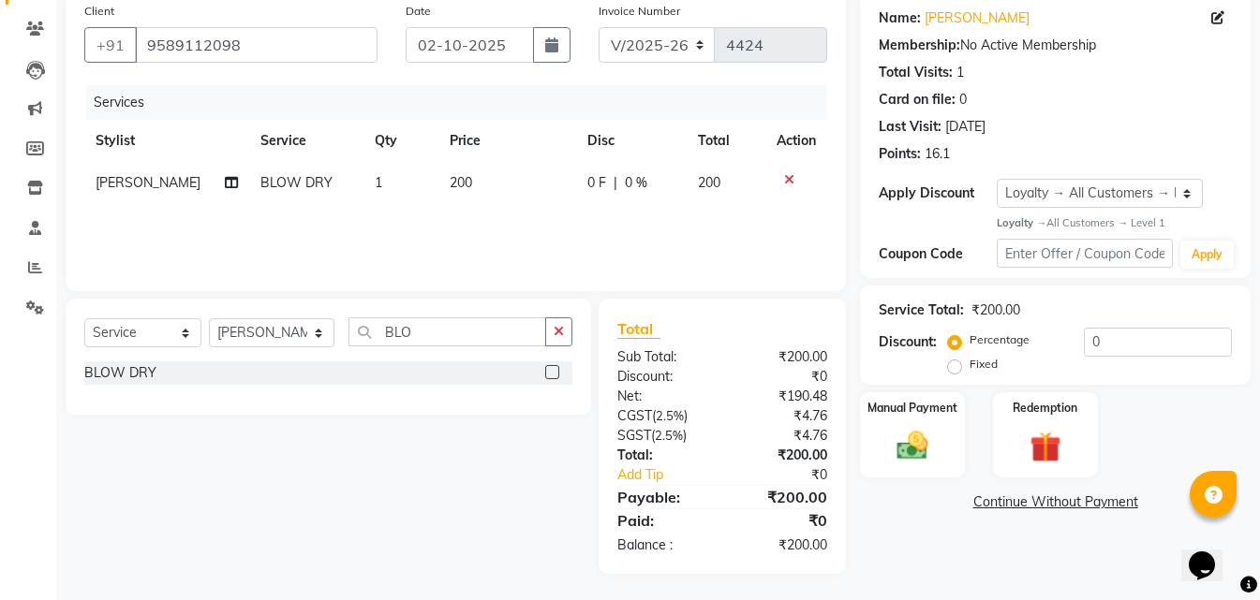
scroll to position [149, 0]
click at [933, 438] on img at bounding box center [912, 444] width 52 height 37
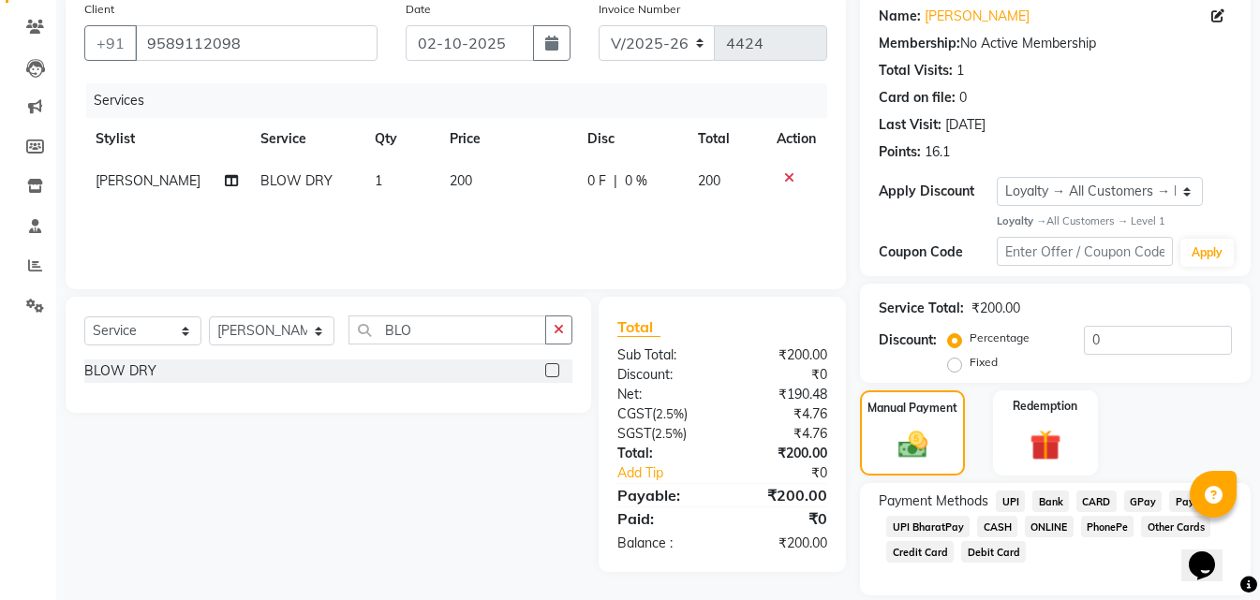
click at [1044, 524] on span "ONLINE" at bounding box center [1049, 527] width 49 height 22
click at [995, 527] on span "CASH" at bounding box center [997, 527] width 40 height 22
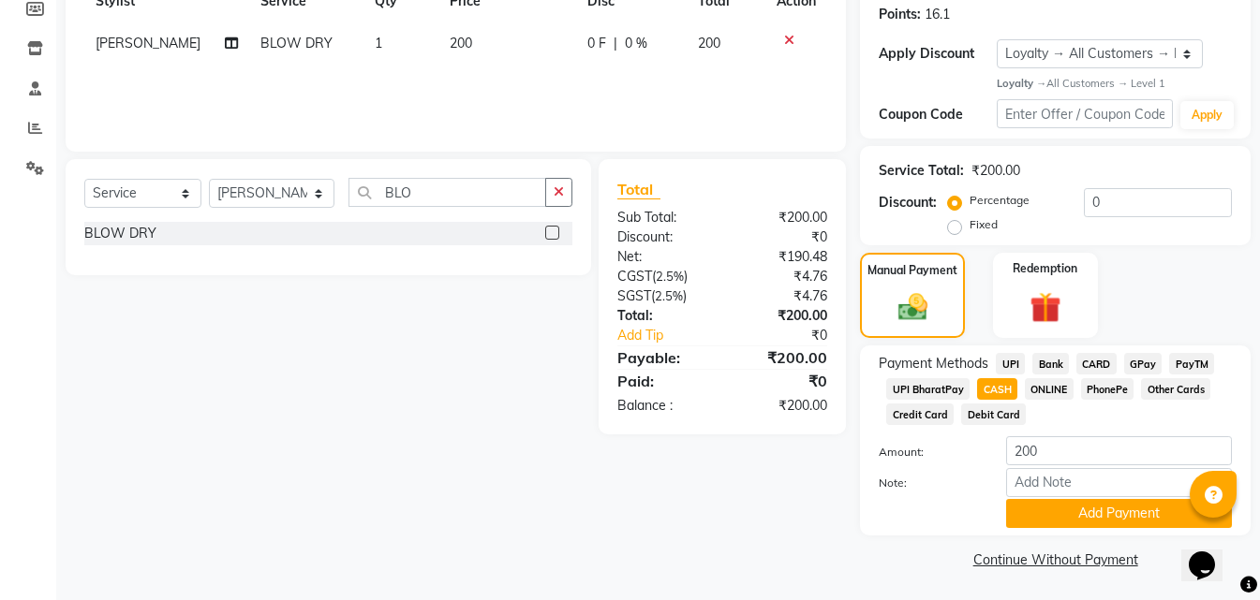
scroll to position [289, 0]
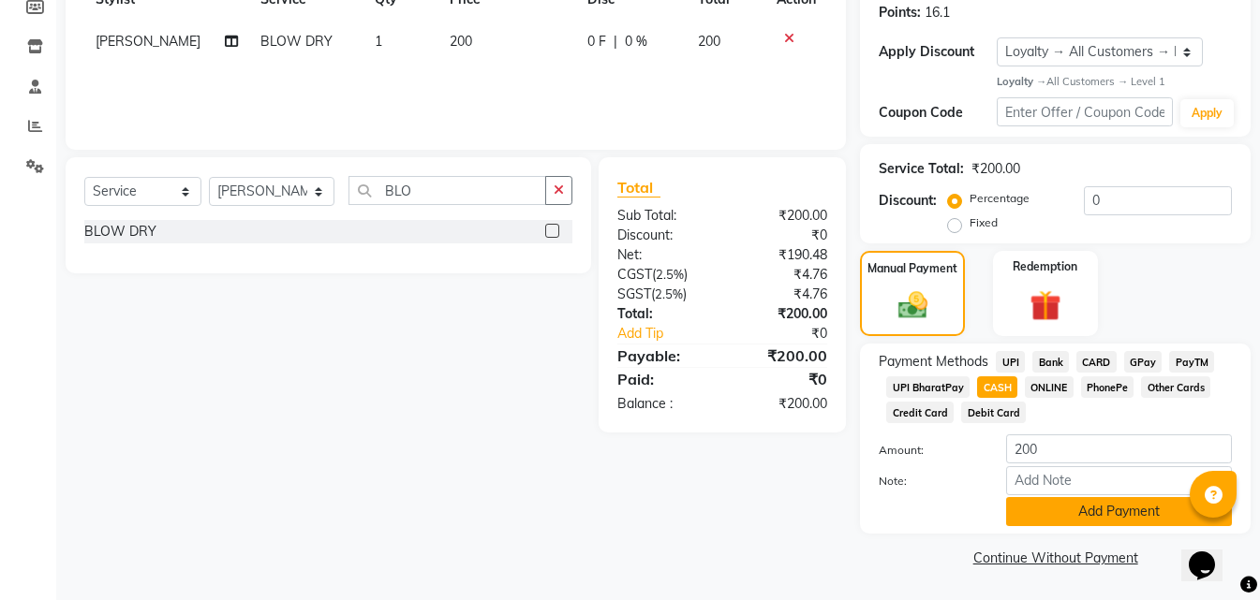
click at [1062, 517] on button "Add Payment" at bounding box center [1119, 511] width 226 height 29
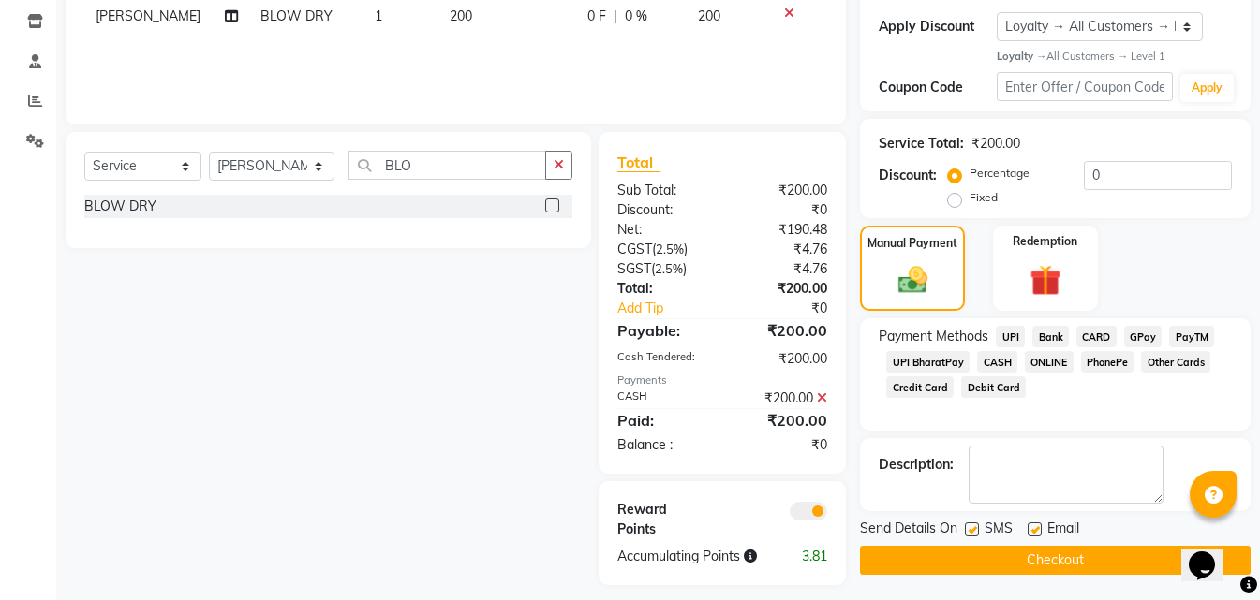
scroll to position [327, 0]
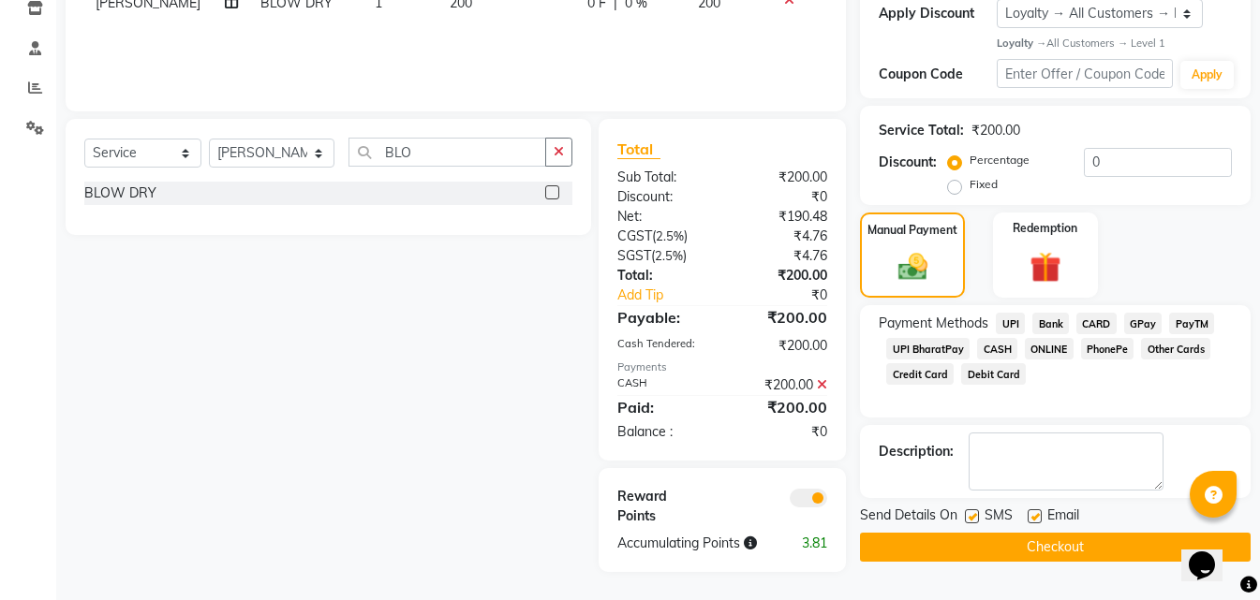
click at [1006, 551] on button "Checkout" at bounding box center [1055, 547] width 391 height 29
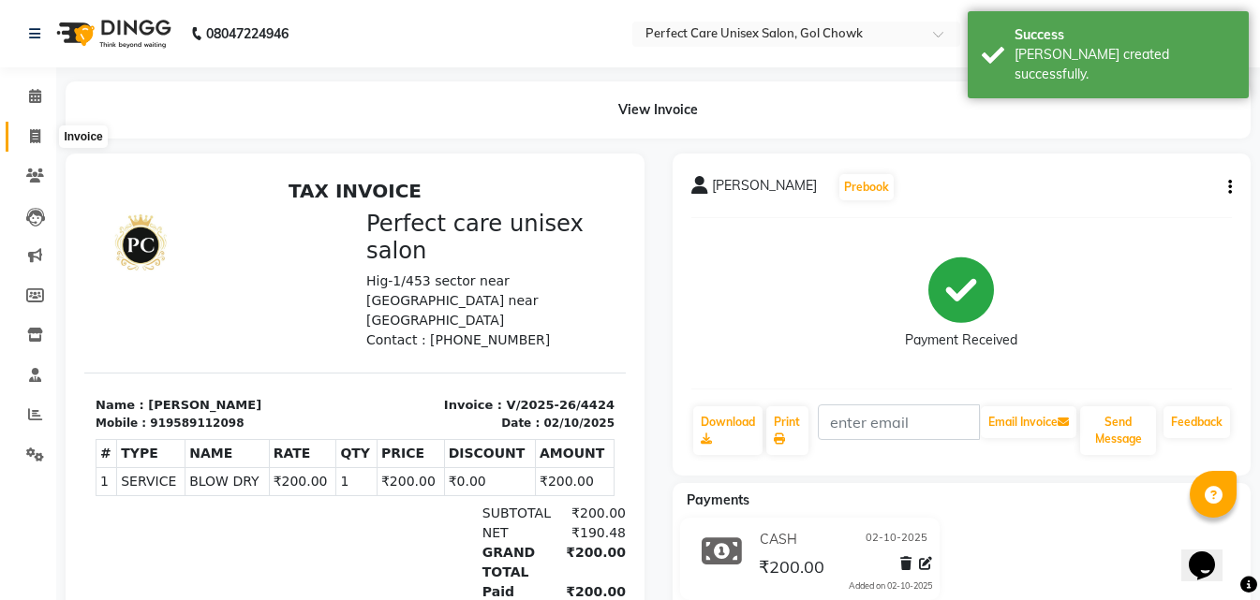
click at [36, 136] on icon at bounding box center [35, 136] width 10 height 14
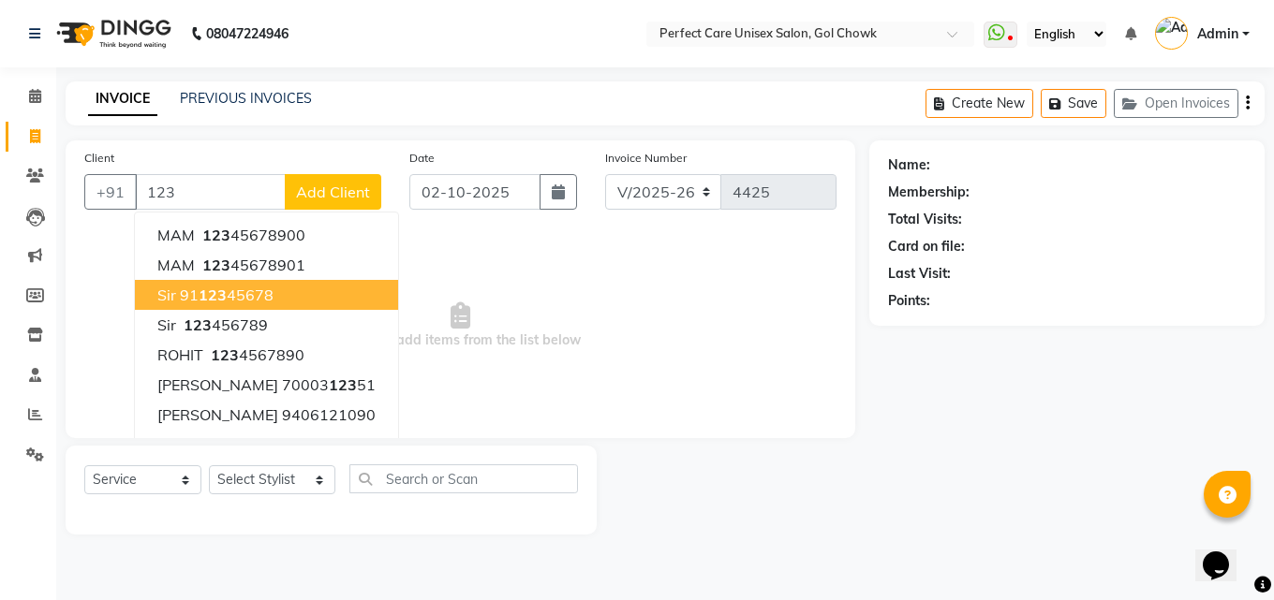
drag, startPoint x: 199, startPoint y: 294, endPoint x: 339, endPoint y: 500, distance: 249.4
click at [209, 305] on button "sir 91 123 45678" at bounding box center [266, 295] width 263 height 30
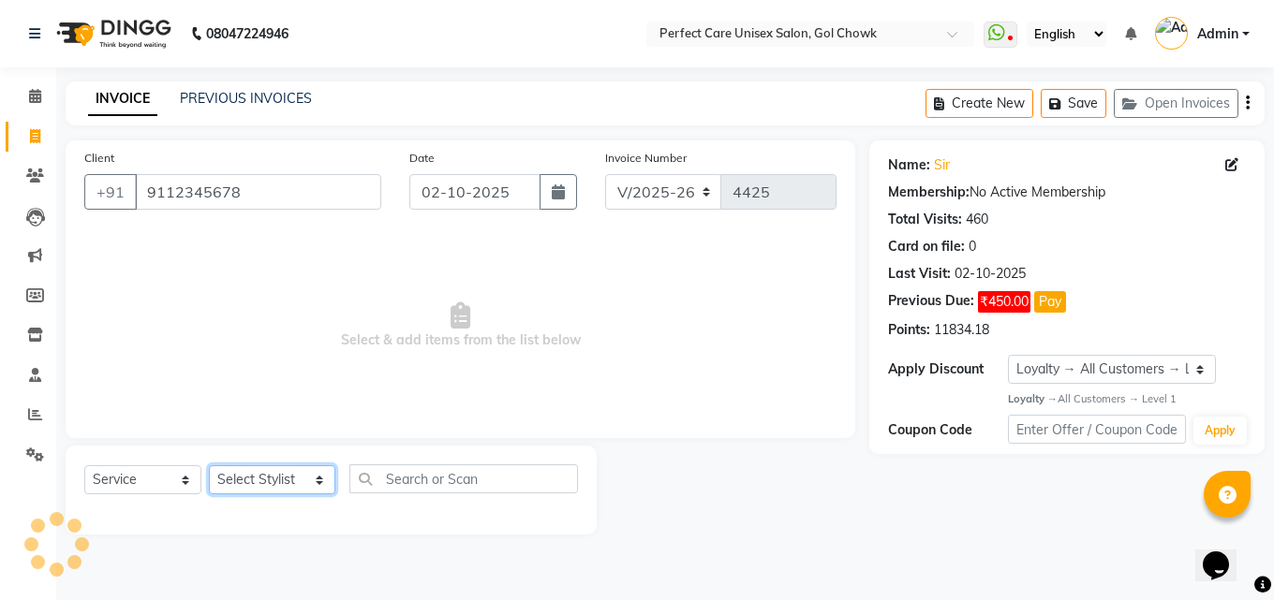
click at [281, 482] on select "Select Stylist MISS. [PERSON_NAME] [PERSON_NAME] MISS [PERSON_NAME] MISS [PERSO…" at bounding box center [272, 480] width 126 height 29
click at [209, 466] on select "Select Stylist MISS. [PERSON_NAME] [PERSON_NAME] MISS [PERSON_NAME] MISS [PERSO…" at bounding box center [272, 480] width 126 height 29
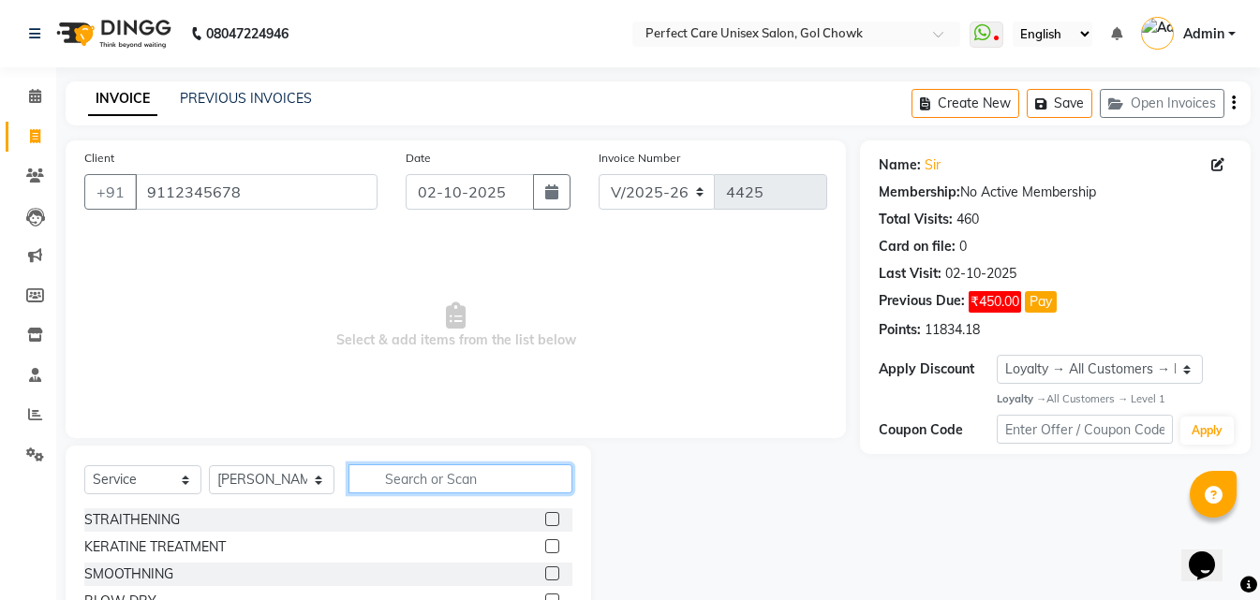
click at [399, 477] on input "text" at bounding box center [459, 479] width 223 height 29
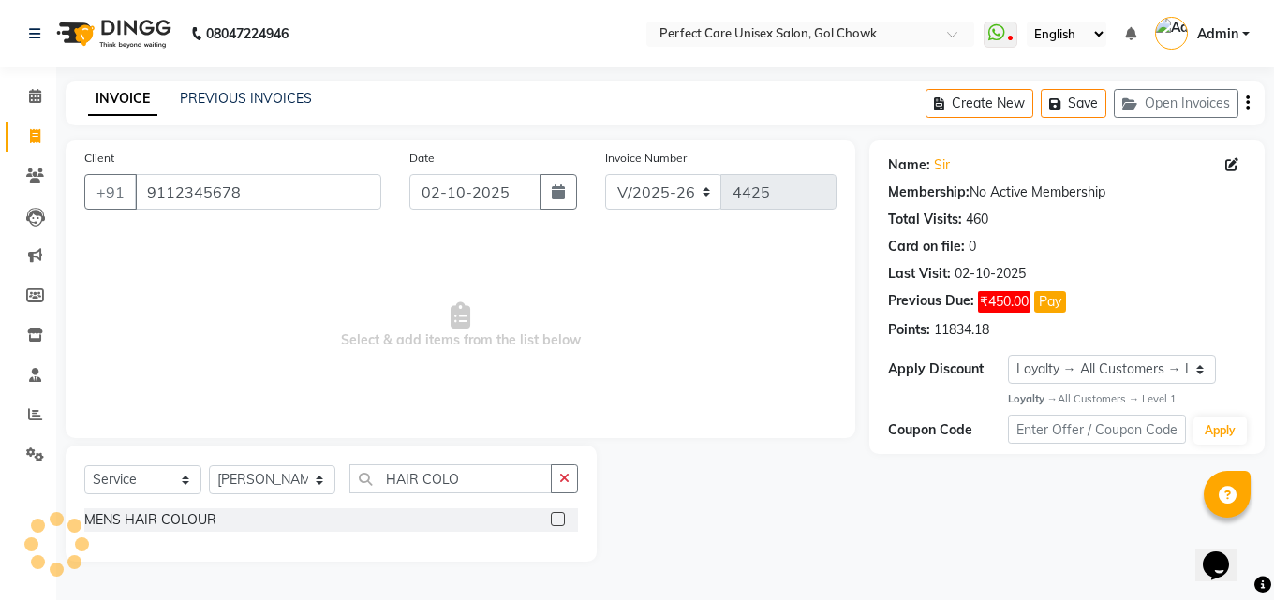
click at [556, 523] on label at bounding box center [558, 519] width 14 height 14
click at [556, 523] on input "checkbox" at bounding box center [557, 520] width 12 height 12
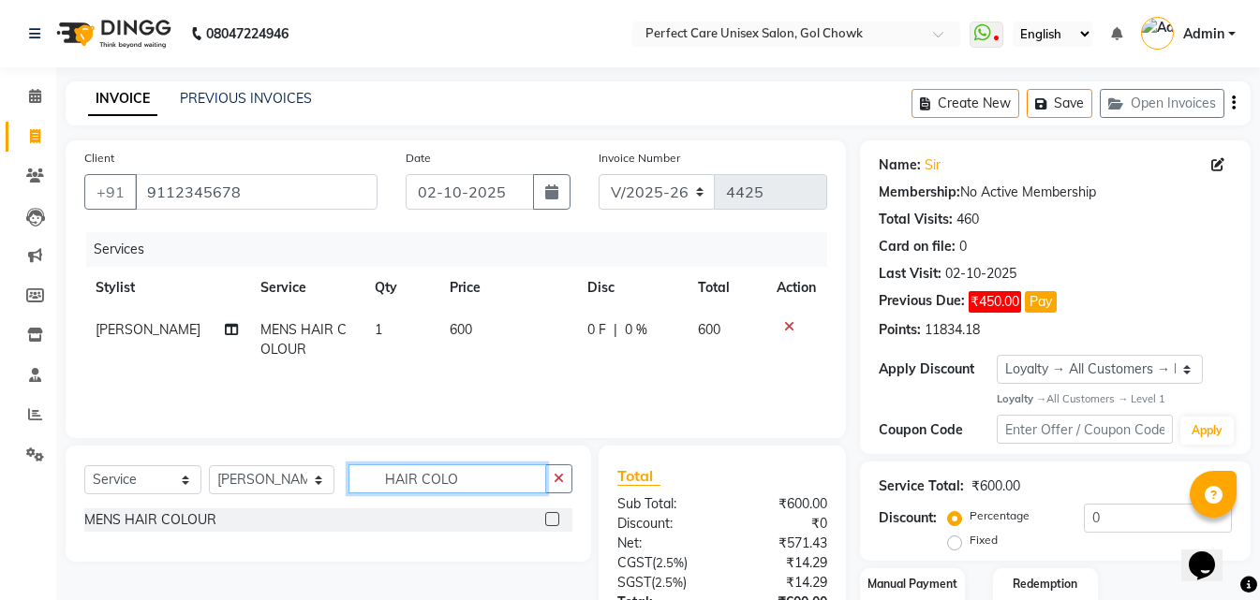
drag, startPoint x: 466, startPoint y: 472, endPoint x: 318, endPoint y: 484, distance: 148.5
click at [318, 484] on div "Select Service Product Membership Package Voucher Prepaid Gift Card Select Styl…" at bounding box center [328, 487] width 488 height 44
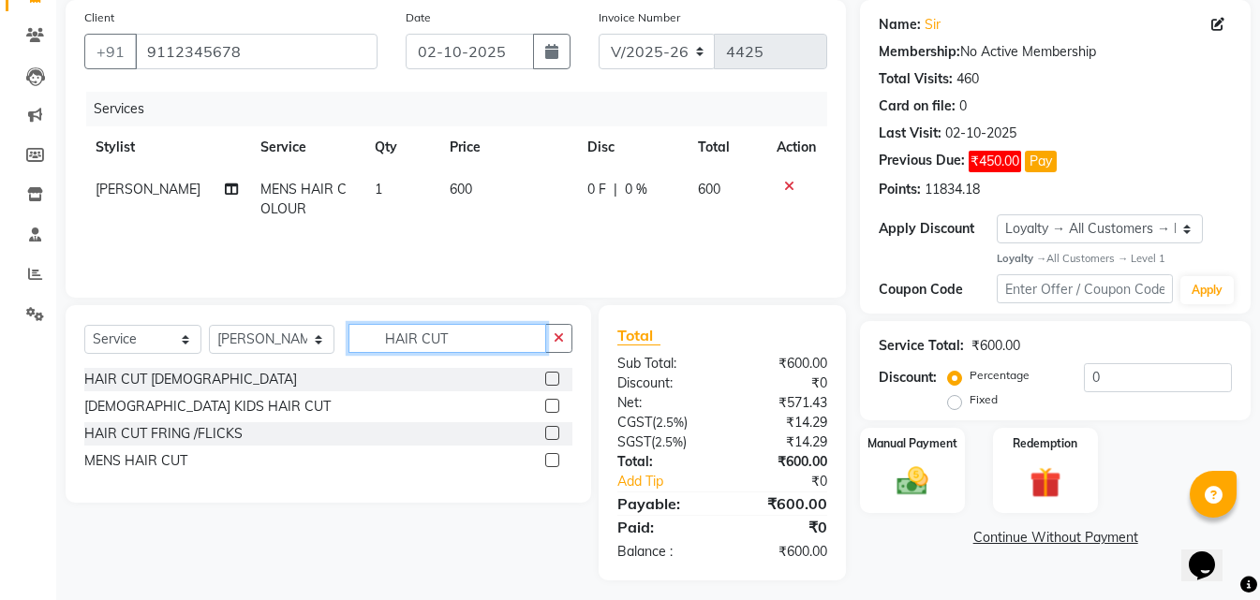
scroll to position [149, 0]
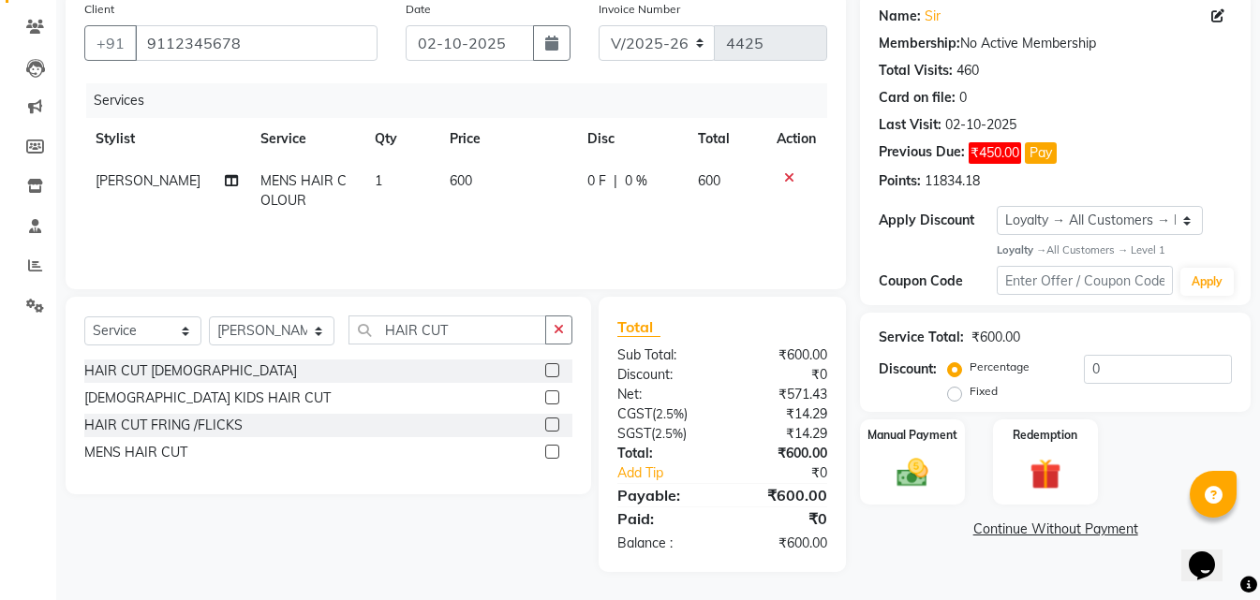
click at [549, 455] on label at bounding box center [552, 452] width 14 height 14
click at [549, 455] on input "checkbox" at bounding box center [551, 453] width 12 height 12
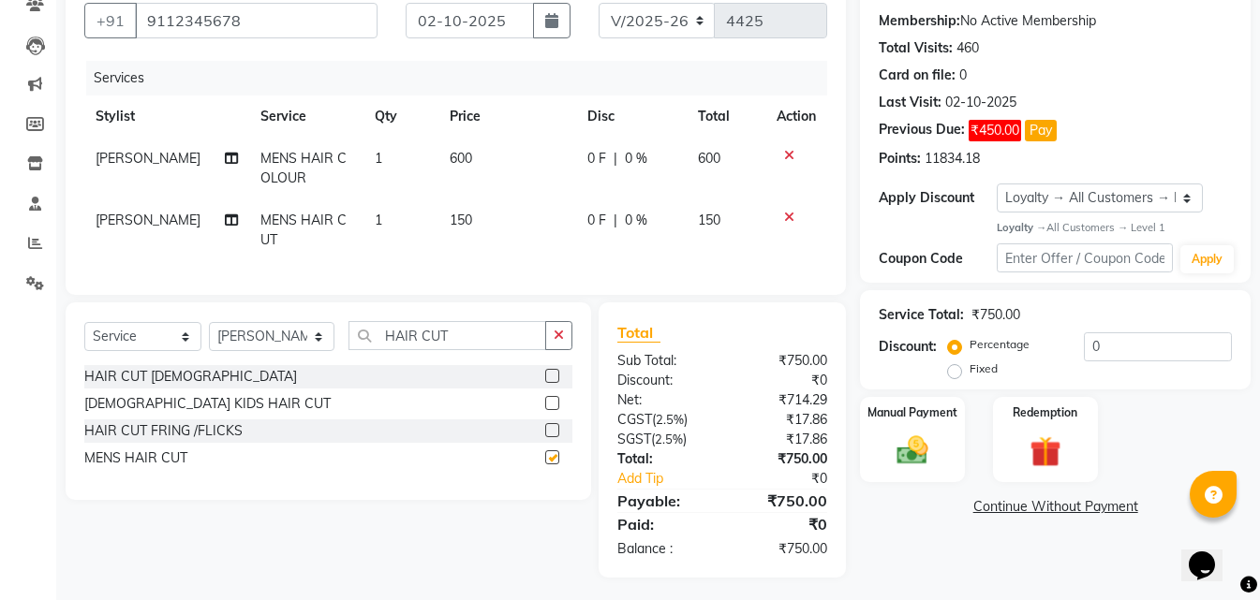
scroll to position [191, 0]
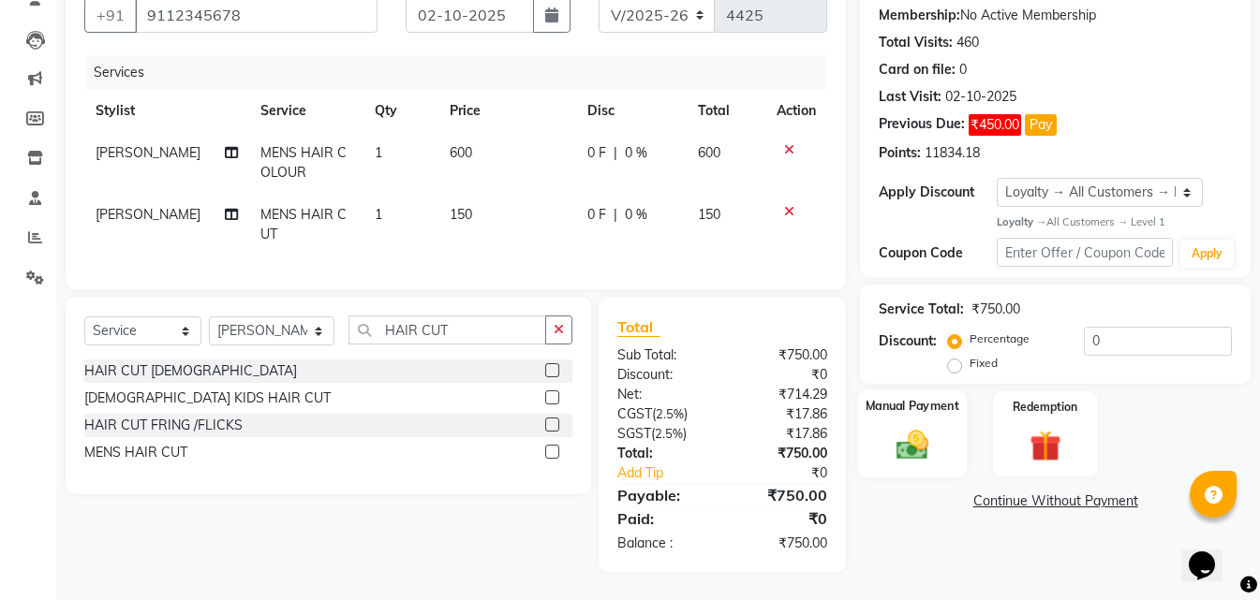
click at [924, 427] on img at bounding box center [912, 445] width 52 height 37
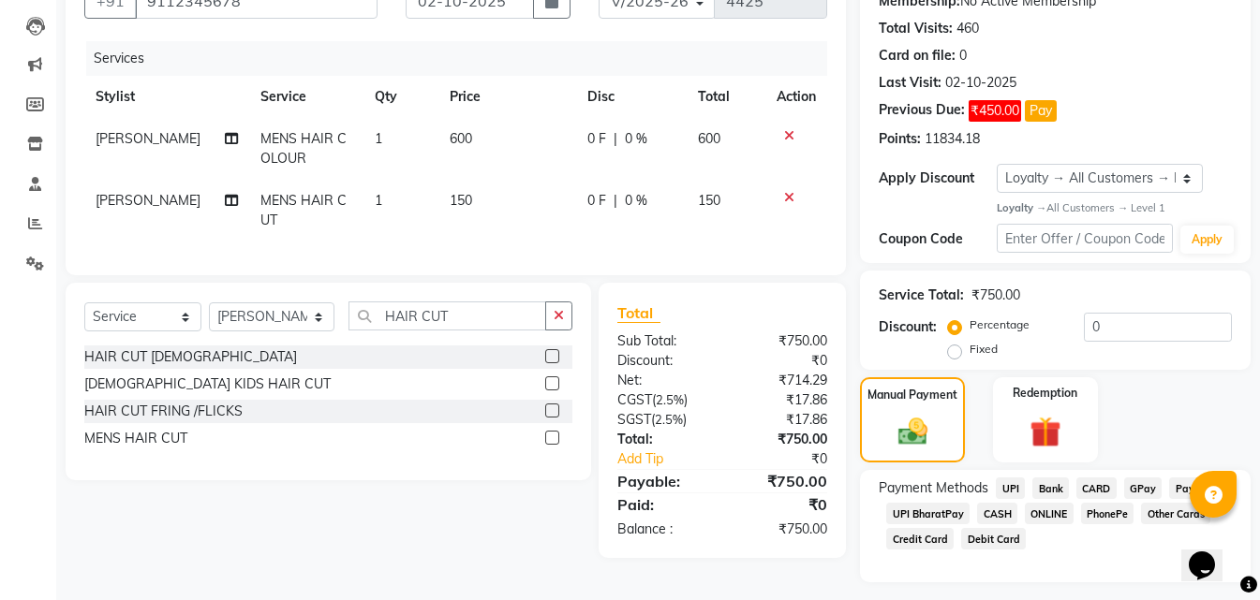
click at [1051, 523] on span "ONLINE" at bounding box center [1049, 514] width 49 height 22
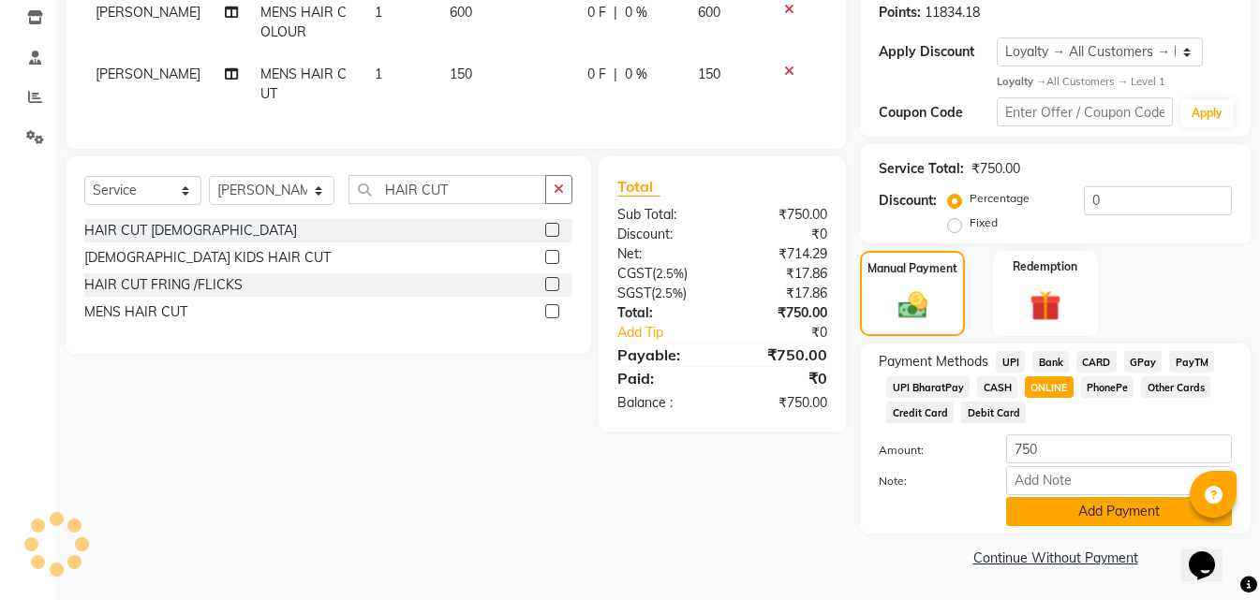
click at [1054, 522] on button "Add Payment" at bounding box center [1119, 511] width 226 height 29
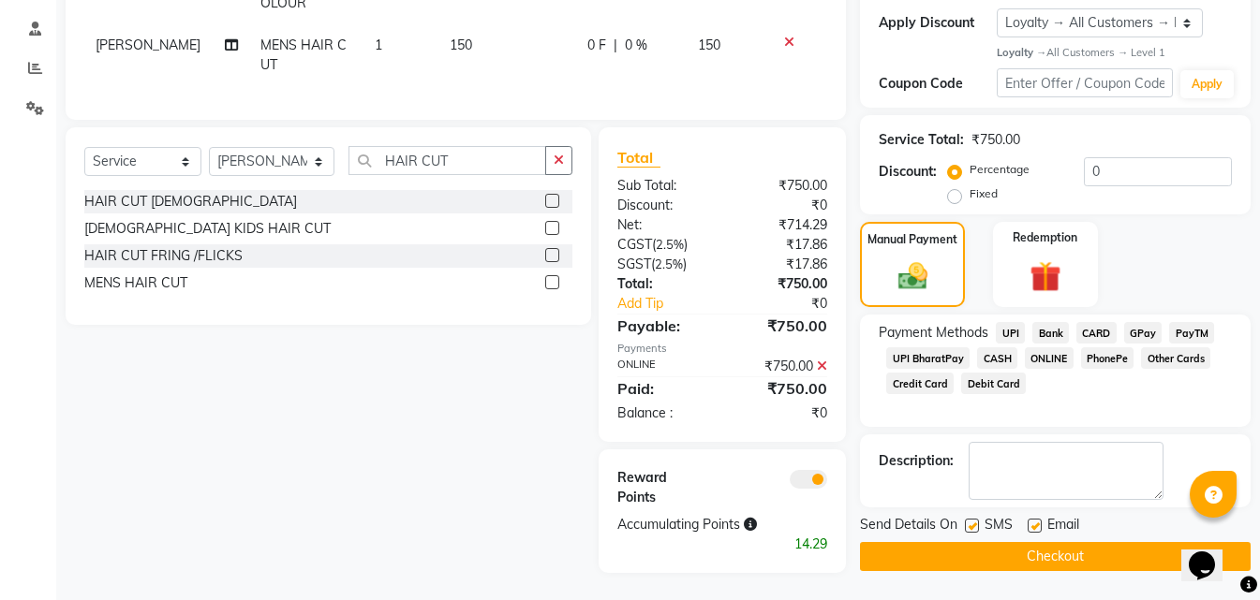
scroll to position [362, 0]
click at [971, 556] on button "Checkout" at bounding box center [1055, 555] width 391 height 29
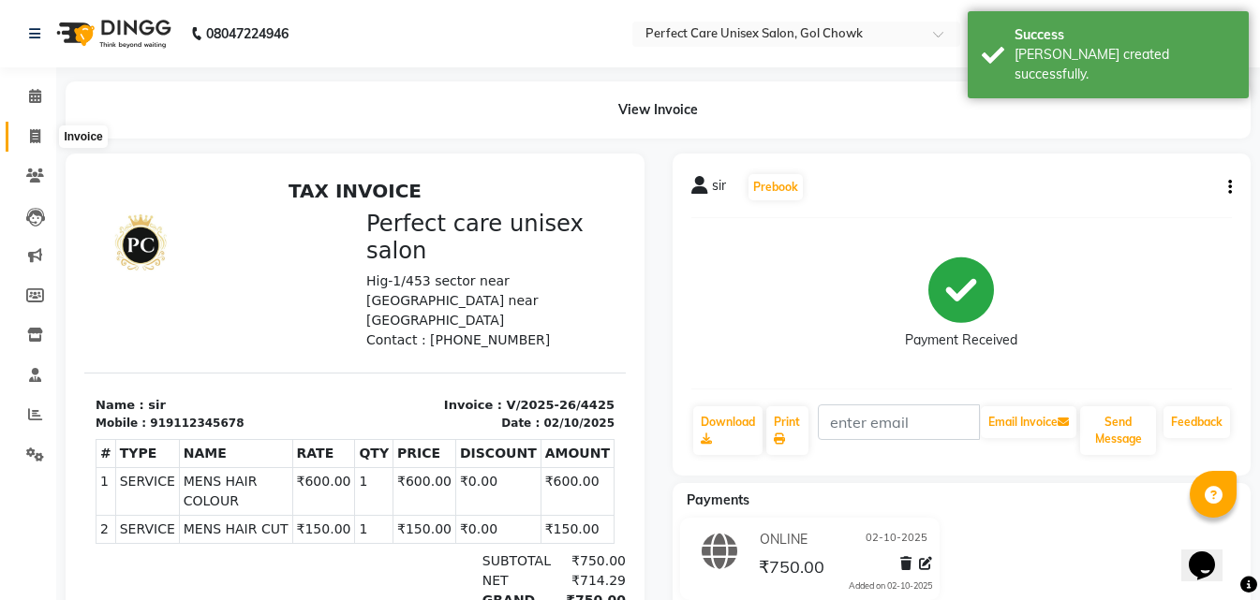
click at [34, 137] on icon at bounding box center [35, 136] width 10 height 14
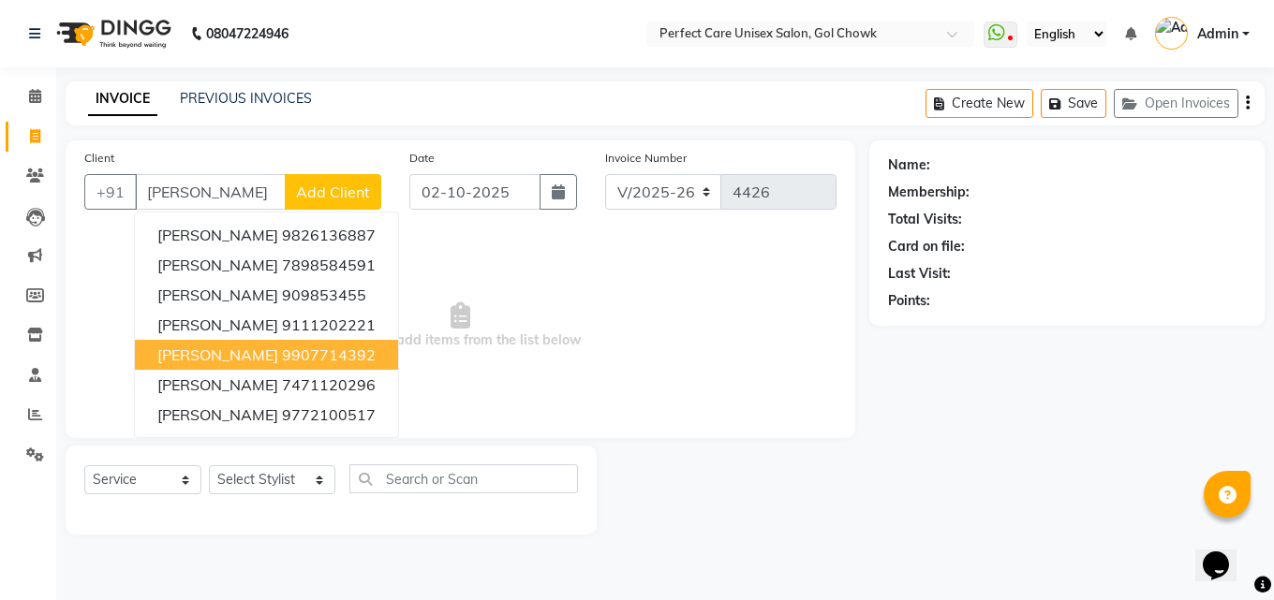
click at [305, 363] on ngb-highlight "9907714392" at bounding box center [329, 355] width 94 height 19
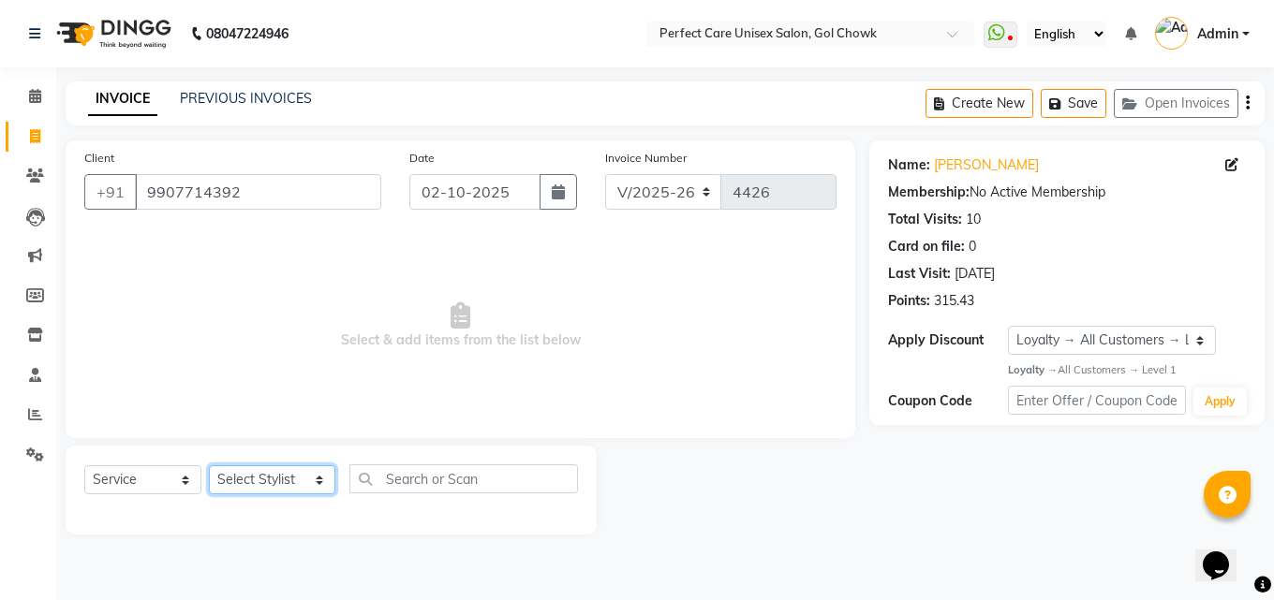
click at [256, 481] on select "Select Stylist MISS. [PERSON_NAME] [PERSON_NAME] MISS [PERSON_NAME] MISS [PERSO…" at bounding box center [272, 480] width 126 height 29
click at [209, 466] on select "Select Stylist MISS. [PERSON_NAME] [PERSON_NAME] MISS [PERSON_NAME] MISS [PERSO…" at bounding box center [272, 480] width 126 height 29
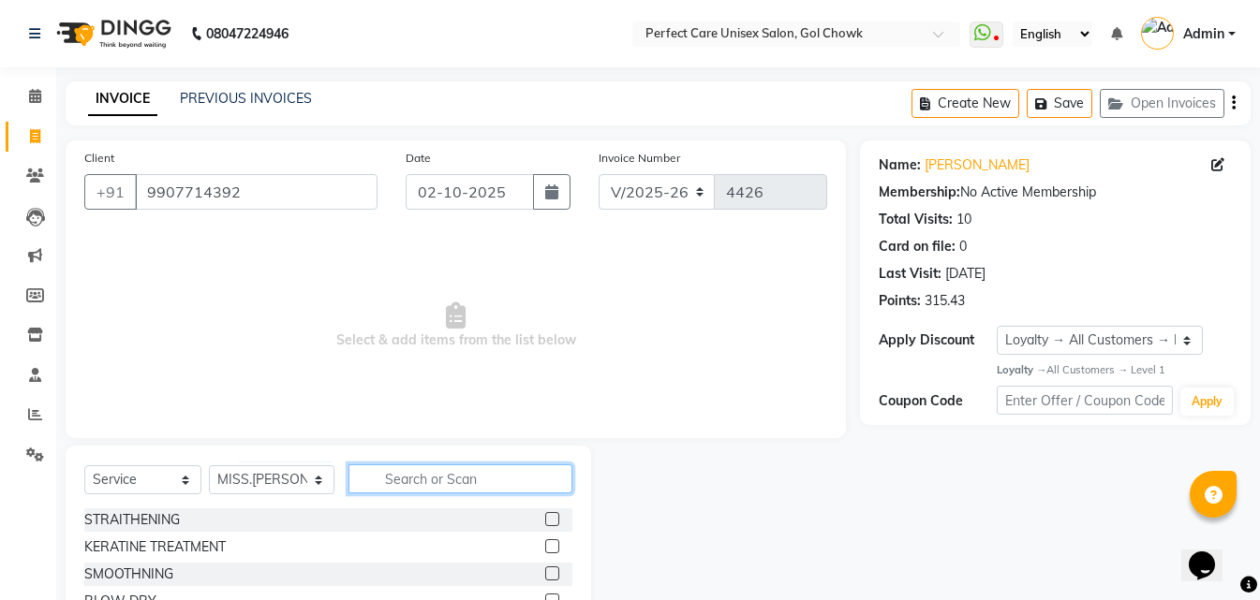
click at [422, 480] on input "text" at bounding box center [459, 479] width 223 height 29
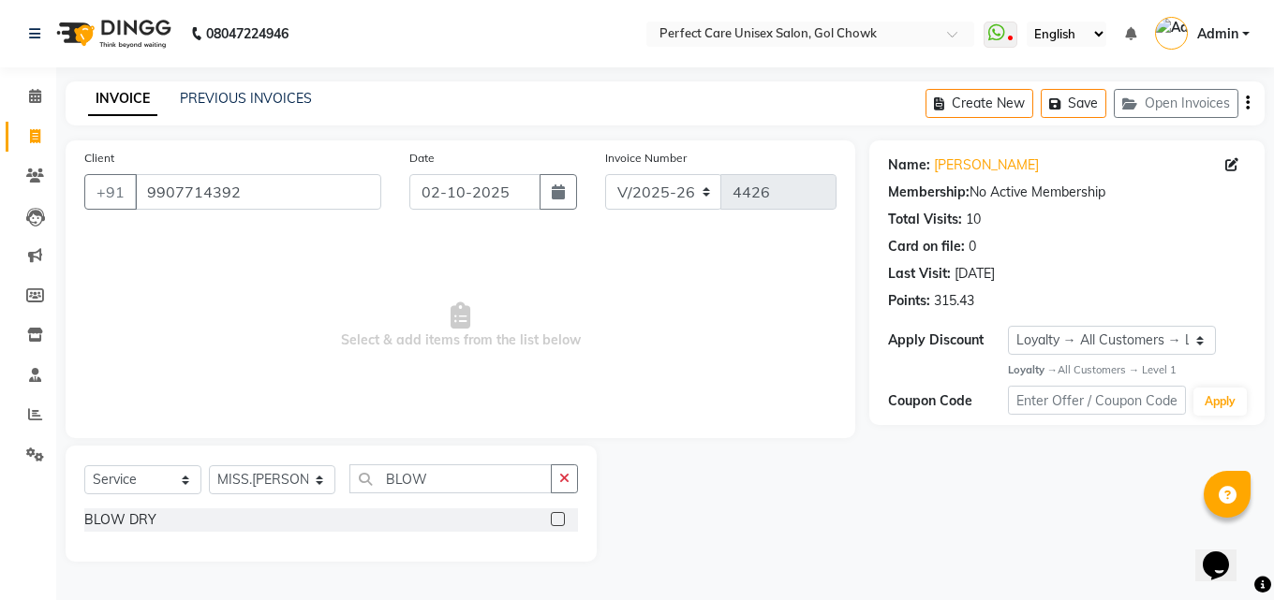
click at [556, 518] on label at bounding box center [558, 519] width 14 height 14
click at [556, 518] on input "checkbox" at bounding box center [557, 520] width 12 height 12
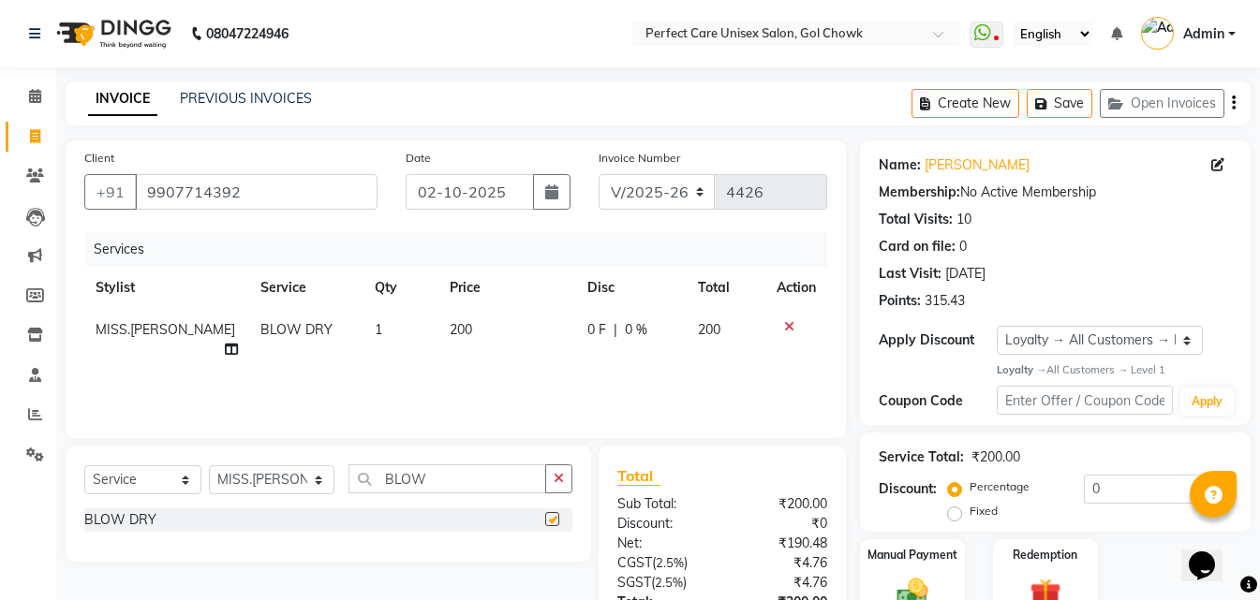
click at [447, 316] on td "200" at bounding box center [507, 340] width 138 height 62
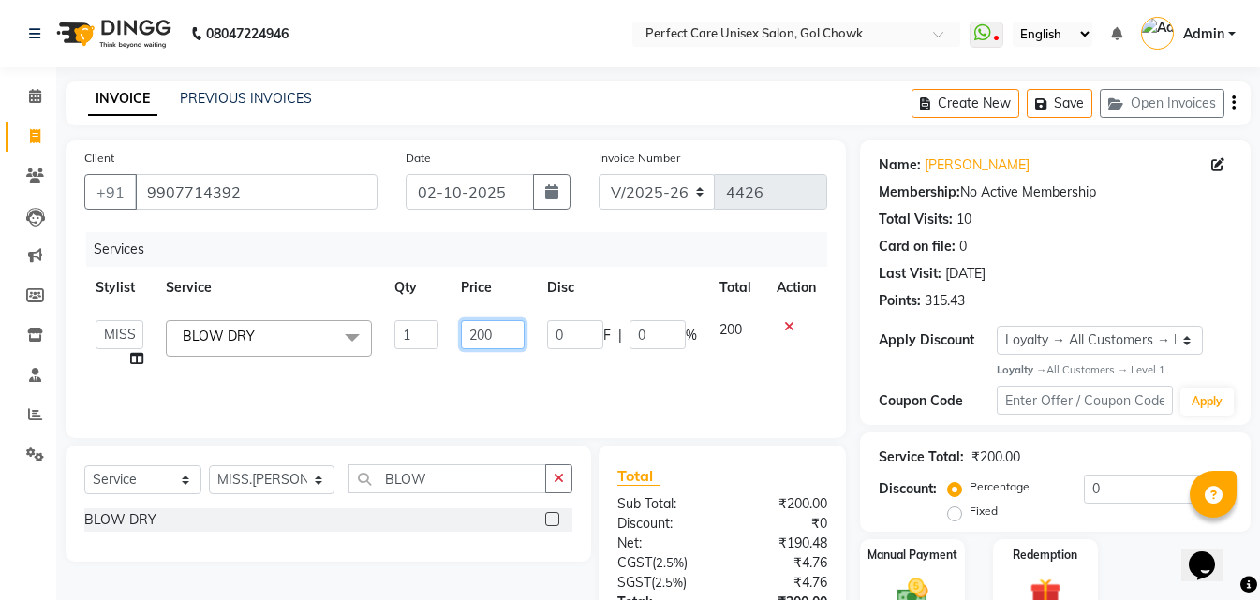
drag, startPoint x: 506, startPoint y: 329, endPoint x: 454, endPoint y: 332, distance: 51.6
click at [454, 332] on td "200" at bounding box center [493, 344] width 86 height 71
click at [503, 380] on div "Services Stylist Service Qty Price Disc Total Action MISS. [PERSON_NAME] [PERSO…" at bounding box center [455, 325] width 743 height 187
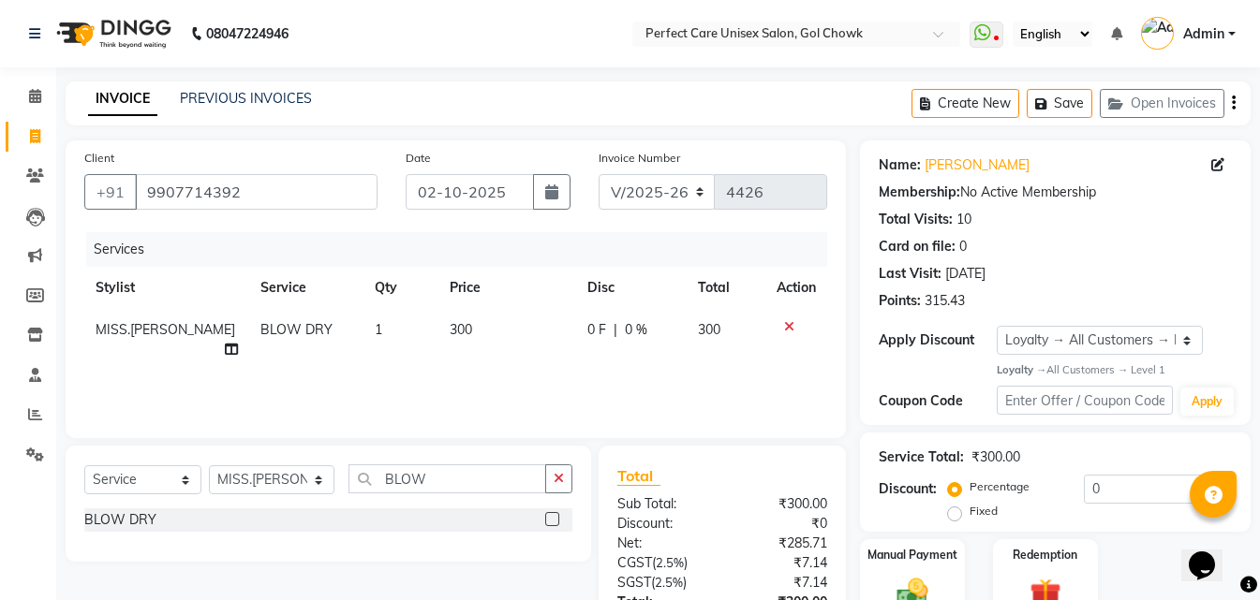
scroll to position [149, 0]
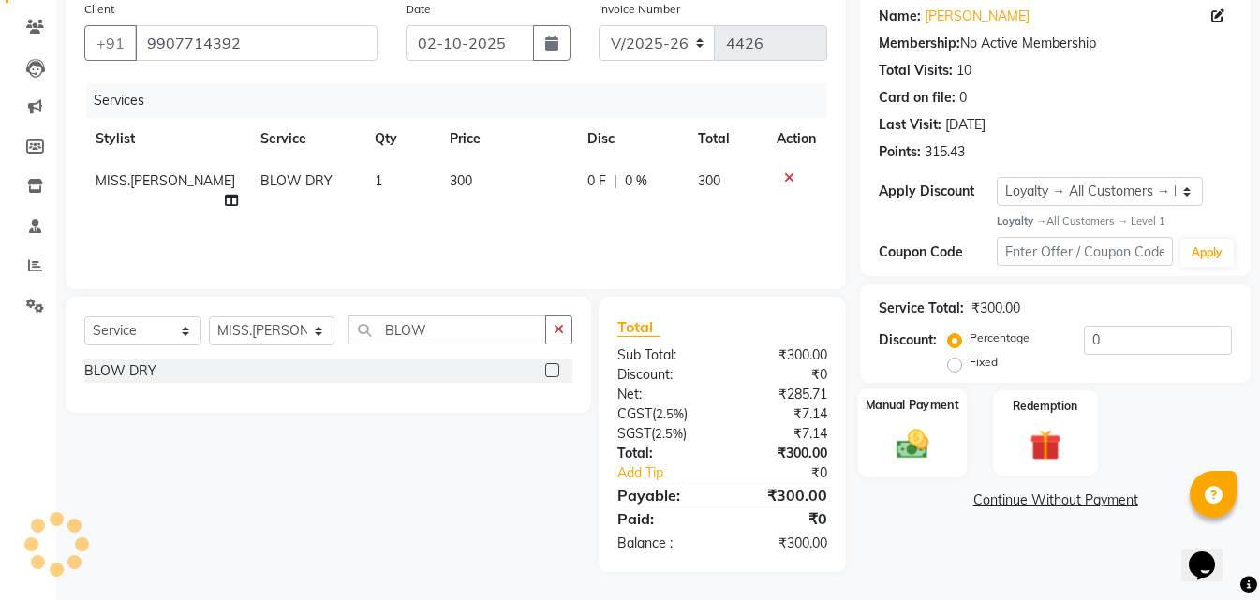
click at [906, 460] on img at bounding box center [912, 444] width 52 height 37
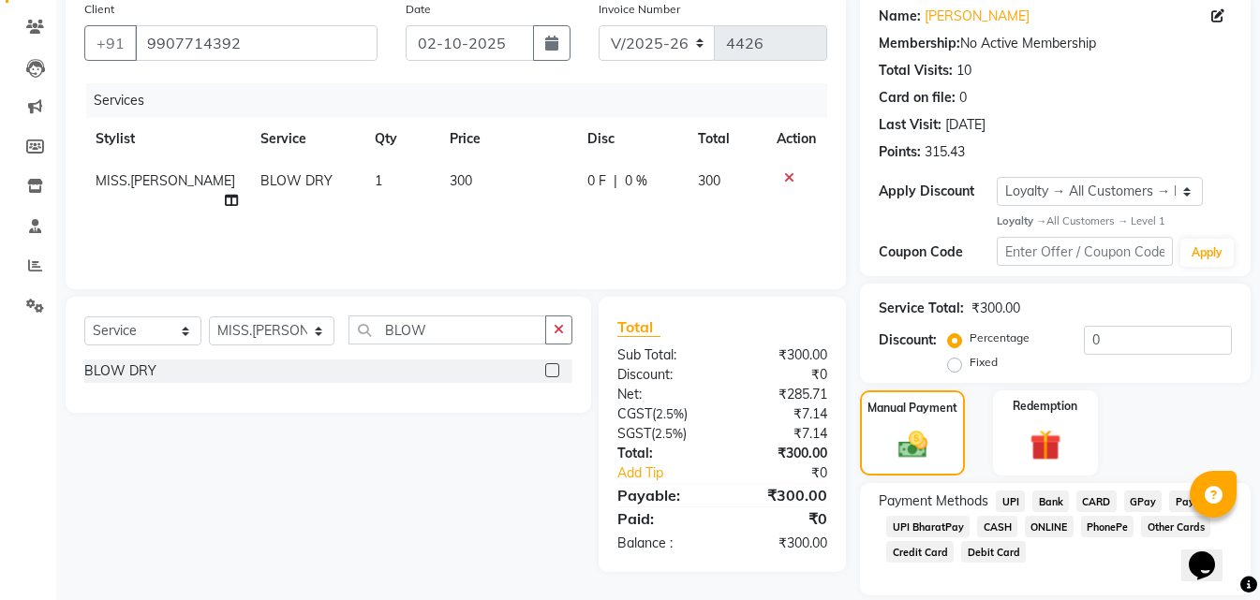
click at [1056, 528] on span "ONLINE" at bounding box center [1049, 527] width 49 height 22
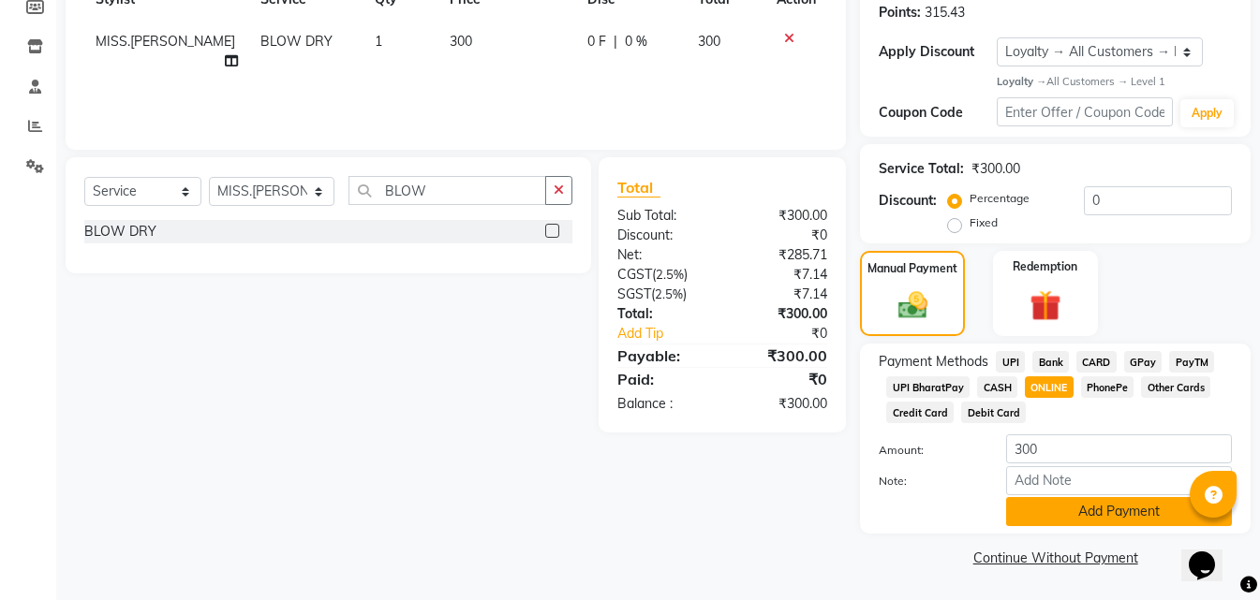
click at [1089, 520] on button "Add Payment" at bounding box center [1119, 511] width 226 height 29
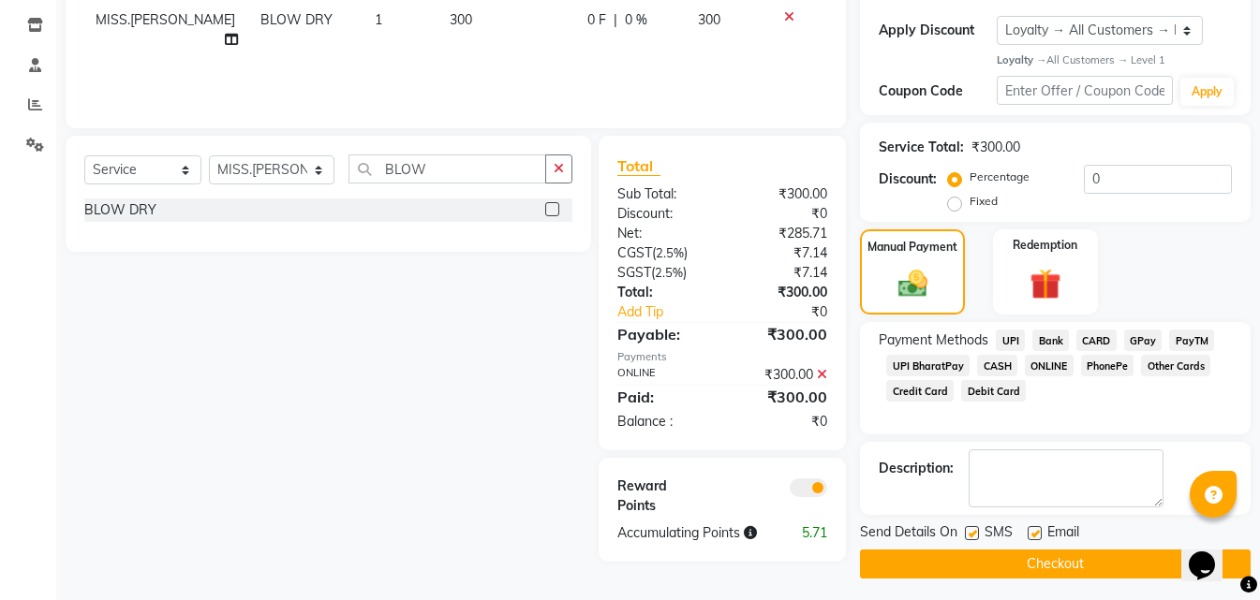
scroll to position [317, 0]
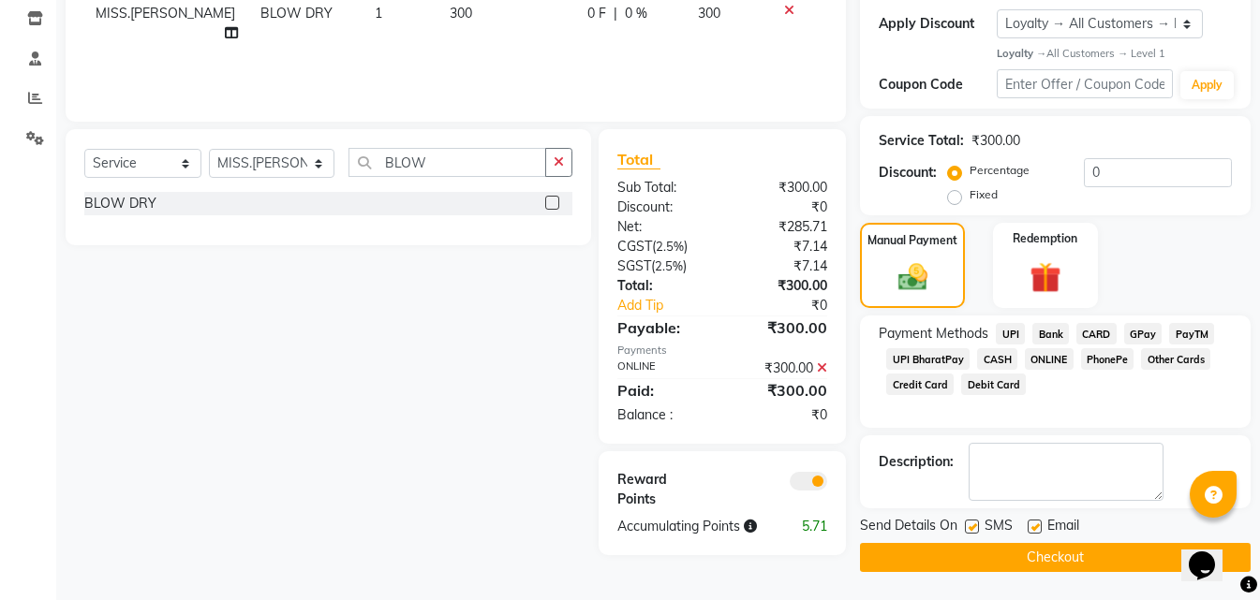
click at [1019, 561] on button "Checkout" at bounding box center [1055, 557] width 391 height 29
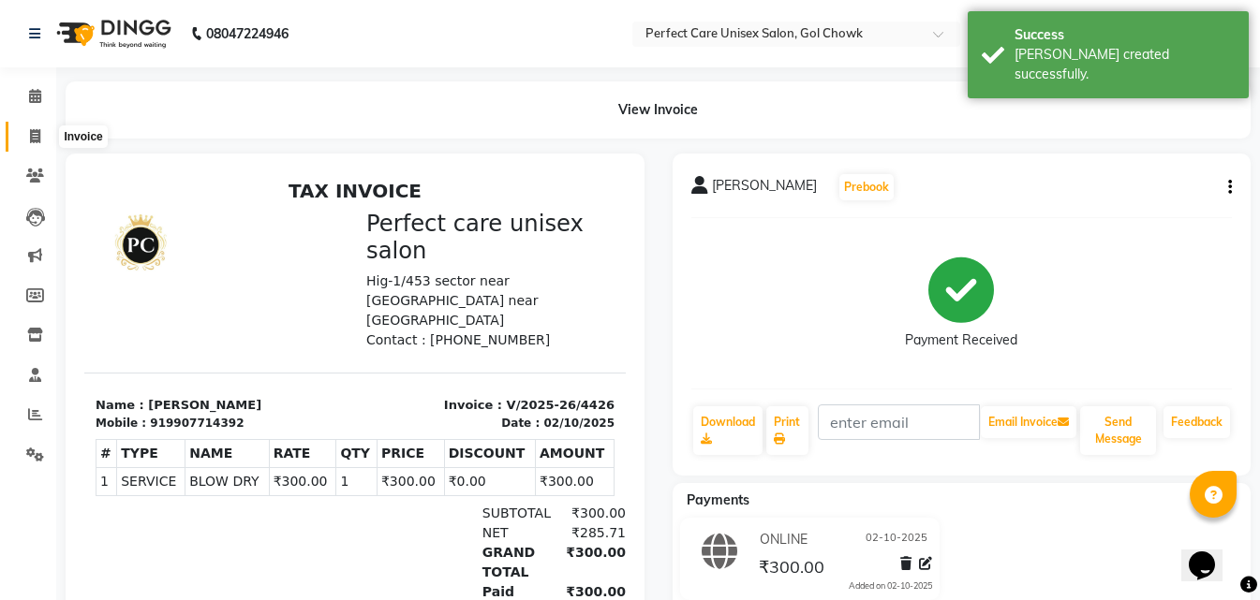
click at [38, 130] on icon at bounding box center [35, 136] width 10 height 14
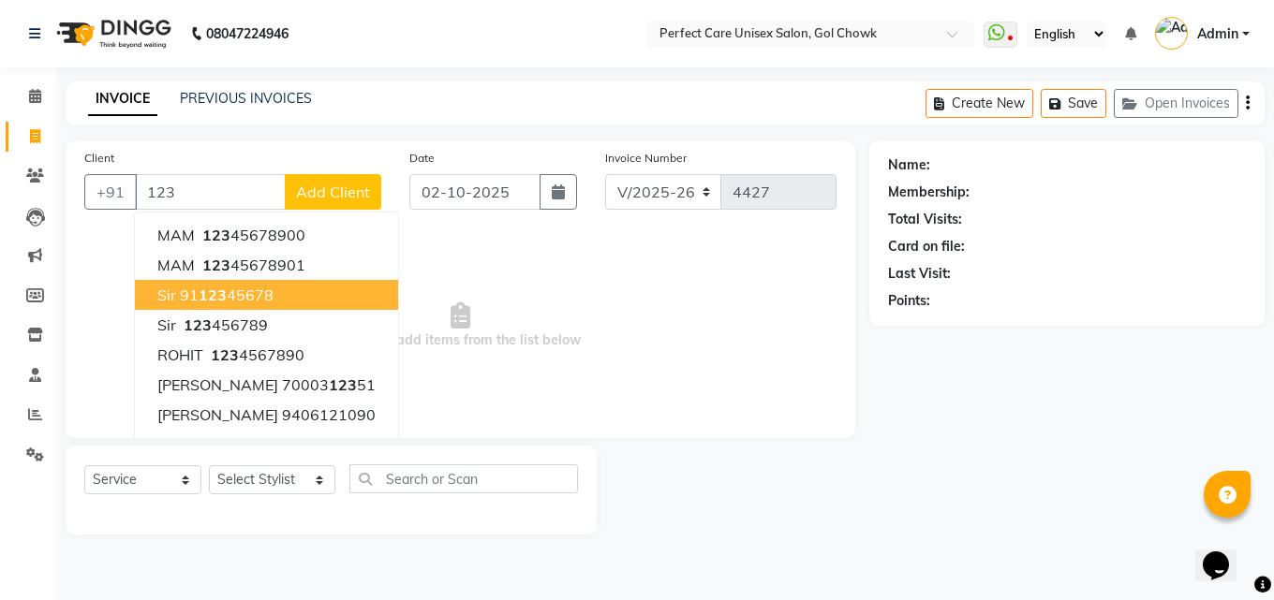
click at [222, 294] on span "123" at bounding box center [213, 295] width 28 height 19
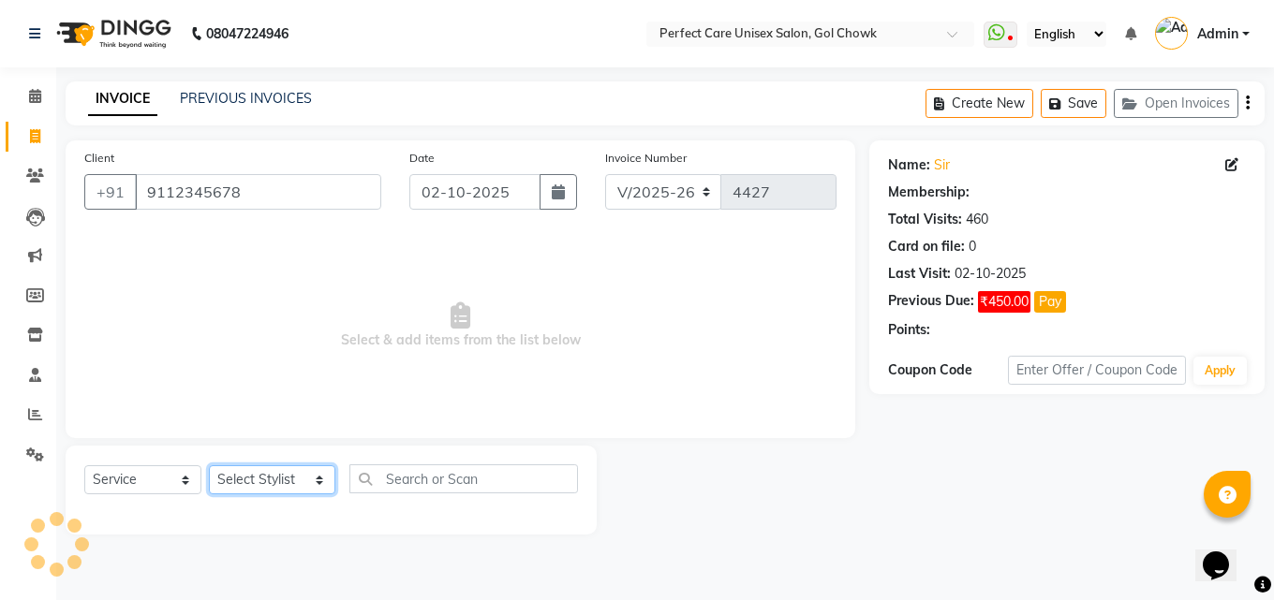
click at [245, 481] on select "Select Stylist MISS. [PERSON_NAME] [PERSON_NAME] MISS [PERSON_NAME] MISS [PERSO…" at bounding box center [272, 480] width 126 height 29
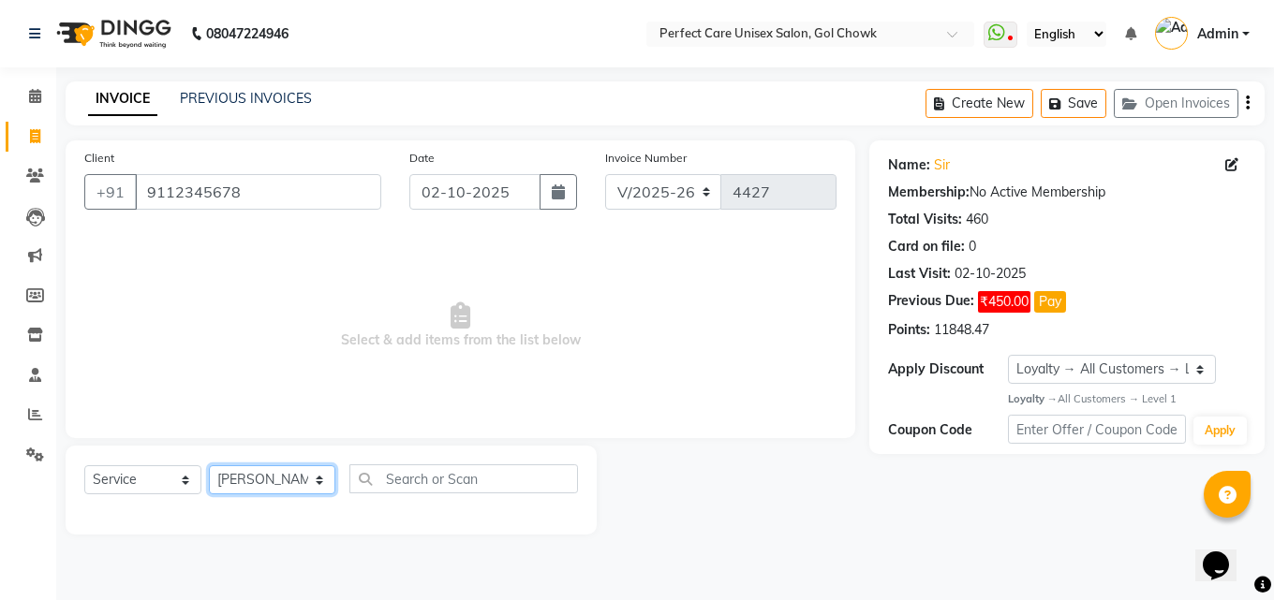
click at [209, 466] on select "Select Stylist MISS. [PERSON_NAME] [PERSON_NAME] MISS [PERSON_NAME] MISS [PERSO…" at bounding box center [272, 480] width 126 height 29
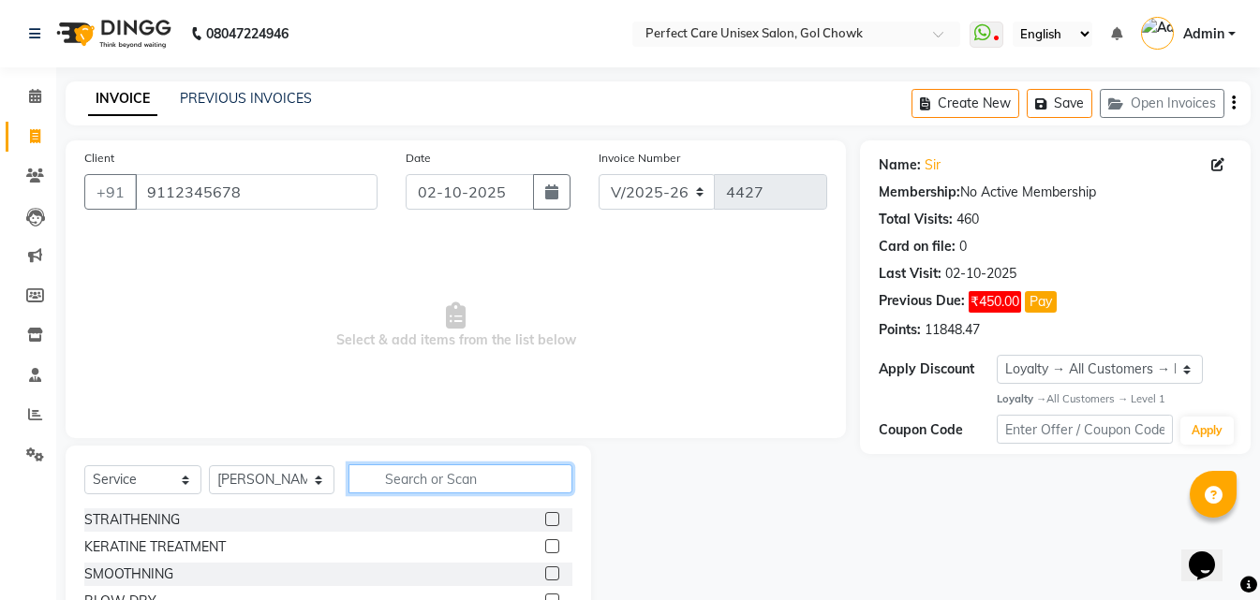
click at [397, 480] on input "text" at bounding box center [459, 479] width 223 height 29
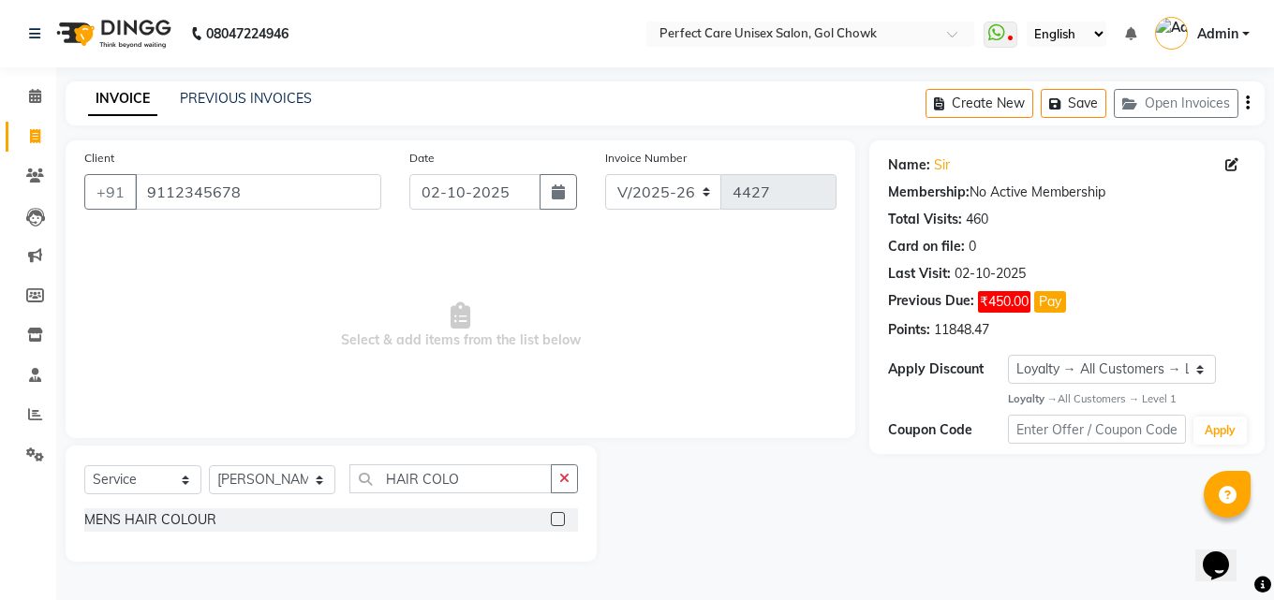
click at [556, 522] on label at bounding box center [558, 519] width 14 height 14
click at [556, 522] on input "checkbox" at bounding box center [557, 520] width 12 height 12
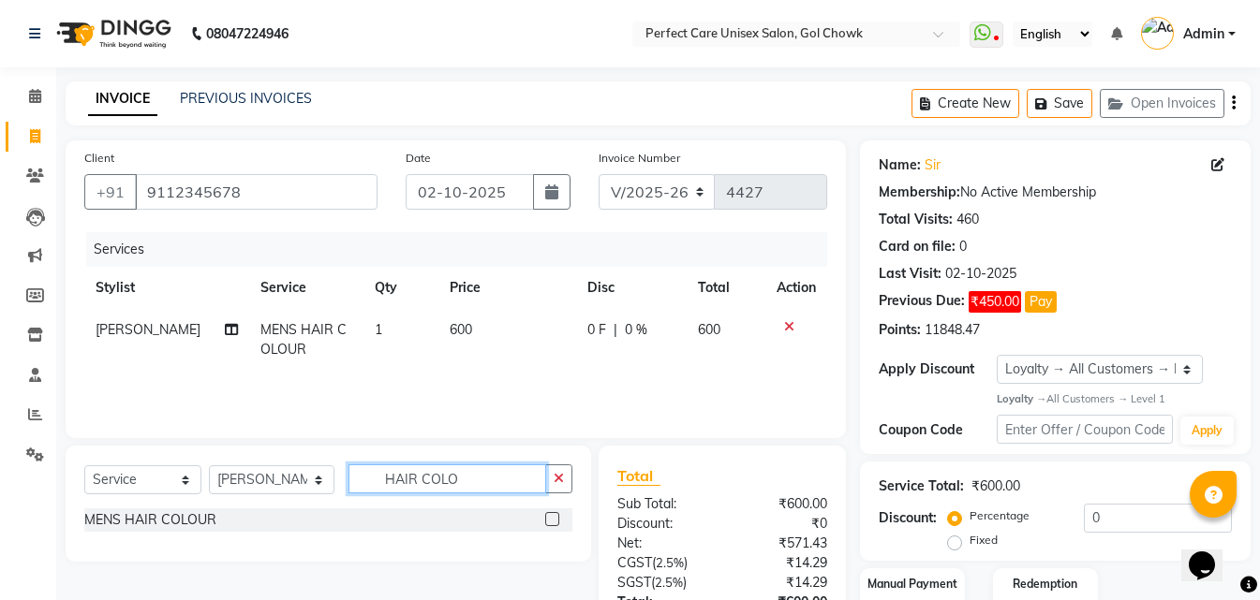
drag, startPoint x: 465, startPoint y: 482, endPoint x: 321, endPoint y: 485, distance: 143.4
click at [321, 485] on div "Select Service Product Membership Package Voucher Prepaid Gift Card Select Styl…" at bounding box center [328, 487] width 488 height 44
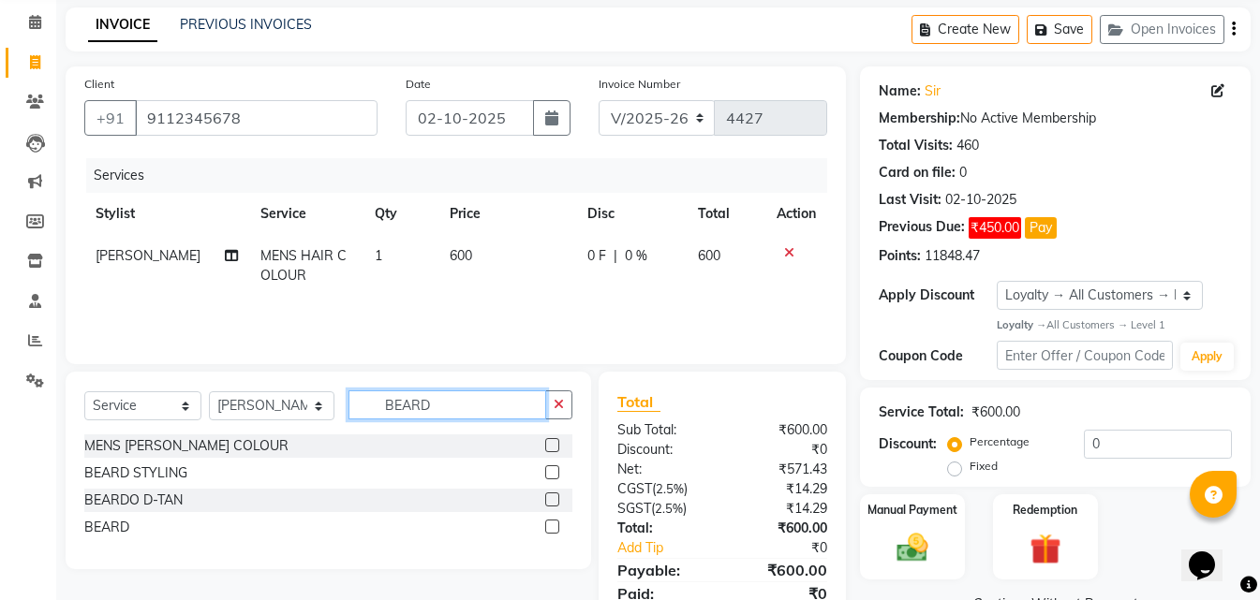
scroll to position [149, 0]
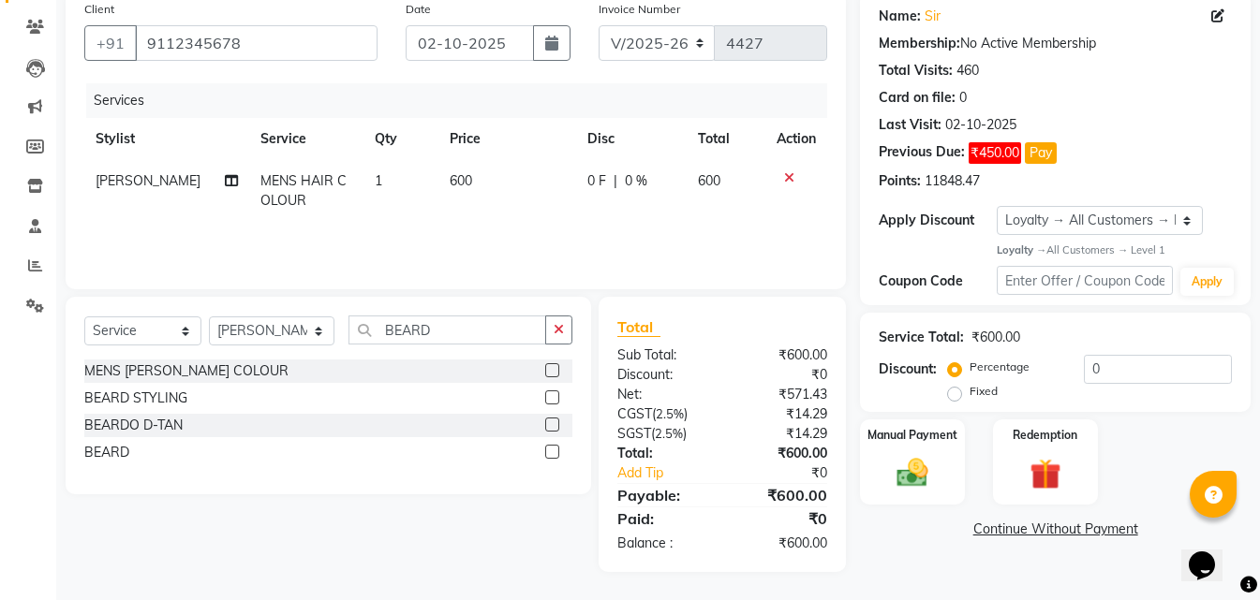
click at [554, 451] on label at bounding box center [552, 452] width 14 height 14
click at [554, 451] on input "checkbox" at bounding box center [551, 453] width 12 height 12
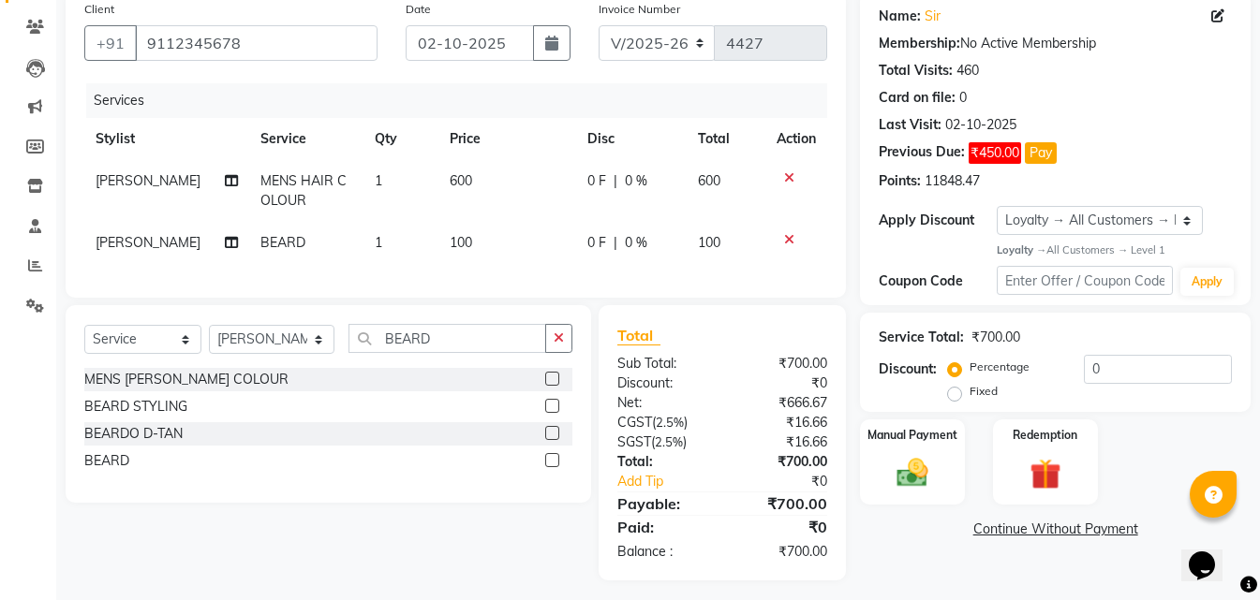
scroll to position [171, 0]
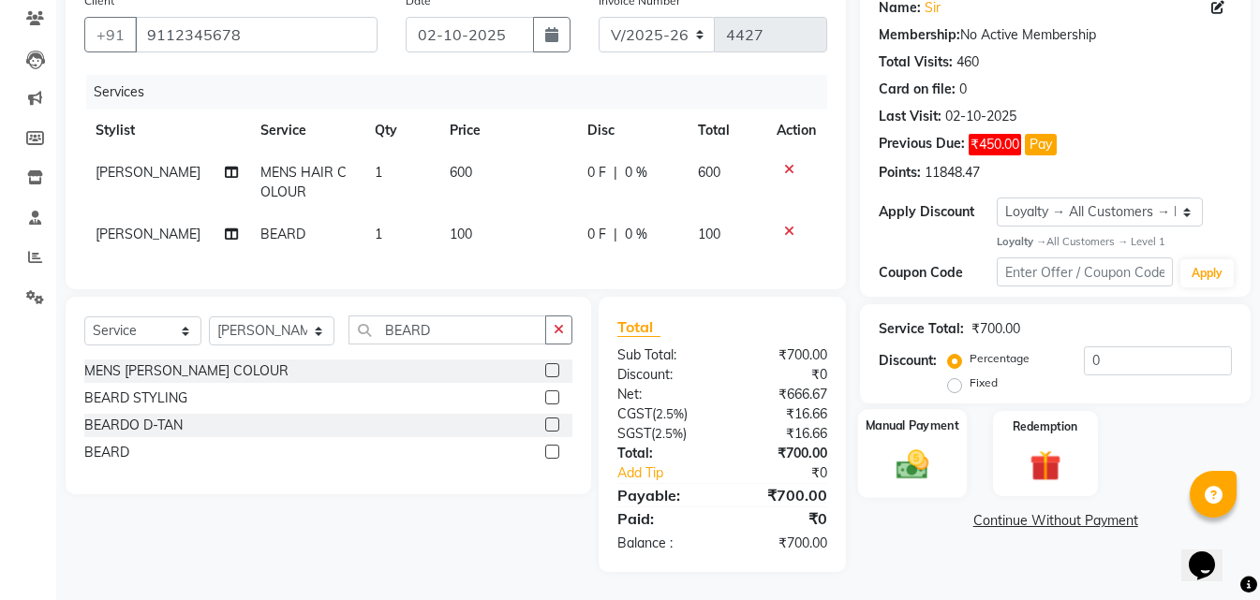
click at [935, 460] on img at bounding box center [912, 465] width 52 height 37
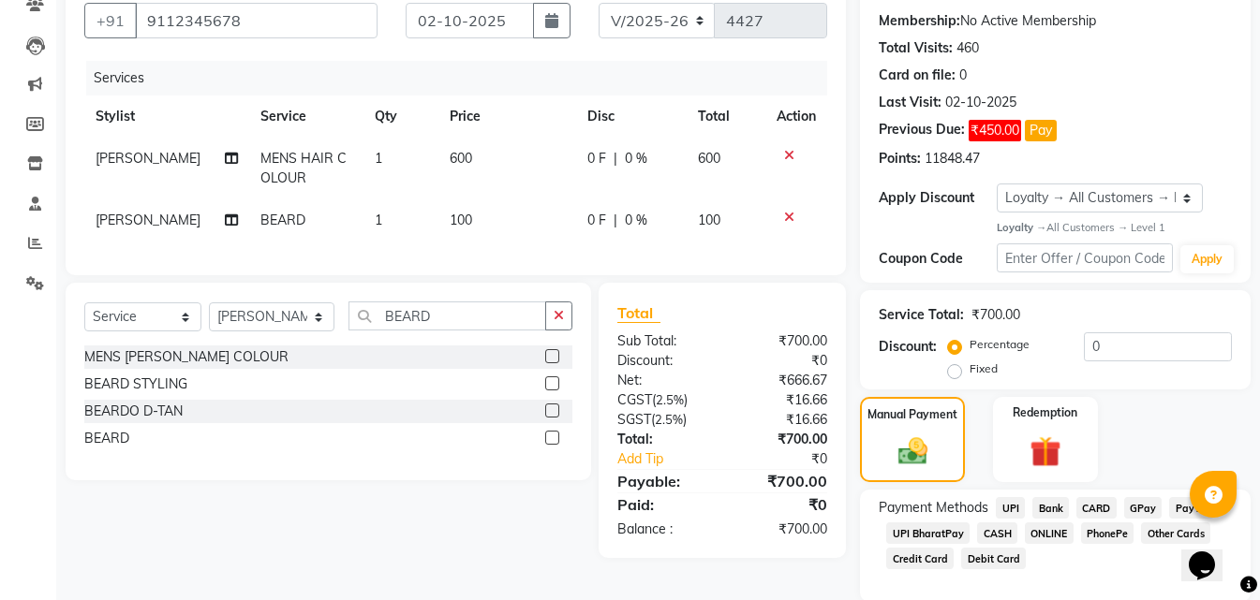
click at [1038, 537] on span "ONLINE" at bounding box center [1049, 534] width 49 height 22
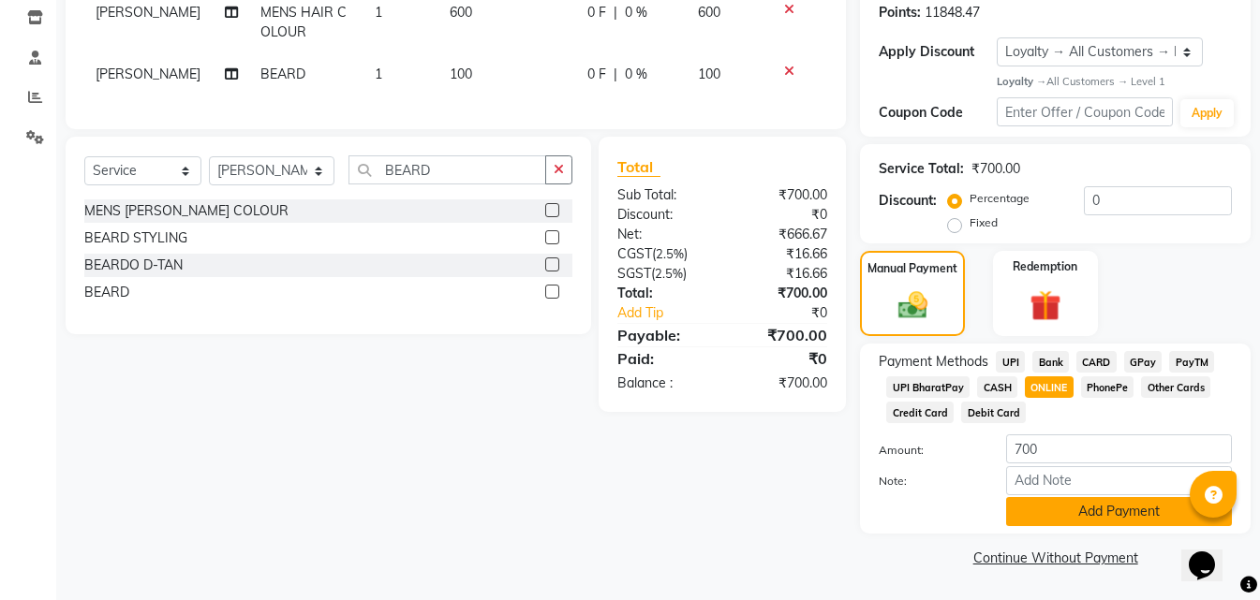
click at [1032, 502] on button "Add Payment" at bounding box center [1119, 511] width 226 height 29
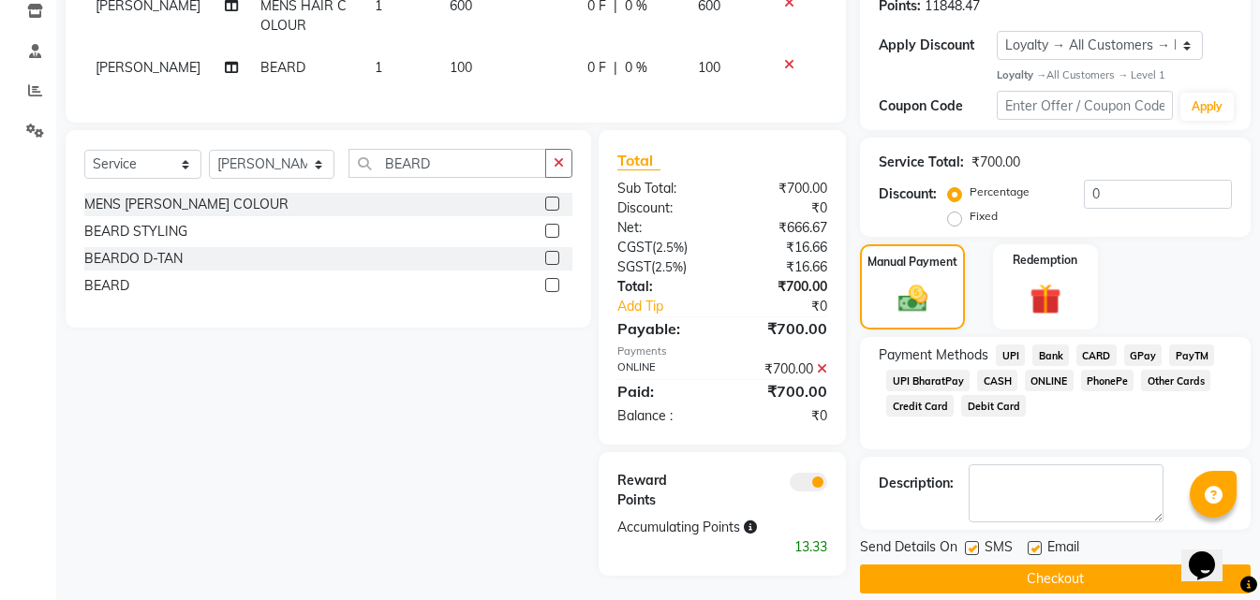
scroll to position [346, 0]
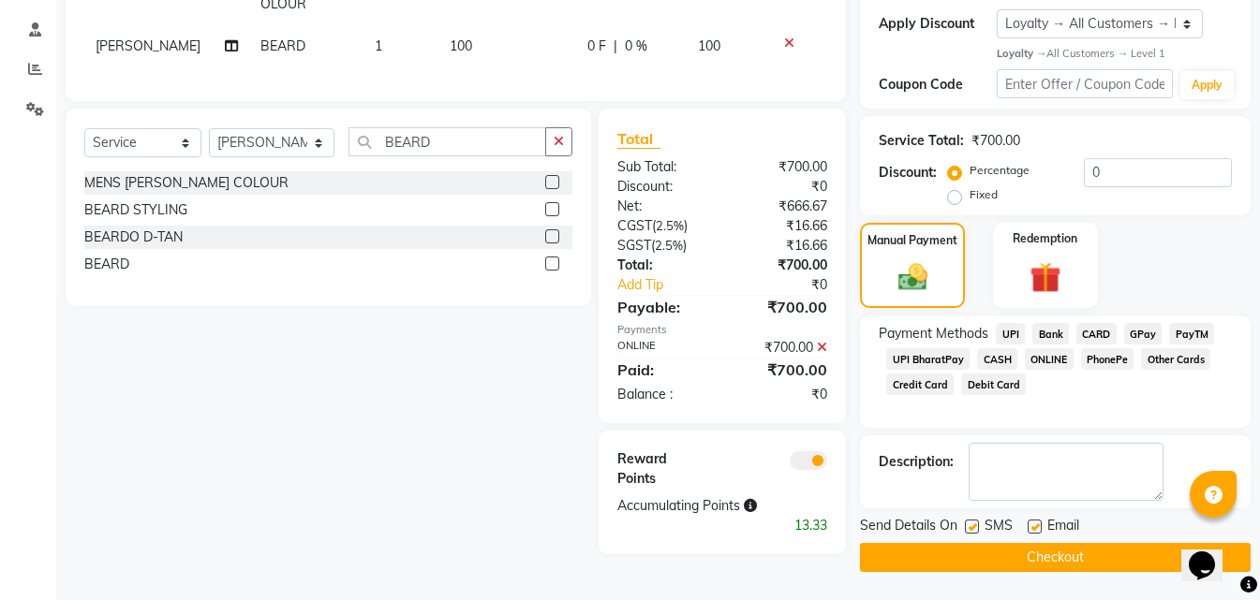
click at [985, 555] on button "Checkout" at bounding box center [1055, 557] width 391 height 29
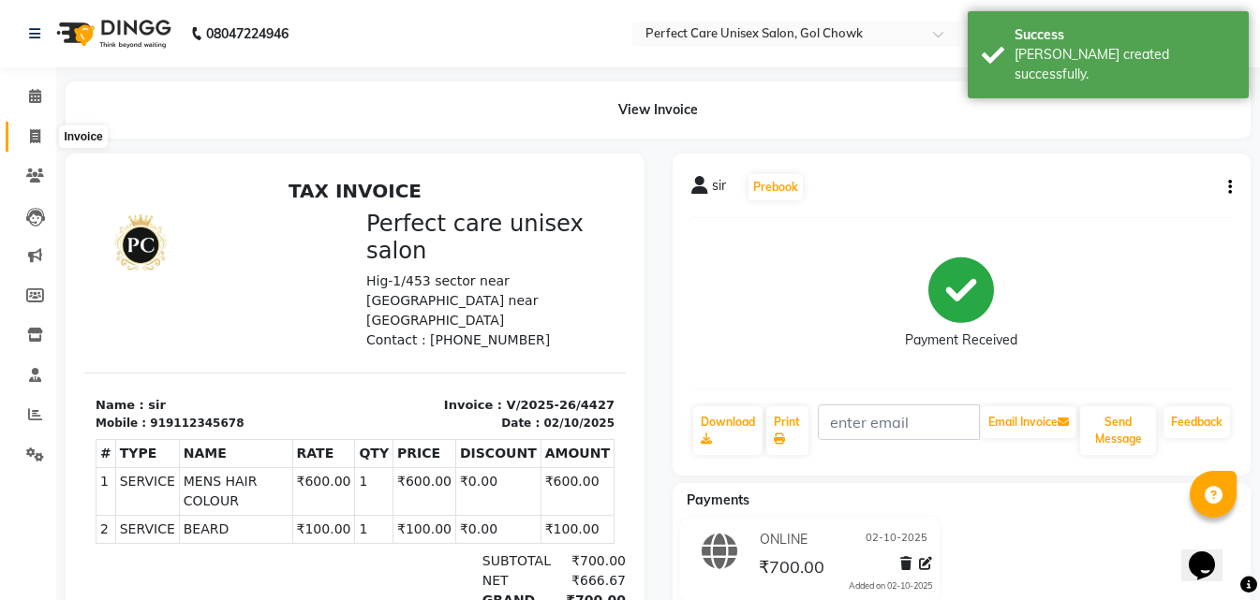
click at [38, 141] on icon at bounding box center [35, 136] width 10 height 14
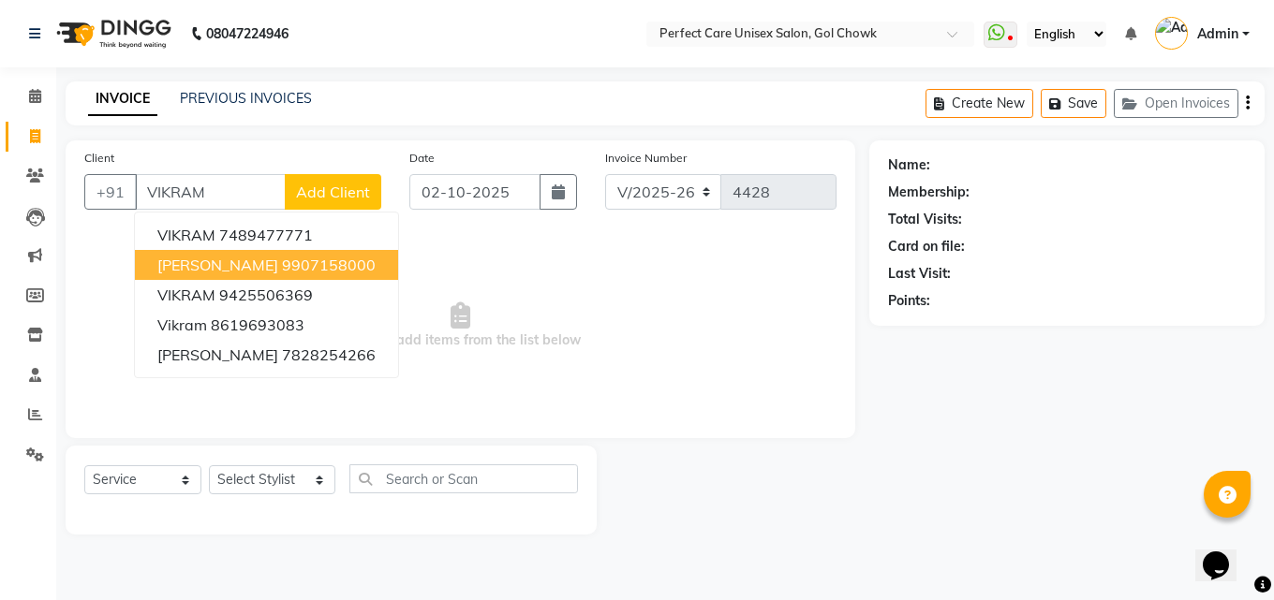
click at [220, 271] on span "[PERSON_NAME]" at bounding box center [217, 265] width 121 height 19
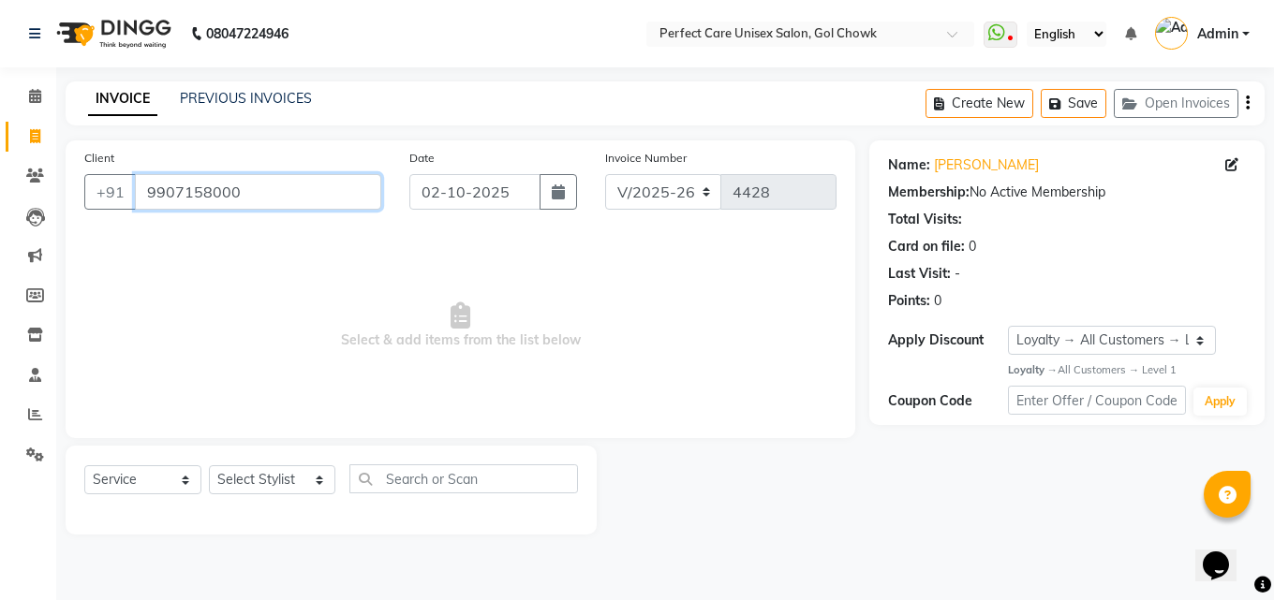
click at [211, 186] on input "9907158000" at bounding box center [258, 192] width 246 height 36
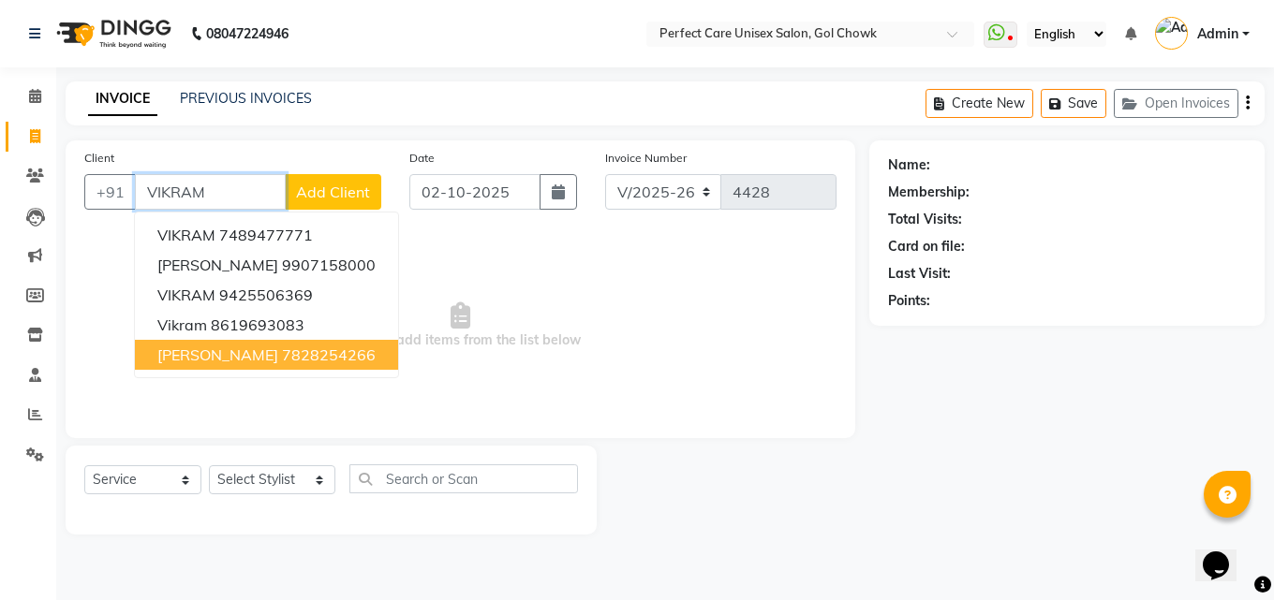
click at [282, 347] on ngb-highlight "7828254266" at bounding box center [329, 355] width 94 height 19
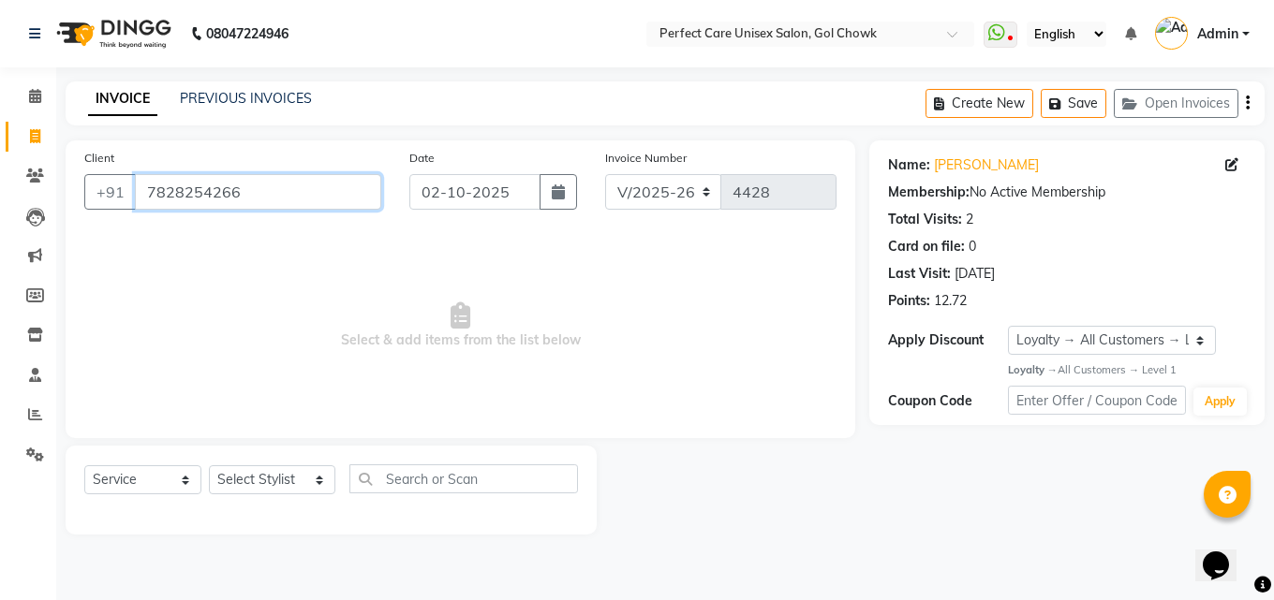
click at [205, 201] on input "7828254266" at bounding box center [258, 192] width 246 height 36
click at [35, 178] on icon at bounding box center [35, 176] width 18 height 14
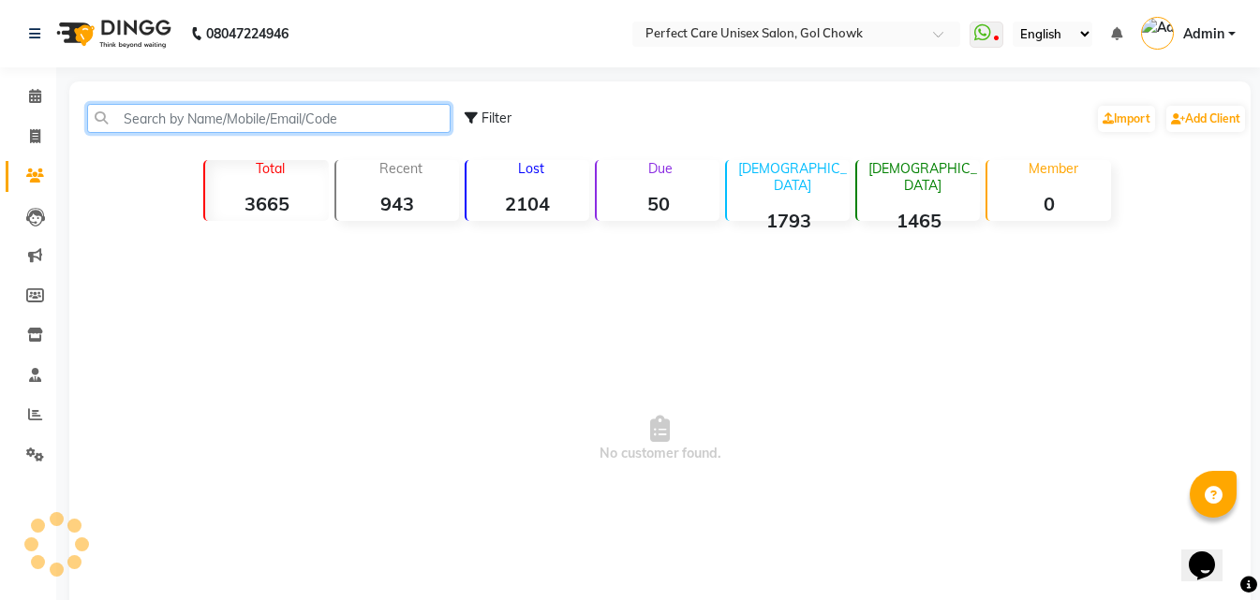
click at [263, 126] on input "text" at bounding box center [268, 118] width 363 height 29
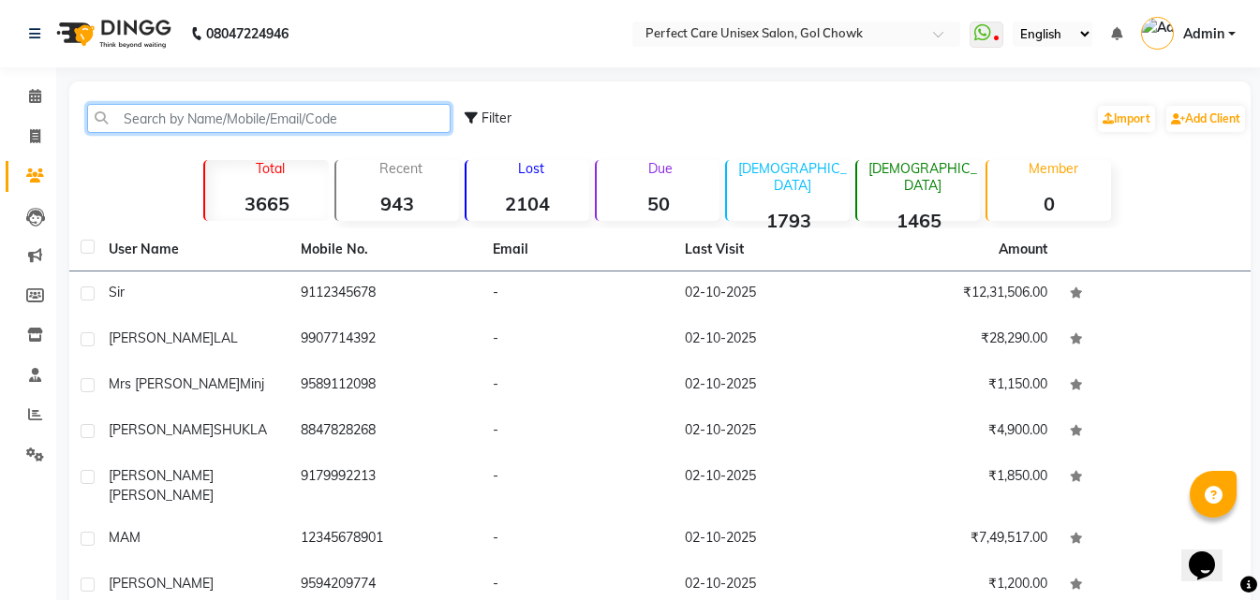
paste input "7828254266"
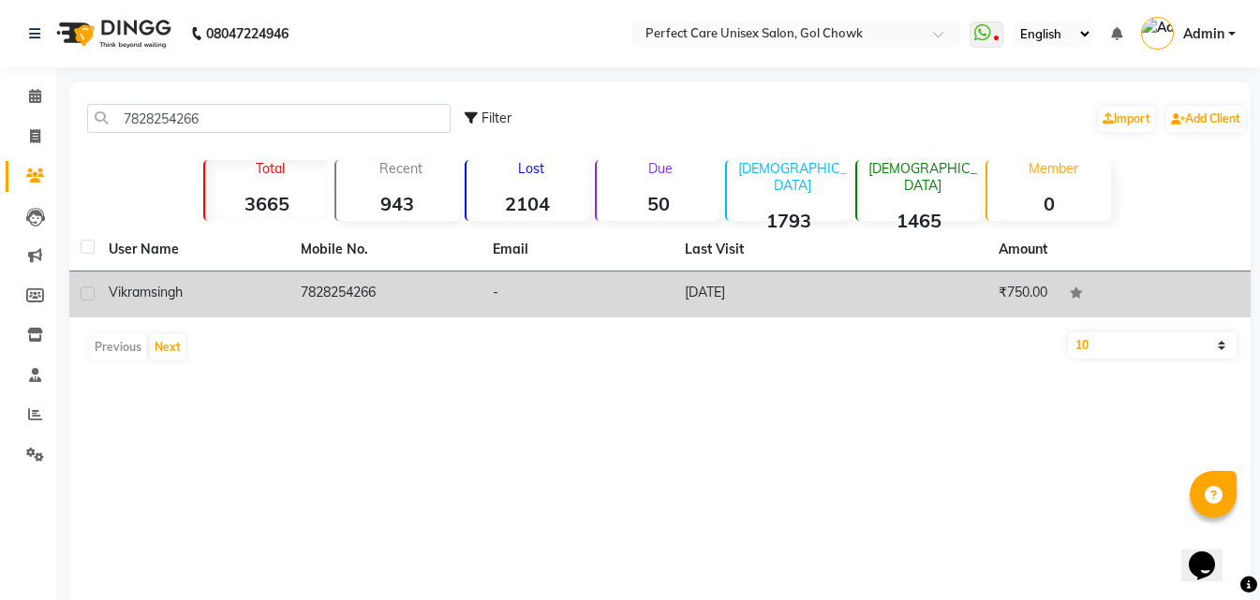
click at [301, 298] on td "7828254266" at bounding box center [385, 295] width 192 height 46
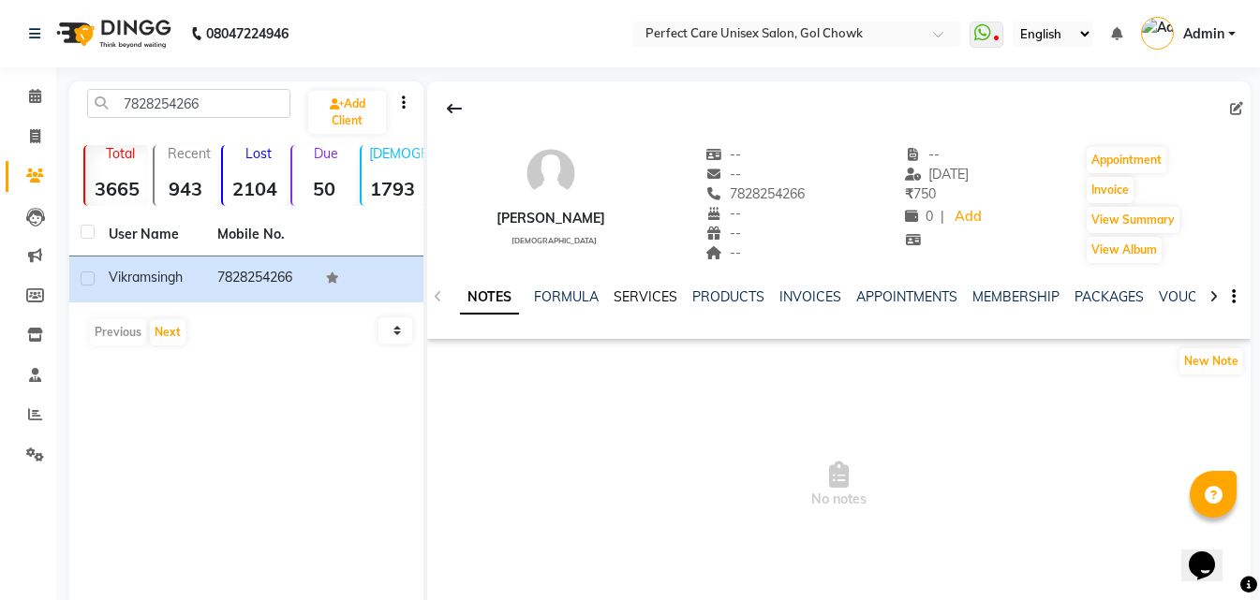
click at [645, 296] on link "SERVICES" at bounding box center [646, 297] width 64 height 17
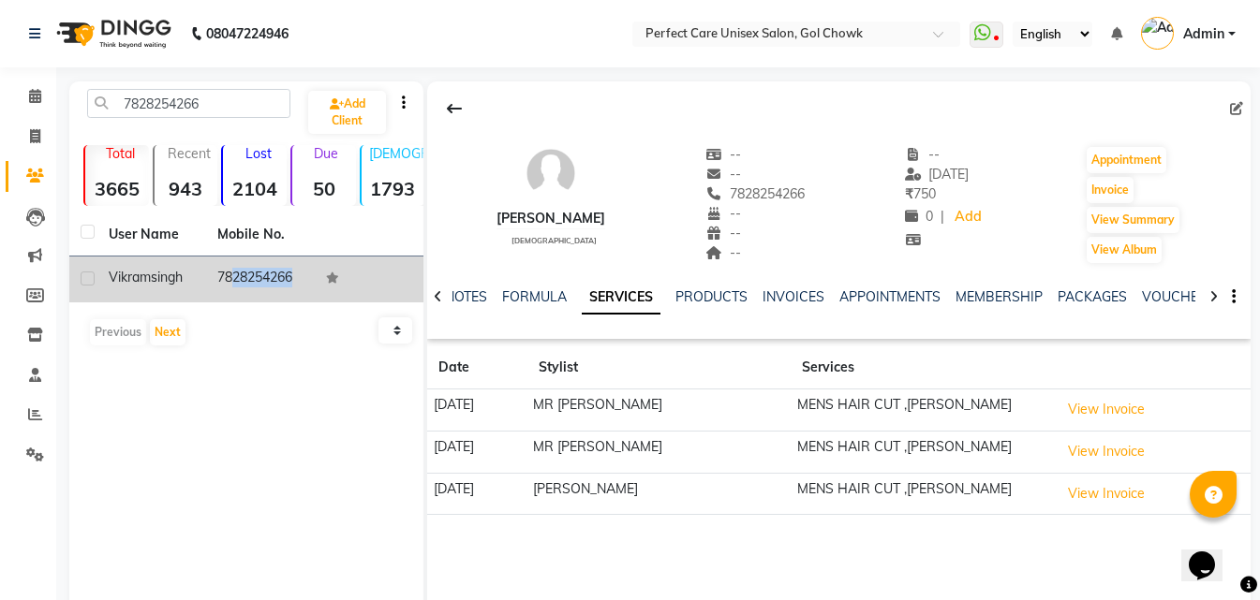
drag, startPoint x: 287, startPoint y: 274, endPoint x: 336, endPoint y: 276, distance: 49.7
click at [336, 276] on tr "[PERSON_NAME] 7828254266" at bounding box center [246, 280] width 354 height 46
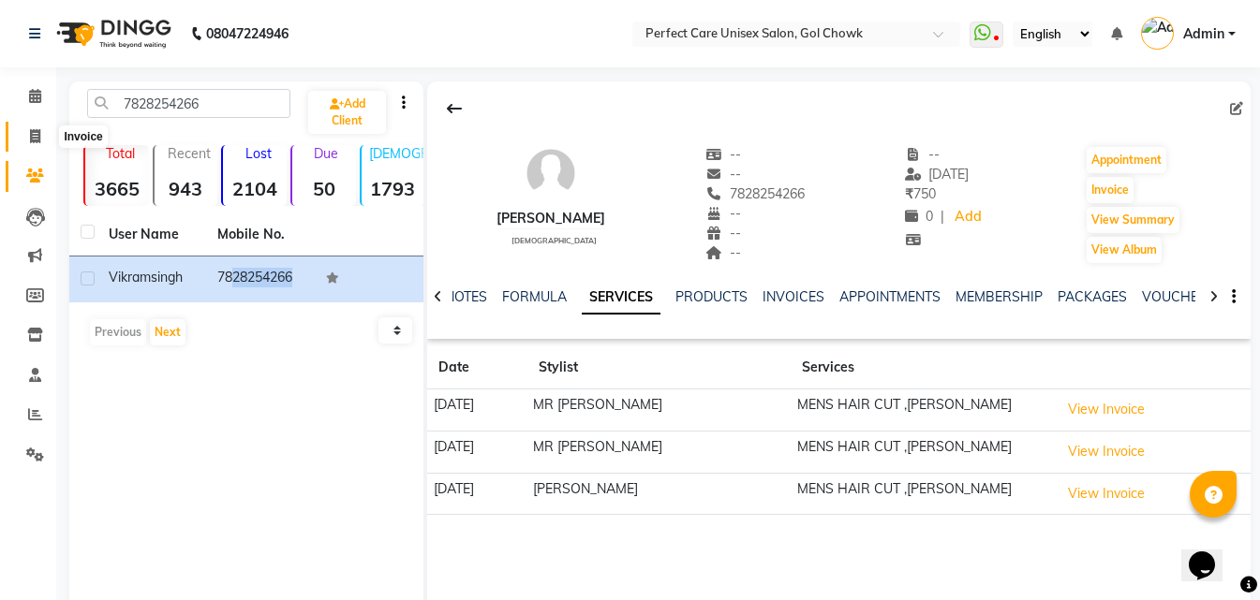
click at [30, 130] on icon at bounding box center [35, 136] width 10 height 14
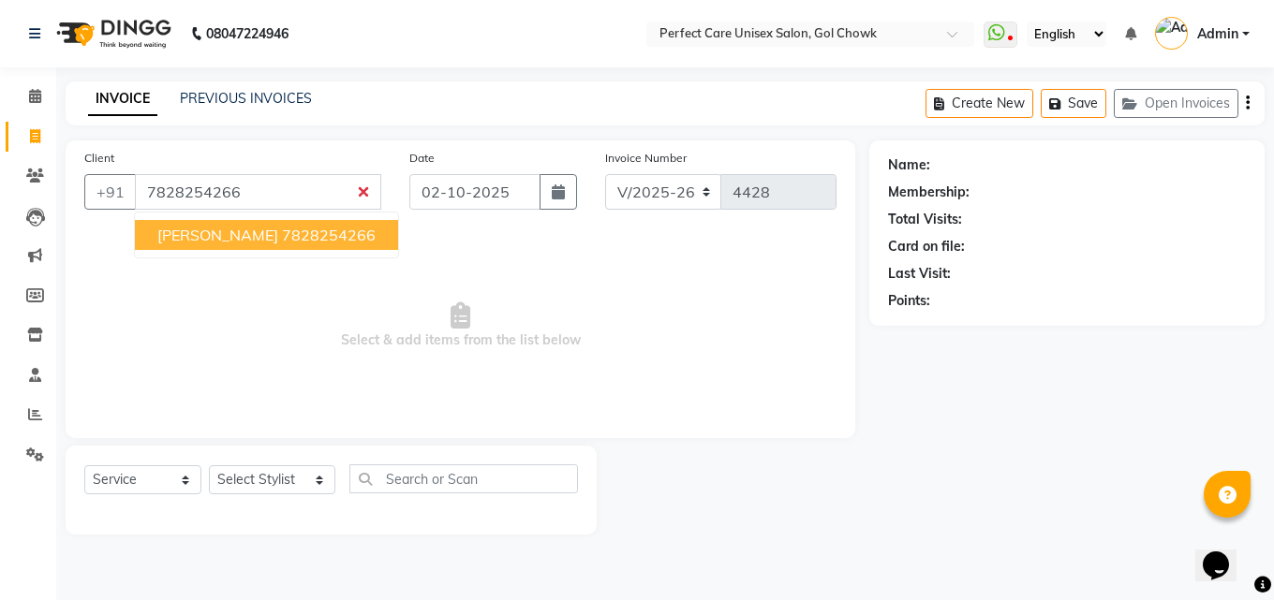
click at [282, 236] on ngb-highlight "7828254266" at bounding box center [329, 235] width 94 height 19
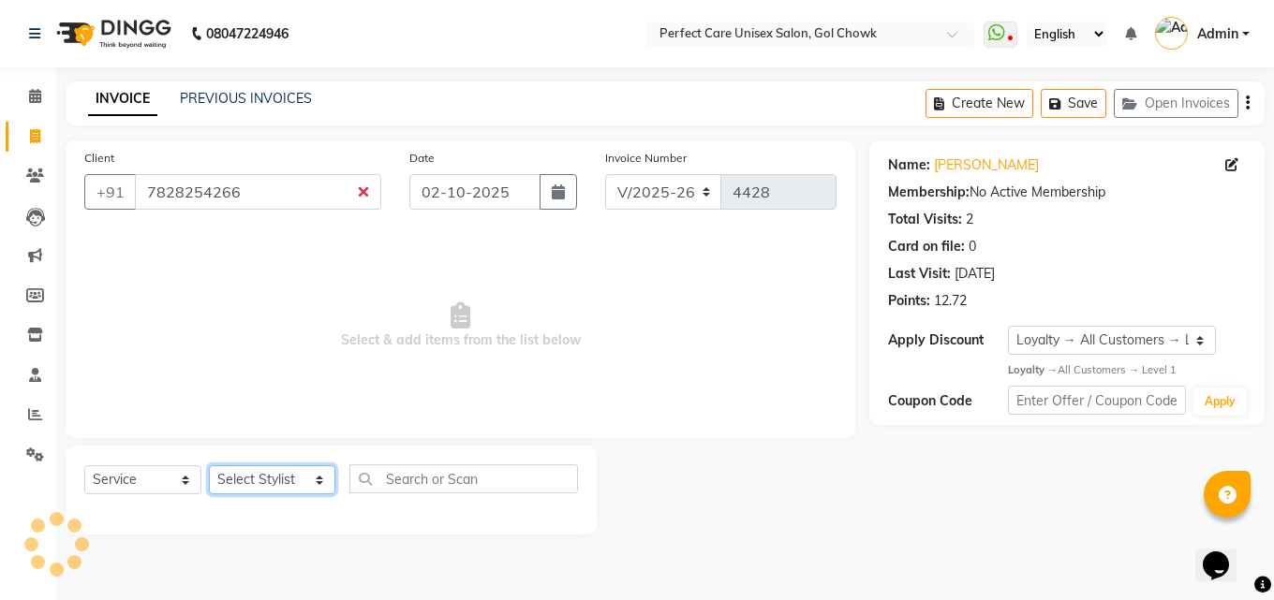
click at [257, 479] on select "Select Stylist MISS. [PERSON_NAME] [PERSON_NAME] MISS [PERSON_NAME] MISS [PERSO…" at bounding box center [272, 480] width 126 height 29
click at [209, 466] on select "Select Stylist MISS. [PERSON_NAME] [PERSON_NAME] MISS [PERSON_NAME] MISS [PERSO…" at bounding box center [272, 480] width 126 height 29
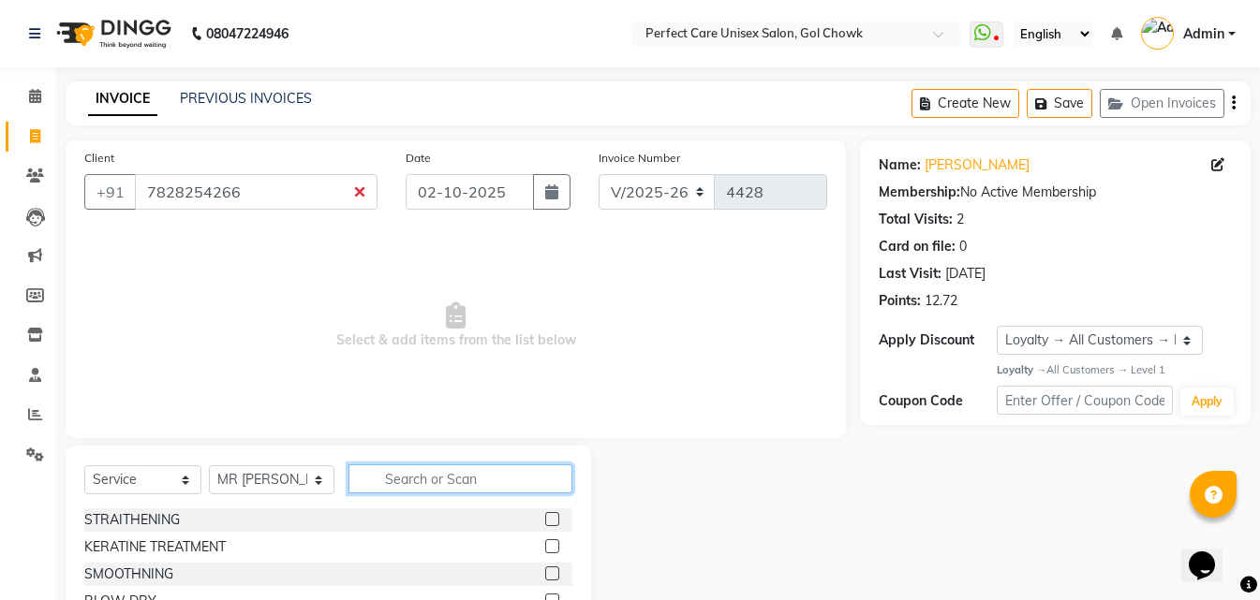
click at [390, 485] on input "text" at bounding box center [459, 479] width 223 height 29
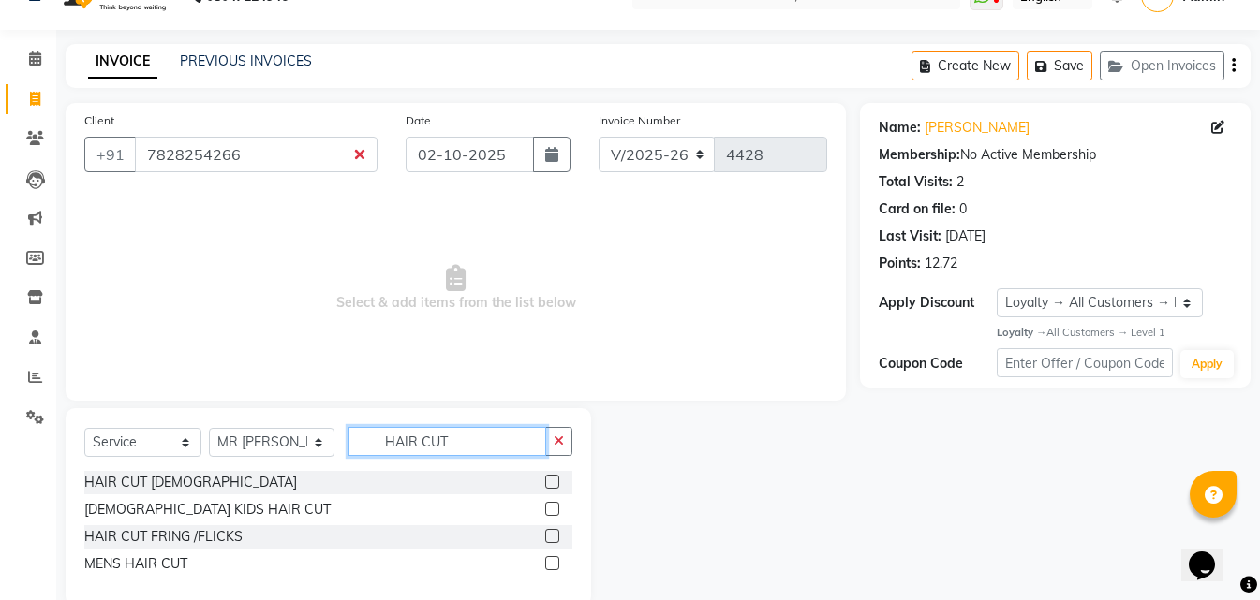
scroll to position [71, 0]
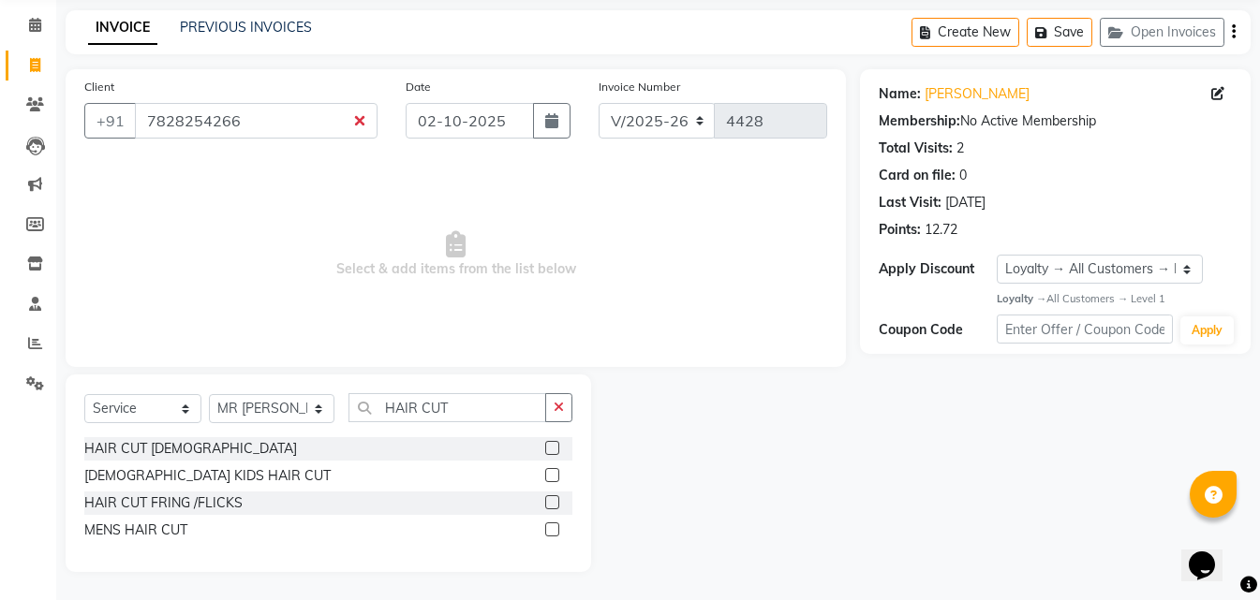
click at [550, 533] on label at bounding box center [552, 530] width 14 height 14
click at [550, 533] on input "checkbox" at bounding box center [551, 531] width 12 height 12
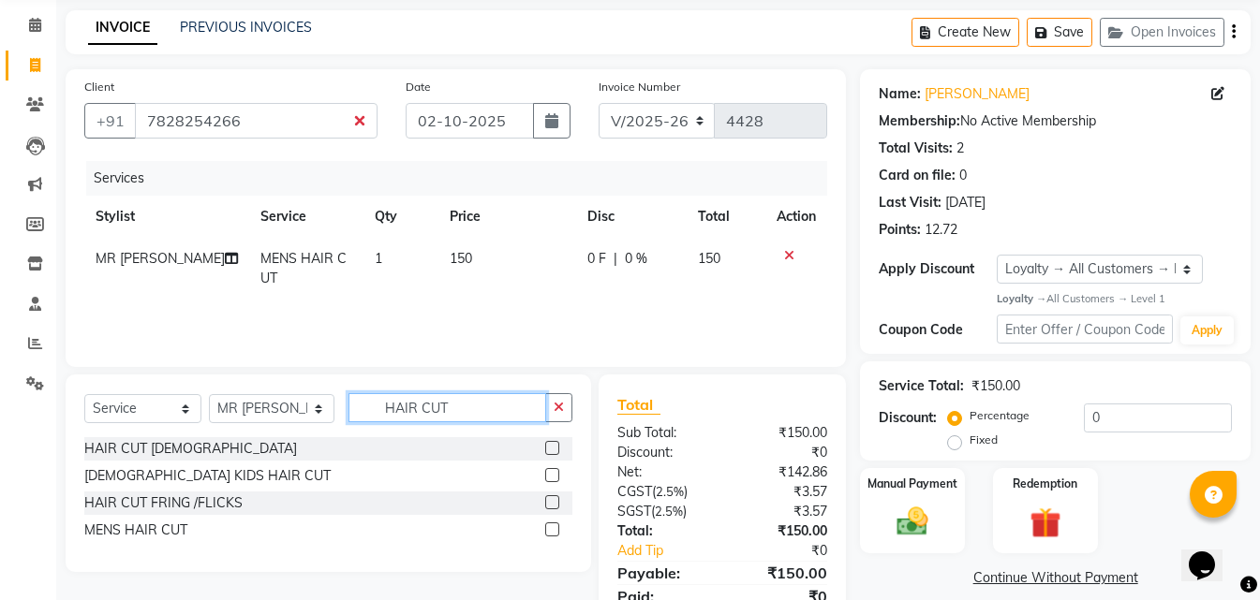
drag, startPoint x: 460, startPoint y: 405, endPoint x: 349, endPoint y: 420, distance: 111.6
click at [349, 420] on input "HAIR CUT" at bounding box center [446, 407] width 197 height 29
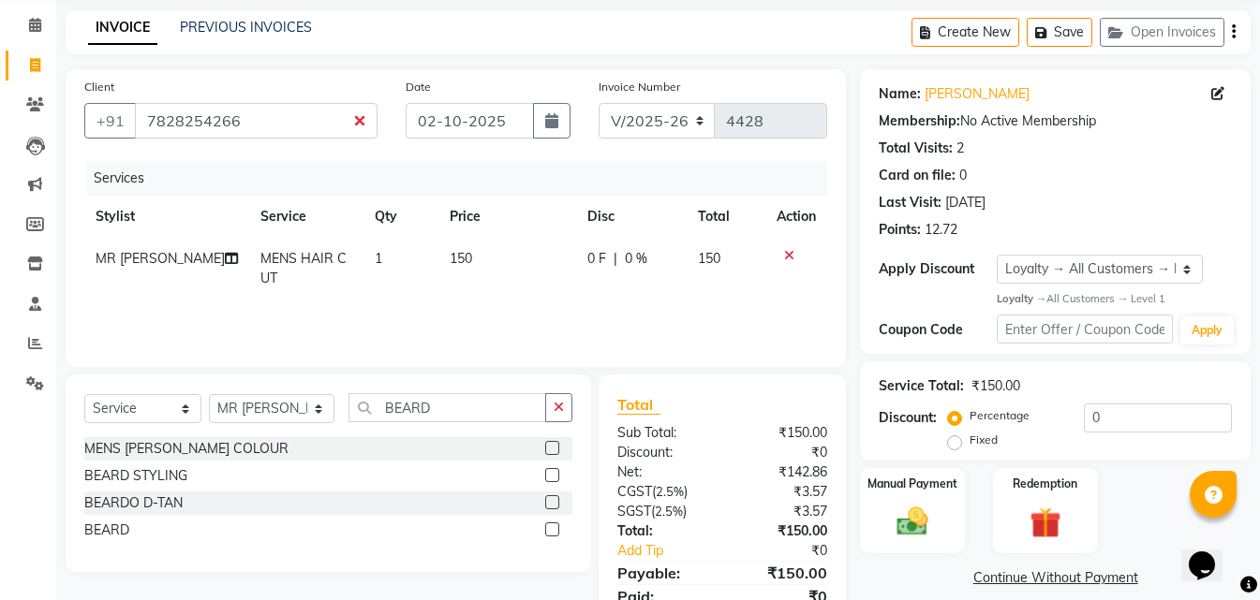
click at [554, 525] on label at bounding box center [552, 530] width 14 height 14
click at [554, 525] on input "checkbox" at bounding box center [551, 531] width 12 height 12
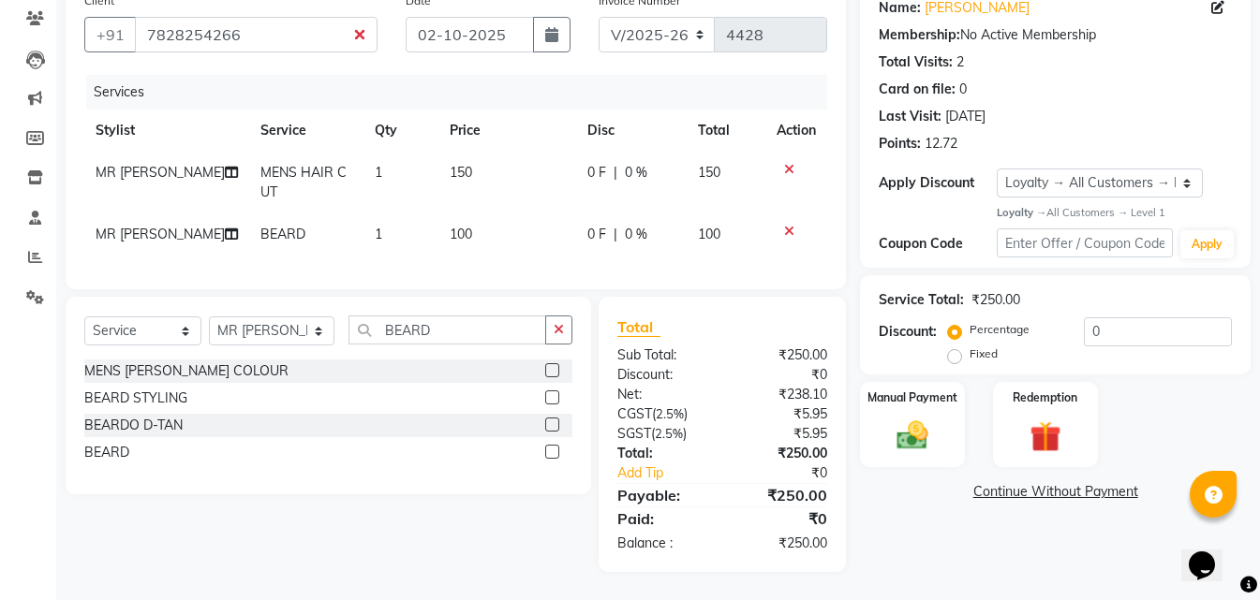
scroll to position [171, 0]
drag, startPoint x: 912, startPoint y: 407, endPoint x: 973, endPoint y: 459, distance: 80.4
click at [915, 418] on img at bounding box center [912, 436] width 51 height 36
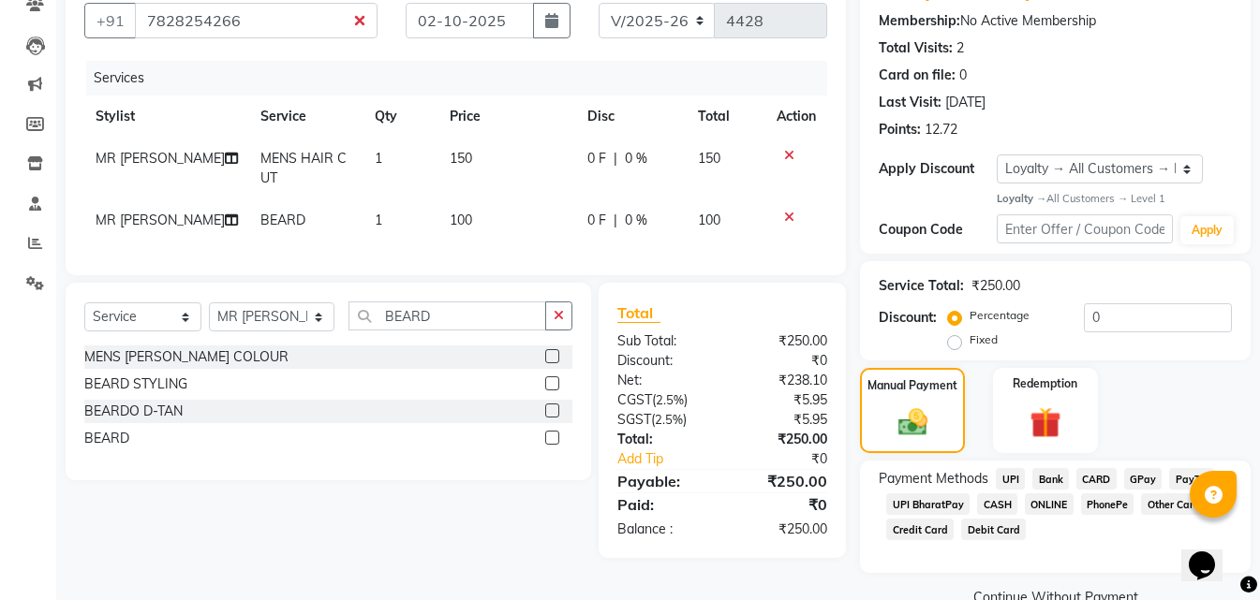
click at [1001, 500] on span "CASH" at bounding box center [997, 505] width 40 height 22
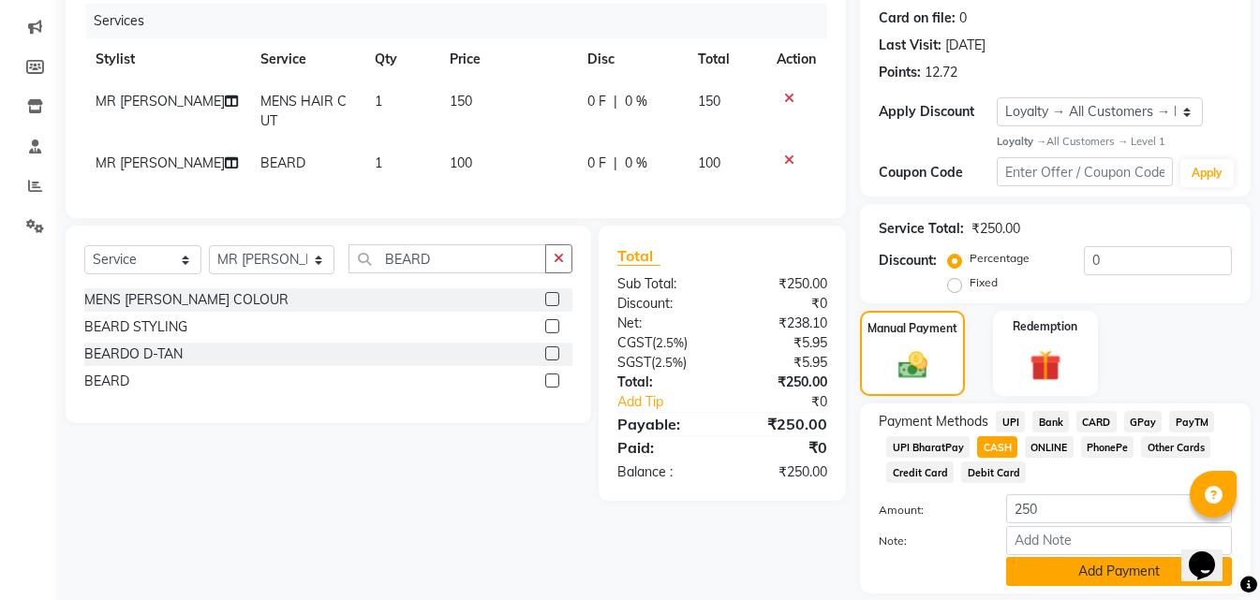
scroll to position [289, 0]
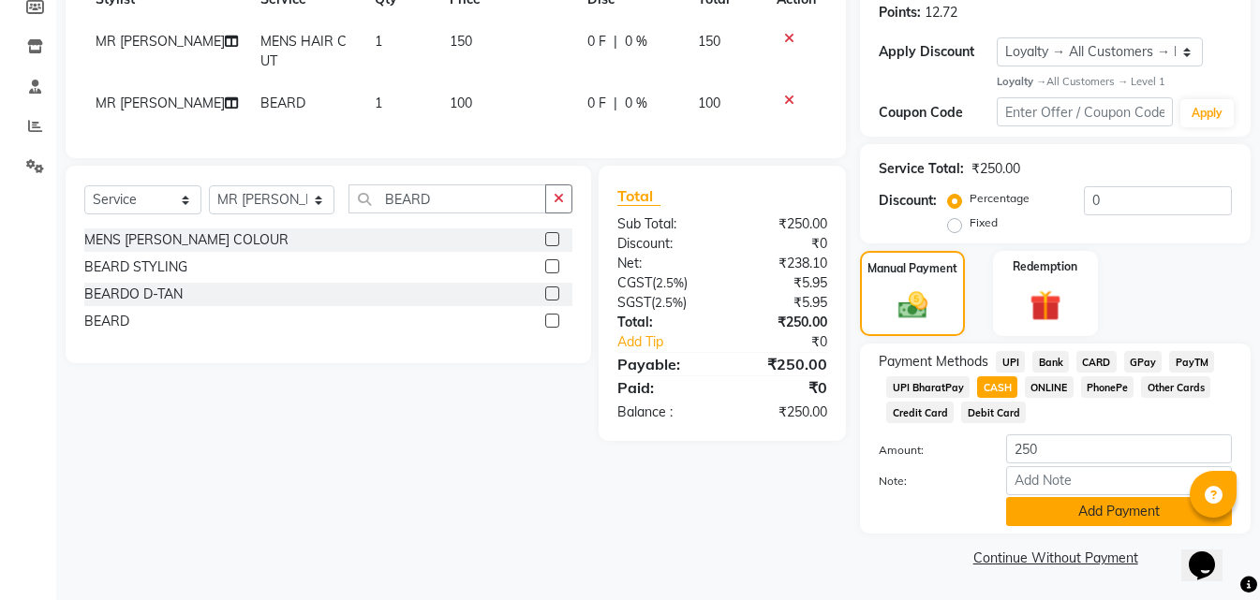
click at [1021, 518] on button "Add Payment" at bounding box center [1119, 511] width 226 height 29
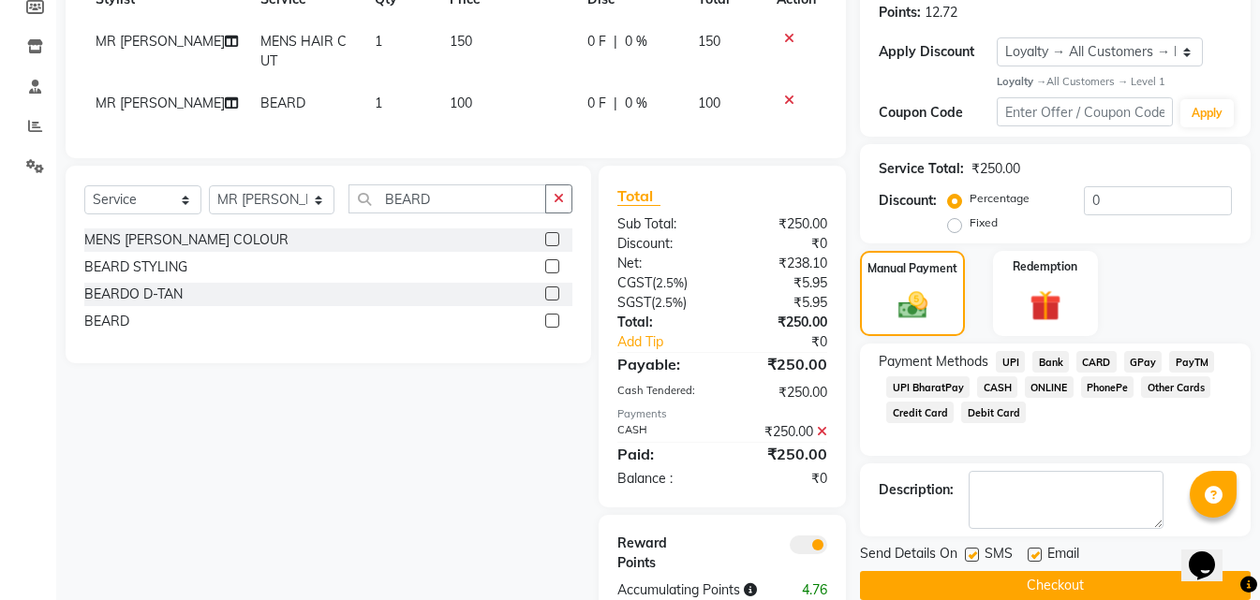
scroll to position [349, 0]
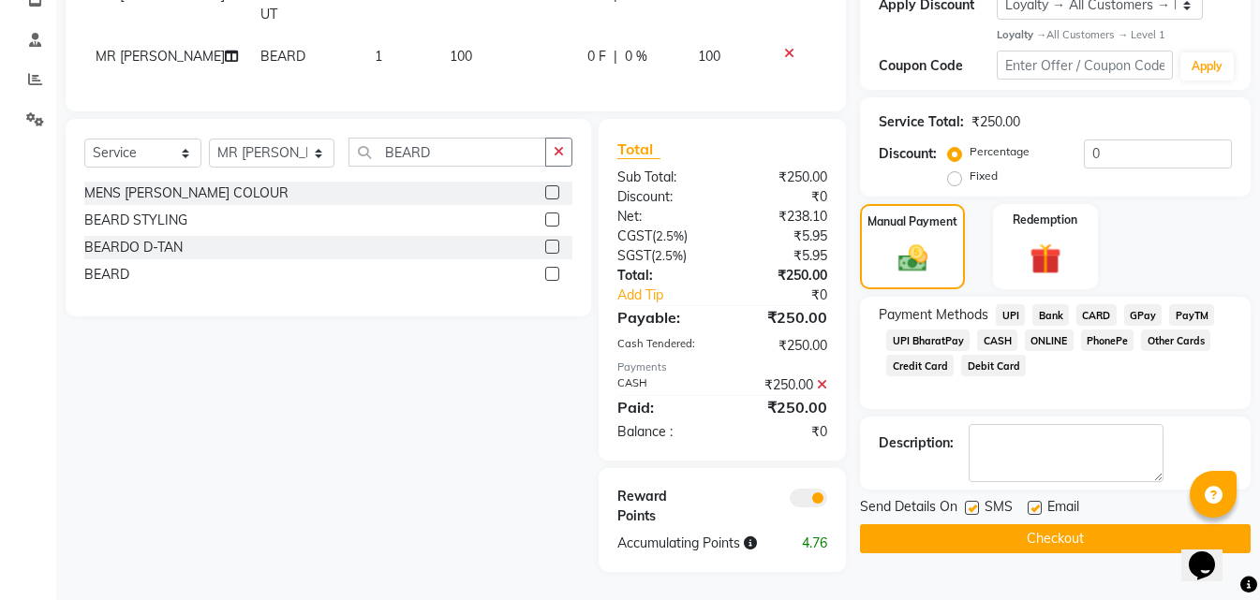
click at [928, 527] on button "Checkout" at bounding box center [1055, 539] width 391 height 29
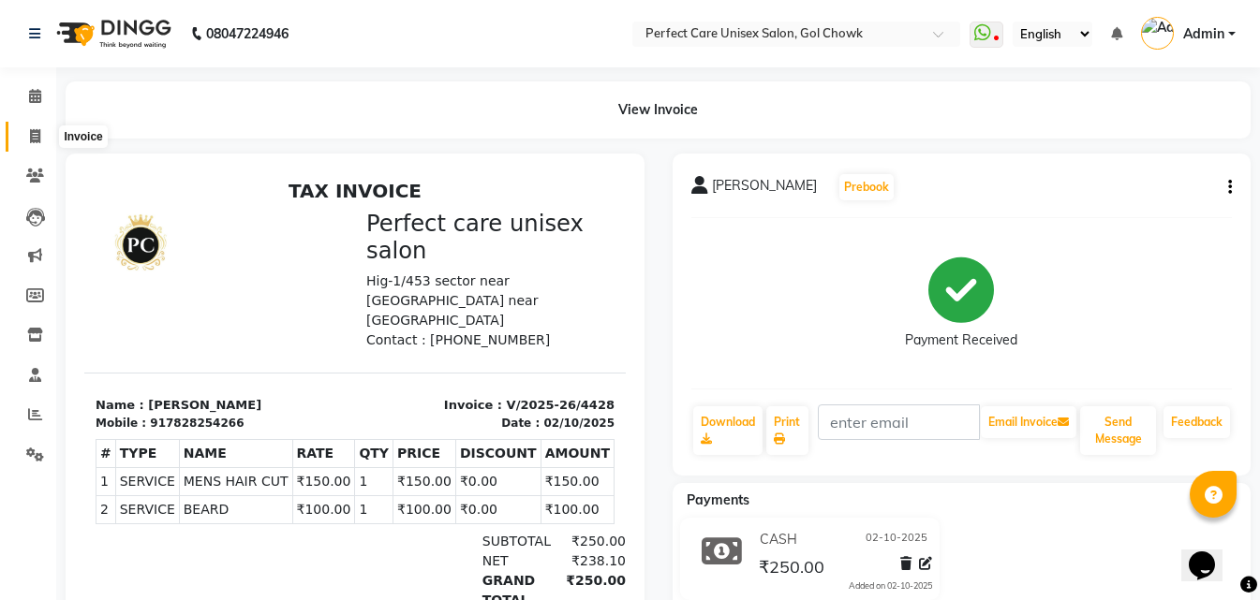
click at [27, 132] on span at bounding box center [35, 137] width 33 height 22
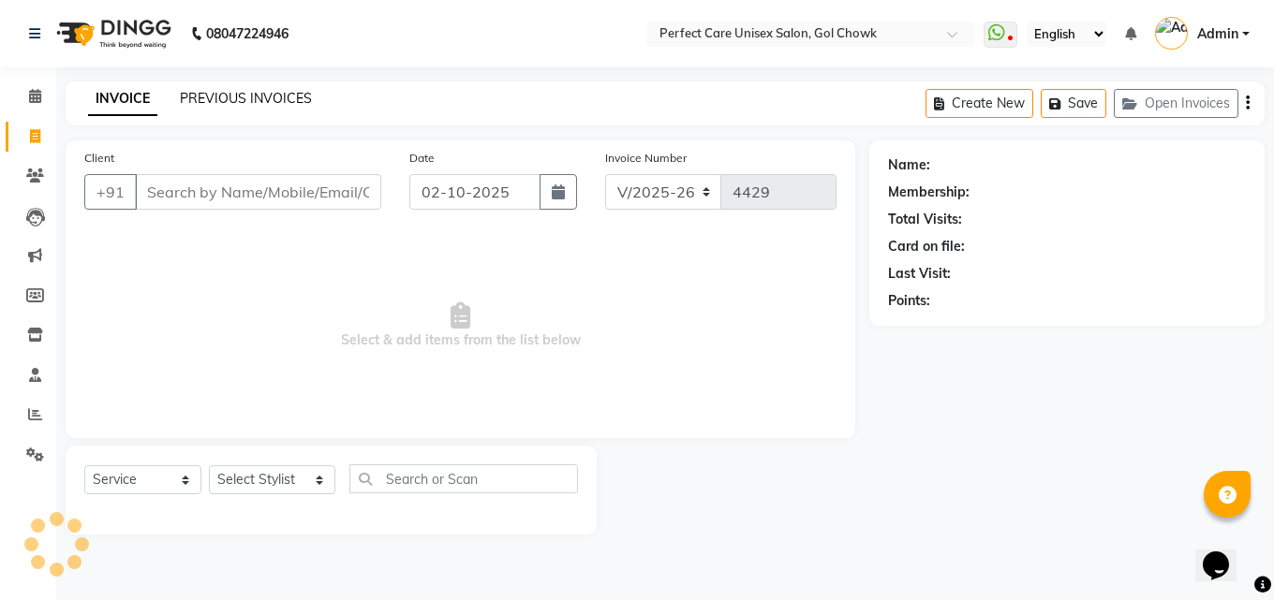
click at [298, 101] on link "PREVIOUS INVOICES" at bounding box center [246, 98] width 132 height 17
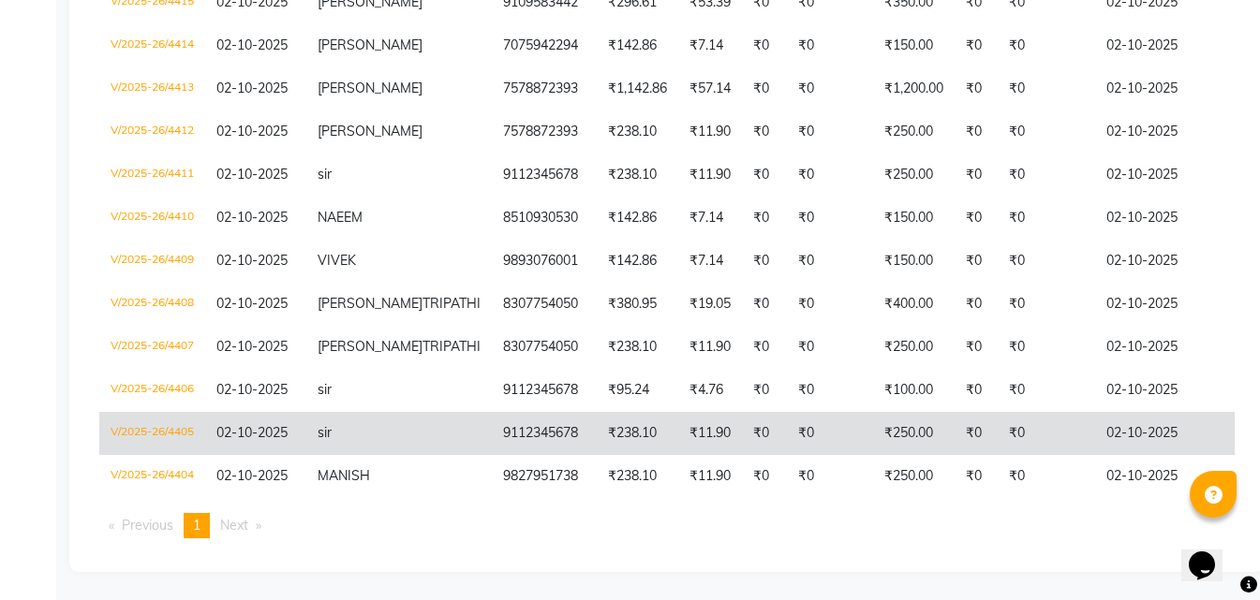
scroll to position [0, 406]
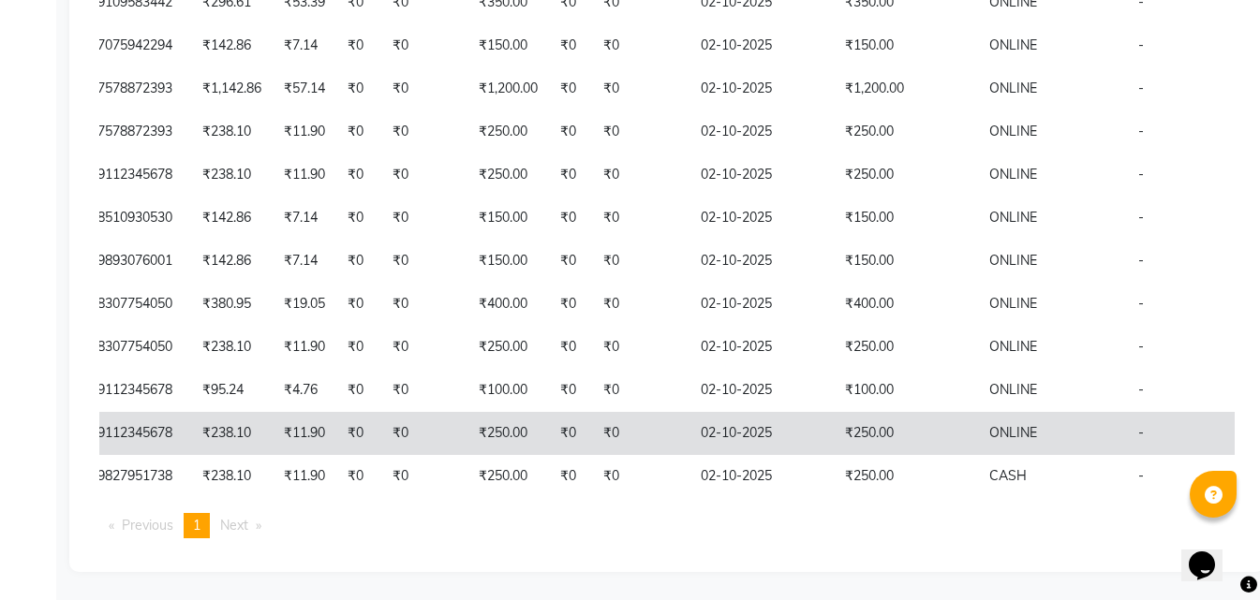
drag, startPoint x: 451, startPoint y: 340, endPoint x: 844, endPoint y: 423, distance: 402.2
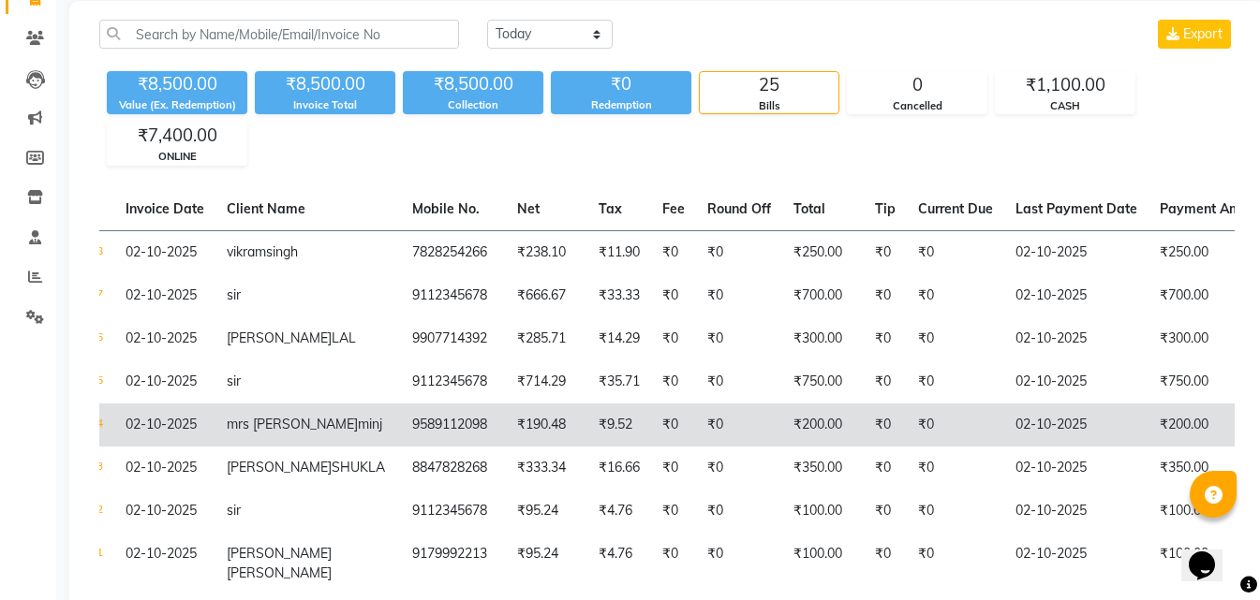
scroll to position [0, 0]
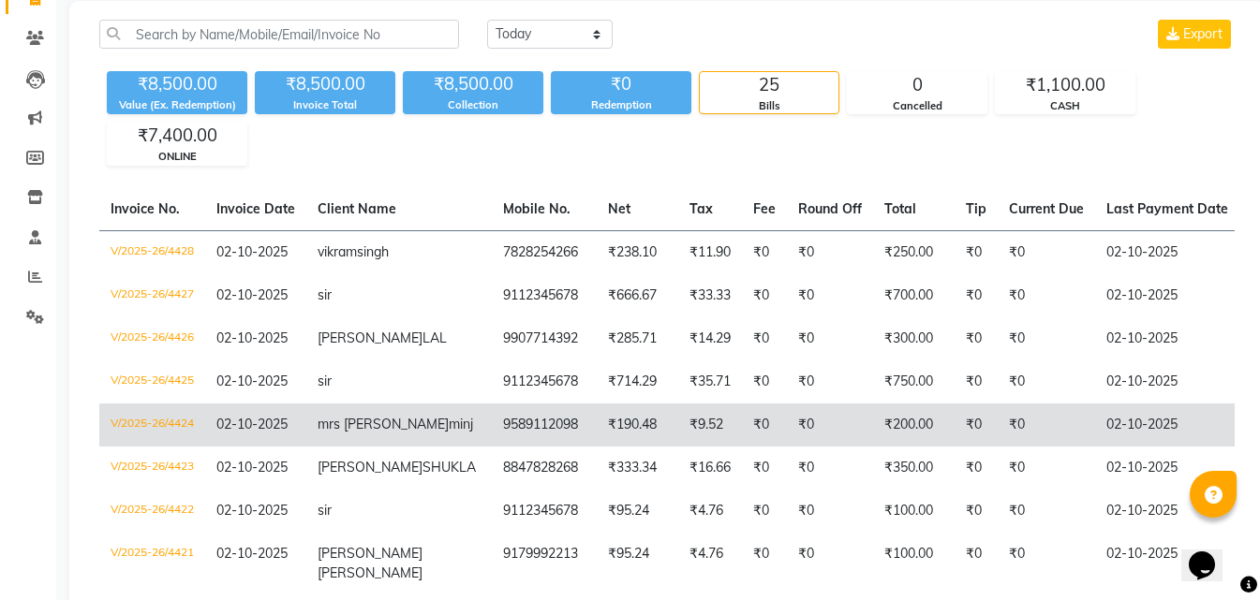
drag, startPoint x: 620, startPoint y: 458, endPoint x: 496, endPoint y: 430, distance: 127.7
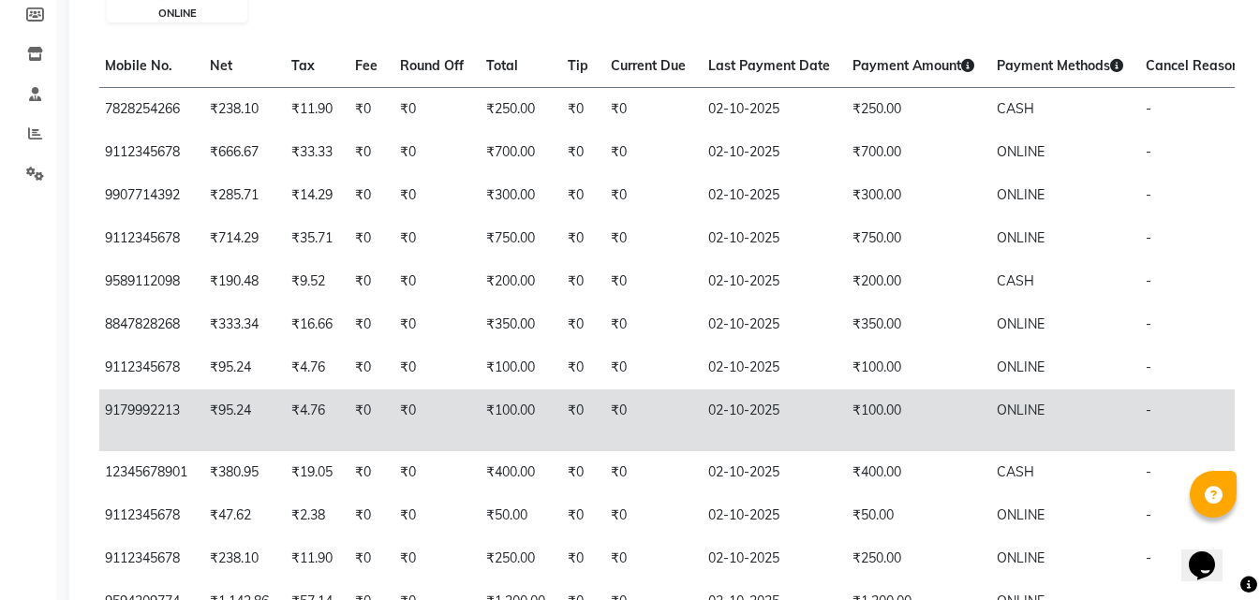
scroll to position [0, 406]
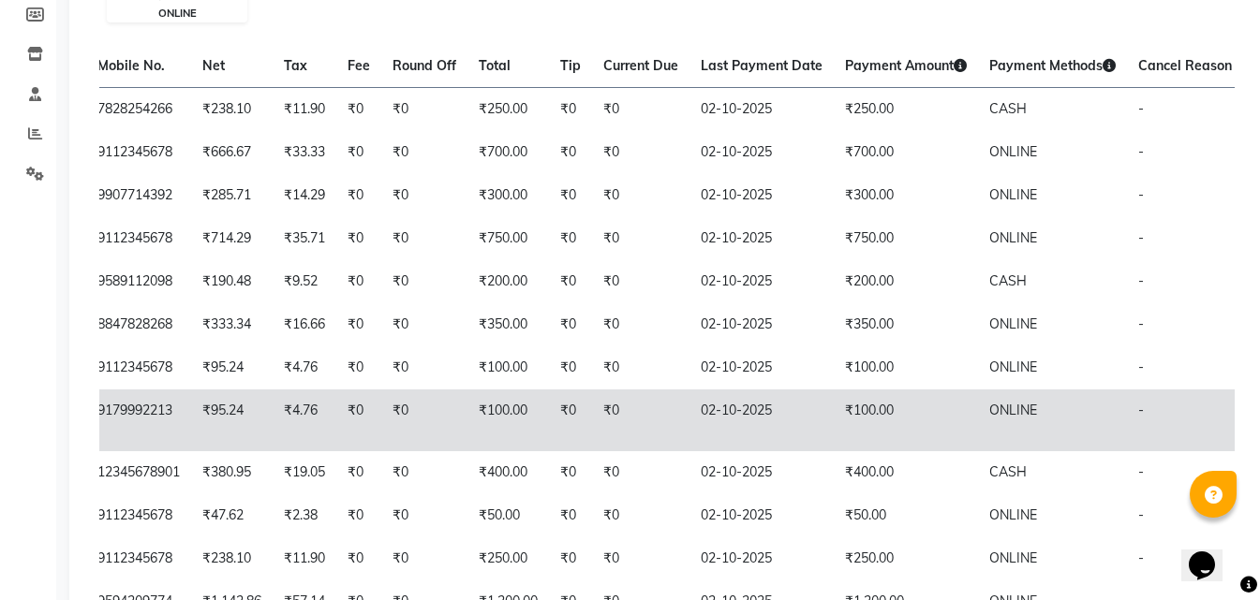
drag, startPoint x: 679, startPoint y: 412, endPoint x: 1042, endPoint y: 473, distance: 367.6
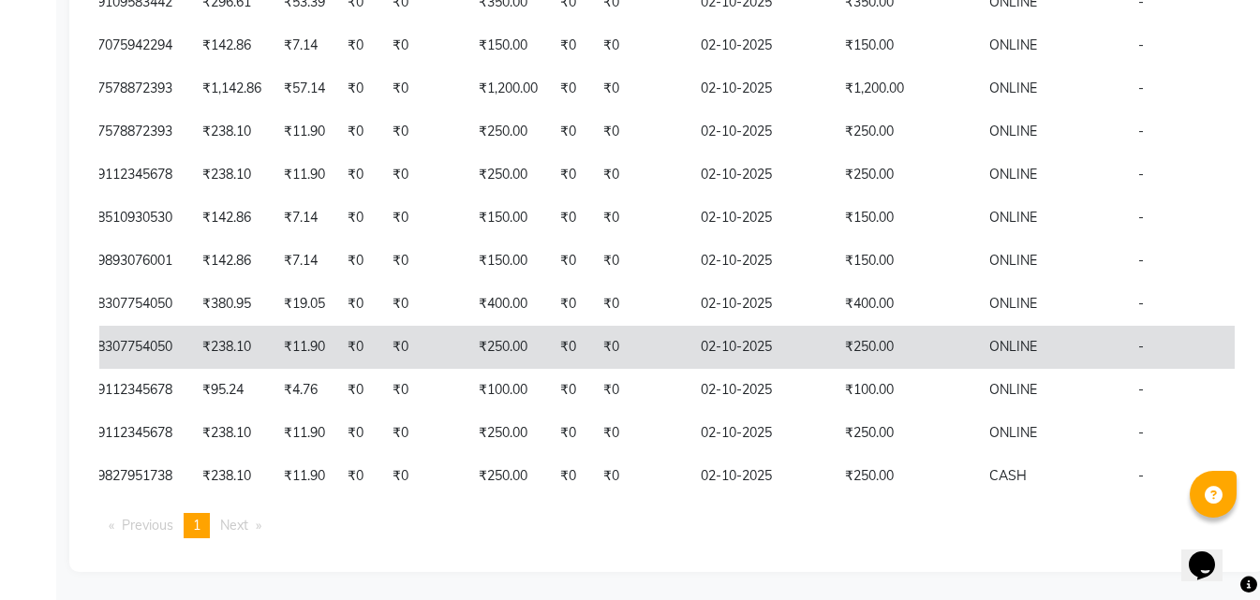
scroll to position [0, 0]
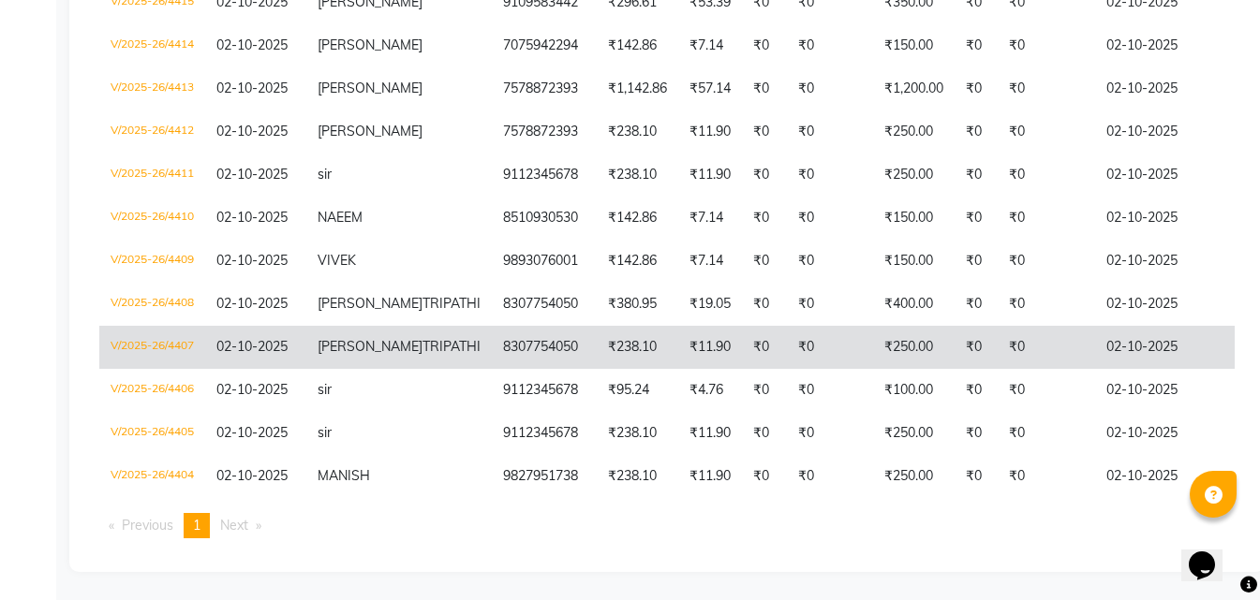
drag, startPoint x: 830, startPoint y: 377, endPoint x: 536, endPoint y: 361, distance: 294.6
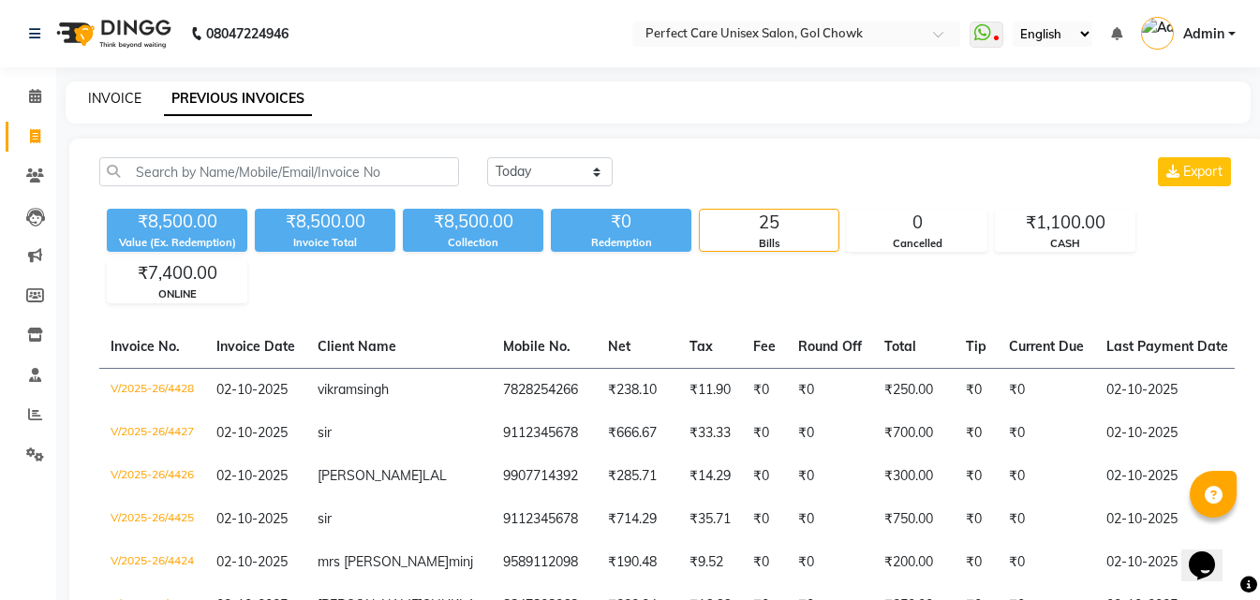
click at [112, 94] on link "INVOICE" at bounding box center [114, 98] width 53 height 17
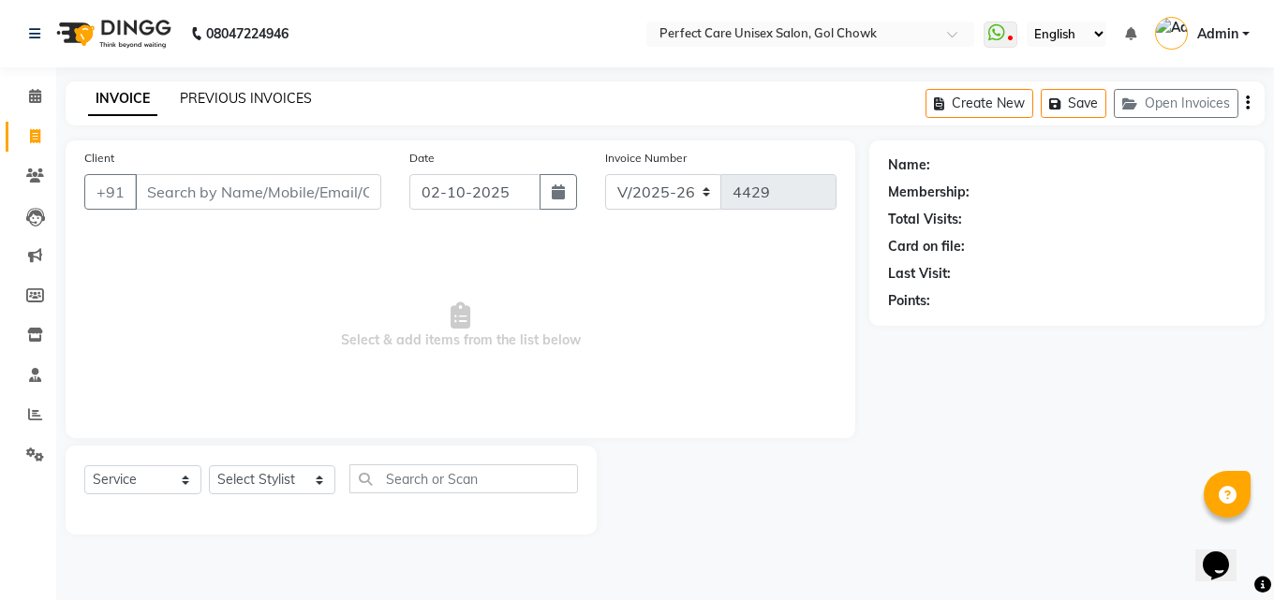
click at [245, 90] on div "INVOICE PREVIOUS INVOICES Create New Save Open Invoices" at bounding box center [665, 104] width 1199 height 44
click at [245, 93] on link "PREVIOUS INVOICES" at bounding box center [246, 98] width 132 height 17
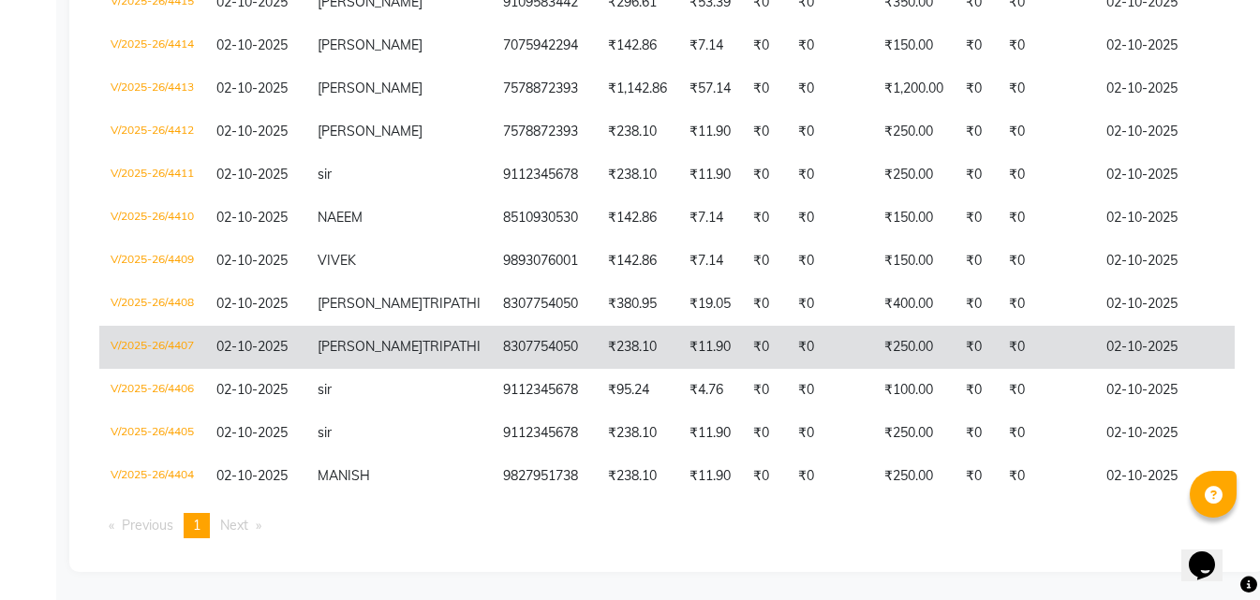
scroll to position [0, 406]
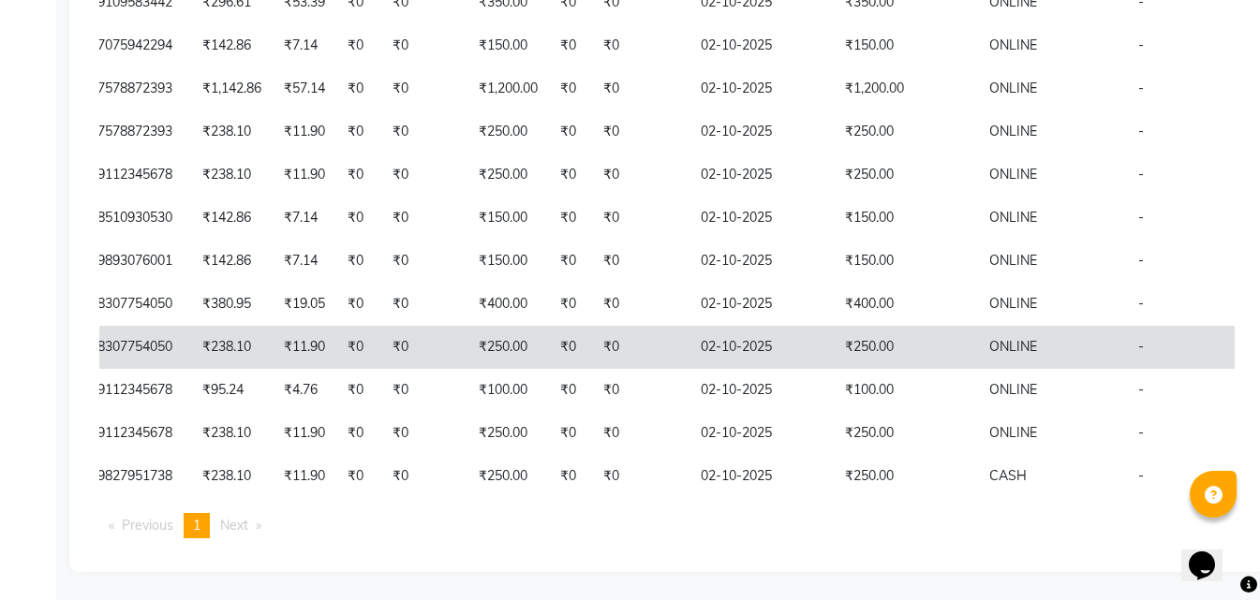
drag, startPoint x: 589, startPoint y: 295, endPoint x: 881, endPoint y: 298, distance: 291.4
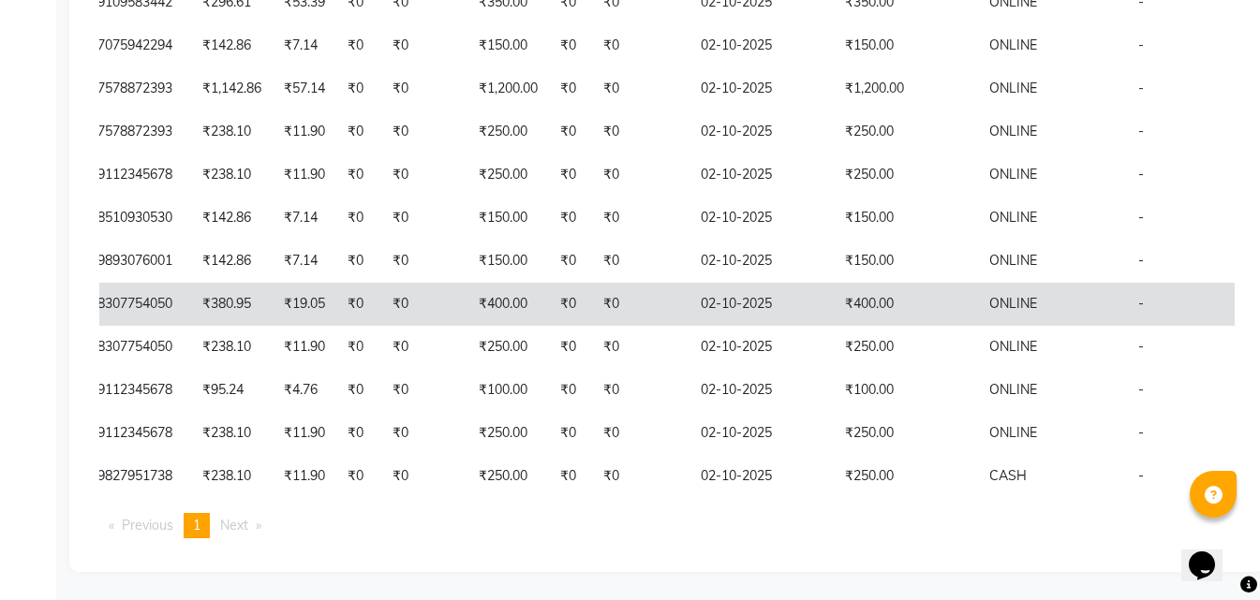
scroll to position [0, 0]
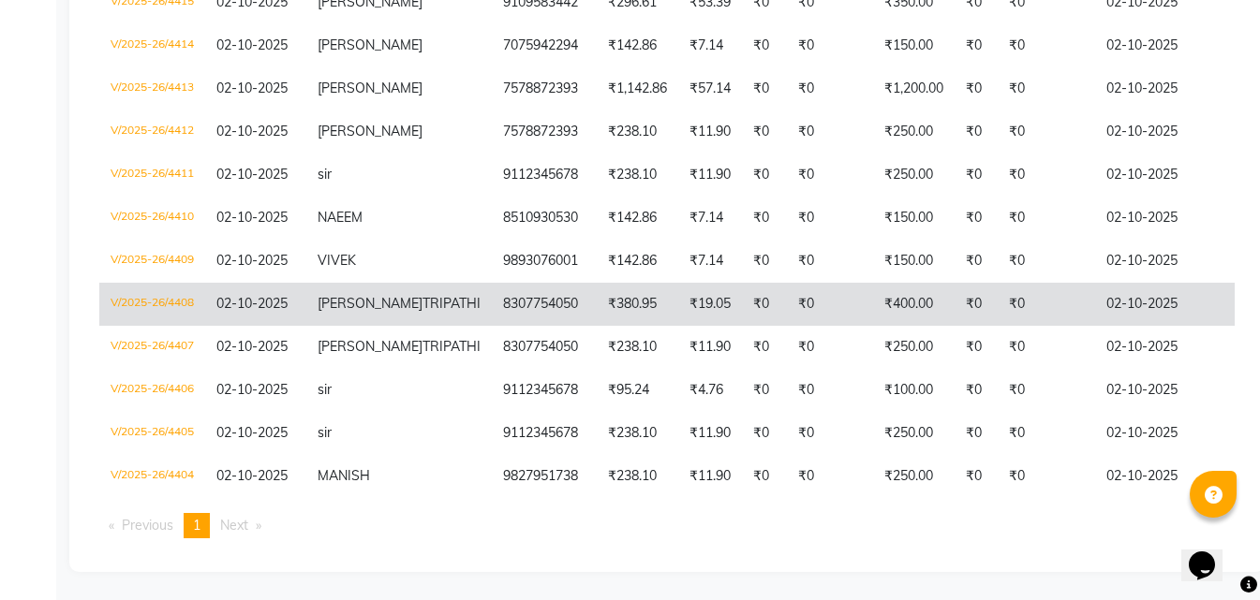
drag, startPoint x: 778, startPoint y: 300, endPoint x: 410, endPoint y: 274, distance: 369.1
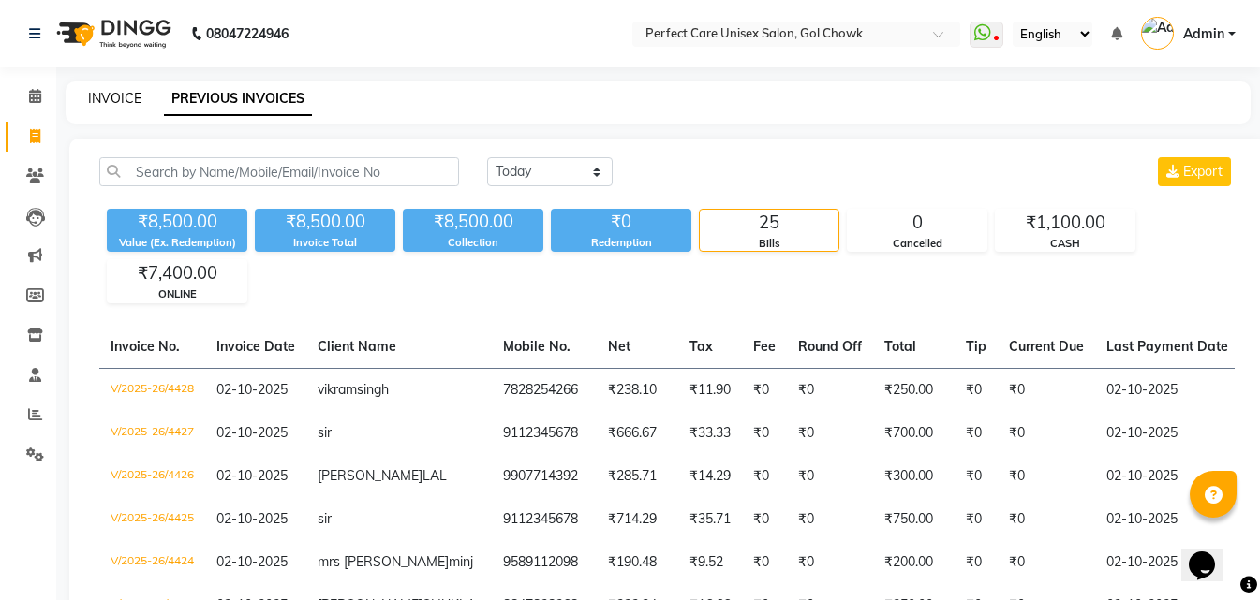
click at [128, 105] on link "INVOICE" at bounding box center [114, 98] width 53 height 17
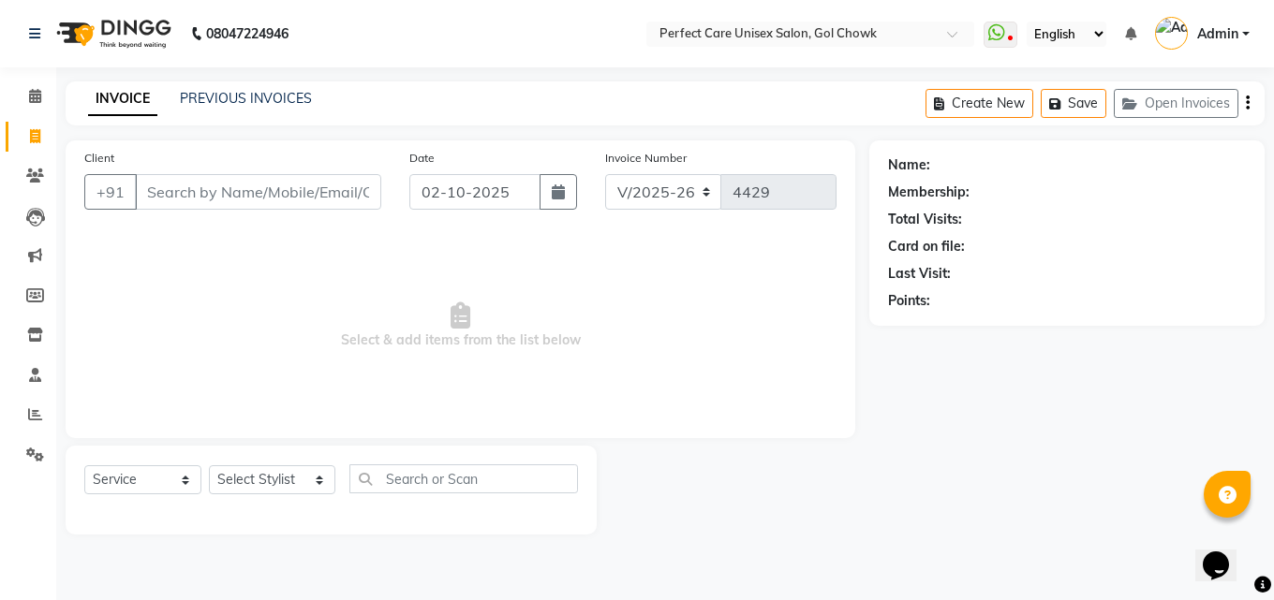
click at [233, 89] on div "PREVIOUS INVOICES" at bounding box center [246, 99] width 132 height 20
click at [234, 98] on link "PREVIOUS INVOICES" at bounding box center [246, 98] width 132 height 17
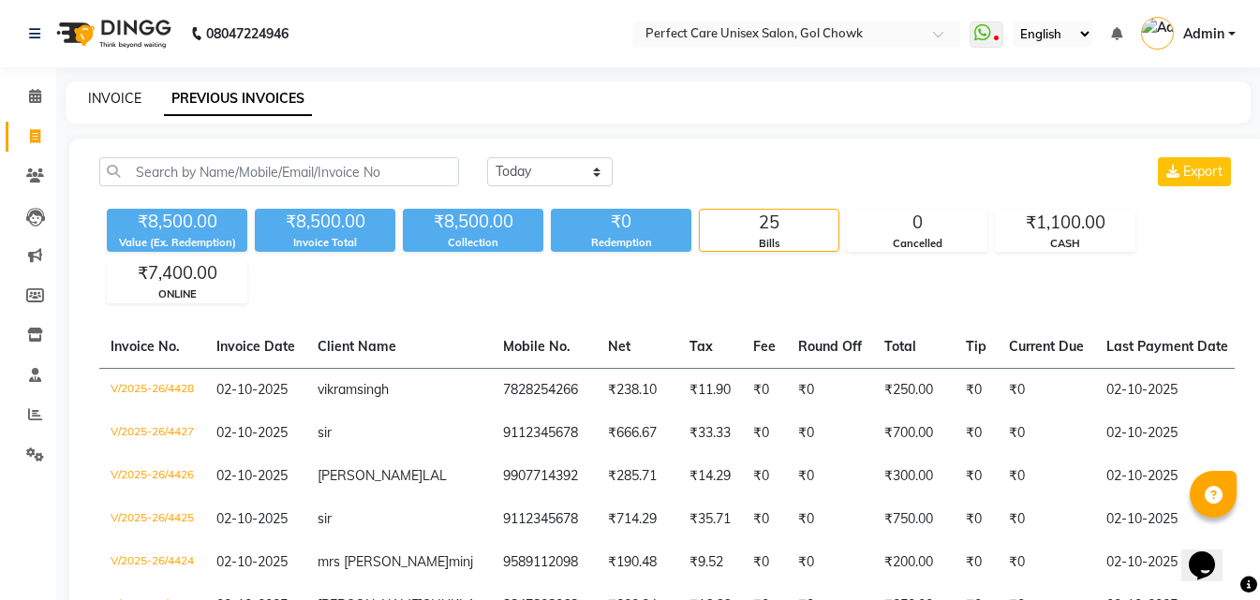
click at [114, 93] on div "INVOICE PREVIOUS INVOICES" at bounding box center [658, 103] width 1185 height 42
click at [116, 102] on link "INVOICE" at bounding box center [114, 98] width 53 height 17
